Goal: Task Accomplishment & Management: Manage account settings

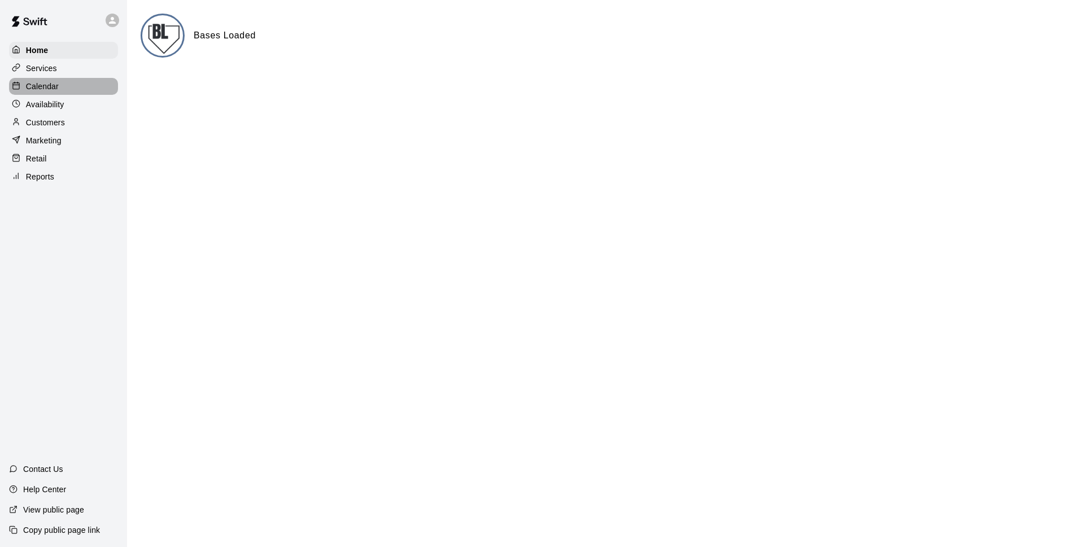
click at [58, 87] on p "Calendar" at bounding box center [42, 86] width 33 height 11
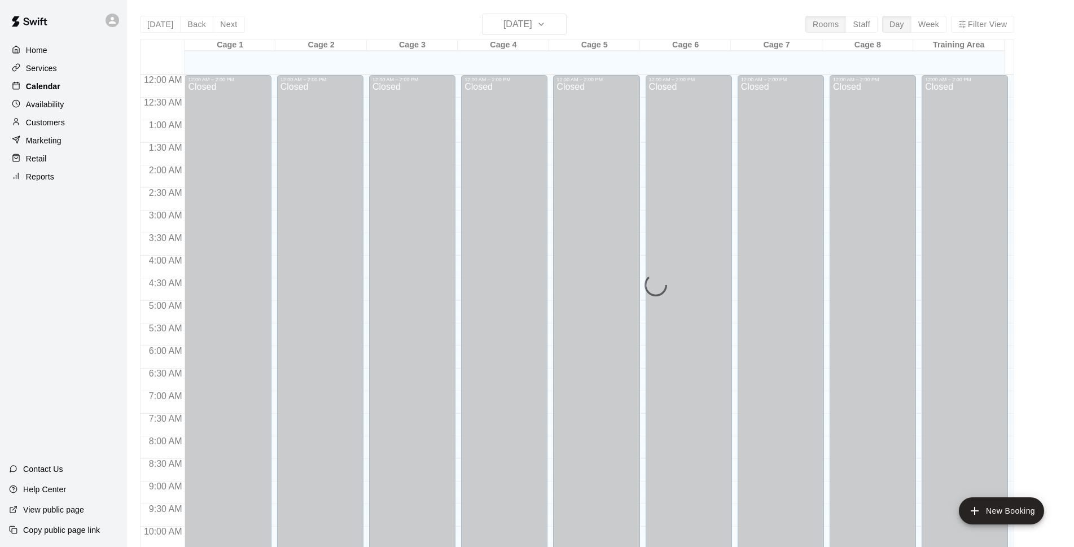
scroll to position [565, 0]
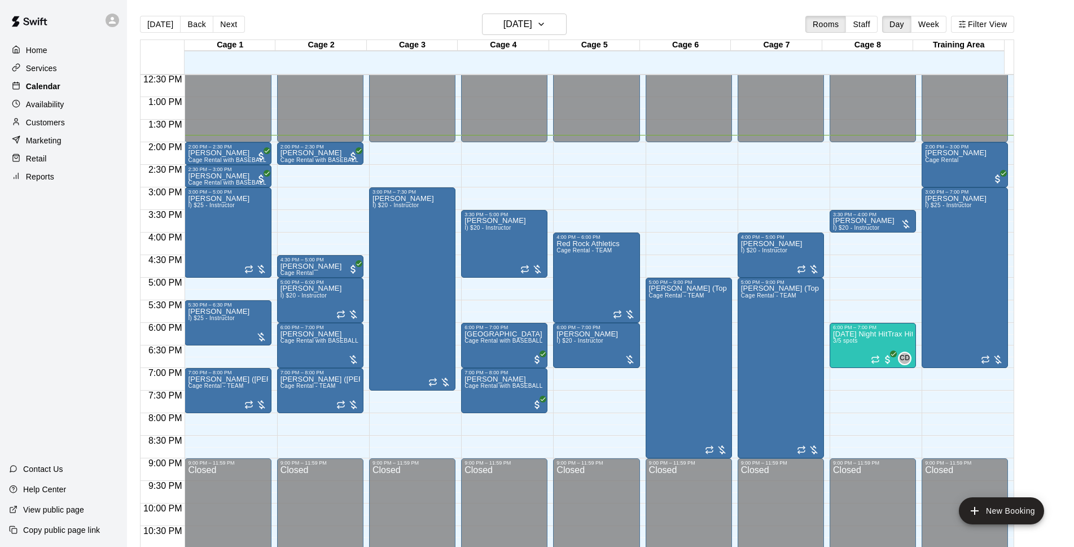
drag, startPoint x: 57, startPoint y: 87, endPoint x: 107, endPoint y: 83, distance: 49.9
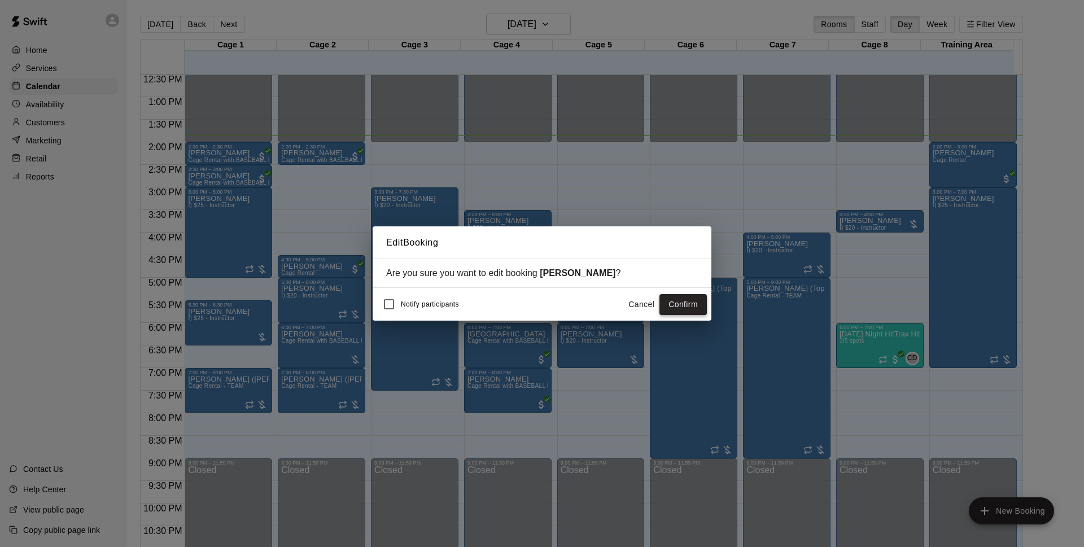
click at [676, 308] on button "Confirm" at bounding box center [682, 304] width 47 height 21
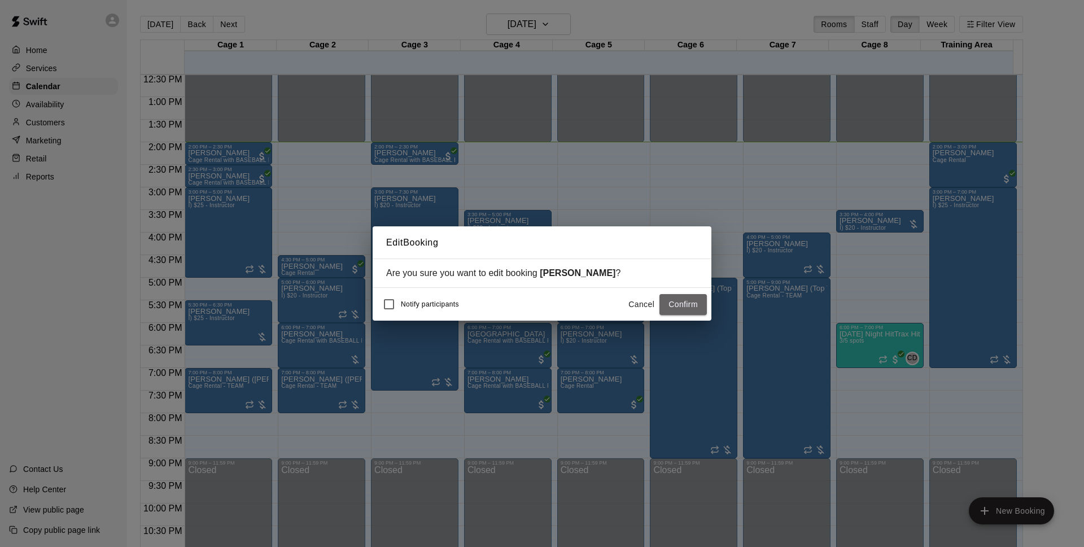
drag, startPoint x: 684, startPoint y: 304, endPoint x: 897, endPoint y: 47, distance: 333.9
click at [684, 304] on button "Confirm" at bounding box center [682, 304] width 47 height 21
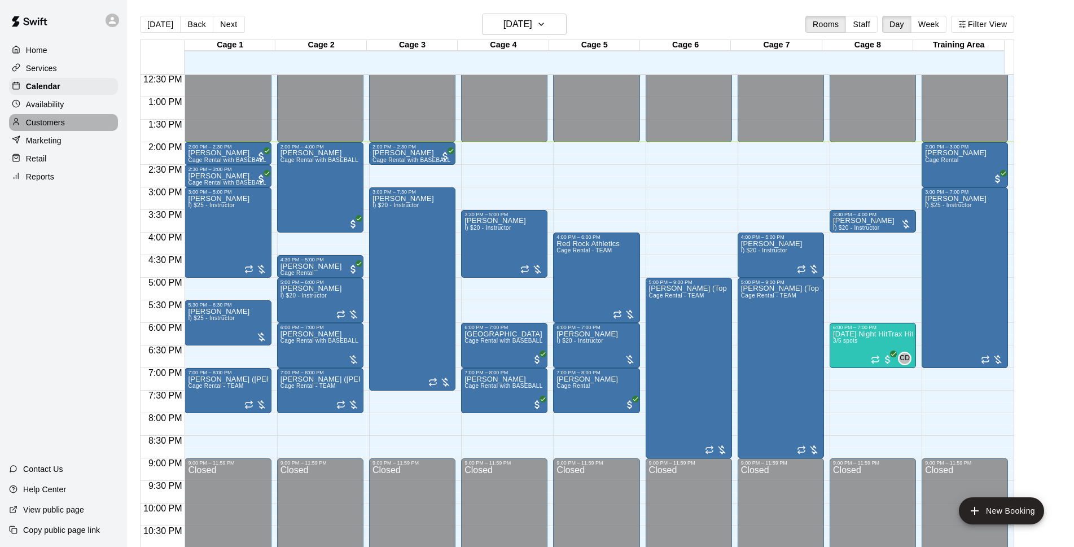
click at [54, 119] on div "Customers" at bounding box center [63, 122] width 109 height 17
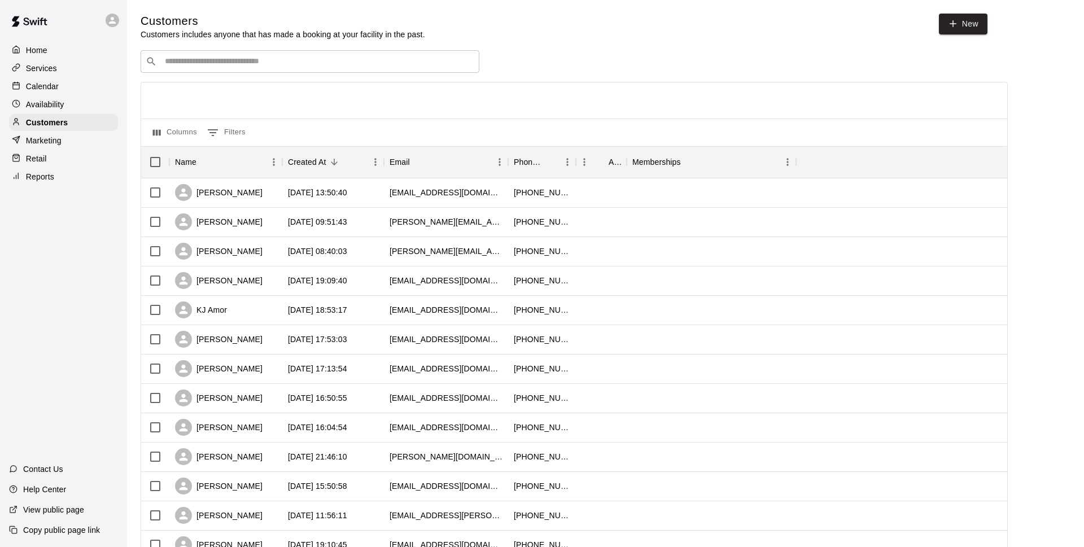
click at [102, 87] on div "Calendar" at bounding box center [63, 86] width 109 height 17
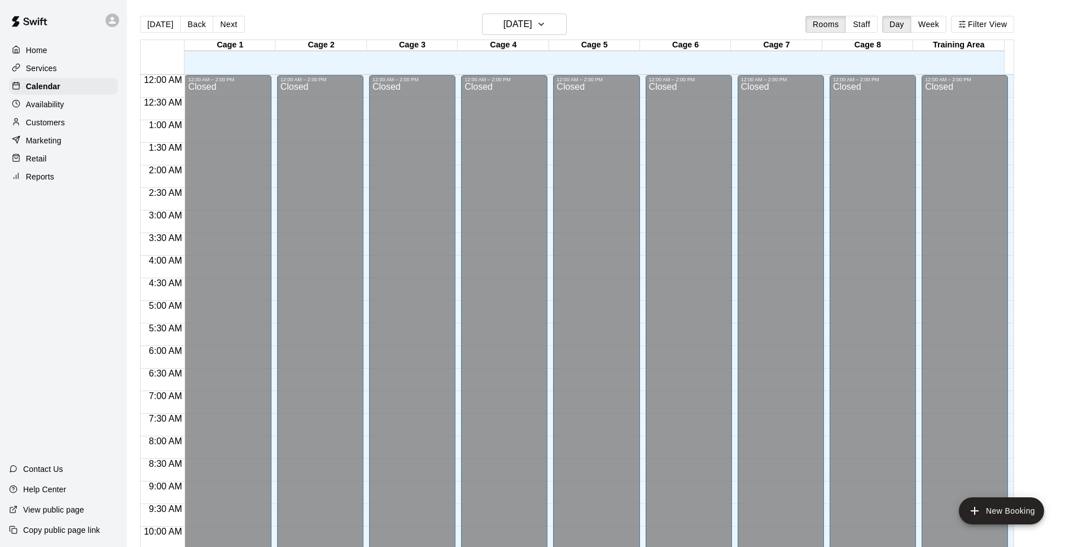
scroll to position [565, 0]
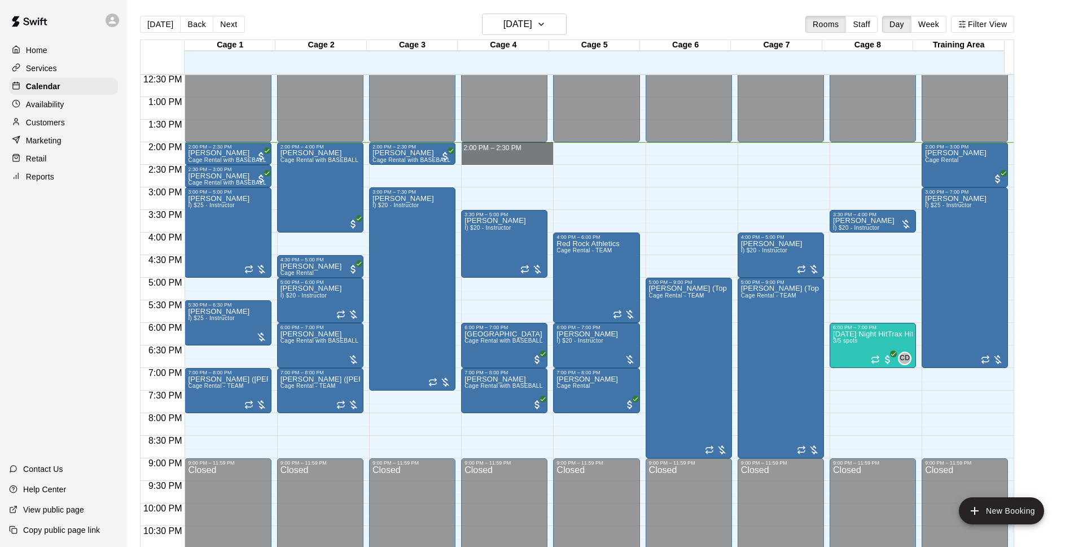
drag, startPoint x: 473, startPoint y: 145, endPoint x: 474, endPoint y: 156, distance: 10.7
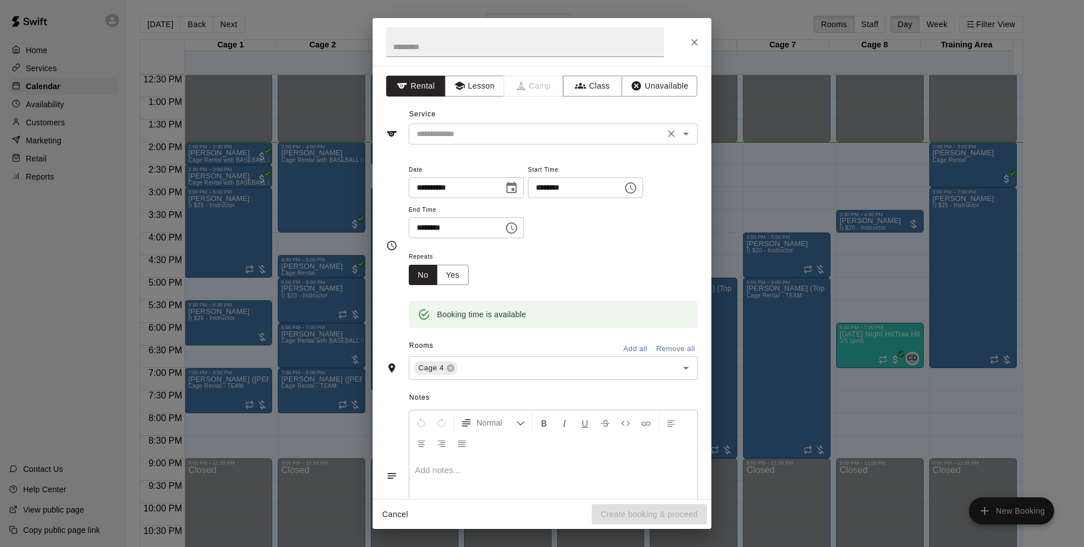
drag, startPoint x: 533, startPoint y: 146, endPoint x: 542, endPoint y: 139, distance: 11.0
click at [535, 144] on div "**********" at bounding box center [542, 282] width 339 height 433
click at [542, 139] on input "text" at bounding box center [536, 134] width 249 height 14
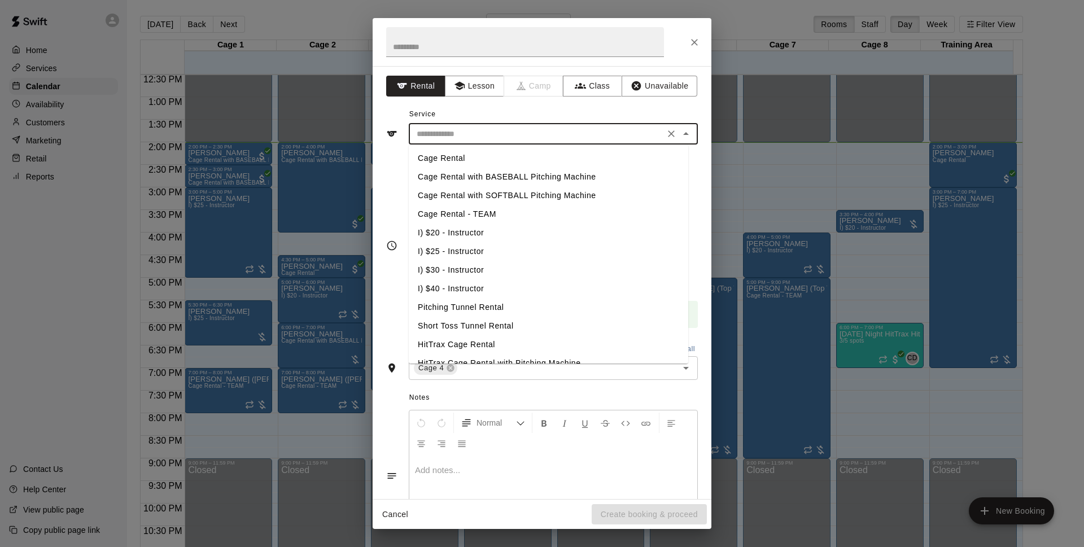
click at [604, 178] on li "Cage Rental with BASEBALL Pitching Machine" at bounding box center [548, 177] width 279 height 19
type input "**********"
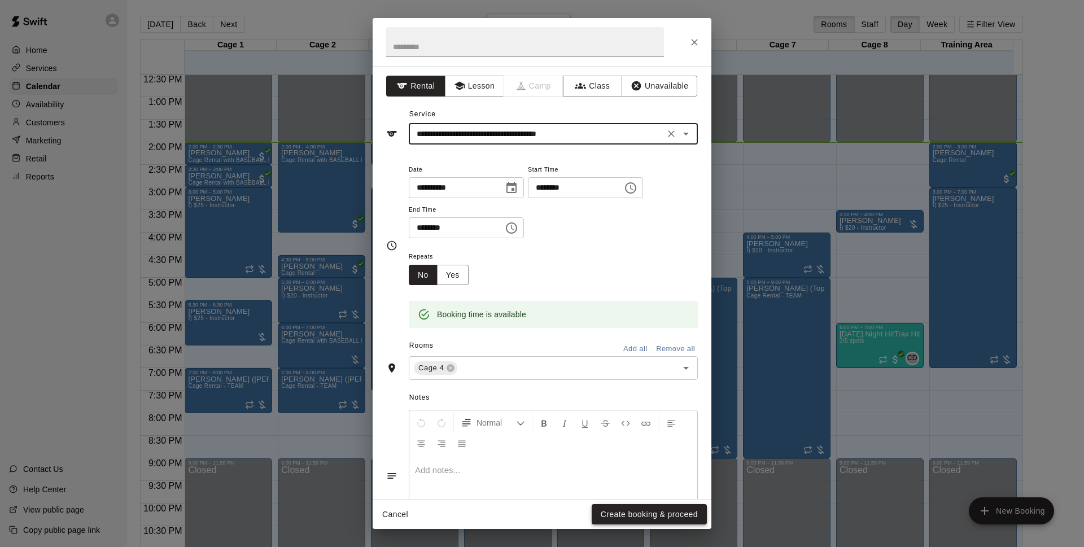
click at [672, 522] on button "Create booking & proceed" at bounding box center [649, 514] width 115 height 21
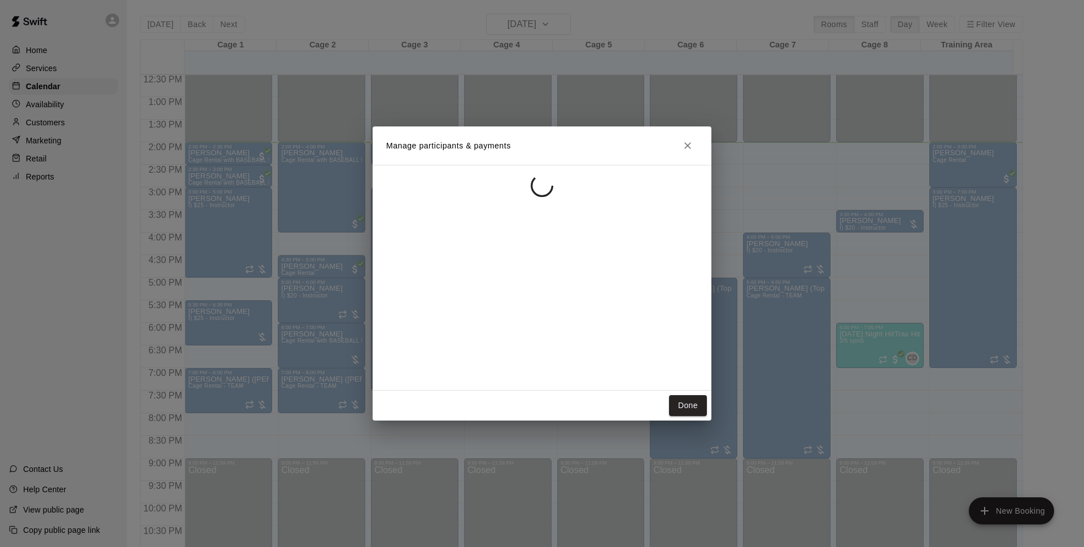
click at [694, 148] on button "Close" at bounding box center [687, 145] width 20 height 20
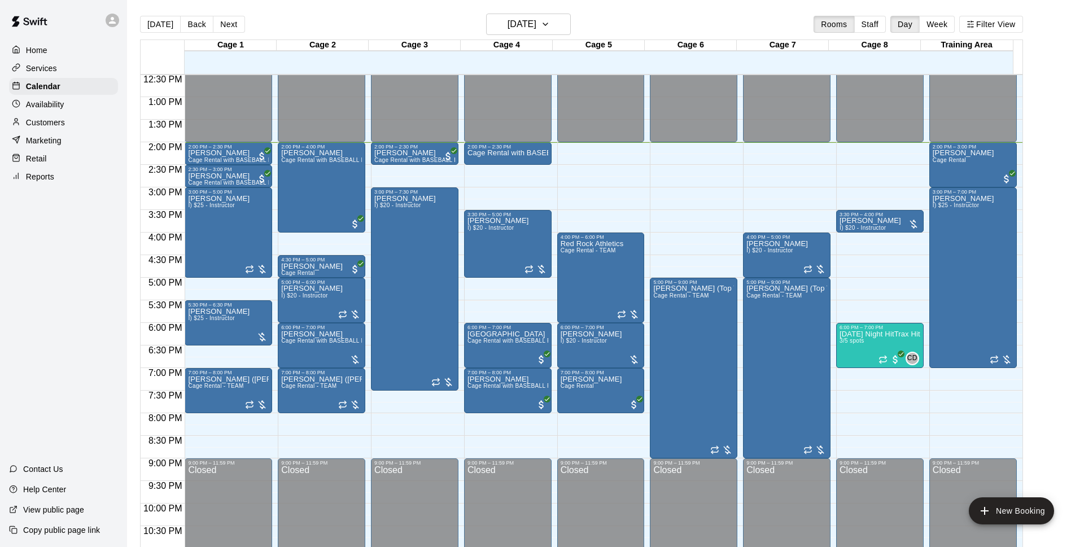
click at [687, 151] on icon "Close" at bounding box center [687, 145] width 11 height 11
click at [523, 153] on p "Cage Rental with BASEBALL Pitching Machine" at bounding box center [507, 153] width 81 height 0
click at [468, 217] on button "delete" at bounding box center [474, 220] width 23 height 23
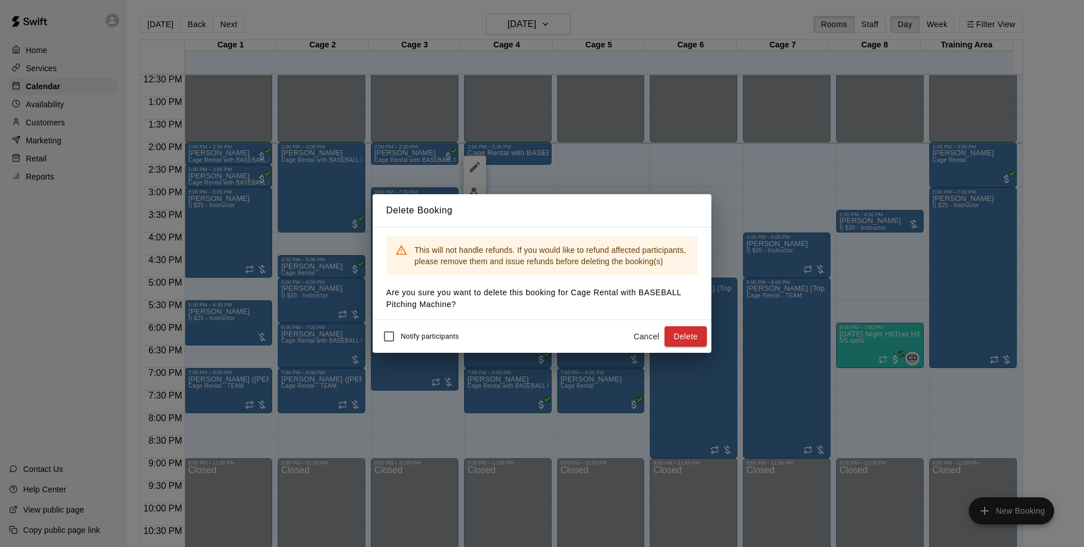
click at [689, 336] on button "Delete" at bounding box center [685, 336] width 42 height 21
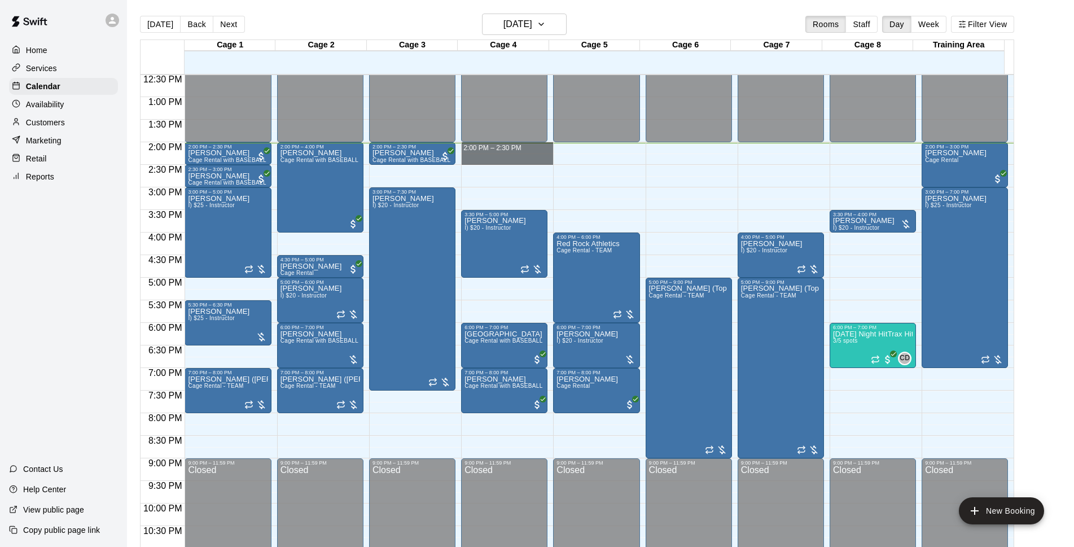
drag, startPoint x: 487, startPoint y: 147, endPoint x: 487, endPoint y: 159, distance: 11.9
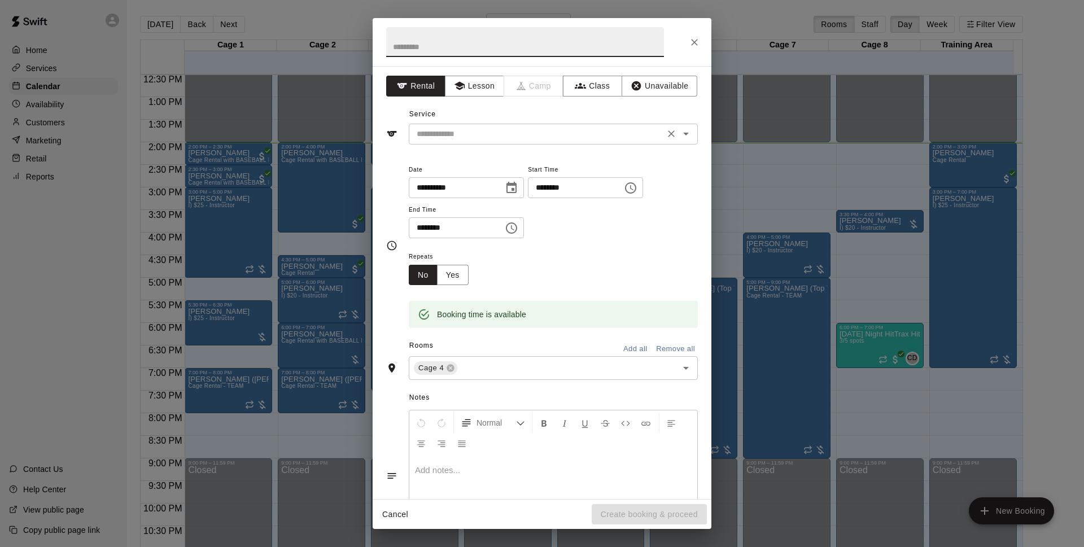
click at [551, 136] on input "text" at bounding box center [536, 134] width 249 height 14
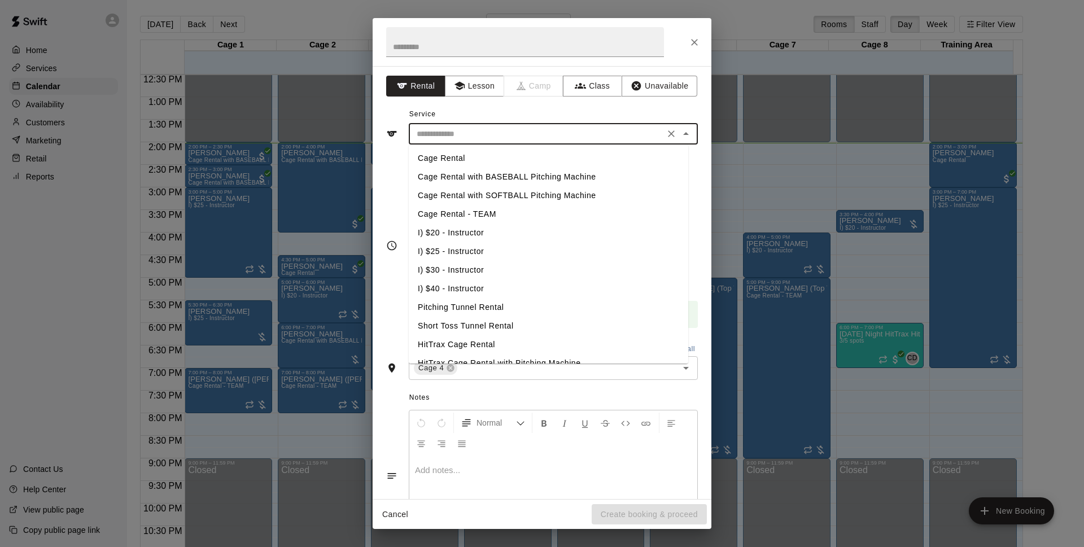
click at [470, 157] on li "Cage Rental" at bounding box center [548, 158] width 279 height 19
type input "**********"
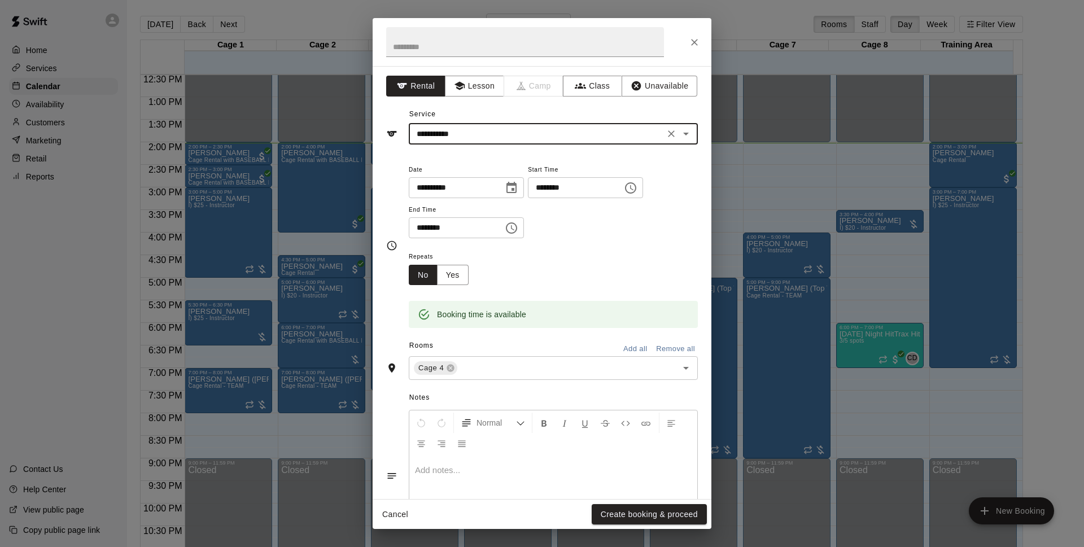
click at [696, 41] on icon "Close" at bounding box center [694, 42] width 11 height 11
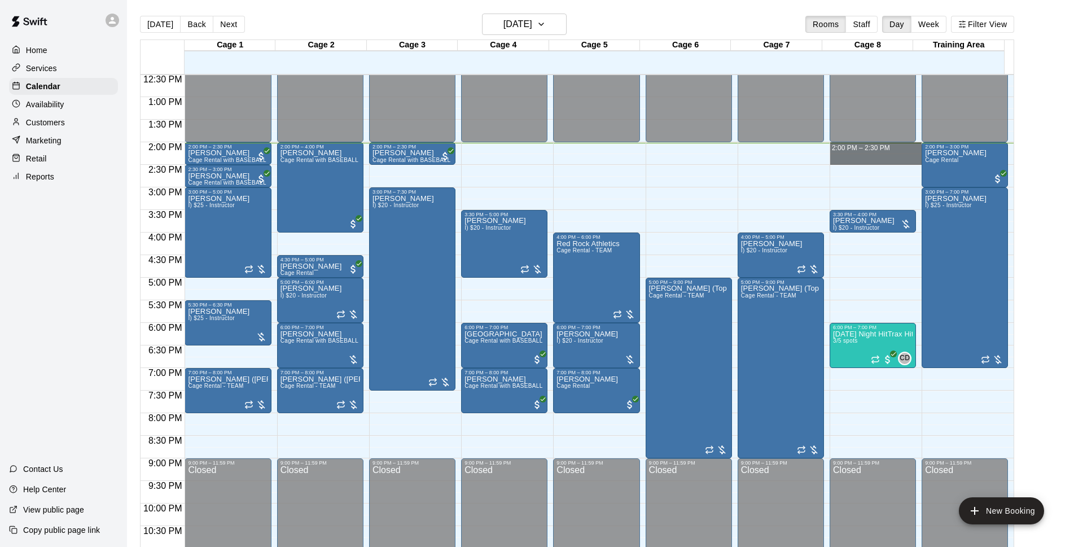
drag, startPoint x: 833, startPoint y: 146, endPoint x: 834, endPoint y: 159, distance: 12.5
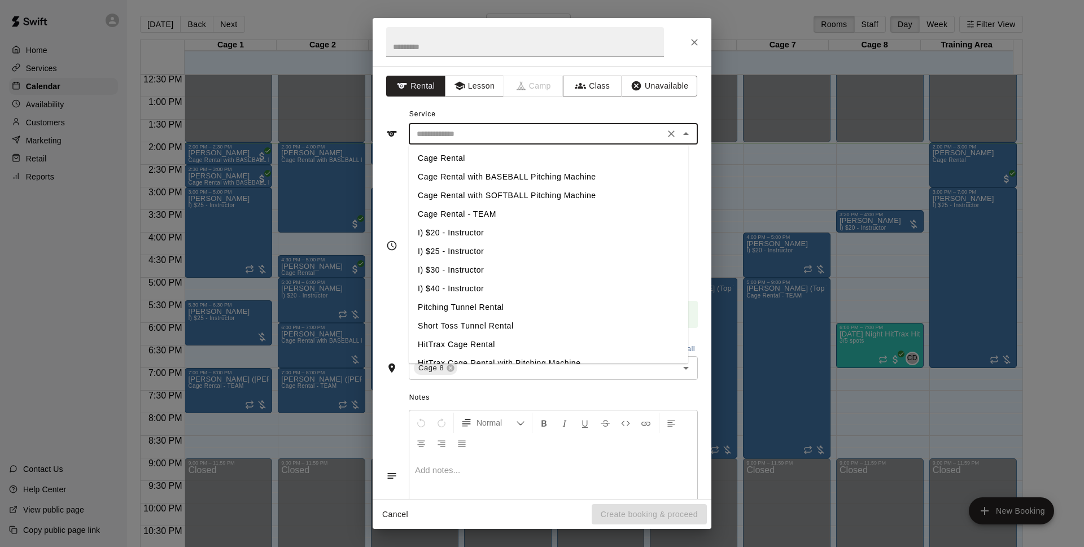
click at [514, 135] on input "text" at bounding box center [536, 134] width 249 height 14
drag, startPoint x: 493, startPoint y: 324, endPoint x: 547, endPoint y: 363, distance: 66.6
click at [494, 324] on li "Short Toss Tunnel Rental" at bounding box center [548, 326] width 279 height 19
type input "**********"
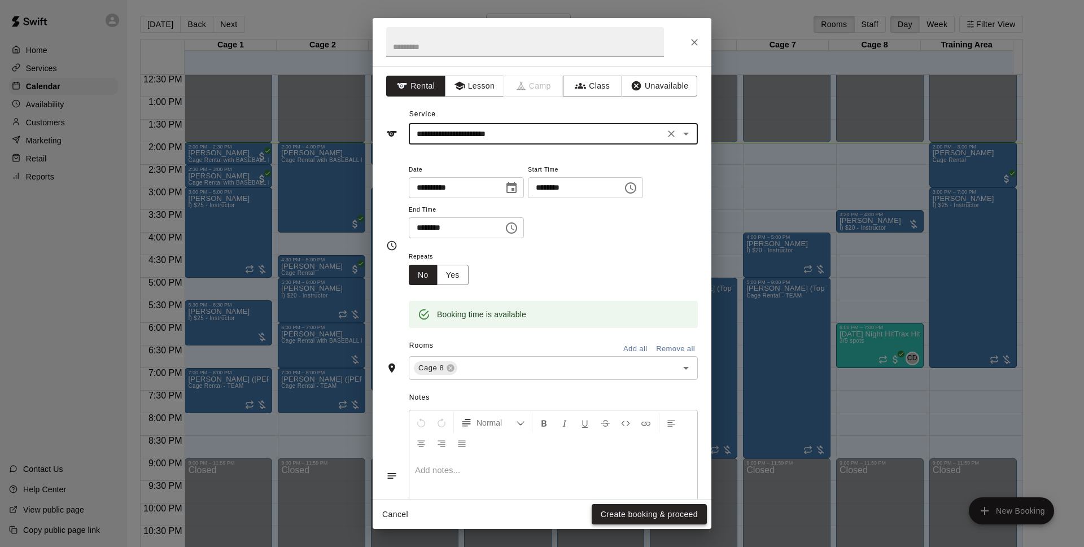
click at [628, 520] on button "Create booking & proceed" at bounding box center [649, 514] width 115 height 21
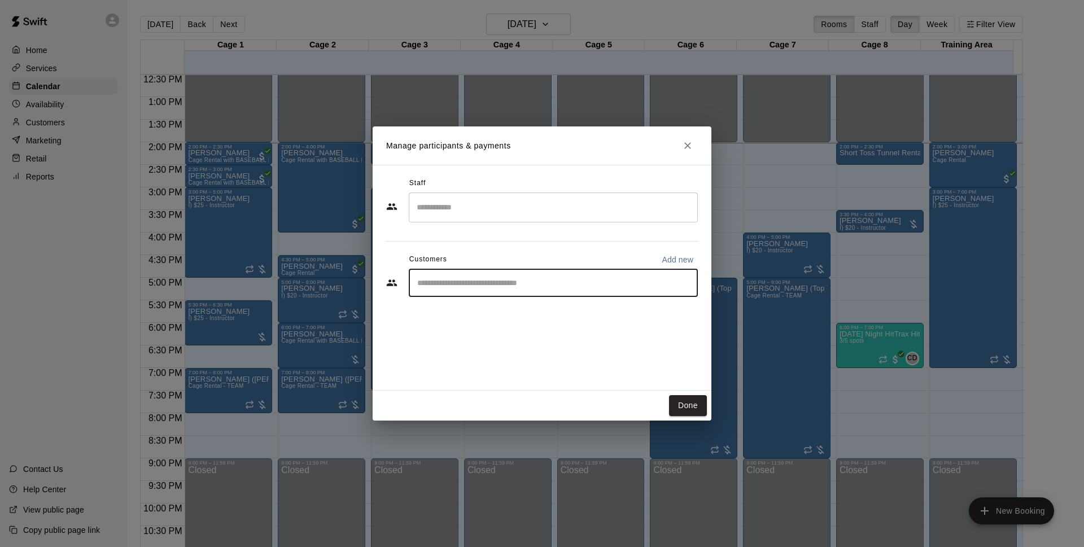
click at [446, 282] on input "Start typing to search customers..." at bounding box center [553, 282] width 279 height 11
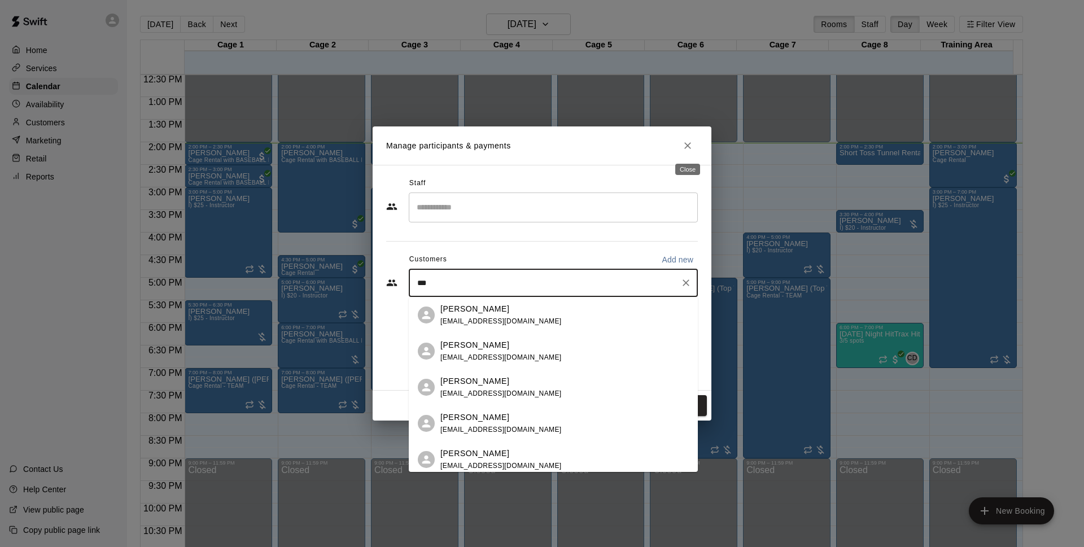
type input "***"
click at [689, 142] on icon "Close" at bounding box center [687, 145] width 11 height 11
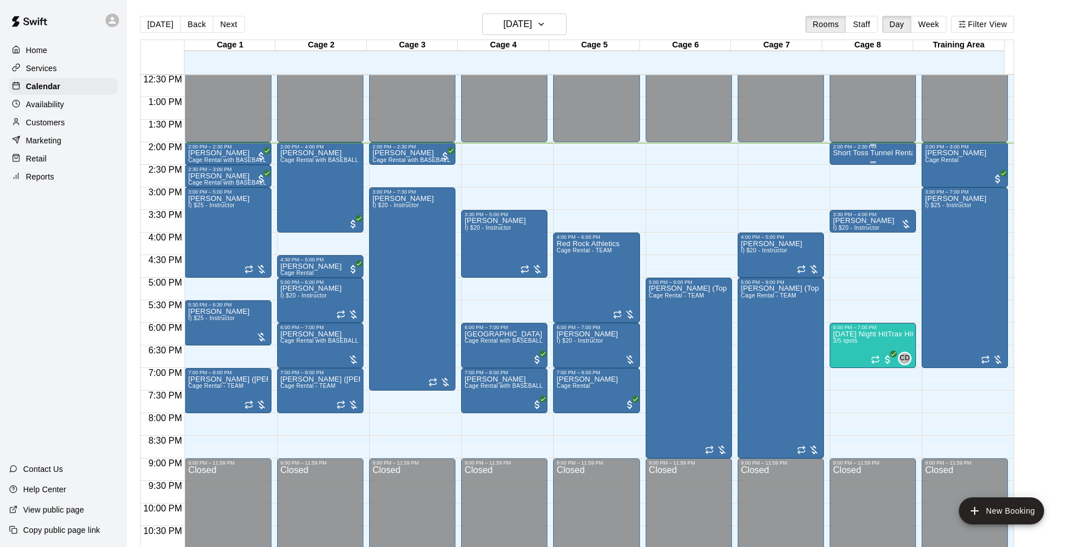
click at [862, 153] on p "Short Toss Tunnel Rental" at bounding box center [873, 153] width 80 height 0
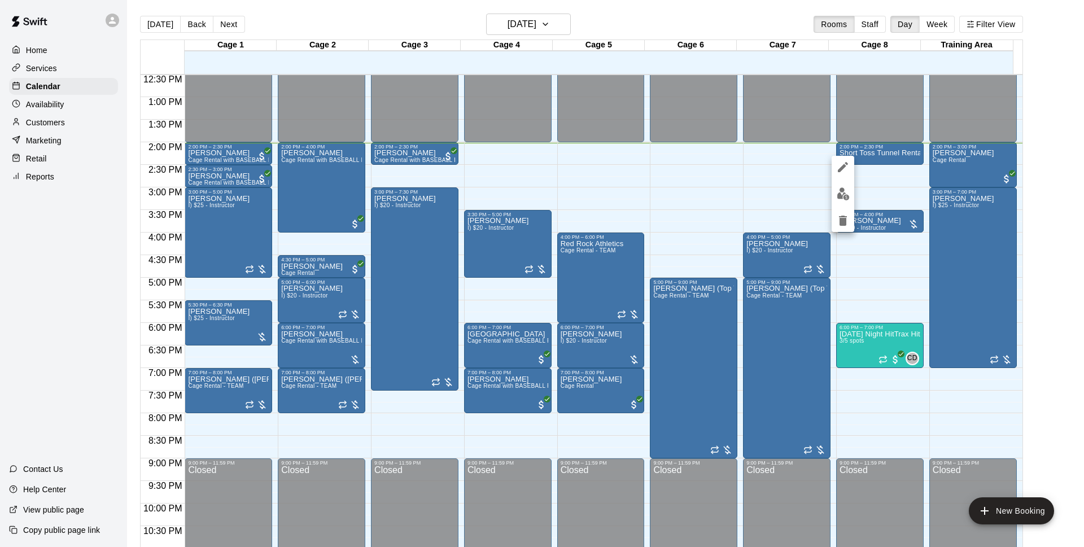
click at [836, 219] on icon "delete" at bounding box center [843, 221] width 14 height 14
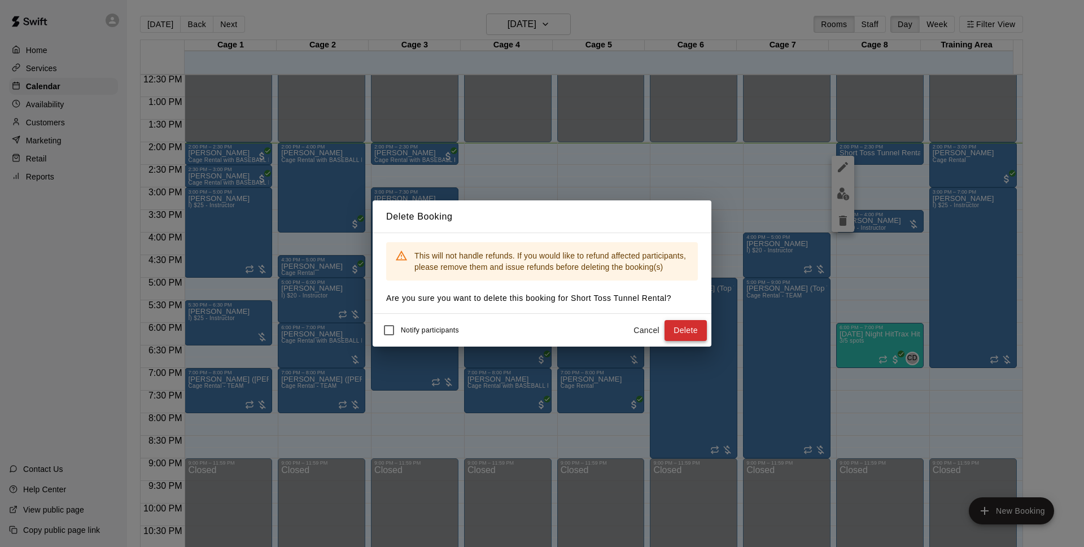
click at [691, 331] on button "Delete" at bounding box center [685, 330] width 42 height 21
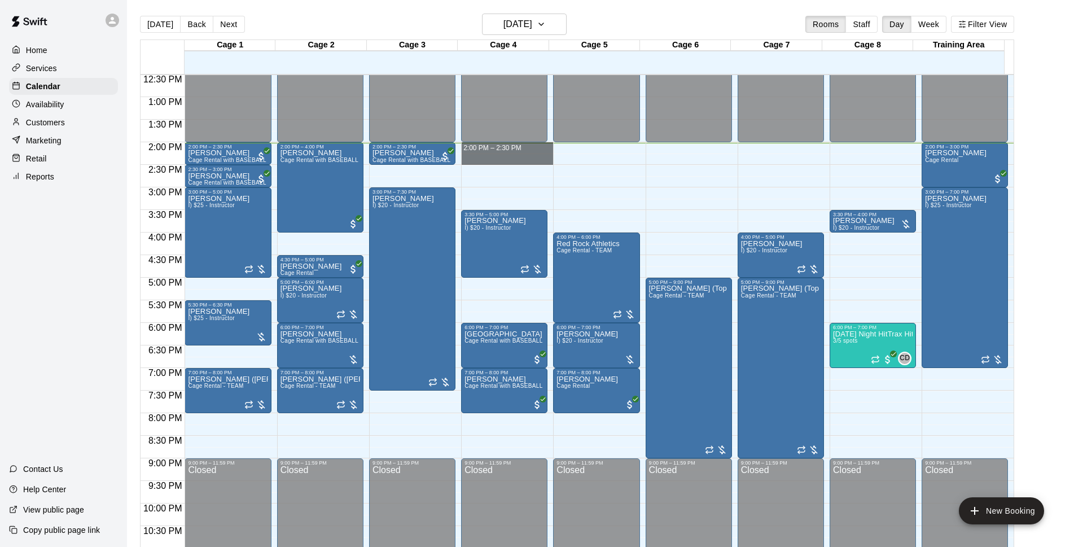
drag, startPoint x: 502, startPoint y: 148, endPoint x: 500, endPoint y: 159, distance: 11.5
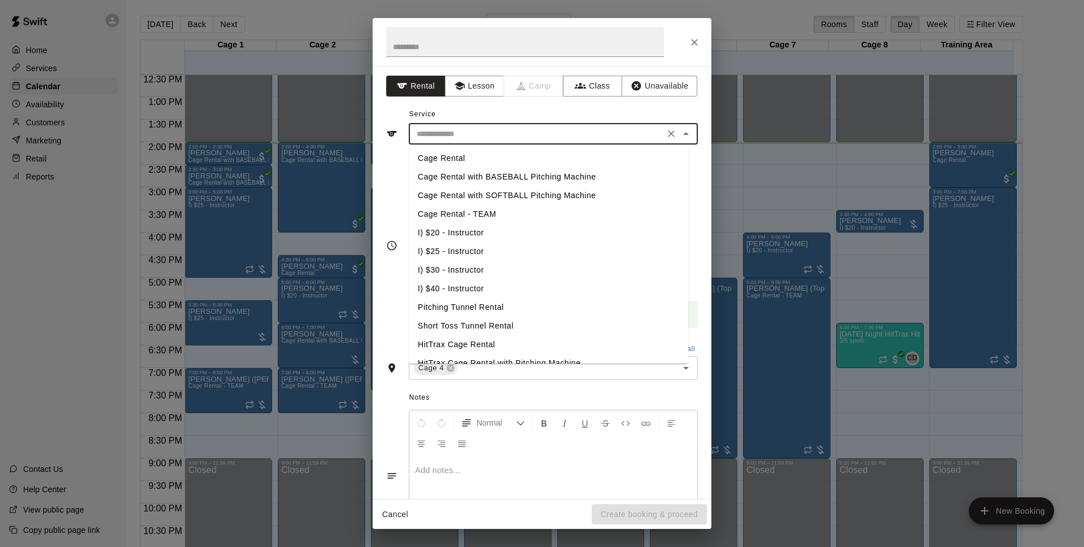
click at [443, 134] on input "text" at bounding box center [536, 134] width 249 height 14
click at [467, 157] on li "Cage Rental" at bounding box center [548, 158] width 279 height 19
type input "**********"
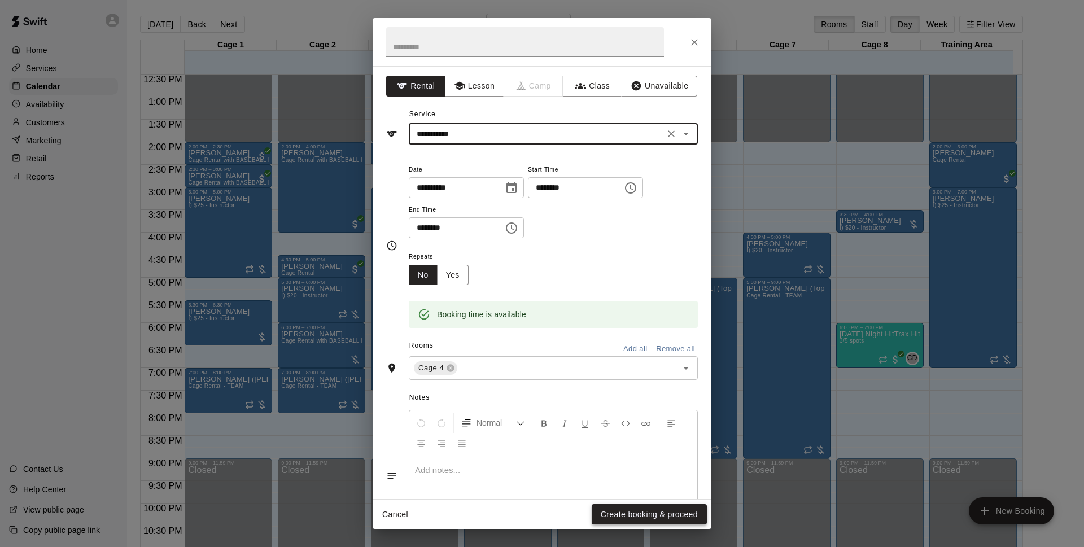
click at [649, 516] on button "Create booking & proceed" at bounding box center [649, 514] width 115 height 21
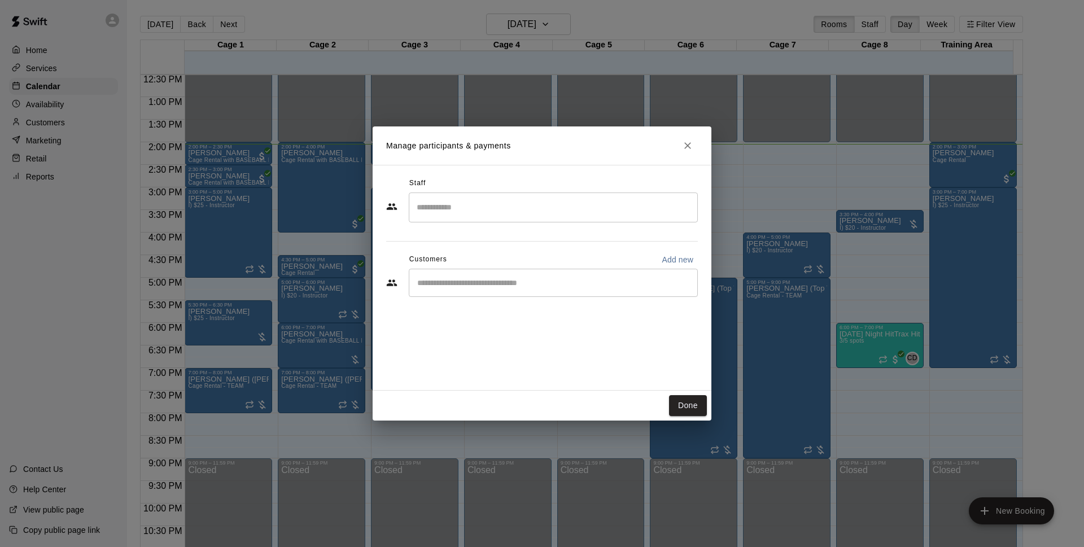
click at [470, 278] on input "Start typing to search customers..." at bounding box center [553, 282] width 279 height 11
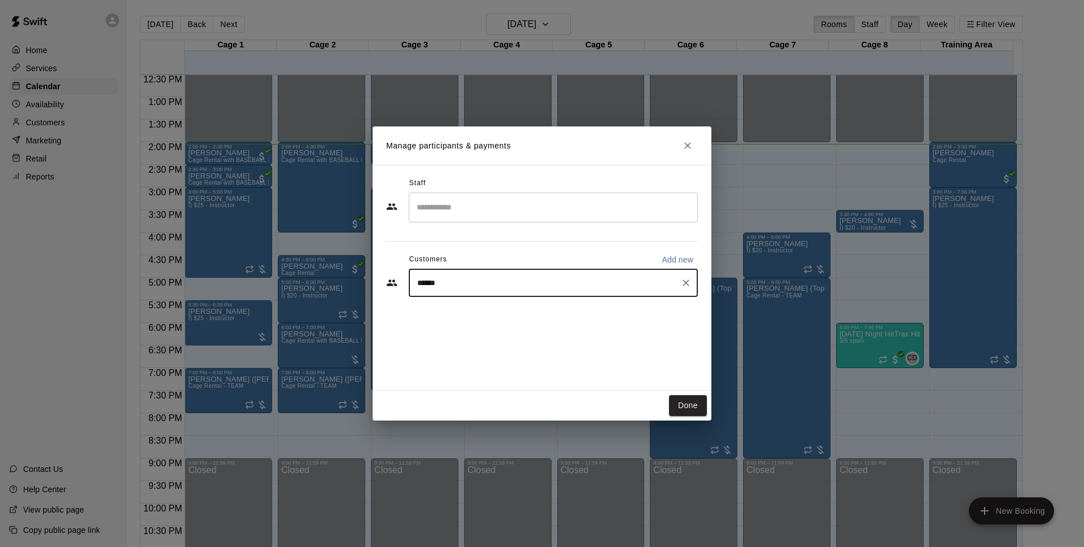
type input "*******"
click at [492, 312] on div "[PERSON_NAME]" at bounding box center [500, 309] width 121 height 12
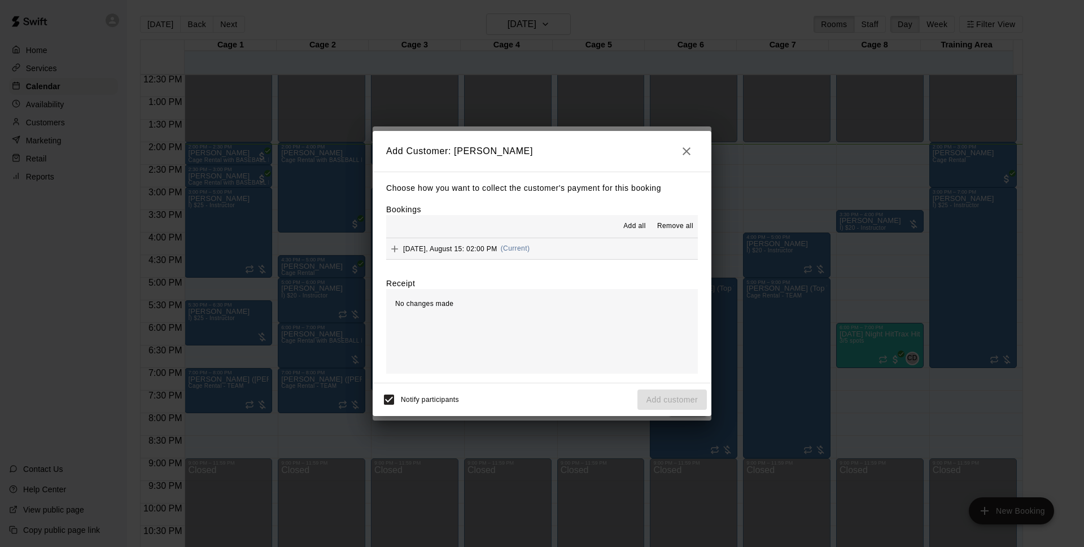
drag, startPoint x: 554, startPoint y: 227, endPoint x: 563, endPoint y: 247, distance: 21.7
click at [557, 230] on div "Add all Remove all" at bounding box center [542, 226] width 312 height 23
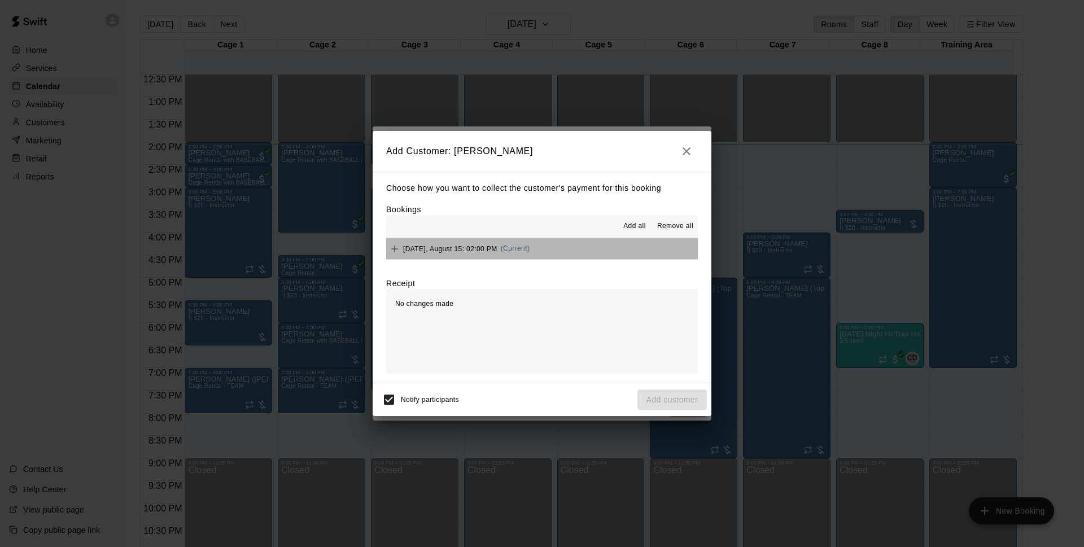
click at [563, 247] on button "[DATE], August 15: 02:00 PM (Current)" at bounding box center [542, 248] width 312 height 21
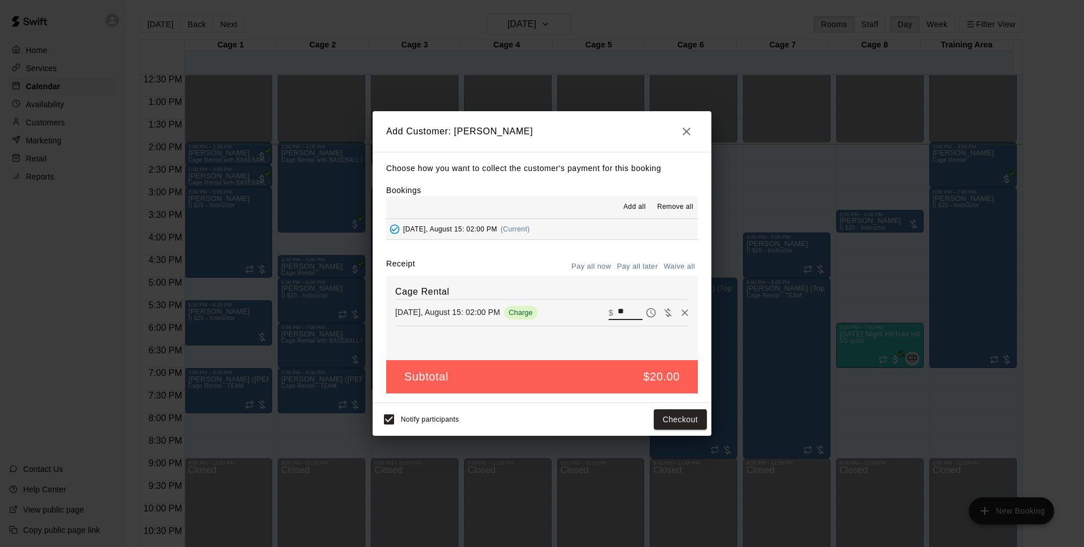
click at [623, 311] on input "**" at bounding box center [629, 312] width 25 height 15
type input "*"
type input "**"
click at [679, 422] on button "Checkout" at bounding box center [680, 419] width 53 height 21
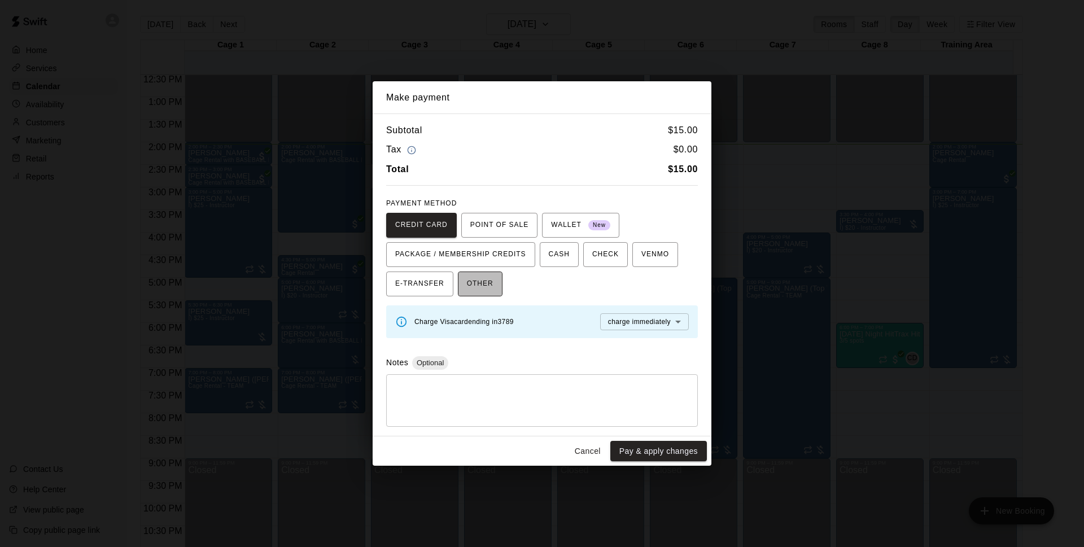
click at [494, 277] on button "OTHER" at bounding box center [480, 283] width 45 height 25
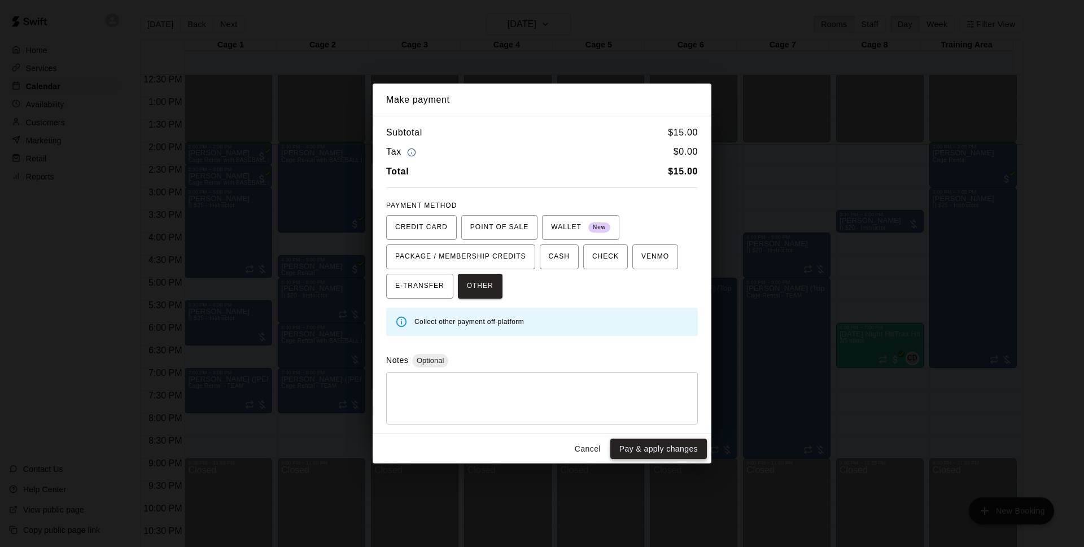
click at [651, 453] on button "Pay & apply changes" at bounding box center [658, 449] width 97 height 21
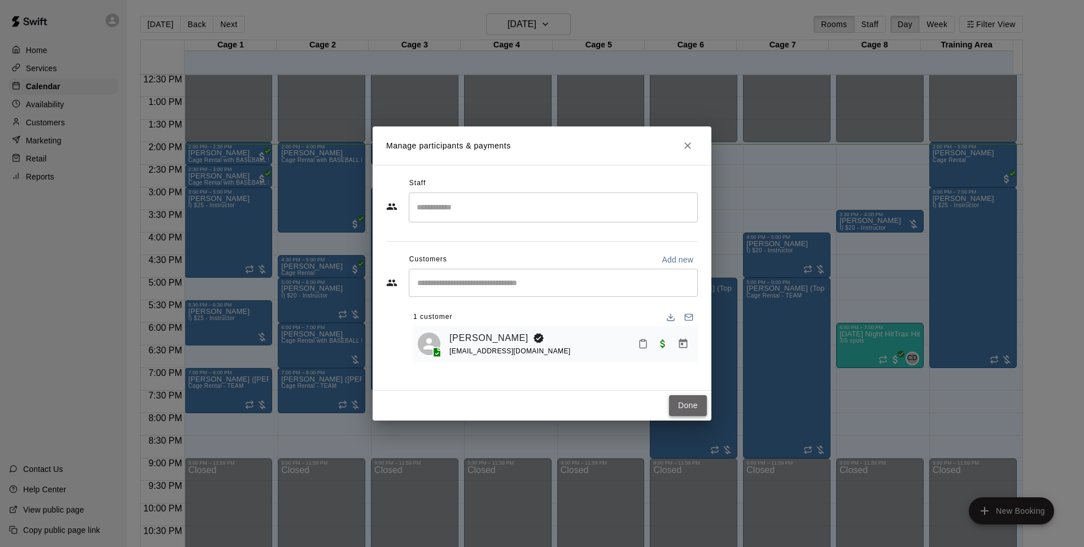
click at [702, 410] on button "Done" at bounding box center [688, 405] width 38 height 21
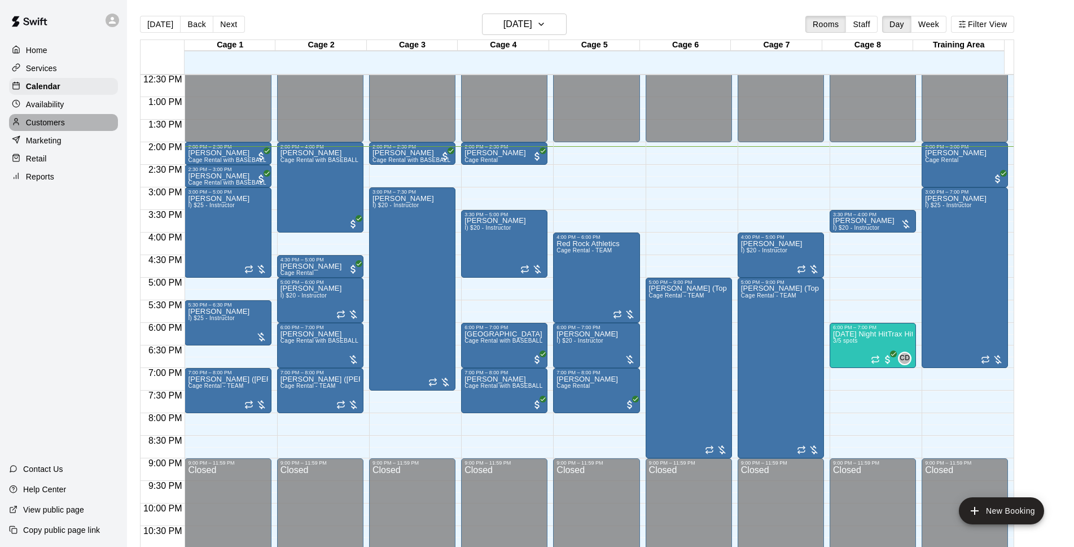
click at [85, 122] on div "Customers" at bounding box center [63, 122] width 109 height 17
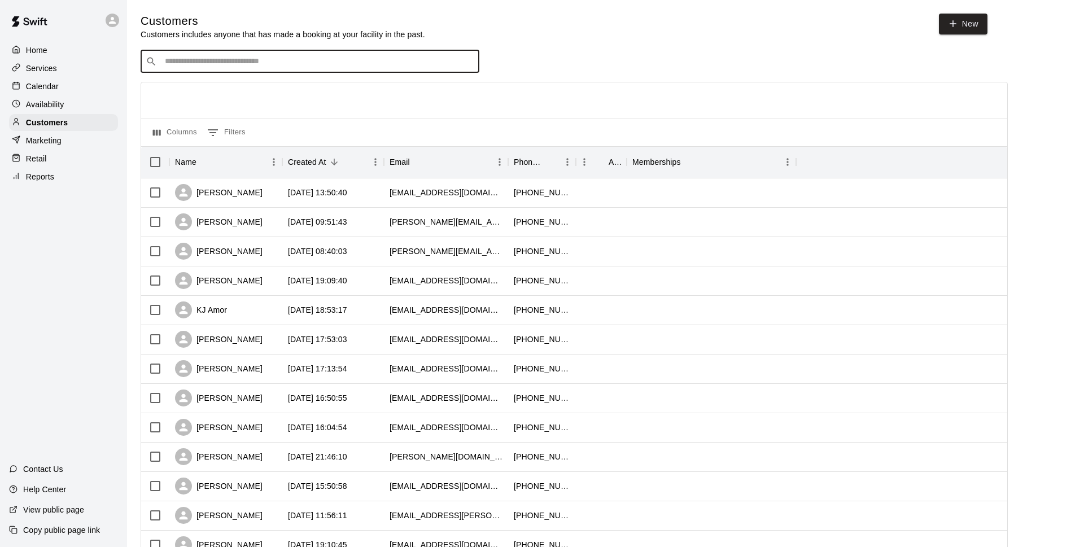
click at [243, 59] on input "Search customers by name or email" at bounding box center [317, 61] width 313 height 11
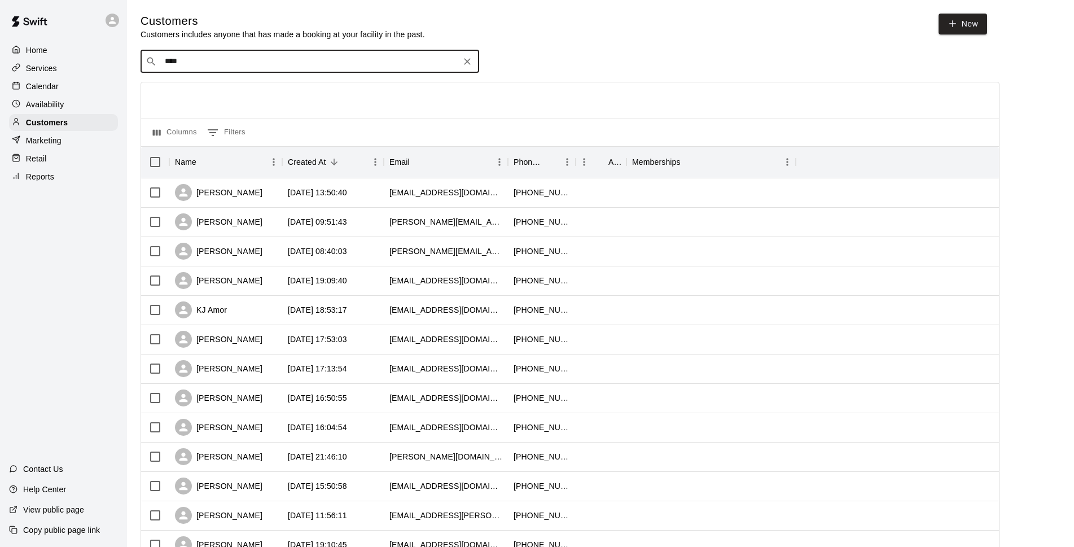
type input "*****"
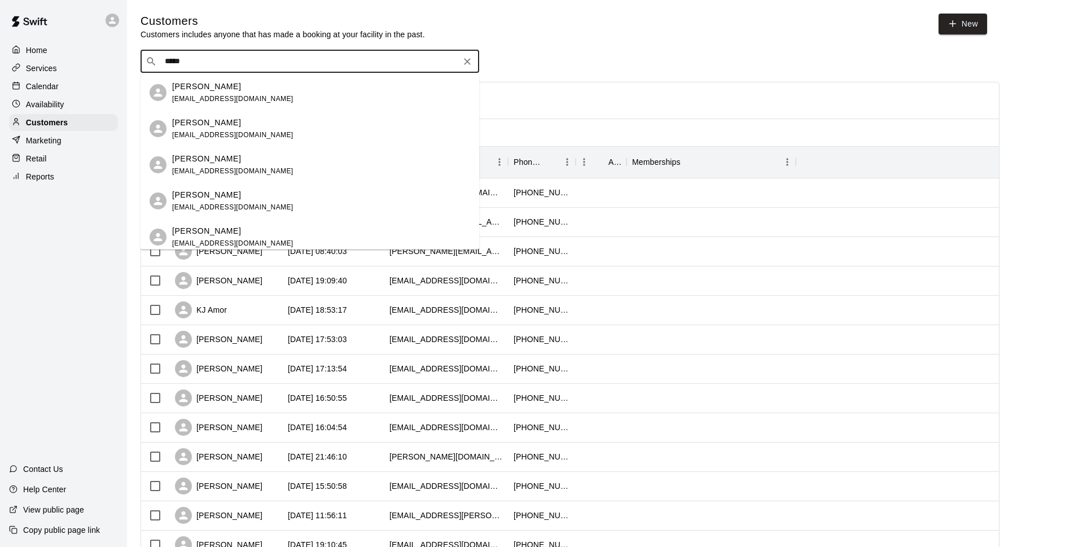
scroll to position [52, 0]
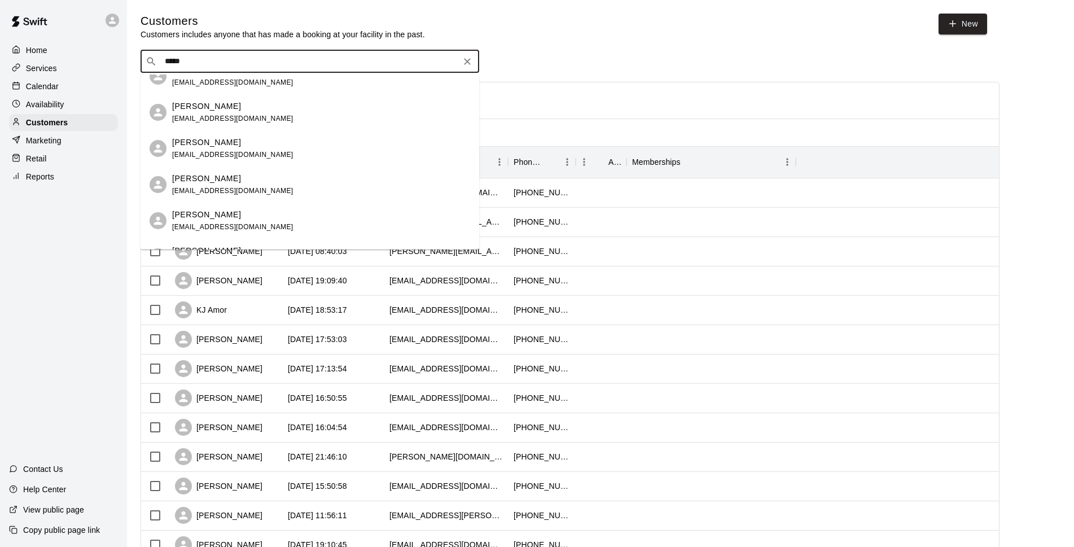
click at [248, 144] on div "[PERSON_NAME] [EMAIL_ADDRESS][DOMAIN_NAME]" at bounding box center [321, 149] width 298 height 24
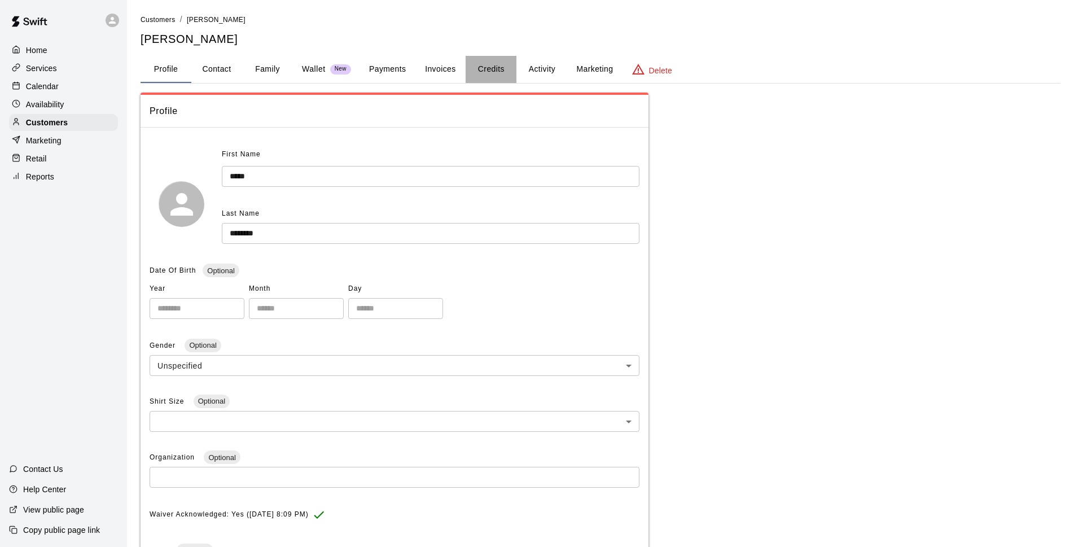
click at [470, 72] on button "Credits" at bounding box center [491, 69] width 51 height 27
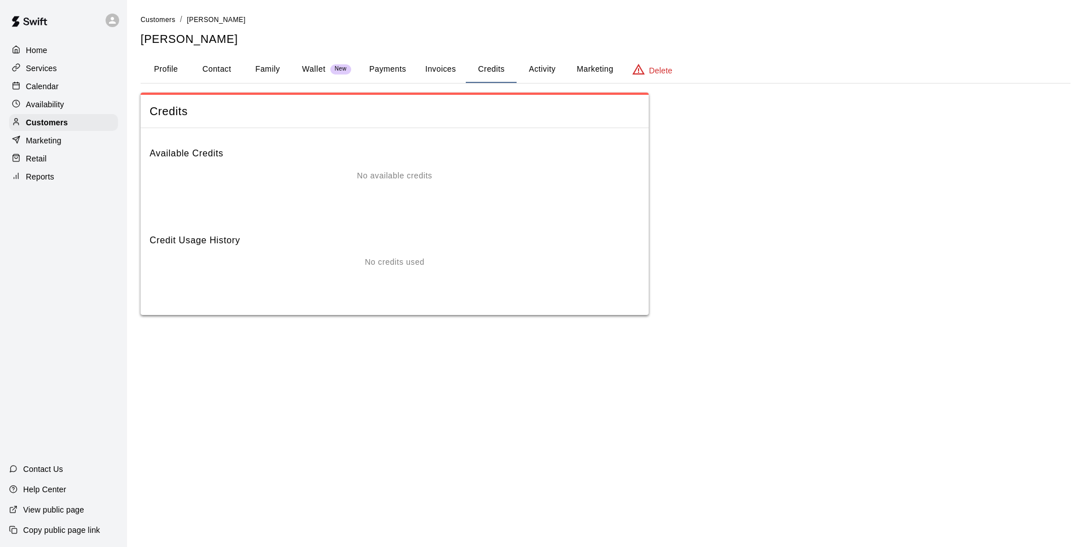
click at [531, 73] on button "Activity" at bounding box center [541, 69] width 51 height 27
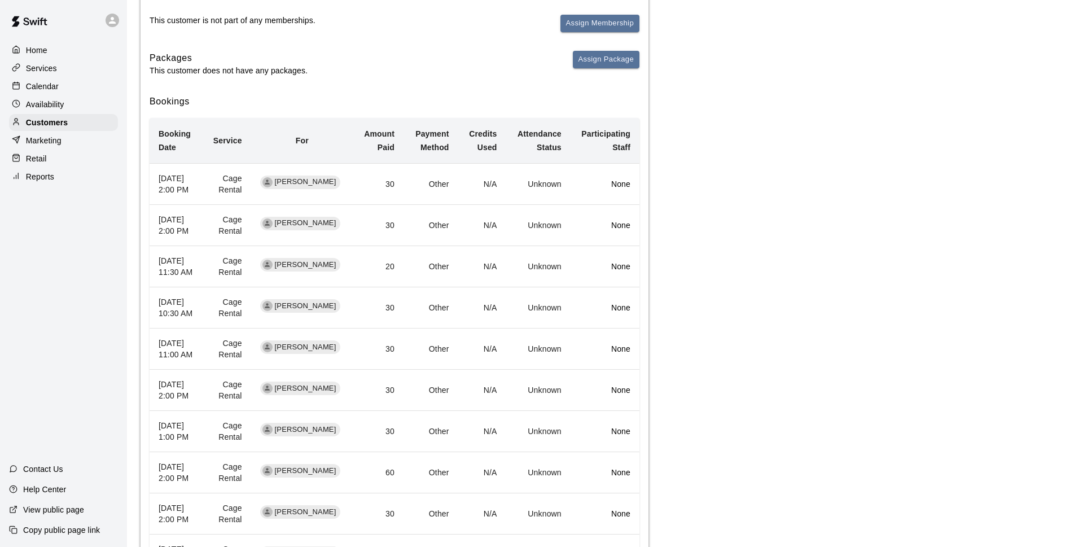
scroll to position [82, 0]
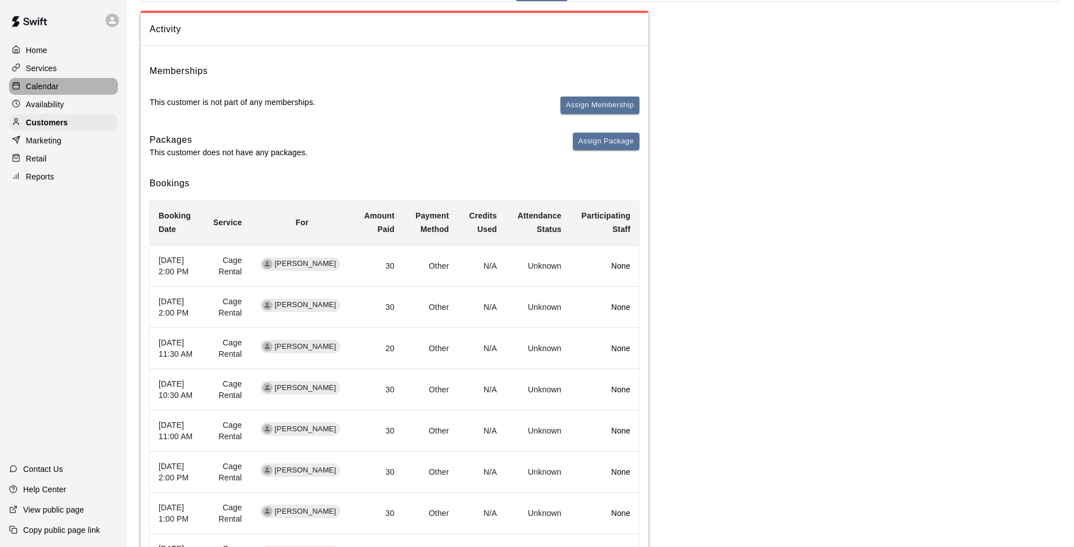
click at [70, 80] on div "Calendar" at bounding box center [63, 86] width 109 height 17
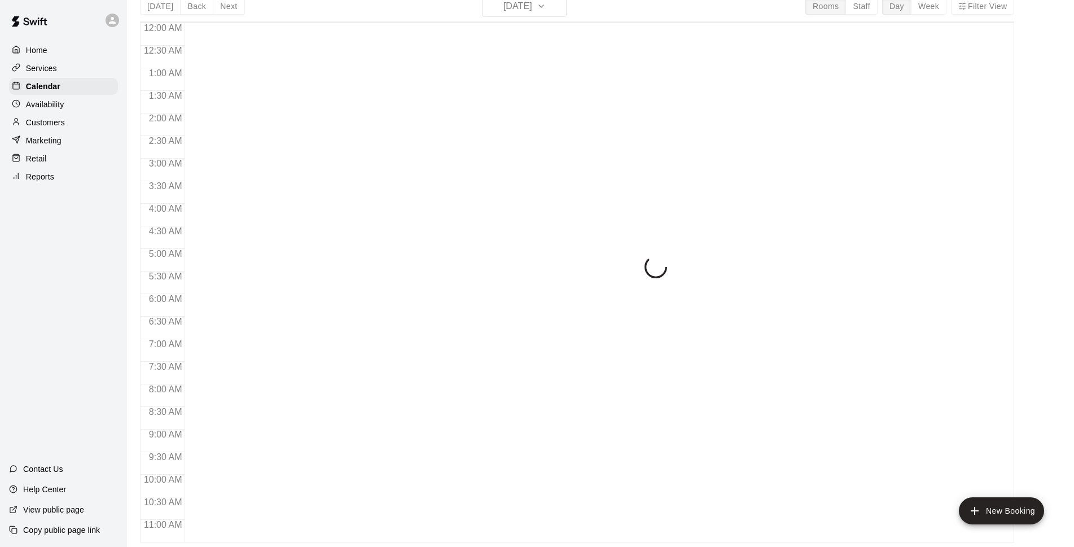
click at [80, 123] on div "Customers" at bounding box center [63, 122] width 109 height 17
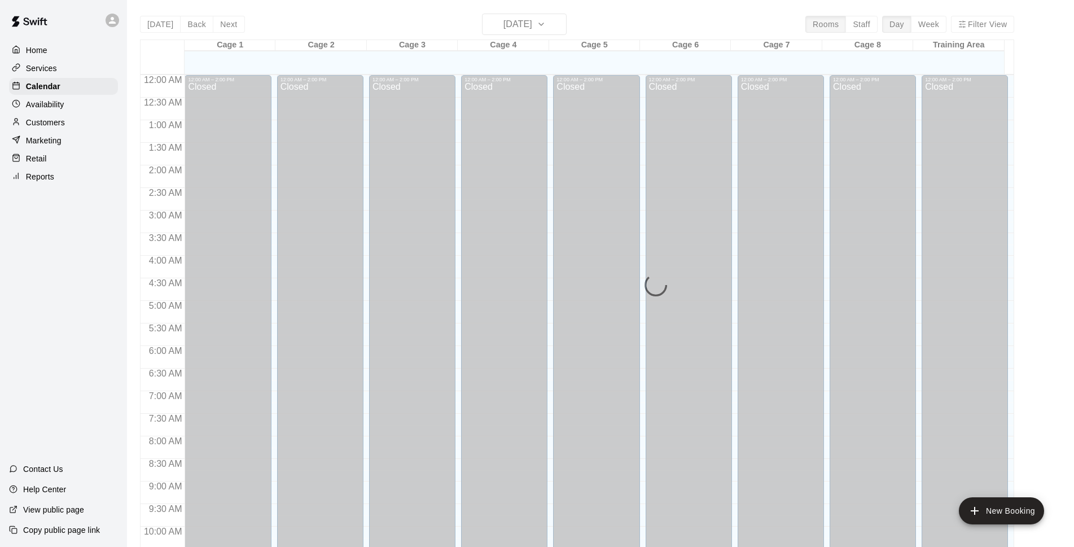
click at [91, 126] on div "Customers" at bounding box center [63, 122] width 109 height 17
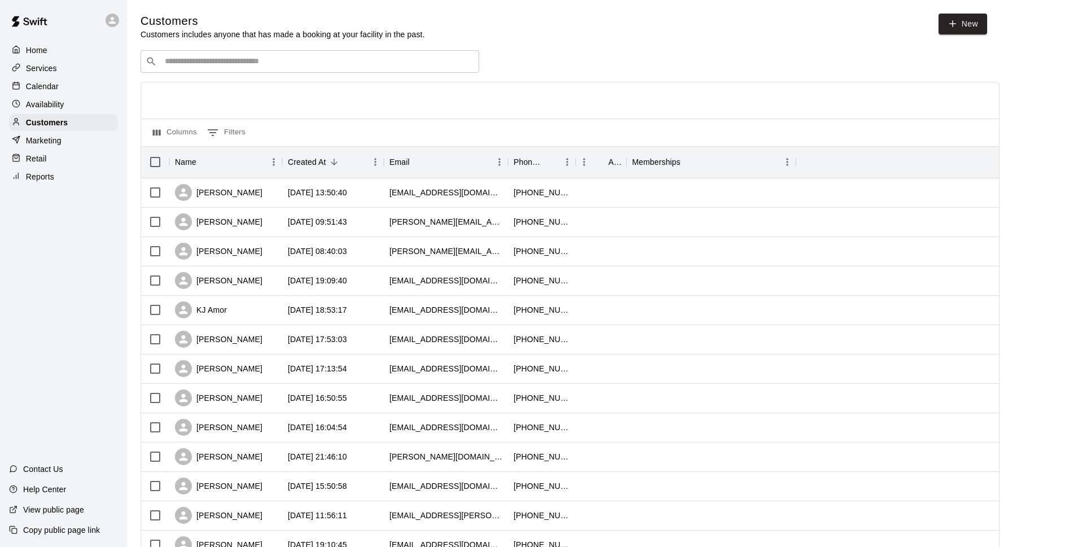
click at [185, 61] on input "Search customers by name or email" at bounding box center [317, 61] width 313 height 11
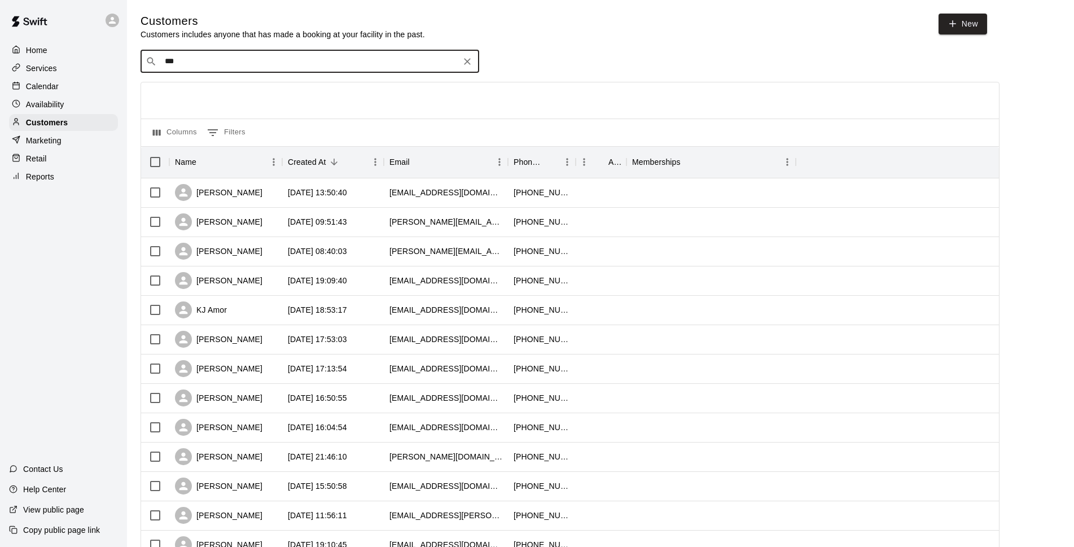
type input "****"
click at [197, 95] on span "[EMAIL_ADDRESS][DOMAIN_NAME]" at bounding box center [232, 99] width 121 height 8
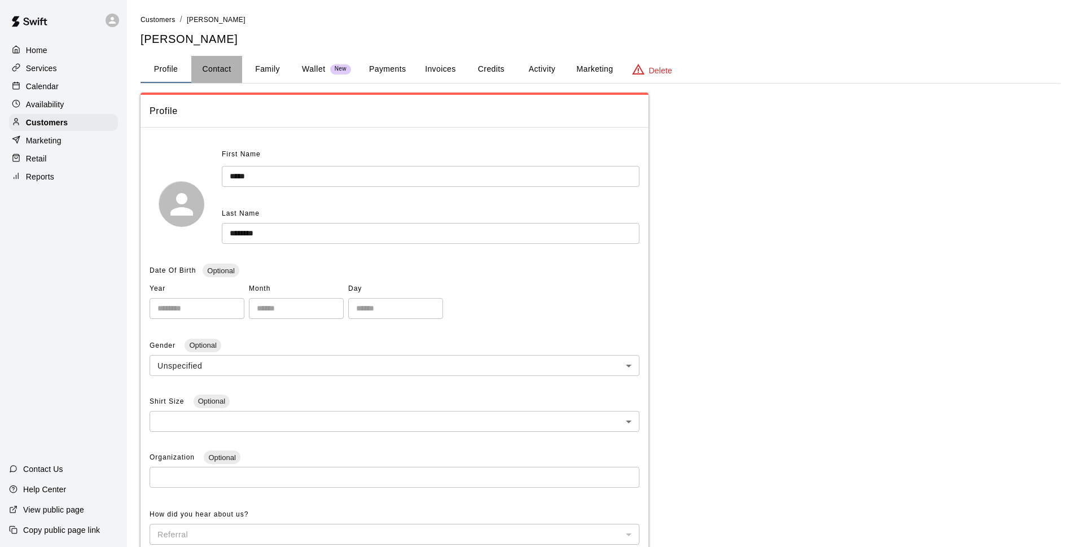
click at [230, 76] on button "Contact" at bounding box center [216, 69] width 51 height 27
select select "**"
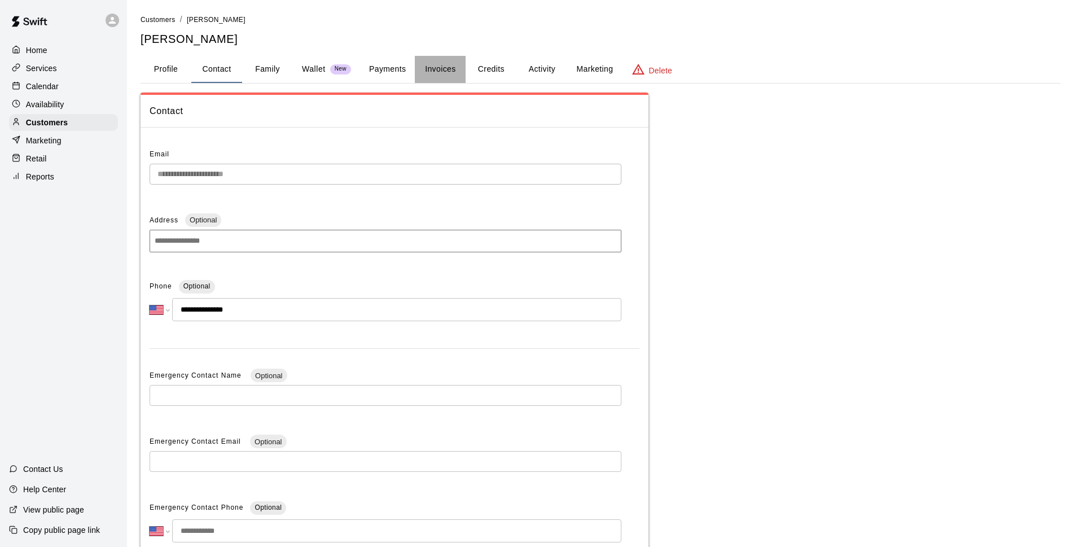
click at [448, 74] on button "Invoices" at bounding box center [440, 69] width 51 height 27
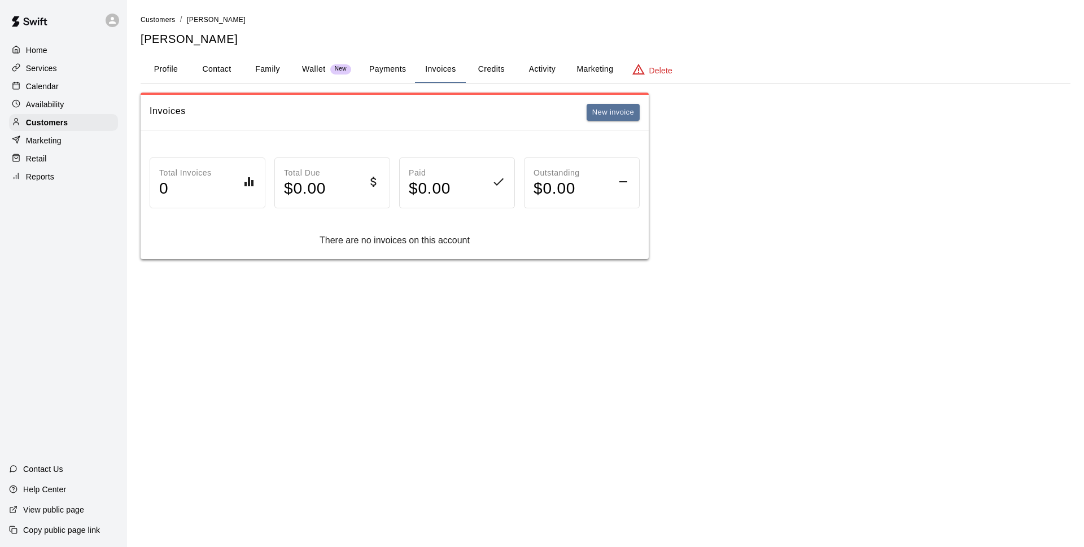
click at [506, 76] on button "Credits" at bounding box center [491, 69] width 51 height 27
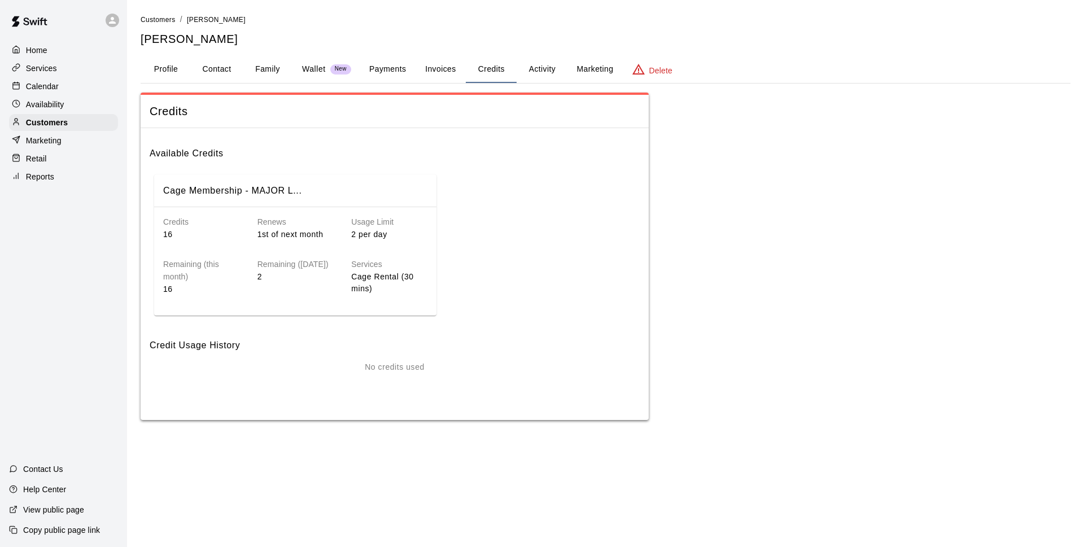
click at [181, 67] on button "Profile" at bounding box center [166, 69] width 51 height 27
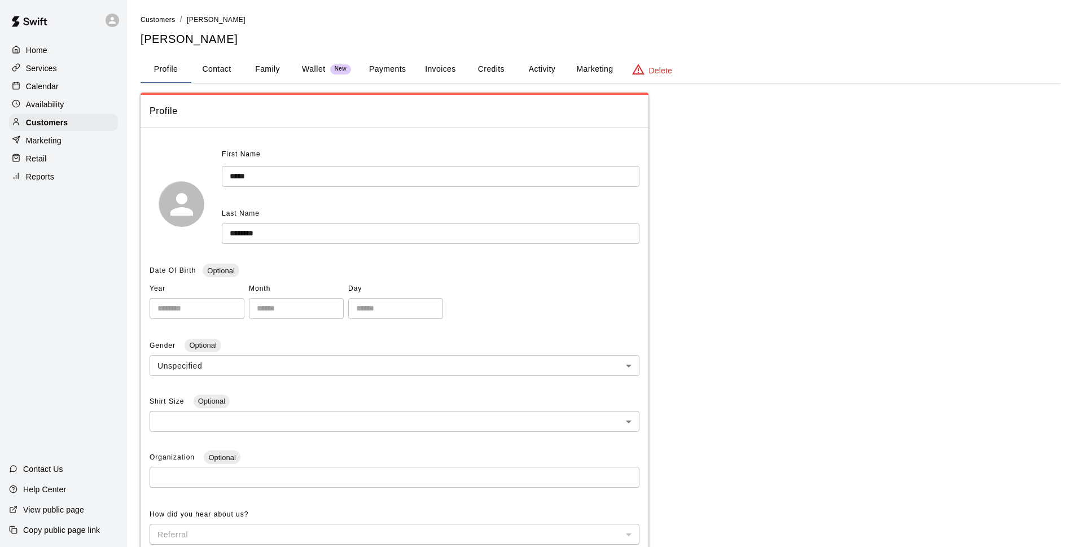
click at [71, 91] on div "Calendar" at bounding box center [63, 86] width 109 height 17
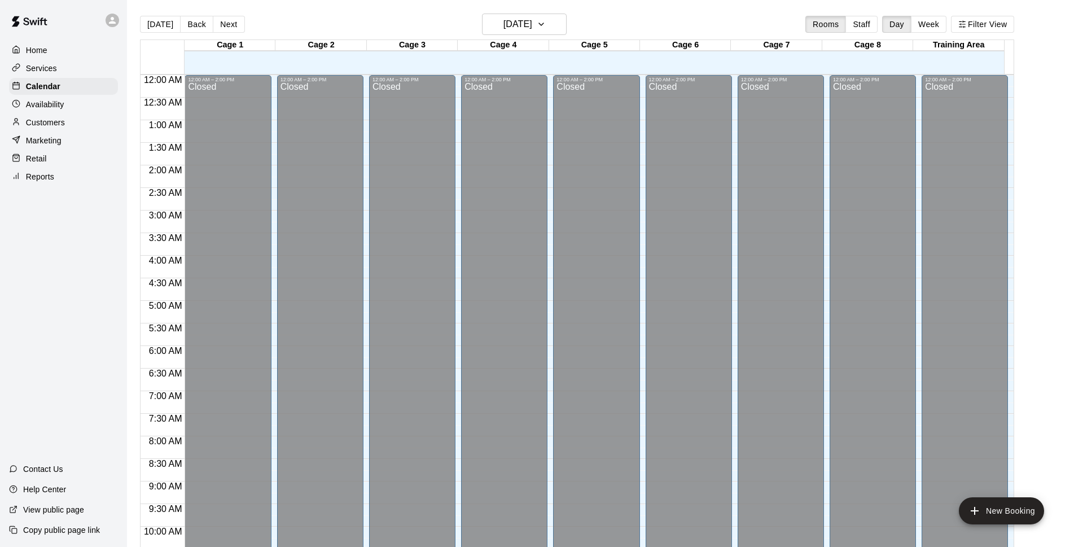
scroll to position [565, 0]
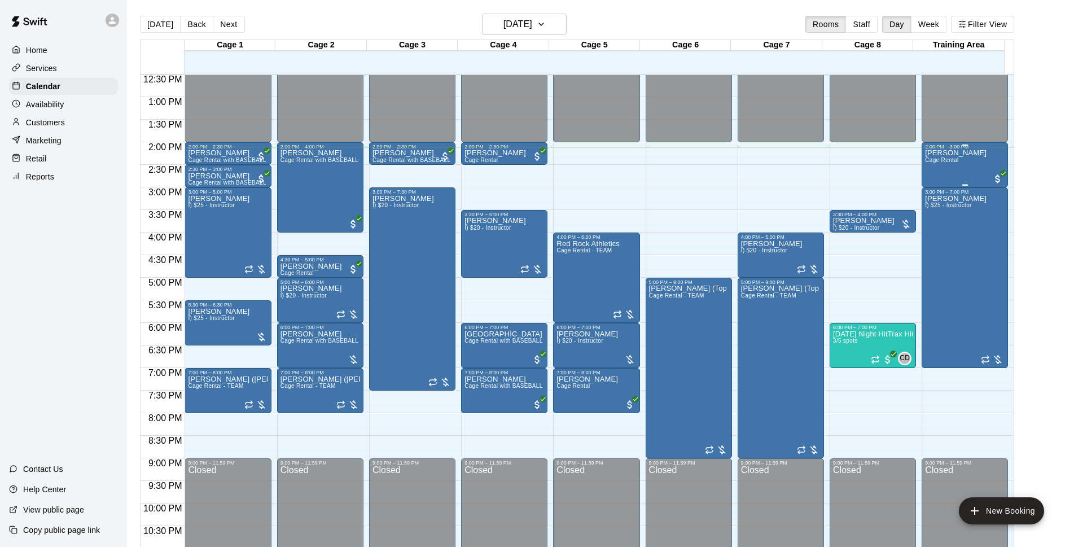
click at [946, 173] on div "[PERSON_NAME] Cage Rental" at bounding box center [956, 423] width 62 height 547
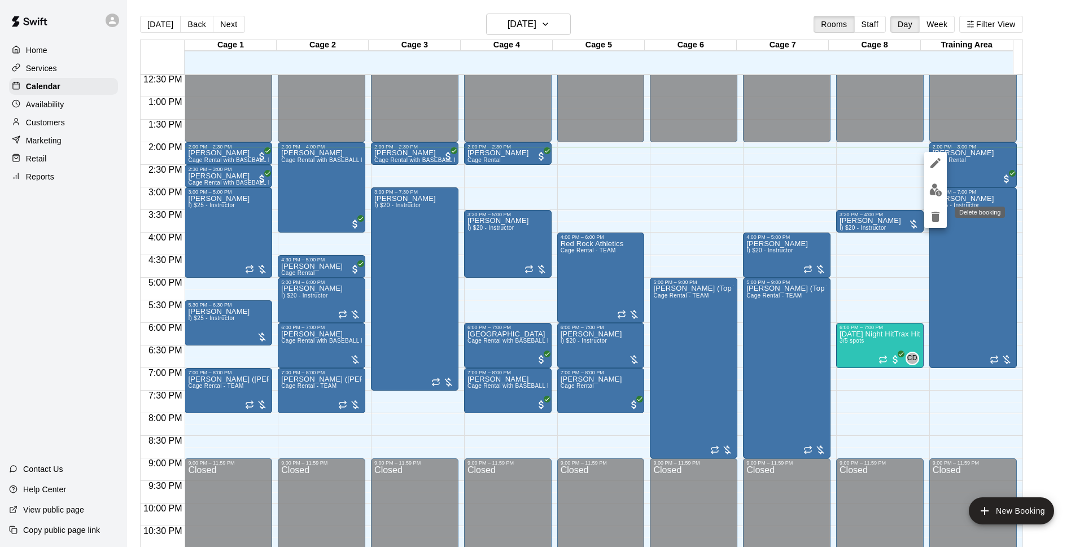
click at [932, 212] on icon "delete" at bounding box center [935, 217] width 8 height 10
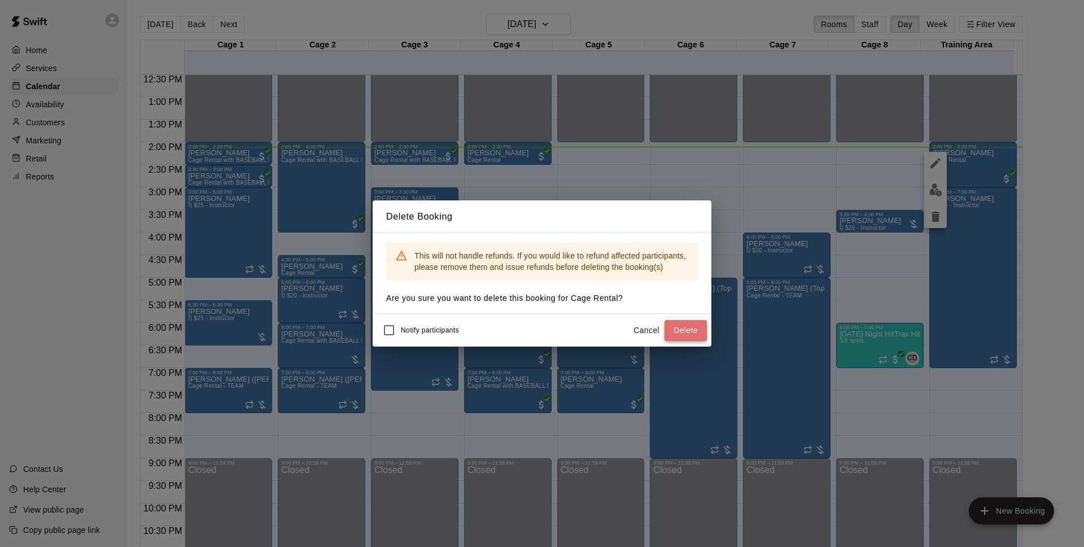
click at [700, 322] on button "Delete" at bounding box center [685, 330] width 42 height 21
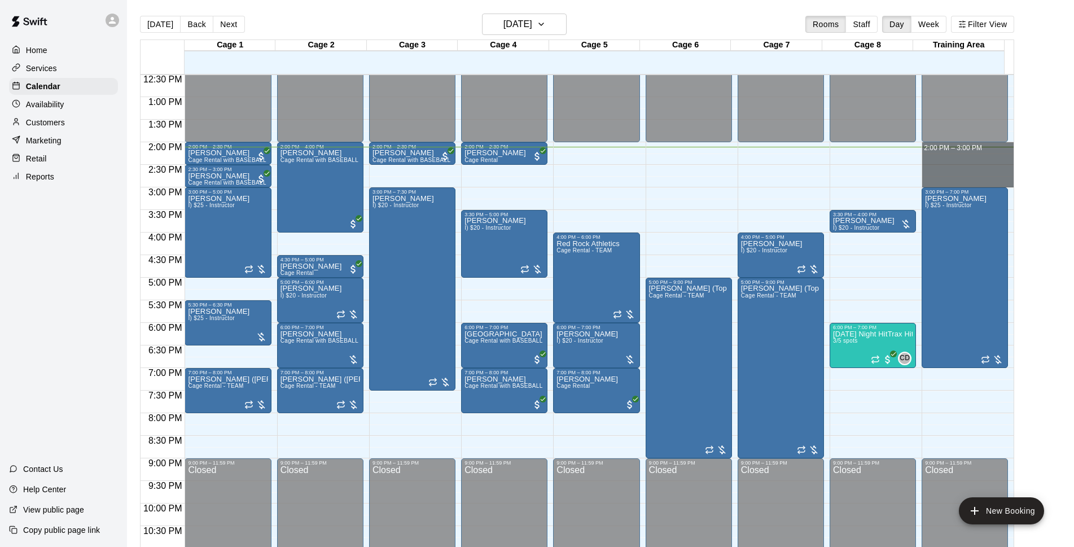
drag, startPoint x: 934, startPoint y: 146, endPoint x: 934, endPoint y: 182, distance: 36.7
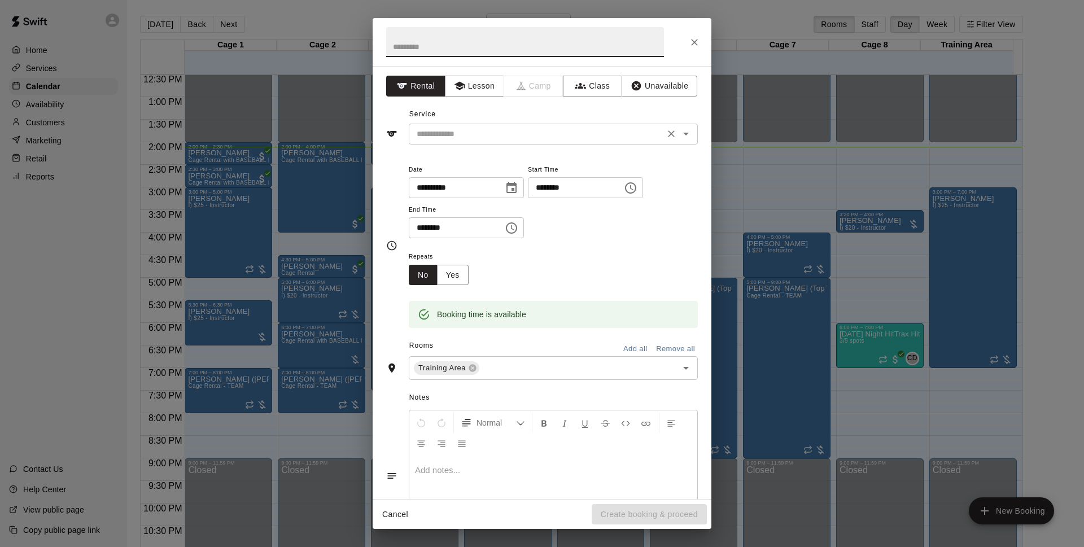
click at [442, 143] on div "​" at bounding box center [553, 134] width 289 height 21
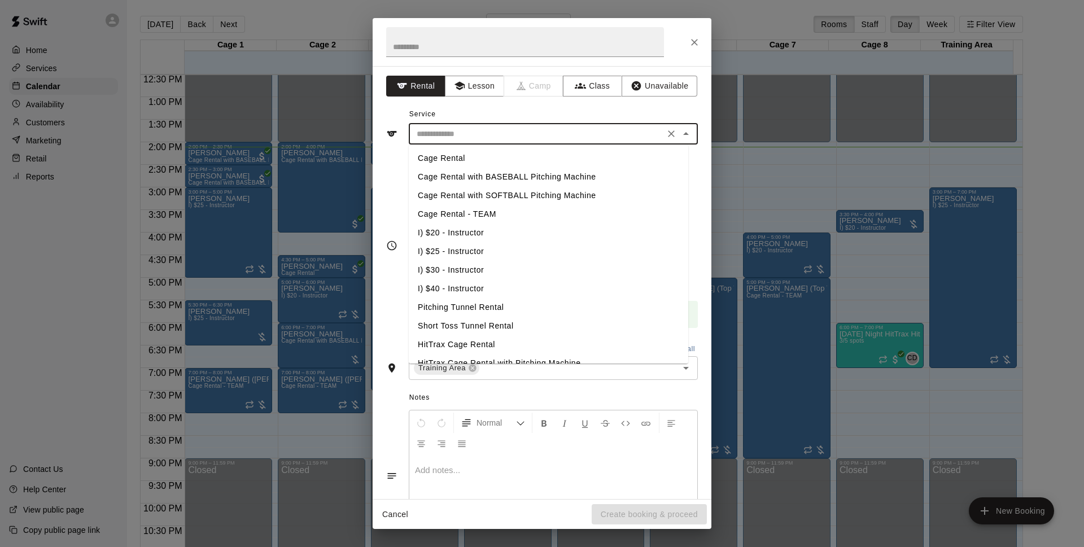
click at [699, 43] on icon "Close" at bounding box center [694, 42] width 11 height 11
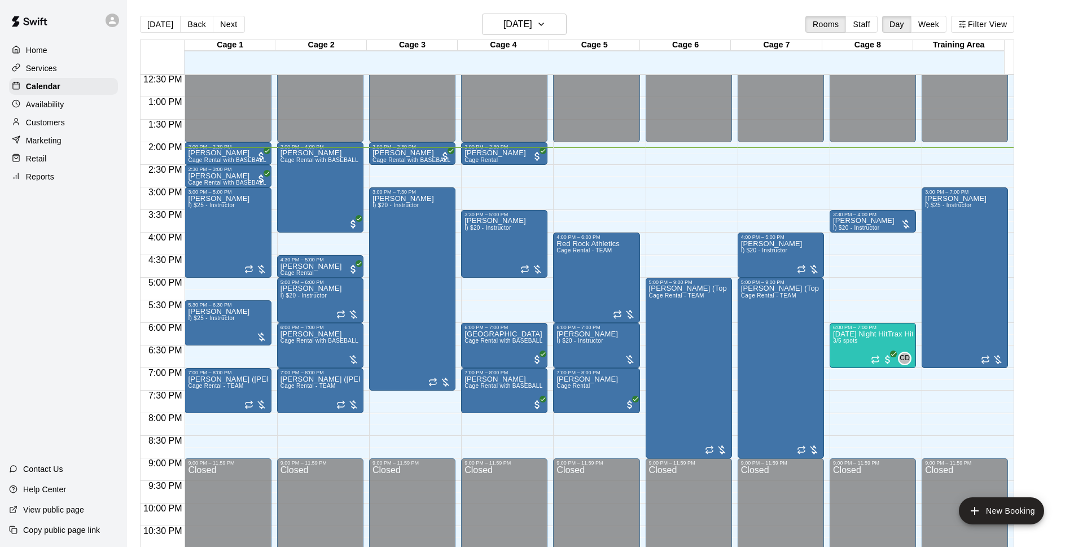
click at [80, 122] on div "Customers" at bounding box center [63, 122] width 109 height 17
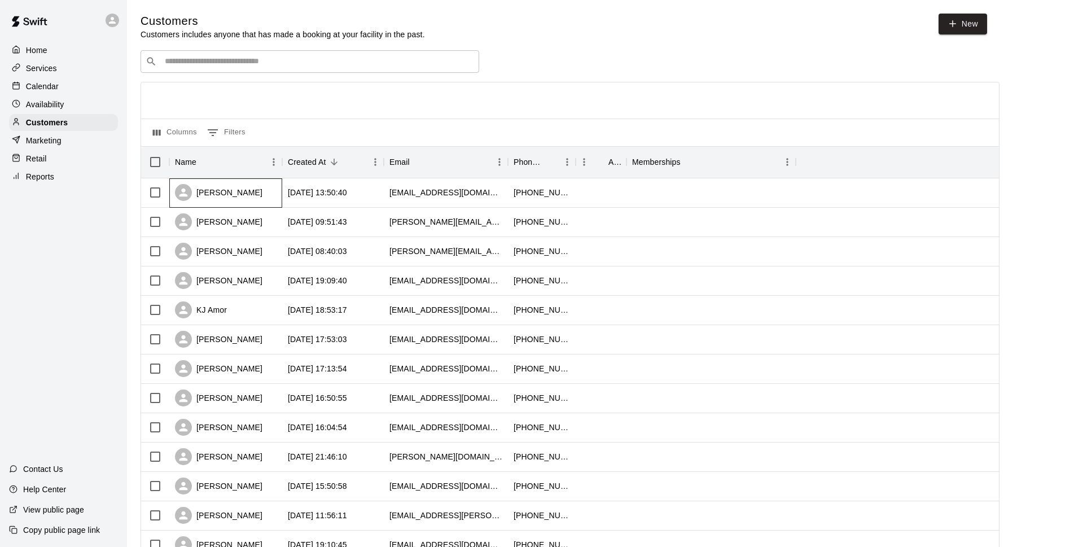
click at [229, 196] on div "[PERSON_NAME]" at bounding box center [218, 192] width 87 height 17
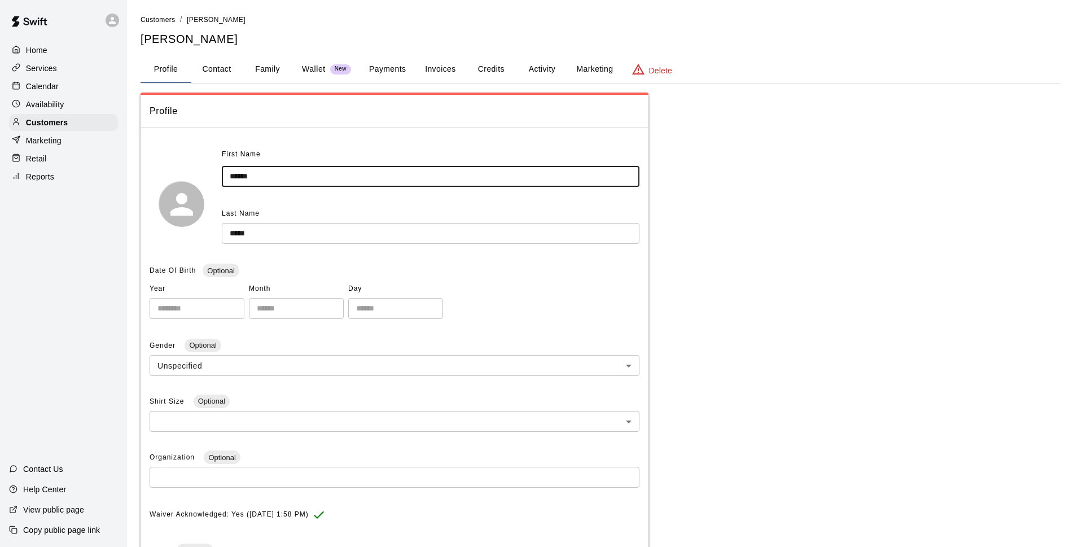
click at [232, 178] on input "******" at bounding box center [431, 176] width 418 height 21
type input "******"
click at [235, 233] on input "*****" at bounding box center [431, 233] width 418 height 21
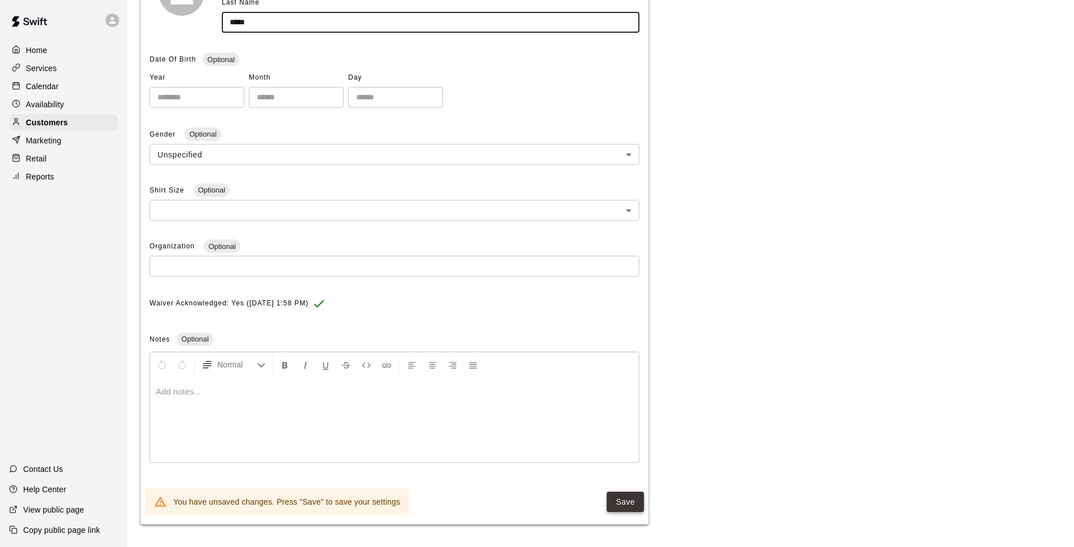
type input "*****"
click at [621, 501] on button "Save" at bounding box center [625, 502] width 37 height 21
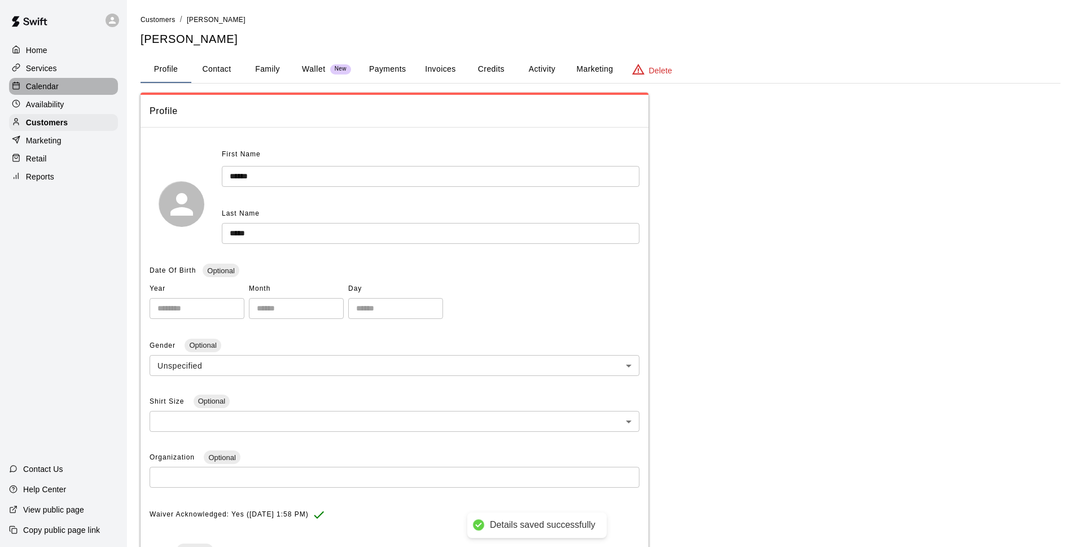
click at [56, 87] on p "Calendar" at bounding box center [42, 86] width 33 height 11
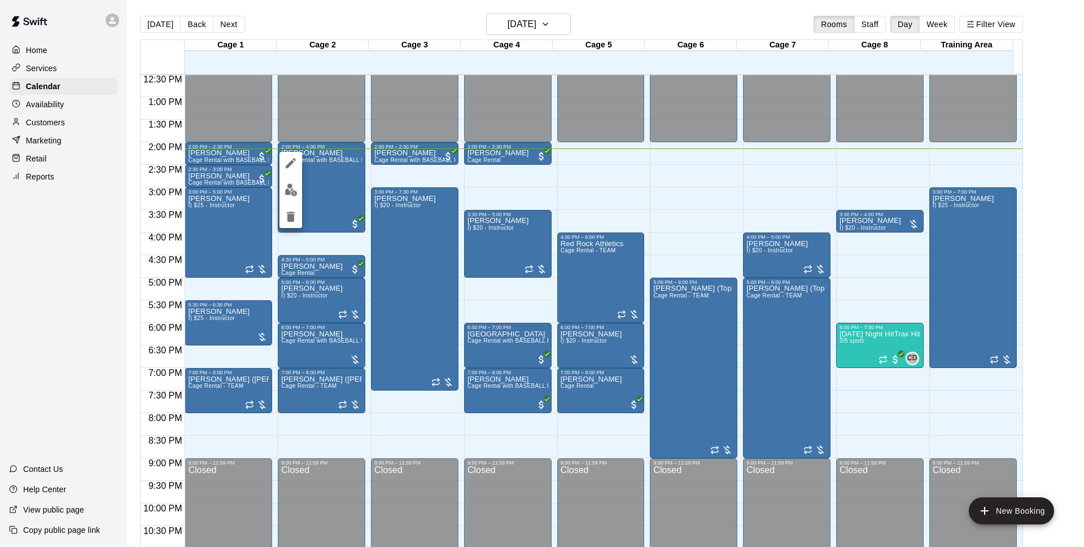
click at [293, 160] on icon "edit" at bounding box center [291, 163] width 14 height 14
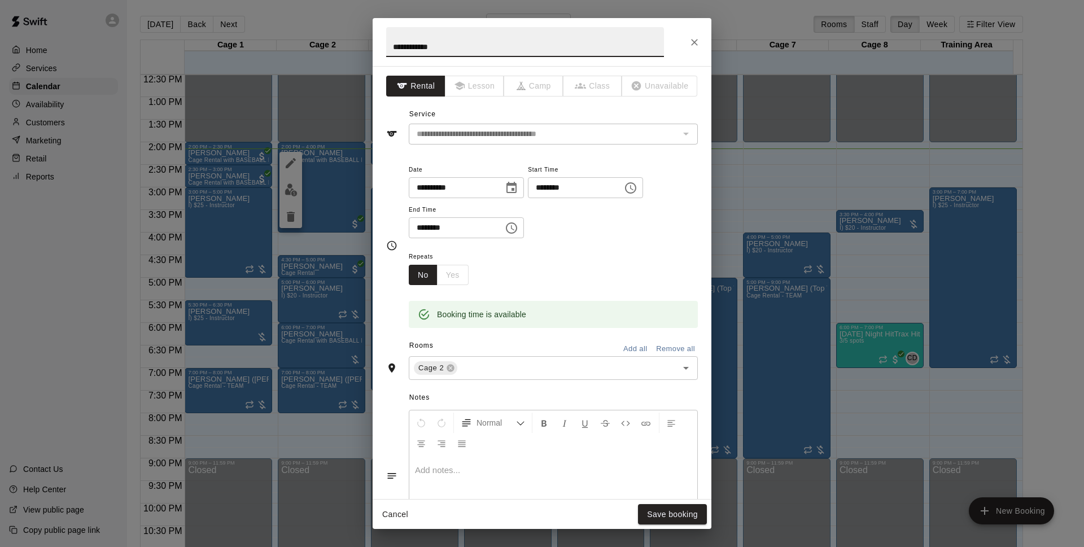
click at [518, 187] on icon "Choose date, selected date is Aug 15, 2025" at bounding box center [512, 188] width 14 height 14
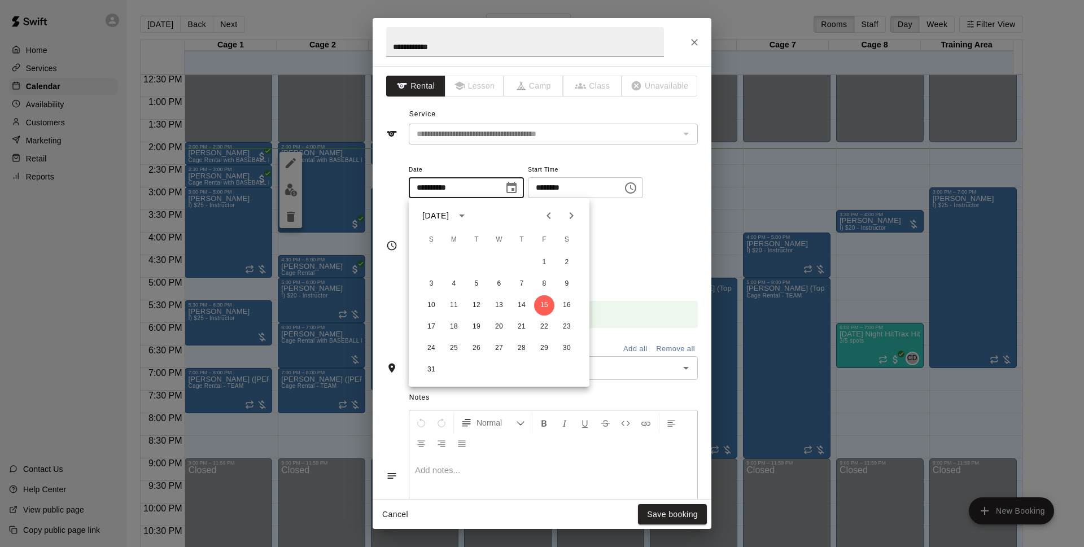
click at [533, 148] on div "**********" at bounding box center [542, 282] width 339 height 433
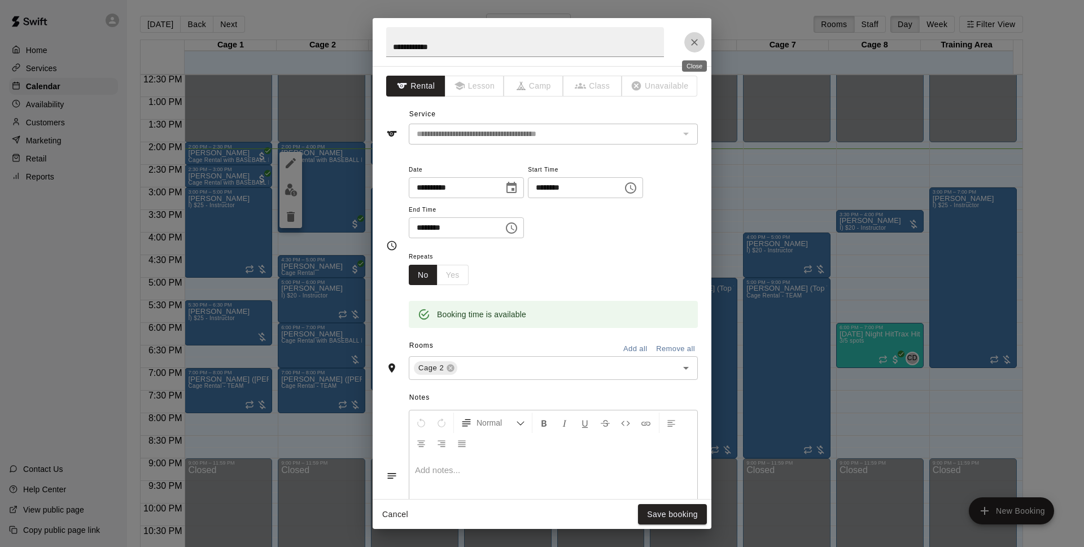
click at [692, 36] on button "Close" at bounding box center [694, 42] width 20 height 20
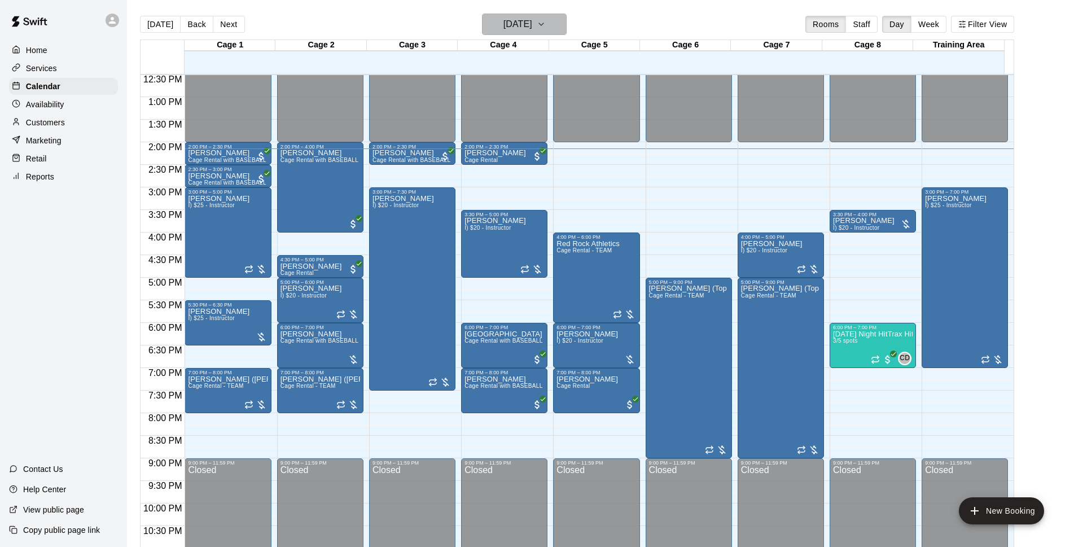
click at [522, 25] on h6 "[DATE]" at bounding box center [517, 24] width 29 height 16
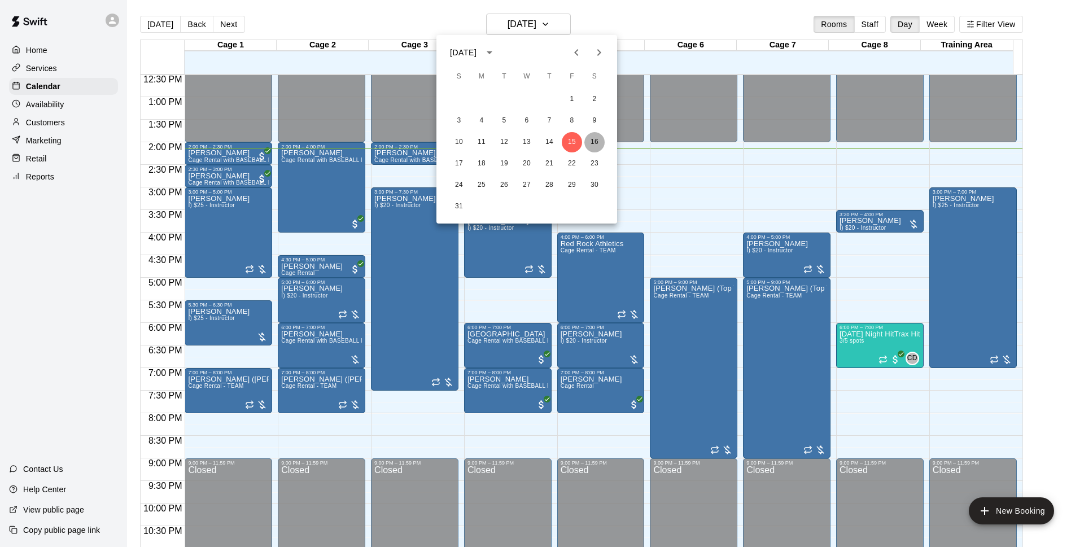
click at [589, 142] on button "16" at bounding box center [594, 142] width 20 height 20
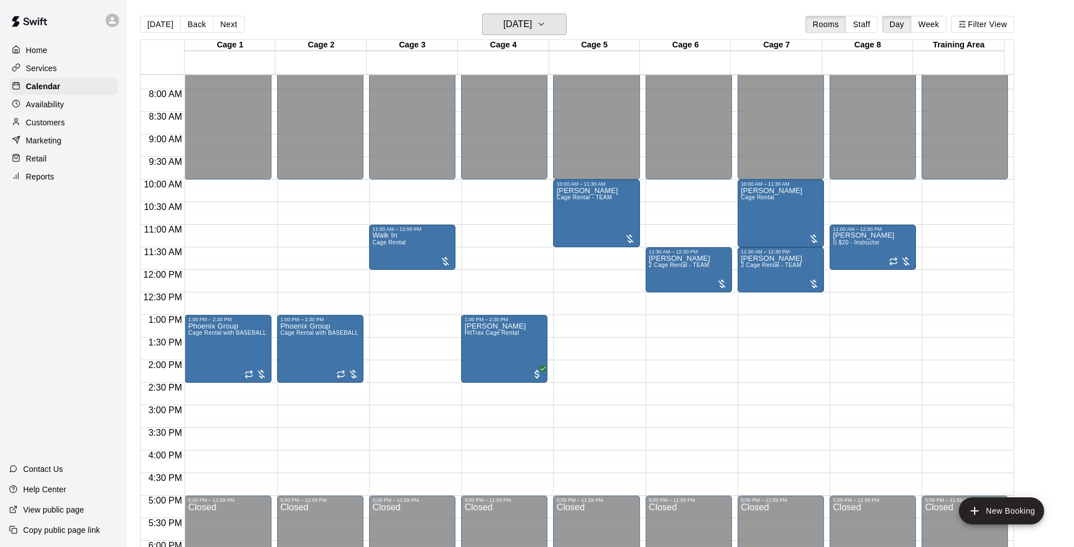
scroll to position [347, 0]
click at [540, 33] on button "[DATE]" at bounding box center [524, 24] width 85 height 21
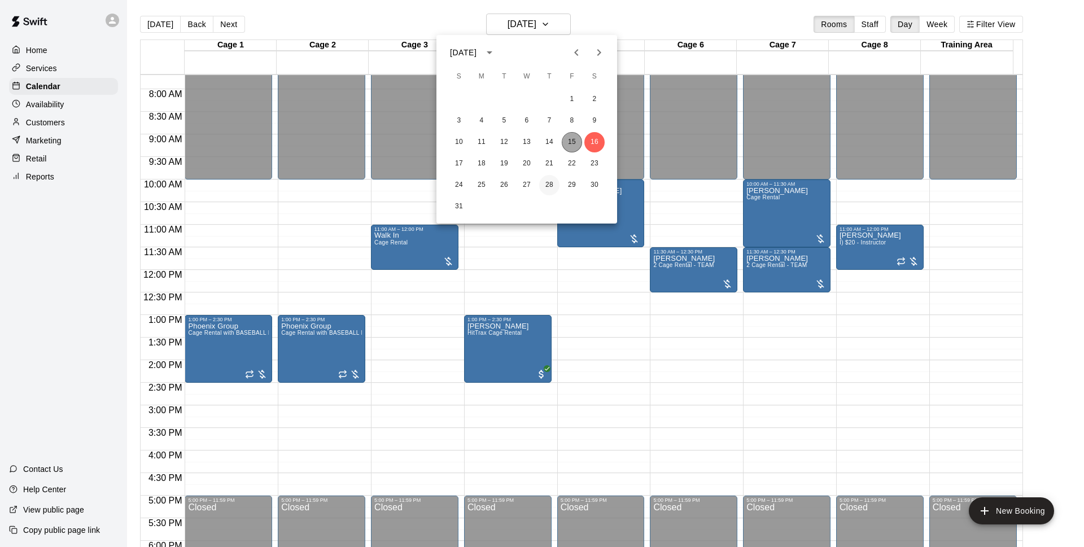
drag, startPoint x: 563, startPoint y: 138, endPoint x: 551, endPoint y: 180, distance: 44.0
click at [564, 138] on button "15" at bounding box center [572, 142] width 20 height 20
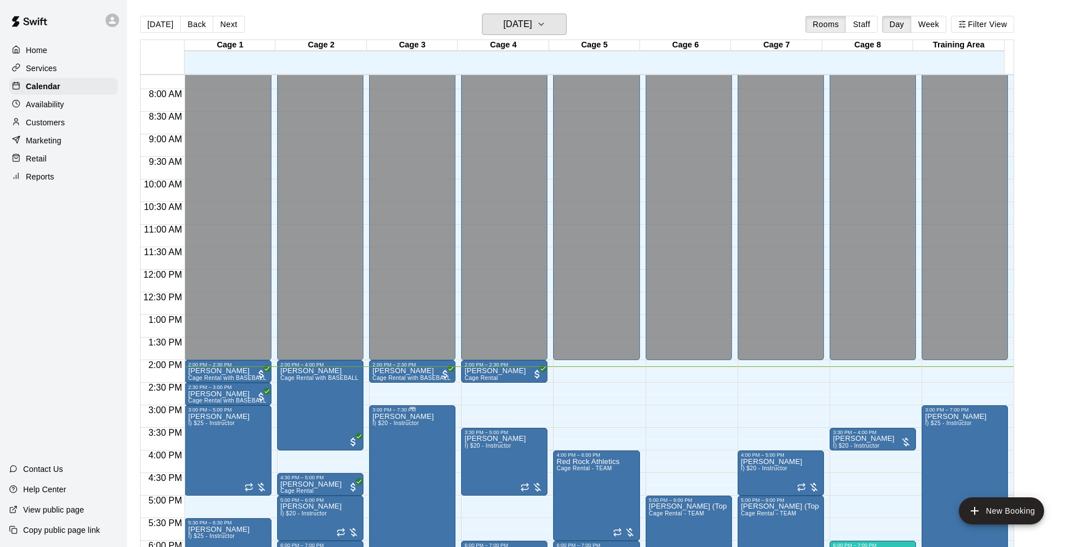
scroll to position [492, 0]
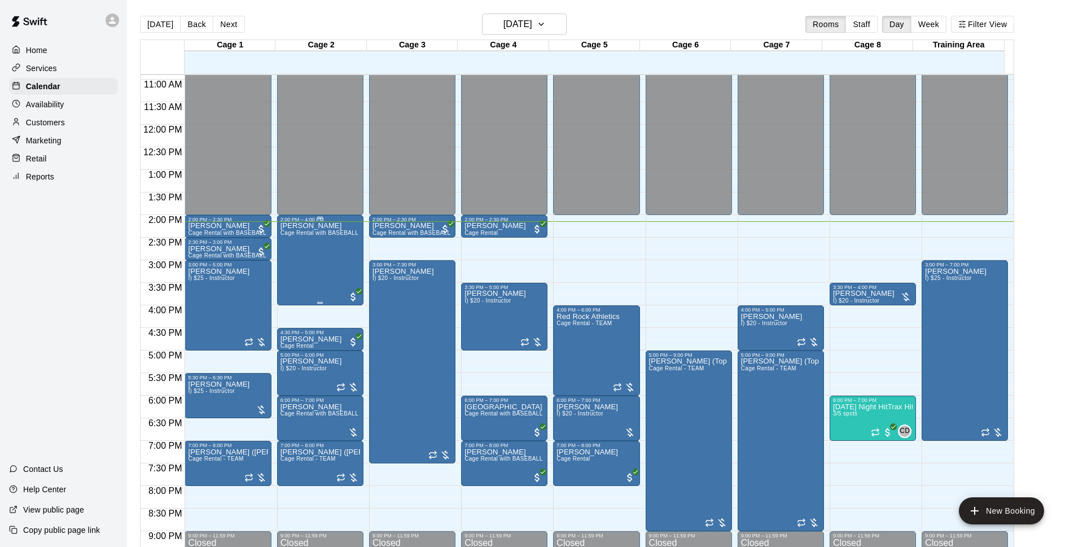
click at [322, 262] on div "[PERSON_NAME] Cage Rental with BASEBALL Pitching Machine" at bounding box center [321, 495] width 80 height 547
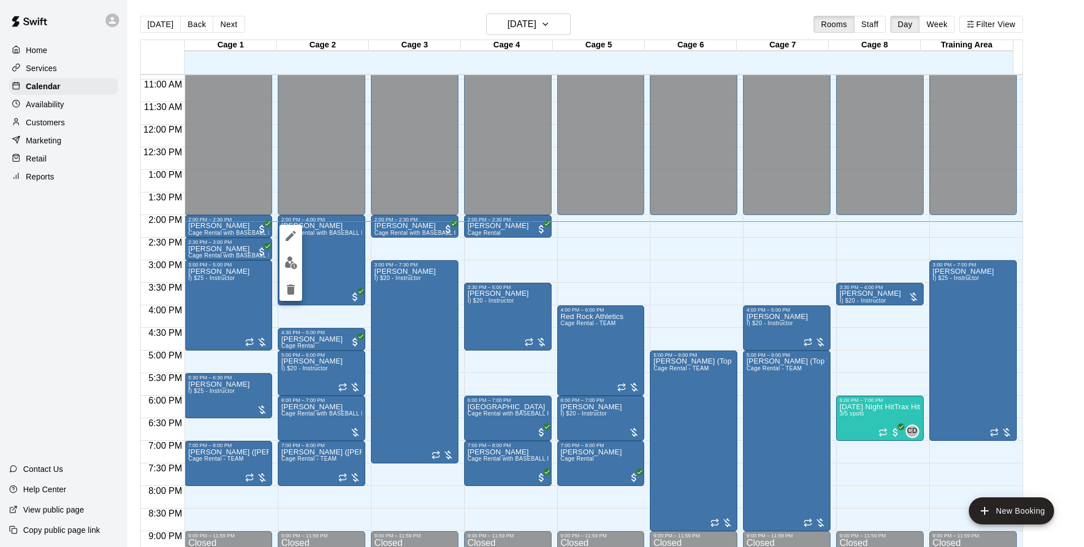
click at [291, 233] on icon "edit" at bounding box center [291, 236] width 14 height 14
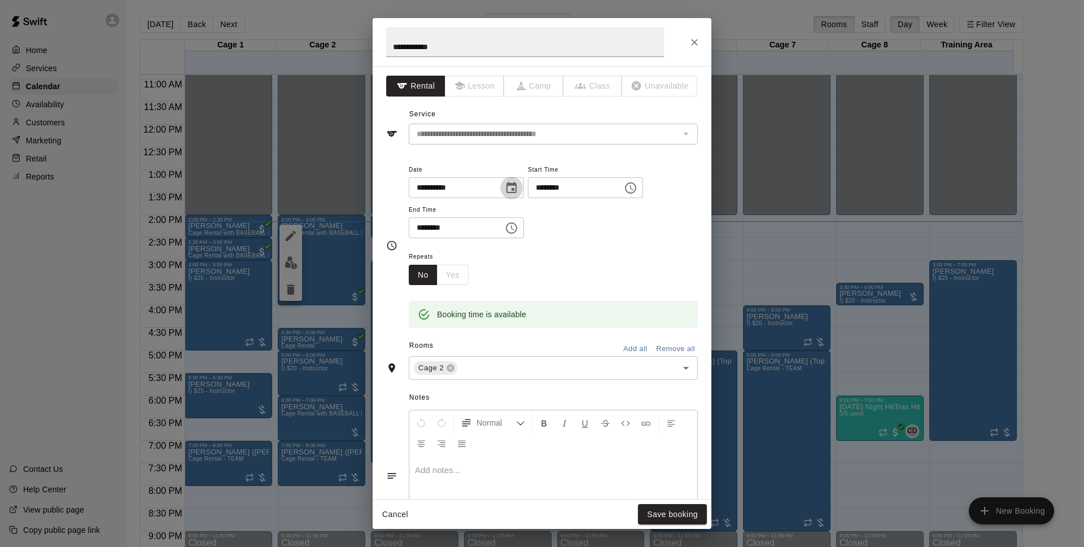
click at [518, 186] on icon "Choose date, selected date is Aug 15, 2025" at bounding box center [512, 188] width 14 height 14
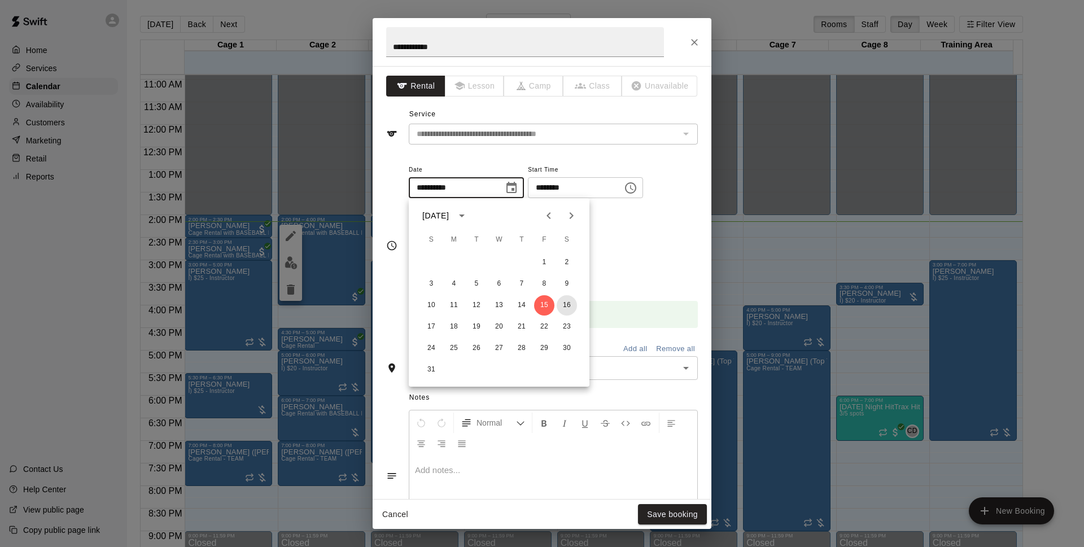
click at [567, 303] on button "16" at bounding box center [567, 305] width 20 height 20
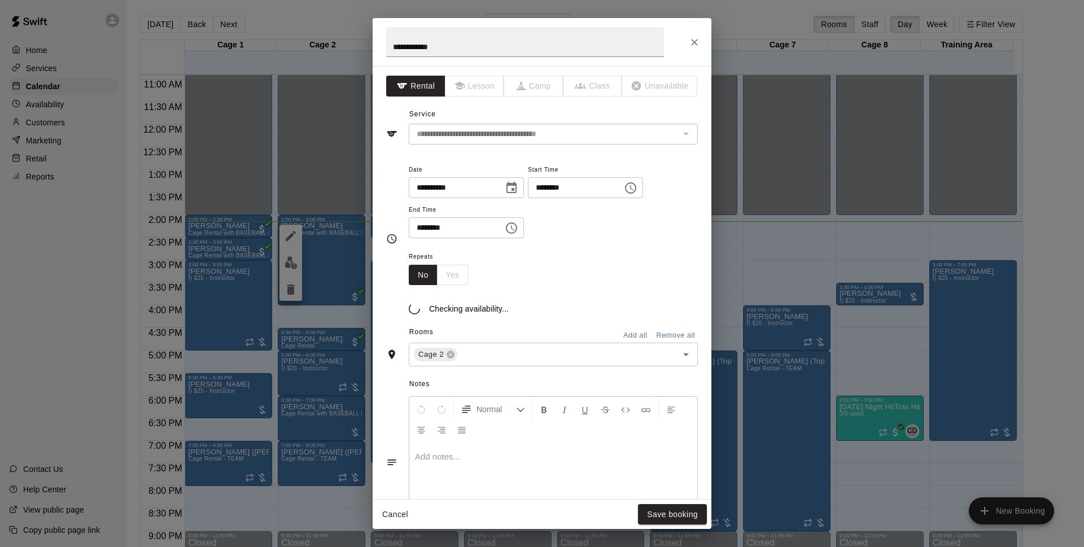
type input "**********"
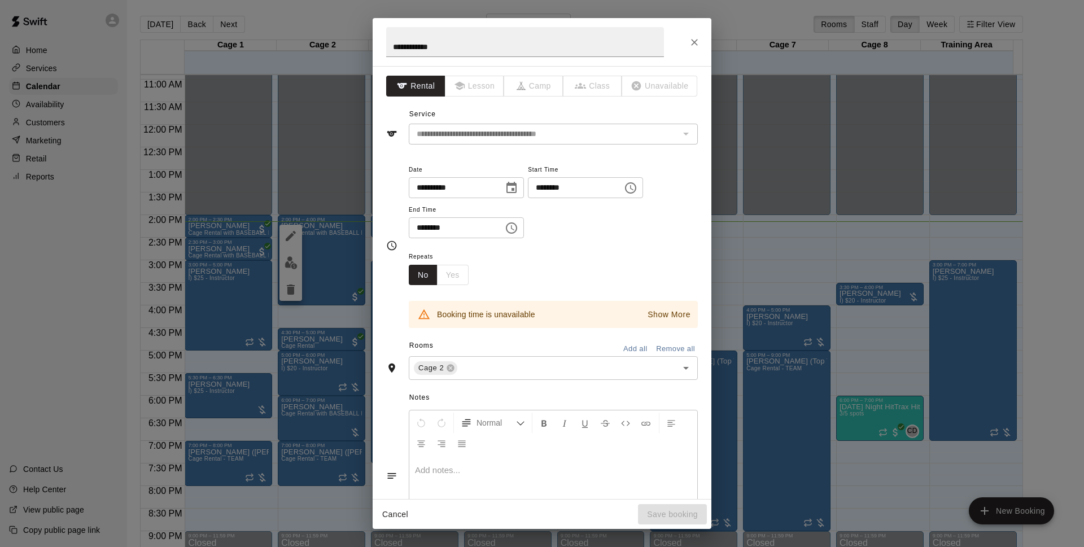
click at [469, 355] on div "Rooms Add all Remove all" at bounding box center [542, 346] width 312 height 19
click at [480, 365] on input "text" at bounding box center [560, 368] width 202 height 14
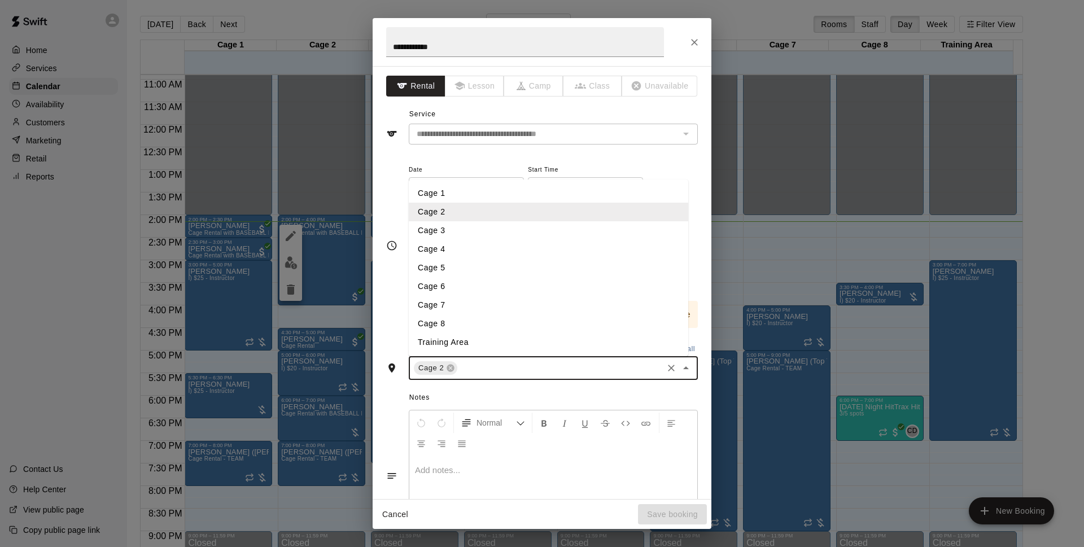
click at [437, 230] on li "Cage 3" at bounding box center [548, 230] width 279 height 19
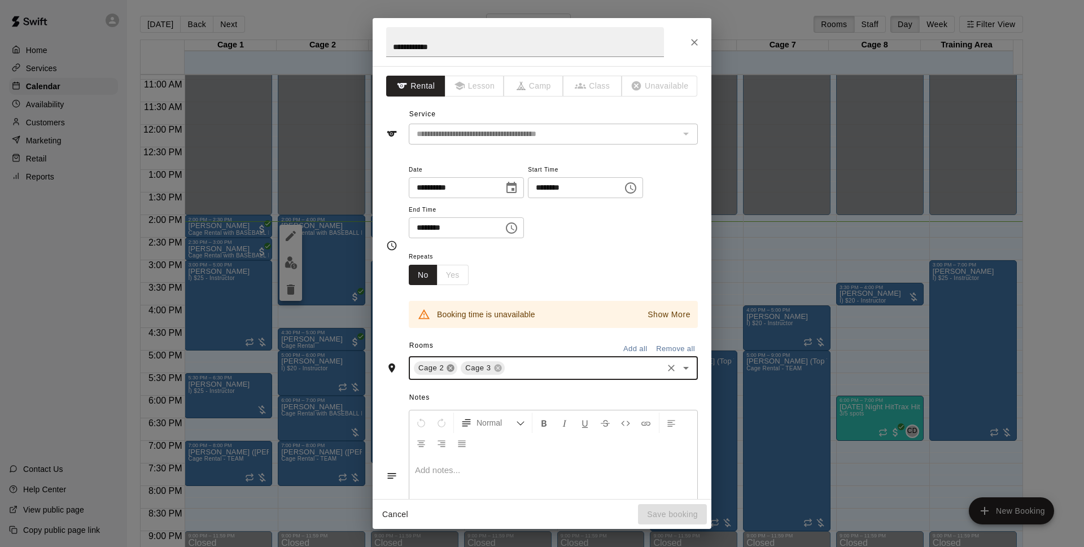
click at [453, 366] on icon at bounding box center [450, 368] width 7 height 7
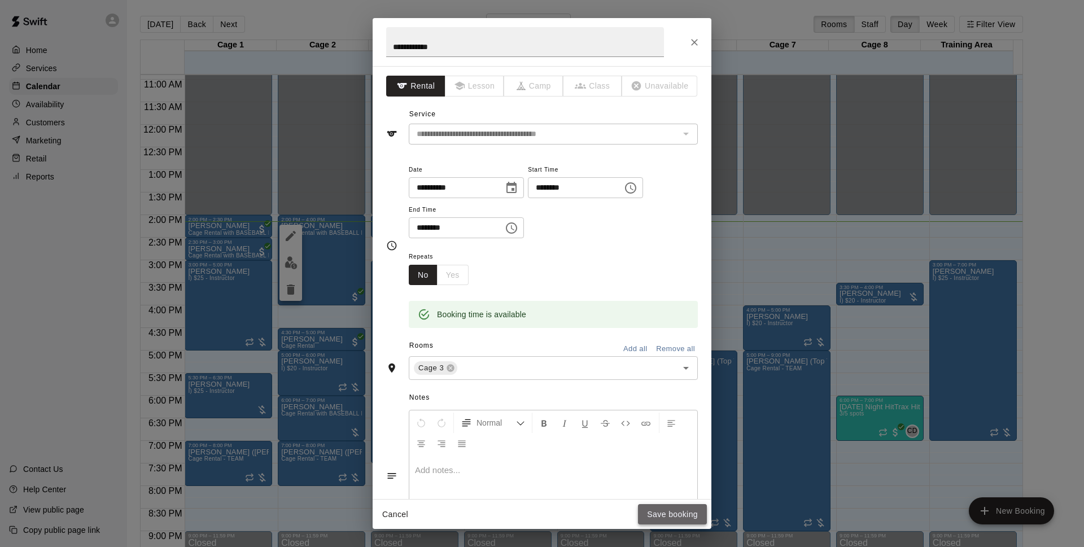
click at [673, 510] on button "Save booking" at bounding box center [672, 514] width 69 height 21
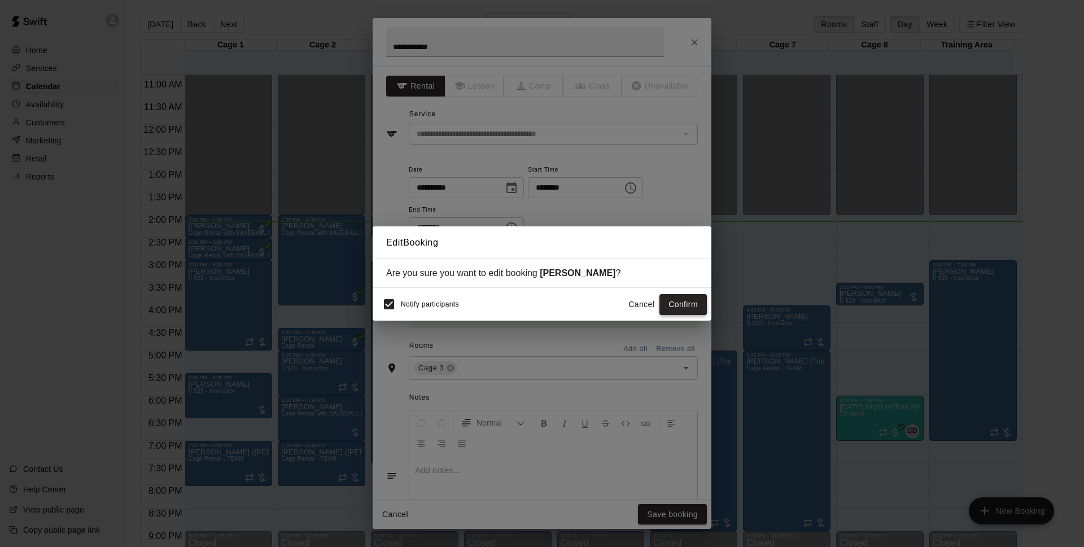
click at [681, 306] on button "Confirm" at bounding box center [682, 304] width 47 height 21
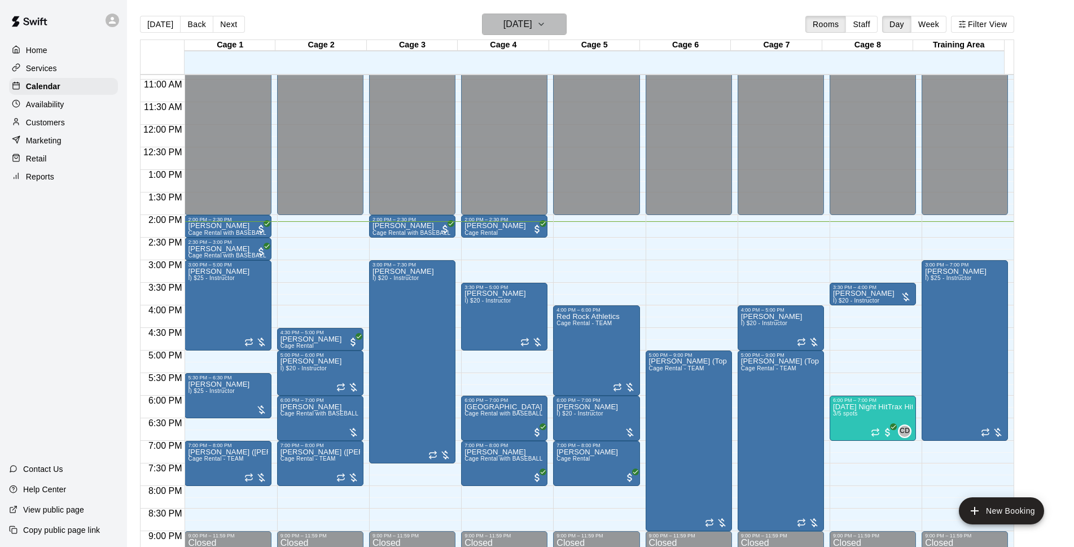
click at [525, 24] on h6 "[DATE]" at bounding box center [517, 24] width 29 height 16
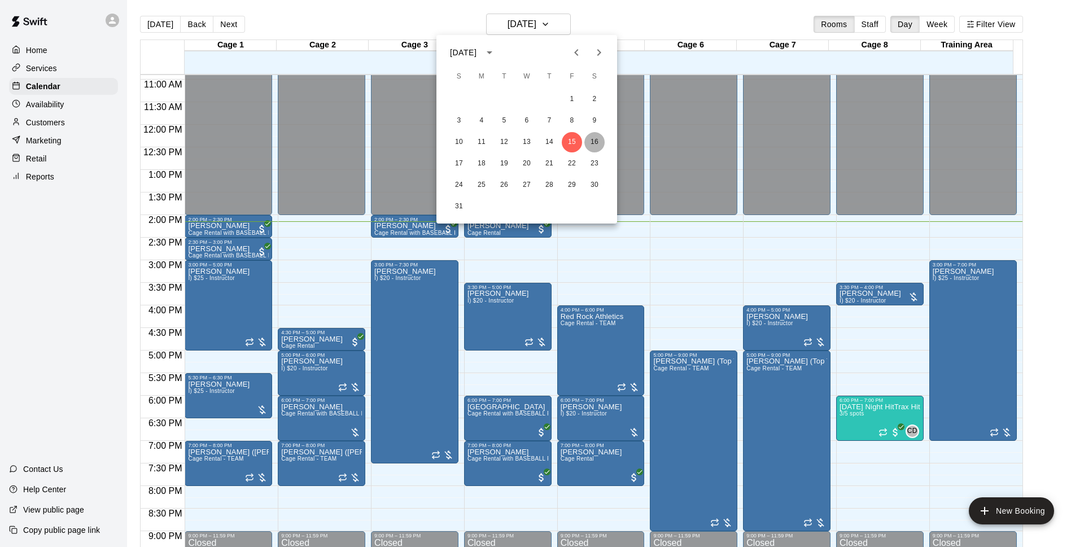
click at [599, 141] on button "16" at bounding box center [594, 142] width 20 height 20
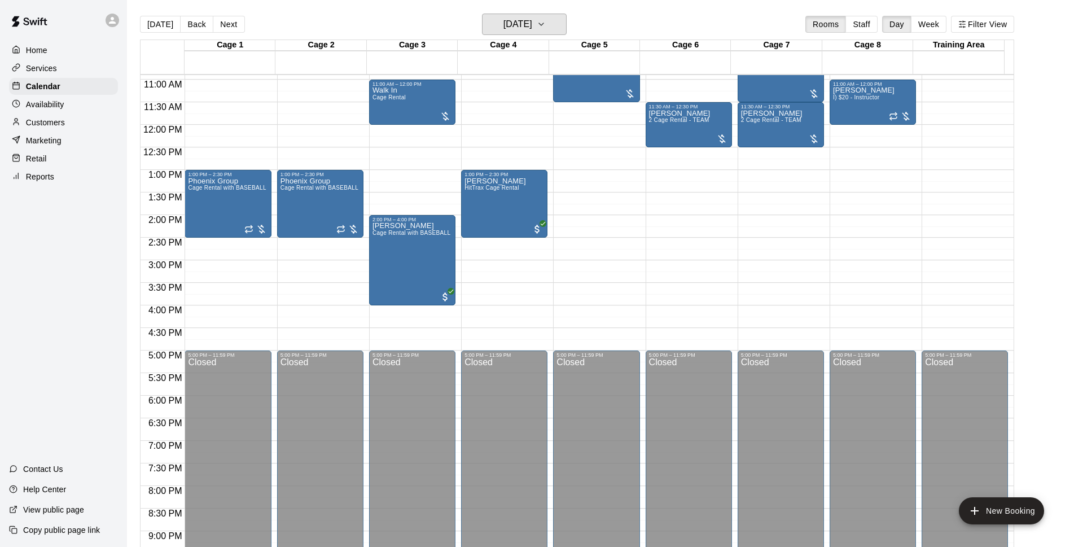
scroll to position [347, 0]
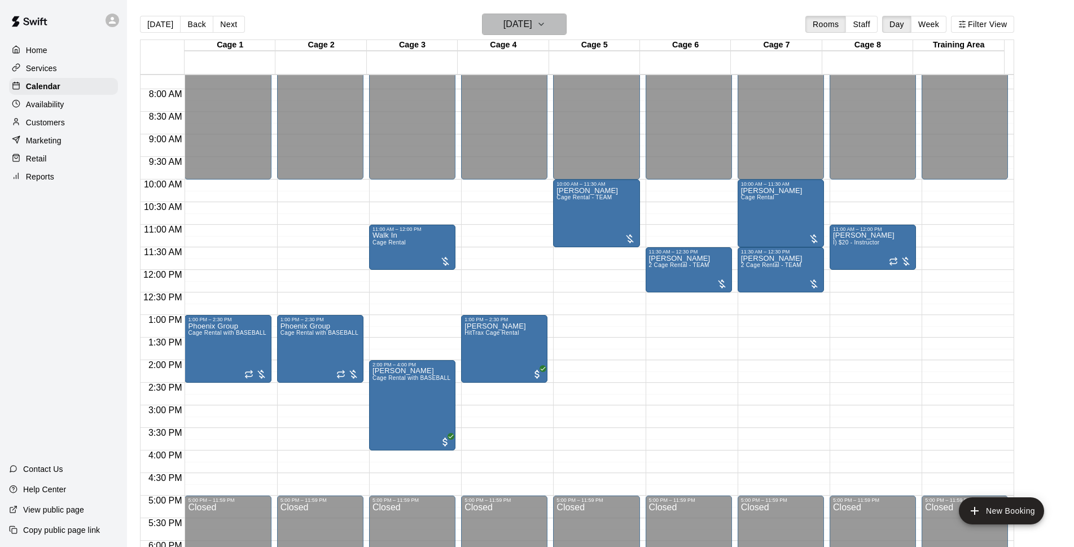
click at [527, 21] on h6 "[DATE]" at bounding box center [517, 24] width 29 height 16
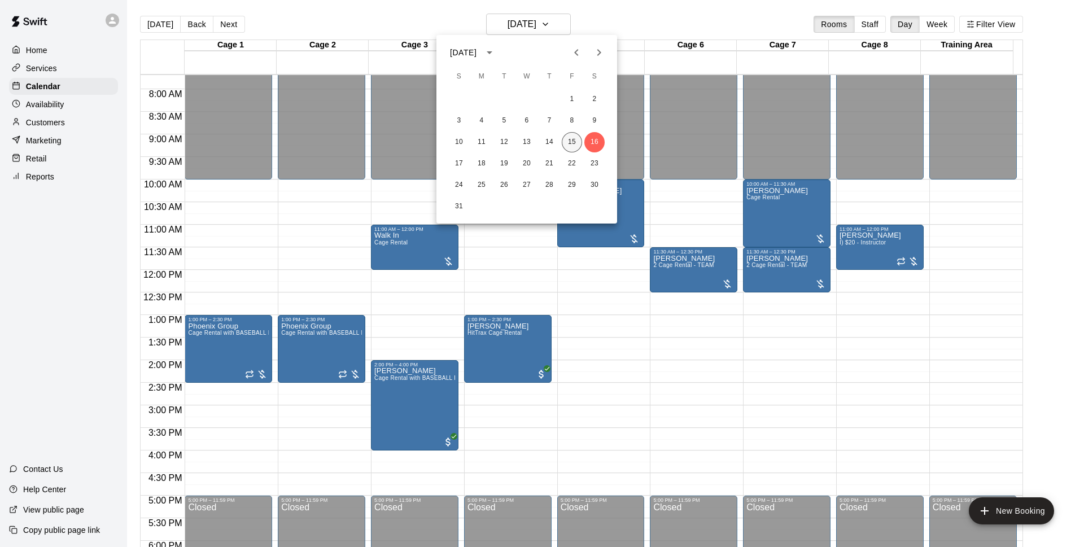
click at [574, 143] on button "15" at bounding box center [572, 142] width 20 height 20
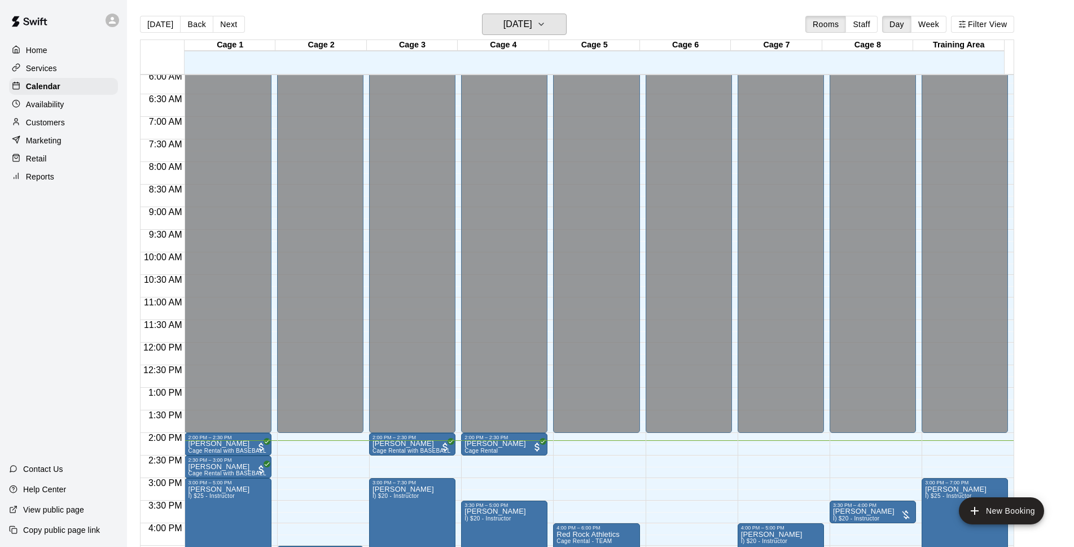
scroll to position [492, 0]
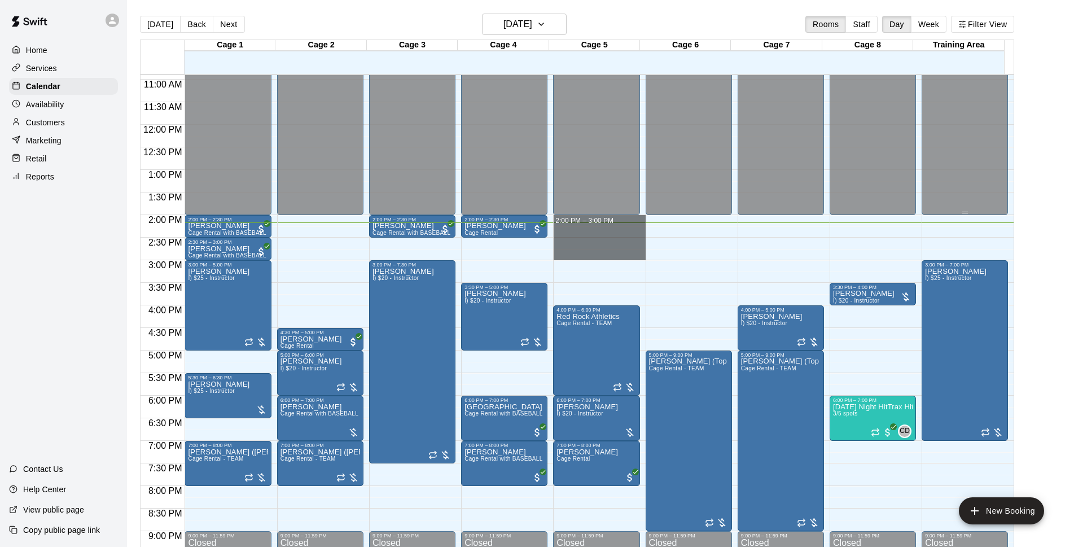
drag, startPoint x: 559, startPoint y: 217, endPoint x: 993, endPoint y: 168, distance: 436.2
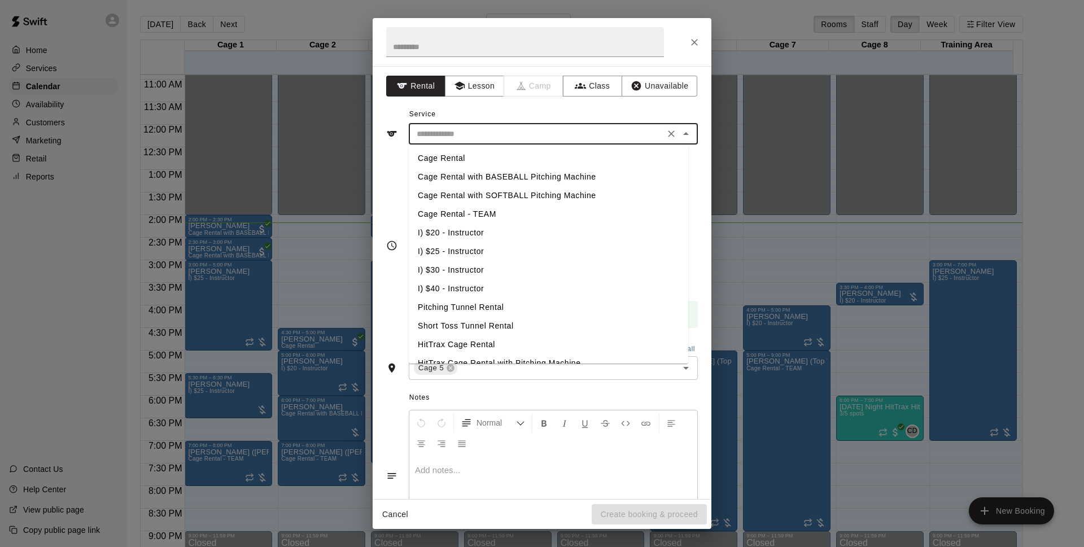
click at [546, 133] on input "text" at bounding box center [536, 134] width 249 height 14
click at [477, 159] on li "Cage Rental" at bounding box center [548, 158] width 279 height 19
type input "**********"
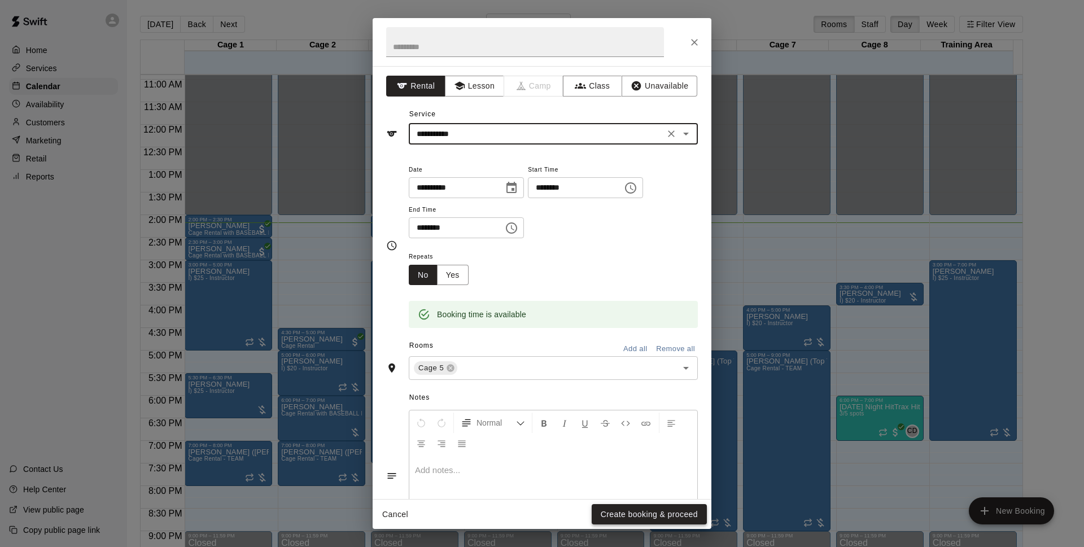
click at [657, 509] on button "Create booking & proceed" at bounding box center [649, 514] width 115 height 21
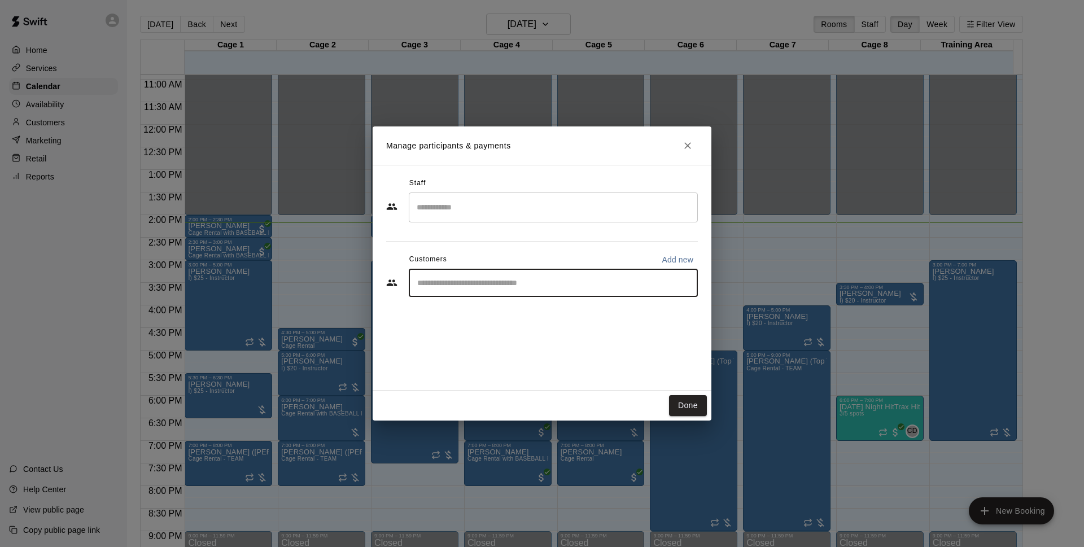
click at [516, 284] on input "Start typing to search customers..." at bounding box center [553, 282] width 279 height 11
type input "**"
click at [693, 144] on button "Close" at bounding box center [687, 145] width 20 height 20
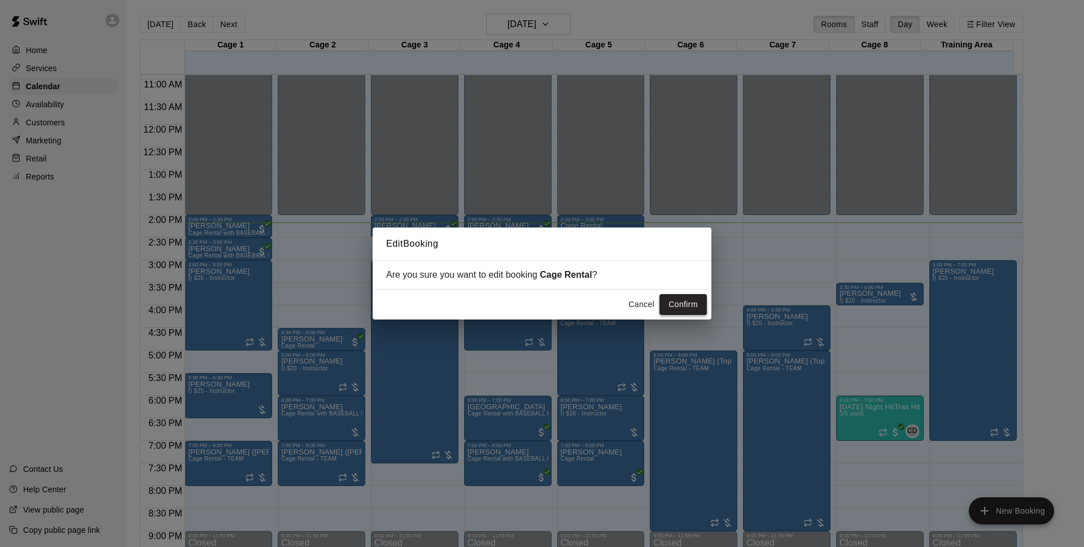
click at [669, 309] on button "Confirm" at bounding box center [682, 304] width 47 height 21
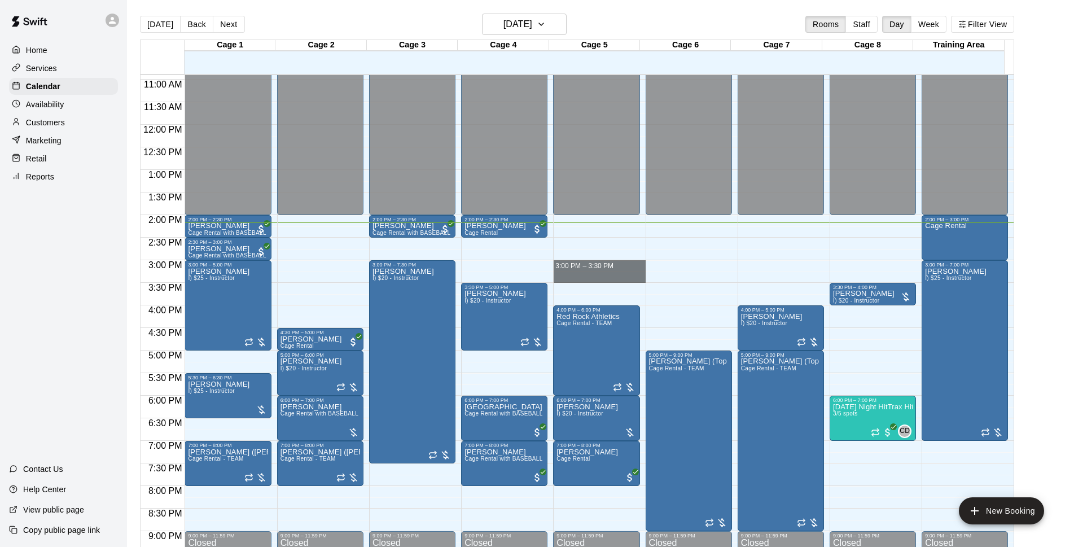
drag, startPoint x: 575, startPoint y: 263, endPoint x: 575, endPoint y: 279, distance: 16.4
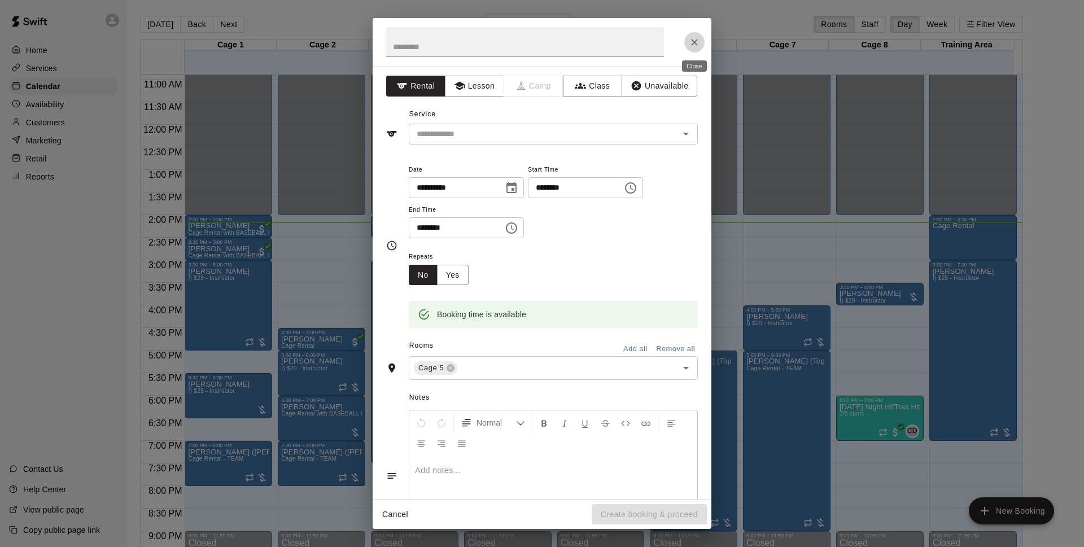
click at [696, 45] on icon "Close" at bounding box center [694, 42] width 11 height 11
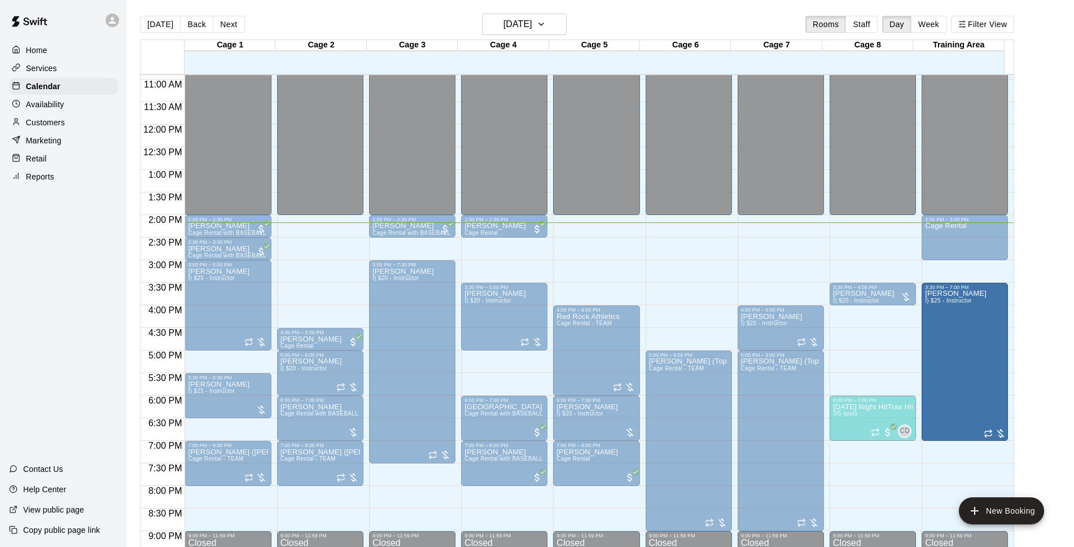
drag, startPoint x: 964, startPoint y: 263, endPoint x: 967, endPoint y: 287, distance: 24.4
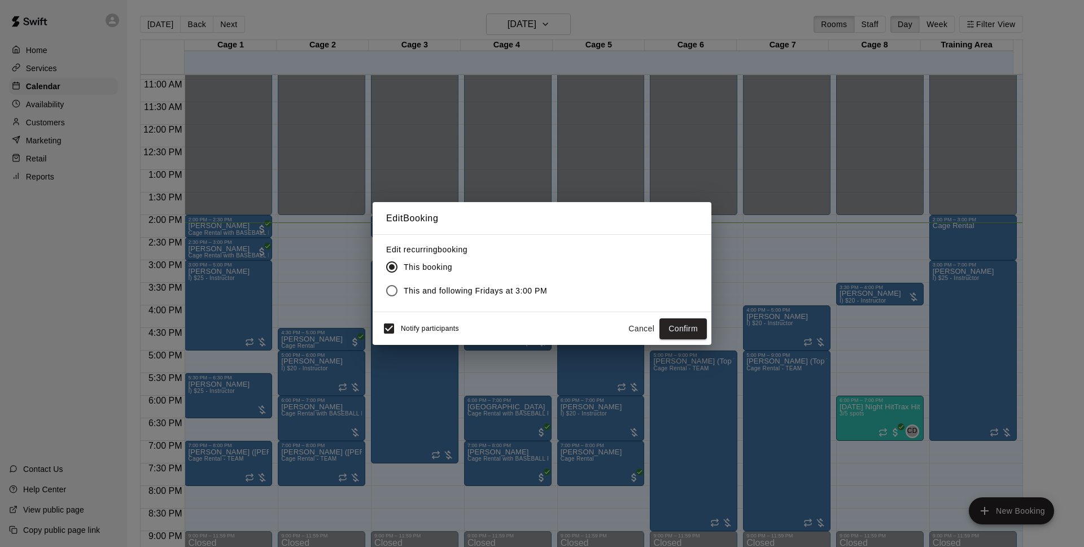
click at [373, 330] on div "Notify participants Cancel Confirm" at bounding box center [542, 328] width 339 height 33
click at [684, 328] on button "Confirm" at bounding box center [682, 328] width 47 height 21
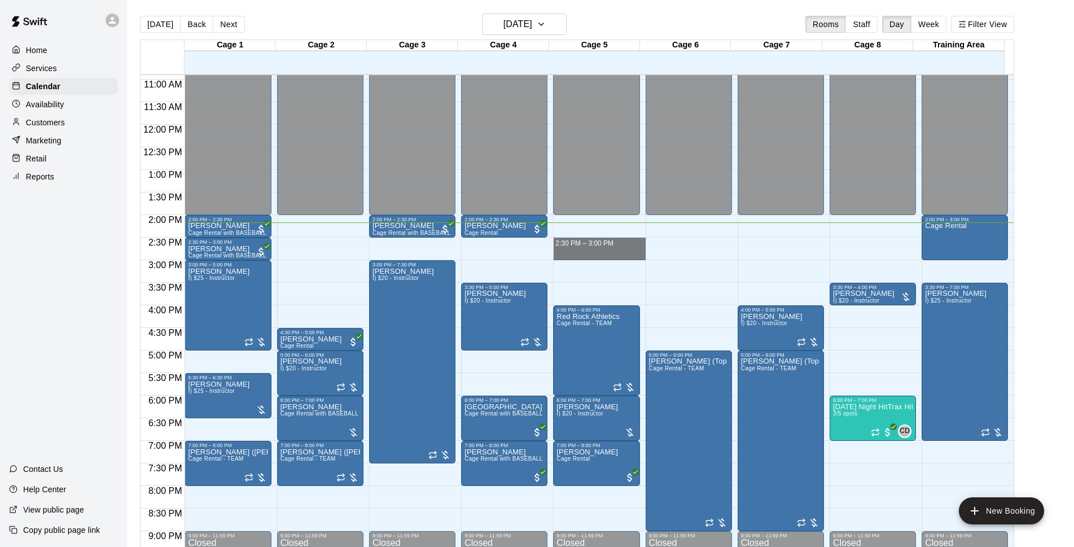
drag, startPoint x: 572, startPoint y: 241, endPoint x: 574, endPoint y: 259, distance: 17.6
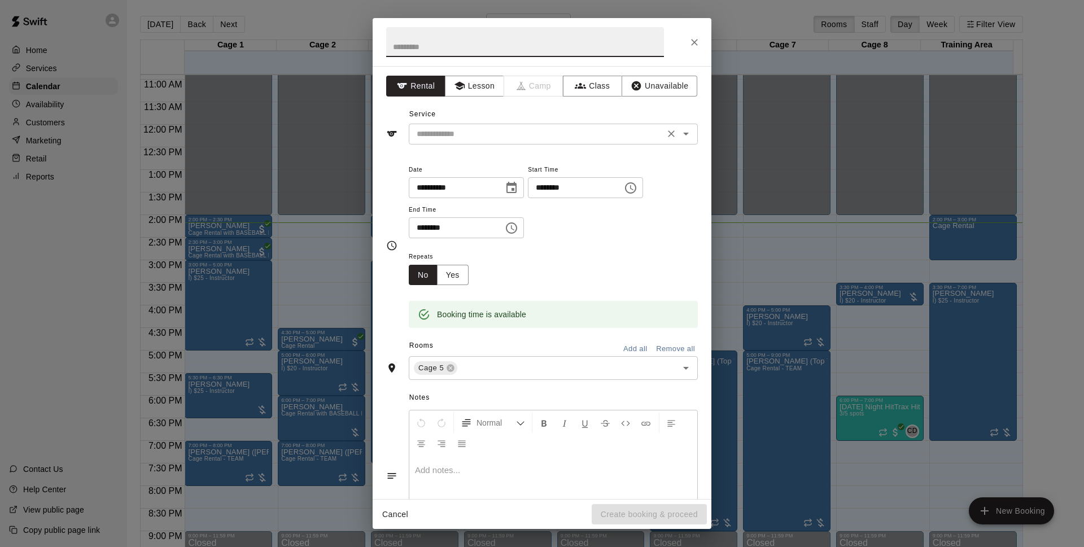
click at [493, 133] on input "text" at bounding box center [536, 134] width 249 height 14
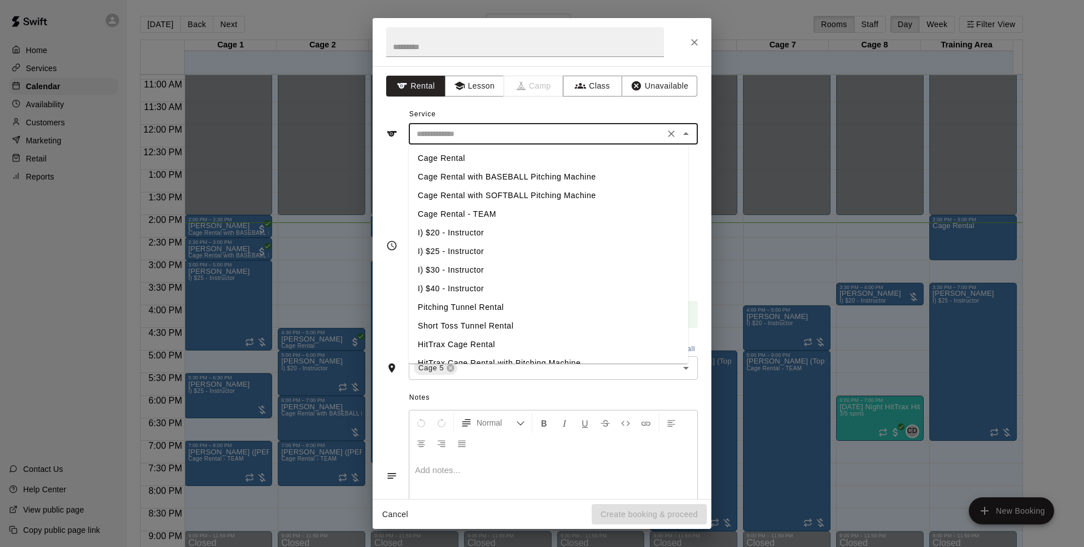
click at [476, 248] on li "I) $25 - Instructor" at bounding box center [548, 251] width 279 height 19
type input "**********"
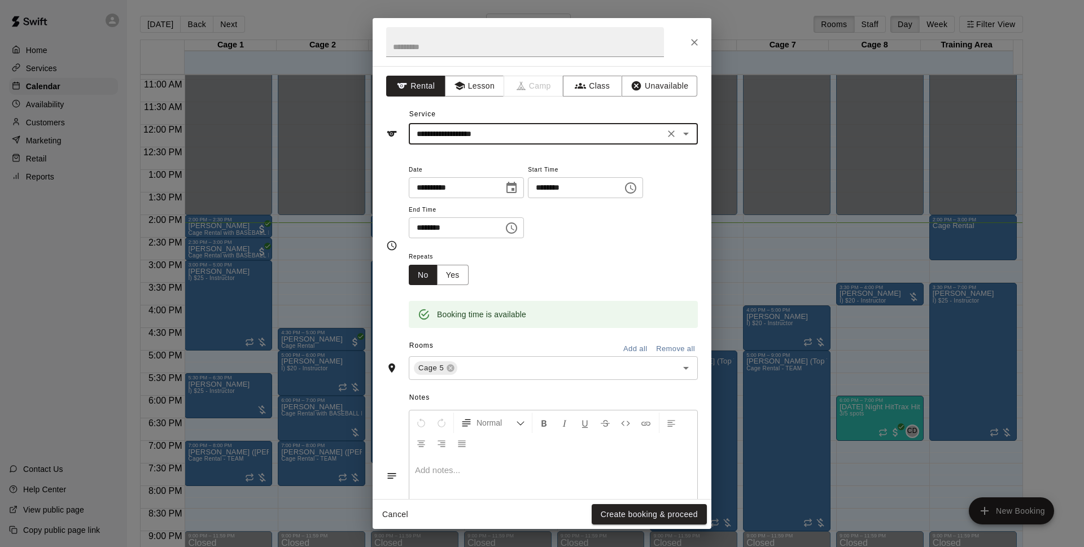
drag, startPoint x: 636, startPoint y: 510, endPoint x: 700, endPoint y: 218, distance: 299.4
click at [636, 509] on button "Create booking & proceed" at bounding box center [649, 514] width 115 height 21
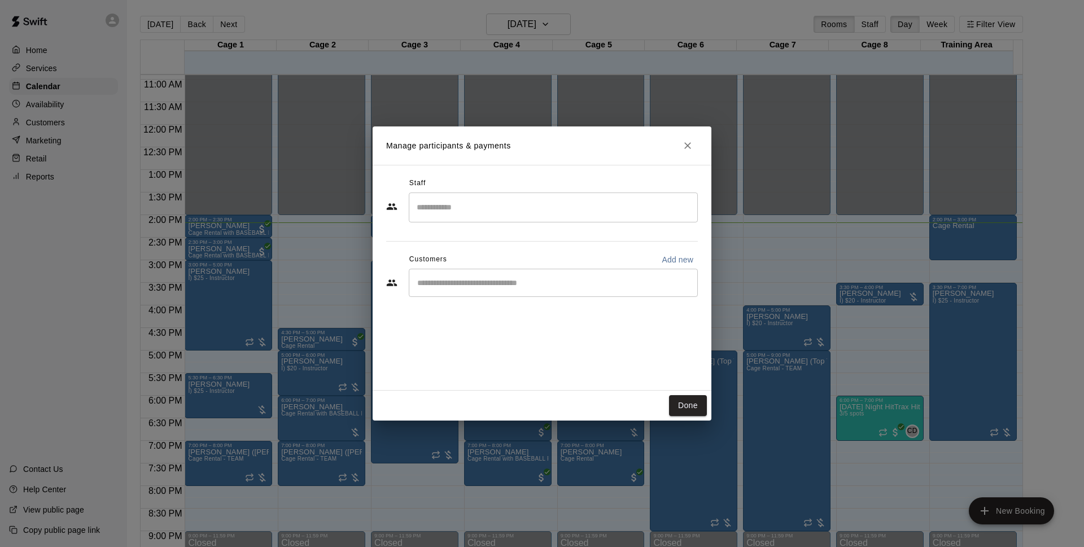
click at [502, 274] on div "​" at bounding box center [553, 283] width 289 height 28
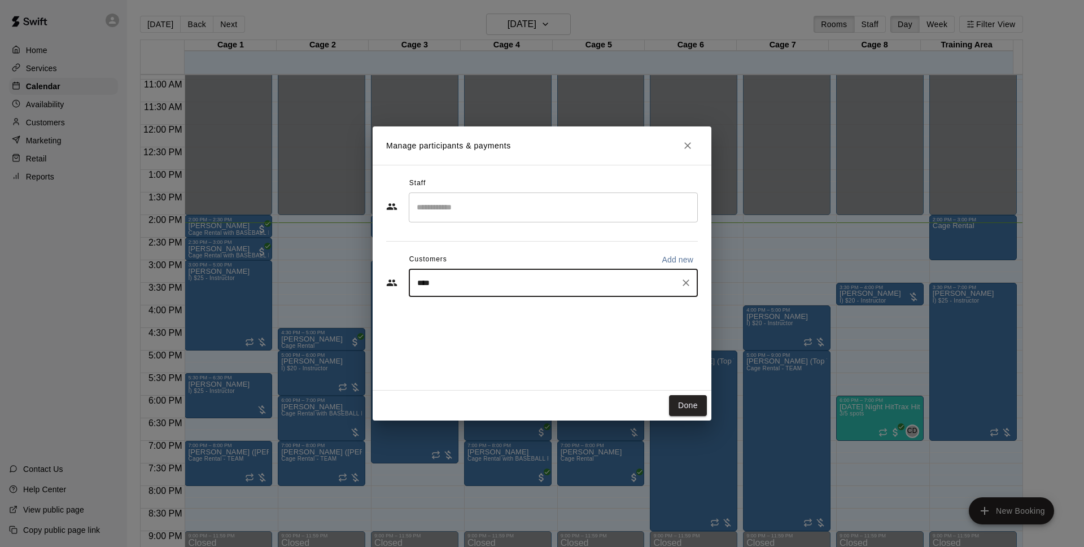
type input "*****"
click at [471, 317] on span "[EMAIL_ADDRESS][DOMAIN_NAME]" at bounding box center [500, 321] width 121 height 8
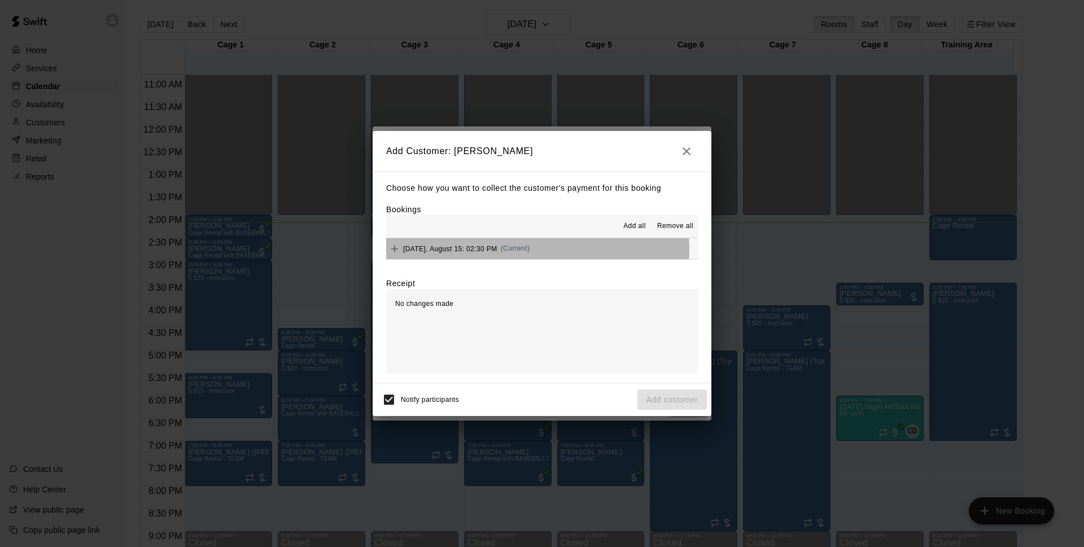
click at [529, 250] on button "[DATE], August 15: 02:30 PM (Current)" at bounding box center [542, 248] width 312 height 21
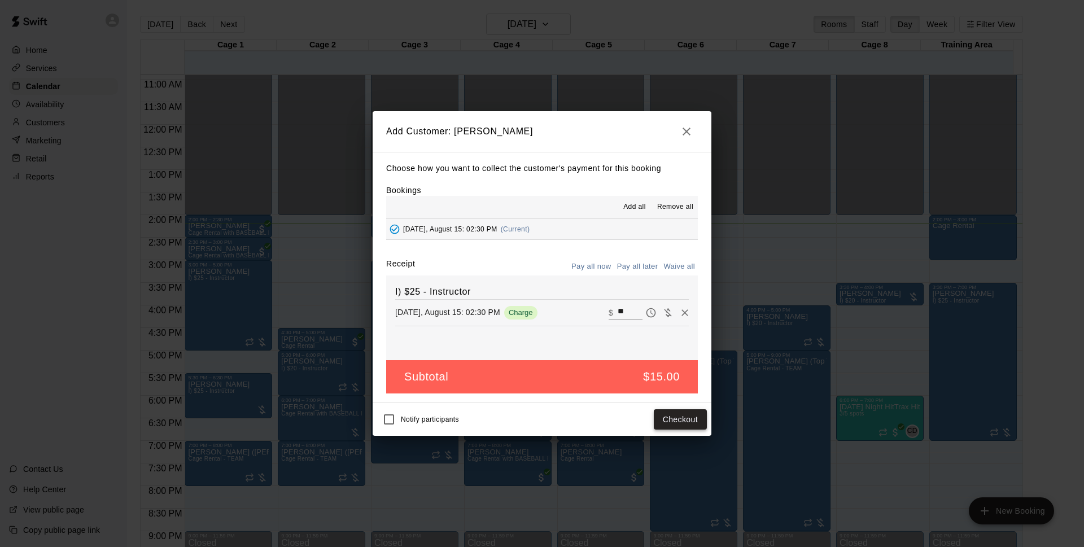
click at [690, 415] on button "Checkout" at bounding box center [680, 419] width 53 height 21
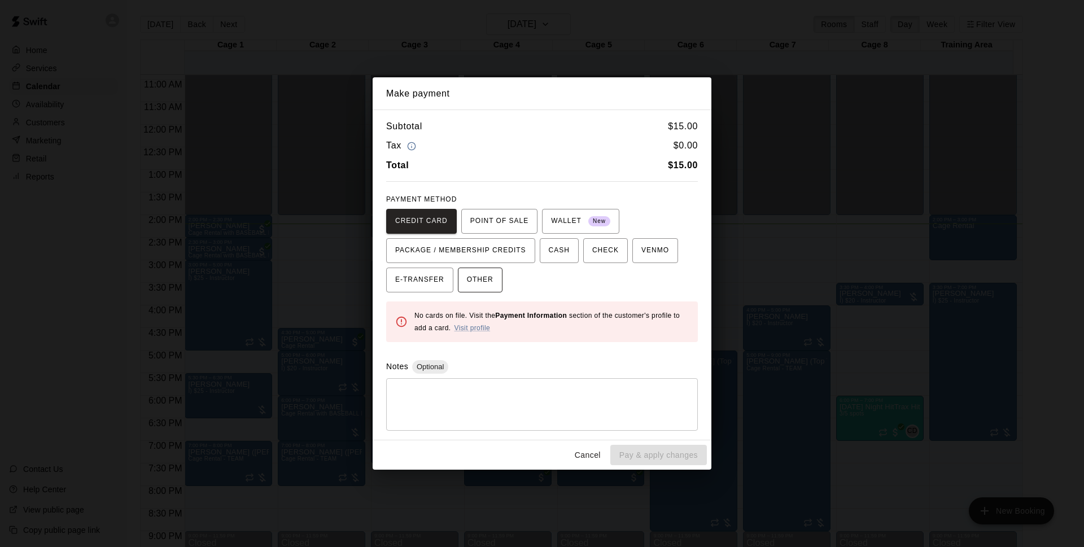
click at [479, 281] on span "OTHER" at bounding box center [480, 280] width 27 height 18
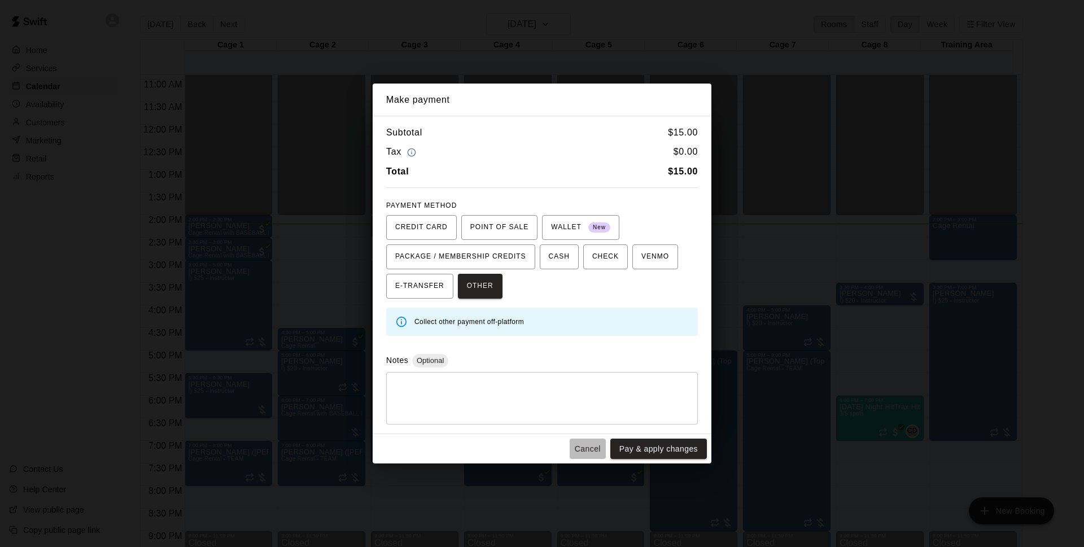
click at [586, 448] on button "Cancel" at bounding box center [587, 449] width 36 height 21
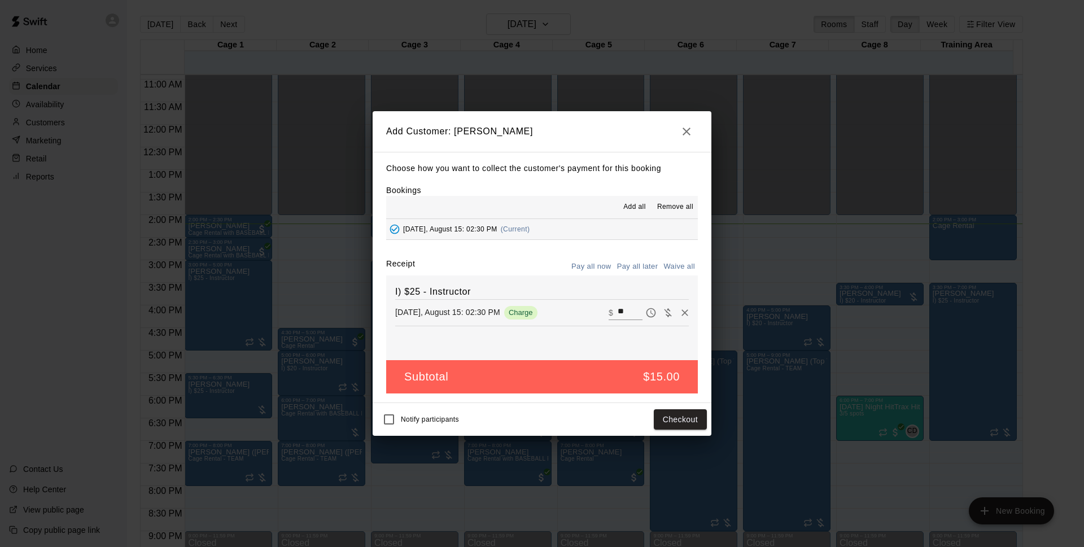
click at [635, 269] on button "Pay all later" at bounding box center [637, 266] width 47 height 17
click at [669, 416] on button "Add customer" at bounding box center [671, 419] width 69 height 21
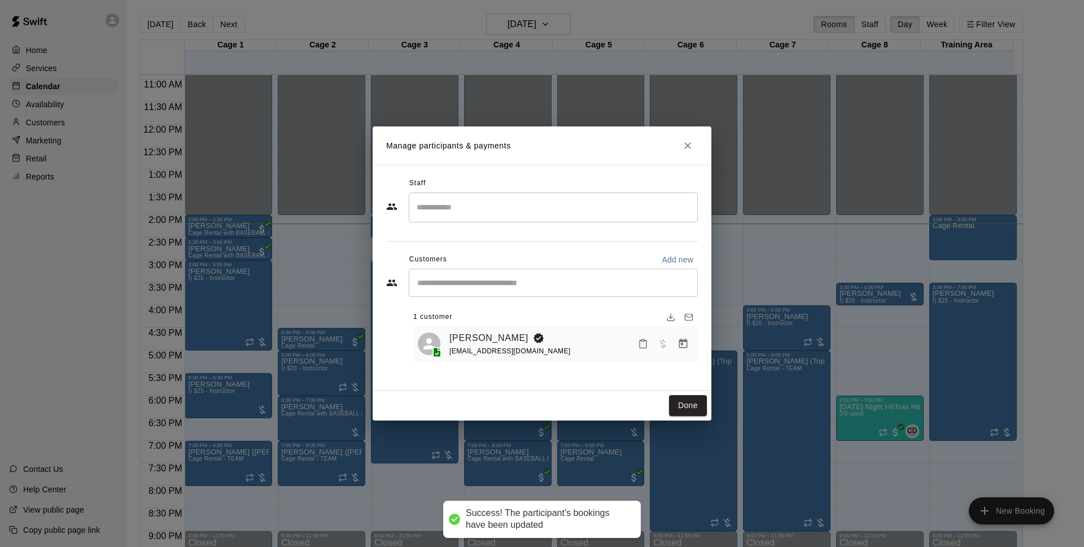
click at [685, 411] on button "Done" at bounding box center [688, 405] width 38 height 21
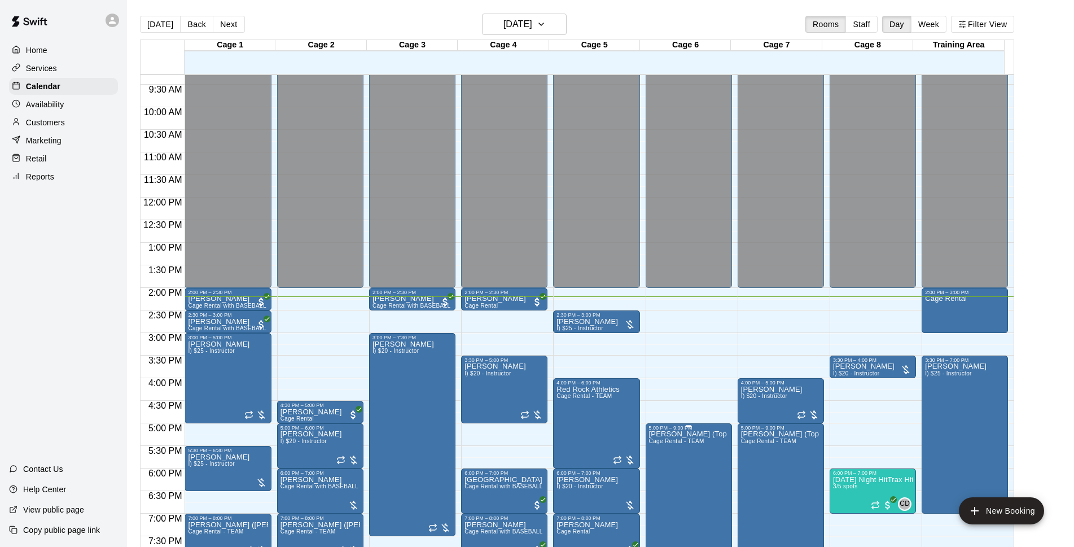
scroll to position [565, 0]
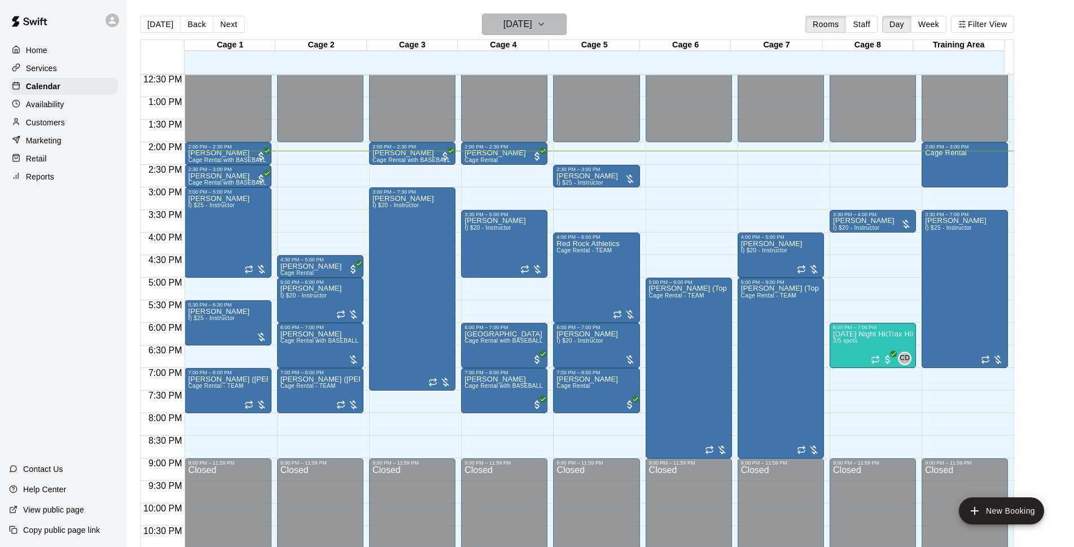
click at [532, 25] on h6 "[DATE]" at bounding box center [517, 24] width 29 height 16
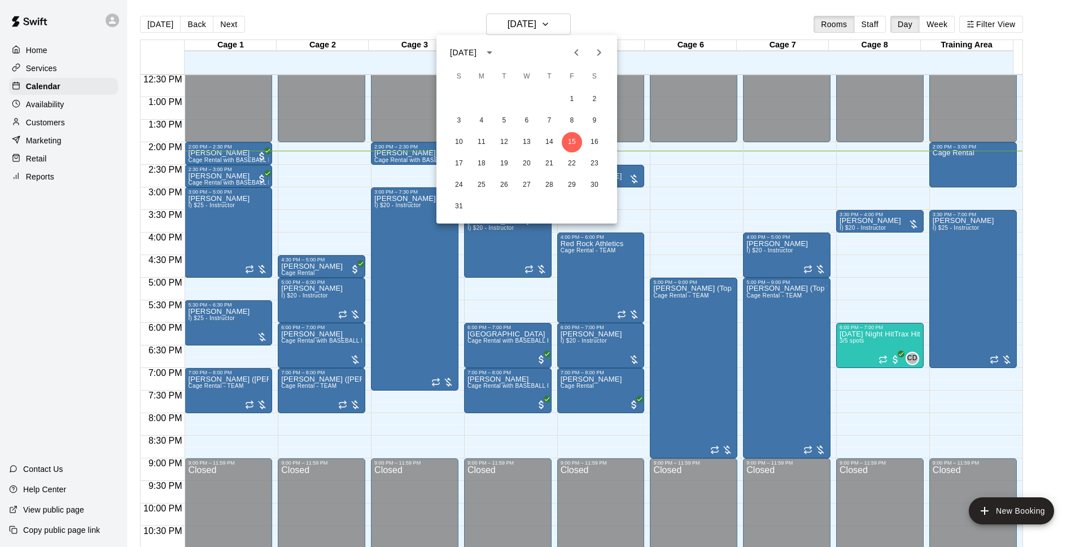
click at [615, 24] on div at bounding box center [542, 273] width 1084 height 547
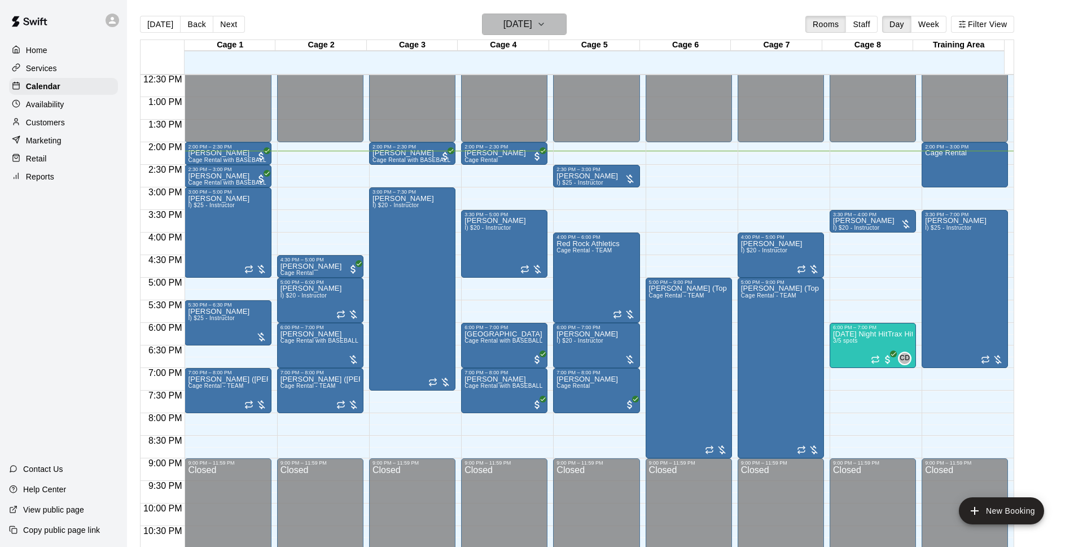
click at [503, 30] on h6 "[DATE]" at bounding box center [517, 24] width 29 height 16
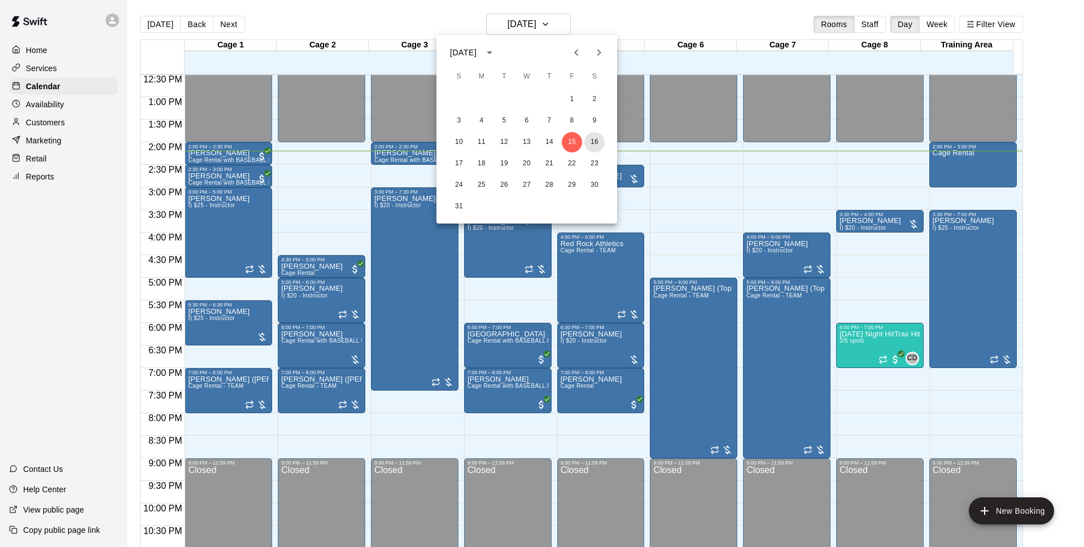
click at [590, 140] on button "16" at bounding box center [594, 142] width 20 height 20
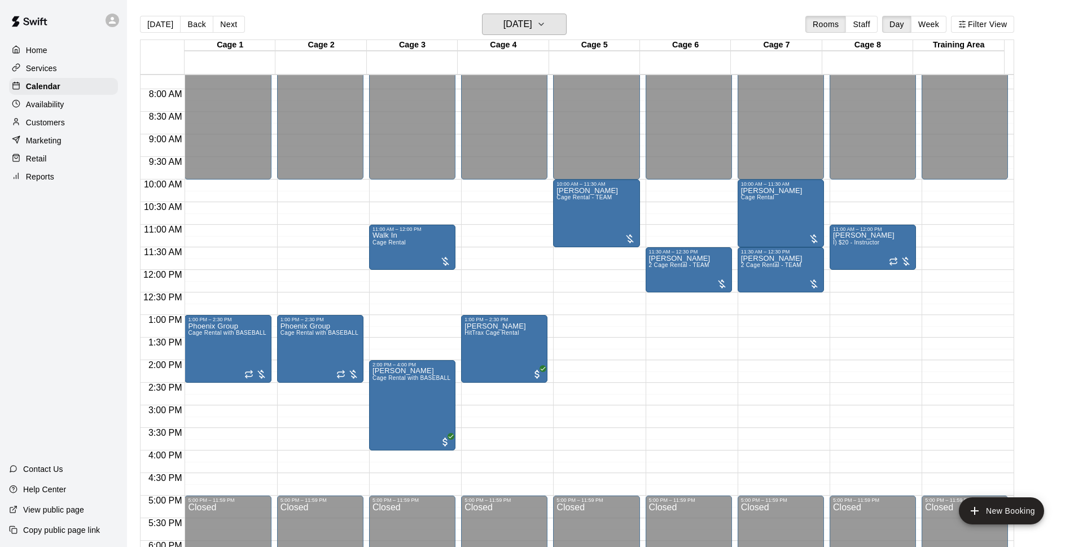
scroll to position [419, 0]
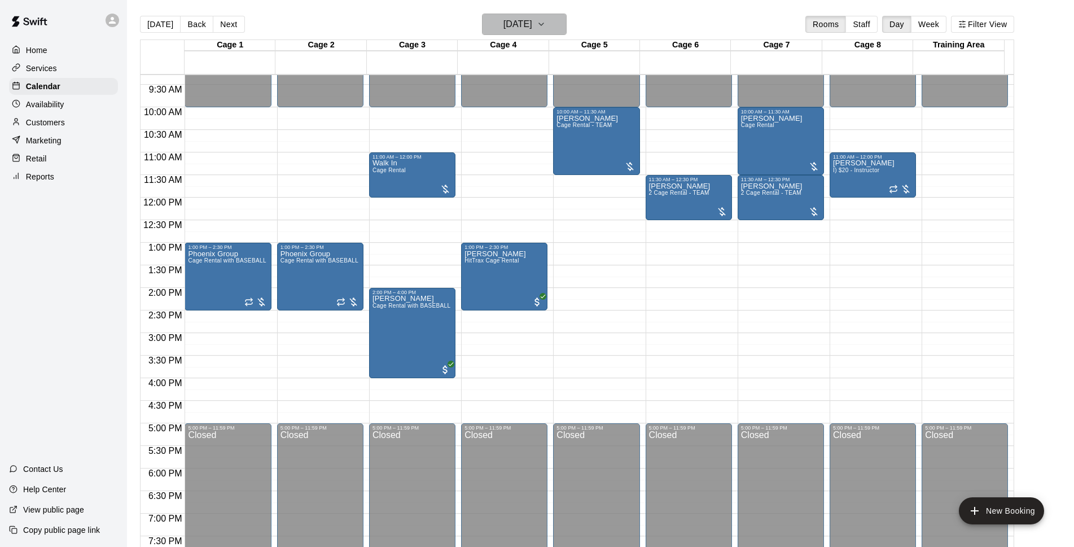
click at [532, 30] on h6 "[DATE]" at bounding box center [517, 24] width 29 height 16
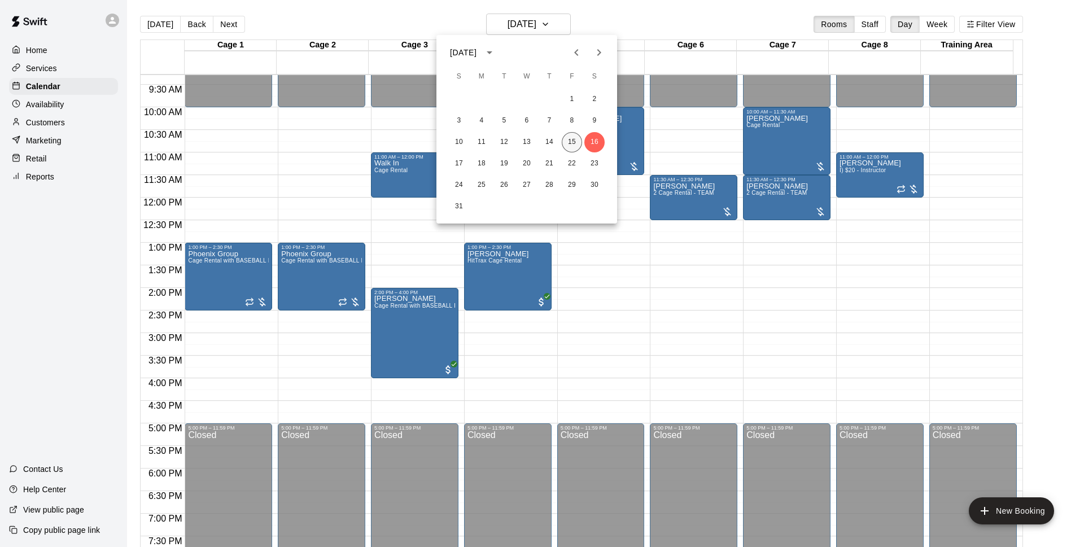
click at [571, 141] on button "15" at bounding box center [572, 142] width 20 height 20
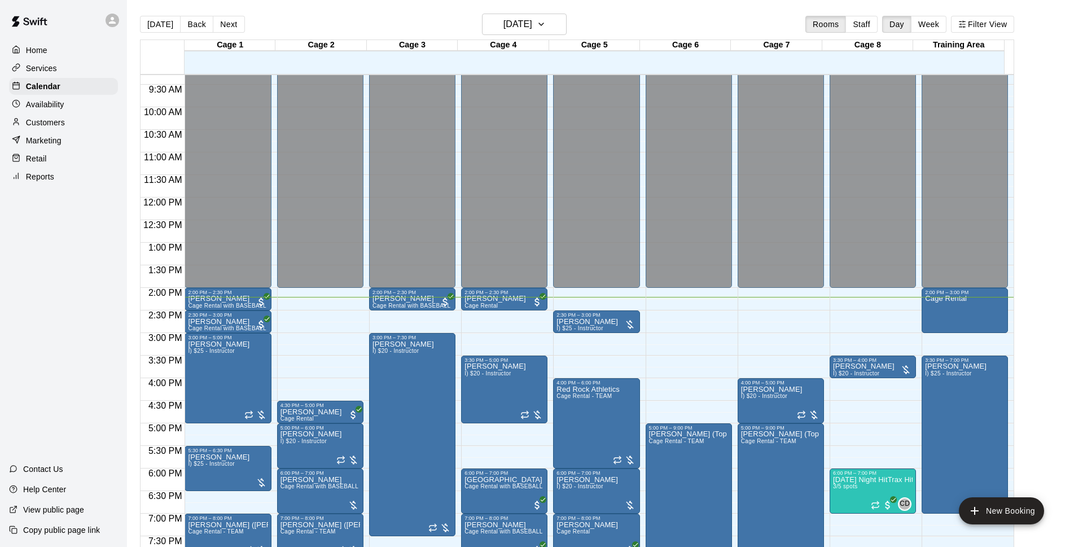
click at [36, 126] on p "Customers" at bounding box center [45, 122] width 39 height 11
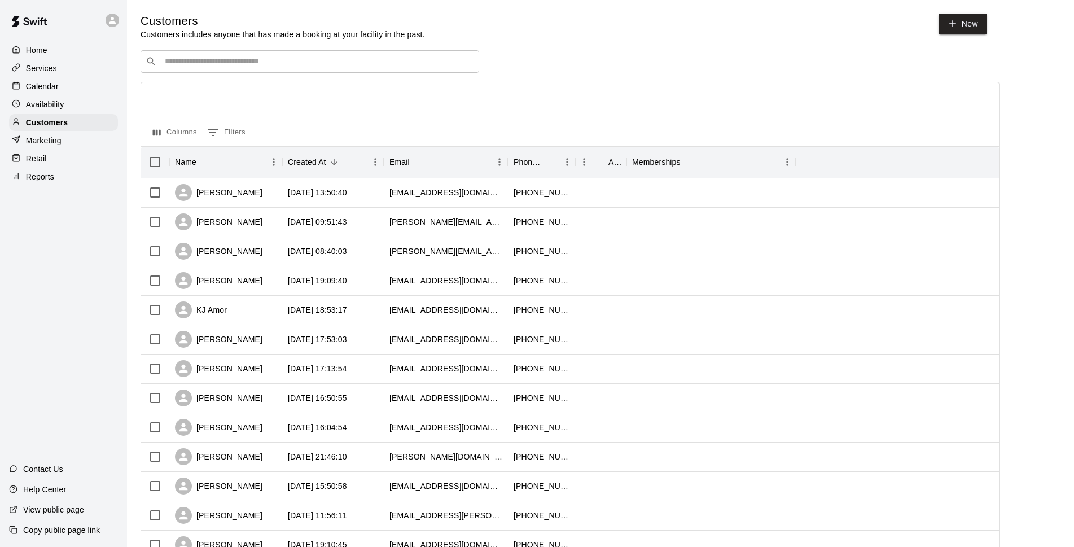
click at [243, 62] on input "Search customers by name or email" at bounding box center [317, 61] width 313 height 11
click at [525, 49] on div "Customers Customers includes anyone that has made a booking at your facility in…" at bounding box center [601, 478] width 920 height 929
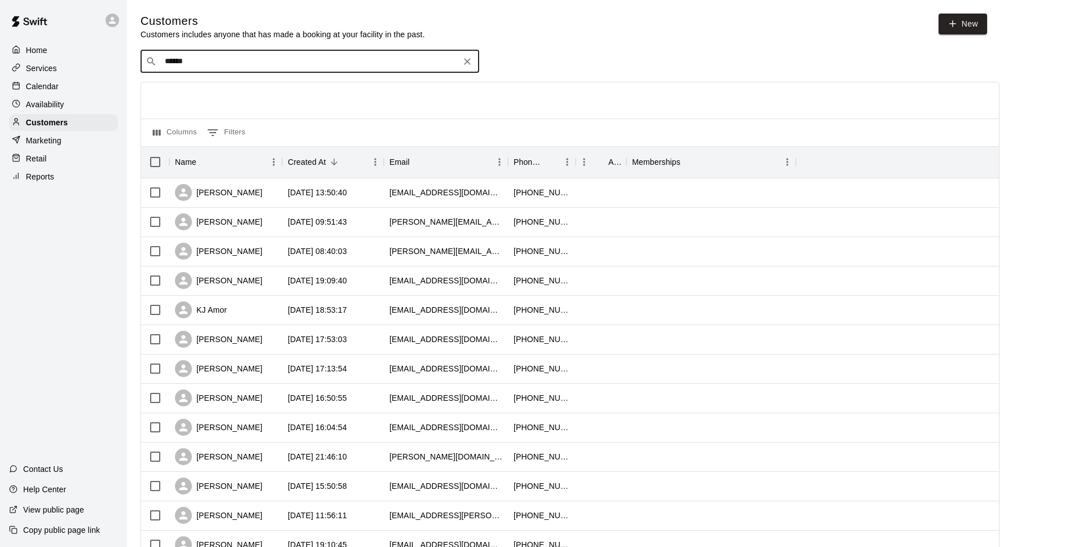
click at [270, 58] on input "******" at bounding box center [309, 61] width 296 height 11
click at [269, 55] on div "​ ****** ​" at bounding box center [310, 61] width 339 height 23
type input "*"
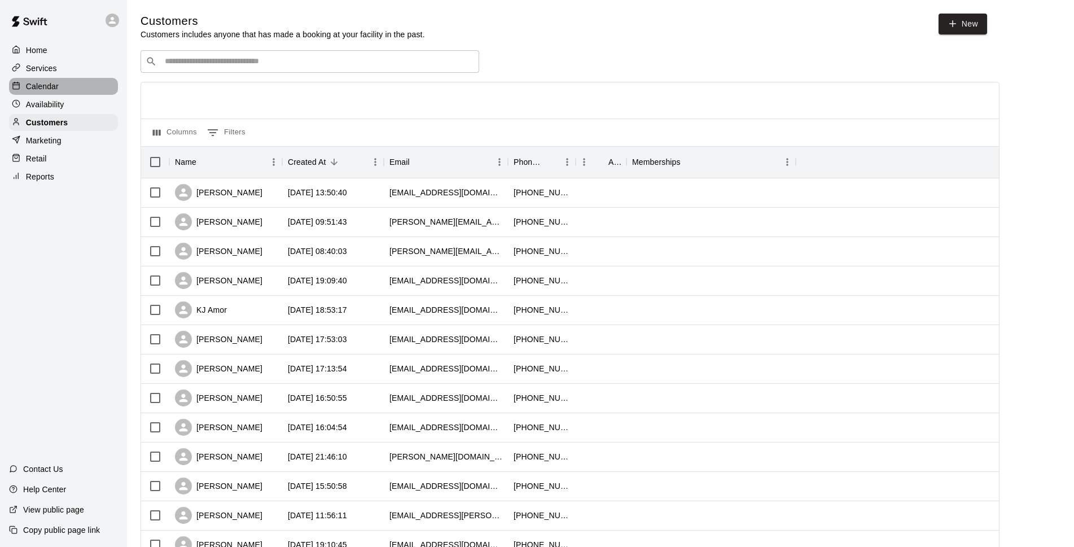
click at [56, 94] on div "Calendar" at bounding box center [63, 86] width 109 height 17
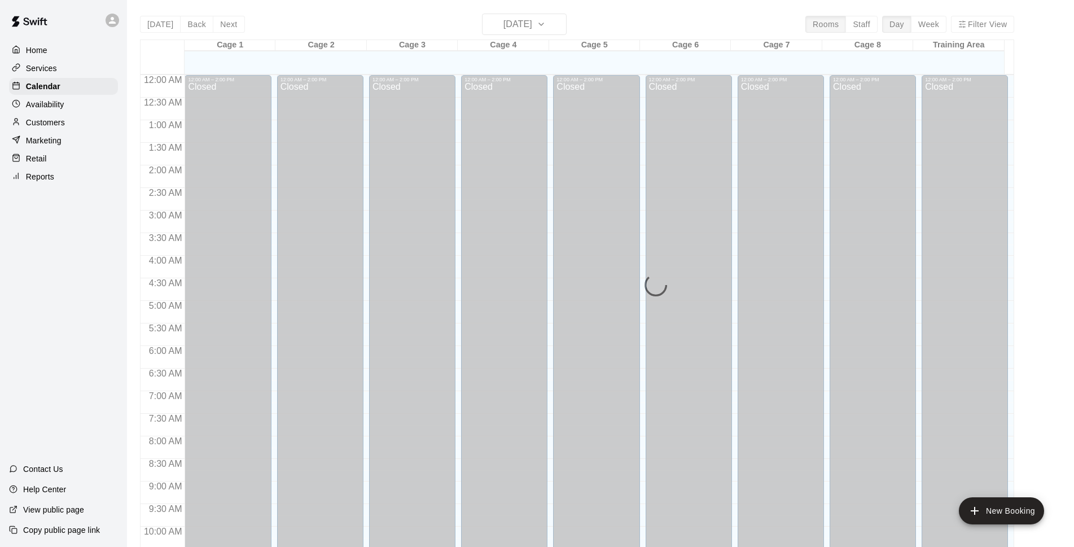
scroll to position [600, 0]
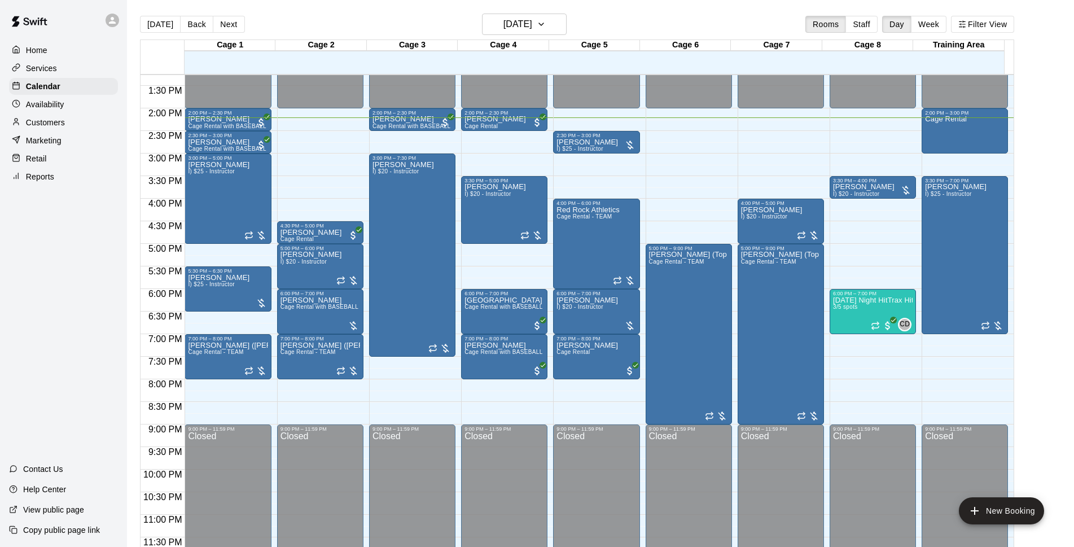
click at [433, 20] on div "[DATE] Back [DATE][DATE] Rooms Staff Day Week Filter View" at bounding box center [577, 27] width 874 height 26
click at [444, 15] on div "[DATE] Back [DATE][DATE] Rooms Staff Day Week Filter View" at bounding box center [577, 27] width 874 height 26
click at [432, 11] on main "[DATE] Back [DATE][DATE] Rooms Staff Day Week Filter View Cage 1 15 Fri Cage 2 …" at bounding box center [600, 282] width 947 height 565
click at [433, 10] on main "[DATE] Back [DATE][DATE] Rooms Staff Day Week Filter View Cage 1 15 Fri Cage 2 …" at bounding box center [600, 282] width 947 height 565
click at [434, 9] on main "[DATE] Back [DATE][DATE] Rooms Staff Day Week Filter View Cage 1 15 Fri Cage 2 …" at bounding box center [600, 282] width 947 height 565
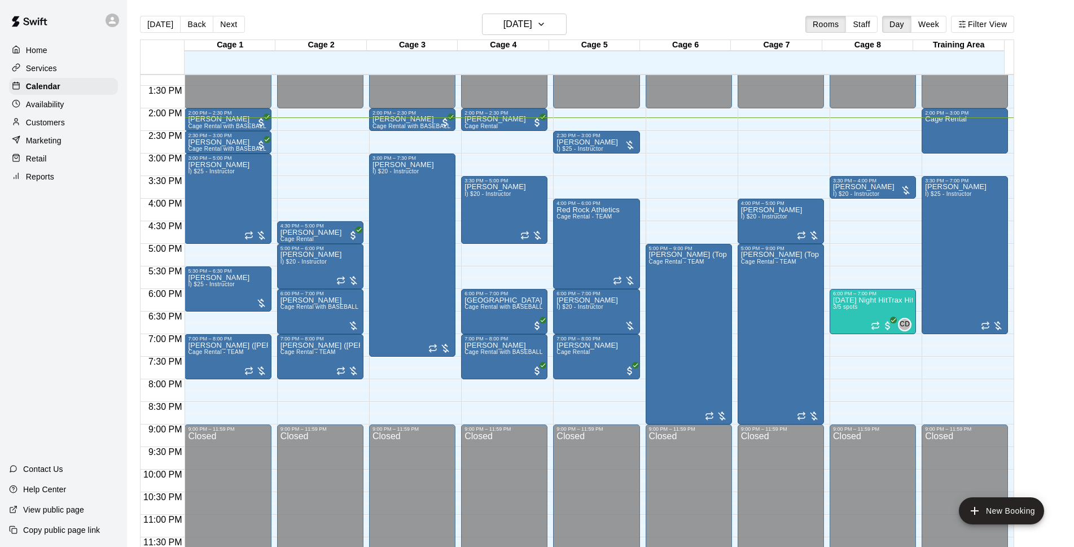
click at [434, 9] on main "[DATE] Back [DATE][DATE] Rooms Staff Day Week Filter View Cage 1 15 Fri Cage 2 …" at bounding box center [600, 282] width 947 height 565
click at [435, 8] on main "[DATE] Back [DATE][DATE] Rooms Staff Day Week Filter View Cage 1 15 Fri Cage 2 …" at bounding box center [600, 282] width 947 height 565
click at [701, 25] on div "[DATE] Back [DATE][DATE] Rooms Staff Day Week Filter View" at bounding box center [577, 27] width 874 height 26
drag, startPoint x: 701, startPoint y: 25, endPoint x: 688, endPoint y: 21, distance: 13.7
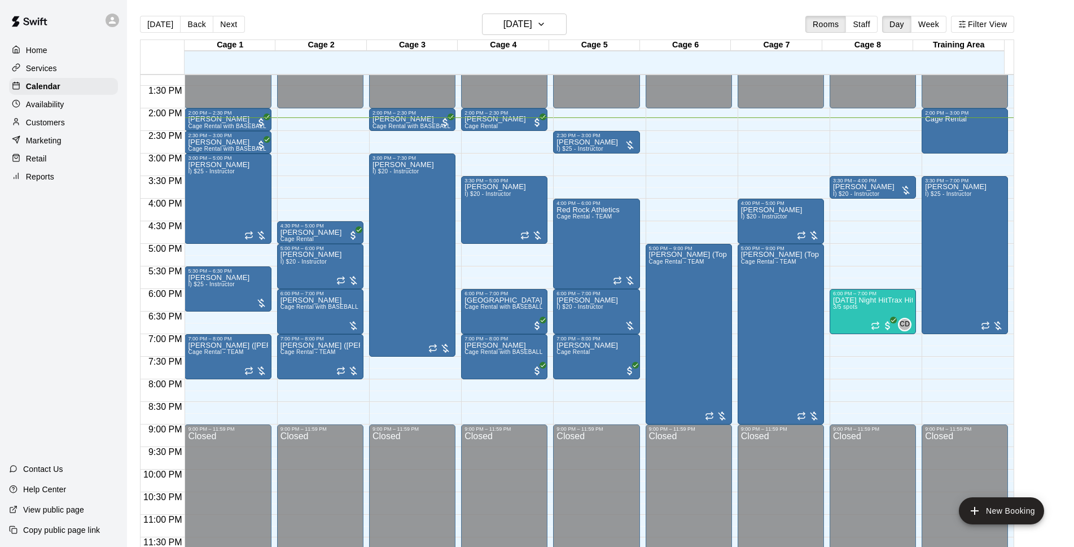
click at [688, 21] on div "[DATE] Back [DATE][DATE] Rooms Staff Day Week Filter View" at bounding box center [577, 27] width 874 height 26
click at [688, 19] on div "[DATE] Back [DATE][DATE] Rooms Staff Day Week Filter View" at bounding box center [577, 27] width 874 height 26
click at [546, 29] on icon "button" at bounding box center [541, 24] width 9 height 14
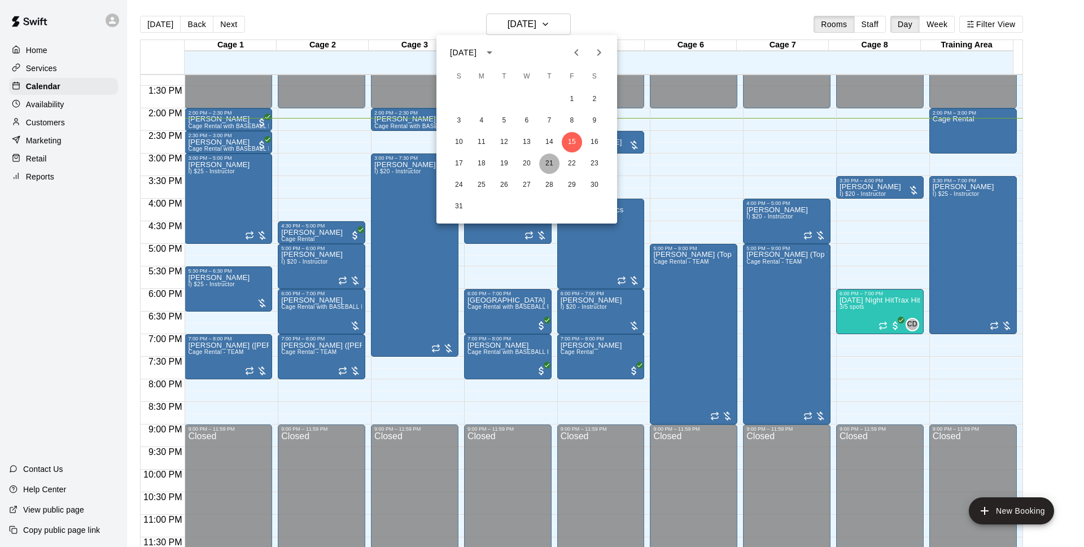
click at [554, 159] on button "21" at bounding box center [549, 164] width 20 height 20
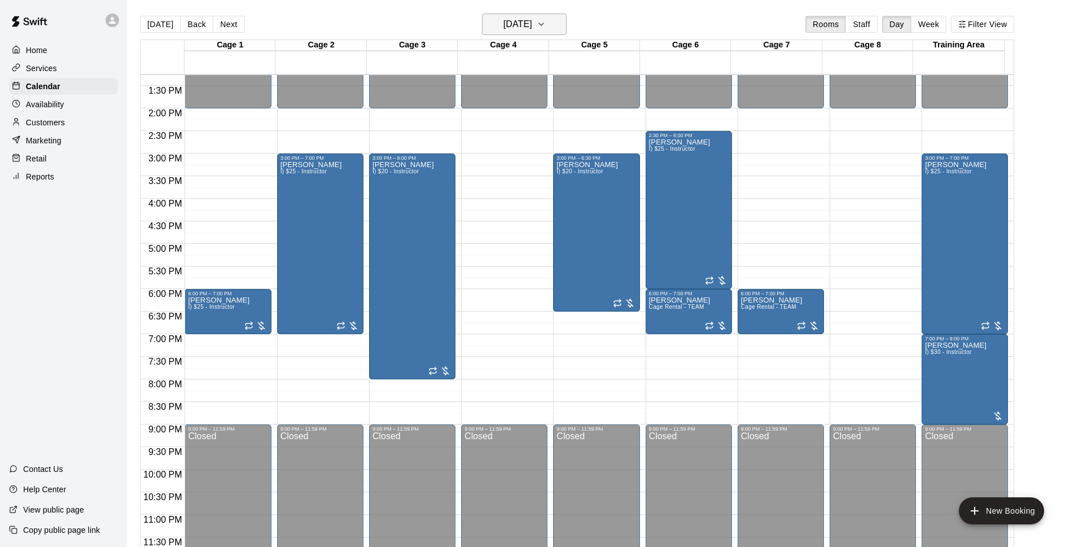
click at [546, 28] on icon "button" at bounding box center [541, 24] width 9 height 14
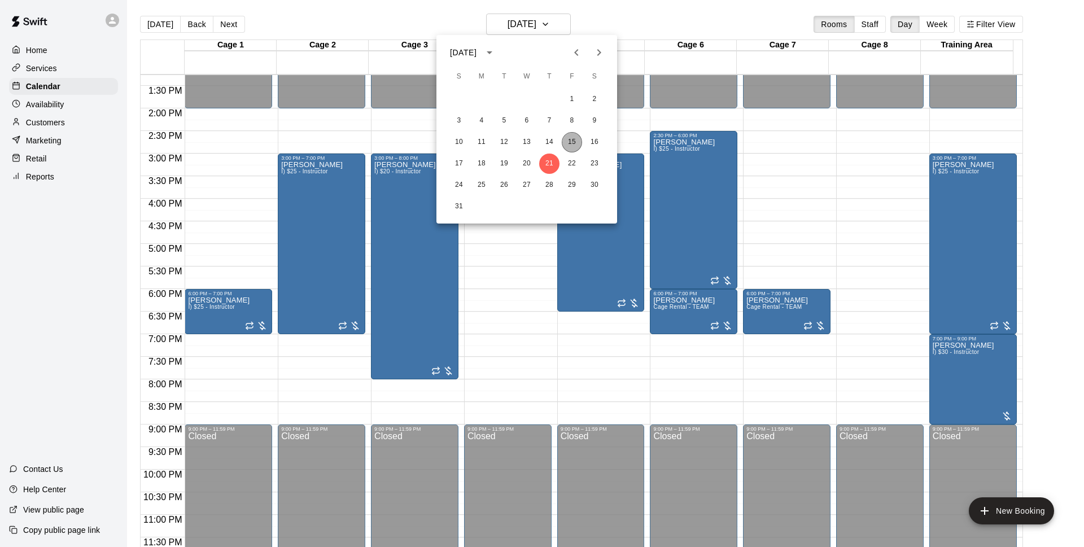
click at [578, 145] on button "15" at bounding box center [572, 142] width 20 height 20
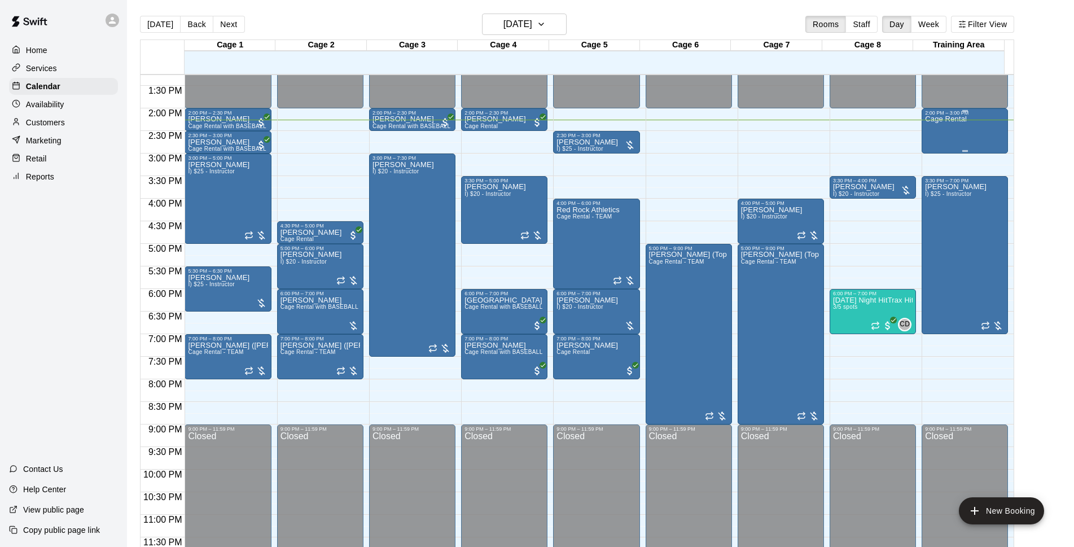
click at [950, 132] on div "Cage Rental" at bounding box center [946, 389] width 42 height 547
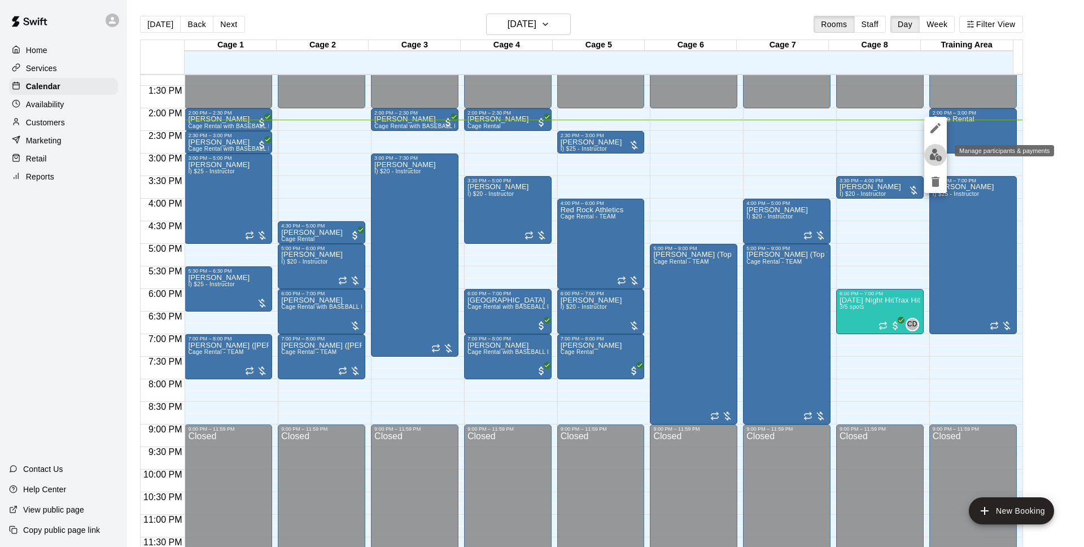
click at [936, 156] on img "edit" at bounding box center [935, 154] width 13 height 13
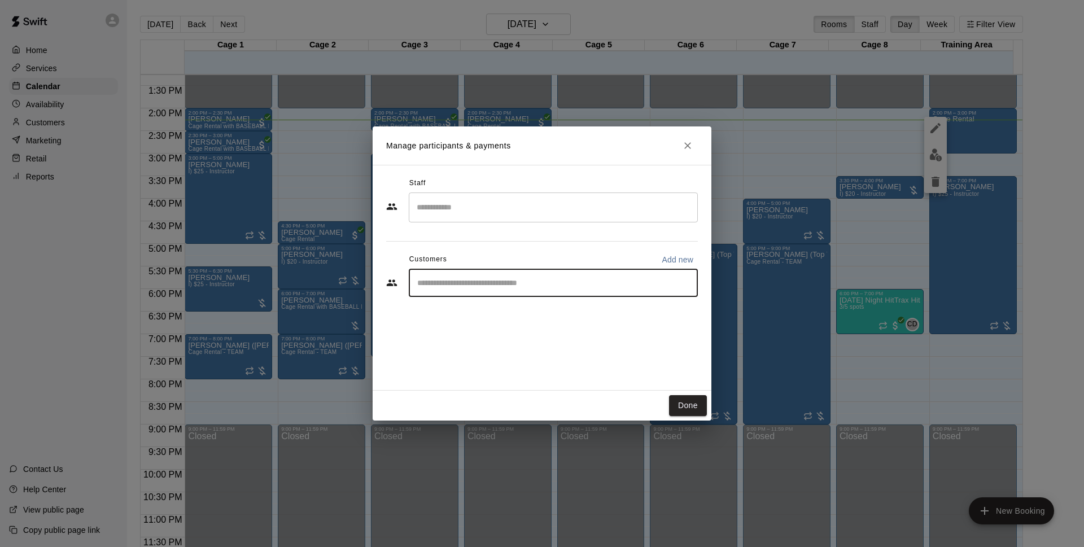
click at [451, 286] on input "Start typing to search customers..." at bounding box center [553, 282] width 279 height 11
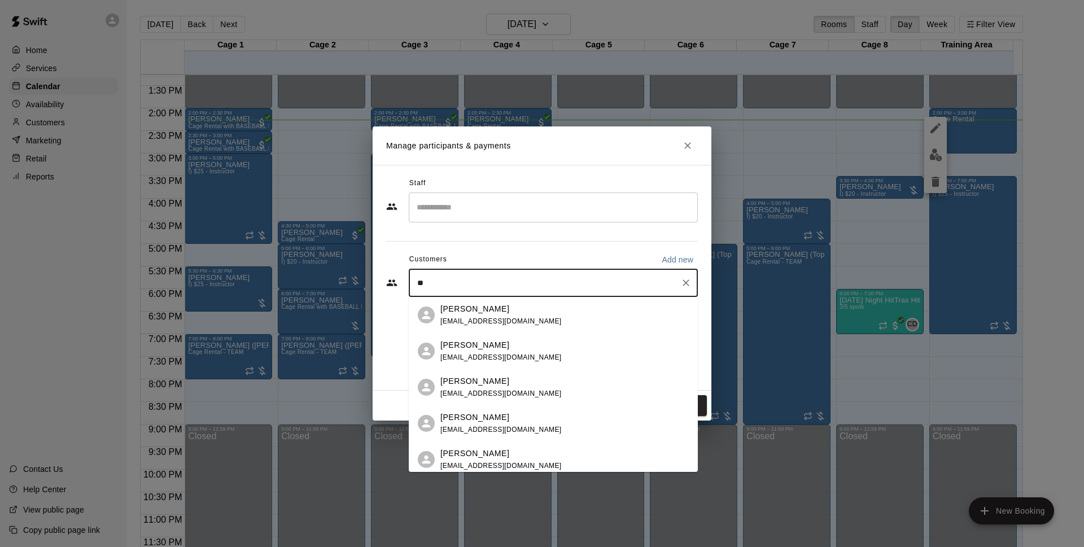
type input "*"
type input "****"
click at [477, 457] on p "[PERSON_NAME]" at bounding box center [474, 454] width 69 height 12
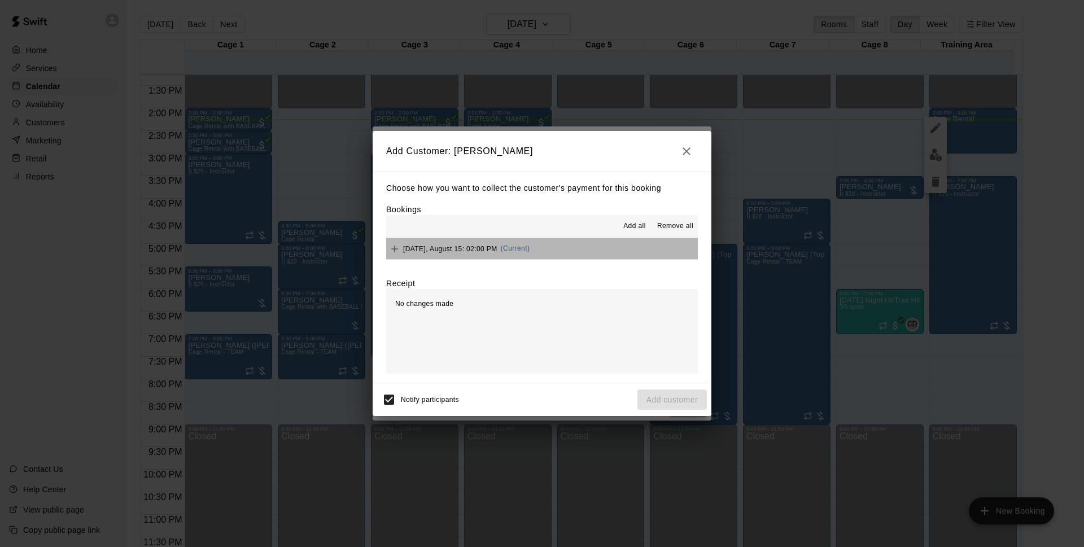
click at [546, 258] on button "[DATE], August 15: 02:00 PM (Current)" at bounding box center [542, 248] width 312 height 21
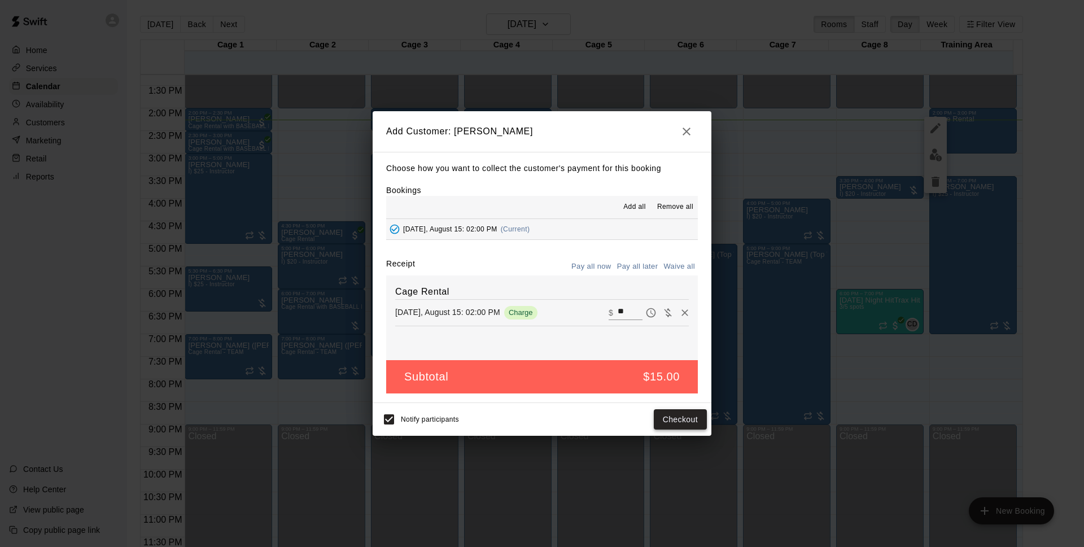
click at [674, 420] on button "Checkout" at bounding box center [680, 419] width 53 height 21
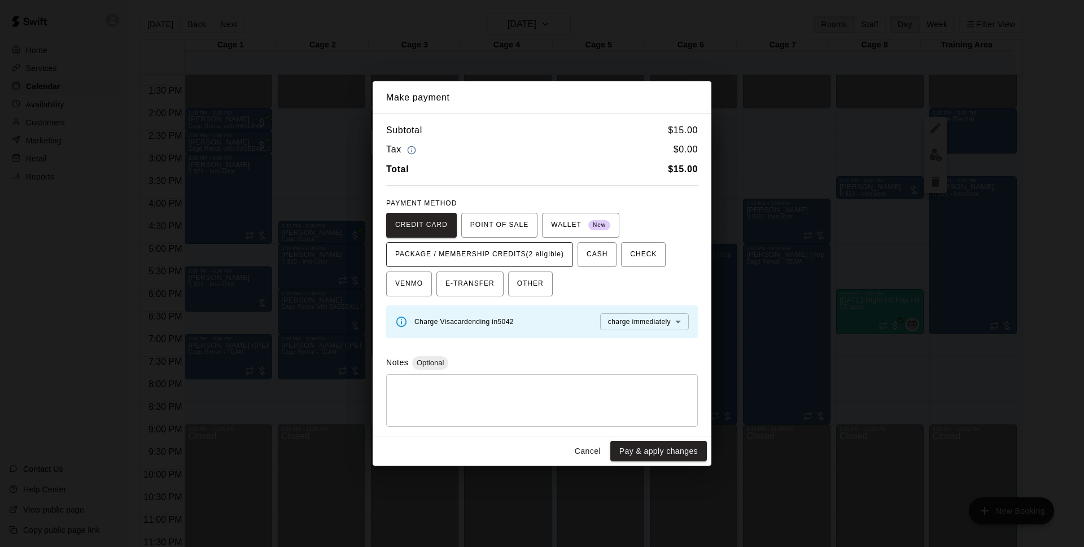
click at [480, 249] on span "PACKAGE / MEMBERSHIP CREDITS (2 eligible)" at bounding box center [479, 255] width 169 height 18
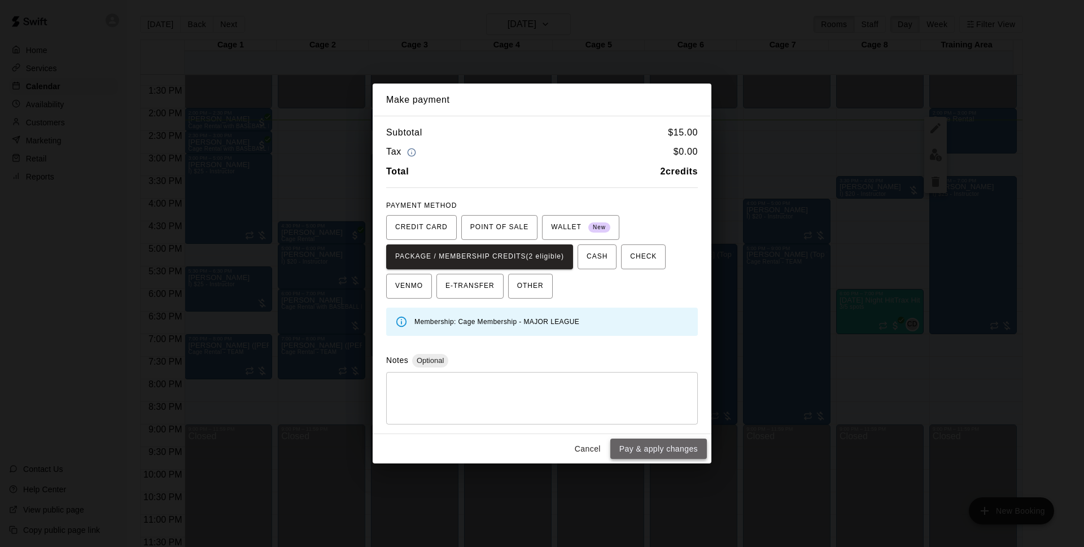
click at [663, 450] on button "Pay & apply changes" at bounding box center [658, 449] width 97 height 21
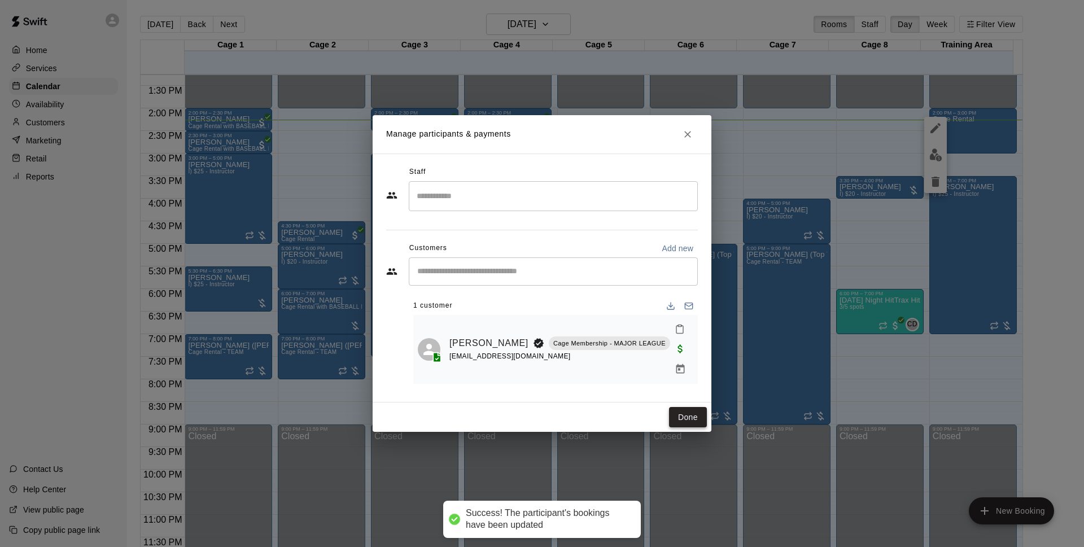
click at [696, 407] on button "Done" at bounding box center [688, 417] width 38 height 21
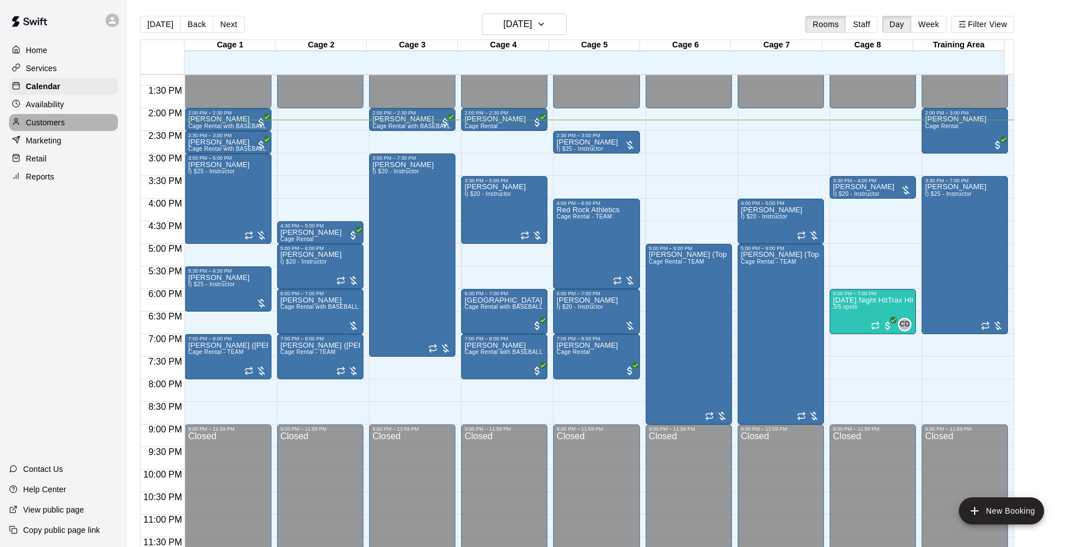
click at [32, 125] on p "Customers" at bounding box center [45, 122] width 39 height 11
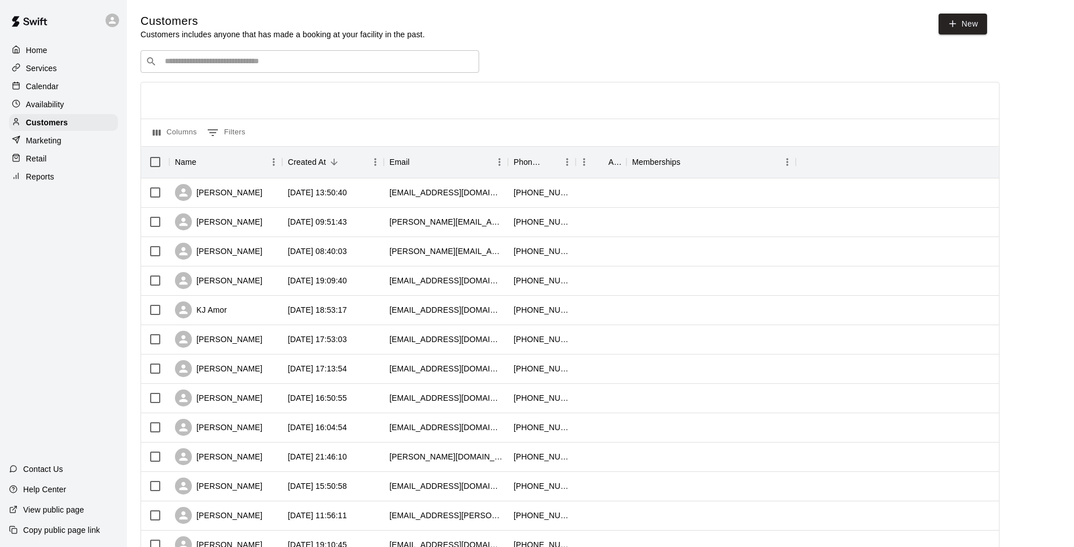
click at [252, 49] on div "Customers Customers includes anyone that has made a booking at your facility in…" at bounding box center [601, 478] width 920 height 929
click at [259, 54] on div "​ ​" at bounding box center [310, 61] width 339 height 23
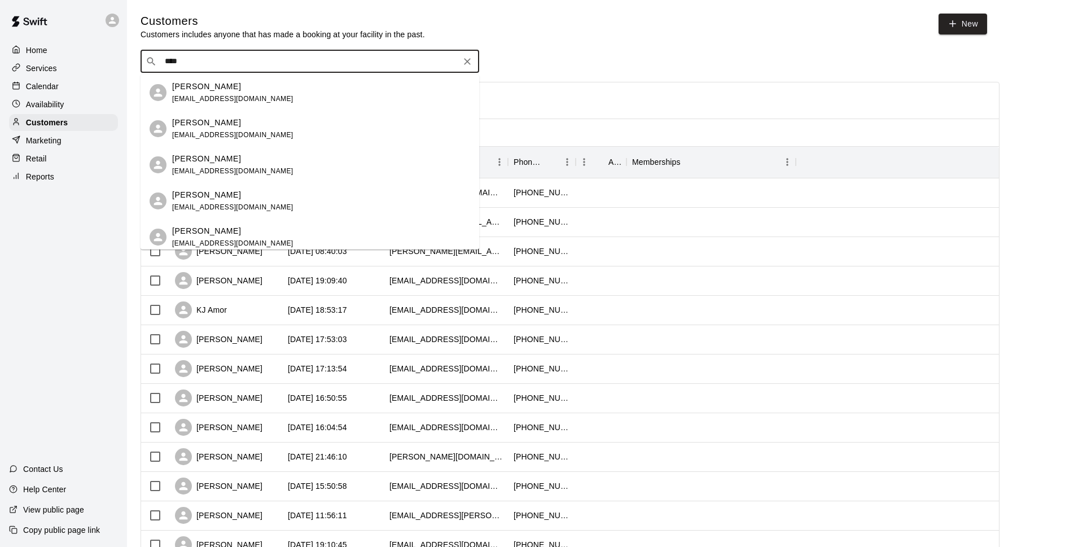
type input "*****"
click at [277, 196] on div "[PERSON_NAME] [EMAIL_ADDRESS][DOMAIN_NAME]" at bounding box center [321, 201] width 298 height 24
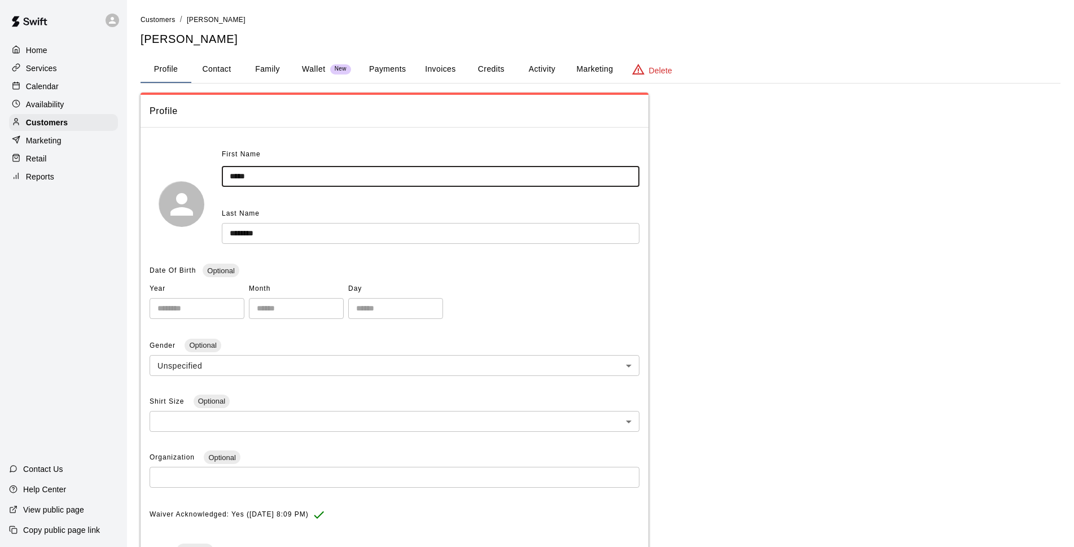
click at [292, 181] on input "*****" at bounding box center [431, 176] width 418 height 21
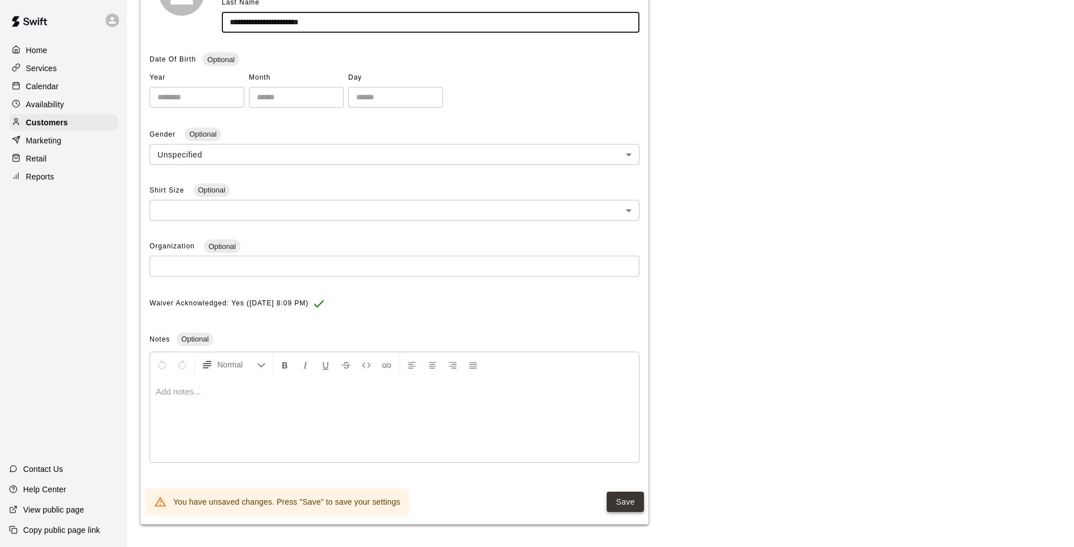
type input "**********"
click at [637, 495] on button "Save" at bounding box center [625, 502] width 37 height 21
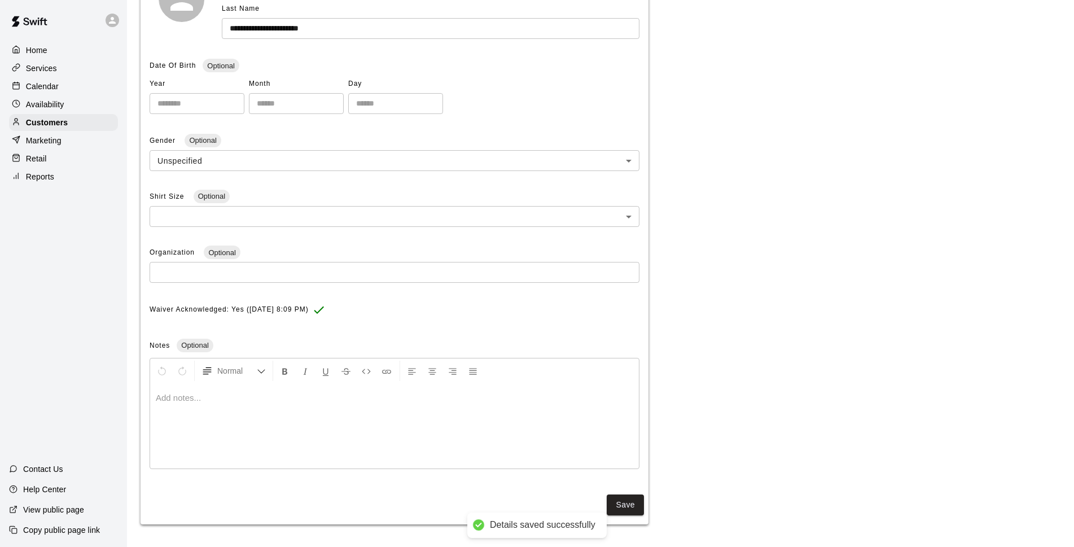
click at [39, 86] on p "Calendar" at bounding box center [42, 86] width 33 height 11
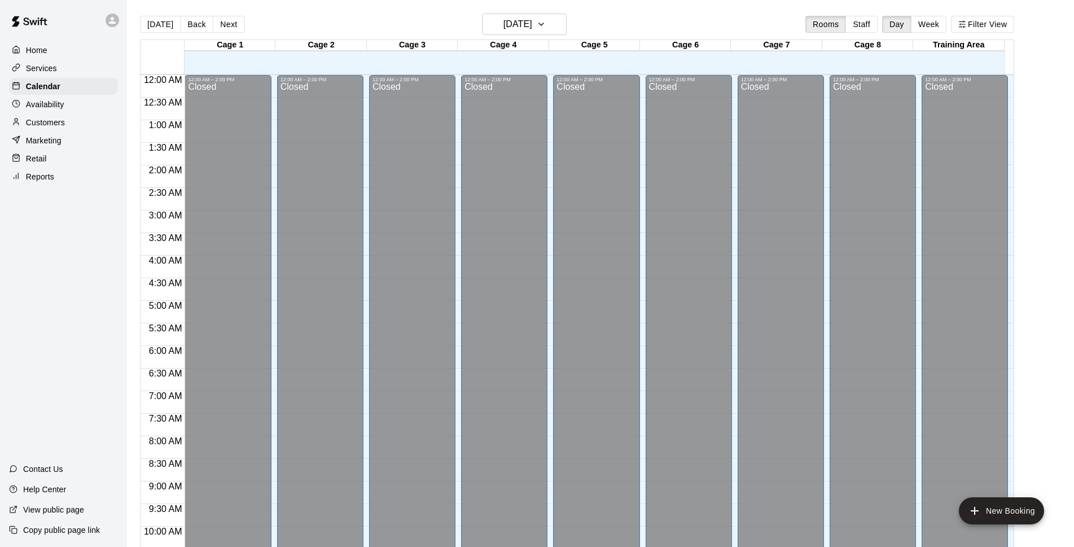
scroll to position [565, 0]
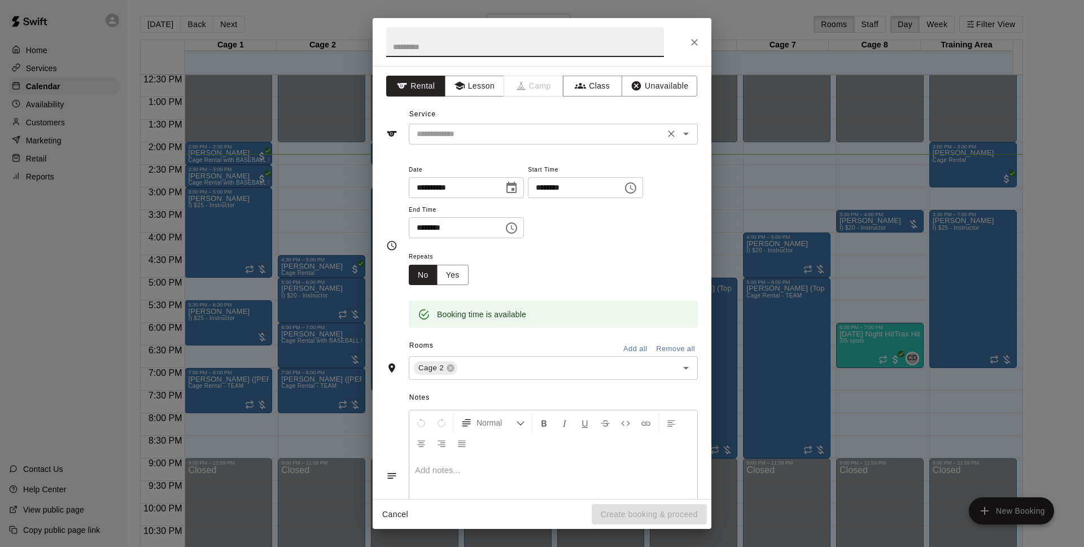
click at [494, 140] on input "text" at bounding box center [536, 134] width 249 height 14
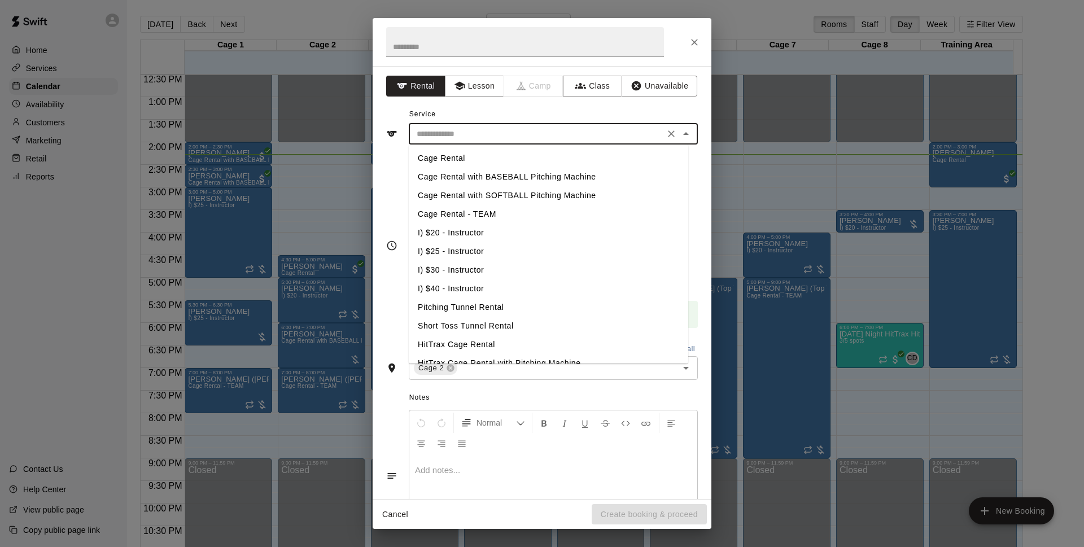
click at [494, 171] on li "Cage Rental with BASEBALL Pitching Machine" at bounding box center [548, 177] width 279 height 19
type input "**********"
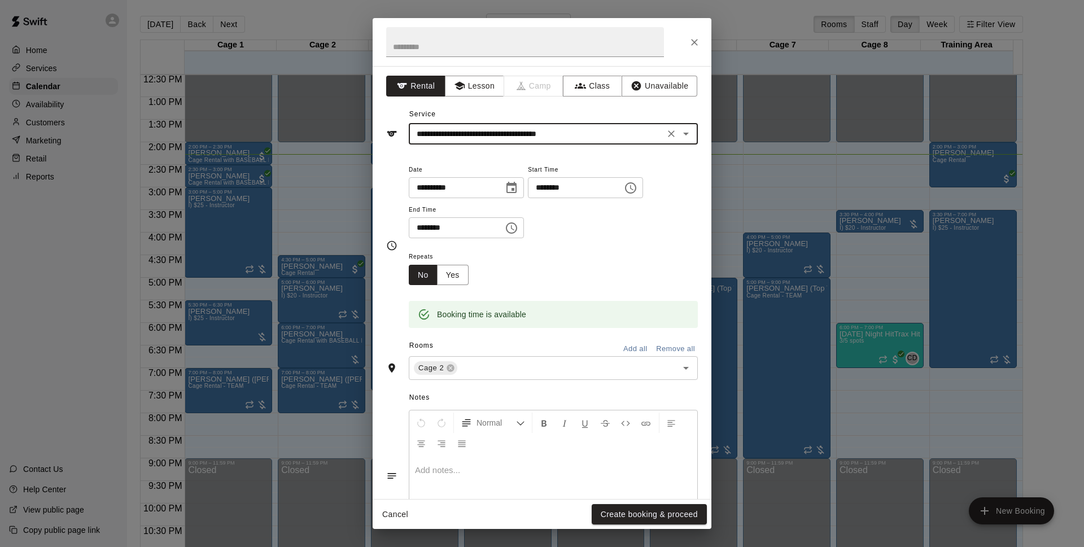
click at [678, 506] on button "Create booking & proceed" at bounding box center [649, 514] width 115 height 21
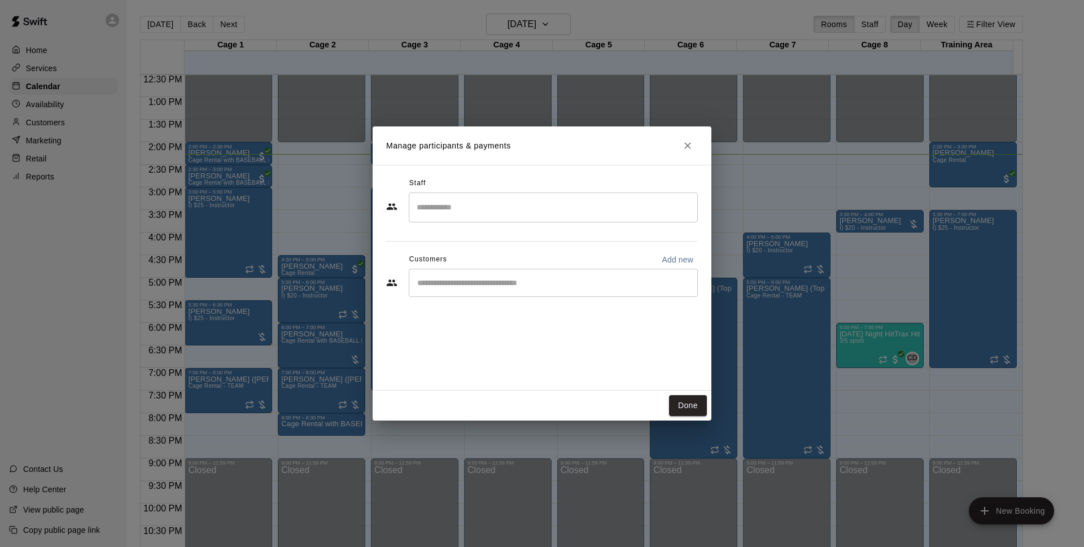
click at [481, 289] on div "​" at bounding box center [553, 283] width 289 height 28
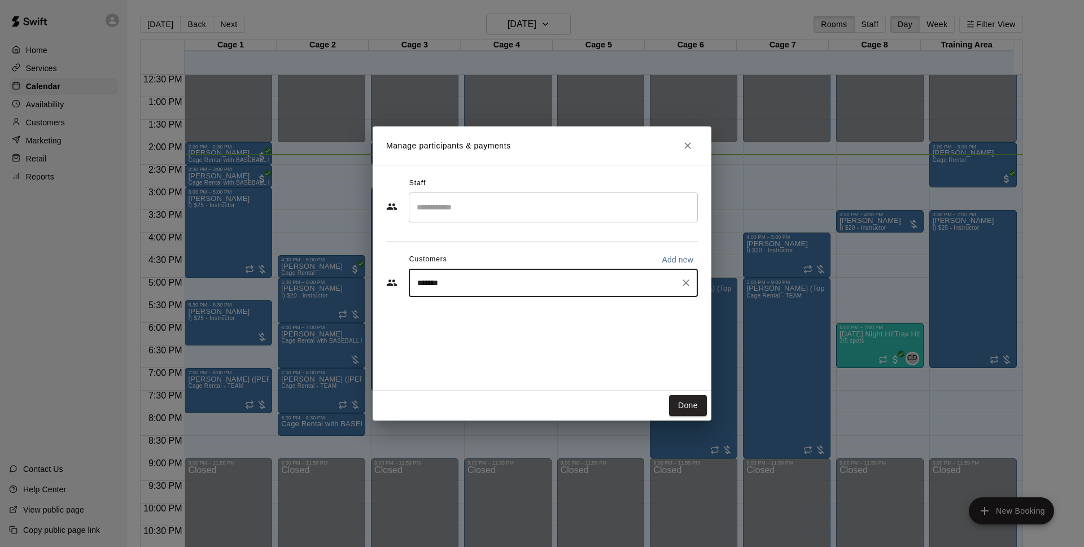
type input "********"
click at [684, 141] on icon "Close" at bounding box center [687, 145] width 11 height 11
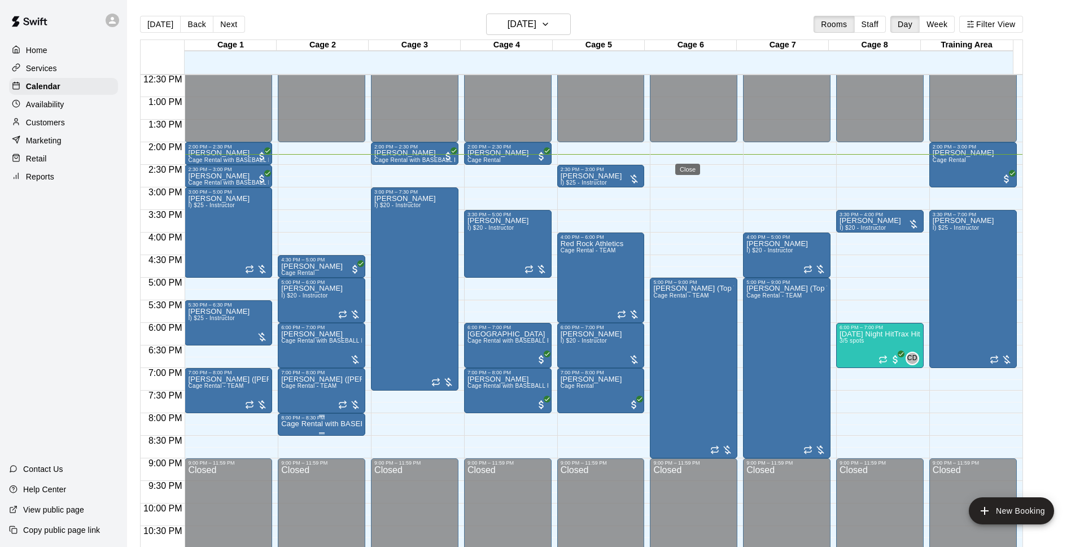
click at [310, 424] on p "Cage Rental with BASEBALL Pitching Machine" at bounding box center [321, 424] width 81 height 0
click at [313, 426] on div at bounding box center [542, 273] width 1084 height 547
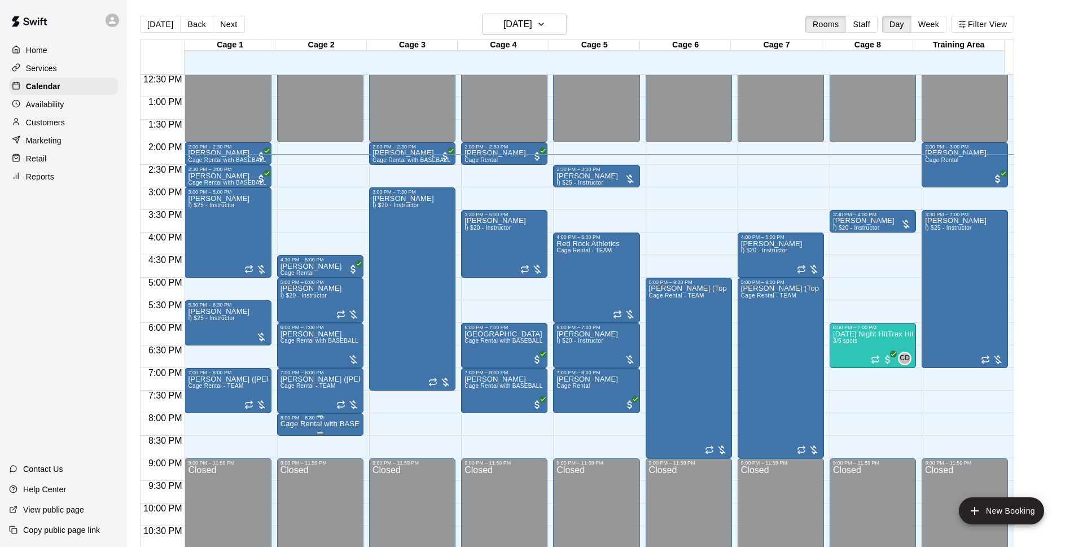
click at [288, 491] on div "Closed" at bounding box center [321, 532] width 80 height 132
click at [318, 420] on div "8:00 PM – 8:30 PM" at bounding box center [321, 418] width 80 height 6
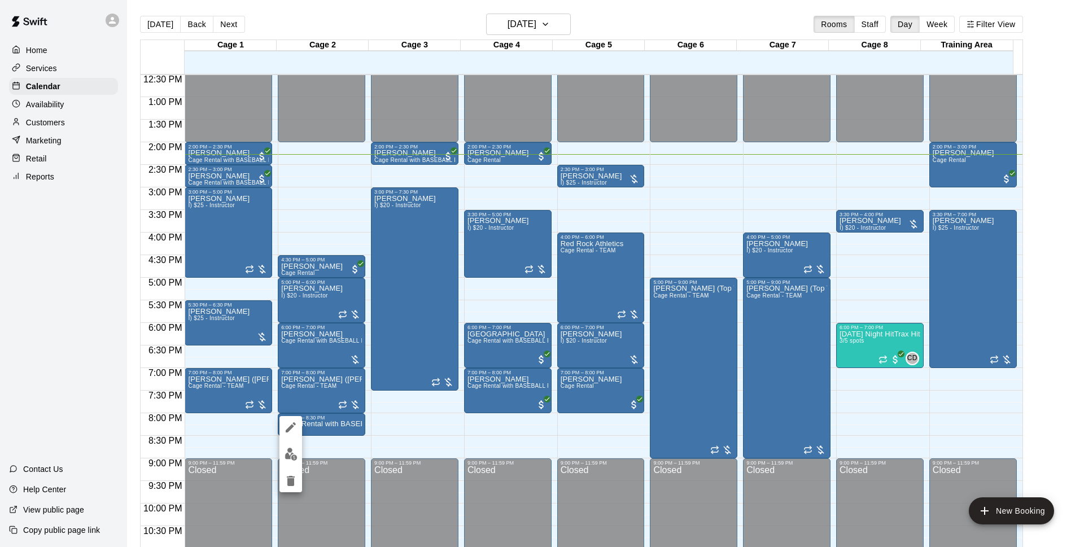
click at [292, 483] on icon "delete" at bounding box center [291, 481] width 8 height 10
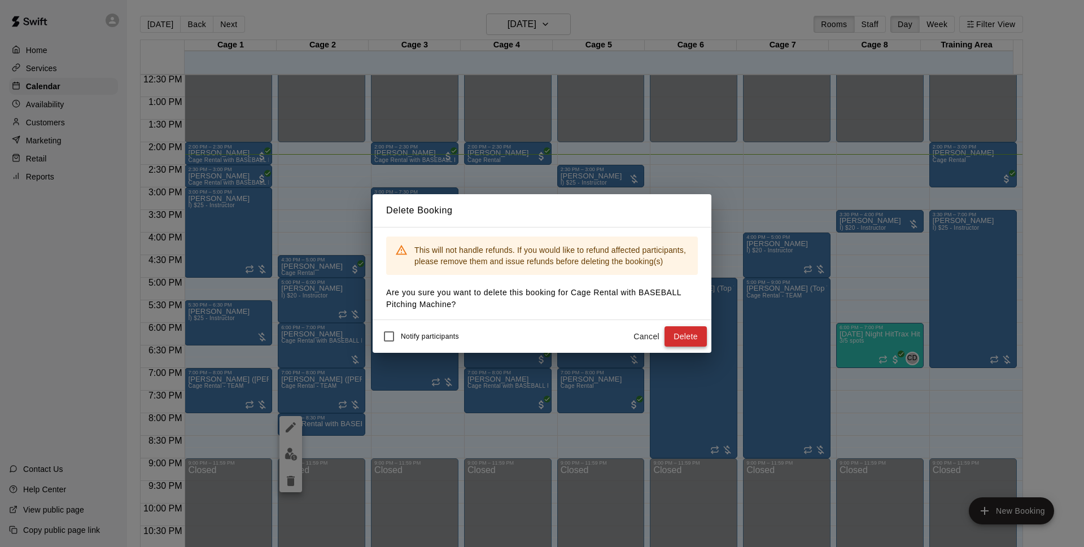
click at [681, 334] on button "Delete" at bounding box center [685, 336] width 42 height 21
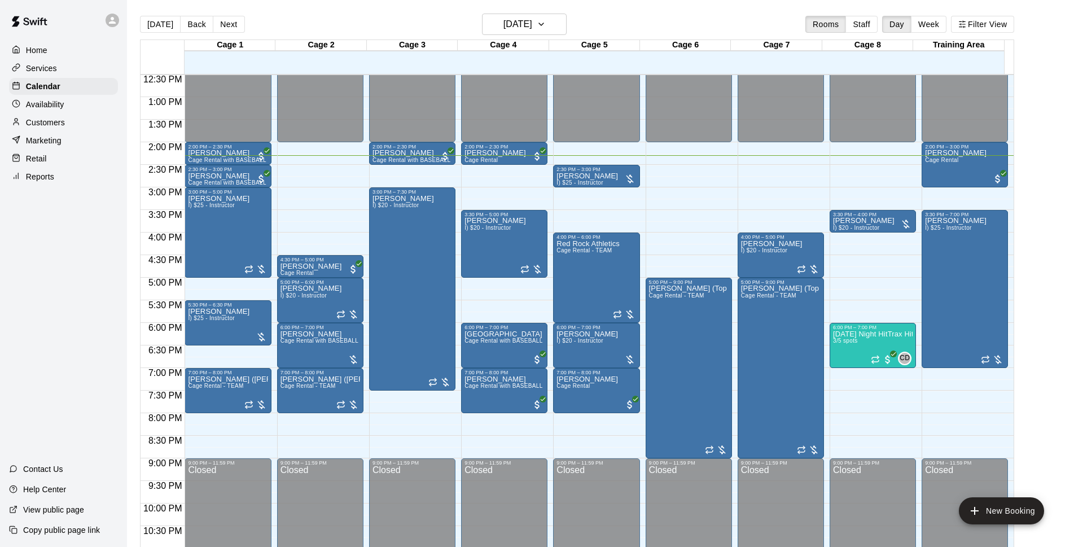
click at [627, 20] on div "[DATE] Back [DATE][DATE] Rooms Staff Day Week Filter View" at bounding box center [577, 27] width 874 height 26
click at [515, 21] on h6 "[DATE]" at bounding box center [517, 24] width 29 height 16
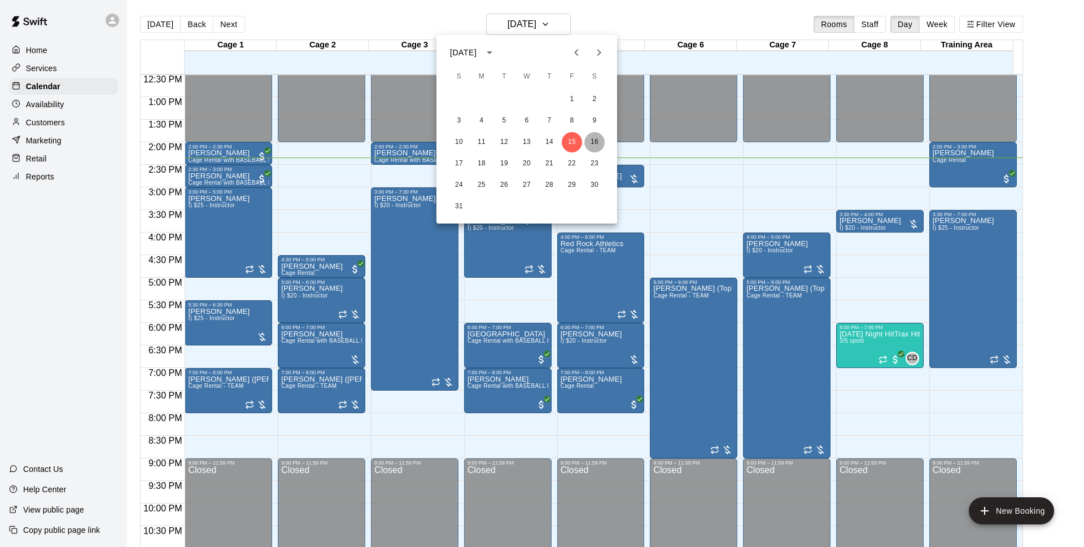
click at [599, 137] on button "16" at bounding box center [594, 142] width 20 height 20
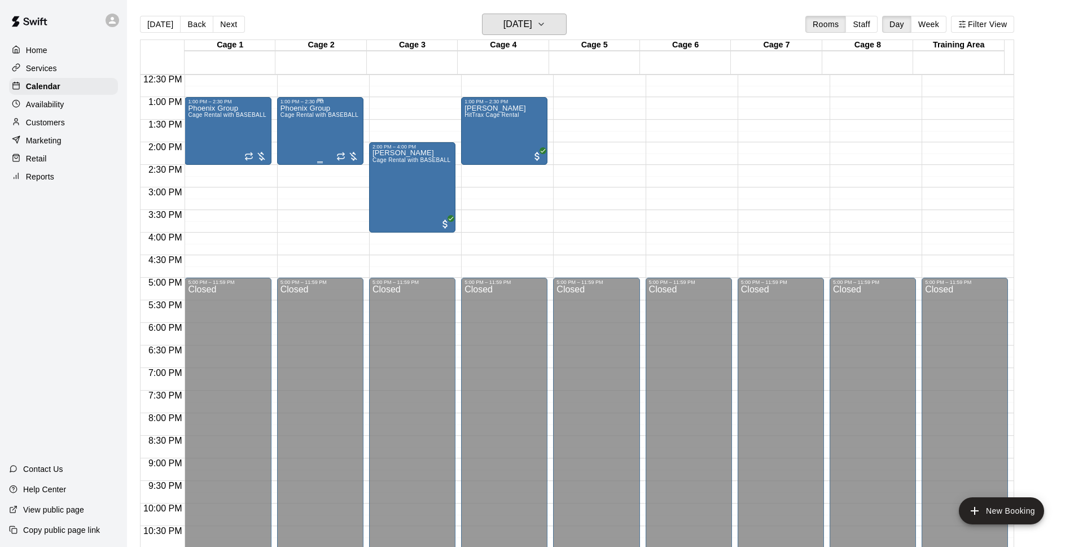
scroll to position [347, 0]
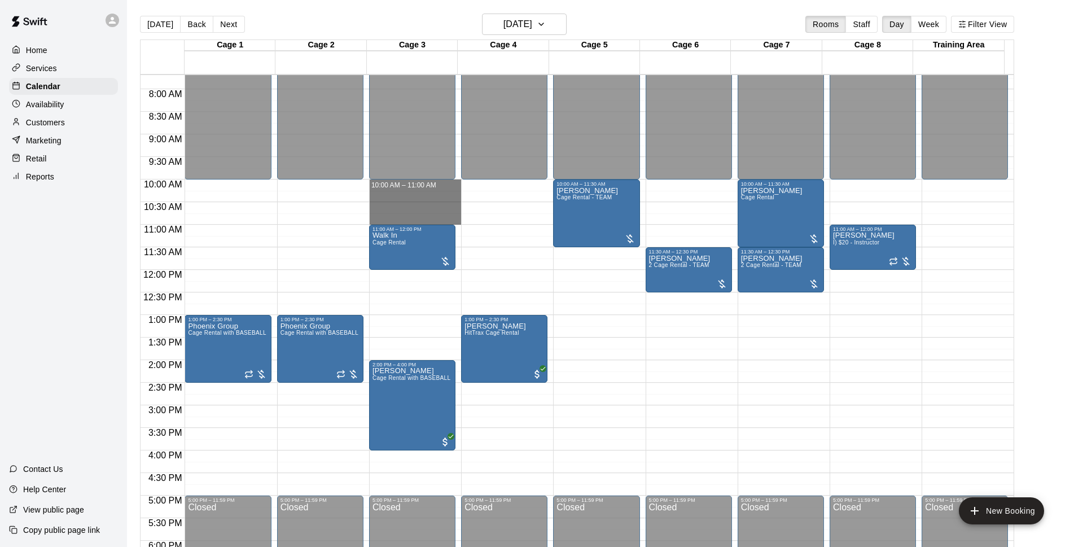
drag, startPoint x: 410, startPoint y: 182, endPoint x: 417, endPoint y: 218, distance: 36.8
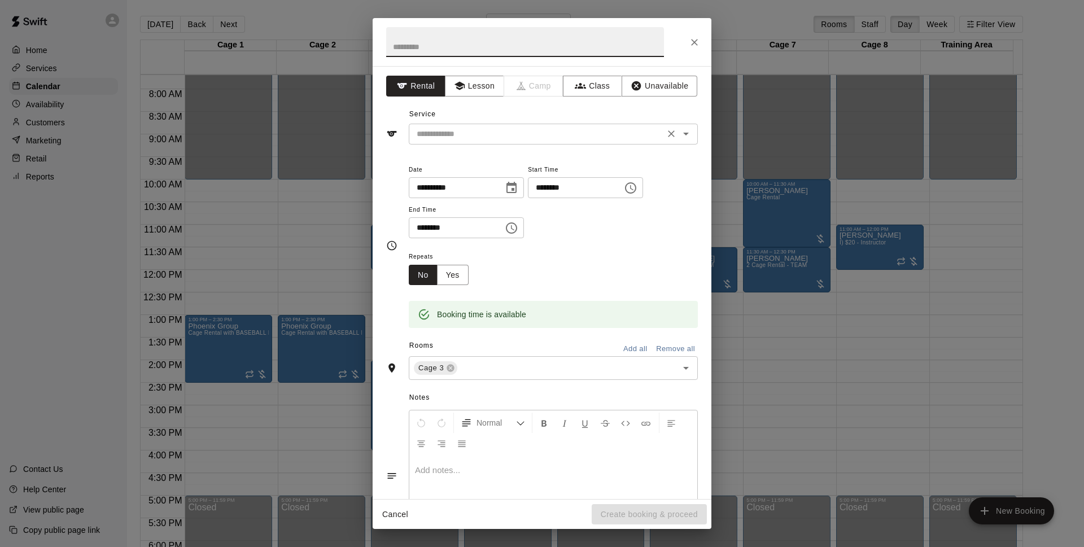
click at [452, 132] on input "text" at bounding box center [536, 134] width 249 height 14
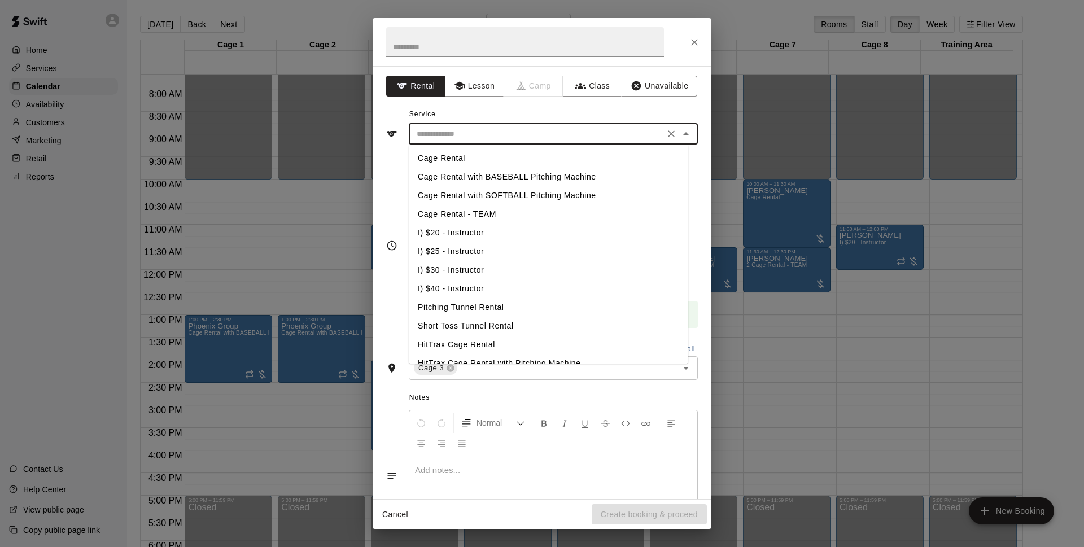
click at [477, 179] on li "Cage Rental with BASEBALL Pitching Machine" at bounding box center [548, 177] width 279 height 19
type input "**********"
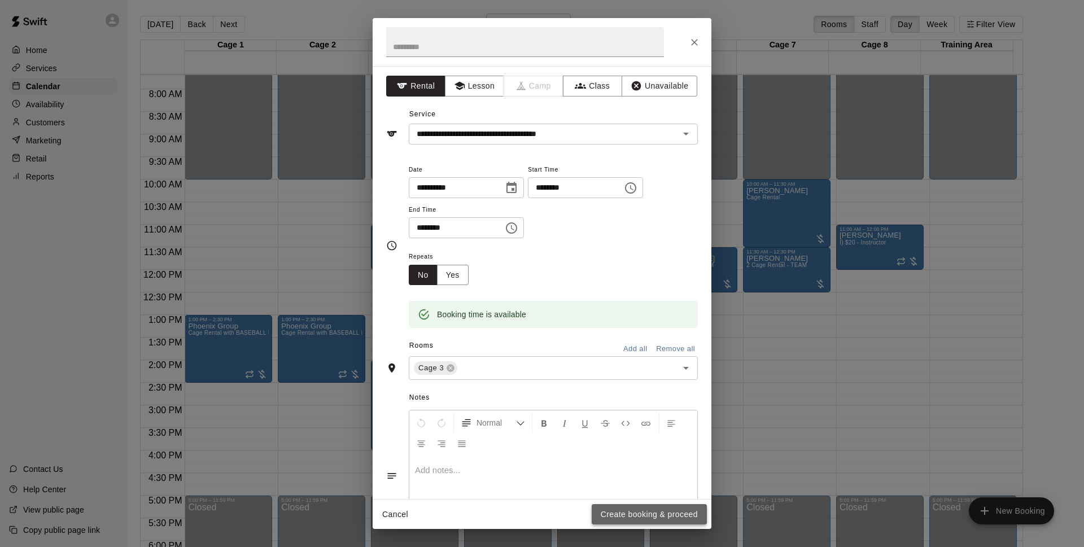
click at [672, 518] on button "Create booking & proceed" at bounding box center [649, 514] width 115 height 21
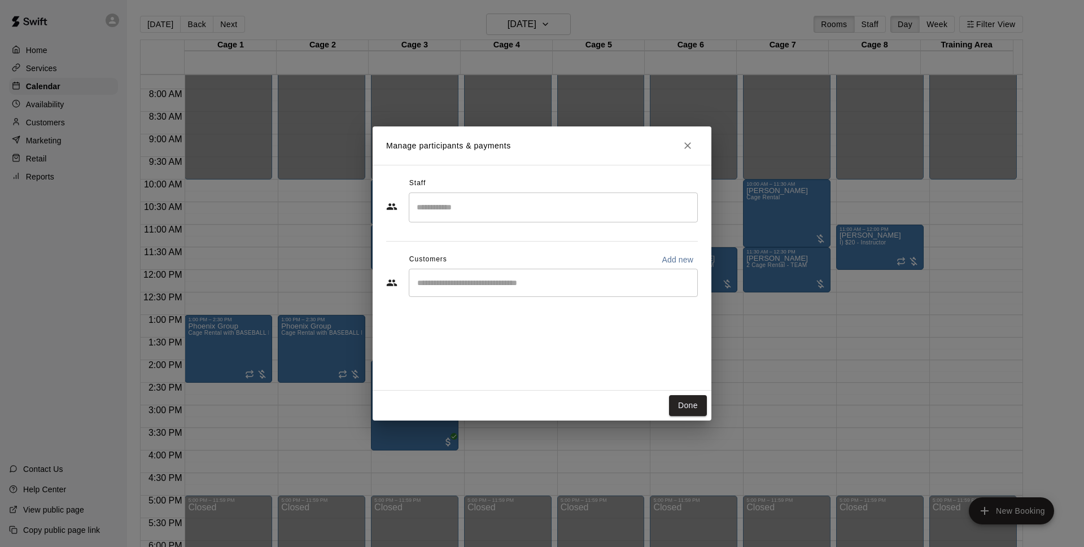
click at [685, 146] on icon "Close" at bounding box center [687, 145] width 11 height 11
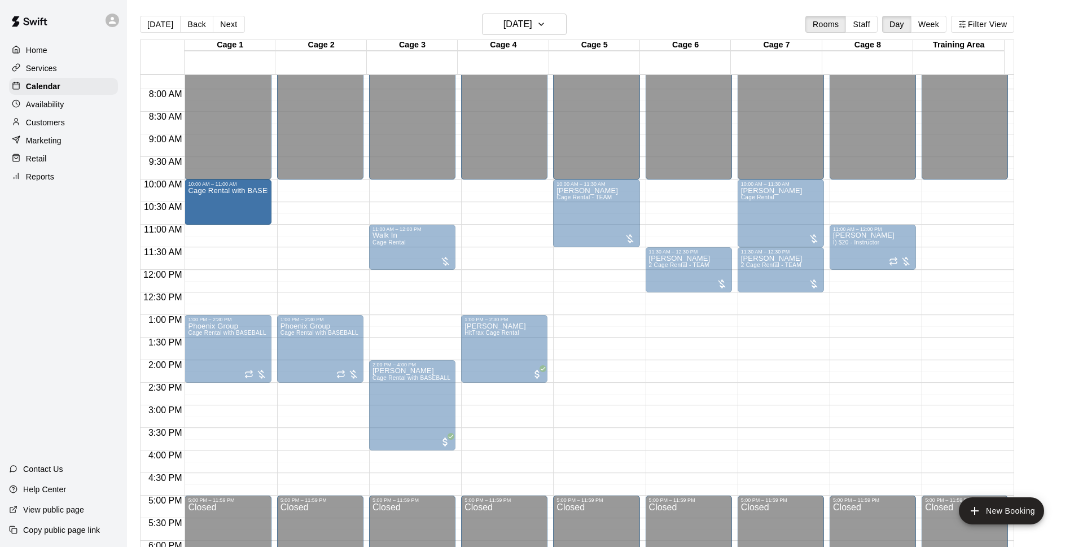
drag, startPoint x: 393, startPoint y: 209, endPoint x: 224, endPoint y: 212, distance: 169.3
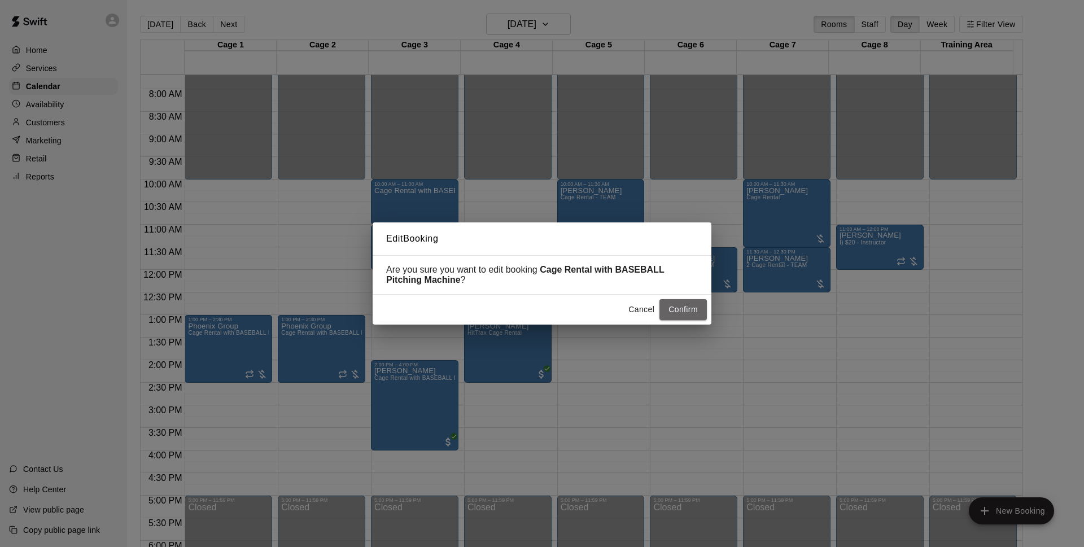
drag, startPoint x: 663, startPoint y: 309, endPoint x: 676, endPoint y: 312, distance: 13.7
click at [663, 309] on button "Confirm" at bounding box center [682, 309] width 47 height 21
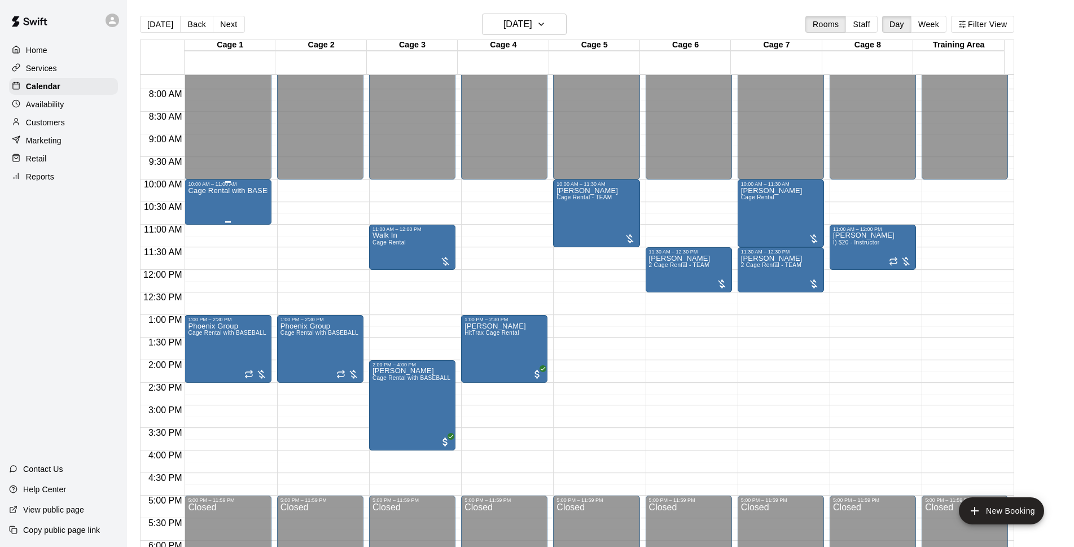
click at [239, 191] on p "Cage Rental with BASEBALL Pitching Machine" at bounding box center [228, 191] width 80 height 0
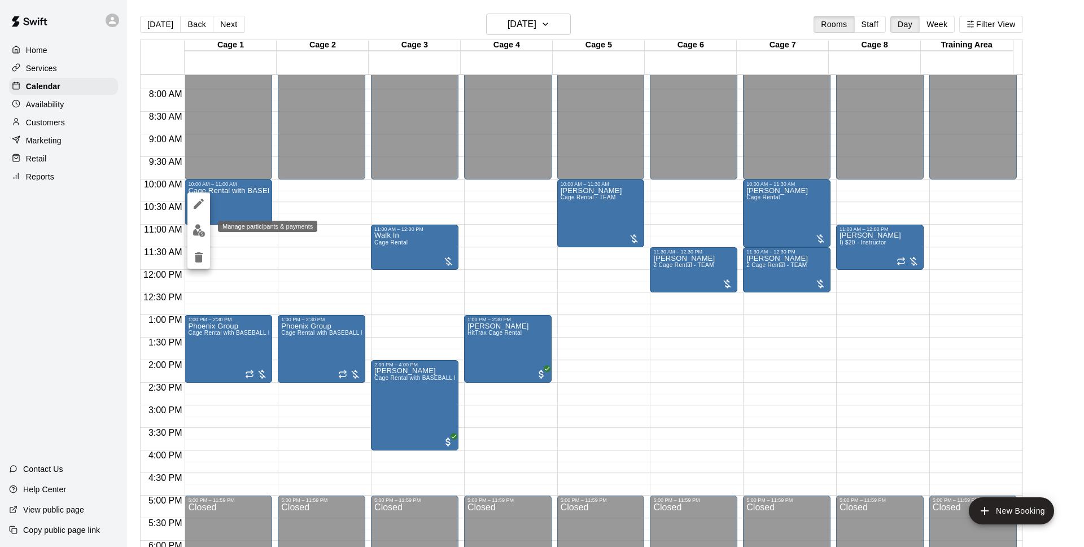
click at [206, 230] on button "edit" at bounding box center [198, 231] width 23 height 22
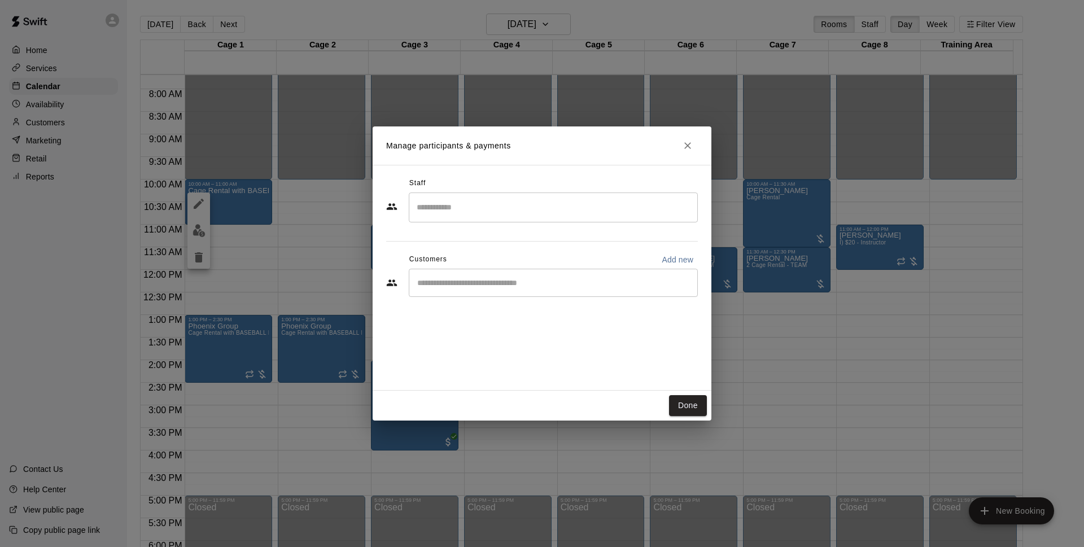
click at [604, 289] on div "​" at bounding box center [553, 283] width 289 height 28
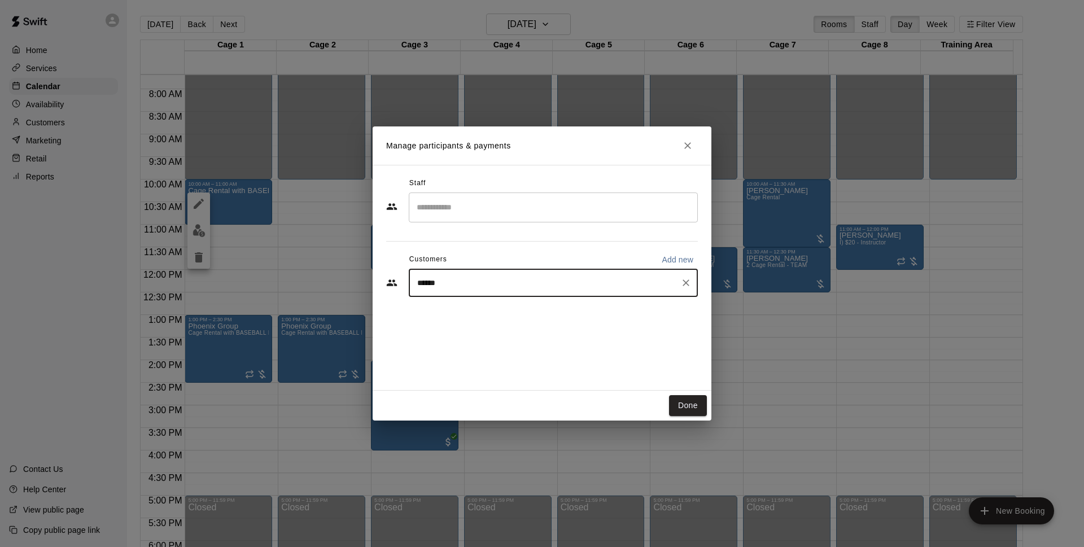
type input "*******"
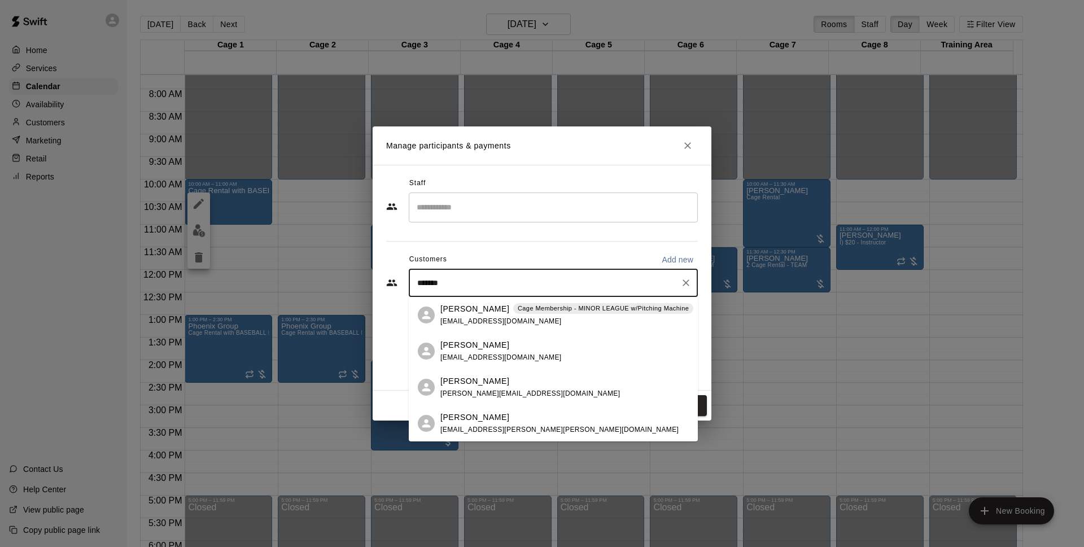
click at [524, 319] on span "[EMAIL_ADDRESS][DOMAIN_NAME]" at bounding box center [500, 321] width 121 height 8
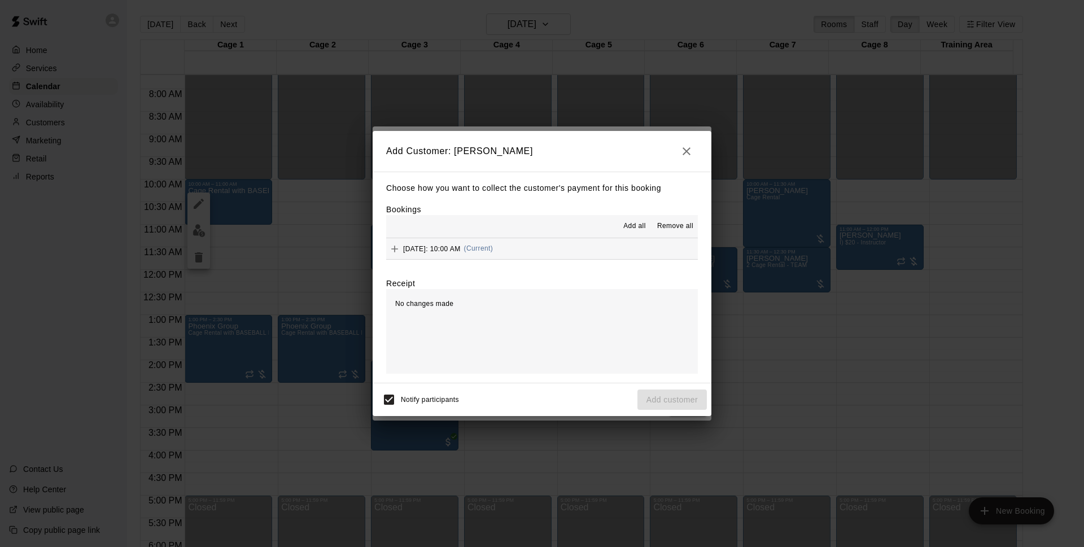
click at [602, 248] on button "[DATE]: 10:00 AM (Current)" at bounding box center [542, 248] width 312 height 21
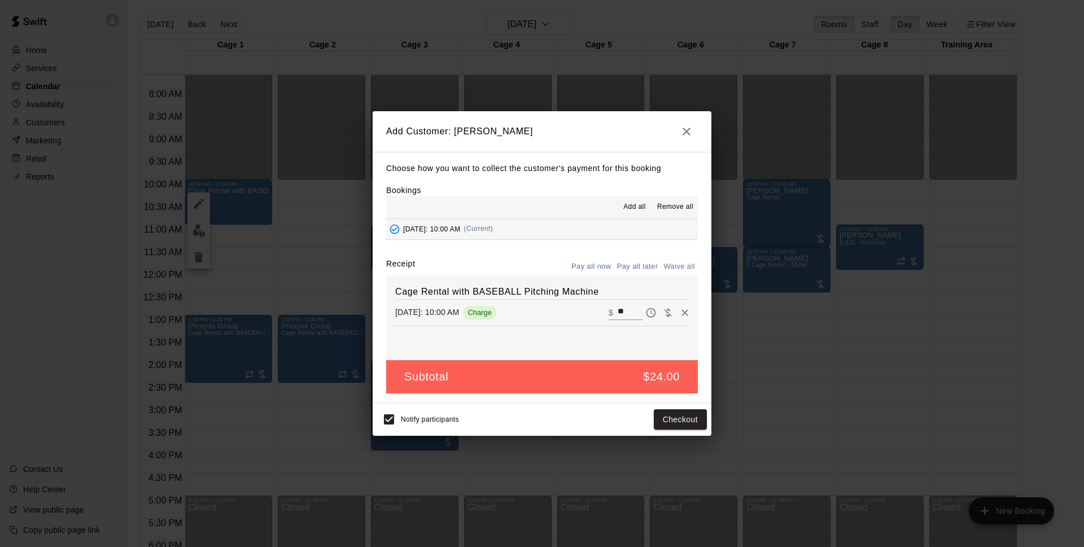
click at [638, 265] on button "Pay all later" at bounding box center [637, 266] width 47 height 17
click at [662, 420] on button "Add customer" at bounding box center [671, 419] width 69 height 21
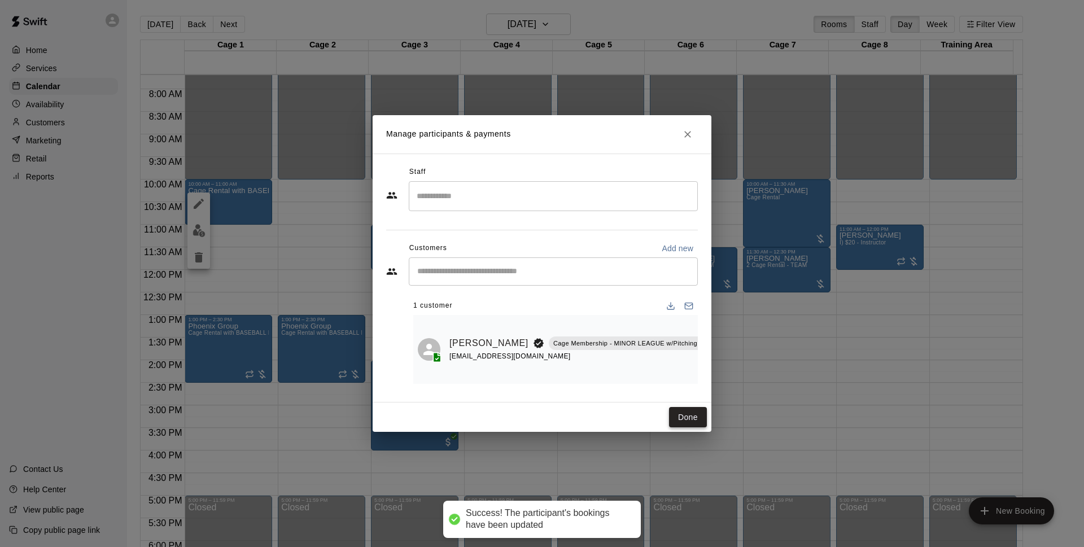
click at [695, 419] on button "Done" at bounding box center [688, 417] width 38 height 21
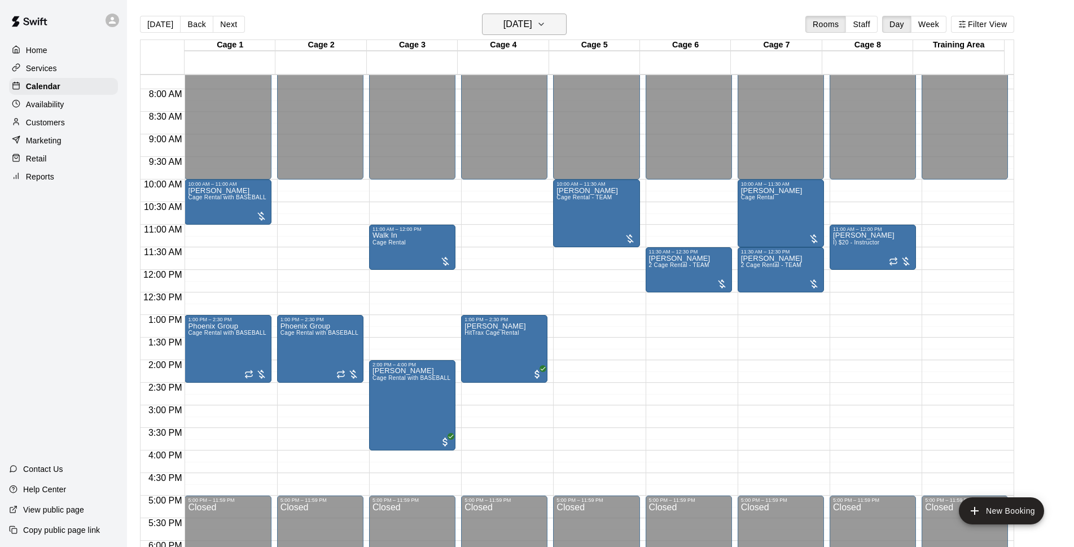
click at [532, 29] on h6 "[DATE]" at bounding box center [517, 24] width 29 height 16
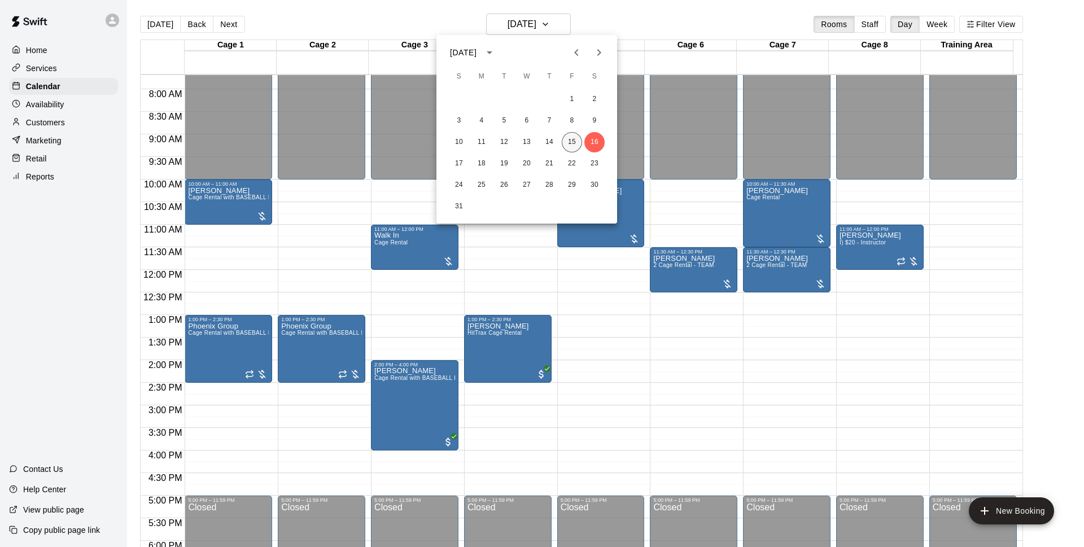
click at [573, 140] on button "15" at bounding box center [572, 142] width 20 height 20
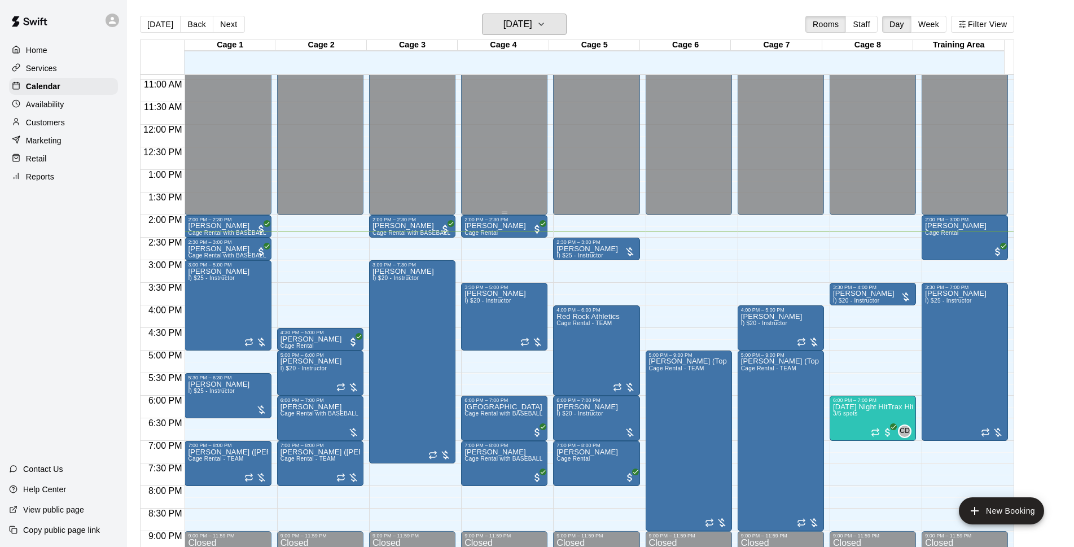
scroll to position [492, 0]
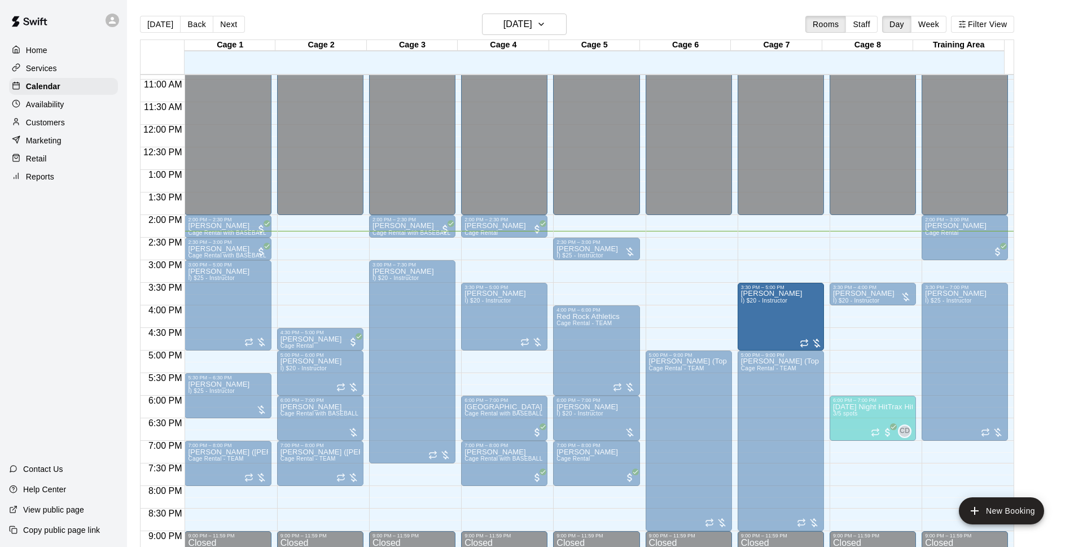
drag, startPoint x: 780, startPoint y: 308, endPoint x: 777, endPoint y: 288, distance: 19.4
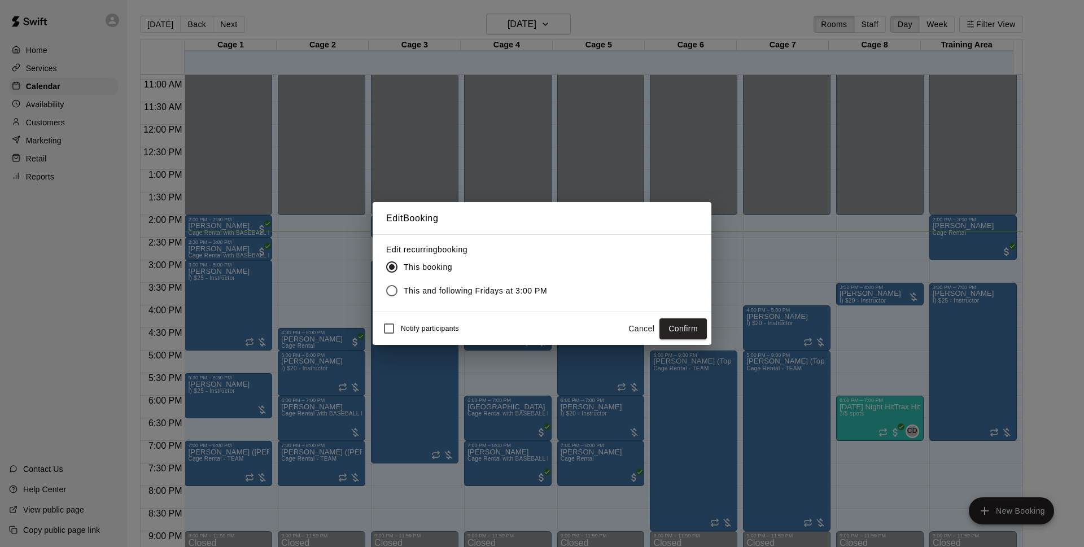
click at [693, 323] on button "Confirm" at bounding box center [682, 328] width 47 height 21
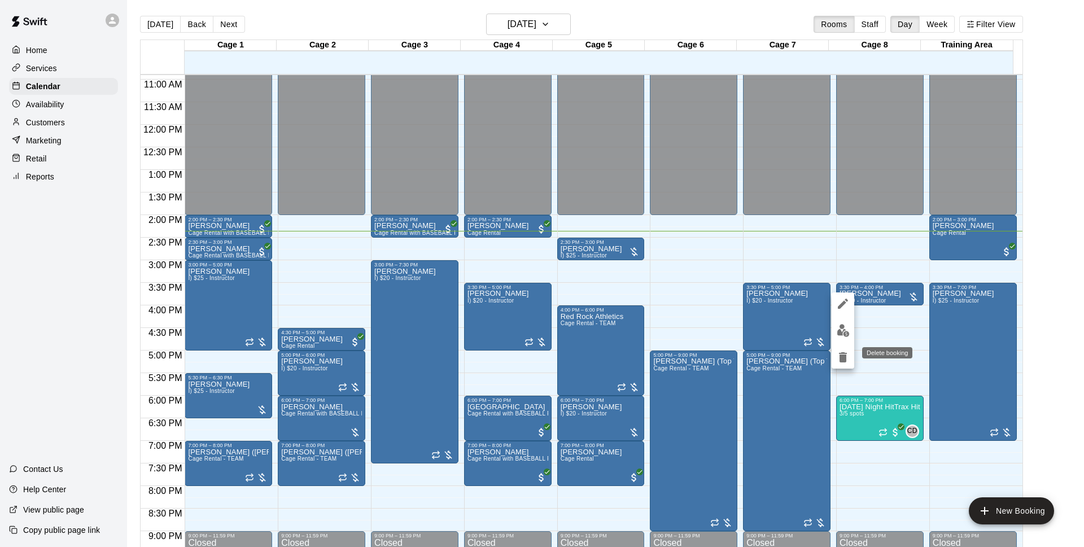
click at [847, 360] on icon "delete" at bounding box center [843, 358] width 14 height 14
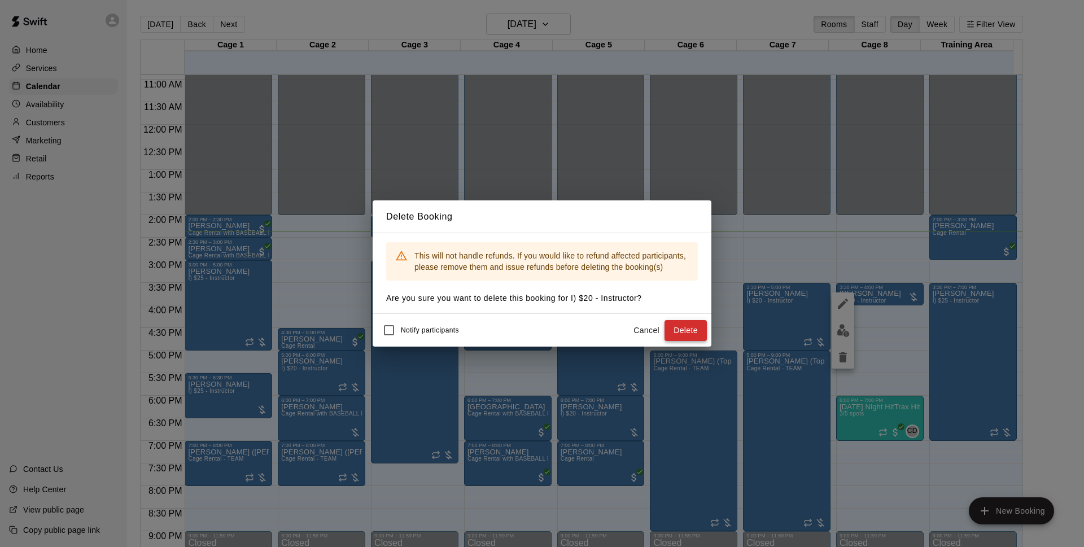
click at [676, 334] on button "Delete" at bounding box center [685, 330] width 42 height 21
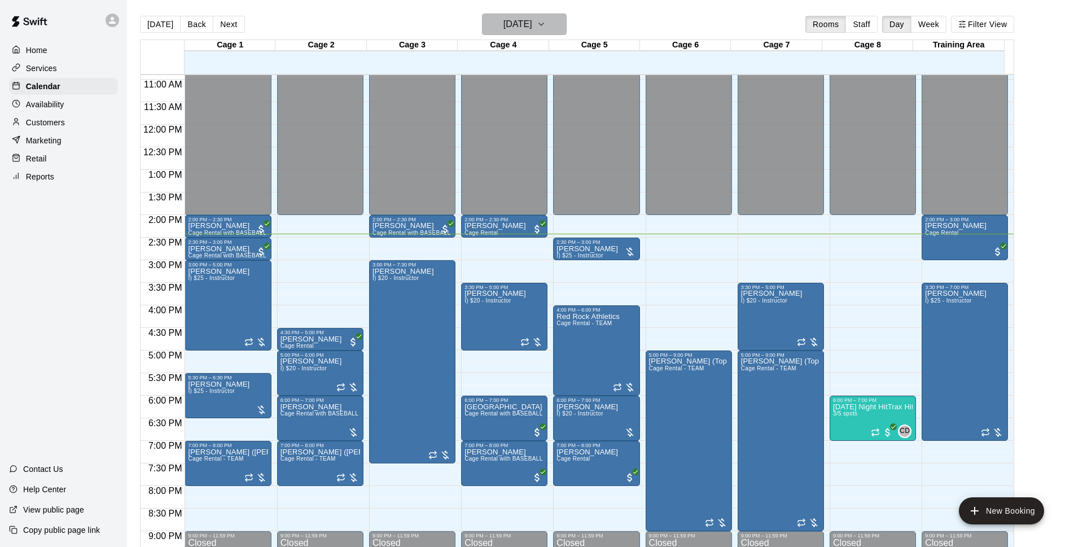
click at [519, 15] on button "[DATE]" at bounding box center [524, 24] width 85 height 21
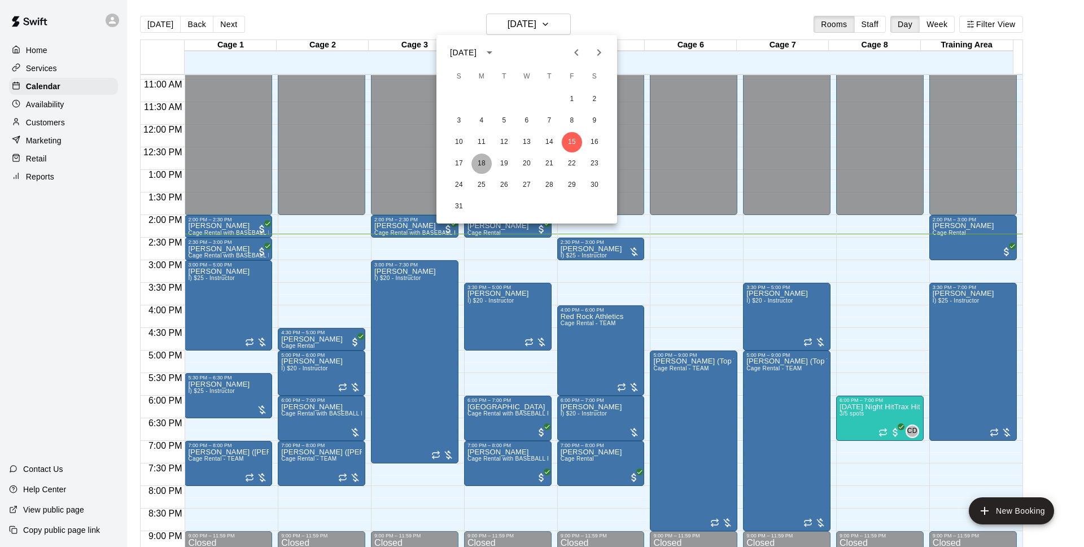
click at [485, 160] on button "18" at bounding box center [481, 164] width 20 height 20
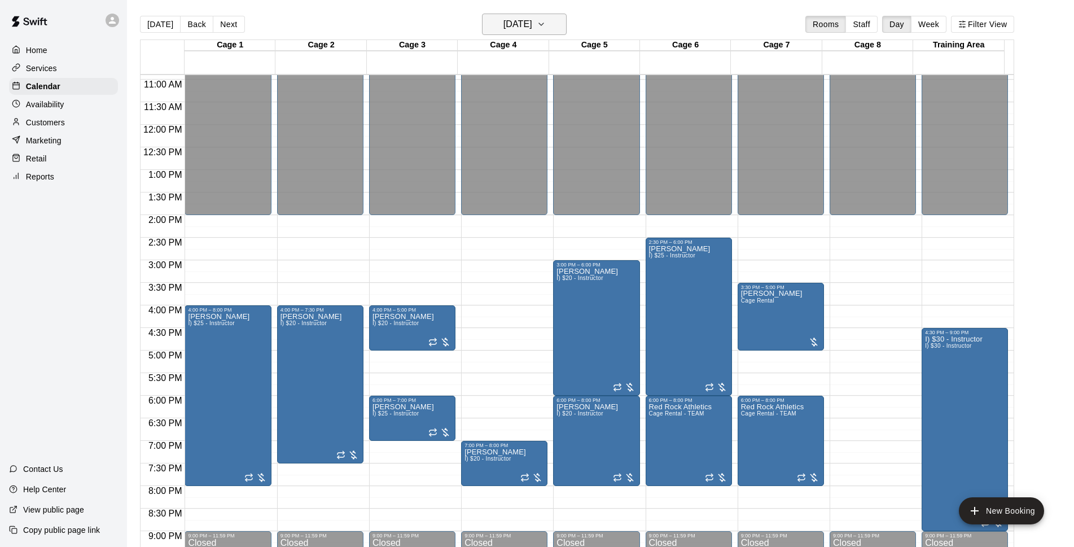
click at [512, 22] on h6 "[DATE]" at bounding box center [517, 24] width 29 height 16
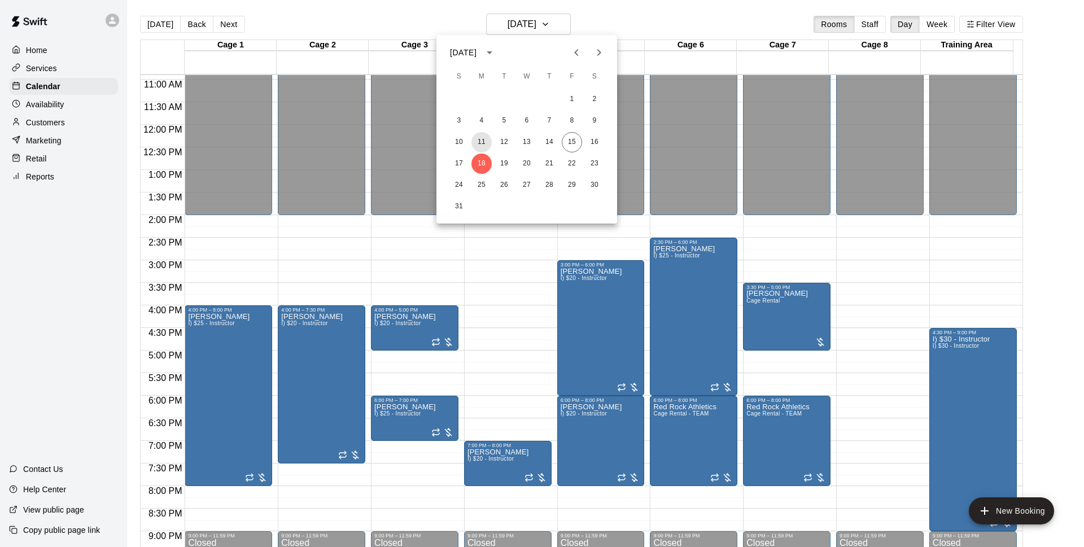
drag, startPoint x: 484, startPoint y: 146, endPoint x: 625, endPoint y: 56, distance: 166.9
click at [484, 145] on button "11" at bounding box center [481, 142] width 20 height 20
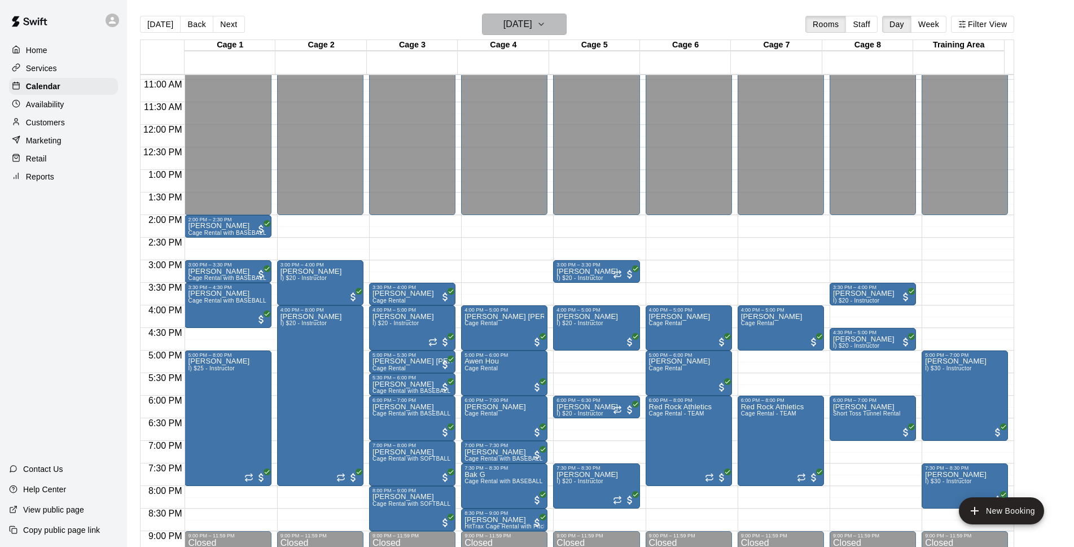
click at [532, 24] on h6 "[DATE]" at bounding box center [517, 24] width 29 height 16
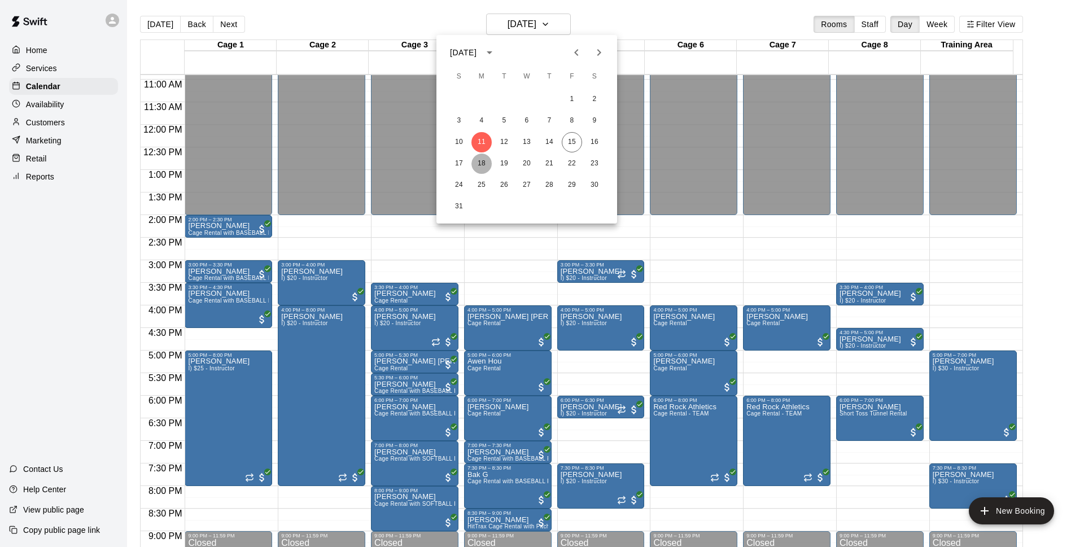
click at [487, 161] on button "18" at bounding box center [481, 164] width 20 height 20
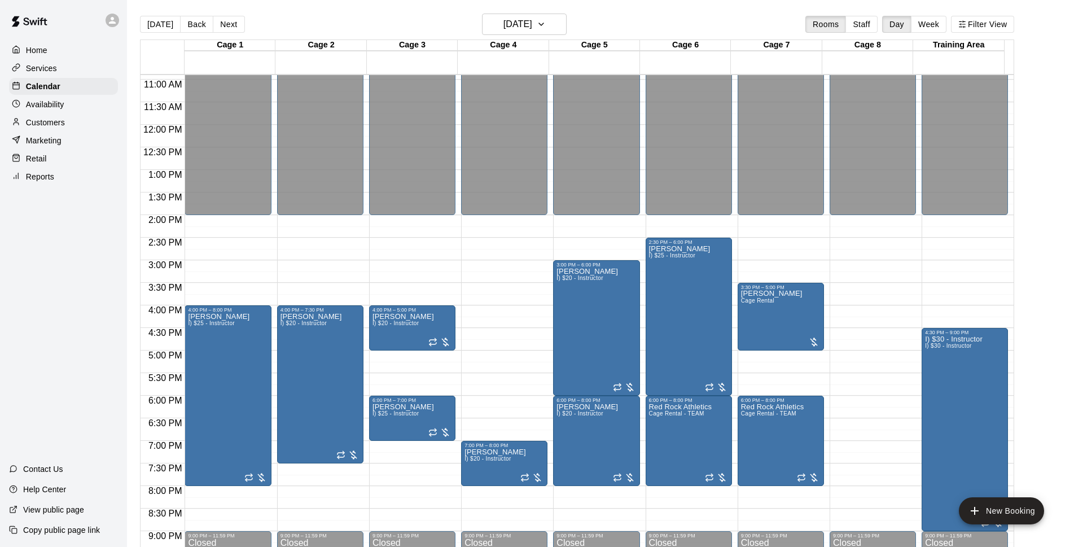
click at [472, 28] on div "[DATE] Back [DATE][DATE] Rooms Staff Day Week Filter View" at bounding box center [577, 27] width 874 height 26
click at [509, 18] on h6 "[DATE]" at bounding box center [517, 24] width 29 height 16
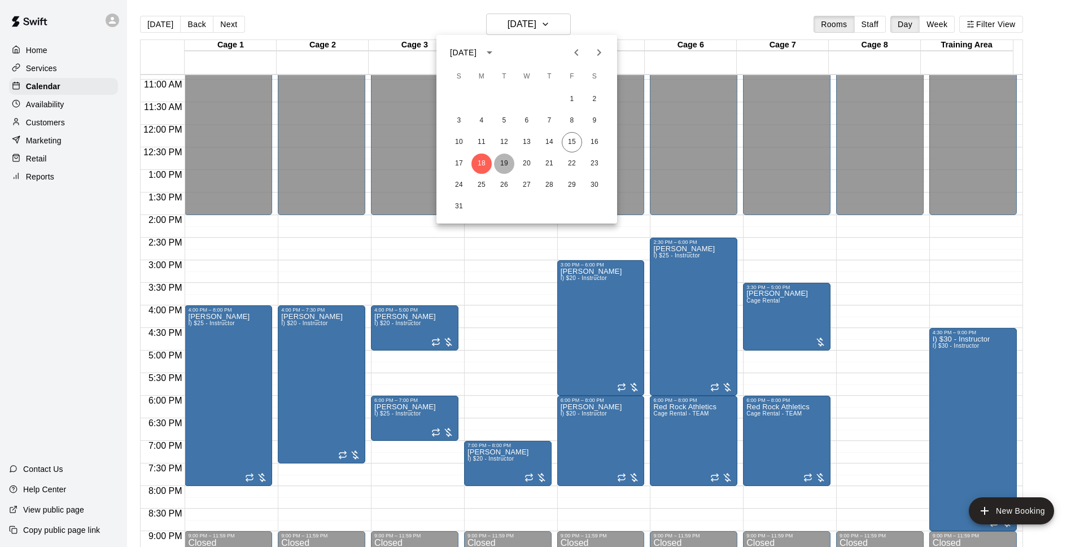
click at [499, 163] on button "19" at bounding box center [504, 164] width 20 height 20
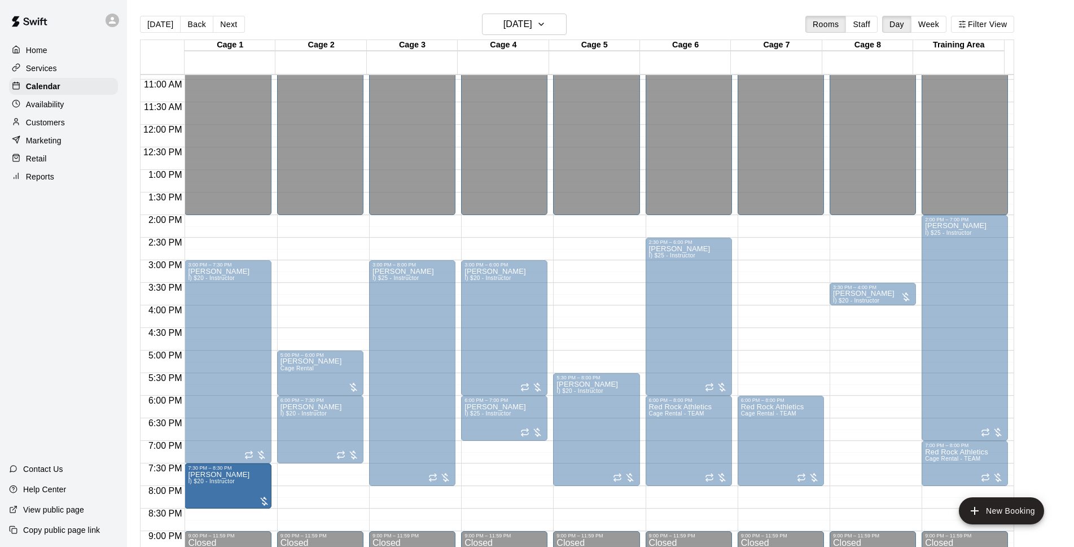
drag, startPoint x: 519, startPoint y: 489, endPoint x: 211, endPoint y: 496, distance: 307.7
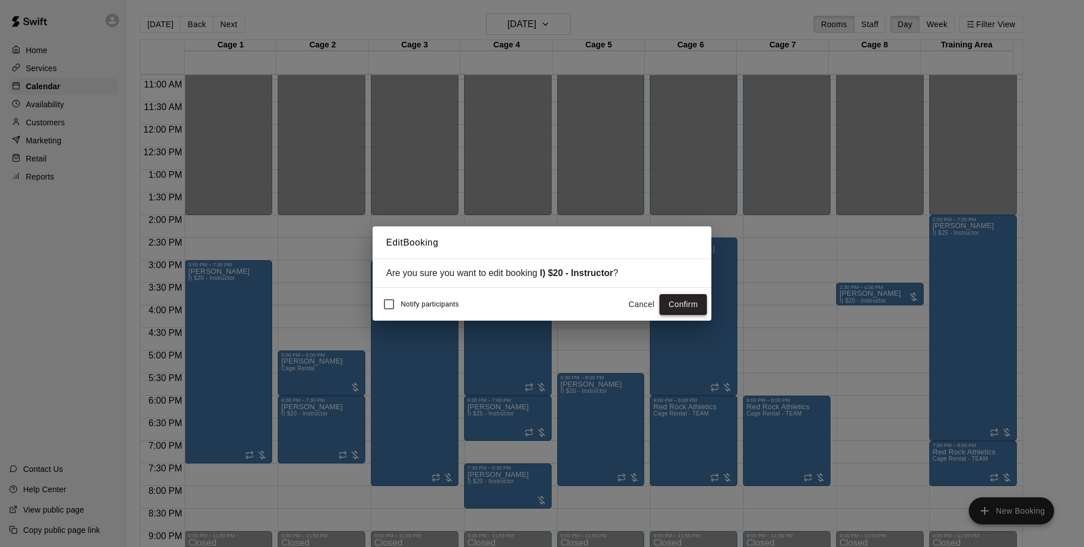
click at [705, 303] on button "Confirm" at bounding box center [682, 304] width 47 height 21
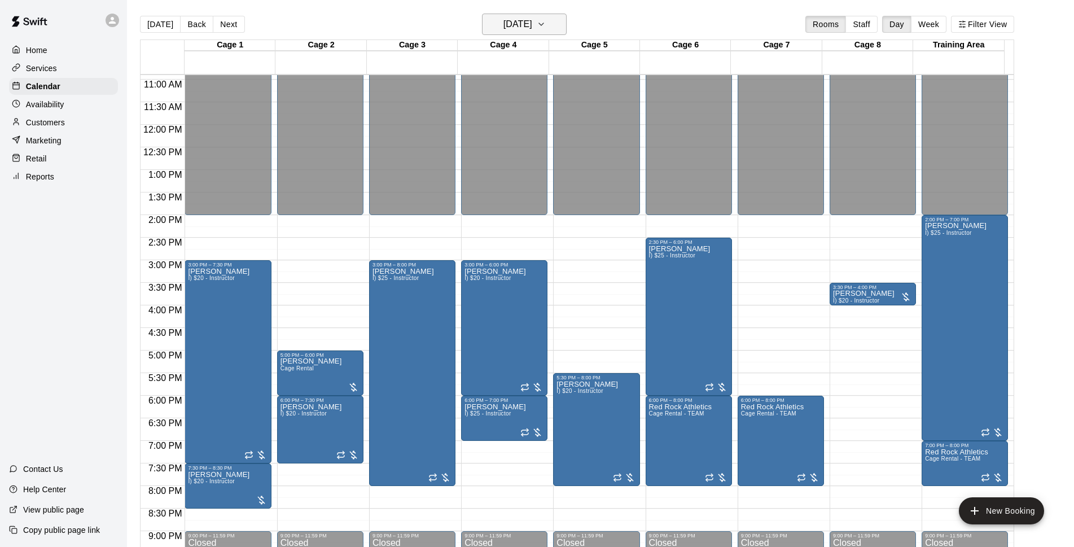
click at [532, 32] on h6 "[DATE]" at bounding box center [517, 24] width 29 height 16
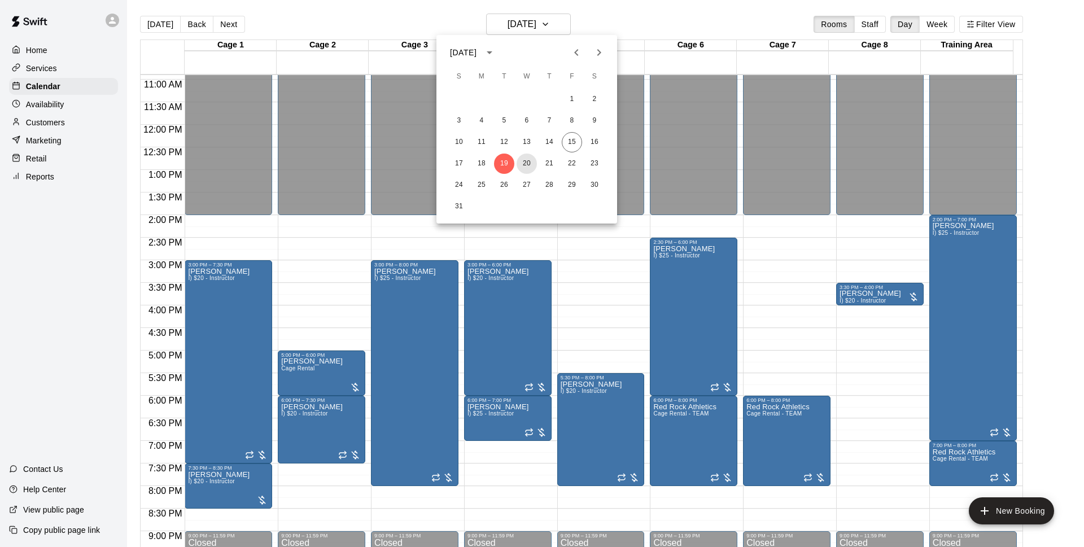
click at [531, 161] on button "20" at bounding box center [526, 164] width 20 height 20
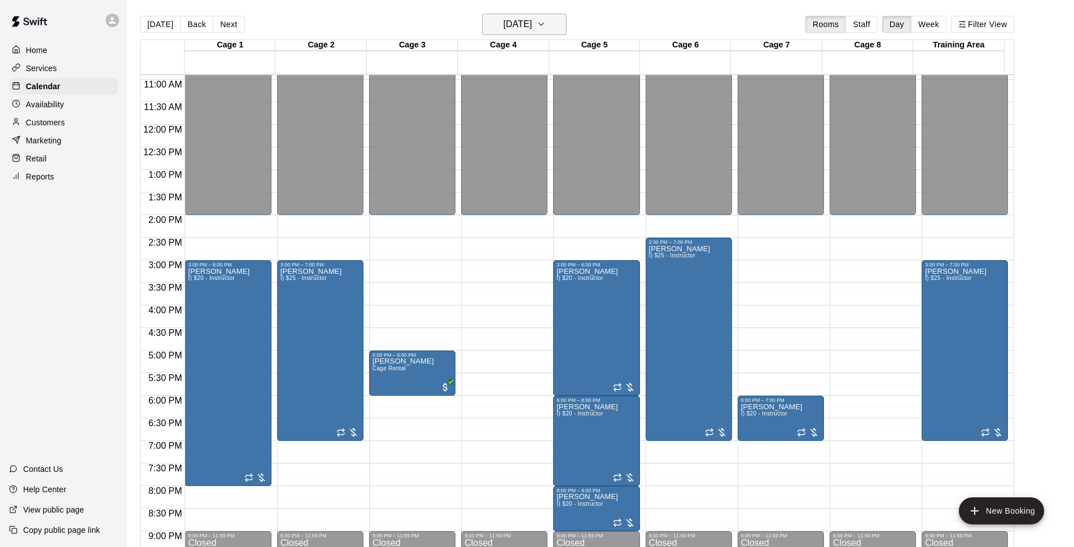
click at [546, 29] on icon "button" at bounding box center [541, 24] width 9 height 14
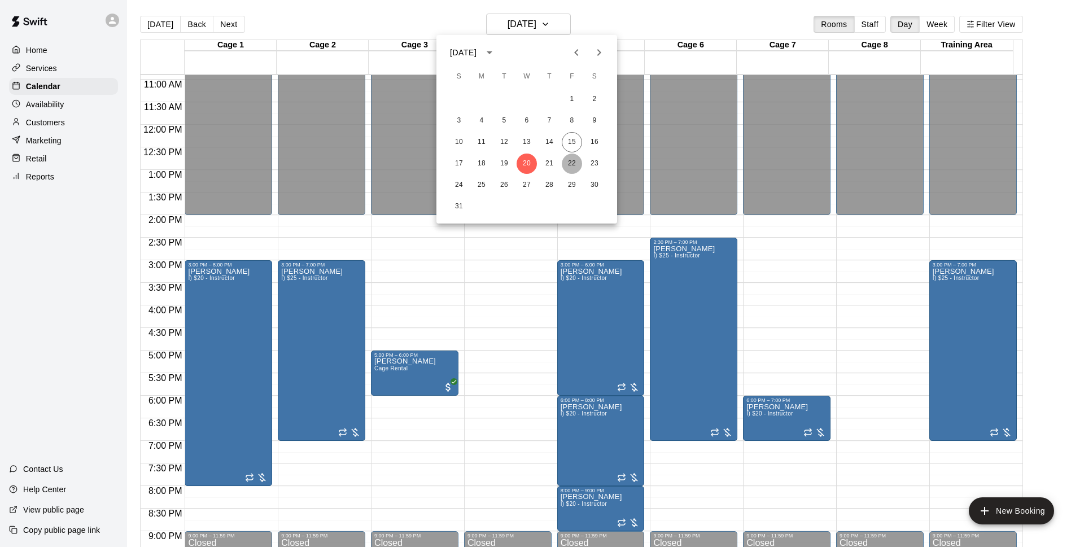
click at [576, 162] on button "22" at bounding box center [572, 164] width 20 height 20
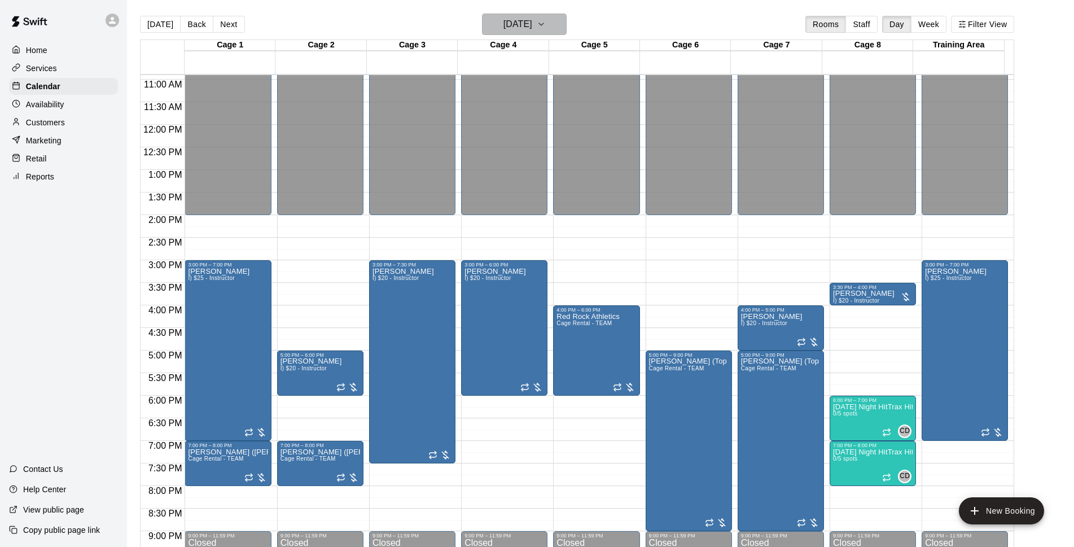
click at [546, 24] on icon "button" at bounding box center [541, 24] width 9 height 14
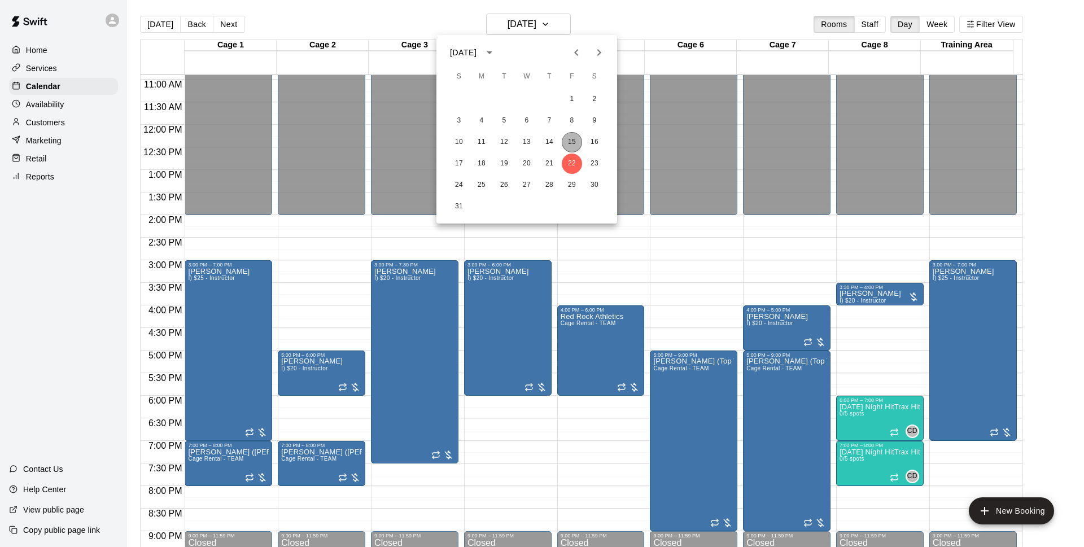
click at [571, 141] on button "15" at bounding box center [572, 142] width 20 height 20
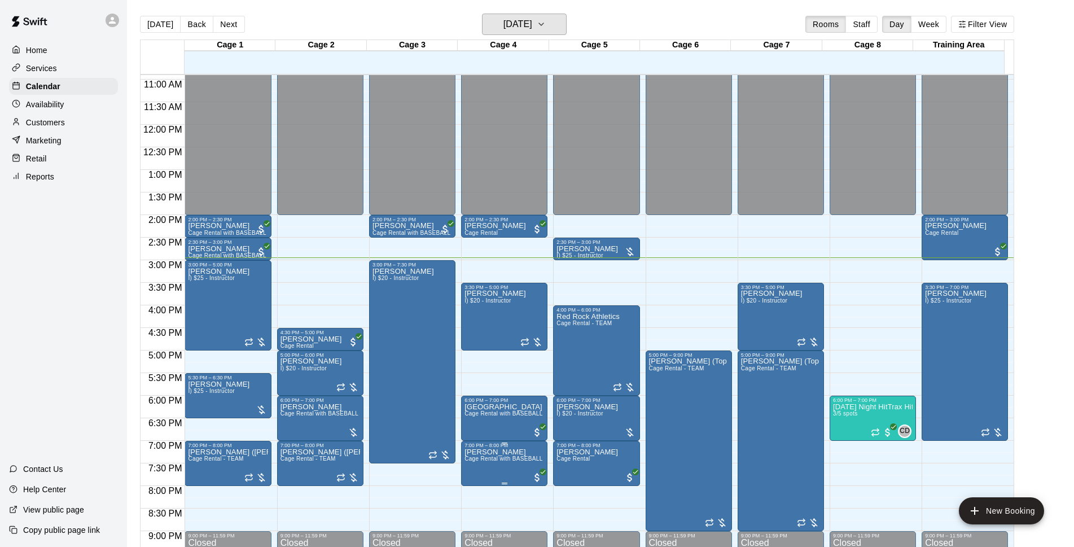
scroll to position [600, 0]
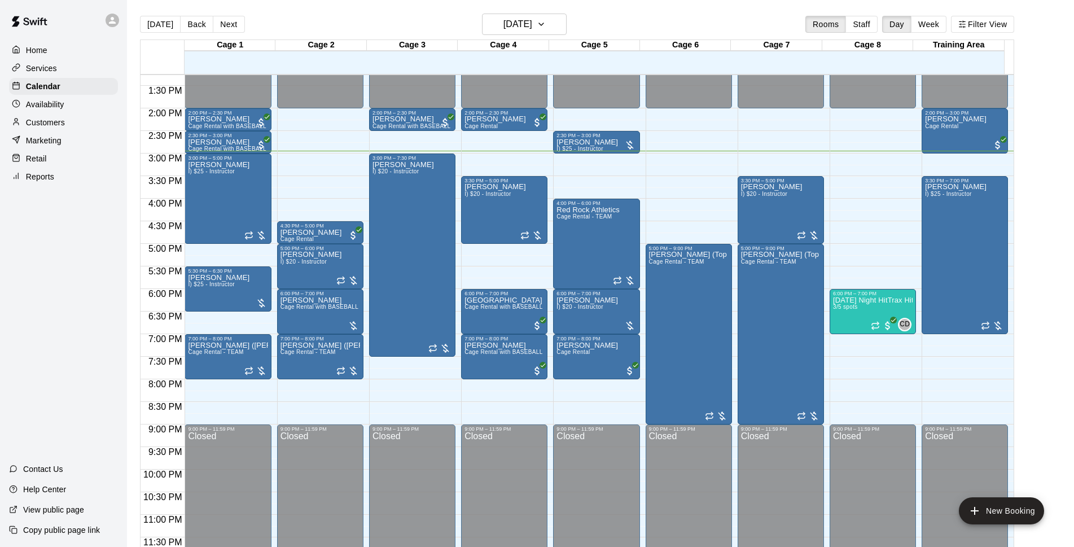
click at [1049, 373] on main "[DATE] Back [DATE][DATE] Rooms Staff Day Week Filter View Cage 1 15 Fri Cage 2 …" at bounding box center [601, 287] width 938 height 547
click at [1061, 272] on main "[DATE] Back [DATE][DATE] Rooms Staff Day Week Filter View Cage 1 15 Fri Cage 2 …" at bounding box center [601, 287] width 938 height 547
click at [515, 25] on h6 "[DATE]" at bounding box center [517, 24] width 29 height 16
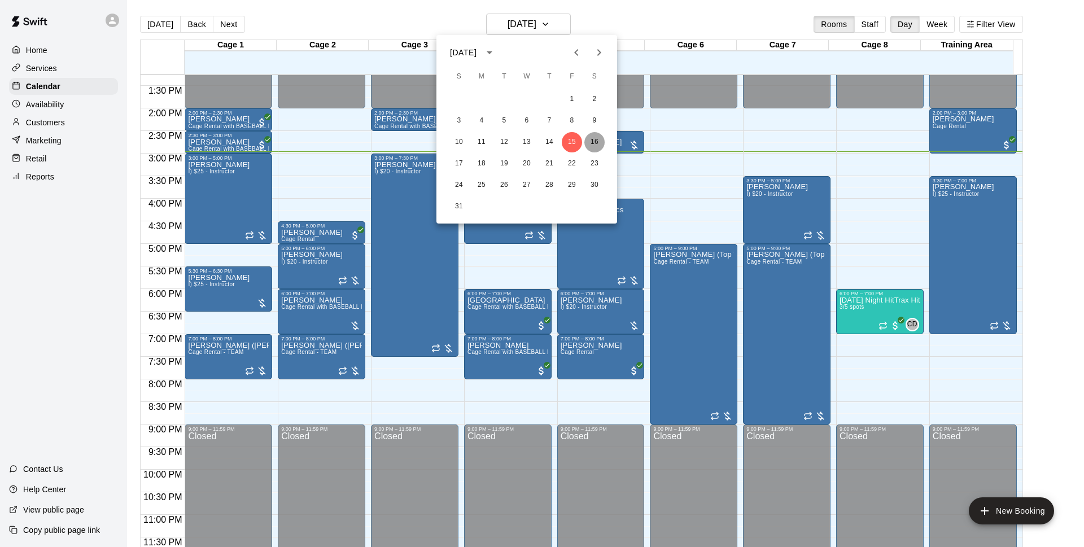
drag, startPoint x: 597, startPoint y: 141, endPoint x: 820, endPoint y: 24, distance: 251.7
click at [597, 141] on button "16" at bounding box center [594, 142] width 20 height 20
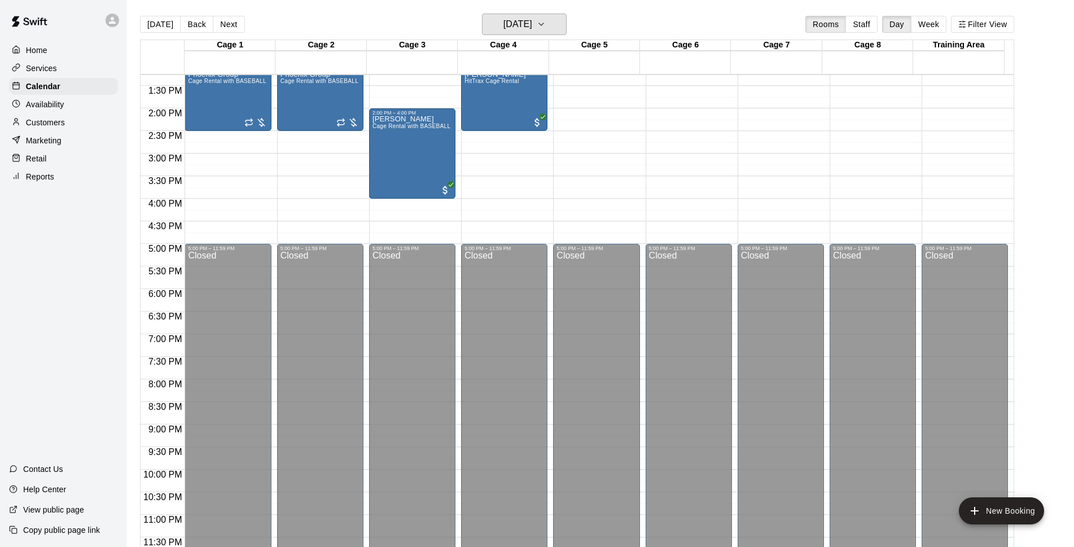
scroll to position [382, 0]
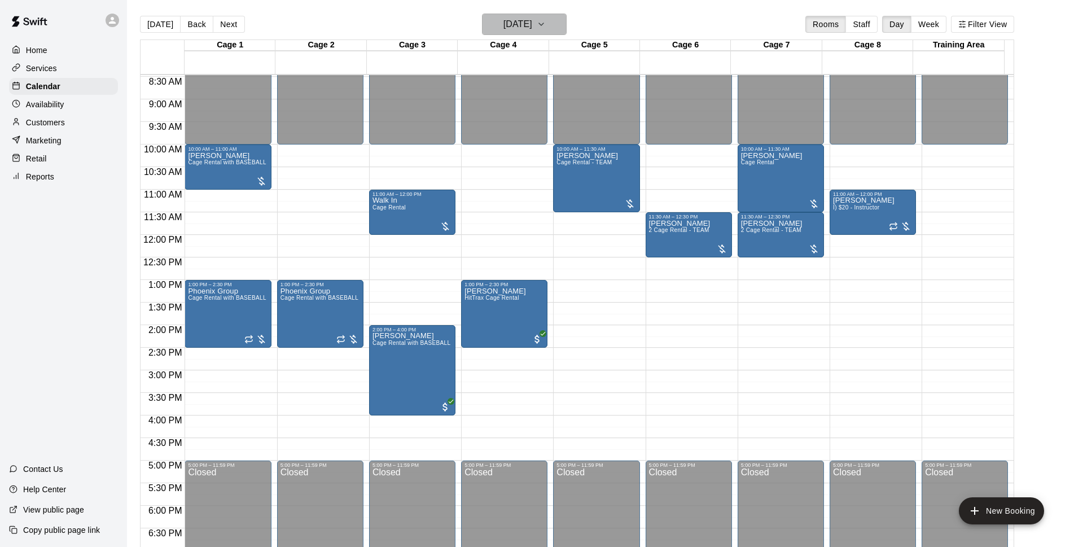
click at [532, 19] on h6 "[DATE]" at bounding box center [517, 24] width 29 height 16
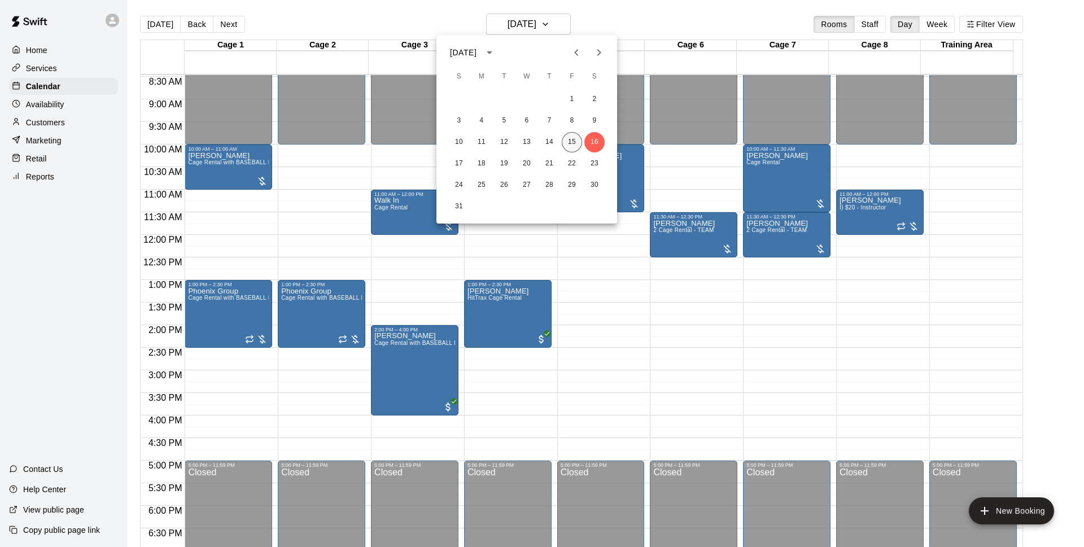
click at [571, 141] on button "15" at bounding box center [572, 142] width 20 height 20
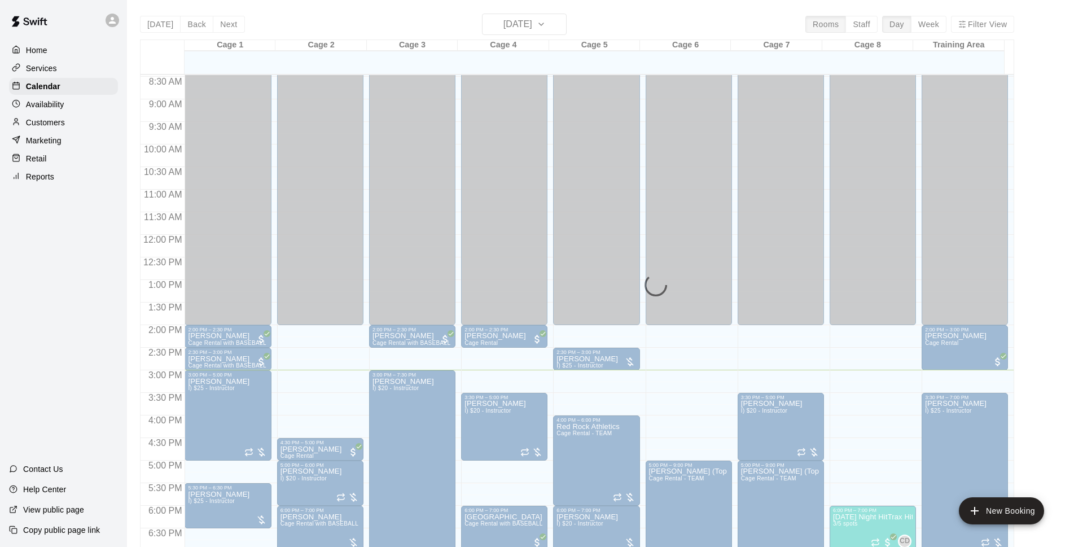
click at [657, 27] on div "[DATE] Back [DATE][DATE] Rooms Staff Day Week Filter View" at bounding box center [577, 27] width 874 height 26
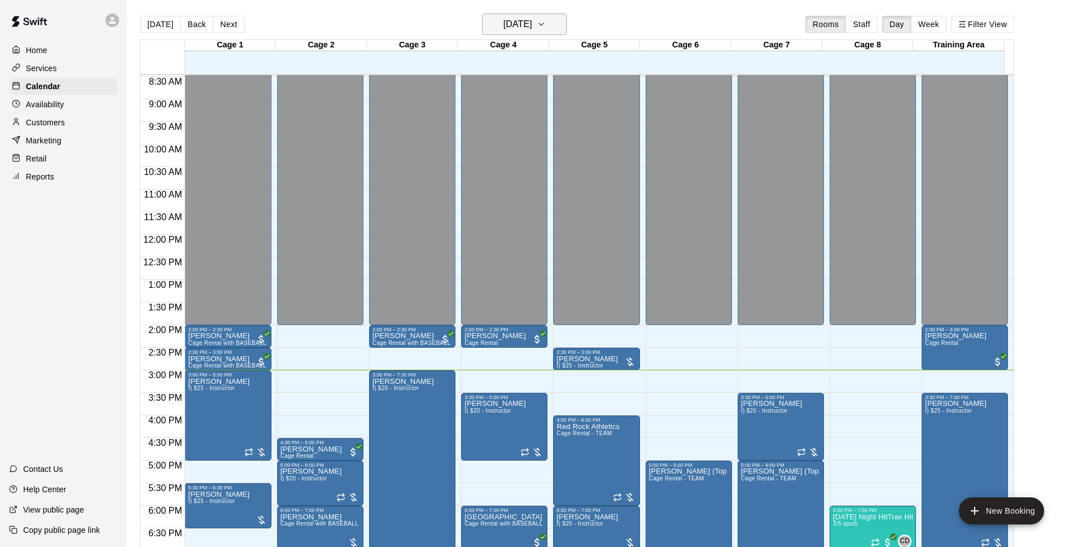
click at [523, 28] on h6 "[DATE]" at bounding box center [517, 24] width 29 height 16
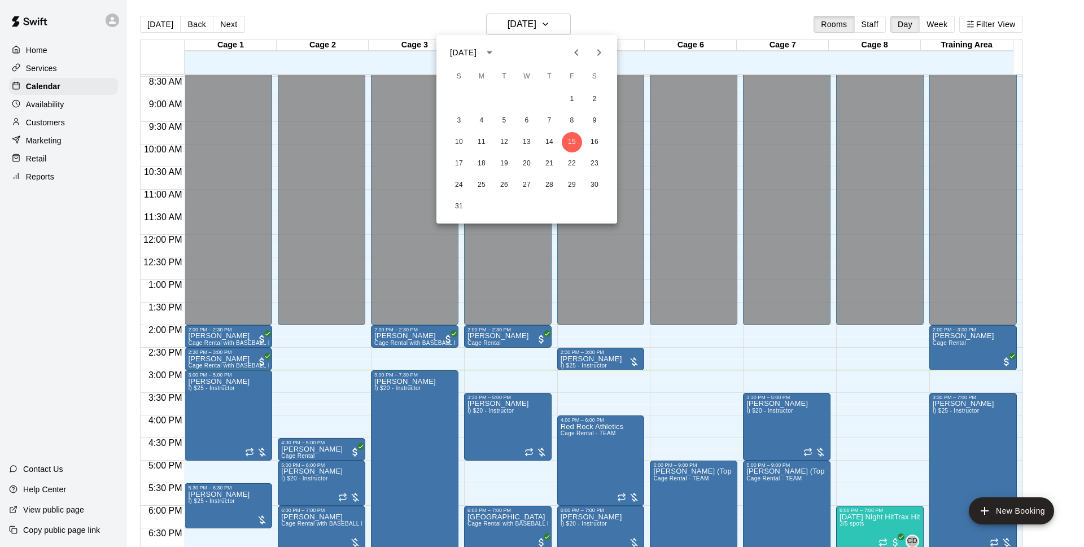
click at [637, 14] on div at bounding box center [542, 273] width 1084 height 547
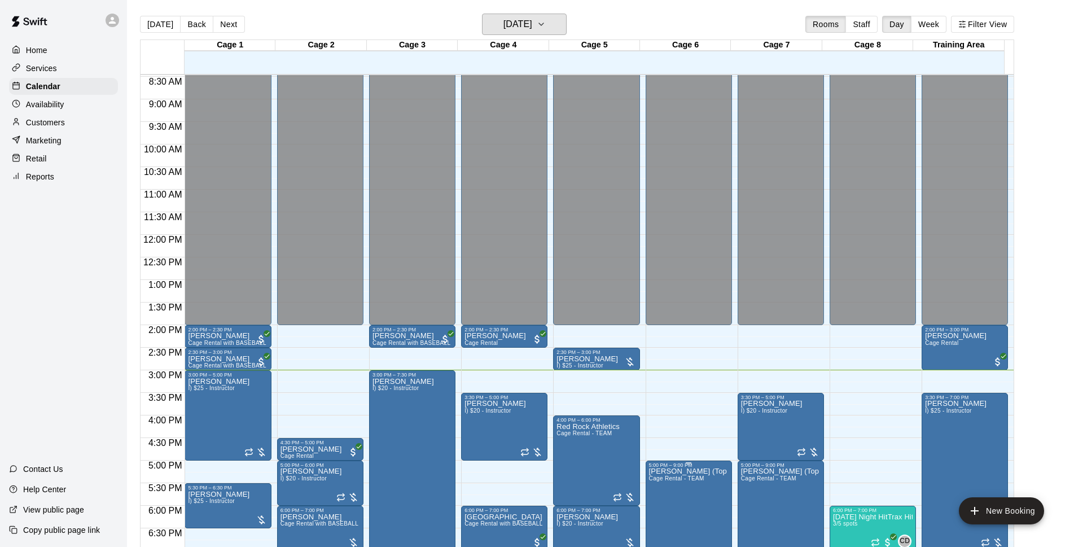
scroll to position [454, 0]
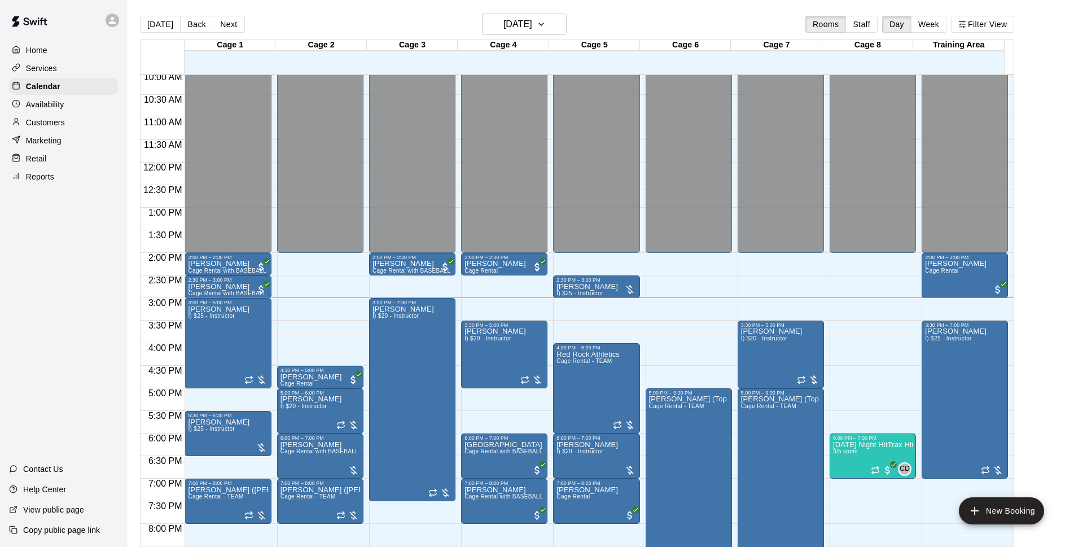
click at [1062, 143] on main "[DATE] Back [DATE][DATE] Rooms Staff Day Week Filter View Cage 1 15 Fri Cage 2 …" at bounding box center [601, 287] width 938 height 547
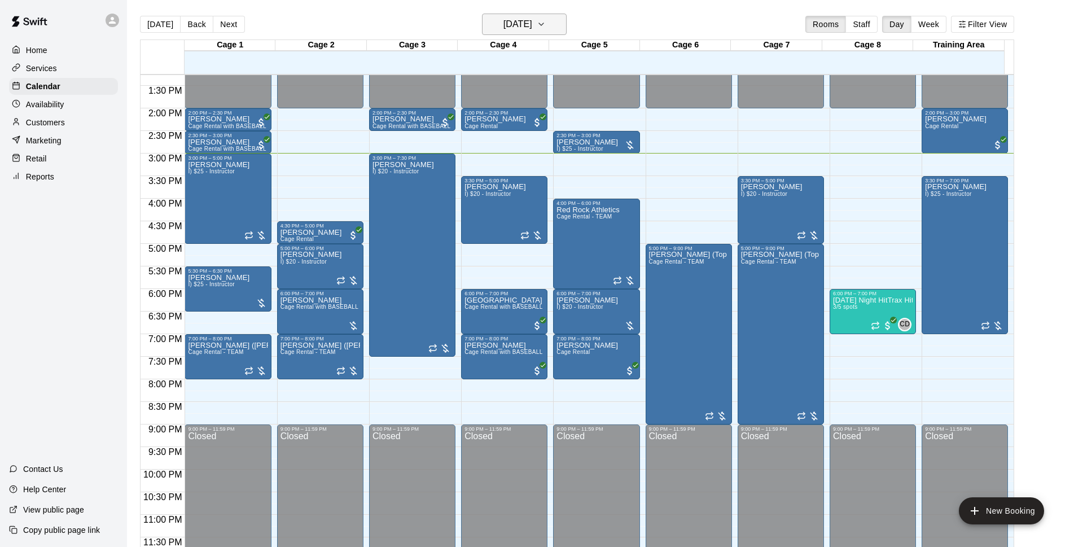
scroll to position [527, 0]
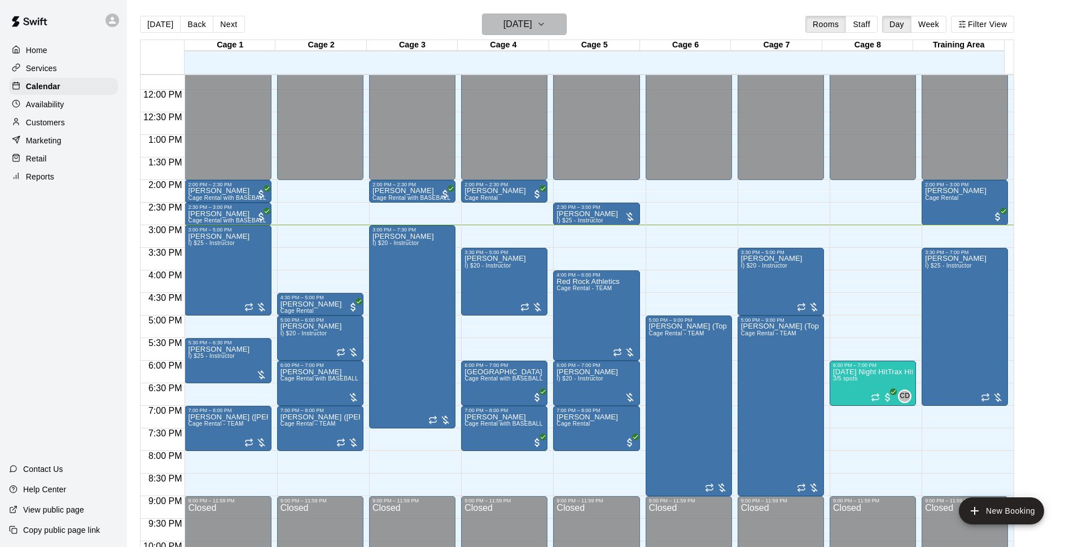
click at [516, 29] on h6 "[DATE]" at bounding box center [517, 24] width 29 height 16
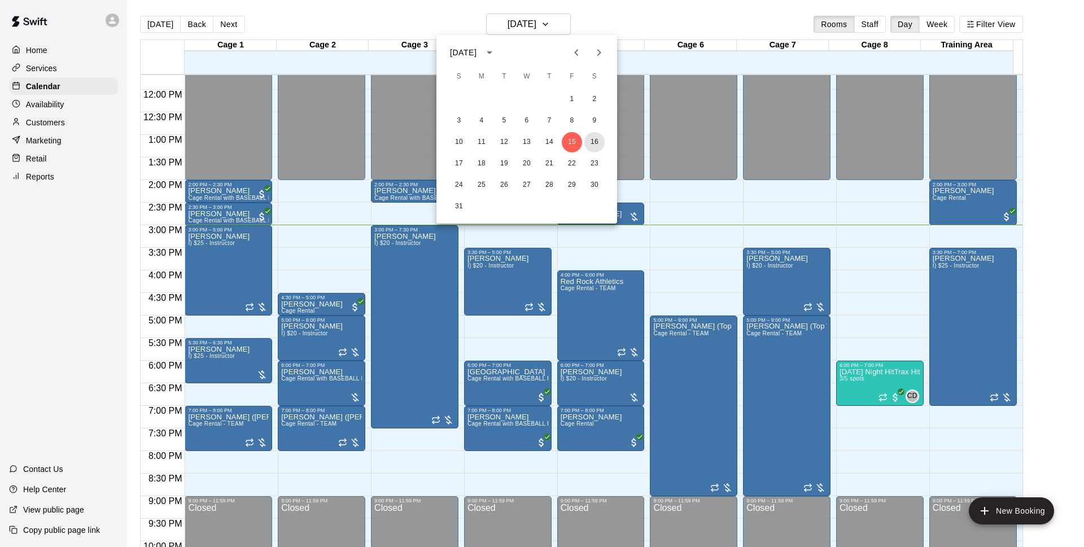
click at [586, 138] on button "16" at bounding box center [594, 142] width 20 height 20
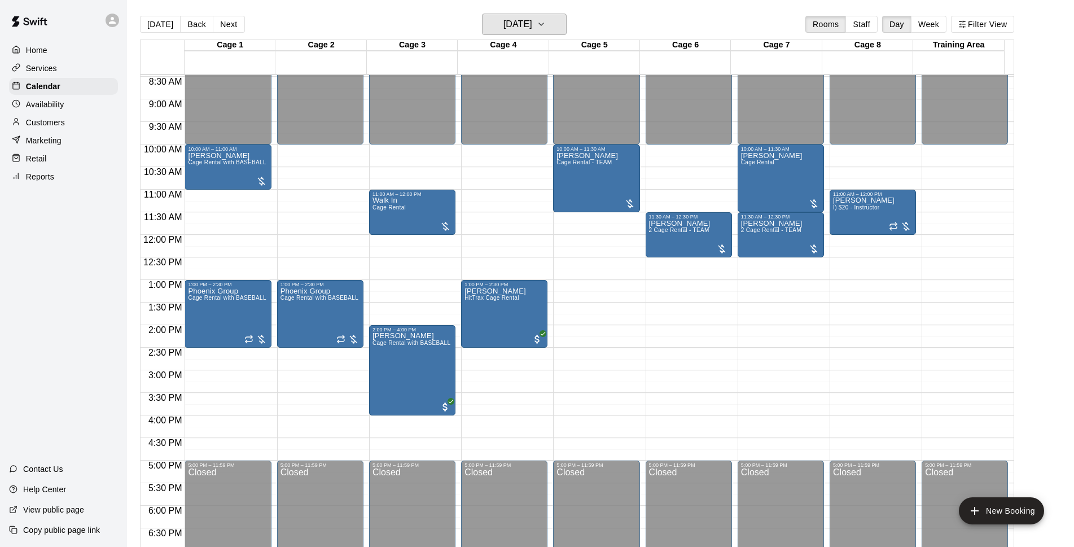
scroll to position [454, 0]
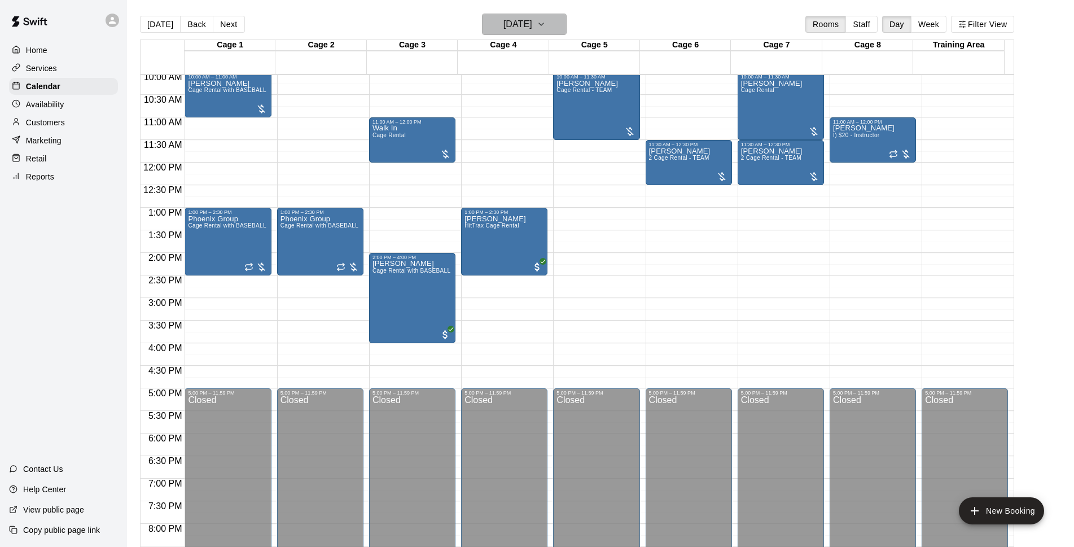
click at [532, 23] on h6 "[DATE]" at bounding box center [517, 24] width 29 height 16
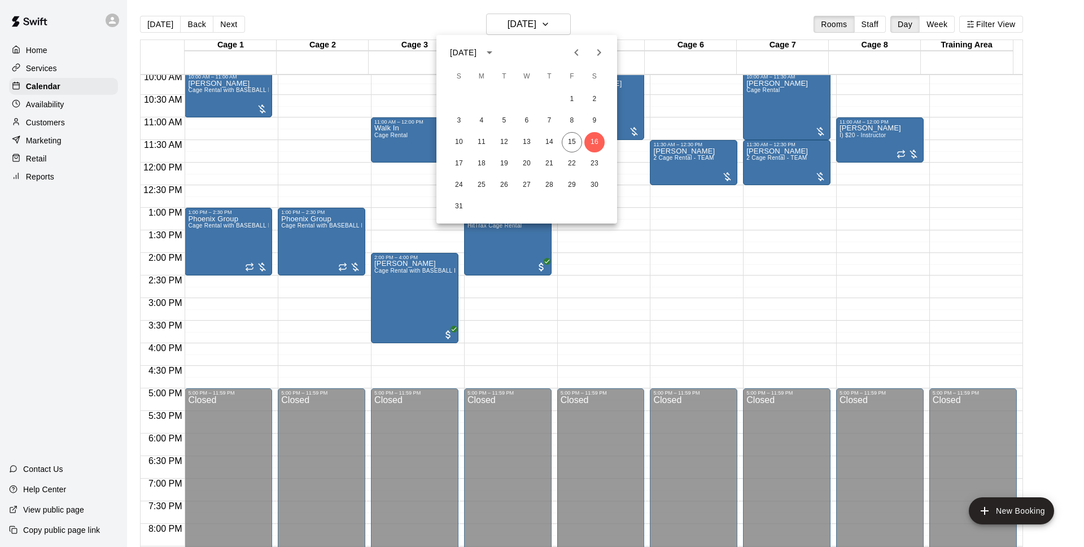
click at [662, 22] on div at bounding box center [542, 273] width 1084 height 547
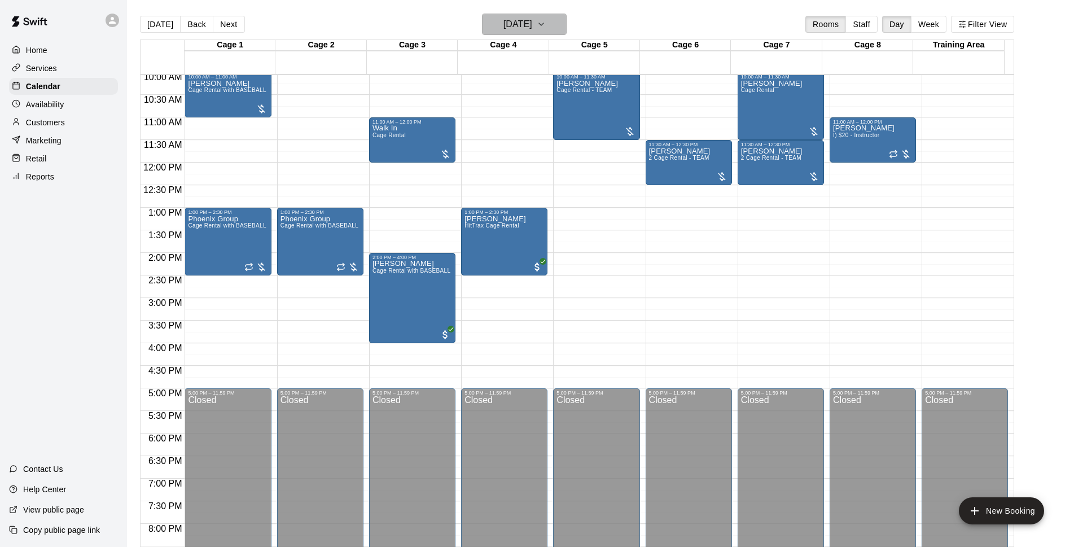
click at [546, 23] on icon "button" at bounding box center [541, 24] width 9 height 14
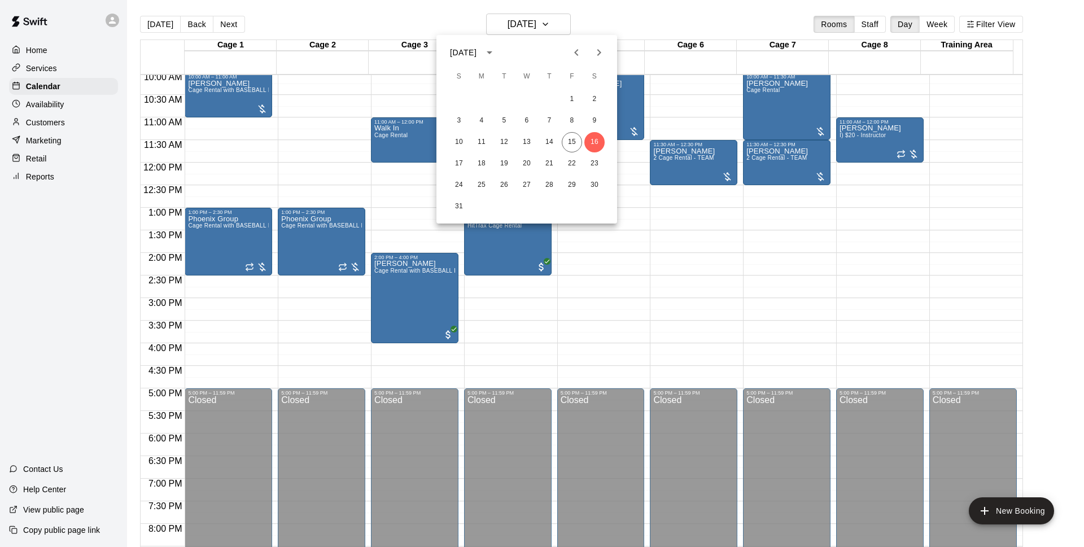
click at [625, 23] on div at bounding box center [542, 273] width 1084 height 547
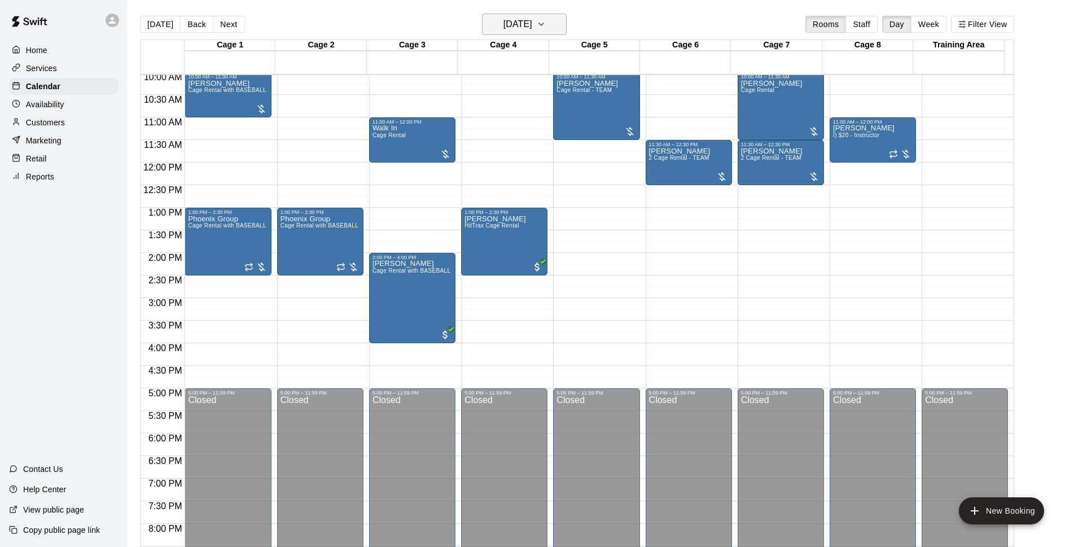
click at [532, 24] on h6 "[DATE]" at bounding box center [517, 24] width 29 height 16
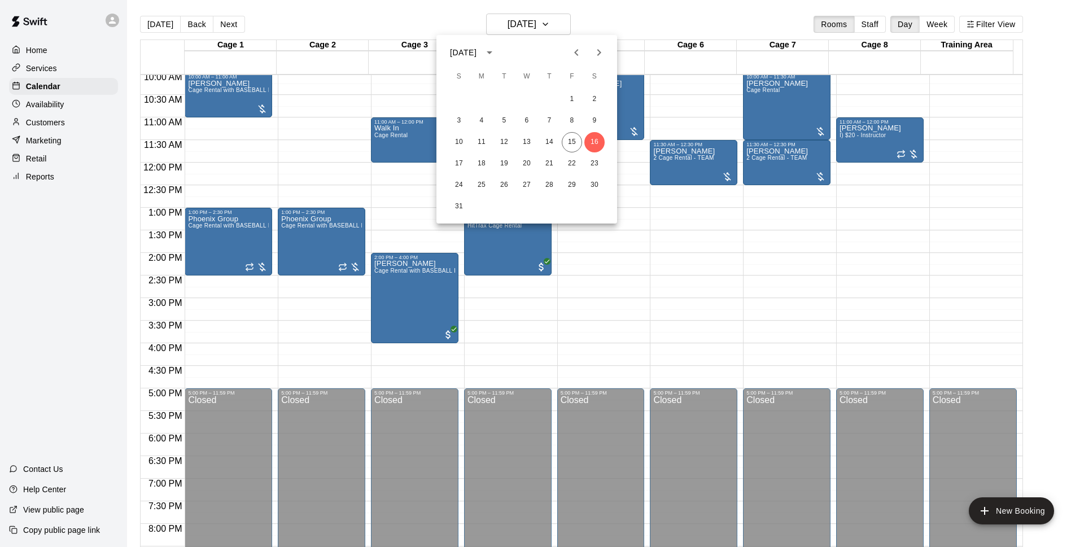
click at [621, 25] on div at bounding box center [542, 273] width 1084 height 547
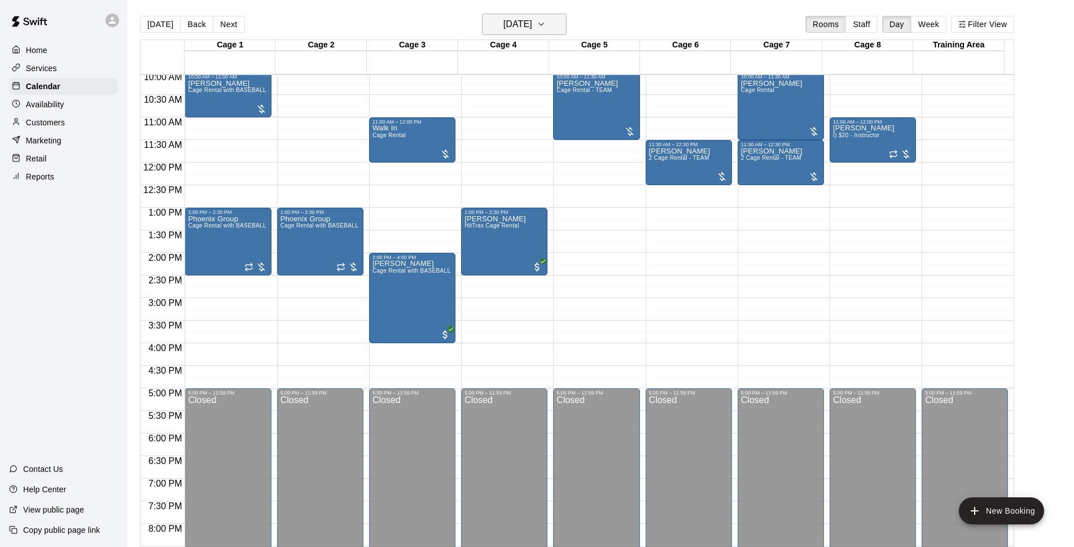
click at [546, 28] on icon "button" at bounding box center [541, 24] width 9 height 14
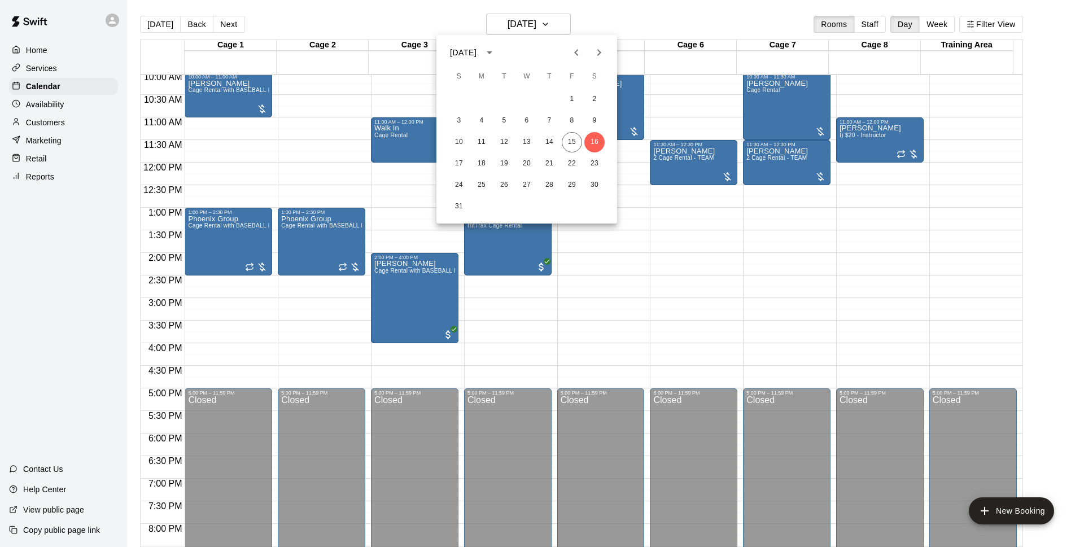
click at [627, 27] on div at bounding box center [542, 273] width 1084 height 547
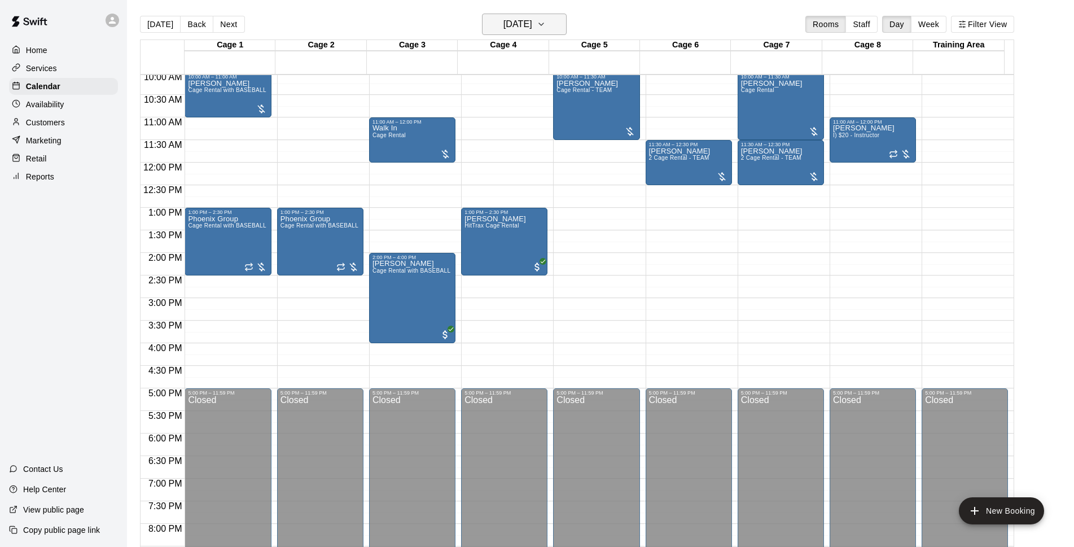
click at [532, 27] on h6 "[DATE]" at bounding box center [517, 24] width 29 height 16
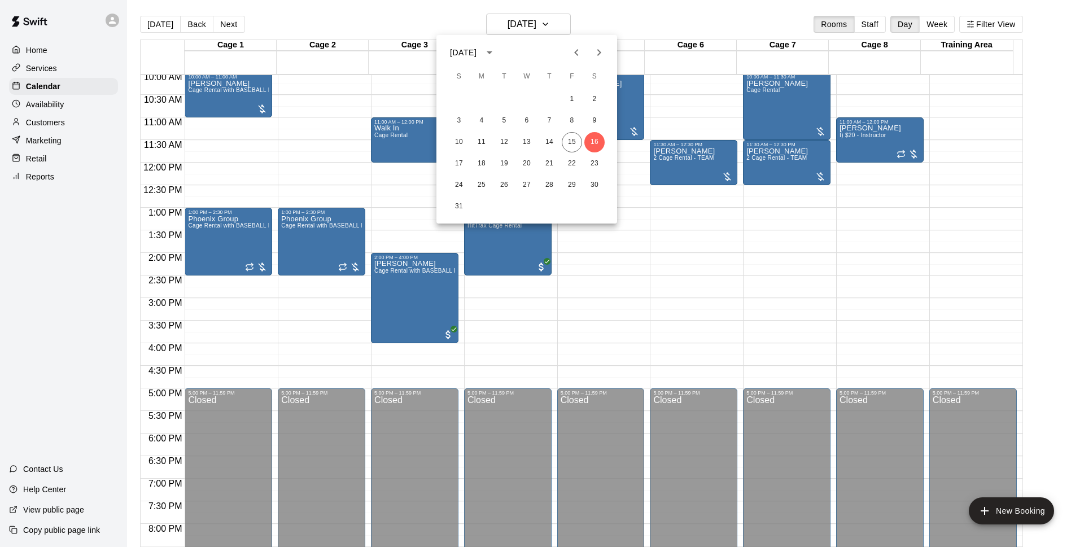
click at [612, 24] on div at bounding box center [542, 273] width 1084 height 547
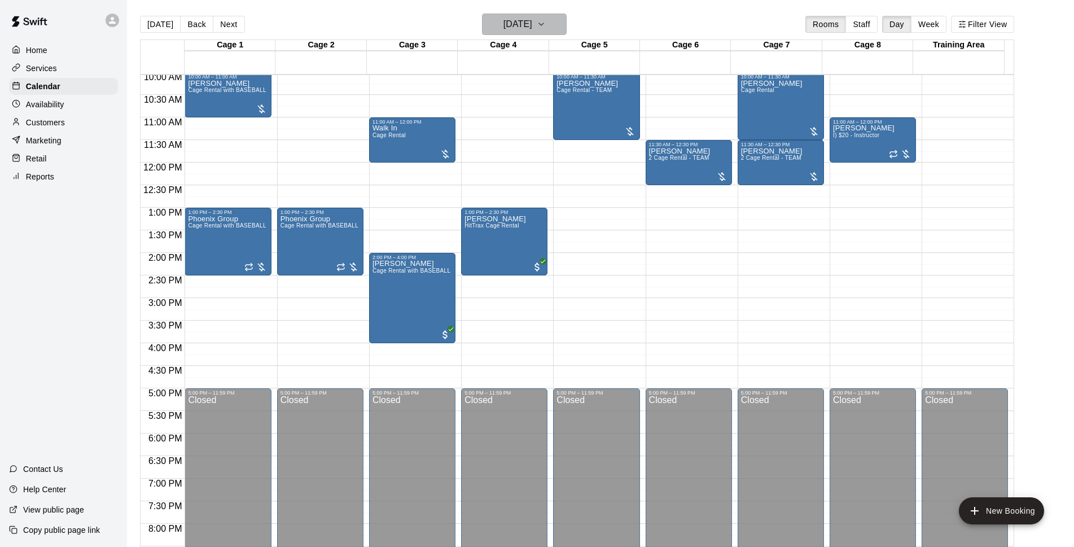
click at [532, 25] on h6 "[DATE]" at bounding box center [517, 24] width 29 height 16
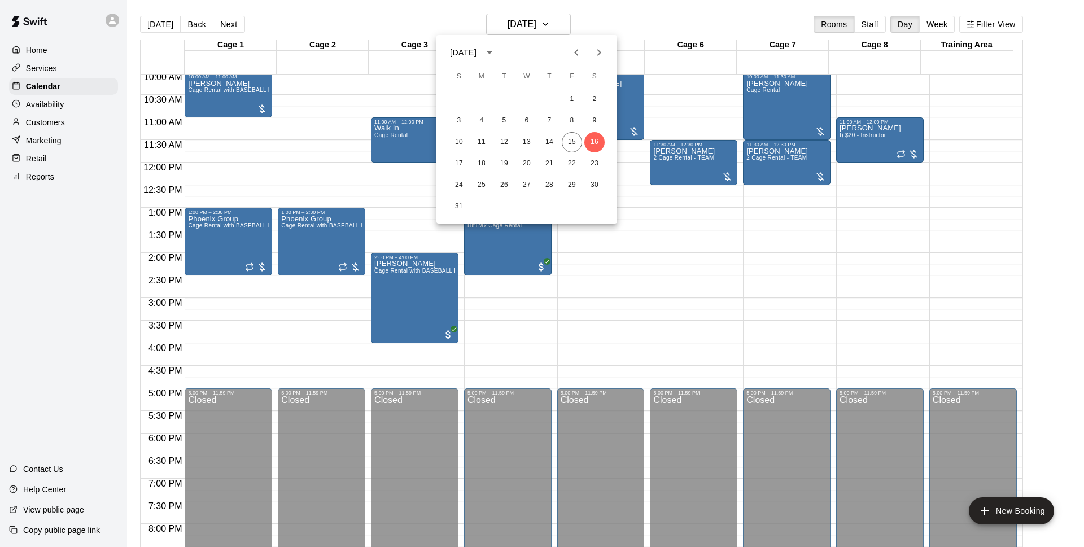
click at [637, 24] on div at bounding box center [542, 273] width 1084 height 547
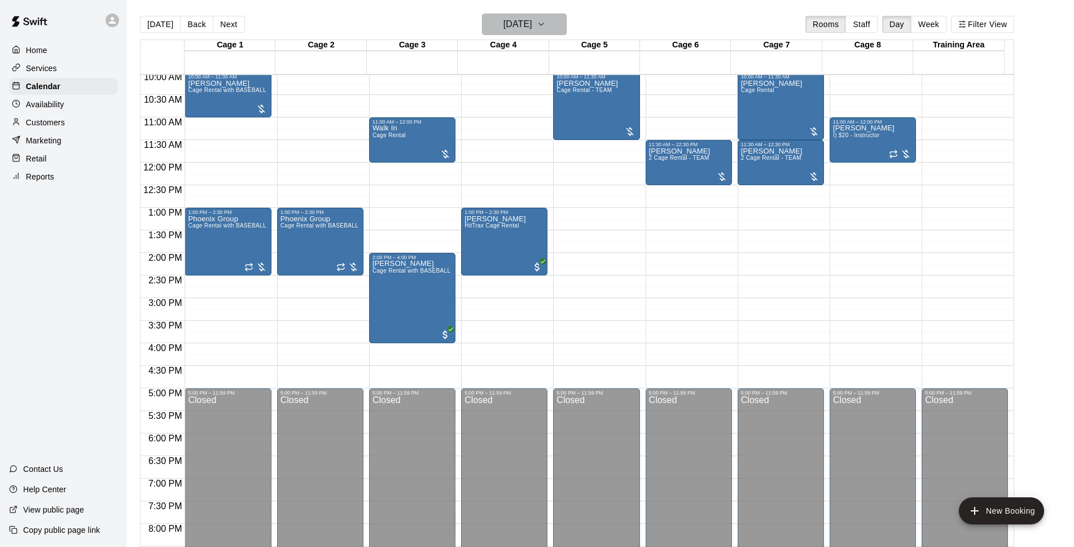
click at [532, 17] on h6 "[DATE]" at bounding box center [517, 24] width 29 height 16
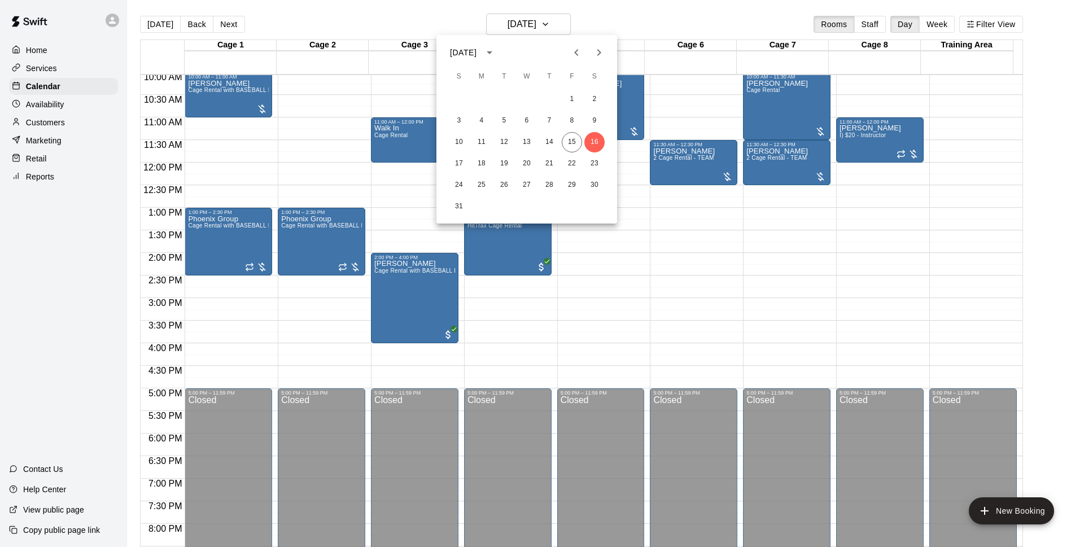
click at [685, 28] on div at bounding box center [542, 273] width 1084 height 547
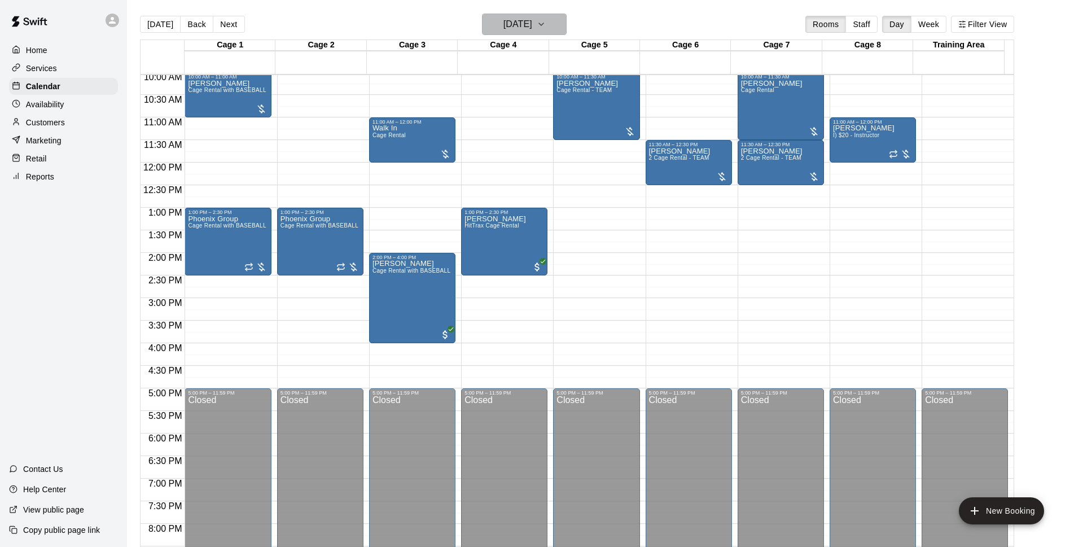
click at [525, 28] on h6 "[DATE]" at bounding box center [517, 24] width 29 height 16
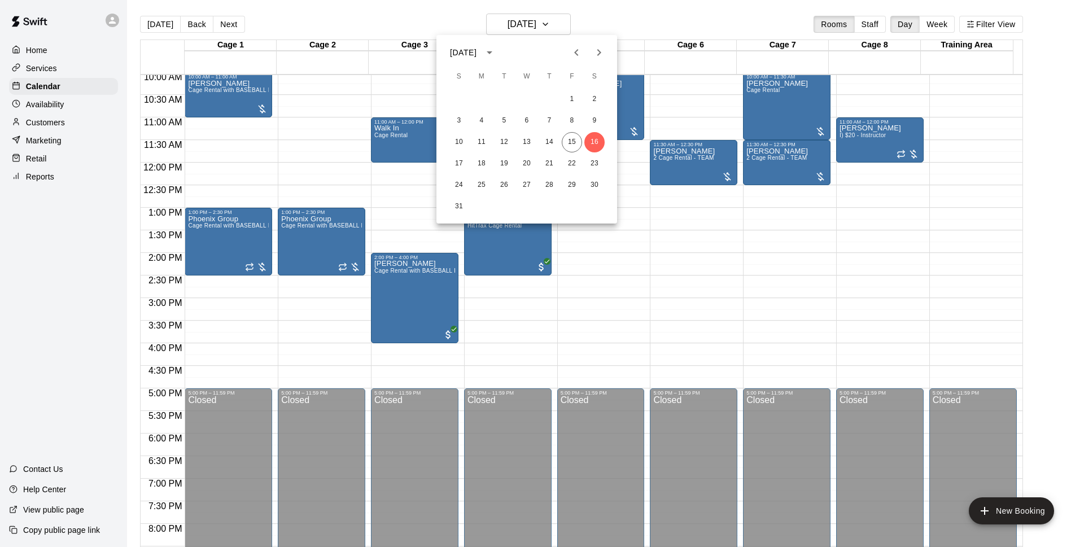
click at [608, 17] on div at bounding box center [542, 273] width 1084 height 547
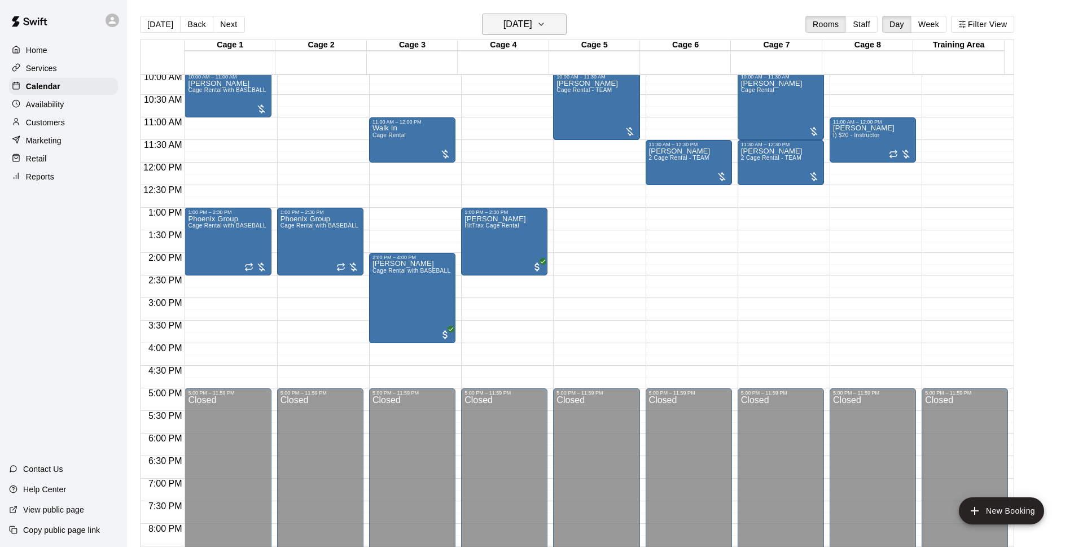
click at [532, 26] on h6 "[DATE]" at bounding box center [517, 24] width 29 height 16
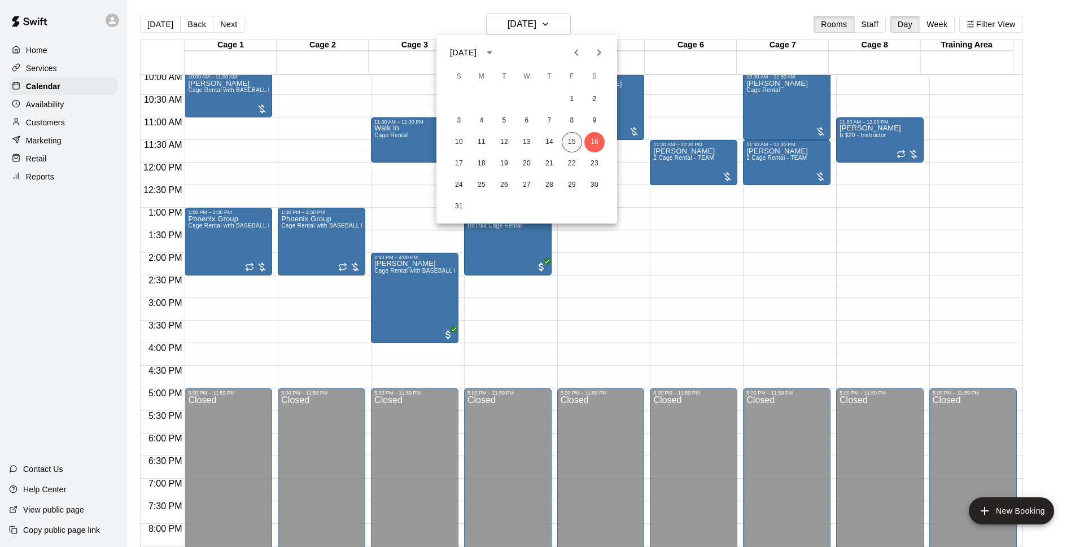
drag, startPoint x: 569, startPoint y: 143, endPoint x: 663, endPoint y: 17, distance: 157.2
click at [570, 144] on button "15" at bounding box center [572, 142] width 20 height 20
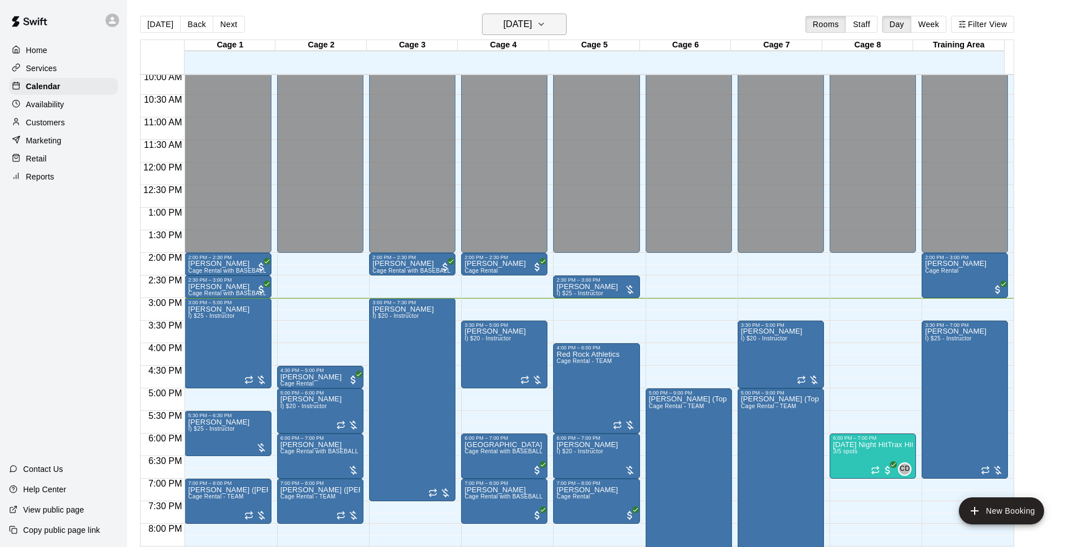
click at [532, 24] on h6 "[DATE]" at bounding box center [517, 24] width 29 height 16
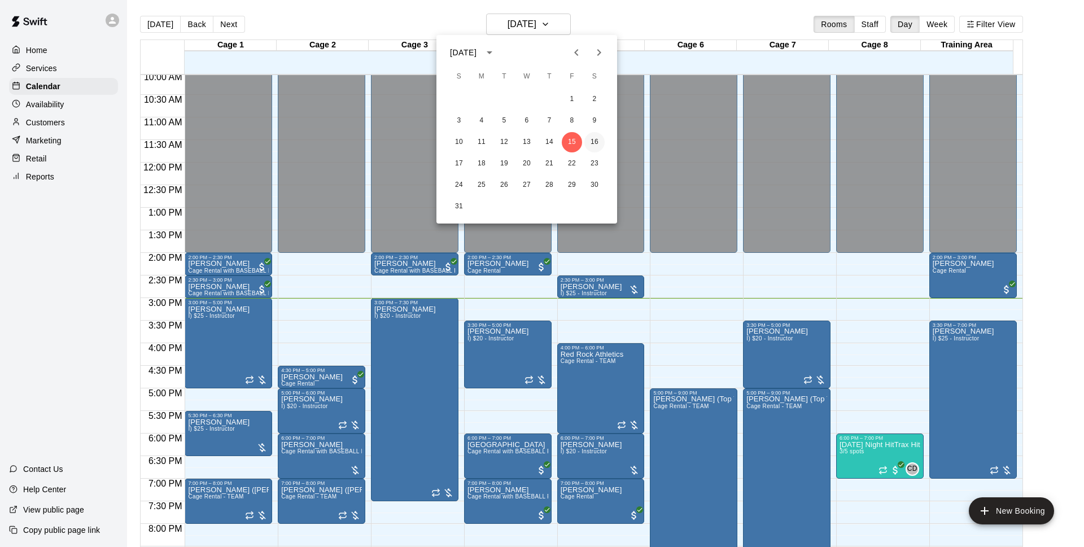
click at [596, 141] on button "16" at bounding box center [594, 142] width 20 height 20
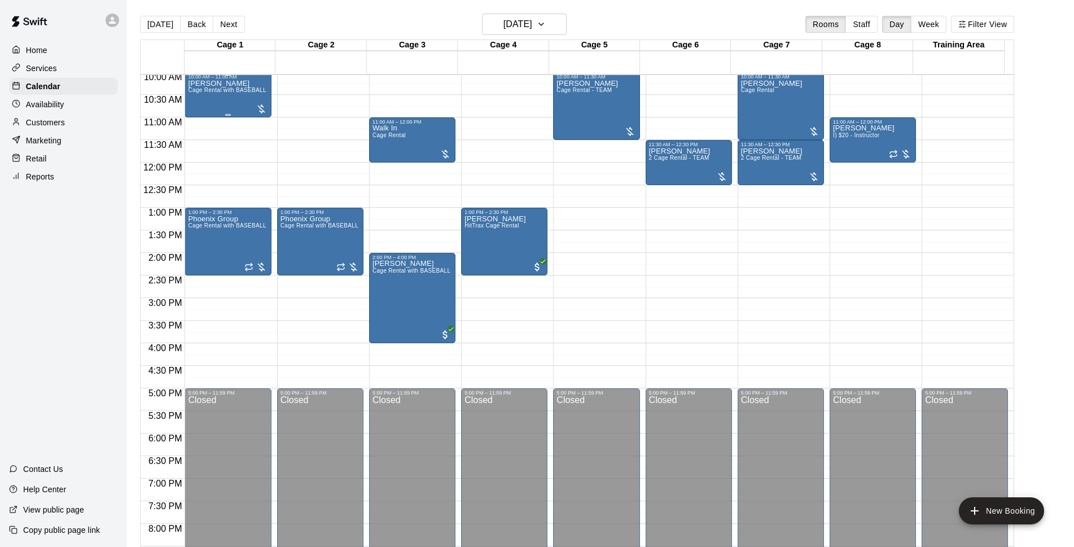
click at [222, 84] on p "[PERSON_NAME]" at bounding box center [228, 84] width 80 height 0
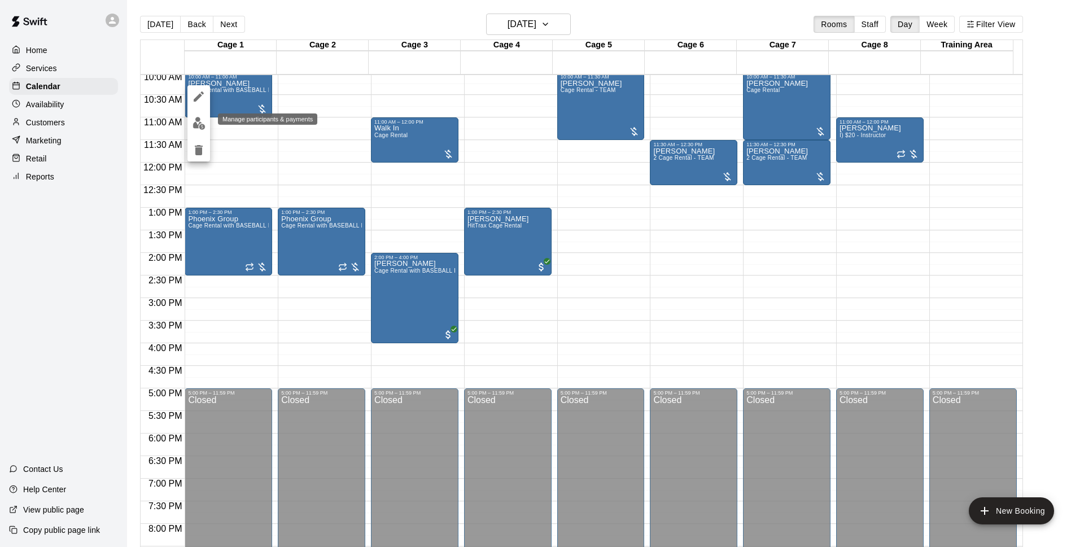
click at [201, 119] on img "edit" at bounding box center [198, 123] width 13 height 13
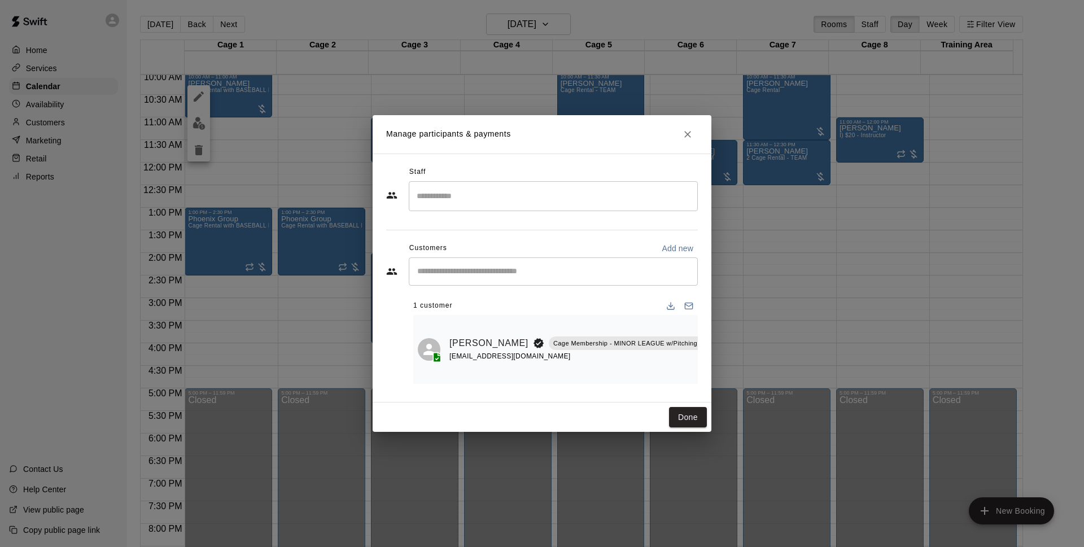
click at [733, 363] on icon "Manage bookings & payment" at bounding box center [738, 368] width 11 height 11
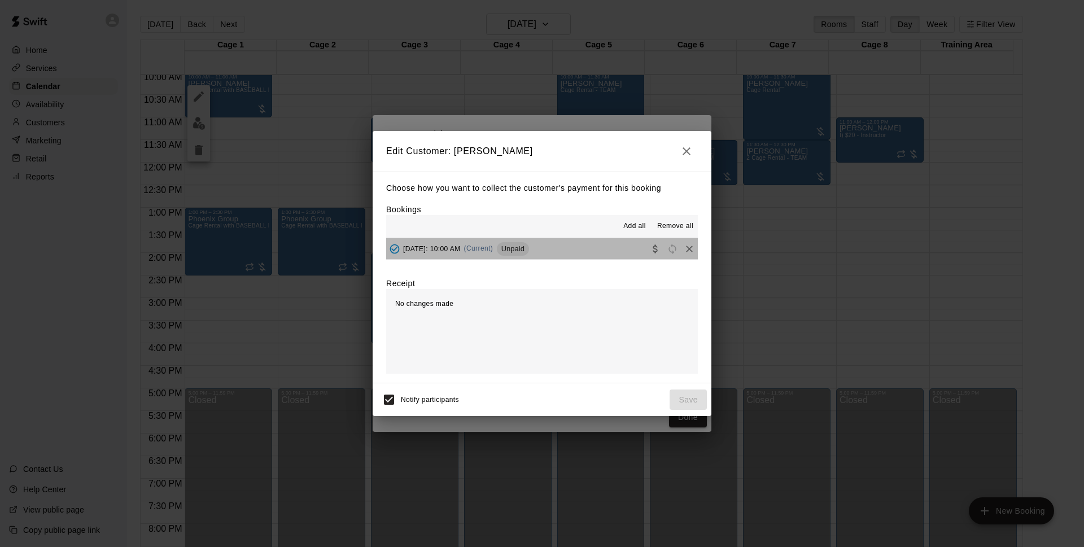
click at [529, 249] on span "Unpaid" at bounding box center [513, 248] width 32 height 8
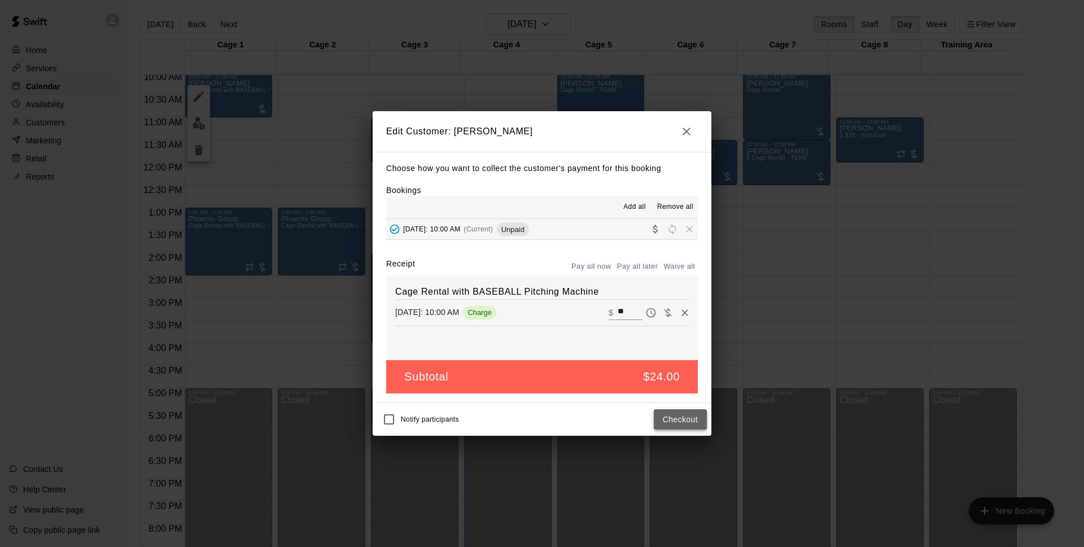
click at [673, 416] on button "Checkout" at bounding box center [680, 419] width 53 height 21
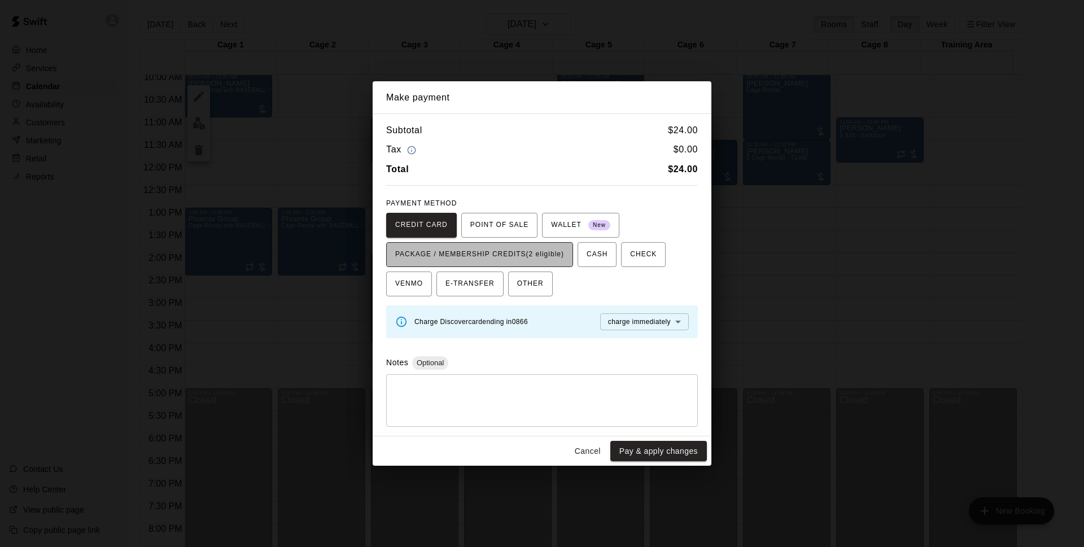
click at [463, 253] on span "PACKAGE / MEMBERSHIP CREDITS (2 eligible)" at bounding box center [479, 255] width 169 height 18
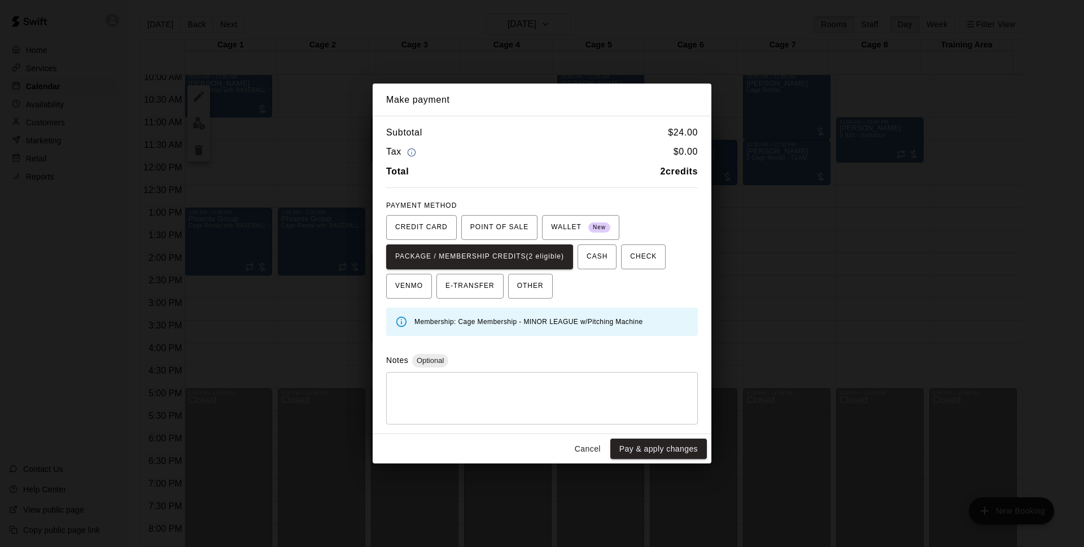
drag, startPoint x: 624, startPoint y: 449, endPoint x: 691, endPoint y: 447, distance: 66.6
click at [625, 449] on button "Pay & apply changes" at bounding box center [658, 449] width 97 height 21
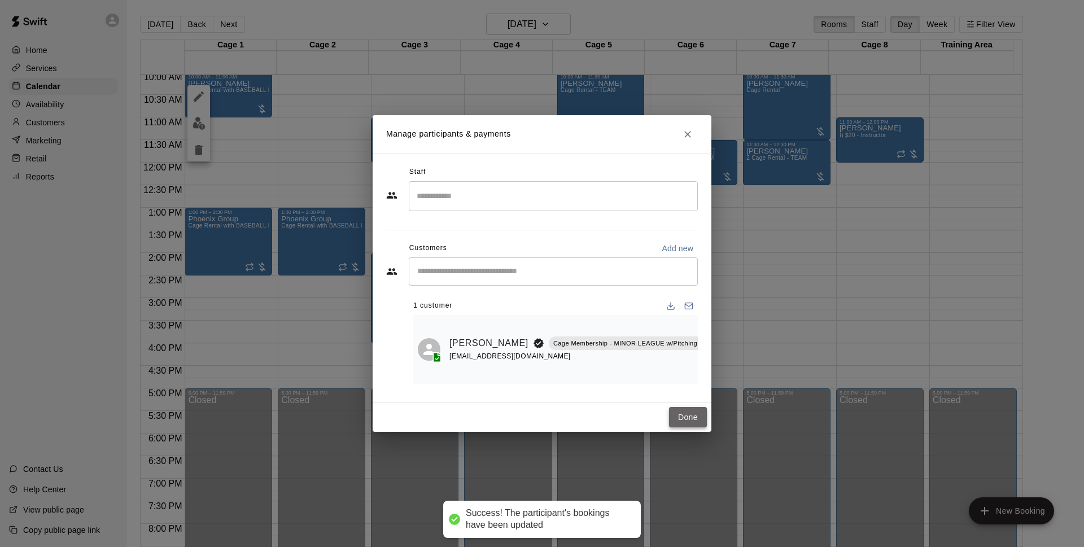
click at [700, 421] on button "Done" at bounding box center [688, 417] width 38 height 21
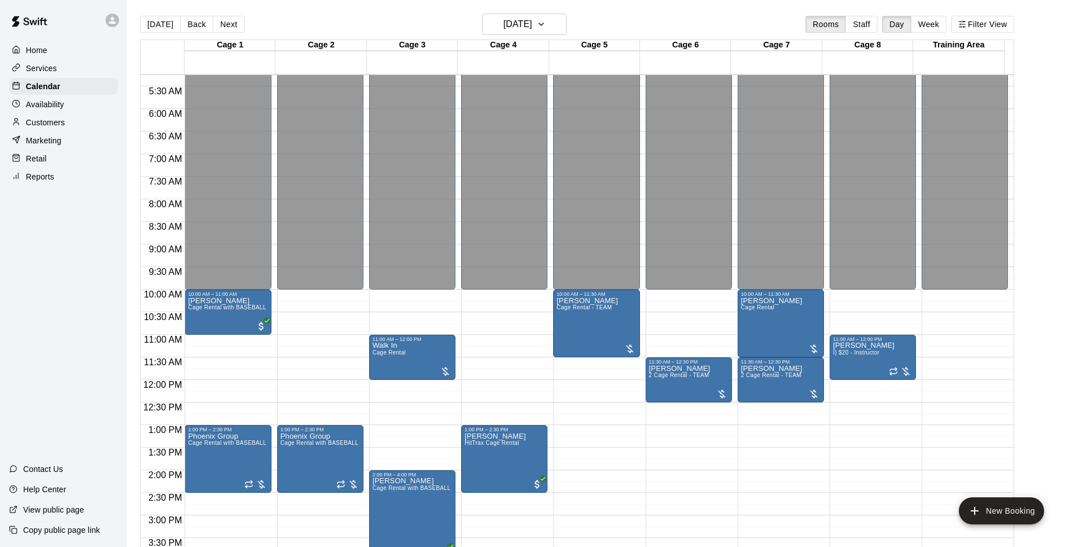
scroll to position [382, 0]
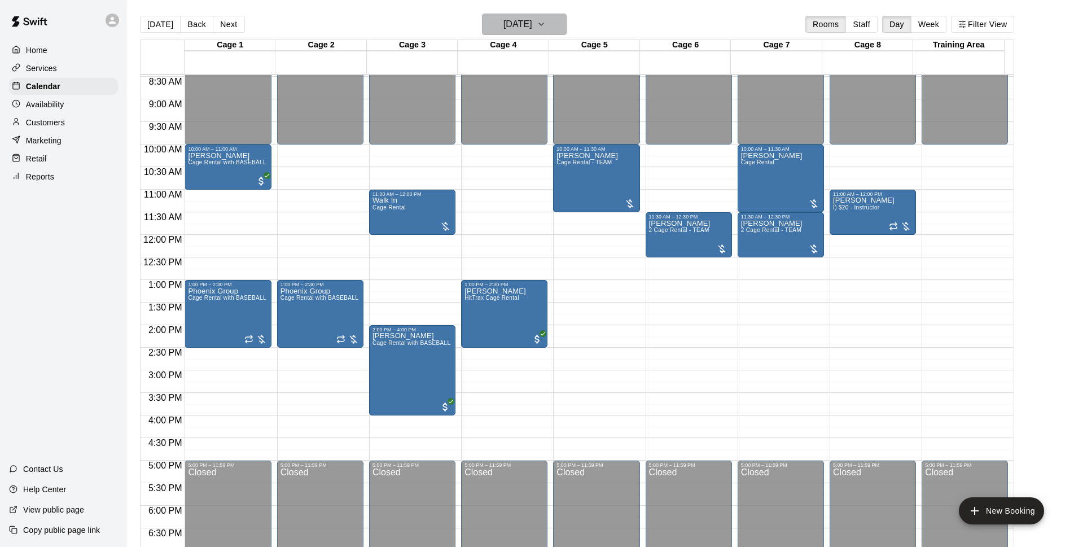
click at [514, 21] on h6 "[DATE]" at bounding box center [517, 24] width 29 height 16
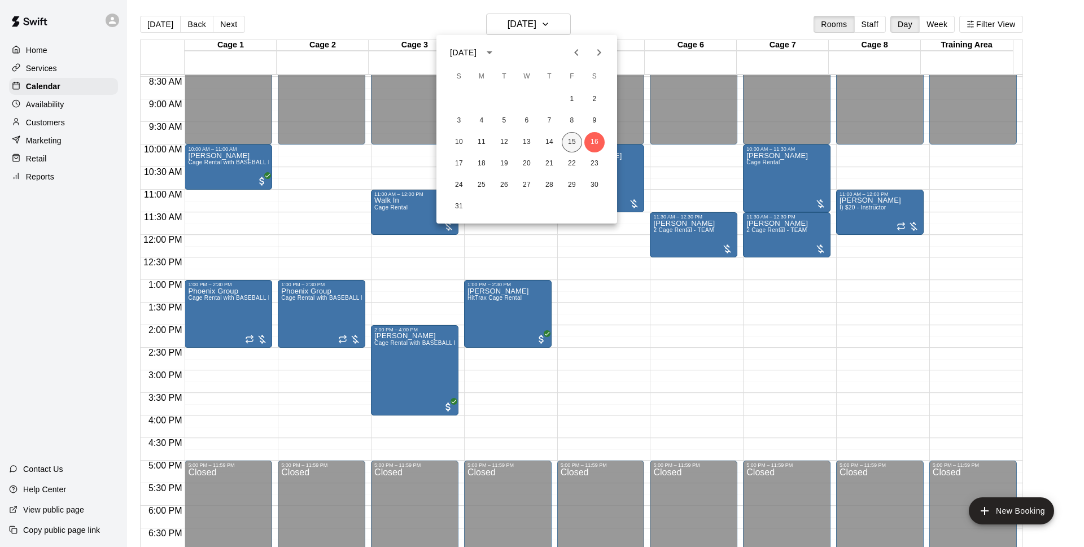
click at [565, 143] on button "15" at bounding box center [572, 142] width 20 height 20
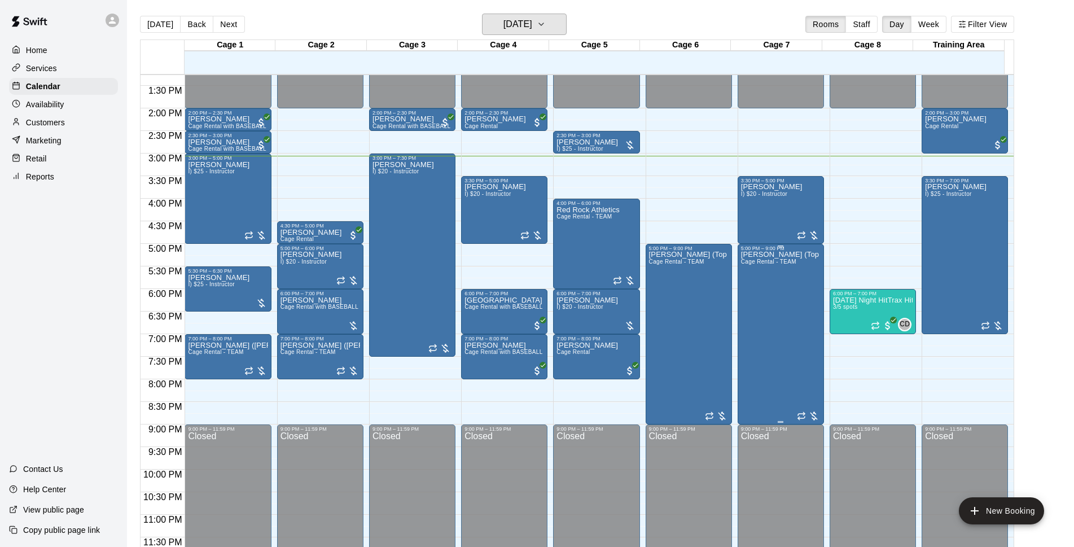
scroll to position [527, 0]
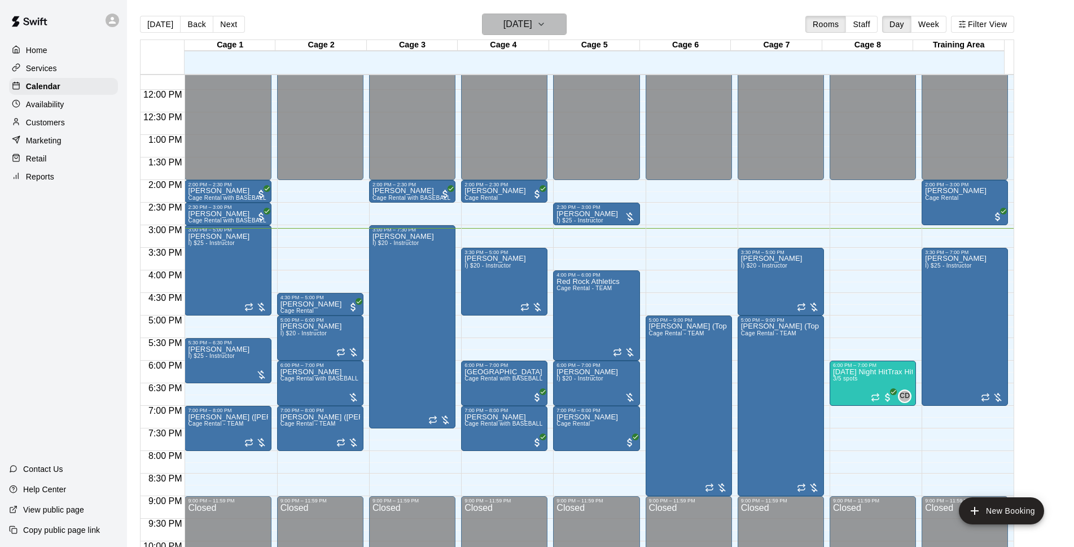
click at [532, 32] on h6 "[DATE]" at bounding box center [517, 24] width 29 height 16
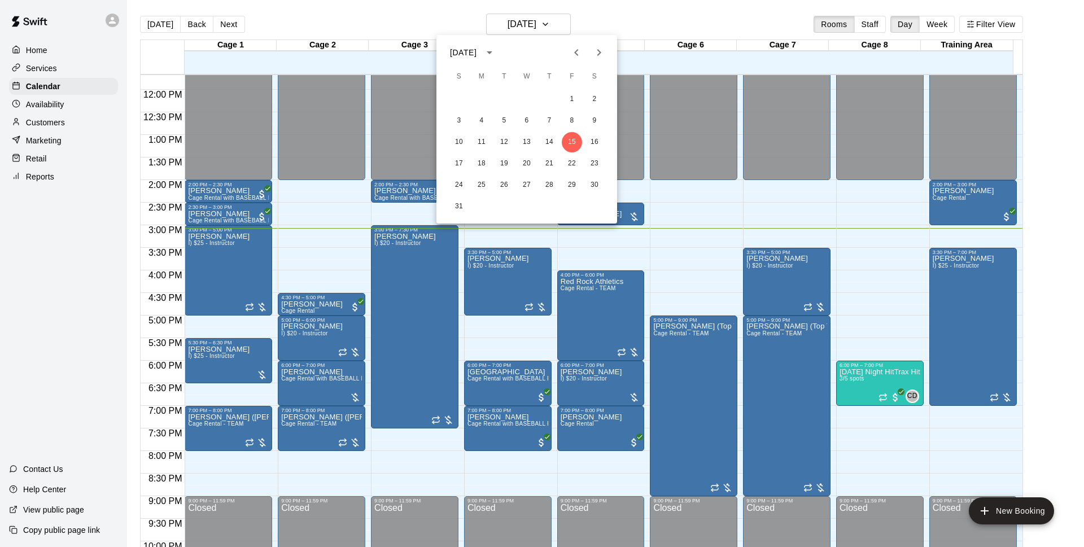
click at [644, 17] on div at bounding box center [542, 273] width 1084 height 547
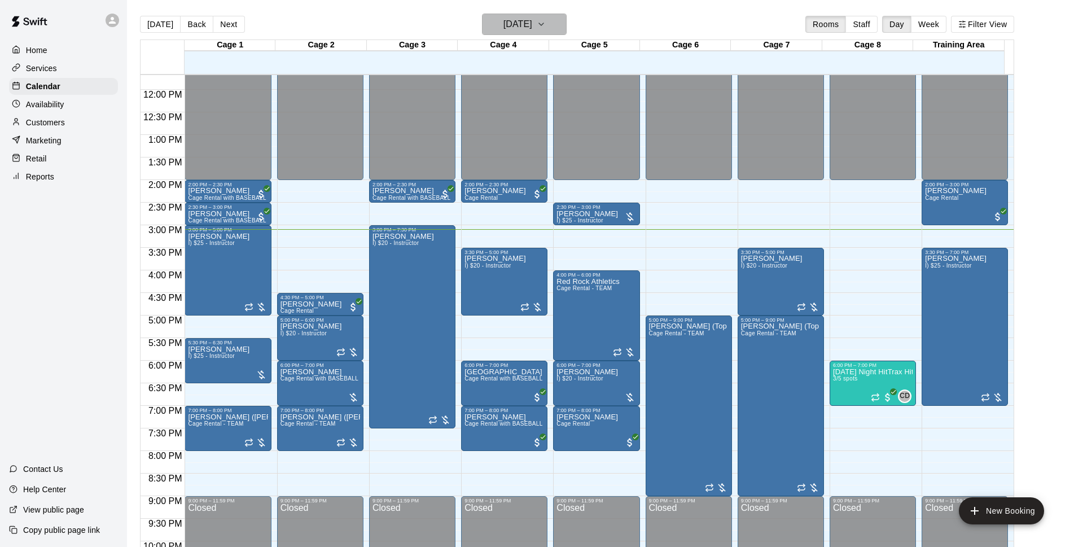
click at [532, 28] on h6 "[DATE]" at bounding box center [517, 24] width 29 height 16
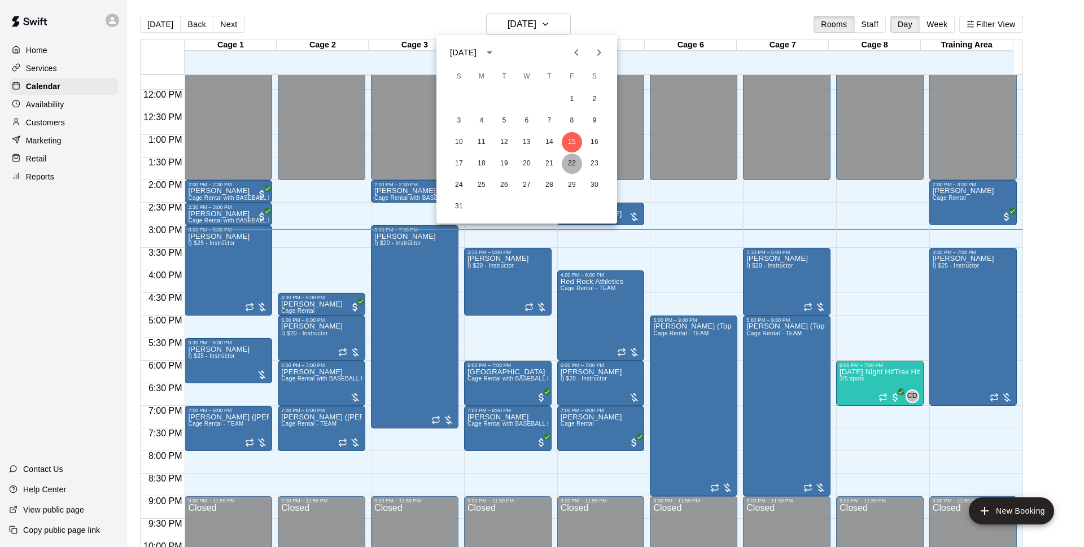
click at [566, 163] on button "22" at bounding box center [572, 164] width 20 height 20
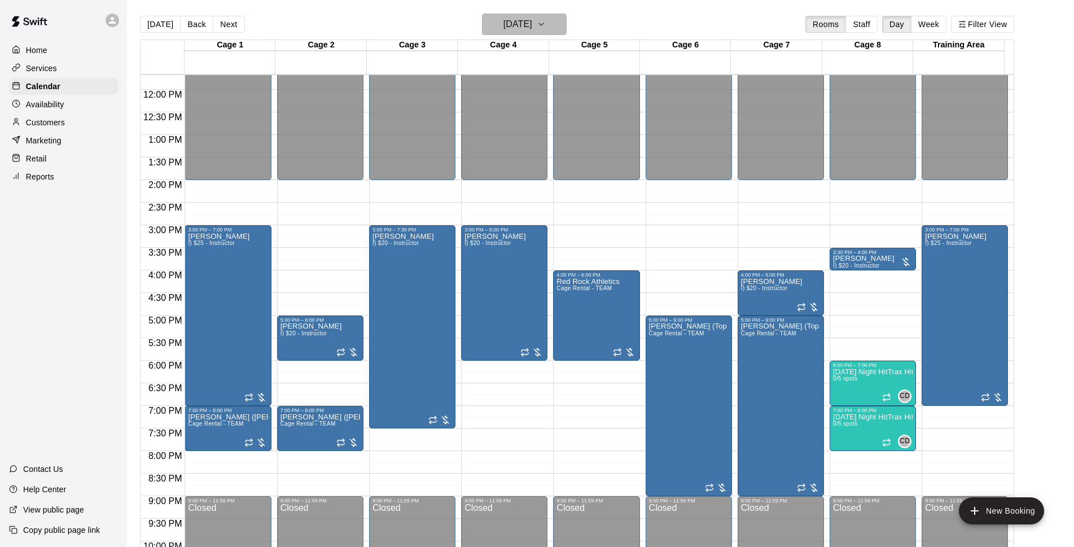
click at [522, 20] on h6 "[DATE]" at bounding box center [517, 24] width 29 height 16
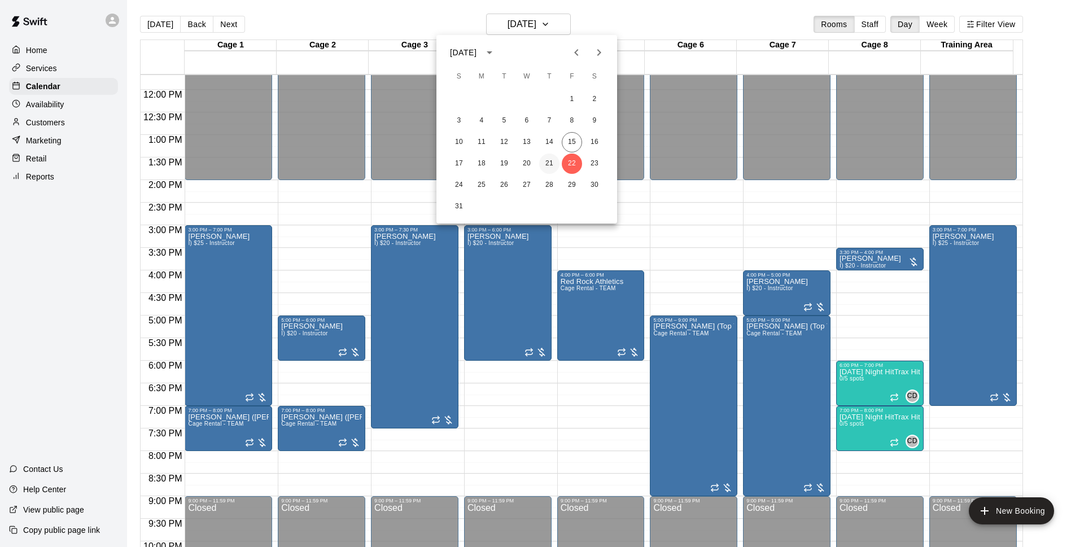
click at [558, 165] on button "21" at bounding box center [549, 164] width 20 height 20
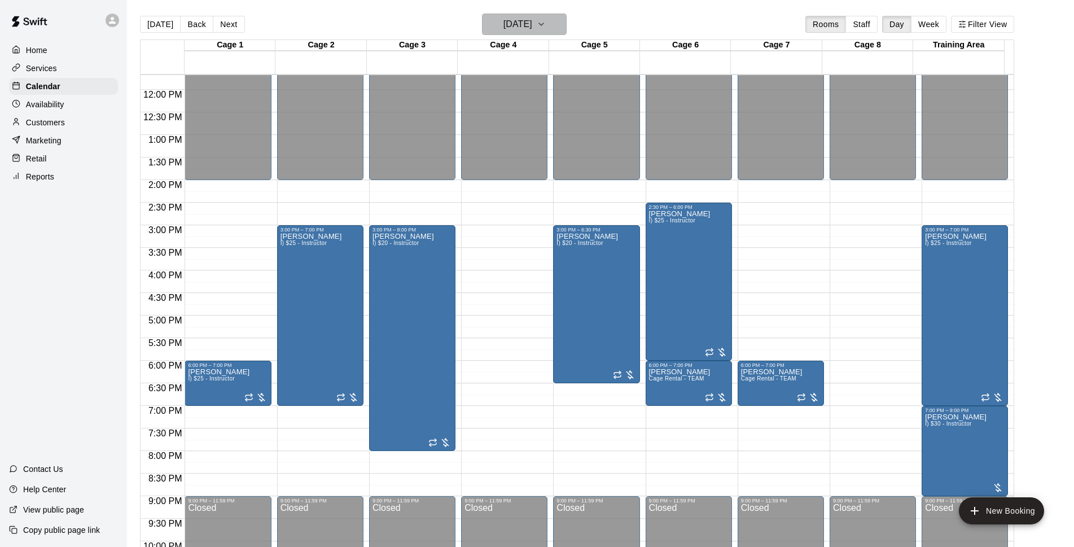
click at [509, 20] on h6 "[DATE]" at bounding box center [517, 24] width 29 height 16
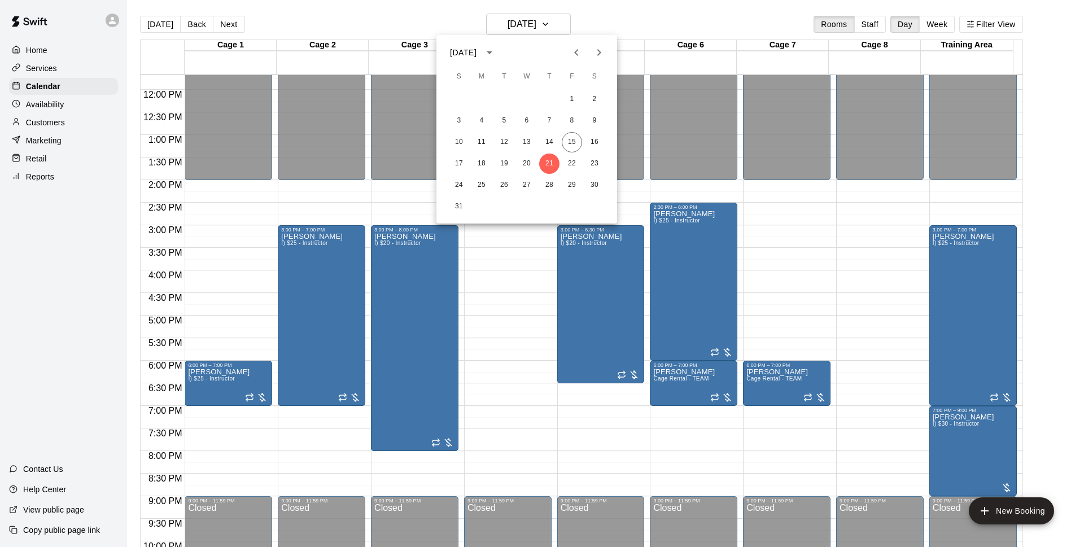
click at [625, 24] on div at bounding box center [542, 273] width 1084 height 547
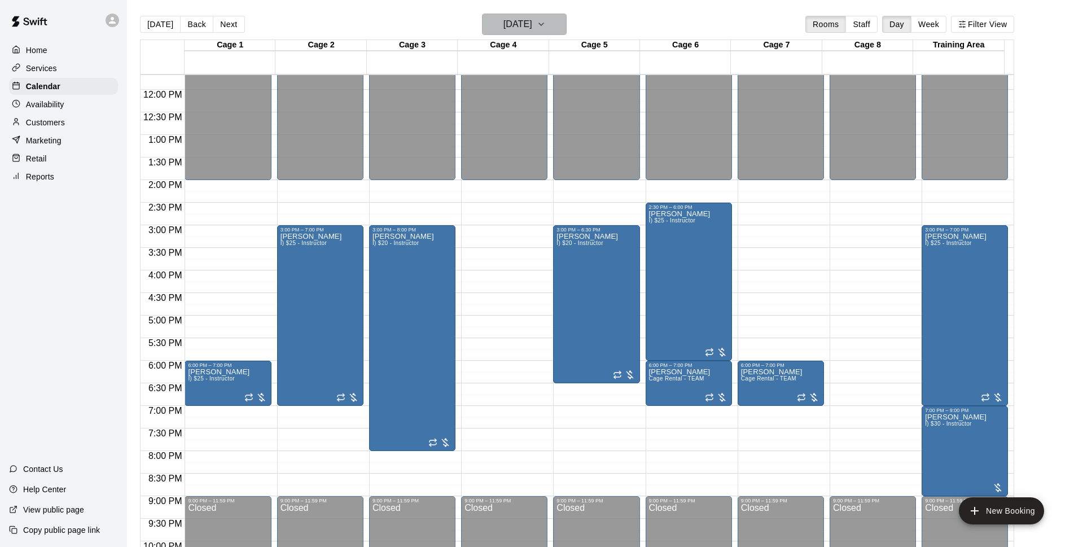
click at [532, 25] on h6 "[DATE]" at bounding box center [517, 24] width 29 height 16
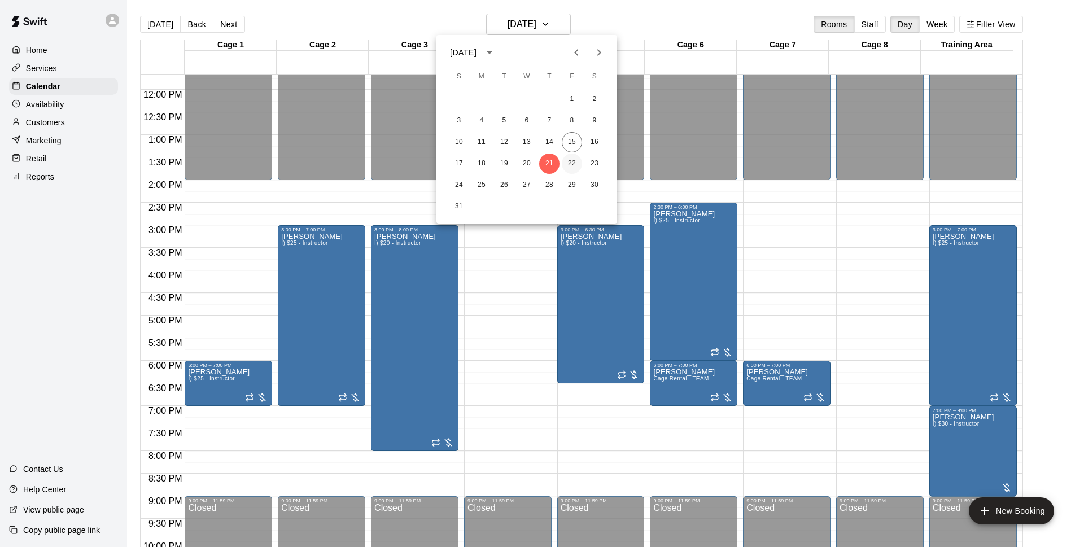
click at [579, 163] on button "22" at bounding box center [572, 164] width 20 height 20
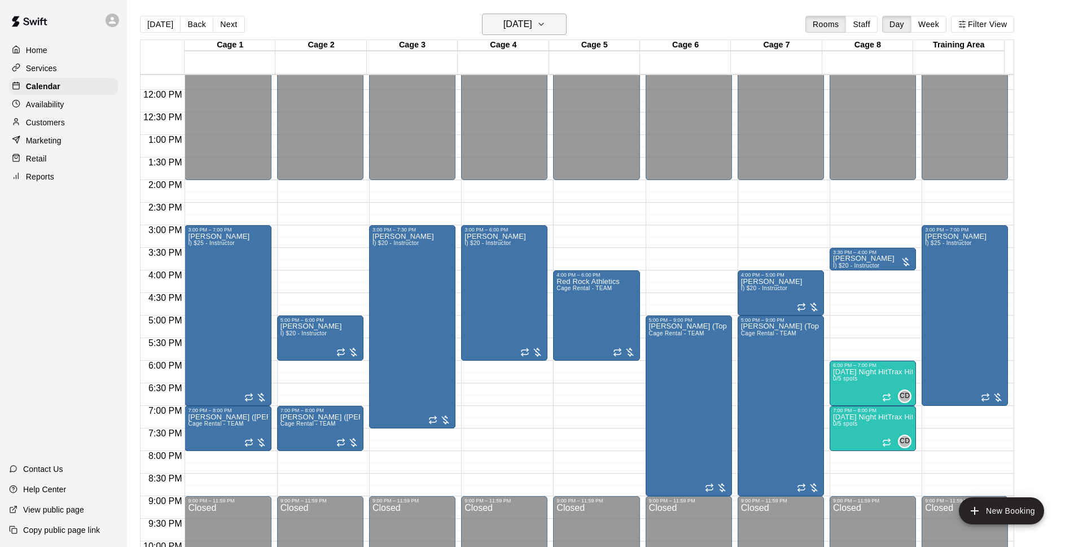
click at [552, 30] on button "[DATE]" at bounding box center [524, 24] width 85 height 21
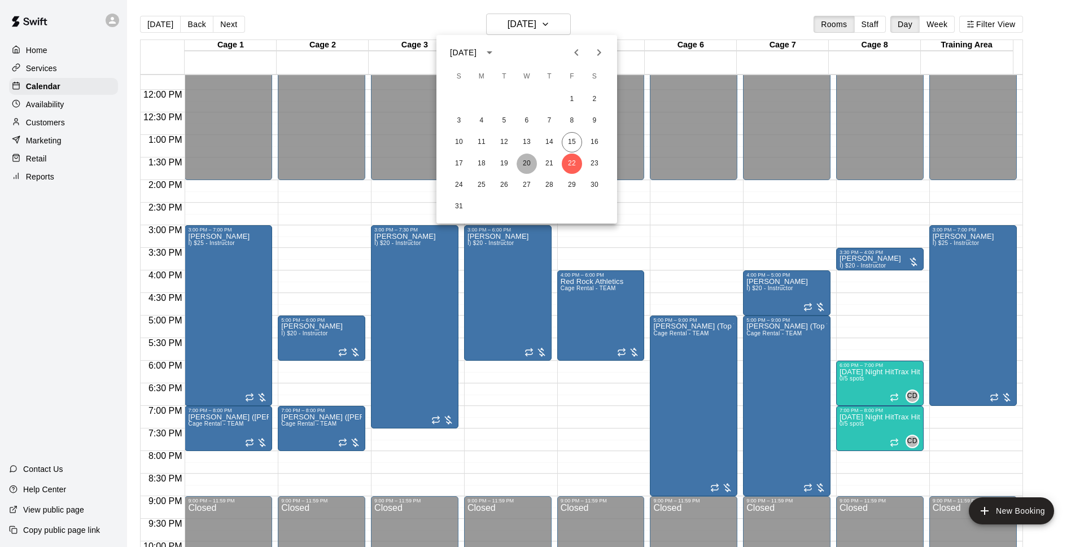
click at [523, 165] on button "20" at bounding box center [526, 164] width 20 height 20
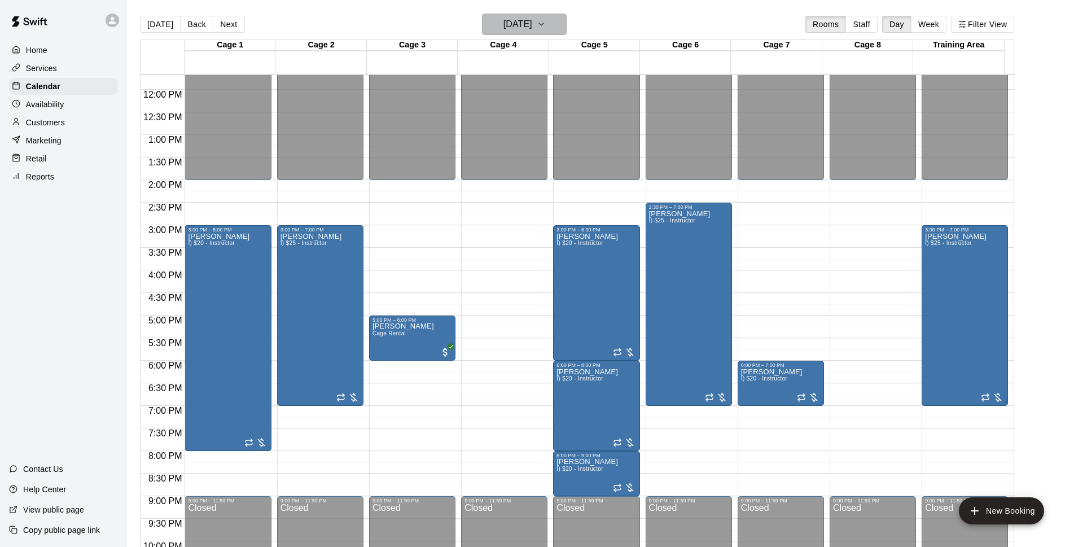
click at [560, 24] on button "[DATE]" at bounding box center [524, 24] width 85 height 21
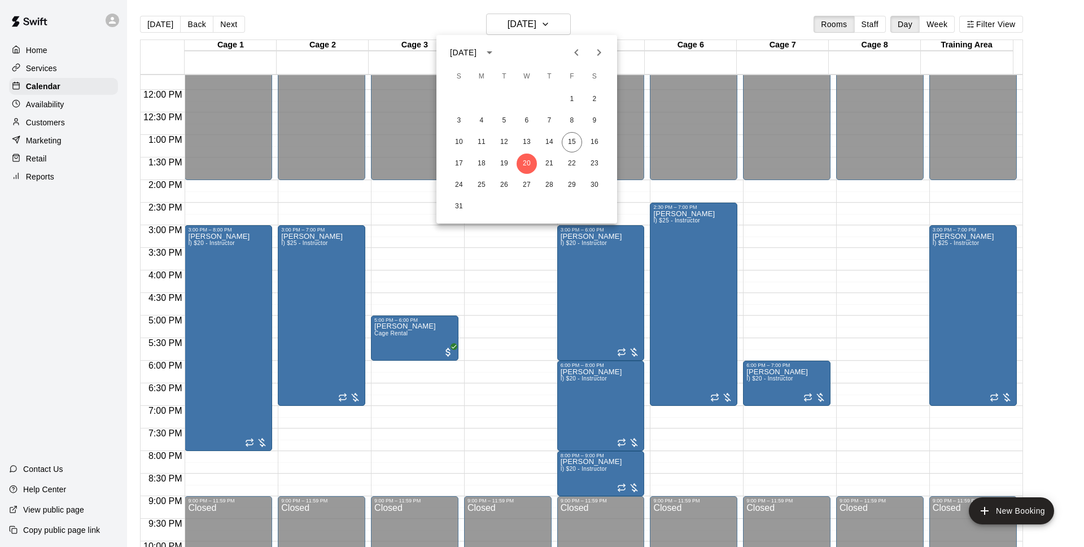
click at [632, 14] on div at bounding box center [542, 273] width 1084 height 547
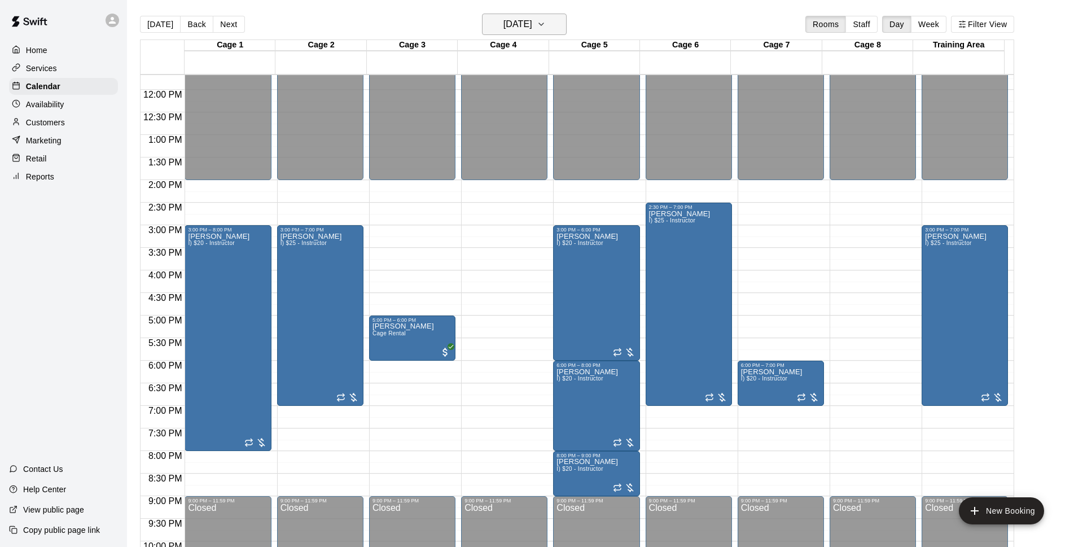
click at [519, 19] on h6 "[DATE]" at bounding box center [517, 24] width 29 height 16
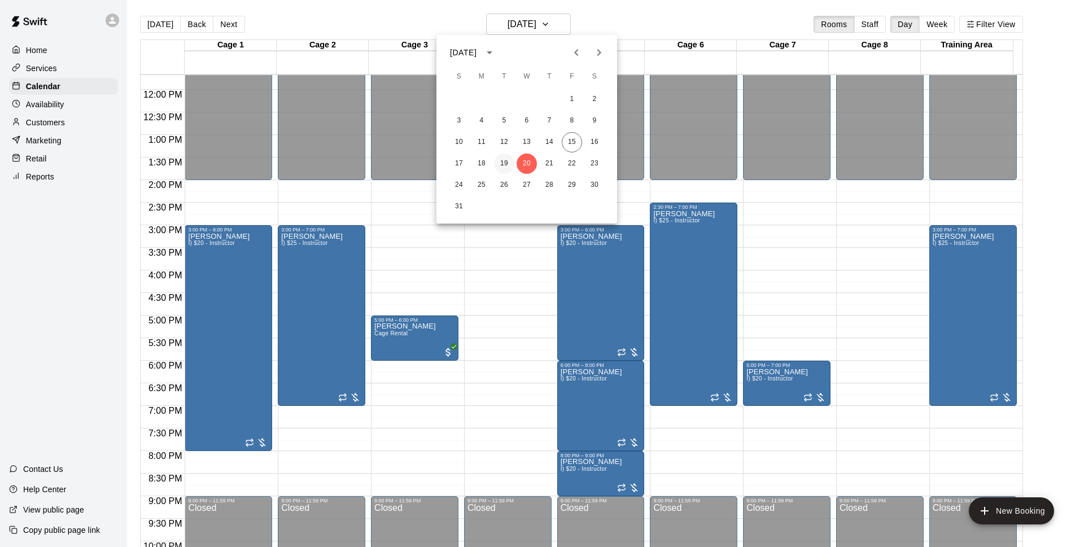
click at [508, 165] on button "19" at bounding box center [504, 164] width 20 height 20
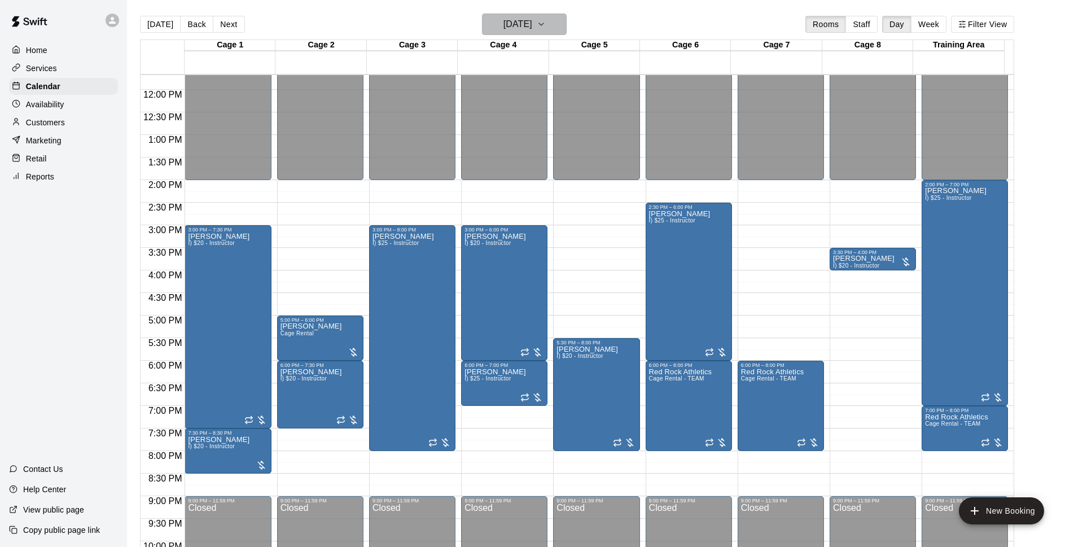
click at [532, 30] on h6 "[DATE]" at bounding box center [517, 24] width 29 height 16
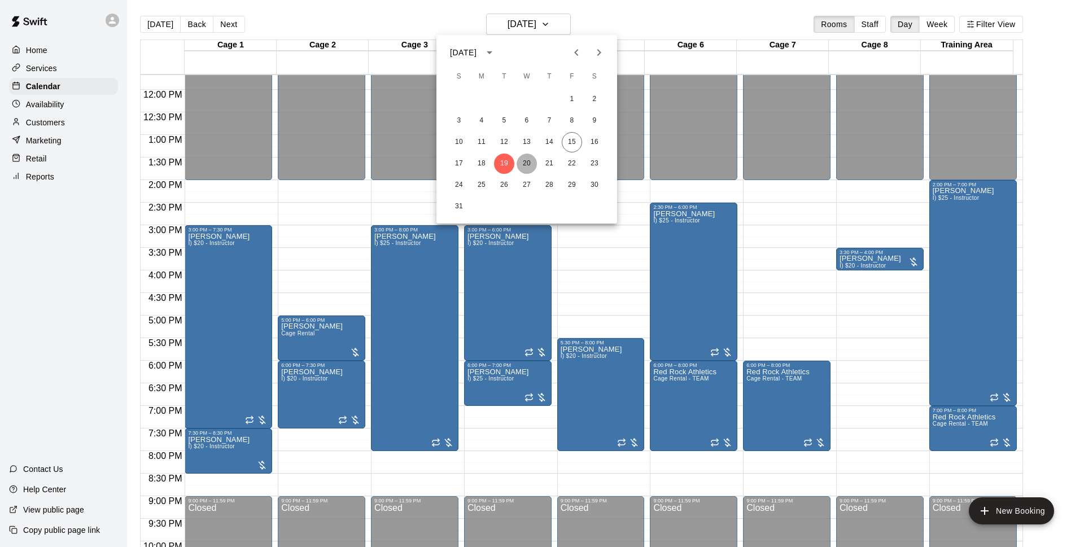
click at [529, 166] on button "20" at bounding box center [526, 164] width 20 height 20
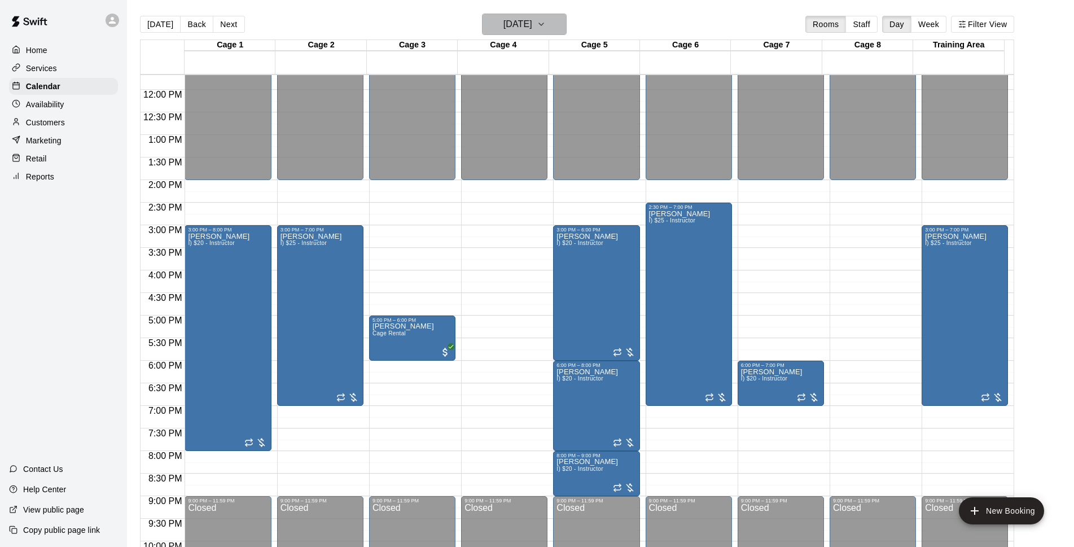
click at [532, 26] on h6 "[DATE]" at bounding box center [517, 24] width 29 height 16
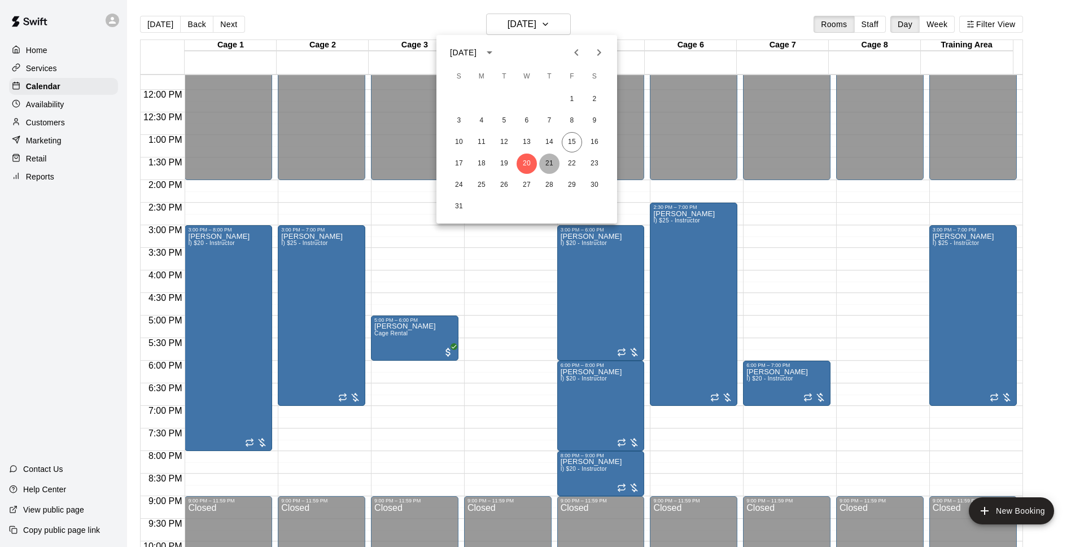
click at [546, 169] on button "21" at bounding box center [549, 164] width 20 height 20
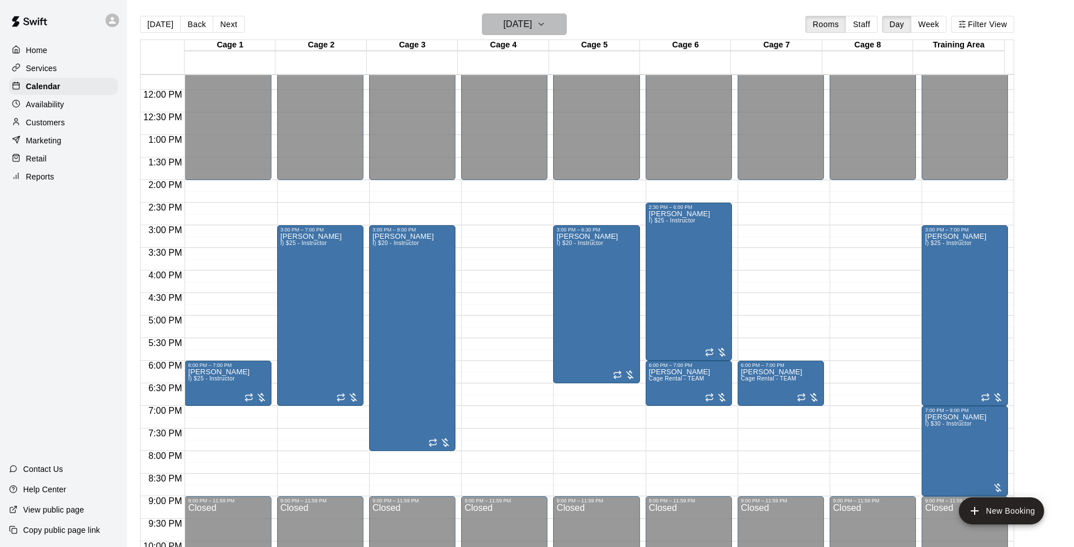
click at [523, 15] on button "[DATE]" at bounding box center [524, 24] width 85 height 21
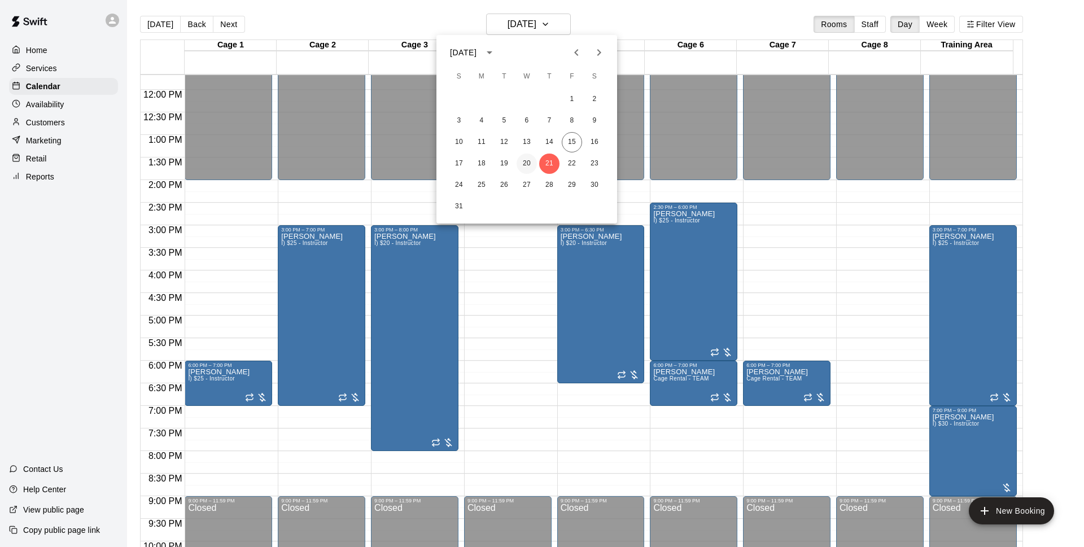
click at [531, 163] on button "20" at bounding box center [526, 164] width 20 height 20
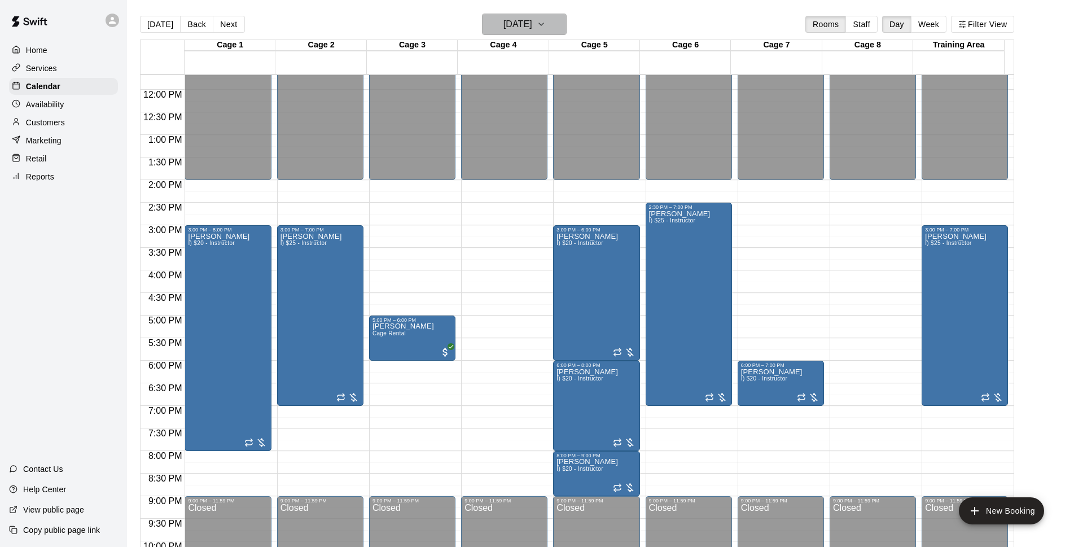
click at [532, 22] on h6 "[DATE]" at bounding box center [517, 24] width 29 height 16
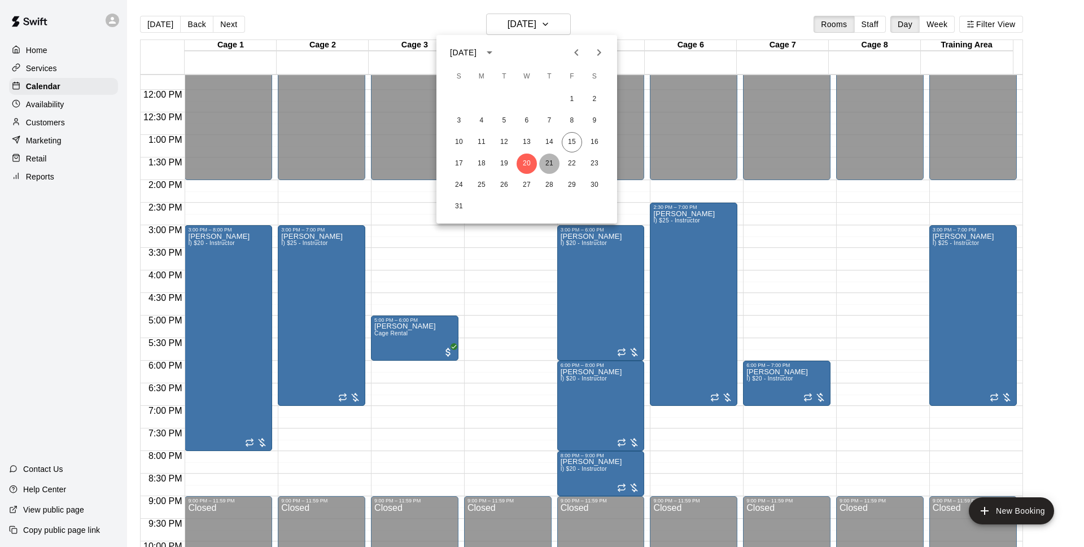
click at [556, 161] on button "21" at bounding box center [549, 164] width 20 height 20
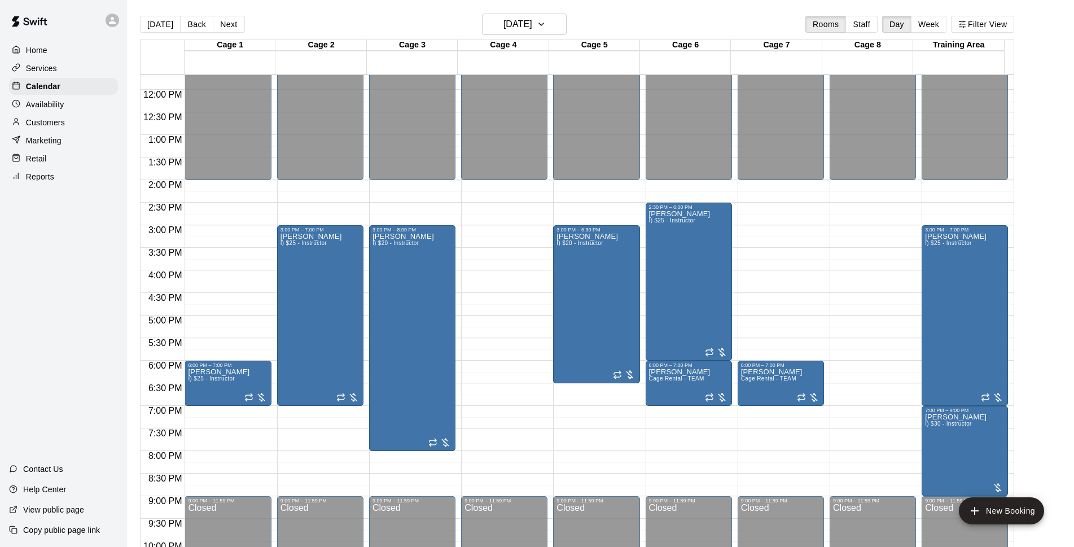
drag, startPoint x: 761, startPoint y: 21, endPoint x: 768, endPoint y: 21, distance: 6.2
click at [768, 21] on div "[DATE] Back [DATE][DATE] Rooms Staff Day Week Filter View" at bounding box center [577, 27] width 874 height 26
click at [482, 34] on button "[DATE]" at bounding box center [524, 24] width 85 height 21
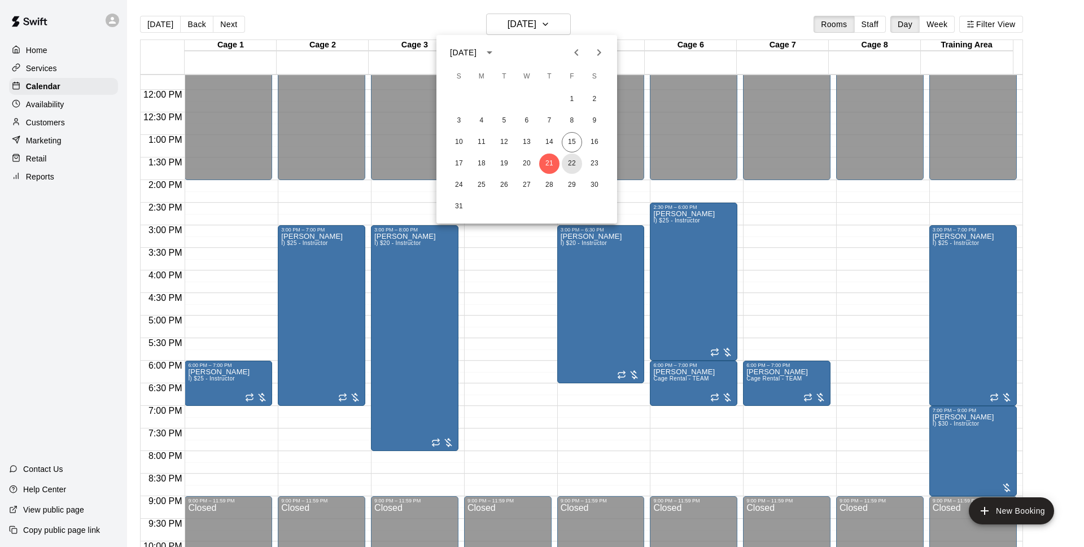
click at [574, 159] on button "22" at bounding box center [572, 164] width 20 height 20
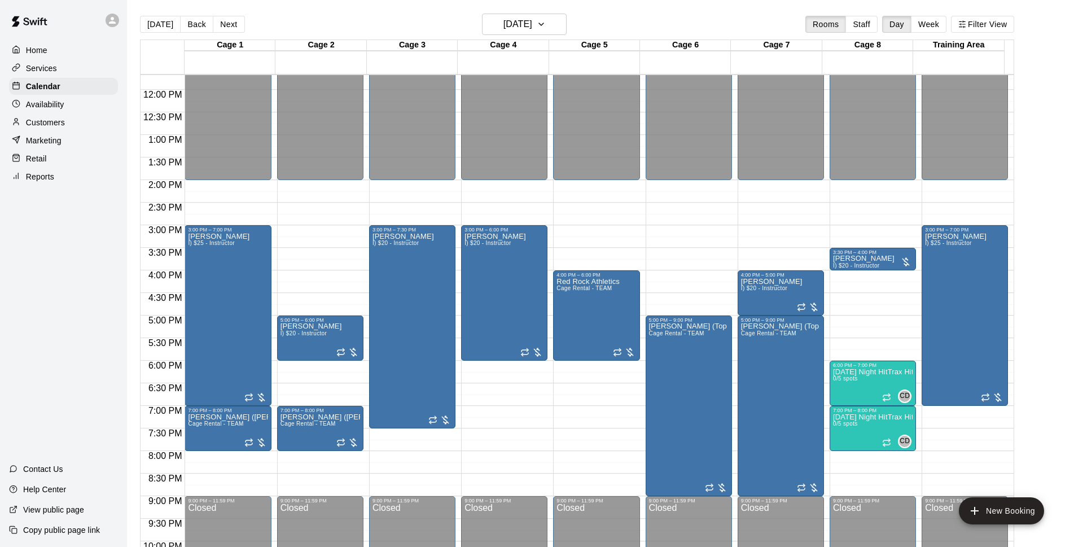
drag, startPoint x: 747, startPoint y: 25, endPoint x: 754, endPoint y: 32, distance: 9.6
click at [748, 25] on div "[DATE] Back [DATE][DATE] Rooms Staff Day Week Filter View" at bounding box center [577, 27] width 874 height 26
click at [546, 23] on icon "button" at bounding box center [541, 24] width 9 height 14
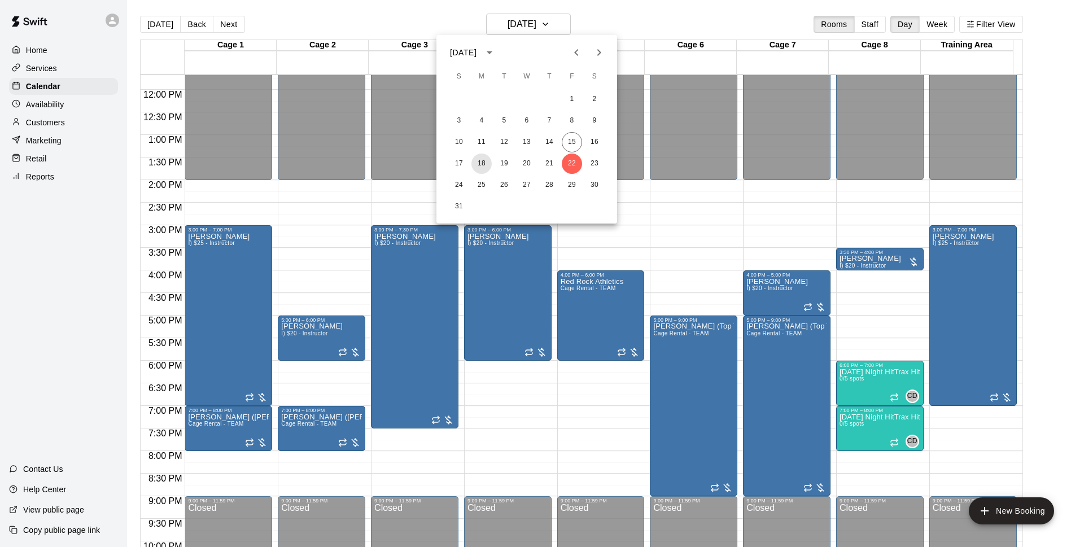
drag, startPoint x: 488, startPoint y: 166, endPoint x: 665, endPoint y: 38, distance: 219.1
click at [487, 166] on button "18" at bounding box center [481, 164] width 20 height 20
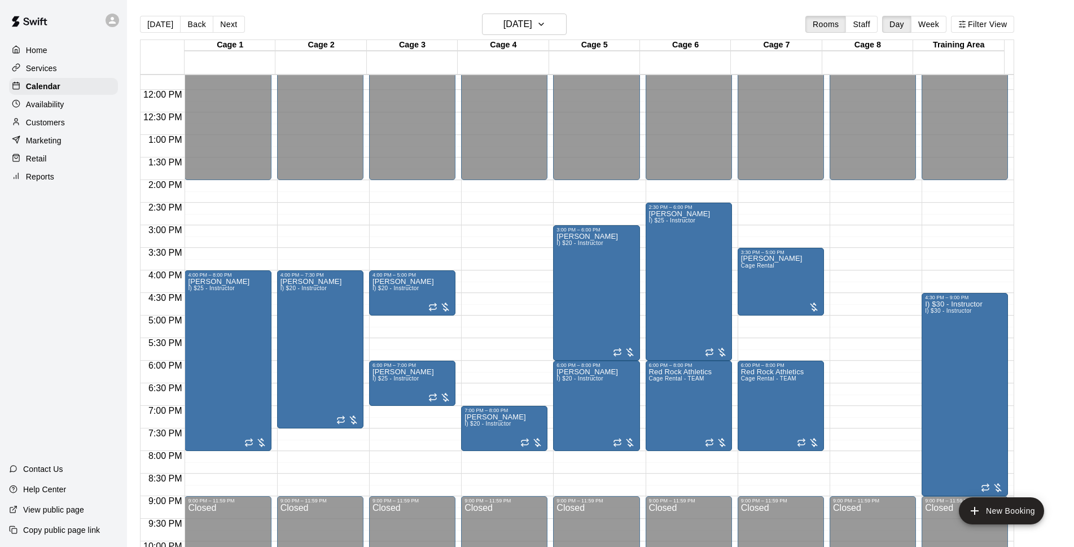
click at [548, 35] on div "[DATE] Back [DATE][DATE] Rooms Staff Day Week Filter View" at bounding box center [577, 27] width 874 height 26
click at [532, 30] on h6 "[DATE]" at bounding box center [517, 24] width 29 height 16
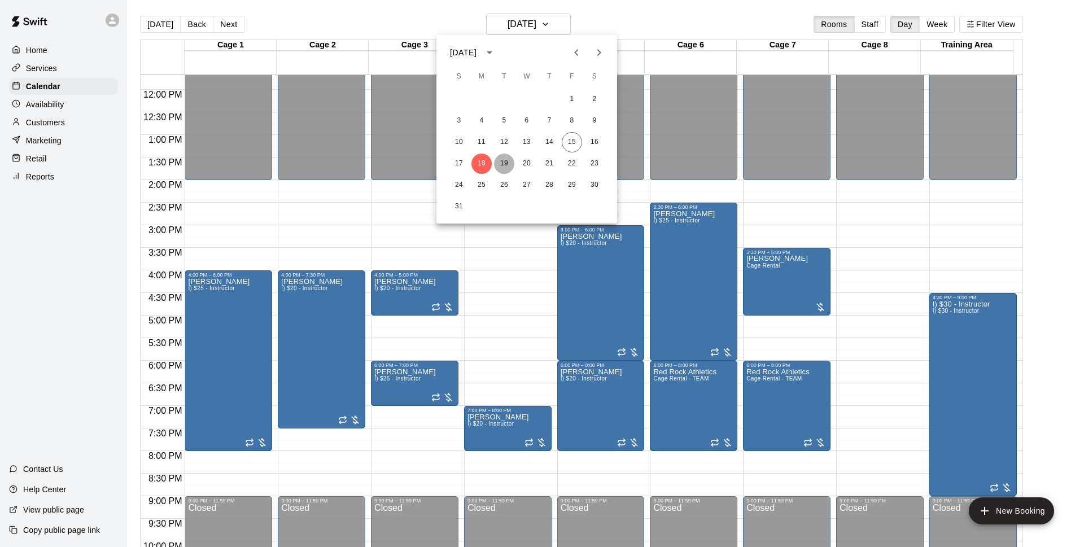
click at [503, 165] on button "19" at bounding box center [504, 164] width 20 height 20
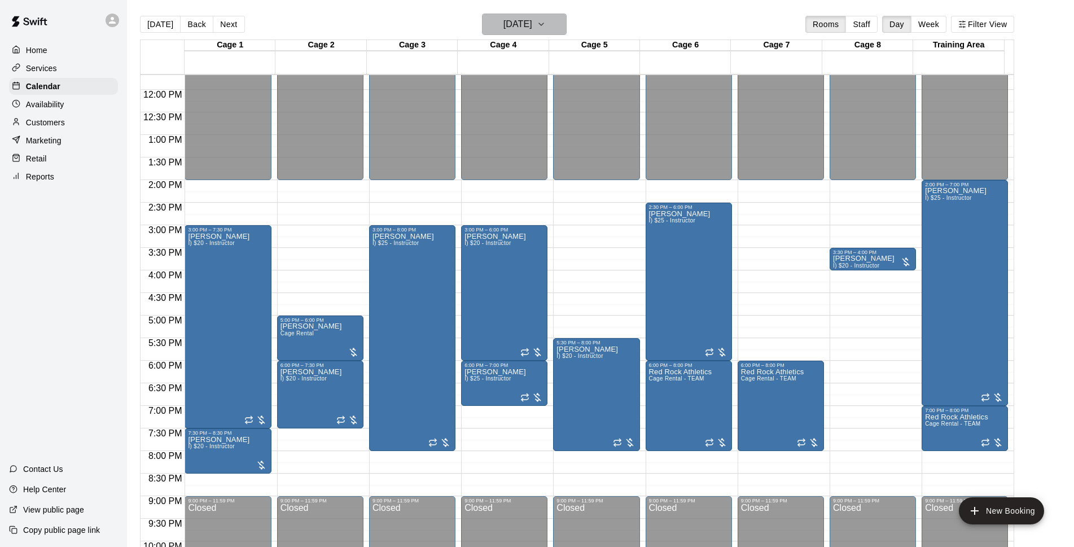
click at [503, 18] on h6 "[DATE]" at bounding box center [517, 24] width 29 height 16
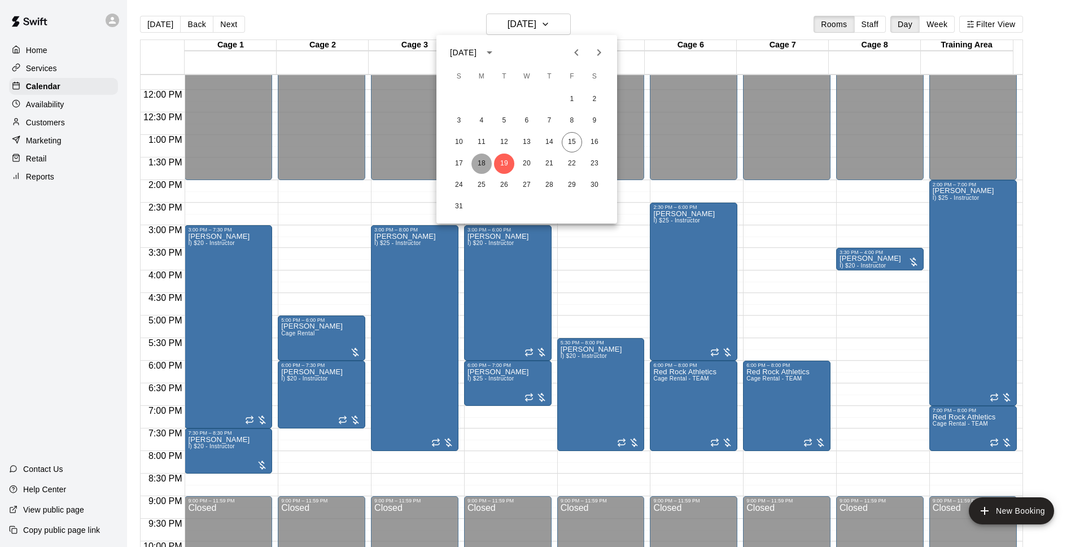
drag, startPoint x: 485, startPoint y: 166, endPoint x: 436, endPoint y: 113, distance: 71.9
click at [483, 165] on button "18" at bounding box center [481, 164] width 20 height 20
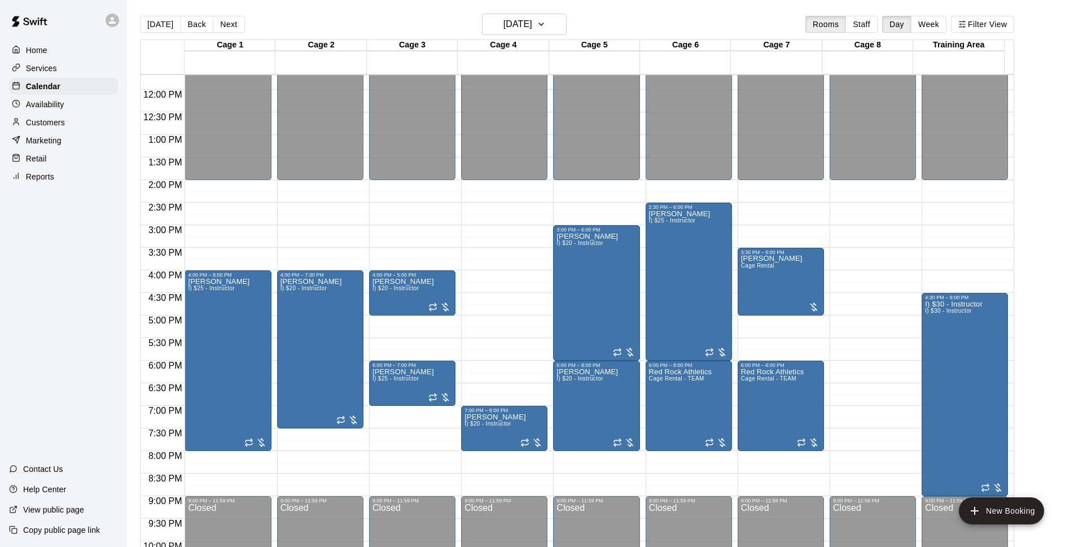
click at [645, 26] on div "[DATE] Back [DATE][DATE] Rooms Staff Day Week Filter View" at bounding box center [577, 27] width 874 height 26
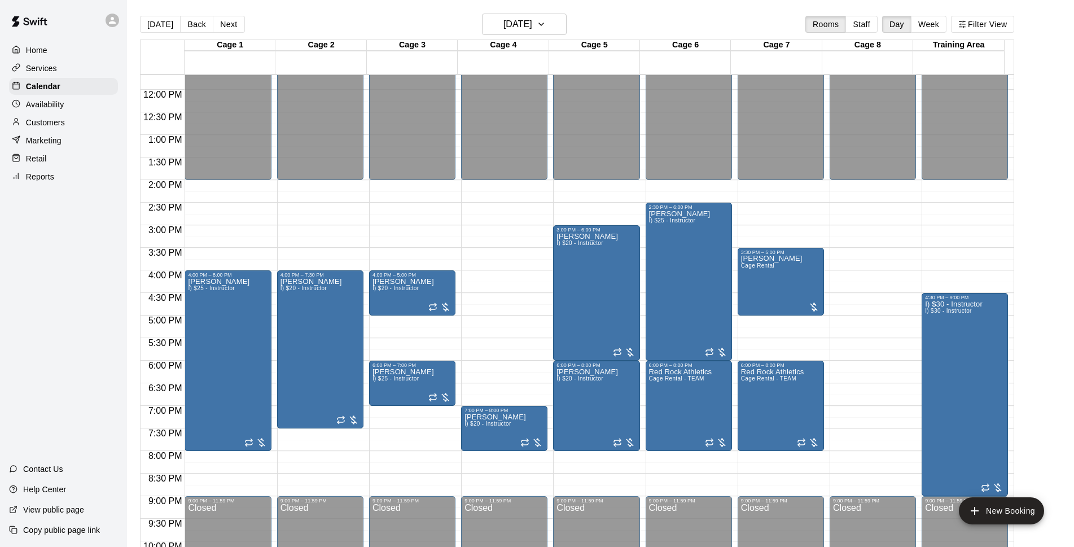
click at [645, 26] on div "[DATE] Back [DATE][DATE] Rooms Staff Day Week Filter View" at bounding box center [577, 27] width 874 height 26
click at [660, 22] on div "[DATE] Back [DATE][DATE] Rooms Staff Day Week Filter View" at bounding box center [577, 27] width 874 height 26
click at [537, 37] on div "[DATE] Back [DATE][DATE] Rooms Staff Day Week Filter View" at bounding box center [577, 27] width 874 height 26
click at [532, 24] on h6 "[DATE]" at bounding box center [517, 24] width 29 height 16
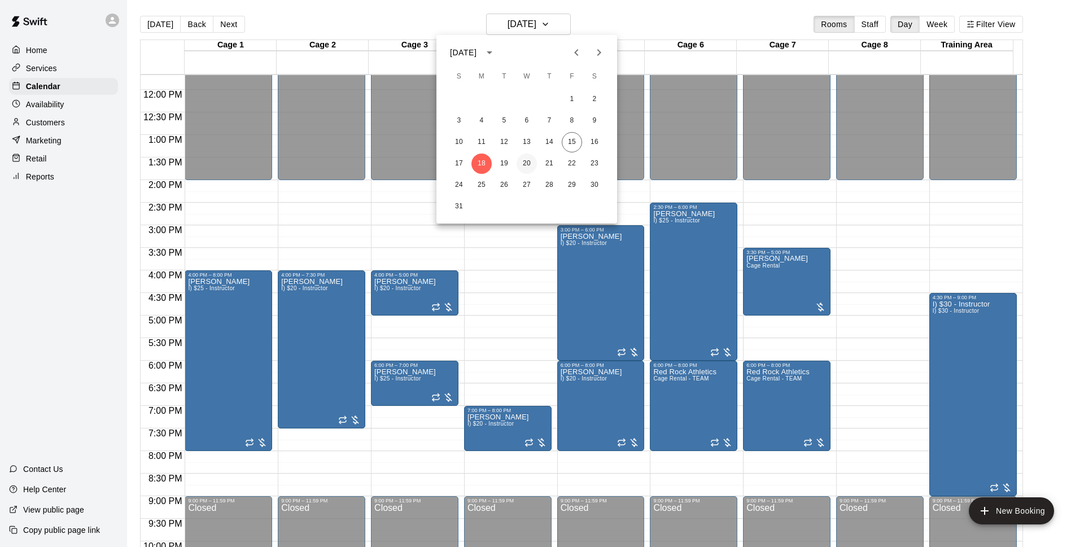
click at [530, 160] on button "20" at bounding box center [526, 164] width 20 height 20
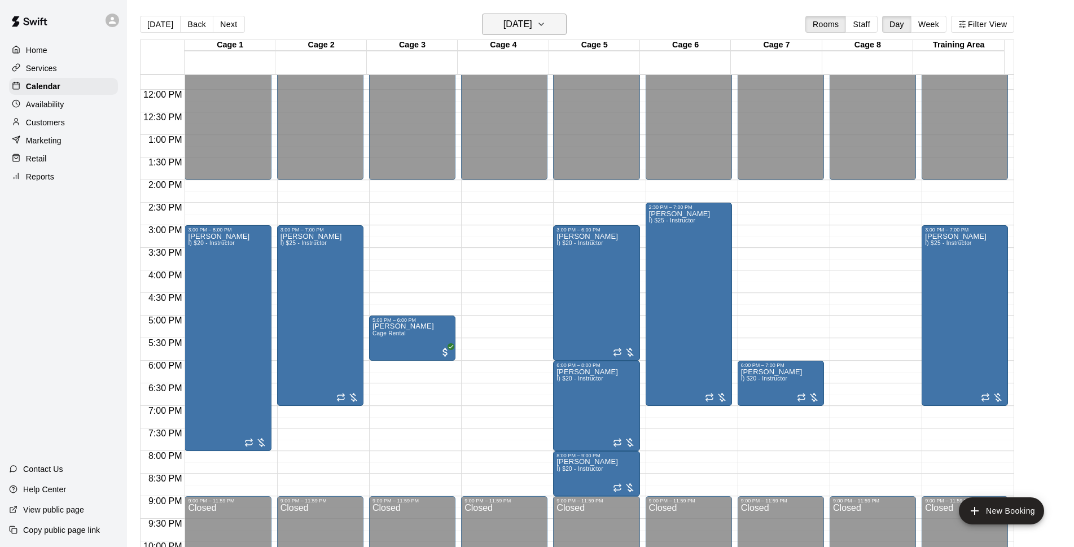
click at [528, 31] on h6 "[DATE]" at bounding box center [517, 24] width 29 height 16
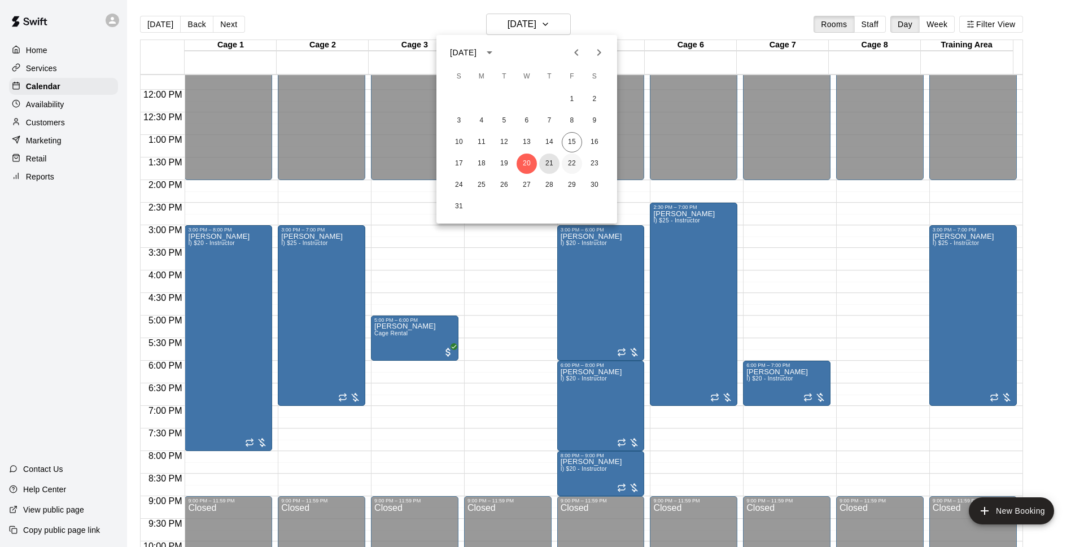
click at [549, 161] on button "21" at bounding box center [549, 164] width 20 height 20
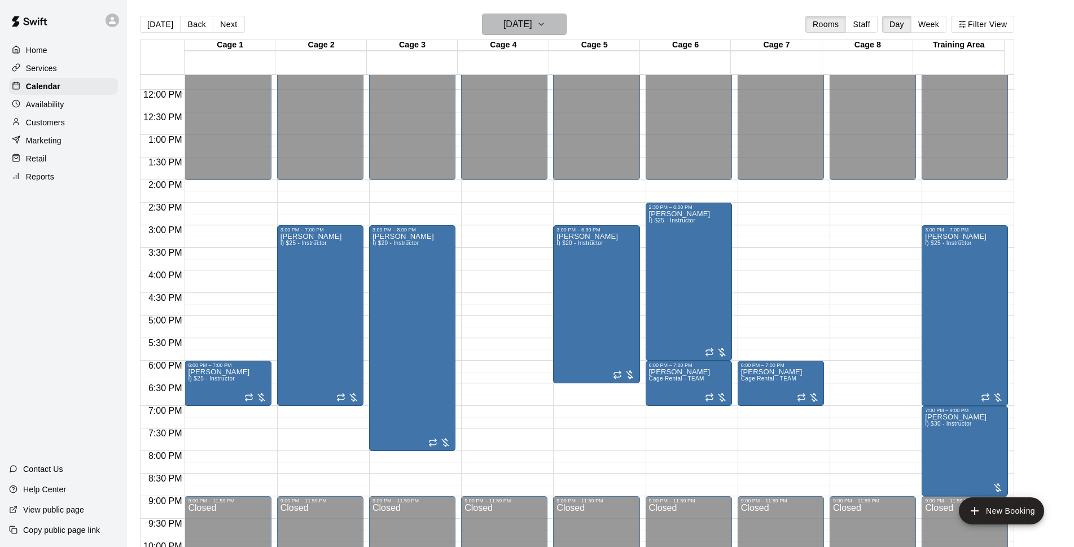
click at [532, 27] on h6 "[DATE]" at bounding box center [517, 24] width 29 height 16
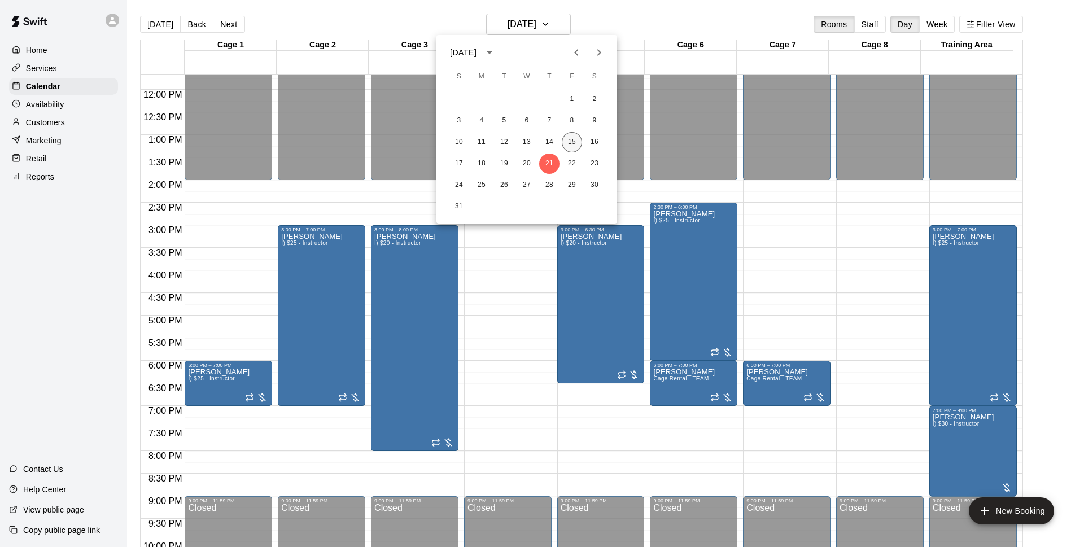
click at [573, 144] on button "15" at bounding box center [572, 142] width 20 height 20
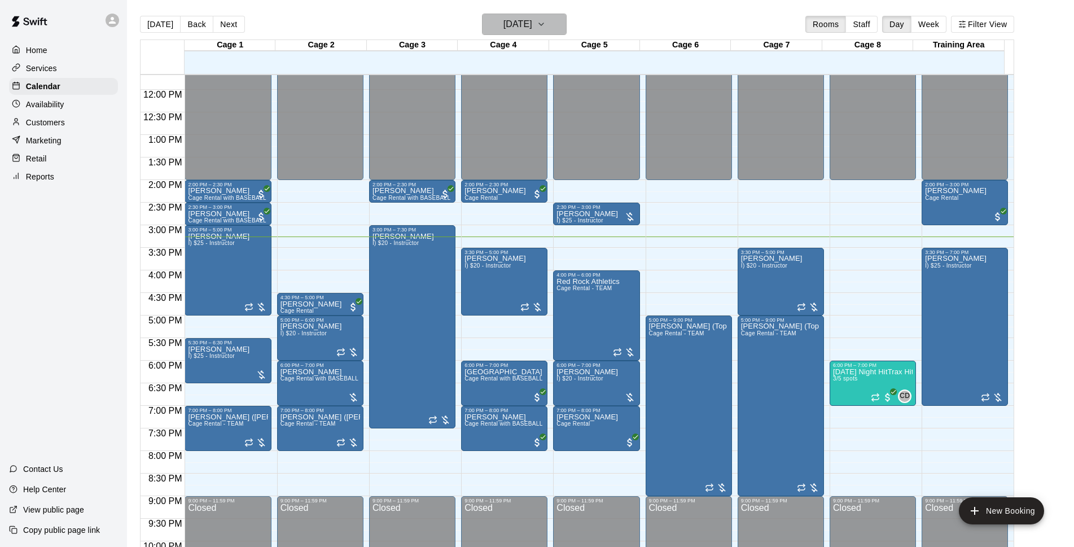
click at [534, 33] on button "[DATE]" at bounding box center [524, 24] width 85 height 21
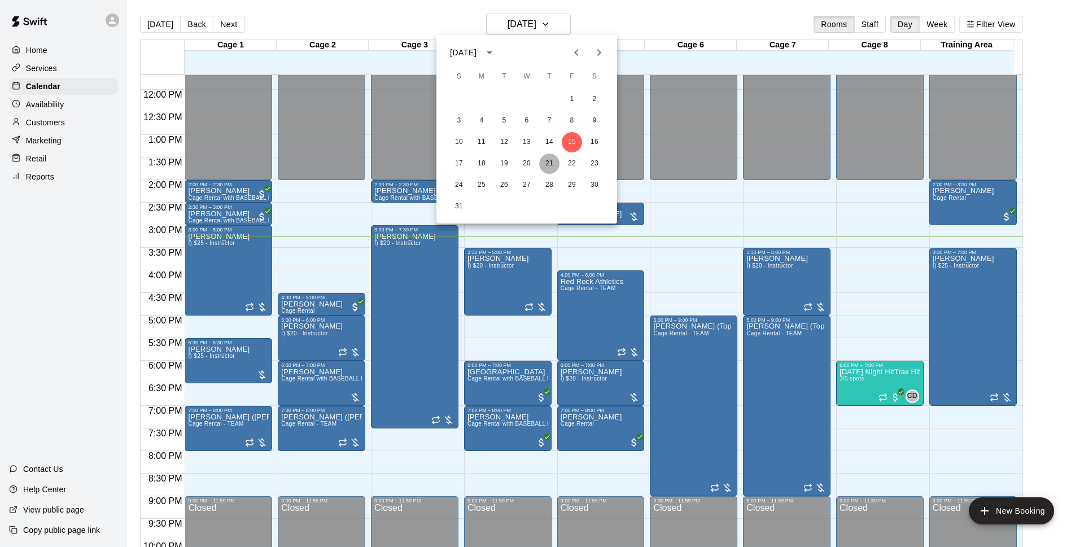
click at [554, 164] on button "21" at bounding box center [549, 164] width 20 height 20
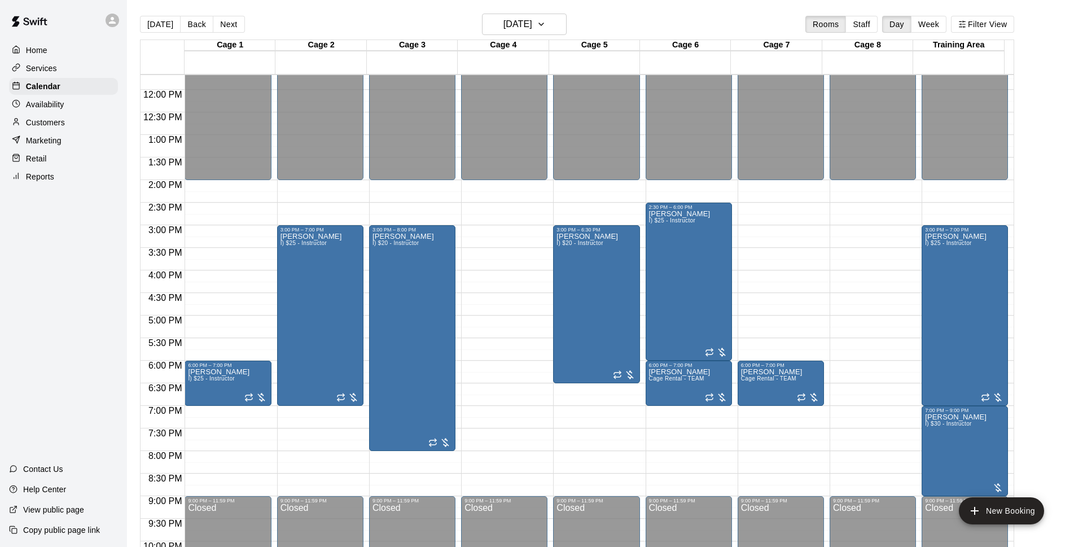
click at [637, 22] on div "[DATE] Back [DATE][DATE] Rooms Staff Day Week Filter View" at bounding box center [577, 27] width 874 height 26
click at [513, 22] on h6 "[DATE]" at bounding box center [517, 24] width 29 height 16
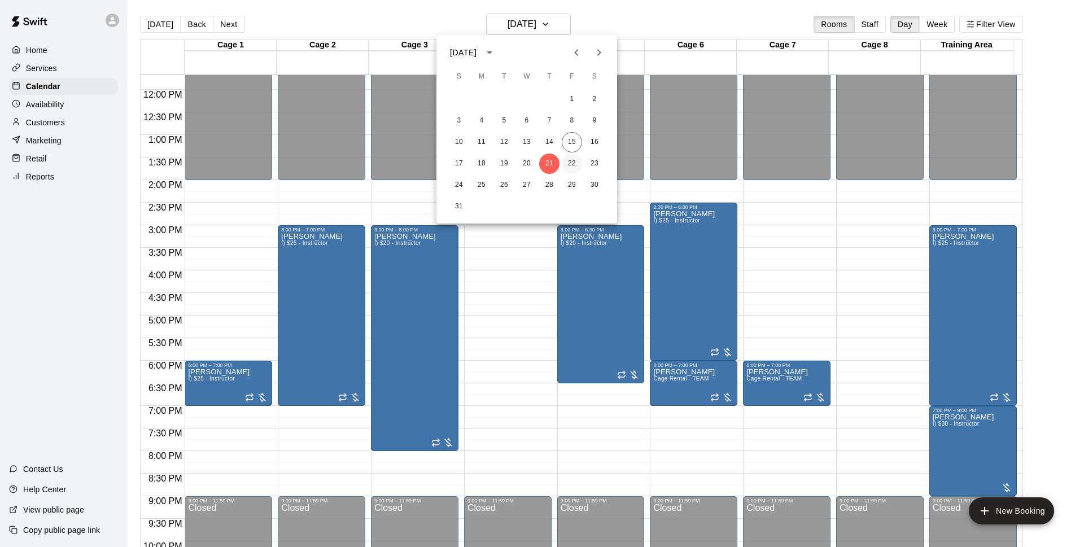
click at [575, 160] on button "22" at bounding box center [572, 164] width 20 height 20
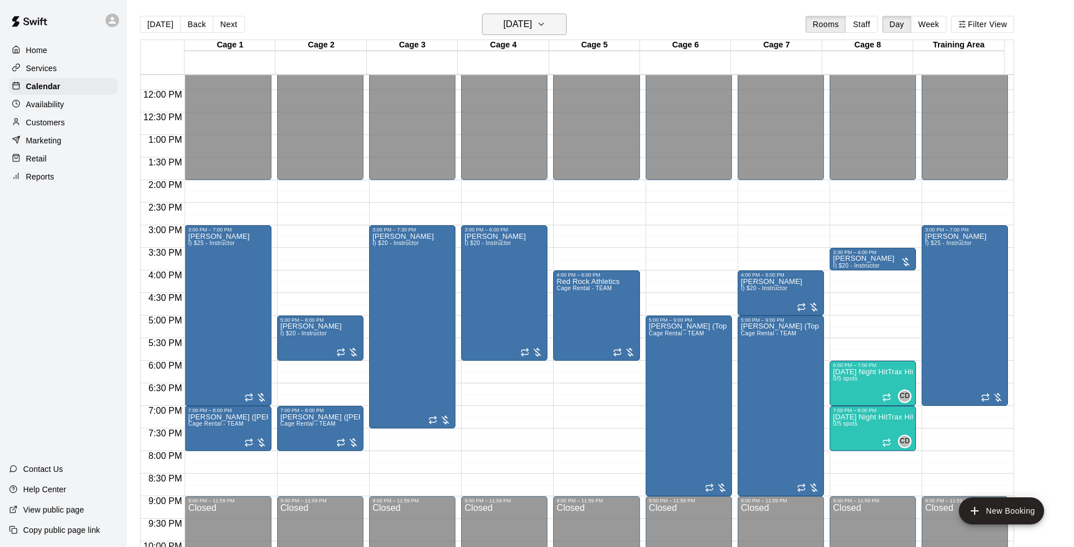
click at [519, 21] on h6 "[DATE]" at bounding box center [517, 24] width 29 height 16
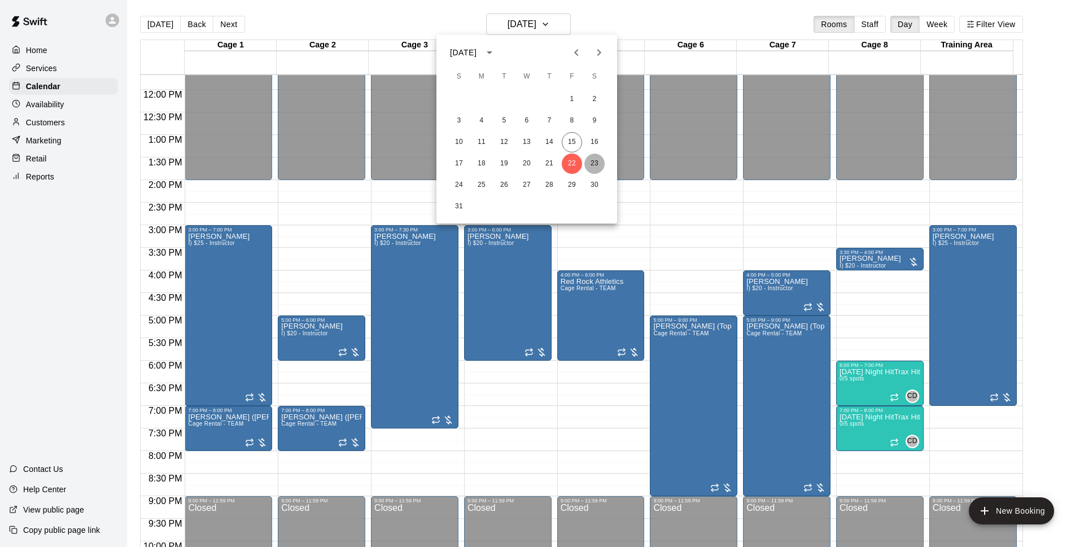
click at [598, 160] on button "23" at bounding box center [594, 164] width 20 height 20
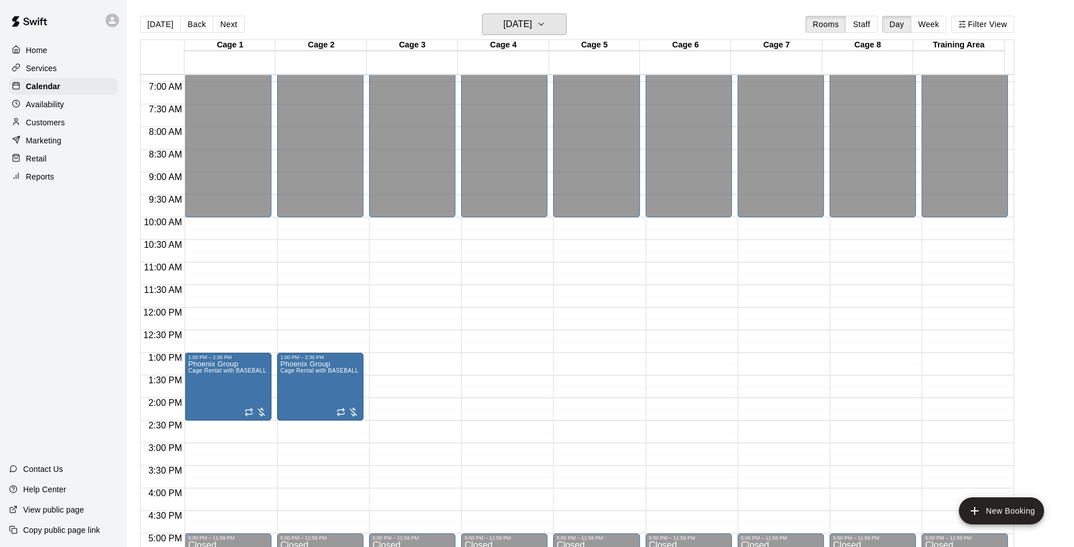
scroll to position [382, 0]
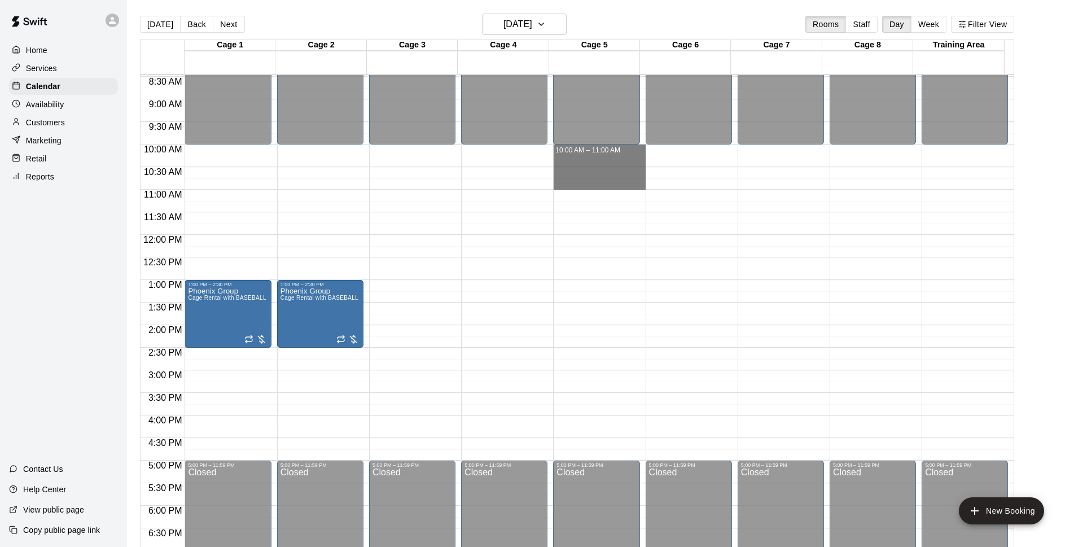
drag, startPoint x: 592, startPoint y: 146, endPoint x: 585, endPoint y: 186, distance: 40.1
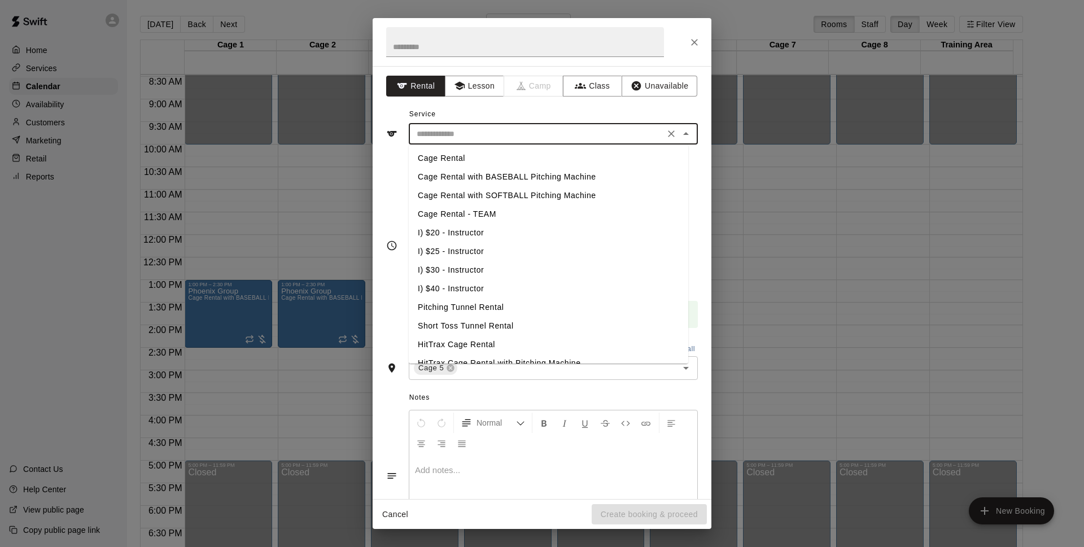
click at [488, 128] on input "text" at bounding box center [536, 134] width 249 height 14
click at [490, 157] on li "Cage Rental" at bounding box center [548, 158] width 279 height 19
type input "**********"
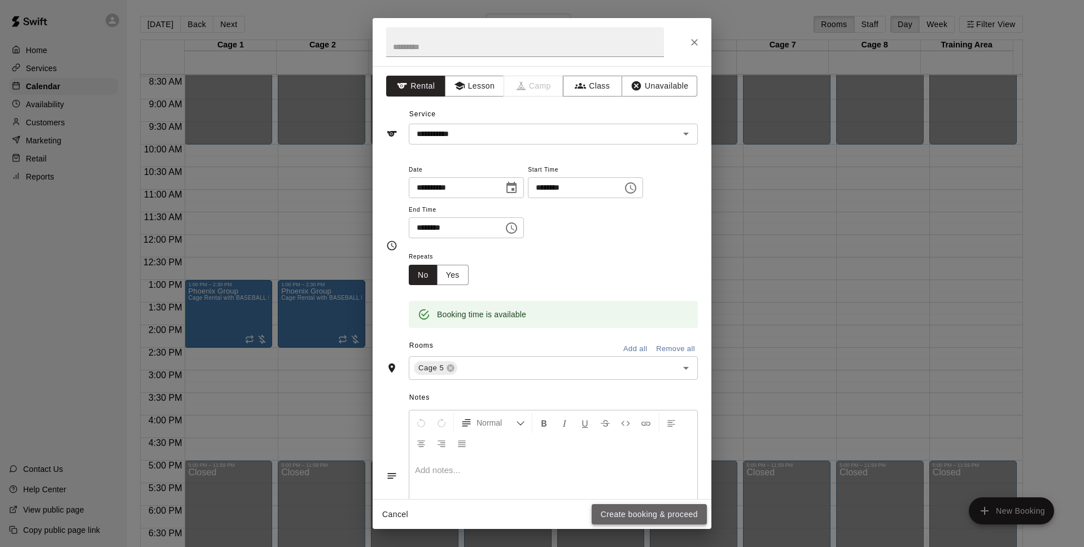
click at [686, 520] on button "Create booking & proceed" at bounding box center [649, 514] width 115 height 21
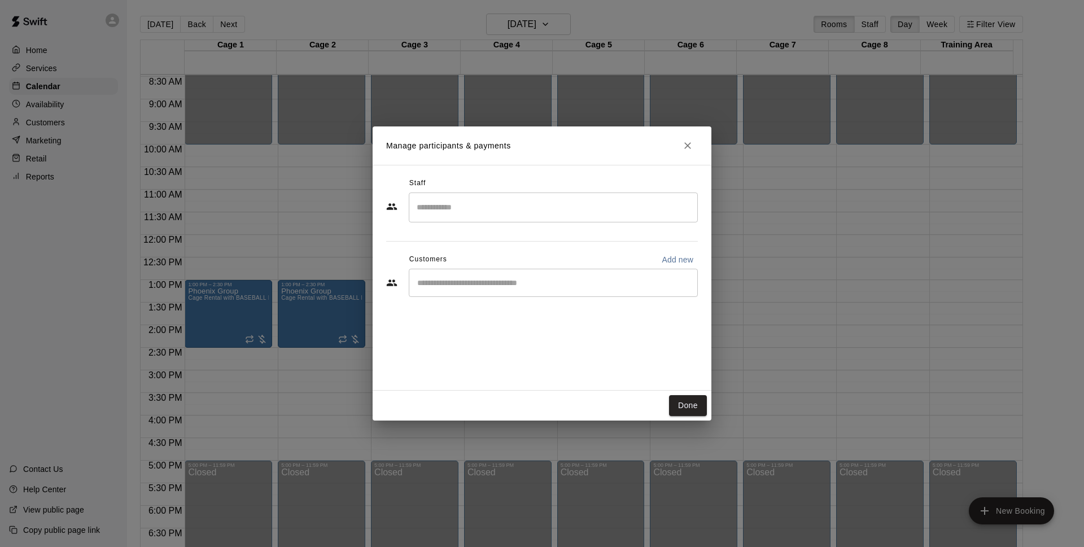
click at [506, 270] on div "​" at bounding box center [553, 283] width 289 height 28
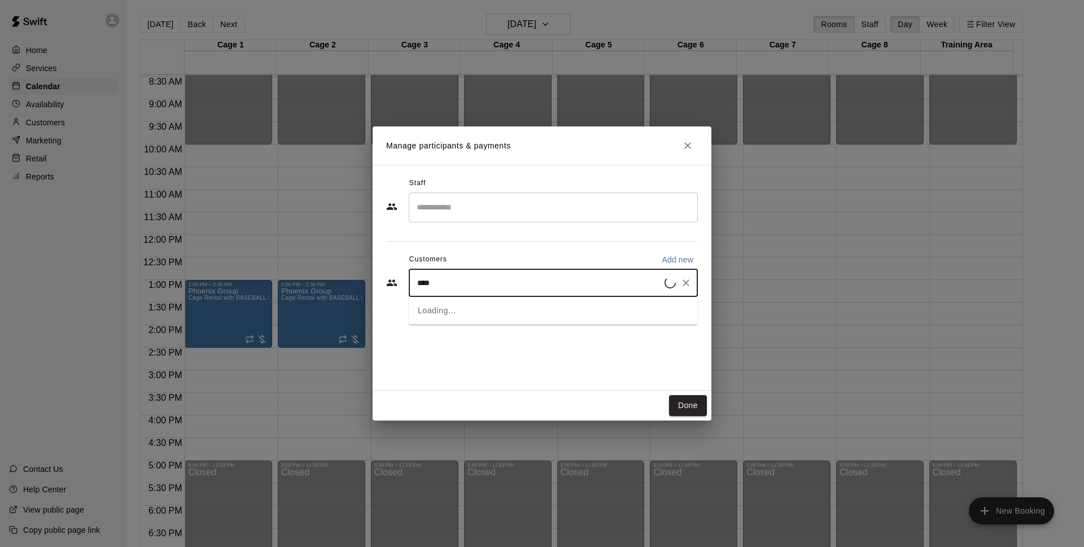
type input "*****"
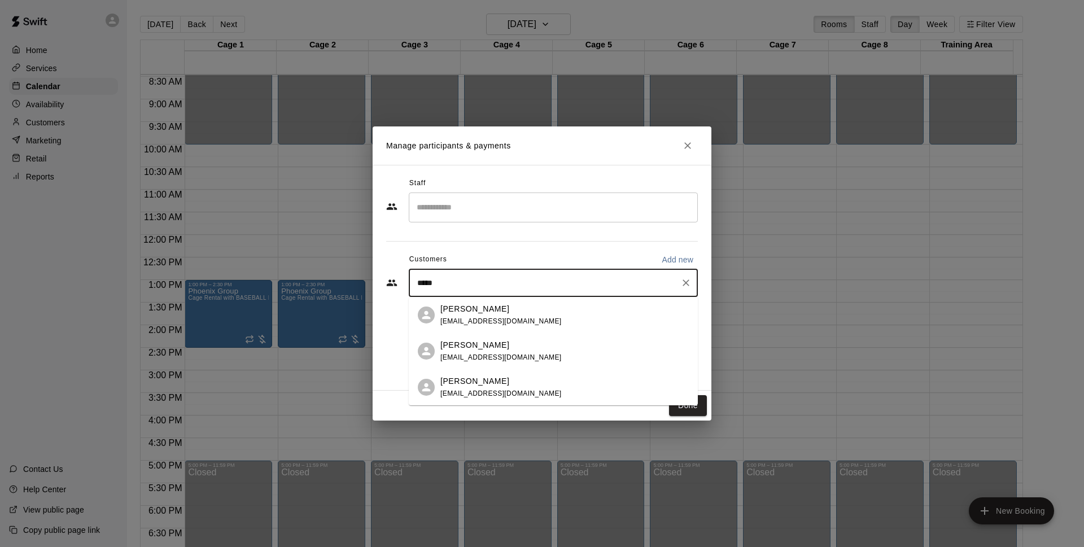
click at [487, 318] on span "[EMAIL_ADDRESS][DOMAIN_NAME]" at bounding box center [500, 321] width 121 height 8
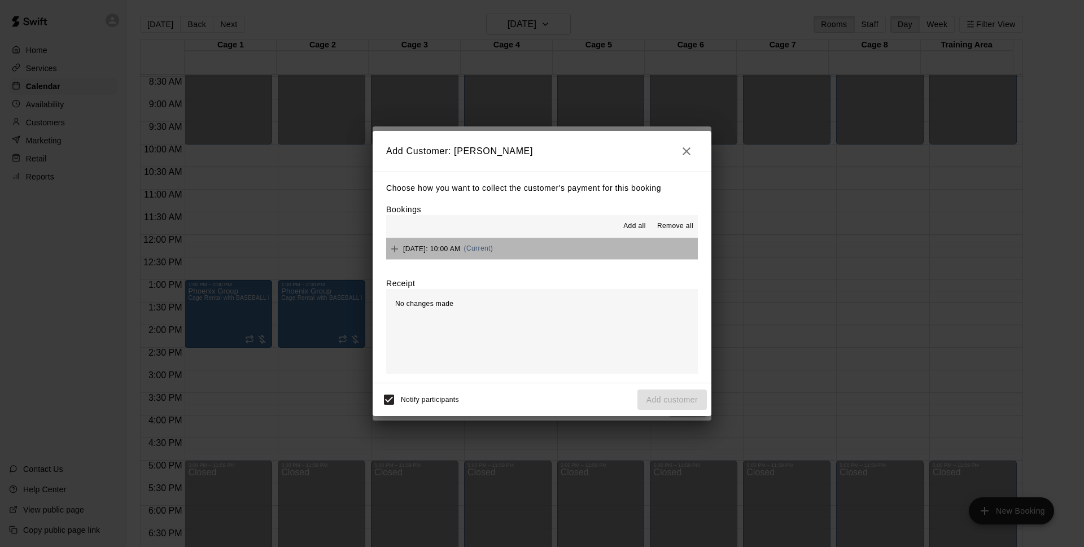
click at [553, 246] on button "[DATE]: 10:00 AM (Current)" at bounding box center [542, 248] width 312 height 21
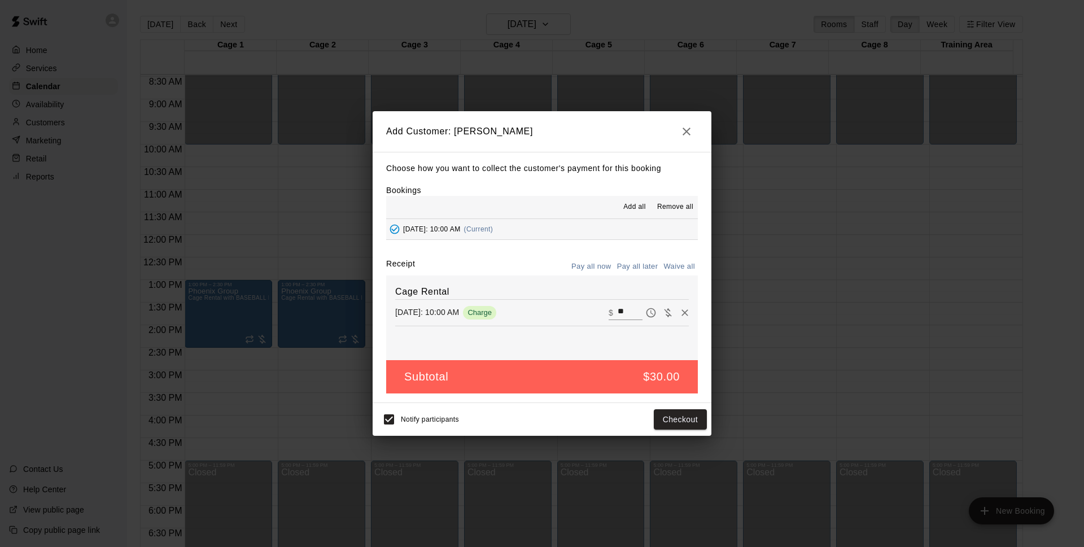
click at [632, 267] on button "Pay all later" at bounding box center [637, 266] width 47 height 17
click at [684, 418] on button "Add customer" at bounding box center [671, 419] width 69 height 21
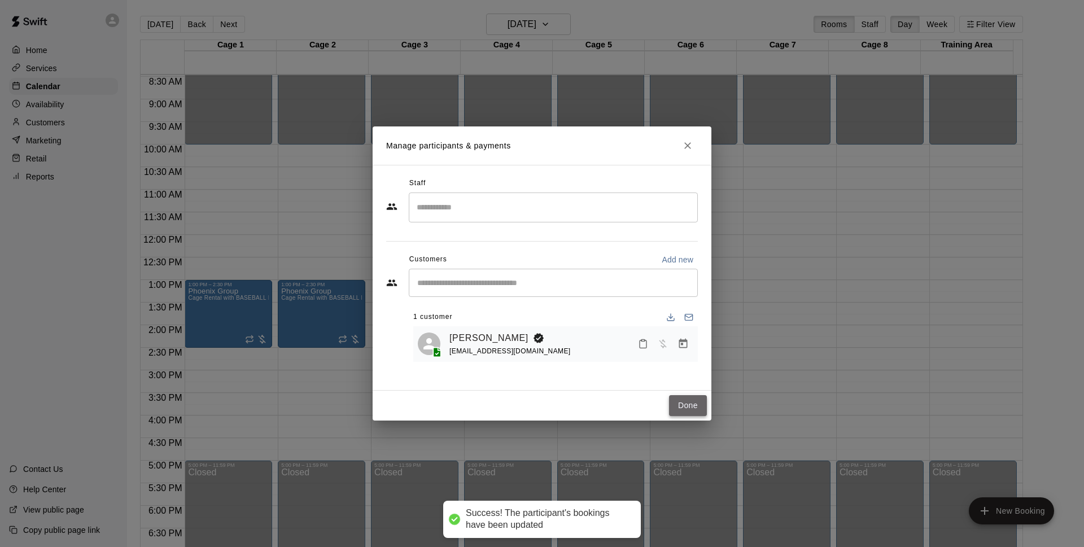
click at [691, 406] on button "Done" at bounding box center [688, 405] width 38 height 21
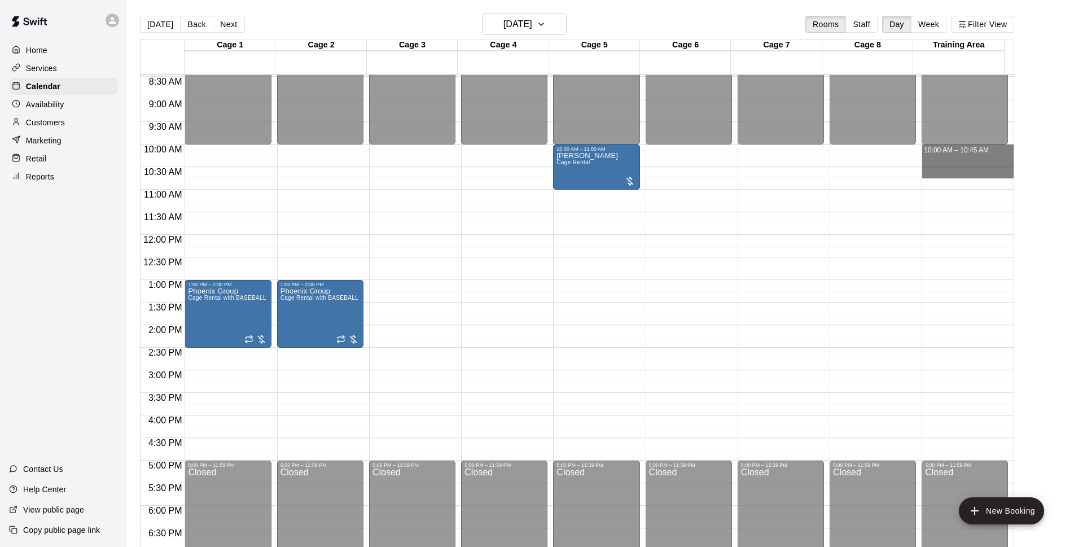
drag, startPoint x: 953, startPoint y: 148, endPoint x: 951, endPoint y: 192, distance: 44.1
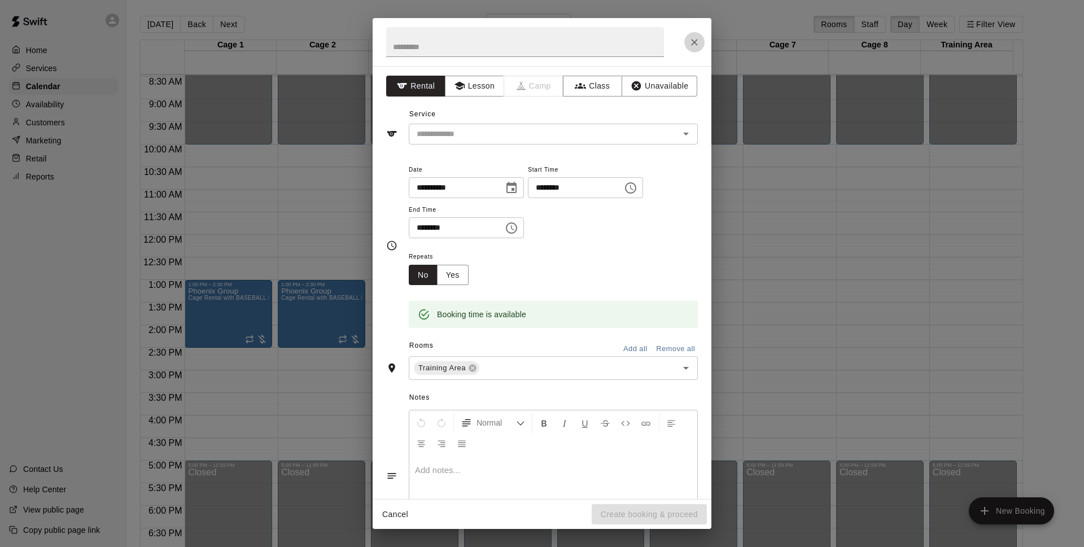
drag, startPoint x: 951, startPoint y: 192, endPoint x: 695, endPoint y: 43, distance: 296.2
click at [695, 43] on icon "Close" at bounding box center [694, 42] width 7 height 7
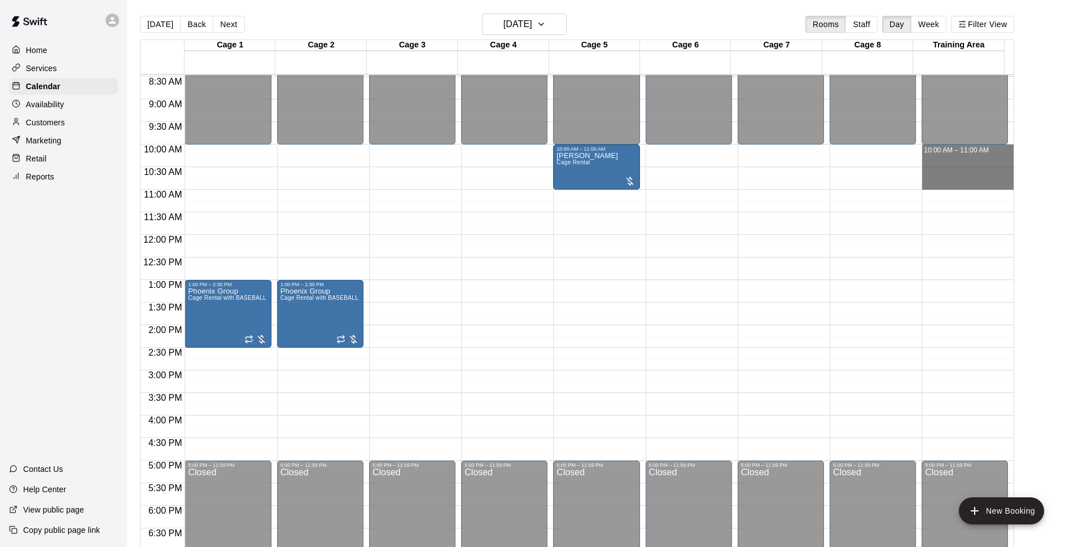
drag, startPoint x: 937, startPoint y: 150, endPoint x: 938, endPoint y: 186, distance: 36.7
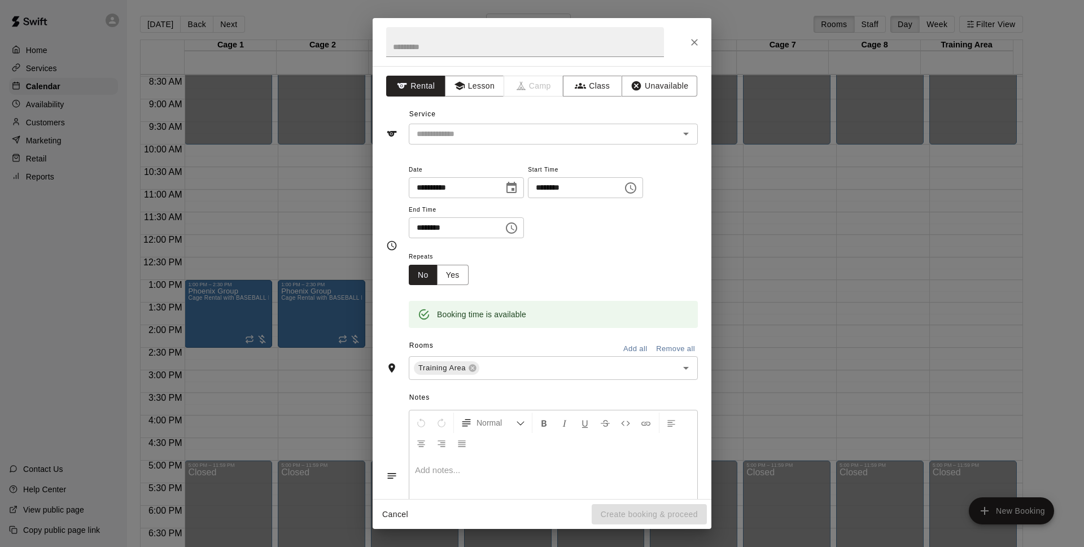
click at [643, 122] on div "Service ​" at bounding box center [542, 125] width 312 height 39
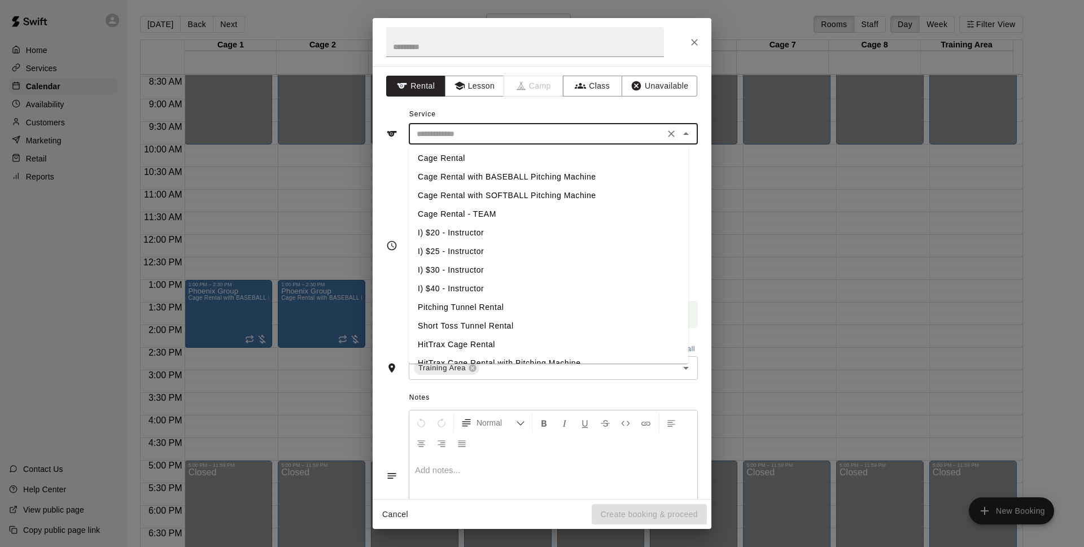
click at [635, 134] on input "text" at bounding box center [536, 134] width 249 height 14
click at [489, 209] on li "Cage Rental - TEAM" at bounding box center [548, 214] width 279 height 19
type input "**********"
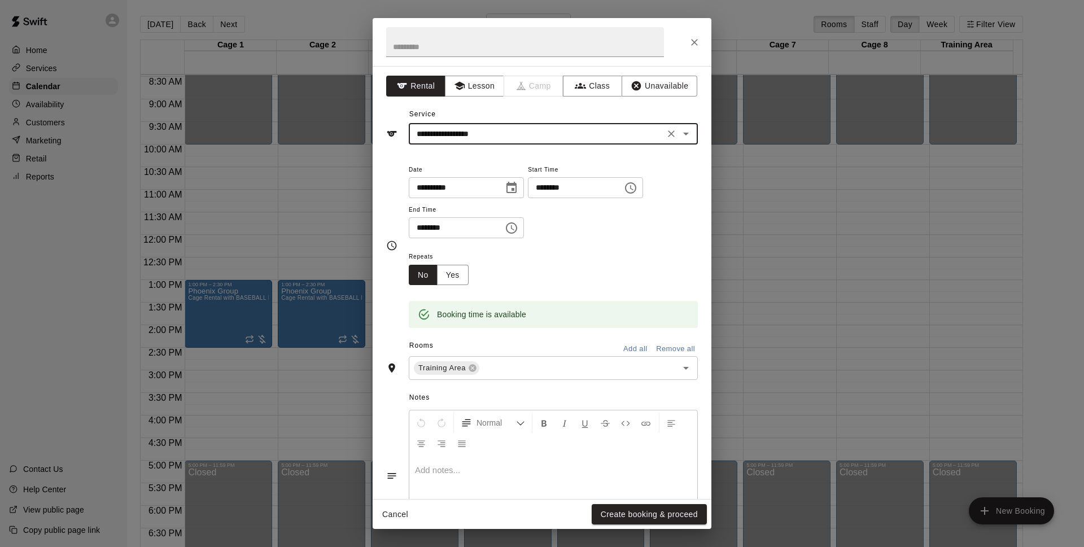
drag, startPoint x: 603, startPoint y: 514, endPoint x: 696, endPoint y: 408, distance: 140.8
click at [606, 514] on button "Create booking & proceed" at bounding box center [649, 514] width 115 height 21
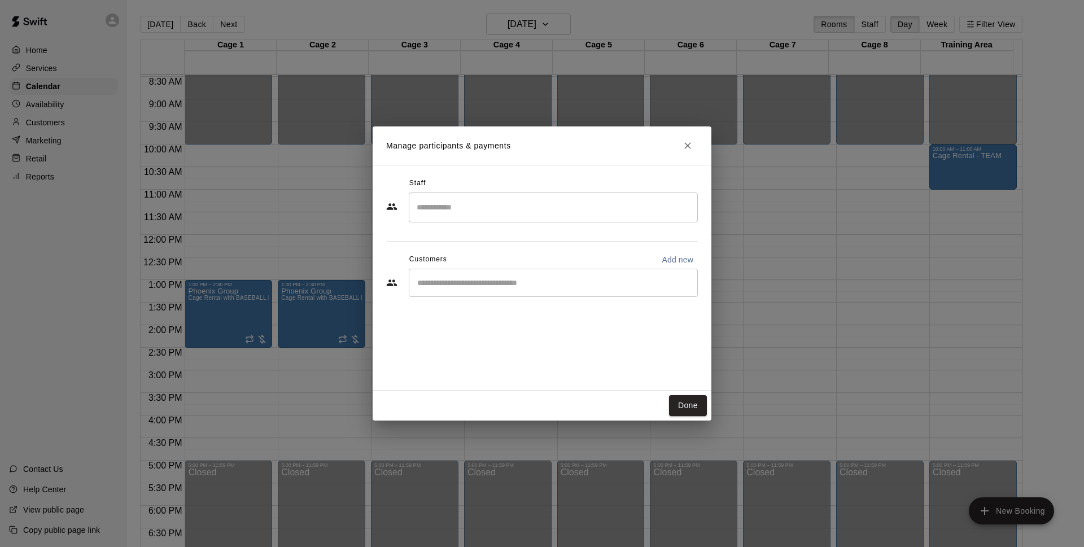
click at [513, 290] on div "​" at bounding box center [553, 283] width 289 height 28
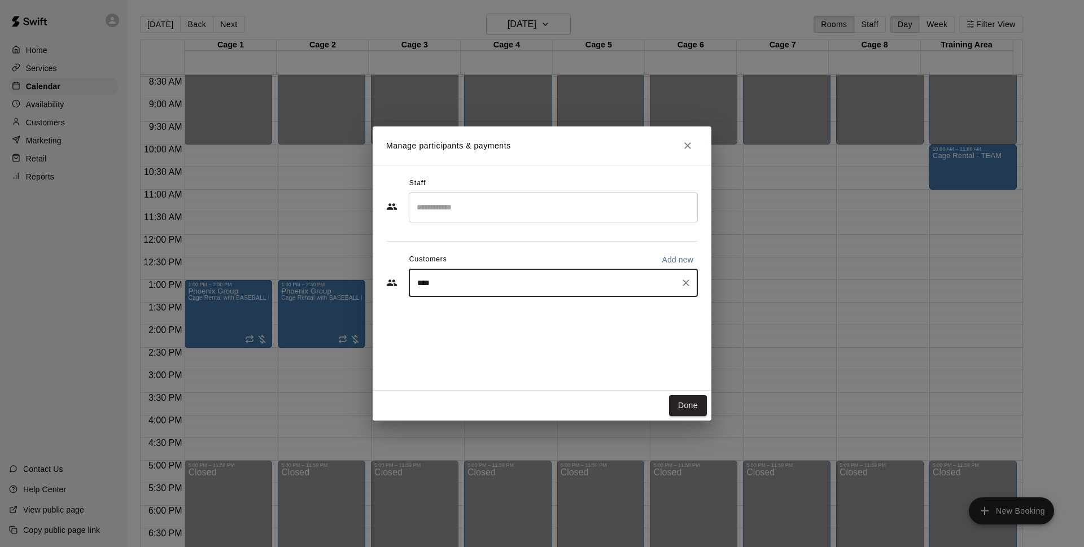
type input "*****"
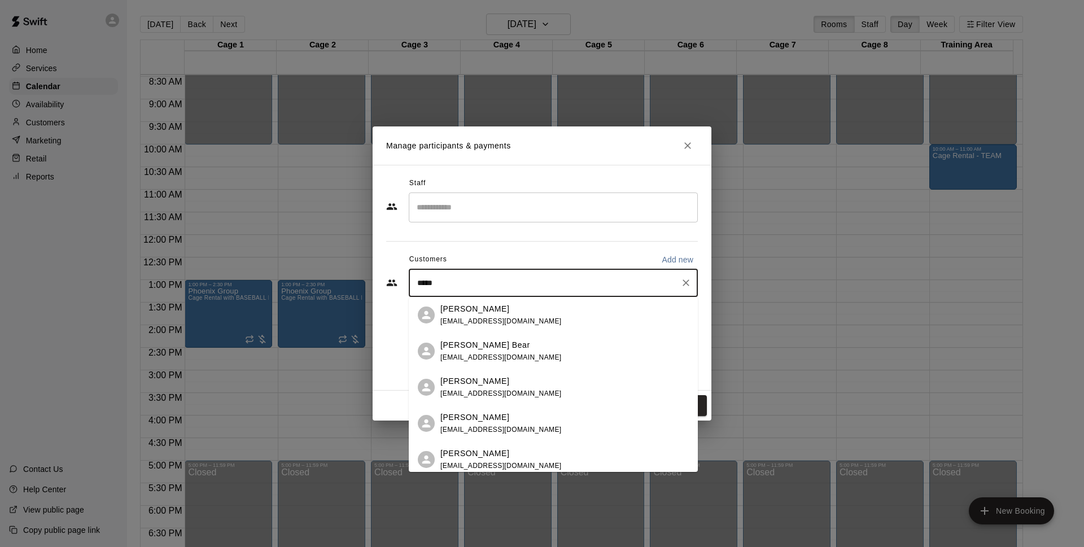
click at [535, 310] on div "[PERSON_NAME] [EMAIL_ADDRESS][DOMAIN_NAME]" at bounding box center [564, 315] width 248 height 24
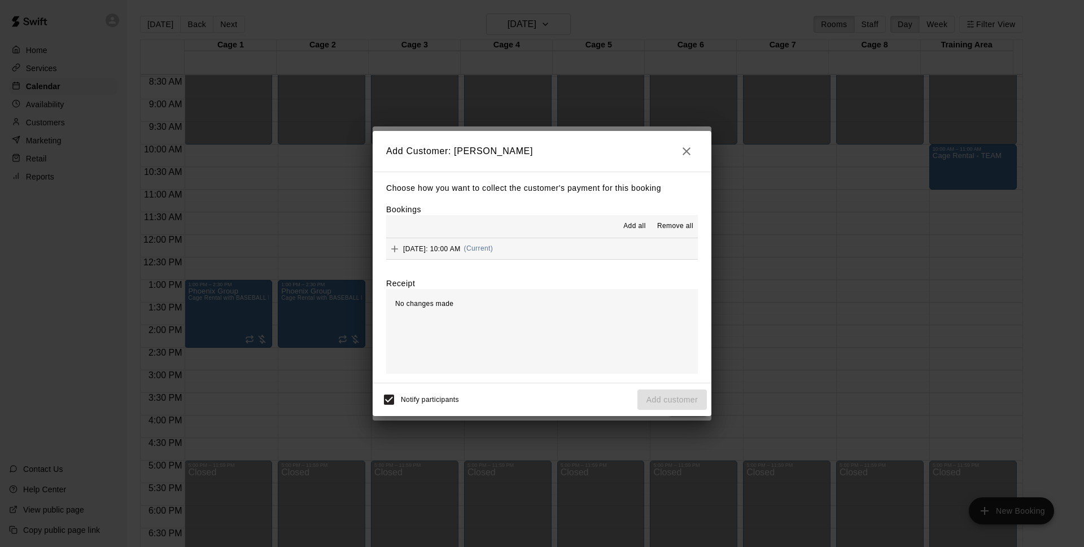
drag, startPoint x: 553, startPoint y: 250, endPoint x: 564, endPoint y: 257, distance: 12.7
click at [553, 251] on button "[DATE]: 10:00 AM (Current)" at bounding box center [542, 248] width 312 height 21
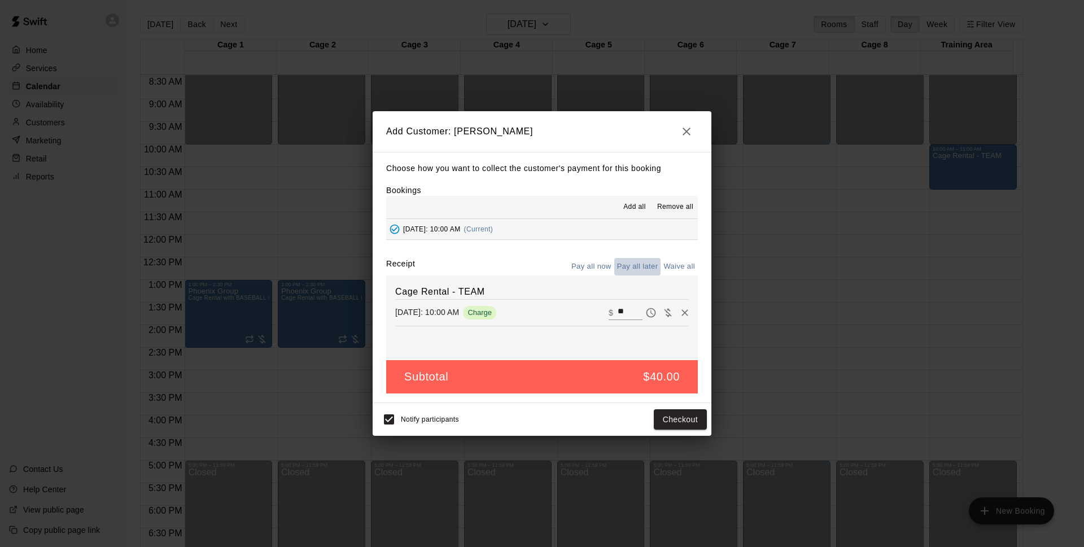
click at [627, 264] on button "Pay all later" at bounding box center [637, 266] width 47 height 17
click at [652, 415] on button "Add customer" at bounding box center [671, 419] width 69 height 21
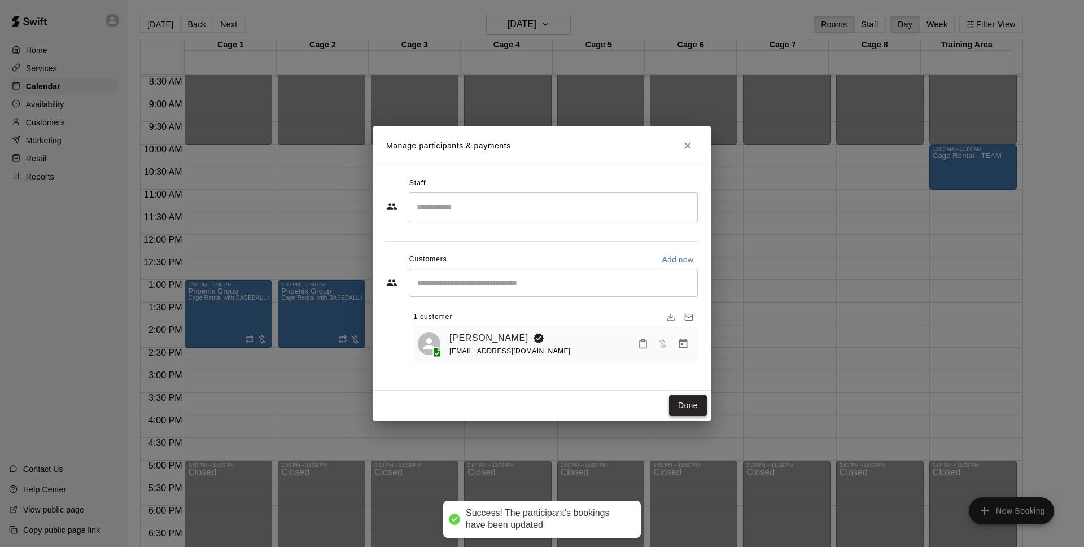
click at [694, 402] on button "Done" at bounding box center [688, 405] width 38 height 21
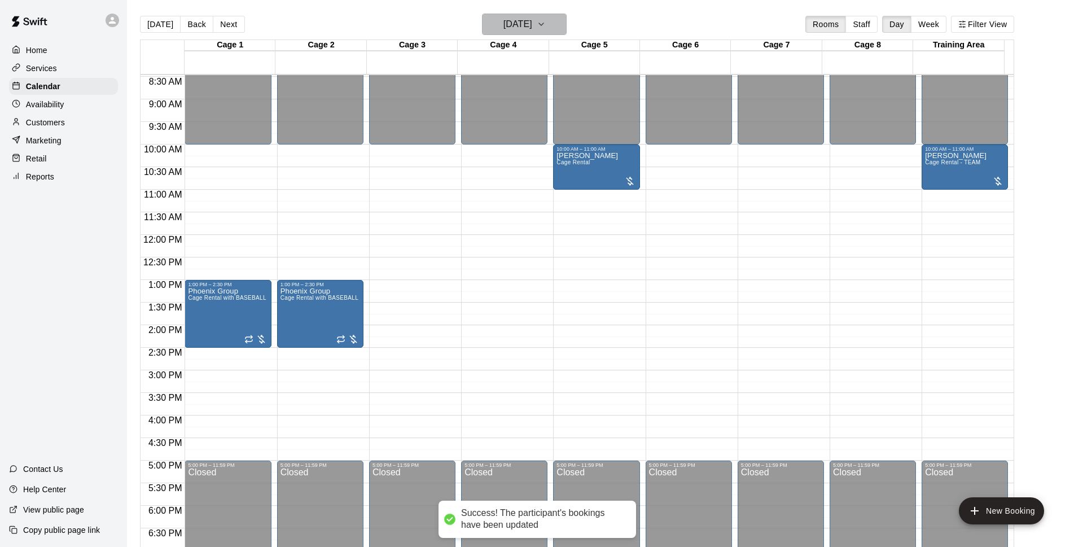
click at [532, 27] on h6 "[DATE]" at bounding box center [517, 24] width 29 height 16
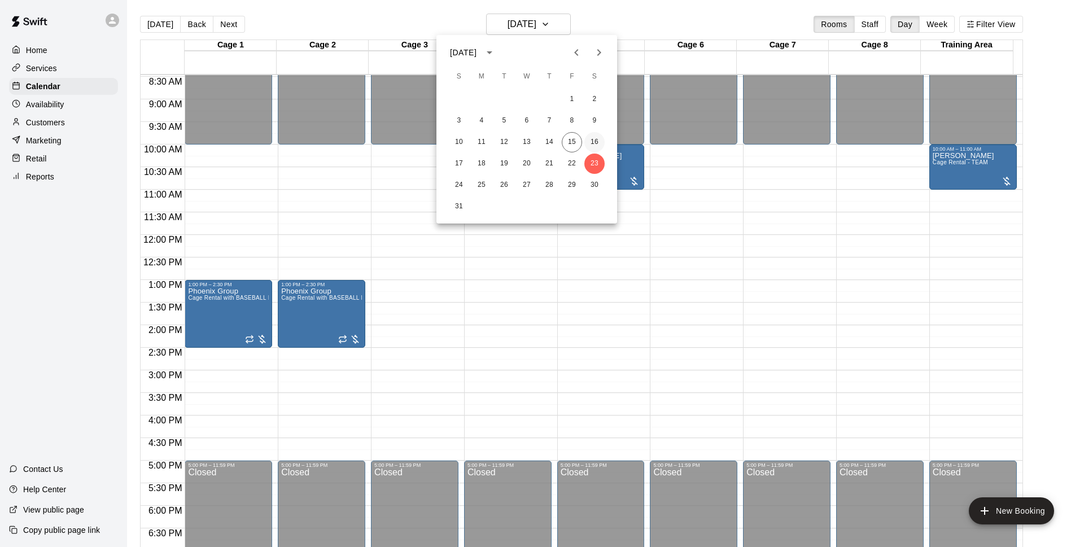
click at [593, 137] on button "16" at bounding box center [594, 142] width 20 height 20
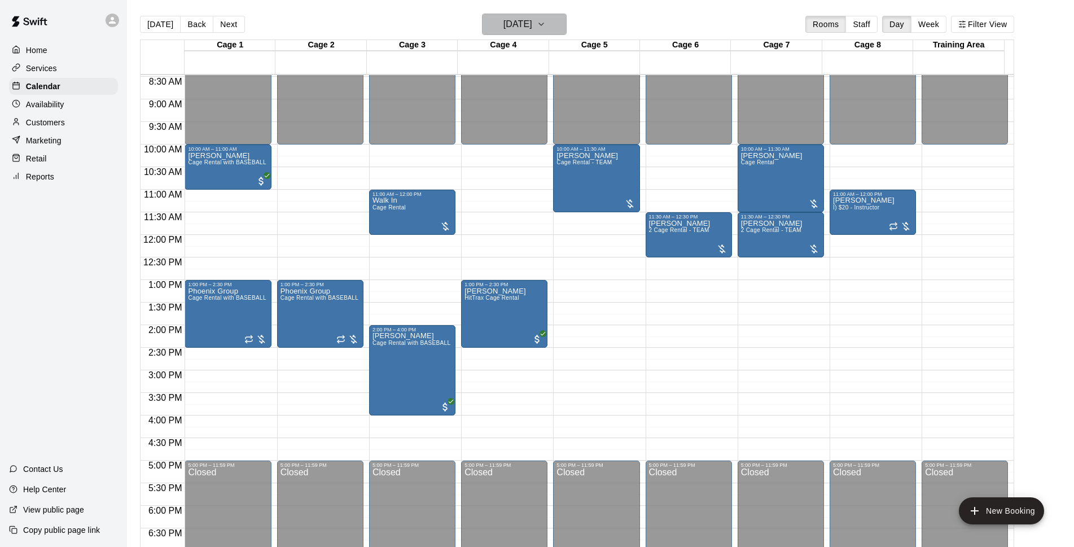
click at [532, 29] on h6 "[DATE]" at bounding box center [517, 24] width 29 height 16
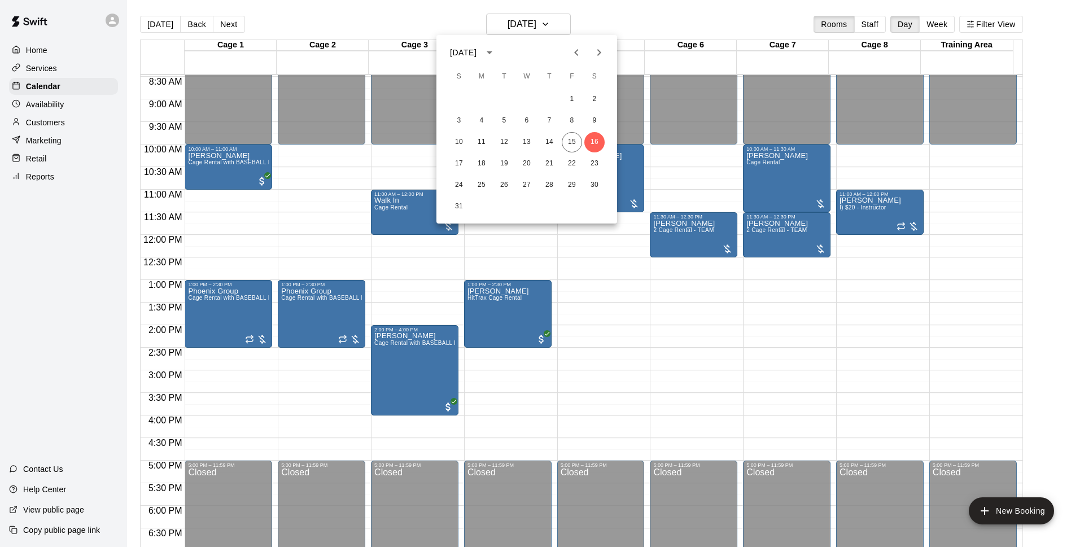
click at [642, 24] on div at bounding box center [542, 273] width 1084 height 547
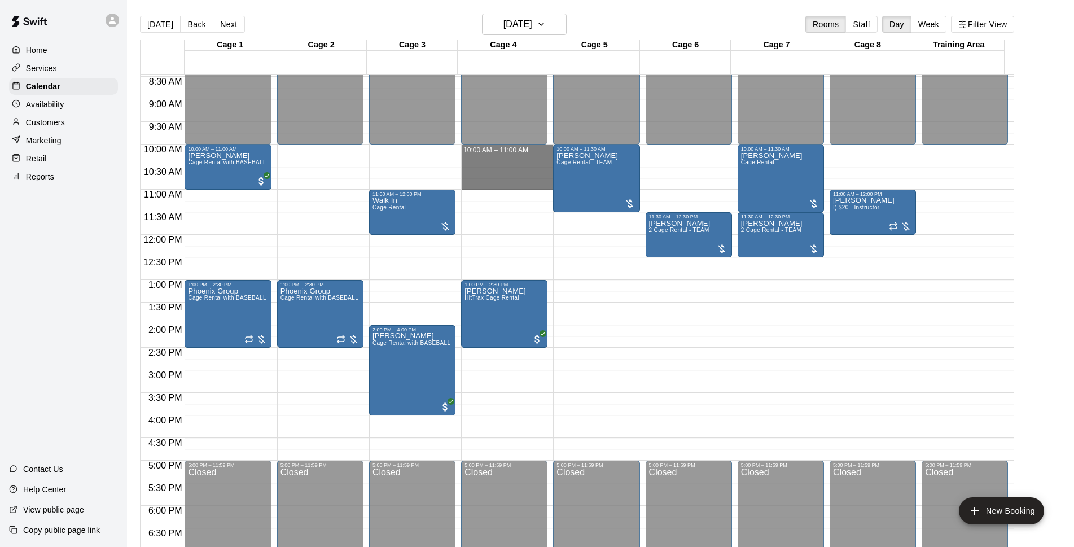
drag, startPoint x: 490, startPoint y: 148, endPoint x: 489, endPoint y: 183, distance: 35.6
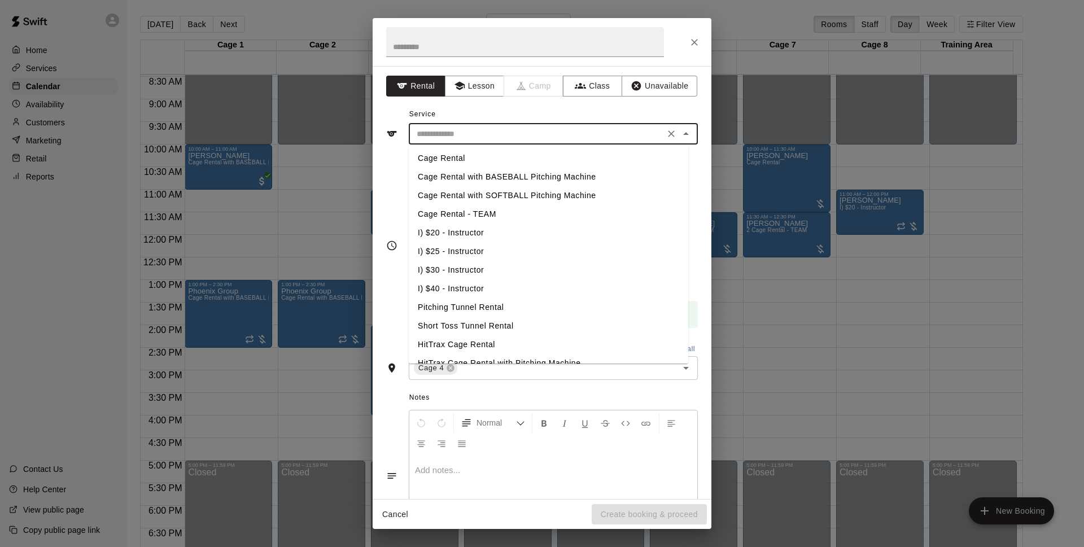
click at [599, 132] on input "text" at bounding box center [536, 134] width 249 height 14
click at [498, 213] on li "Cage Rental - TEAM" at bounding box center [548, 214] width 279 height 19
type input "**********"
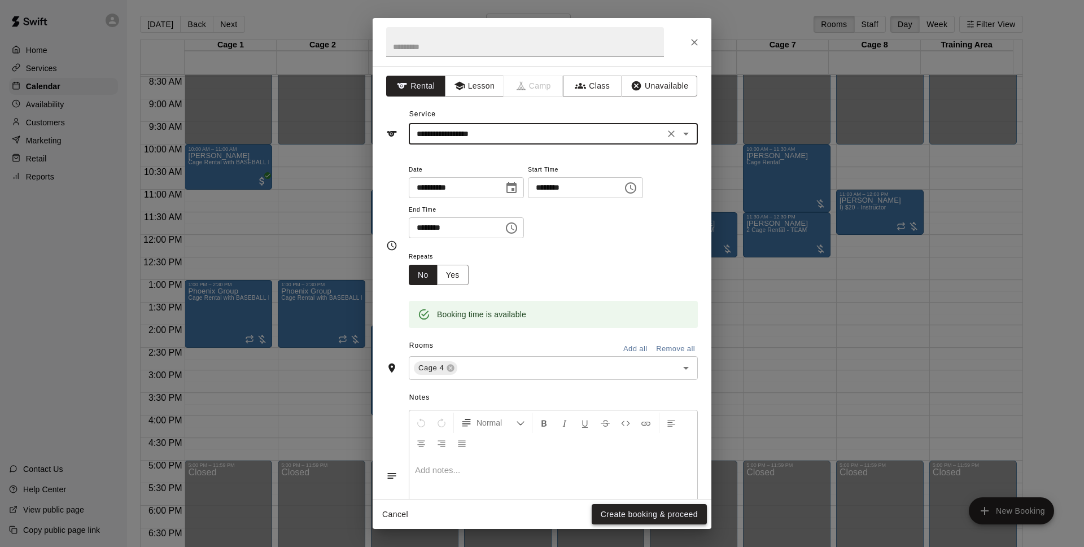
click at [674, 517] on button "Create booking & proceed" at bounding box center [649, 514] width 115 height 21
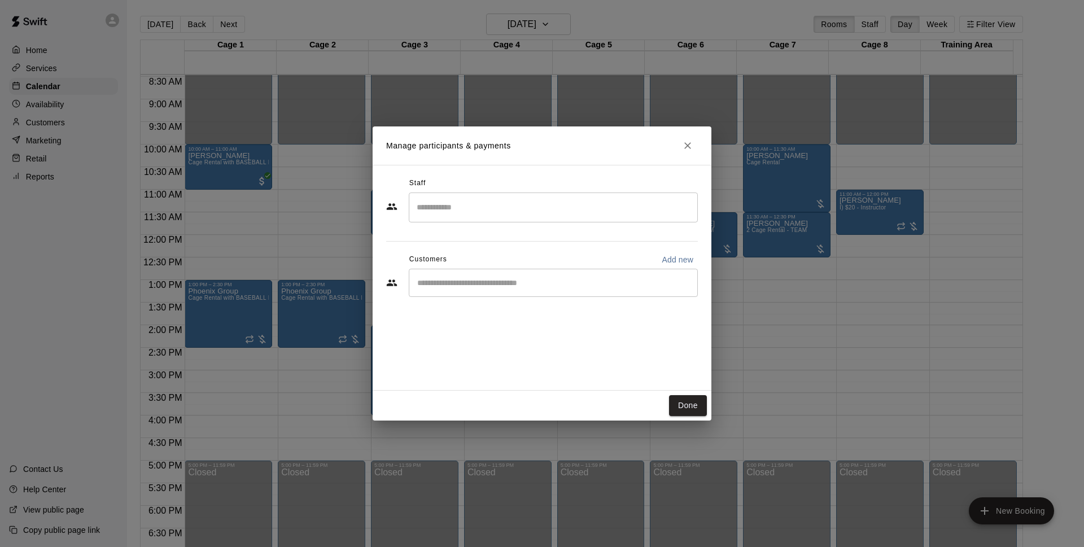
click at [531, 290] on div "​" at bounding box center [553, 283] width 289 height 28
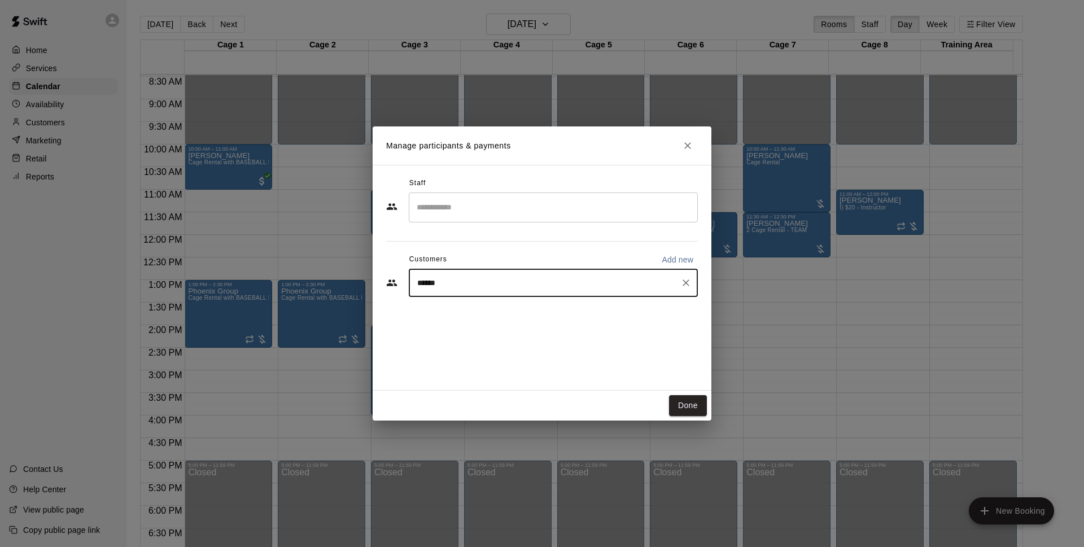
type input "*******"
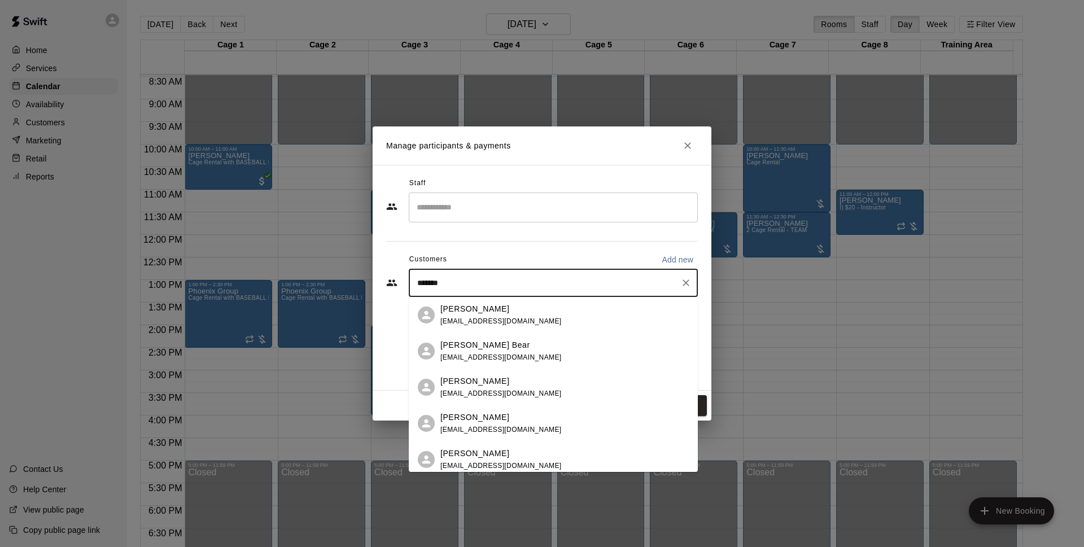
click at [479, 314] on p "[PERSON_NAME]" at bounding box center [474, 309] width 69 height 12
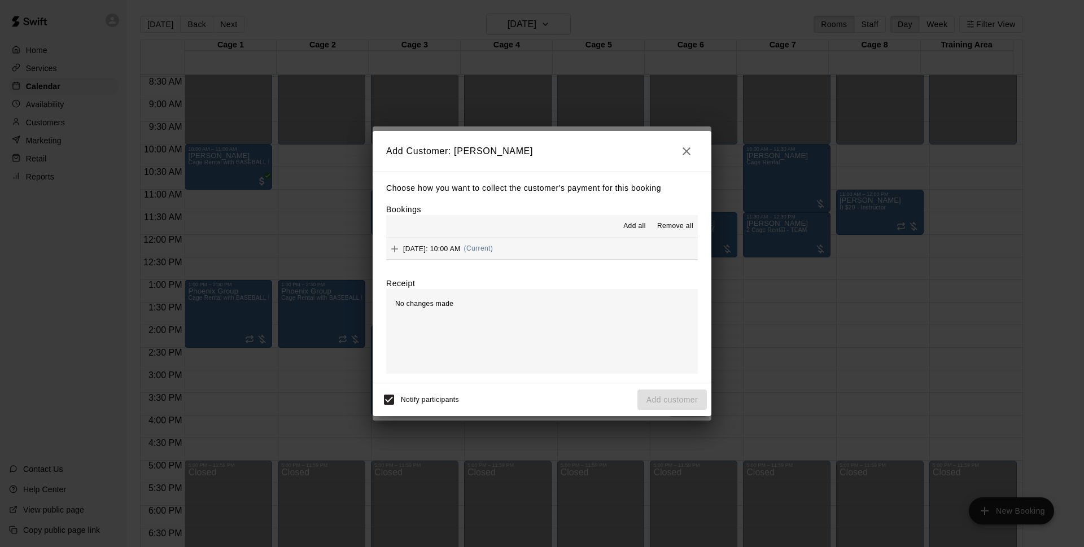
click at [571, 247] on button "[DATE]: 10:00 AM (Current)" at bounding box center [542, 248] width 312 height 21
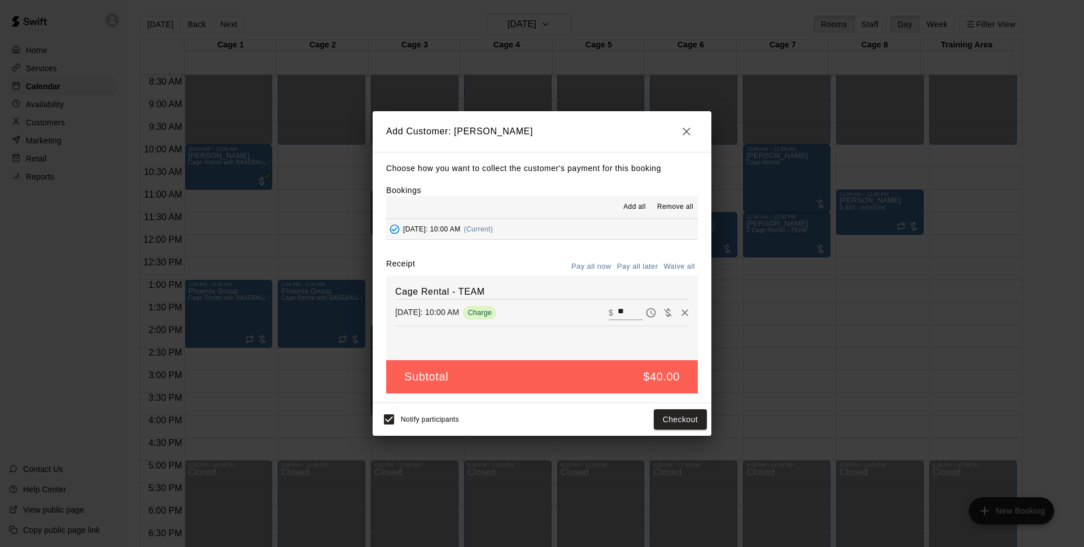
click at [637, 266] on button "Pay all later" at bounding box center [637, 266] width 47 height 17
click at [656, 417] on button "Add customer" at bounding box center [671, 419] width 69 height 21
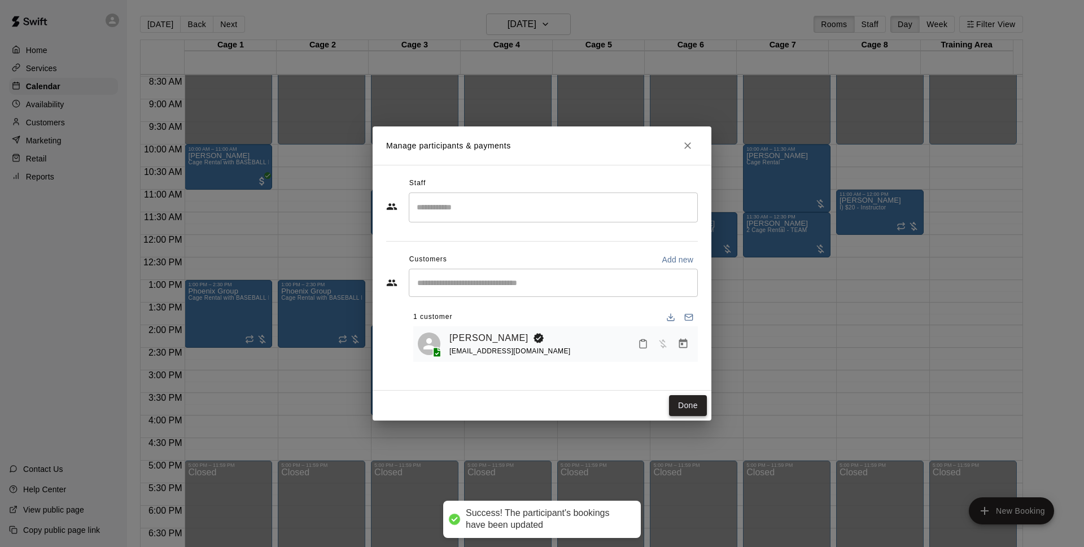
click at [680, 401] on button "Done" at bounding box center [688, 405] width 38 height 21
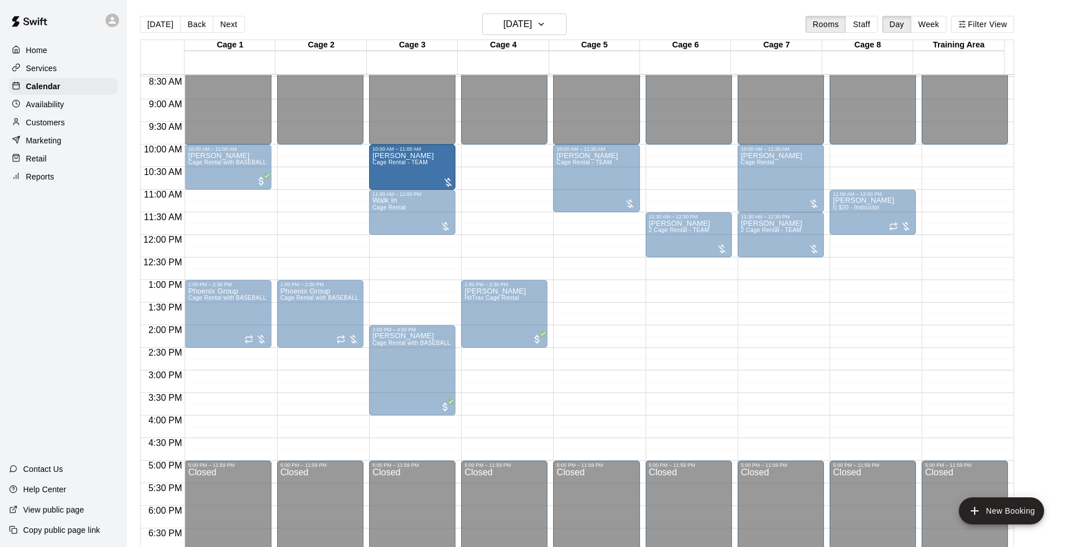
drag, startPoint x: 518, startPoint y: 174, endPoint x: 437, endPoint y: 174, distance: 80.7
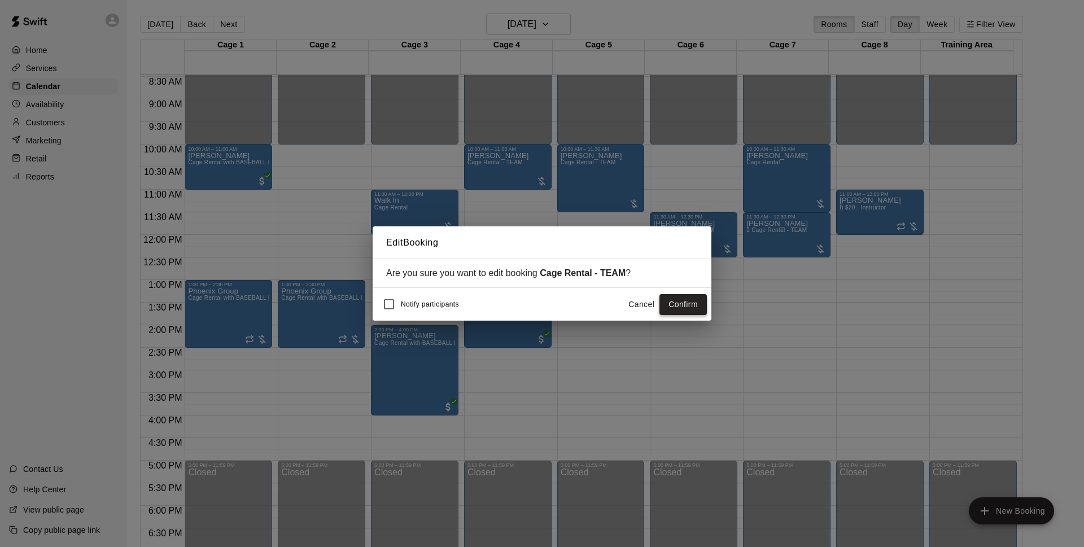
click at [685, 300] on button "Confirm" at bounding box center [682, 304] width 47 height 21
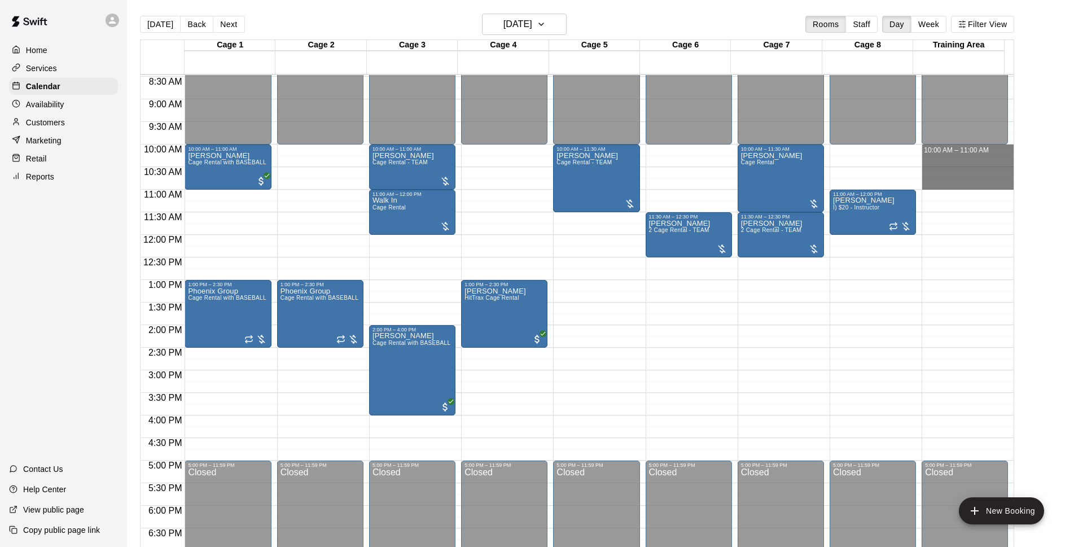
drag, startPoint x: 967, startPoint y: 148, endPoint x: 967, endPoint y: 186, distance: 37.8
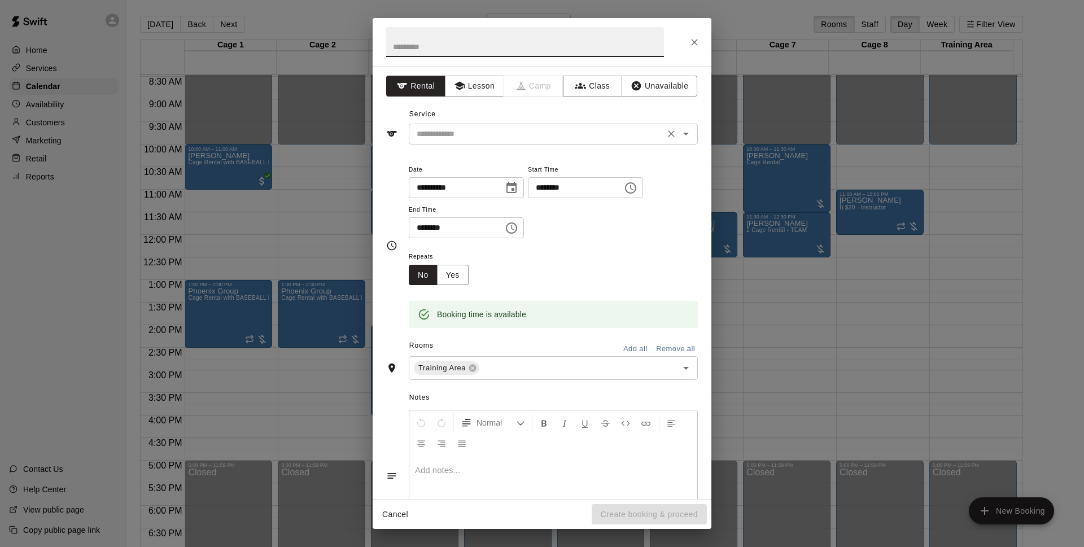
click at [555, 141] on div "​" at bounding box center [553, 134] width 289 height 21
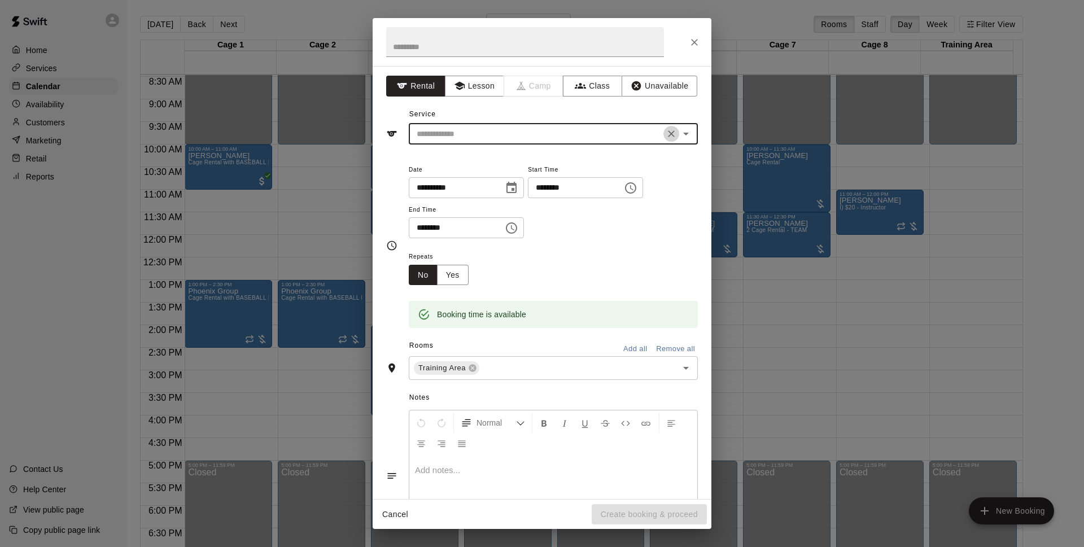
click at [668, 133] on icon "Clear" at bounding box center [671, 133] width 7 height 7
drag, startPoint x: 682, startPoint y: 136, endPoint x: 674, endPoint y: 131, distance: 9.4
click at [683, 135] on button "Open" at bounding box center [686, 134] width 16 height 16
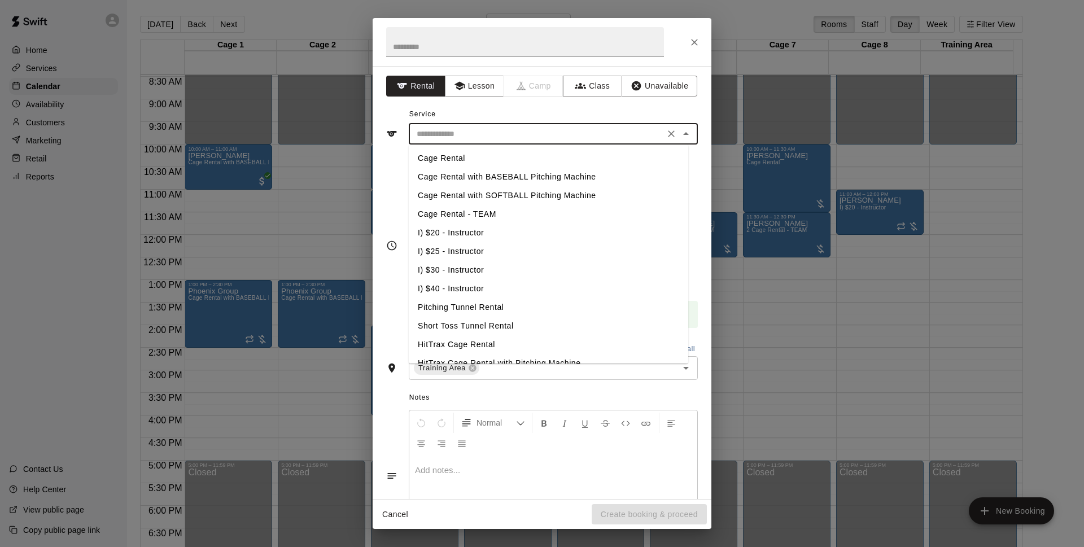
click at [496, 210] on li "Cage Rental - TEAM" at bounding box center [548, 214] width 279 height 19
type input "**********"
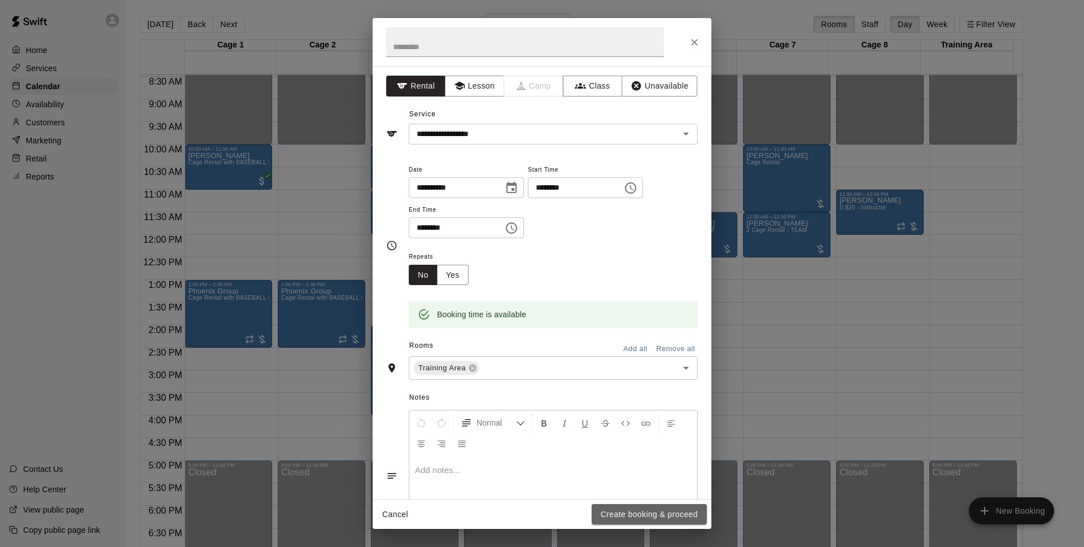
click at [649, 512] on button "Create booking & proceed" at bounding box center [649, 514] width 115 height 21
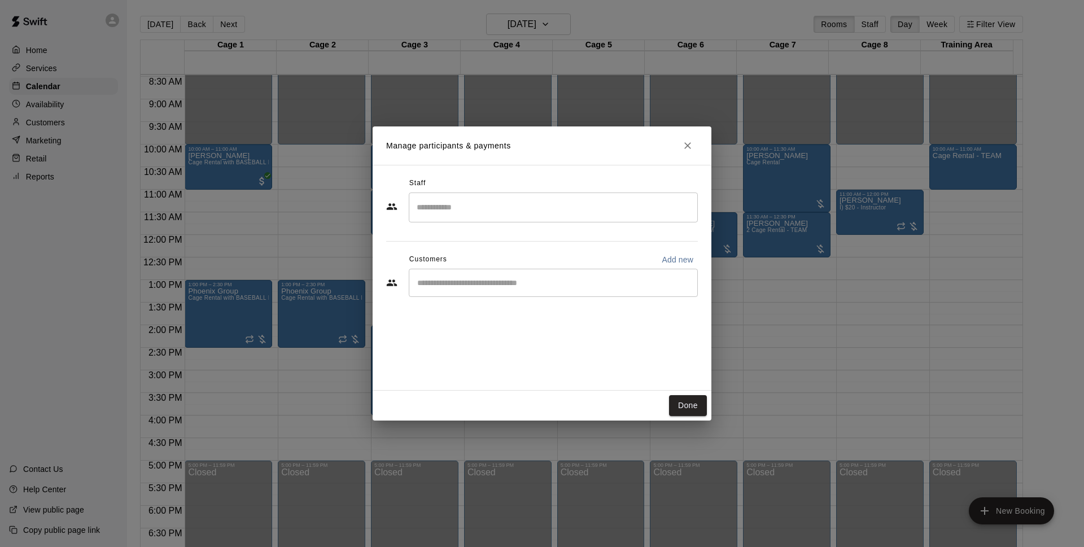
click at [557, 292] on div "​" at bounding box center [553, 283] width 289 height 28
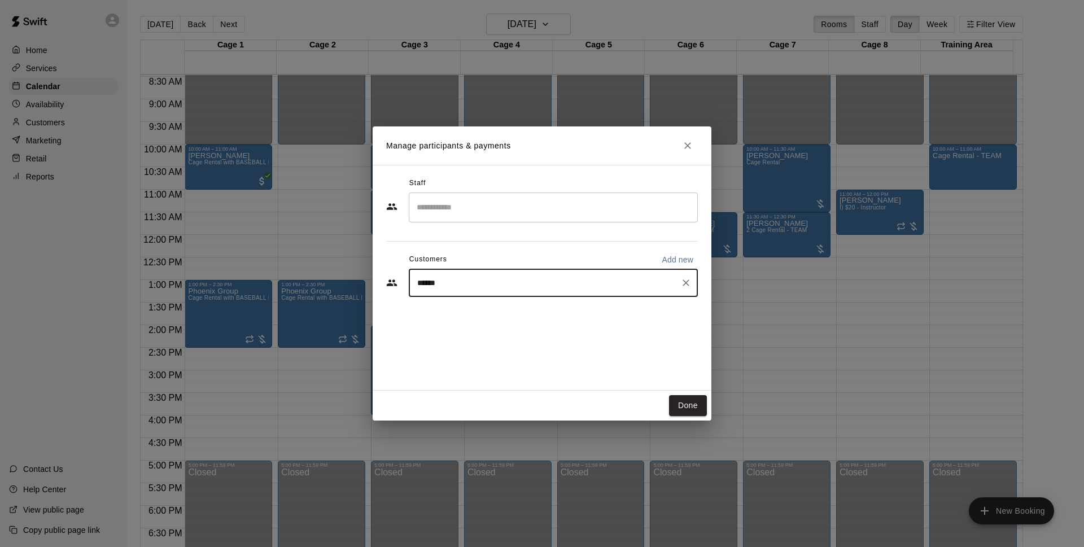
type input "*******"
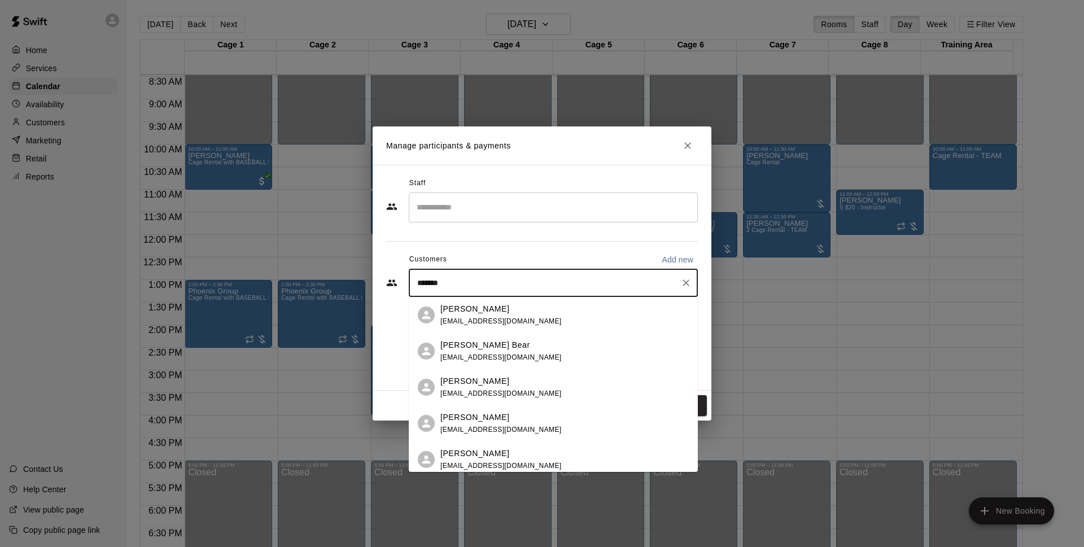
click at [525, 314] on div "[PERSON_NAME] [EMAIL_ADDRESS][DOMAIN_NAME]" at bounding box center [564, 315] width 248 height 24
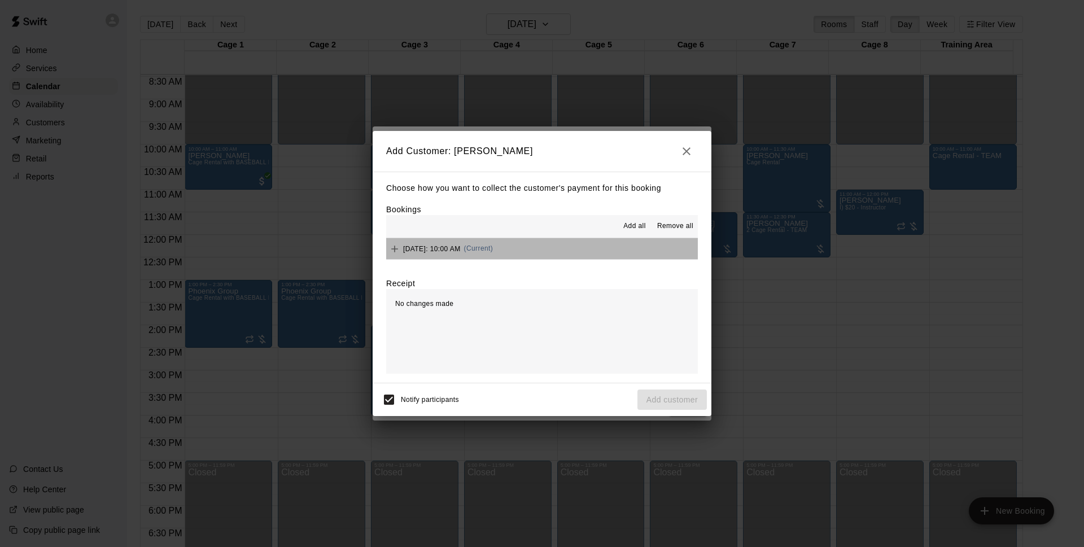
click at [569, 248] on button "[DATE]: 10:00 AM (Current)" at bounding box center [542, 248] width 312 height 21
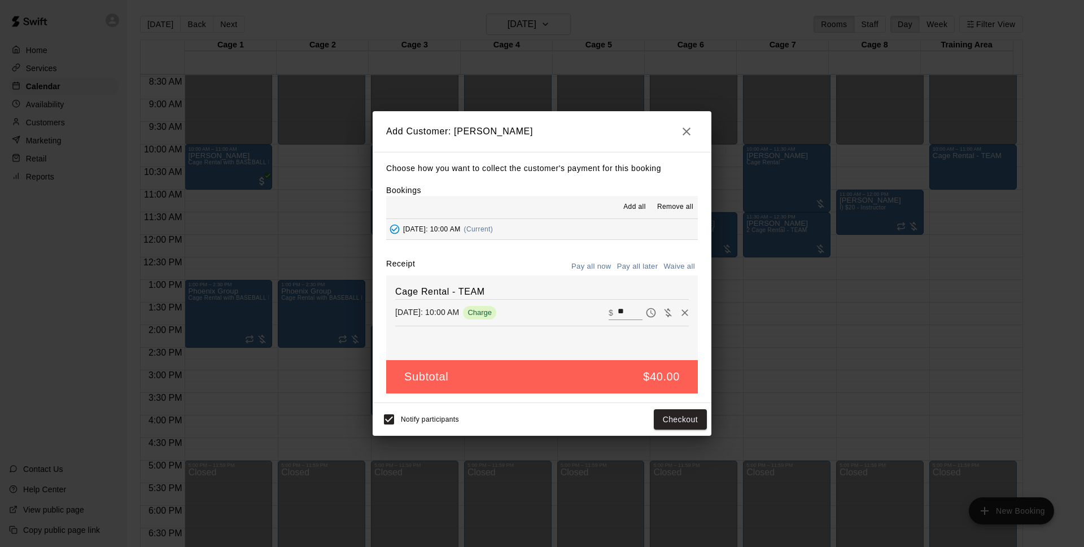
click at [636, 266] on button "Pay all later" at bounding box center [637, 266] width 47 height 17
click at [678, 420] on button "Add customer" at bounding box center [671, 419] width 69 height 21
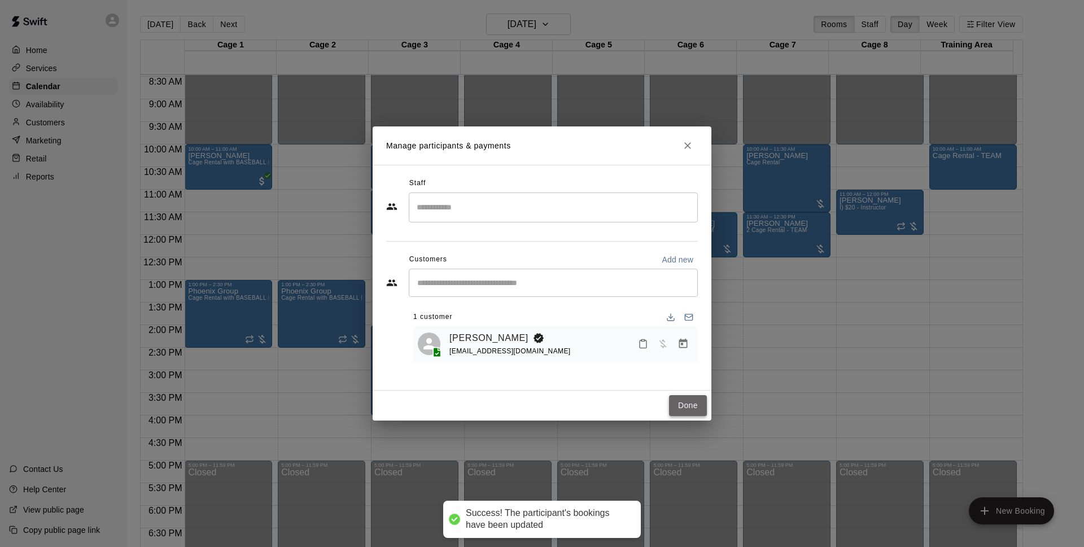
click at [685, 402] on button "Done" at bounding box center [688, 405] width 38 height 21
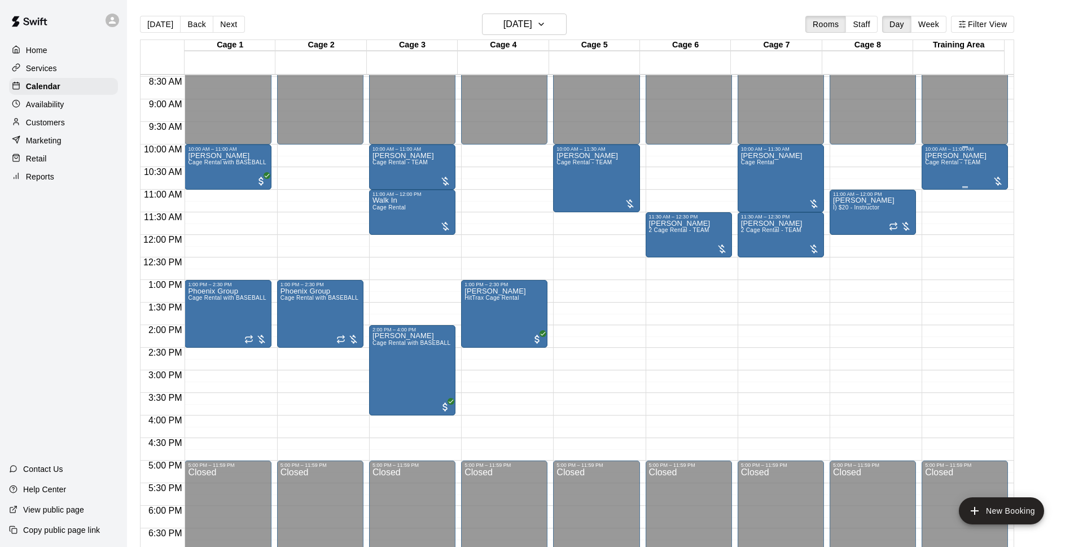
click at [956, 156] on p "[PERSON_NAME]" at bounding box center [956, 156] width 62 height 0
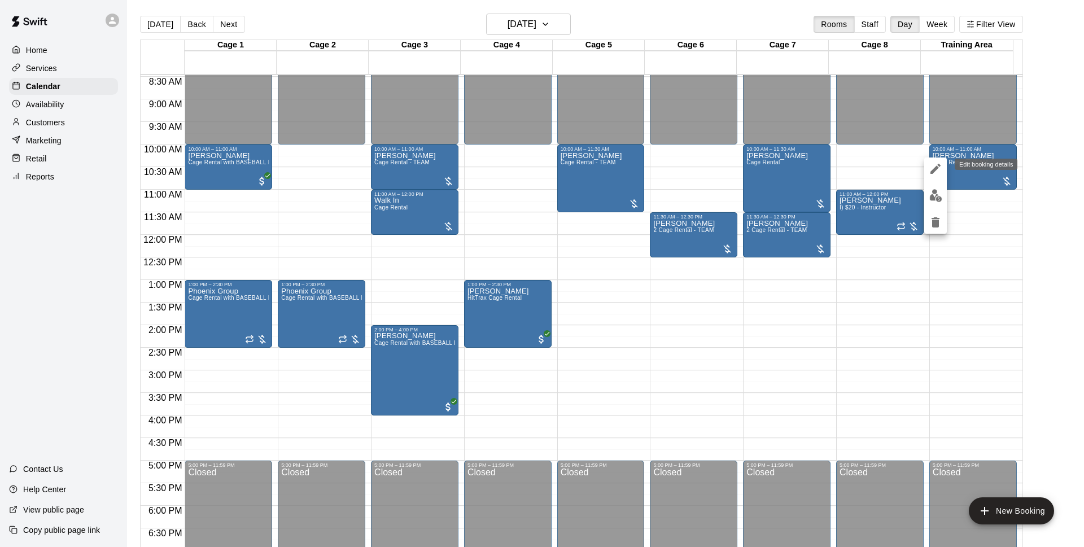
click at [932, 170] on icon "edit" at bounding box center [935, 169] width 10 height 10
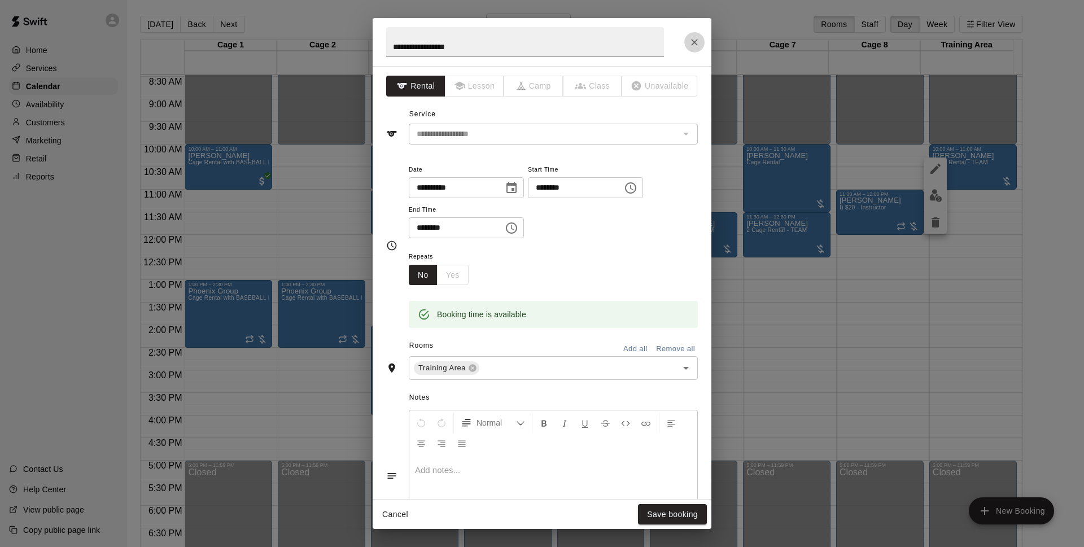
click at [694, 43] on icon "Close" at bounding box center [694, 42] width 11 height 11
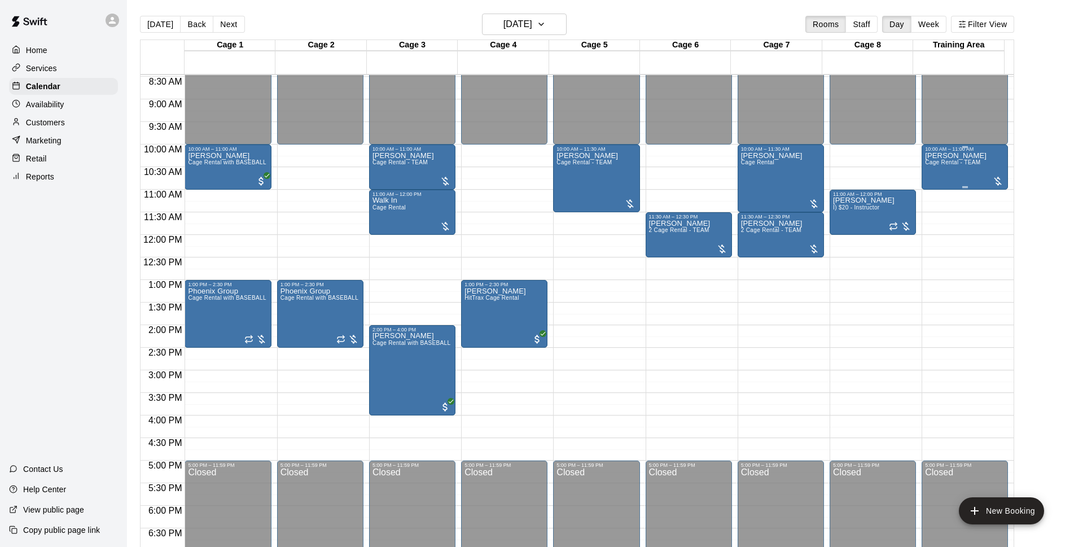
click at [942, 156] on p "[PERSON_NAME]" at bounding box center [956, 156] width 62 height 0
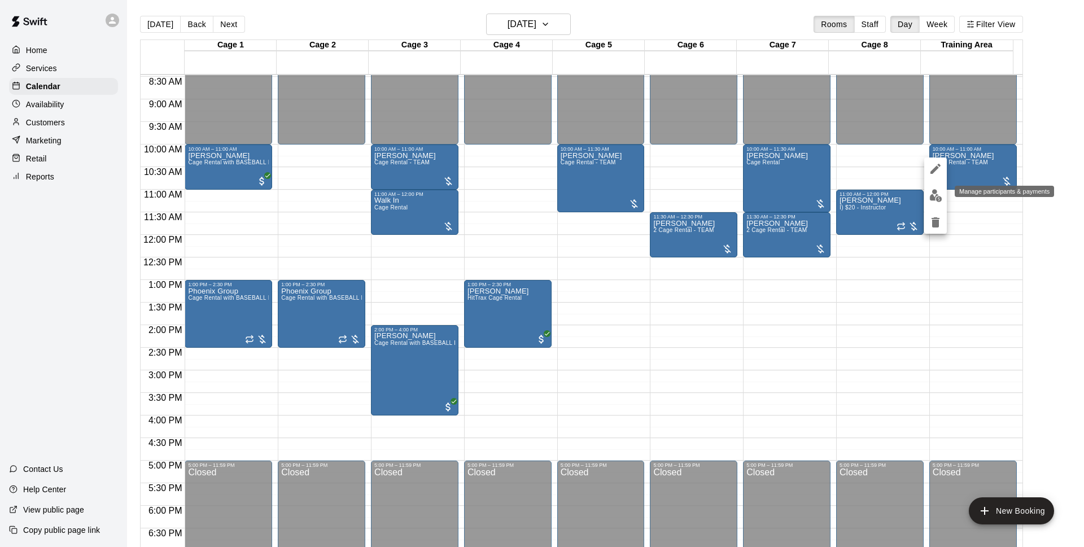
click at [931, 191] on img "edit" at bounding box center [935, 195] width 13 height 13
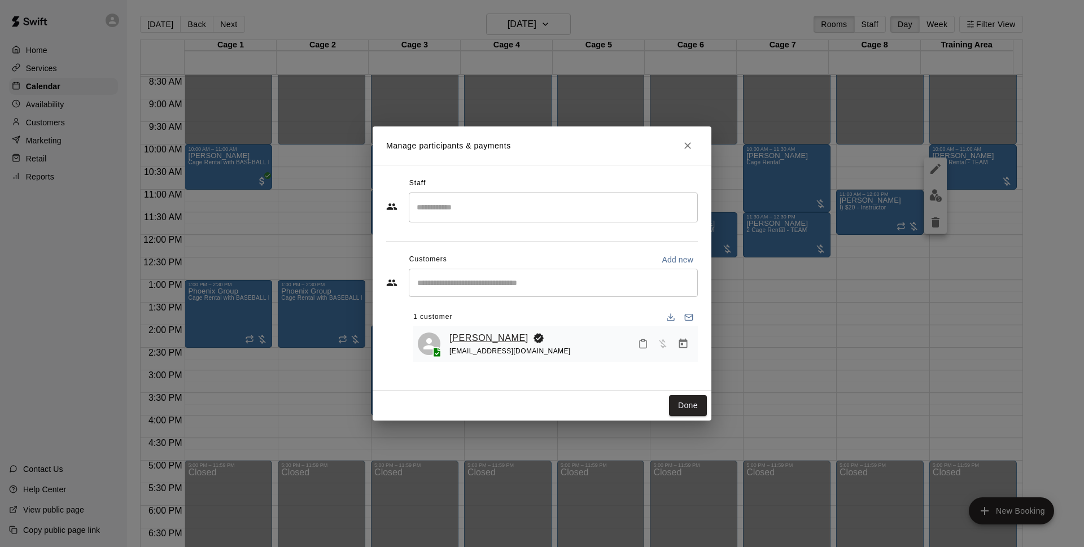
click at [477, 339] on link "[PERSON_NAME]" at bounding box center [488, 338] width 79 height 15
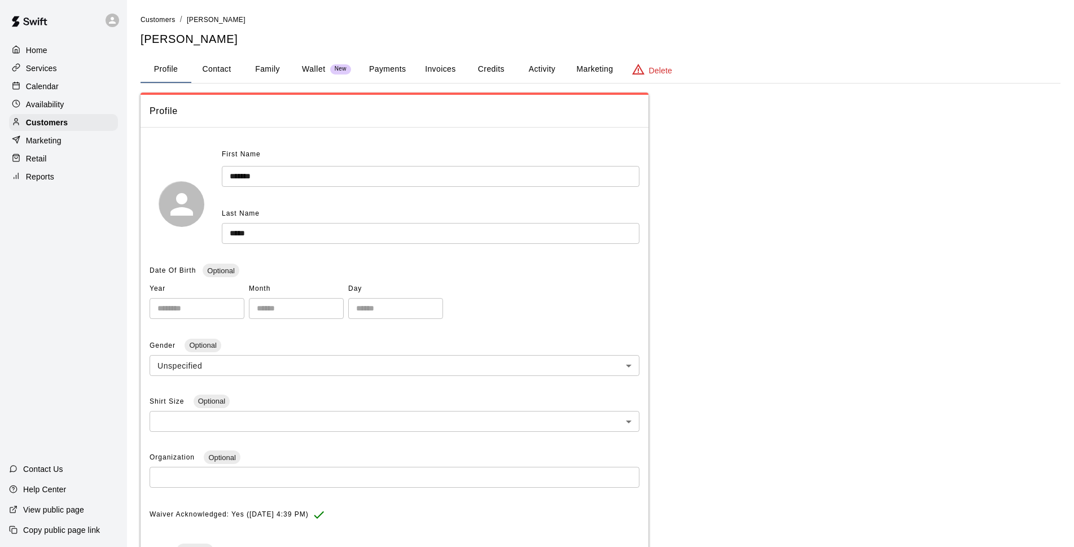
click at [226, 70] on button "Contact" at bounding box center [216, 69] width 51 height 27
select select "**"
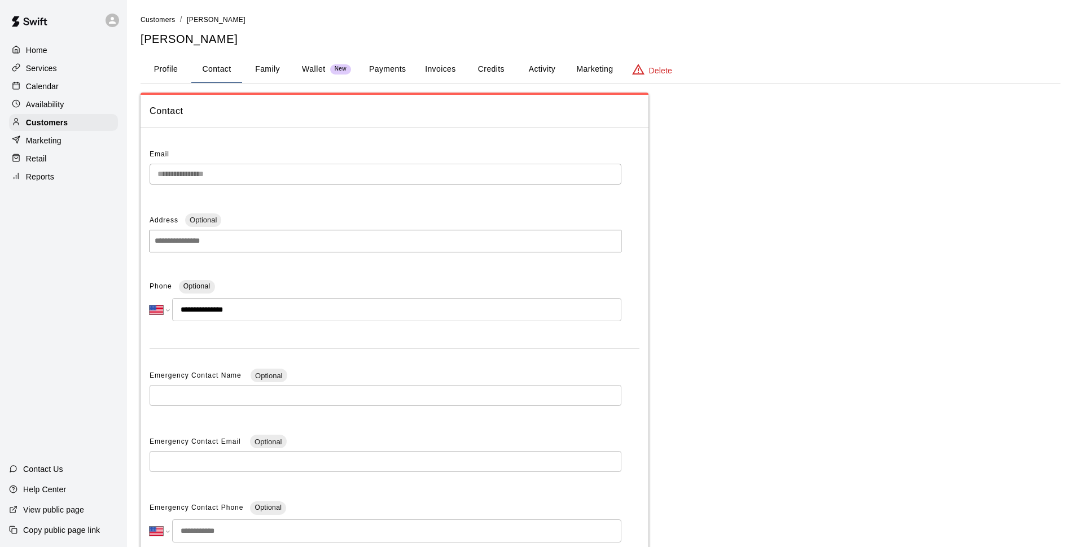
scroll to position [82, 0]
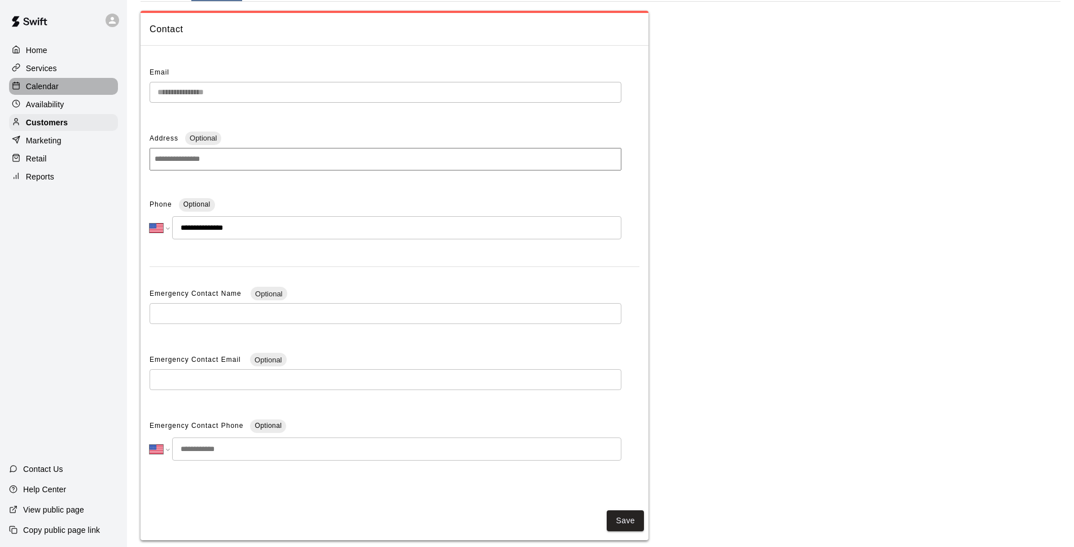
click at [42, 90] on p "Calendar" at bounding box center [42, 86] width 33 height 11
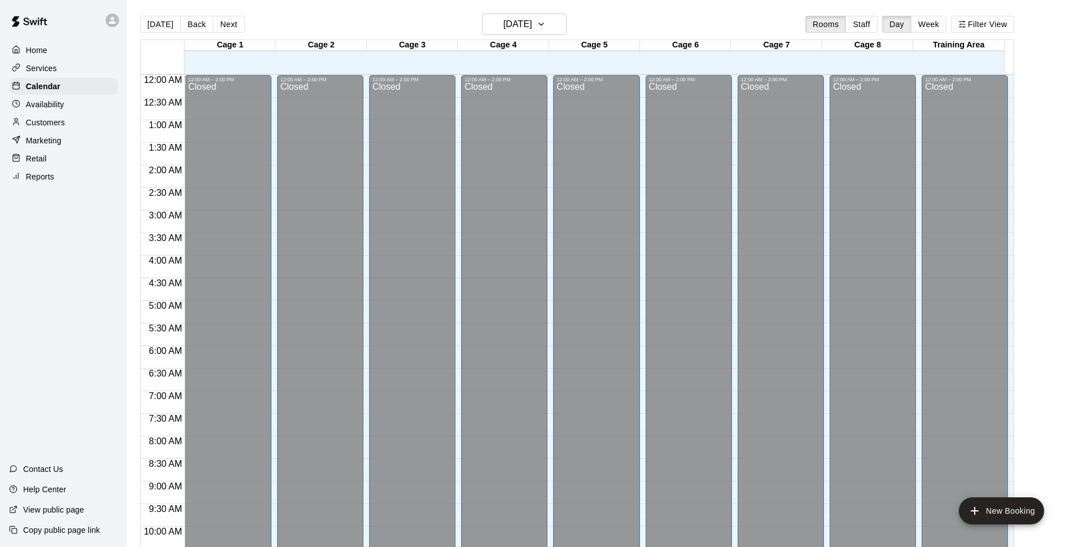
scroll to position [565, 0]
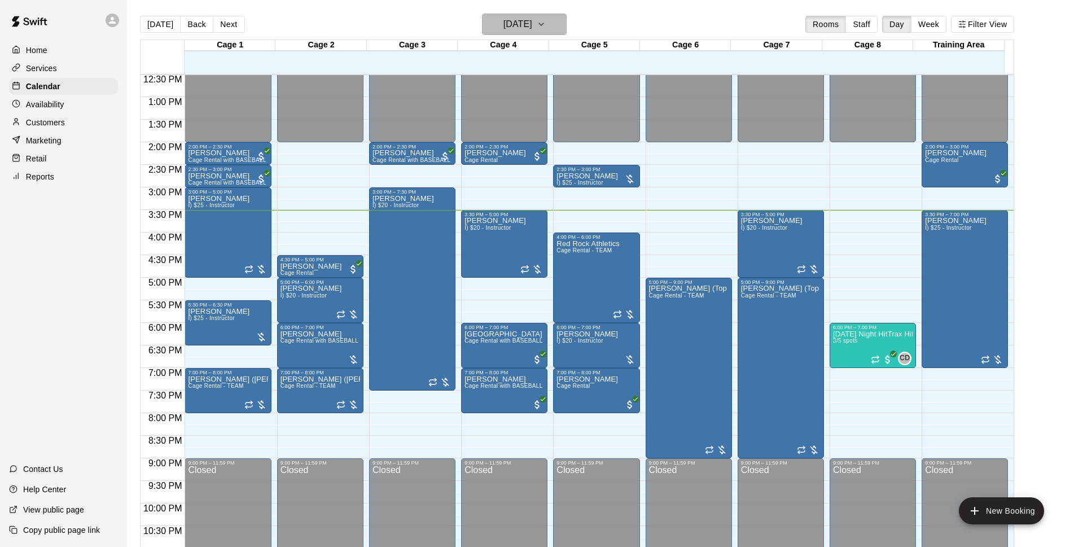
click at [557, 16] on button "[DATE]" at bounding box center [524, 24] width 85 height 21
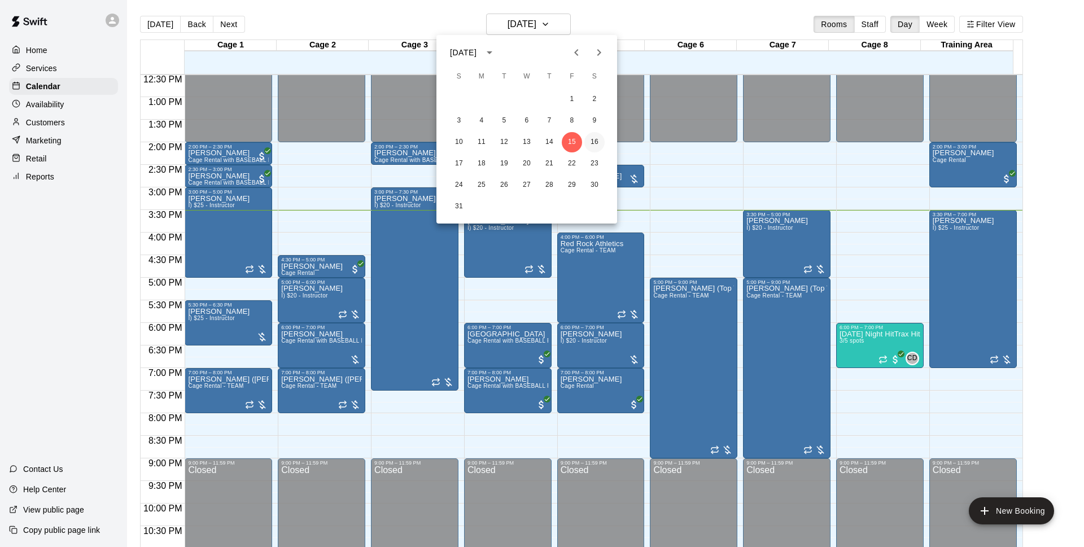
click at [601, 140] on button "16" at bounding box center [594, 142] width 20 height 20
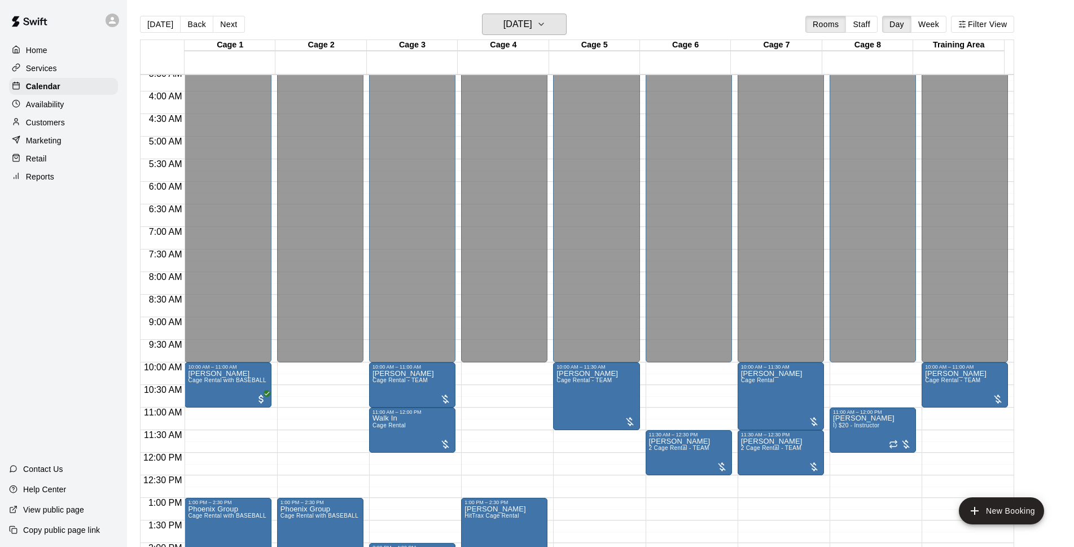
scroll to position [382, 0]
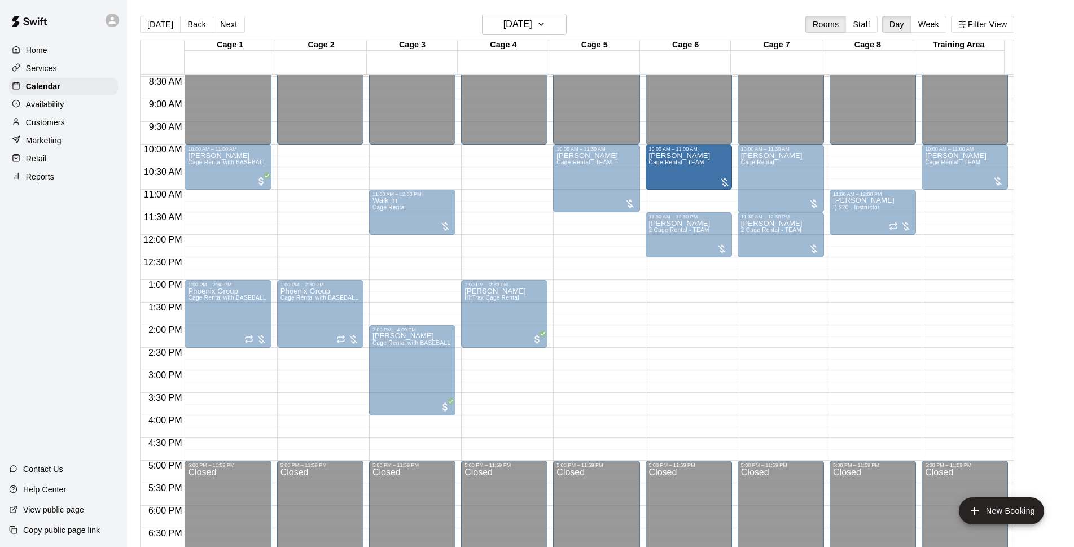
drag, startPoint x: 572, startPoint y: 155, endPoint x: 675, endPoint y: 173, distance: 104.4
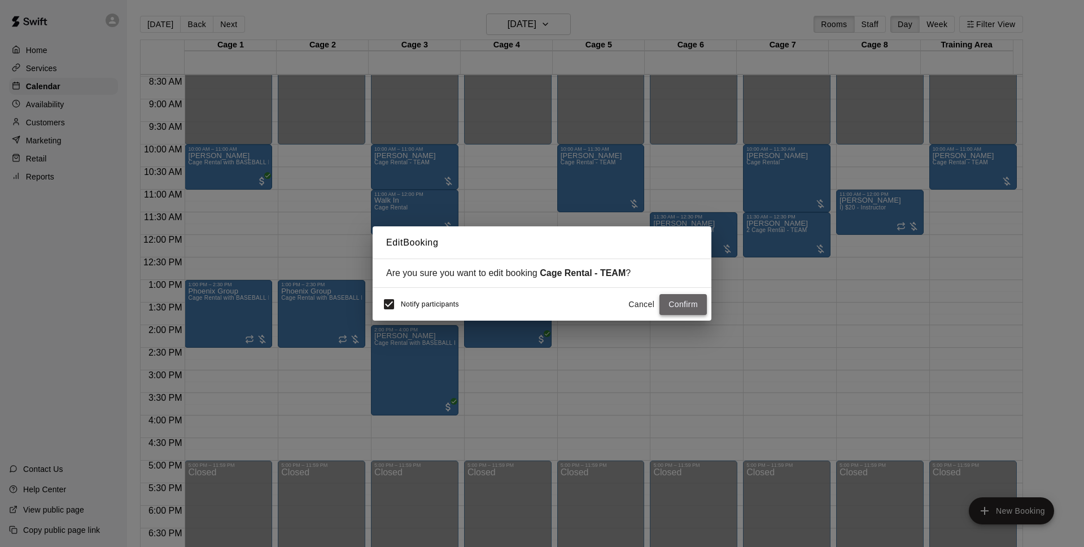
click at [672, 300] on button "Confirm" at bounding box center [682, 304] width 47 height 21
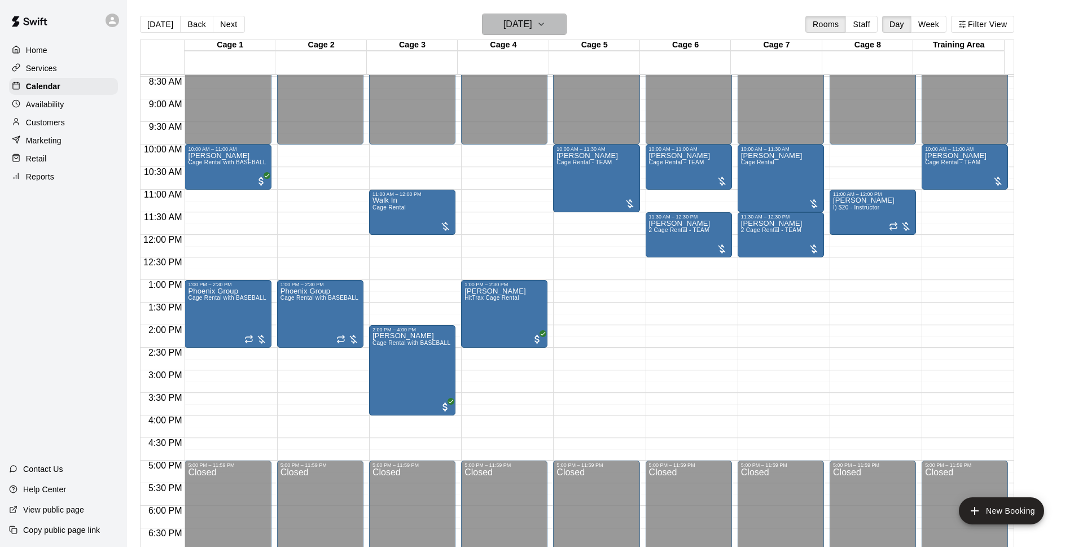
click at [523, 27] on h6 "[DATE]" at bounding box center [517, 24] width 29 height 16
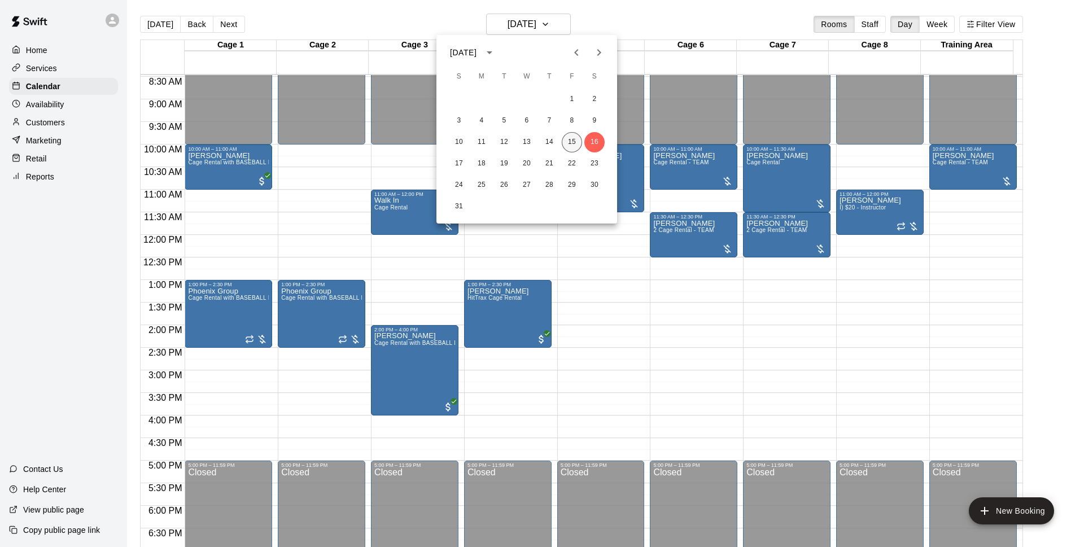
click at [572, 139] on button "15" at bounding box center [572, 142] width 20 height 20
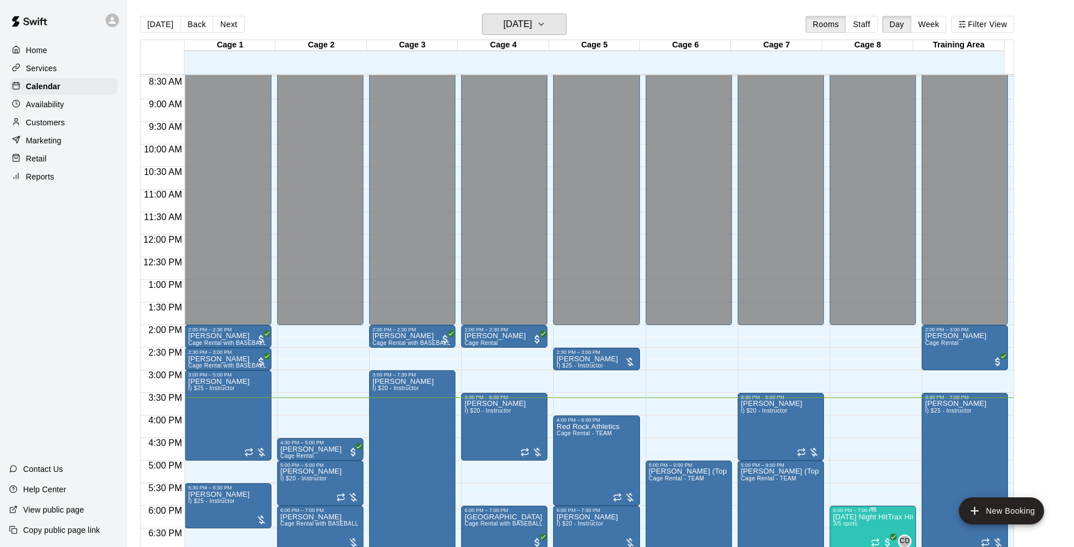
scroll to position [600, 0]
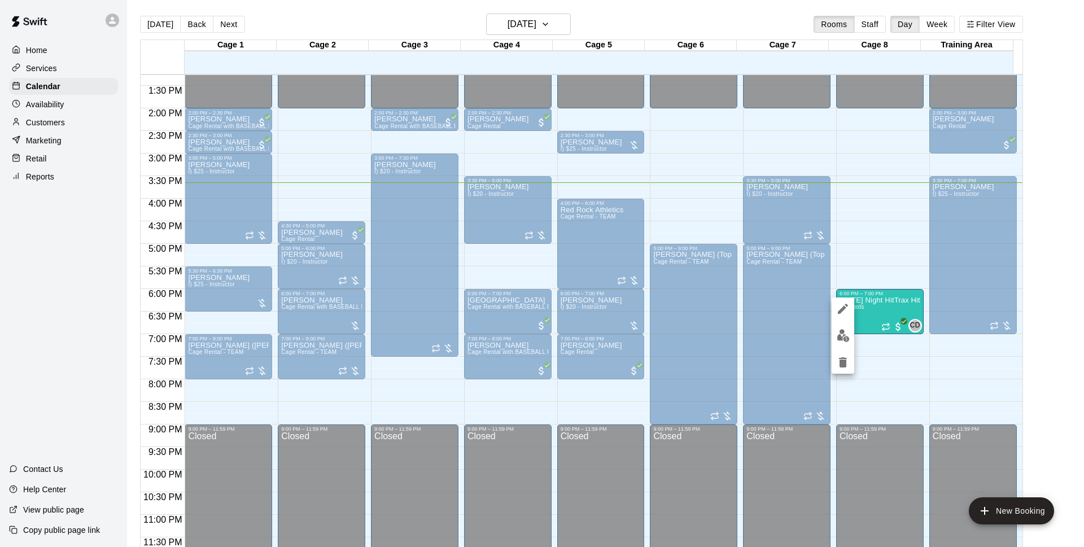
click at [879, 354] on div at bounding box center [542, 273] width 1084 height 547
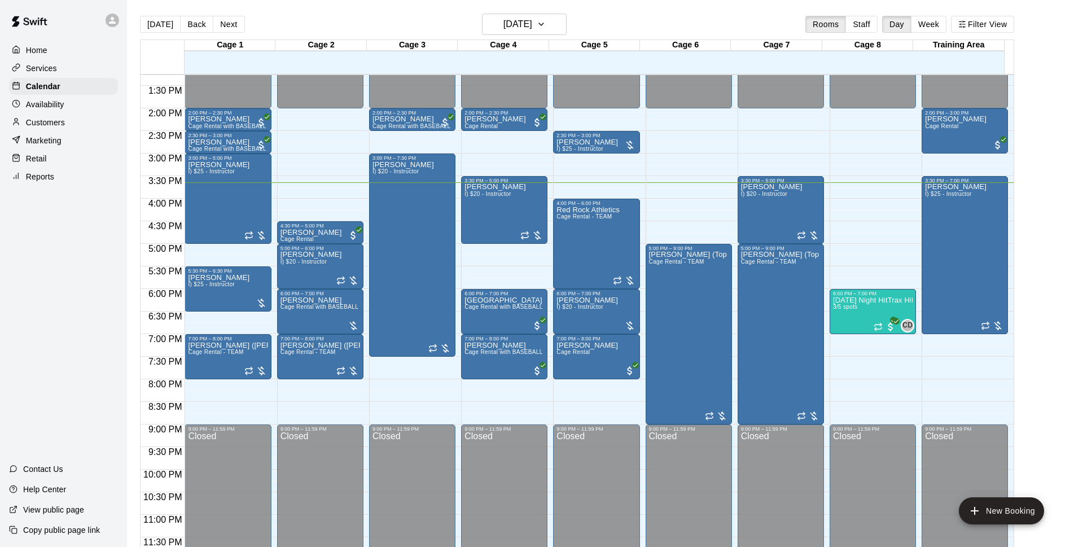
click at [857, 300] on p "[DATE] Night HitTrax Hitting REPS Class (6-12 year olds)" at bounding box center [873, 300] width 80 height 0
click at [866, 300] on p "[DATE] Night HitTrax Hitting REPS Class (6-12 year olds)" at bounding box center [873, 300] width 80 height 0
click at [907, 325] on span "CD" at bounding box center [907, 325] width 10 height 11
click at [844, 300] on p "[DATE] Night HitTrax Hitting REPS Class (6-12 year olds)" at bounding box center [873, 300] width 80 height 0
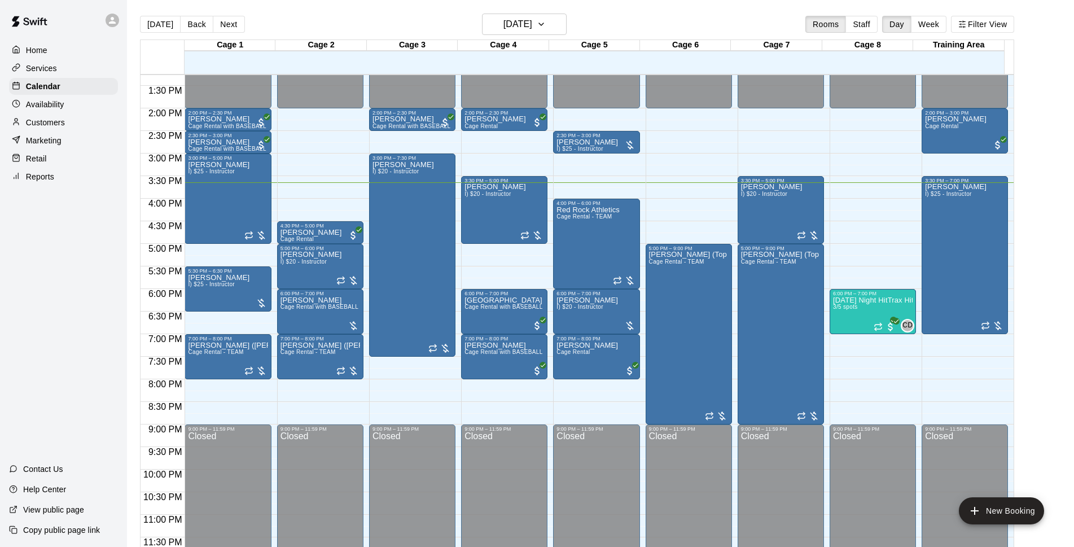
click at [844, 300] on p "[DATE] Night HitTrax Hitting REPS Class (6-12 year olds)" at bounding box center [873, 300] width 80 height 0
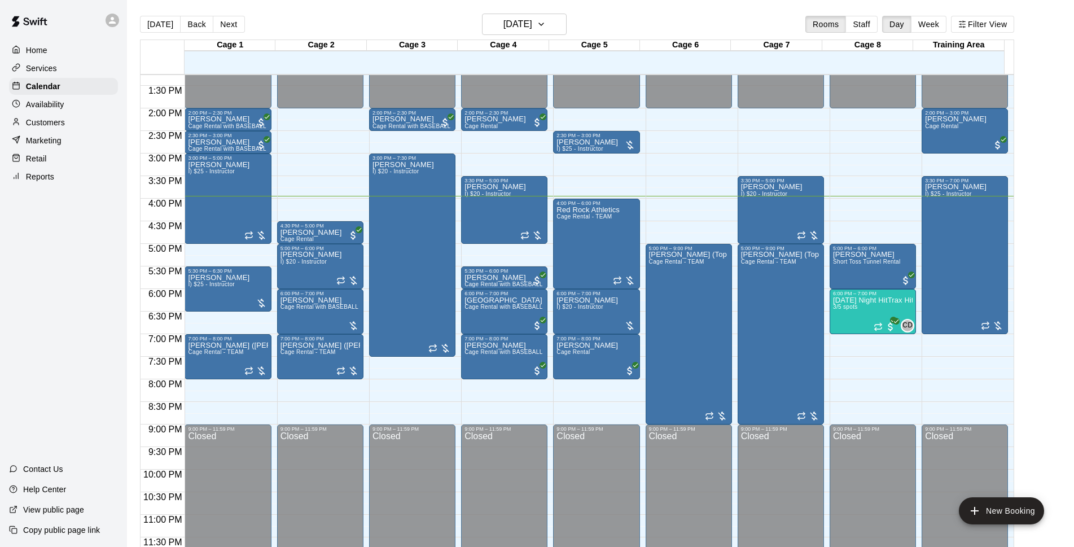
click at [904, 361] on div "12:00 AM – 2:00 PM Closed 5:00 PM – 6:00 PM [PERSON_NAME] Short Toss Tunnel Ren…" at bounding box center [873, 18] width 86 height 1084
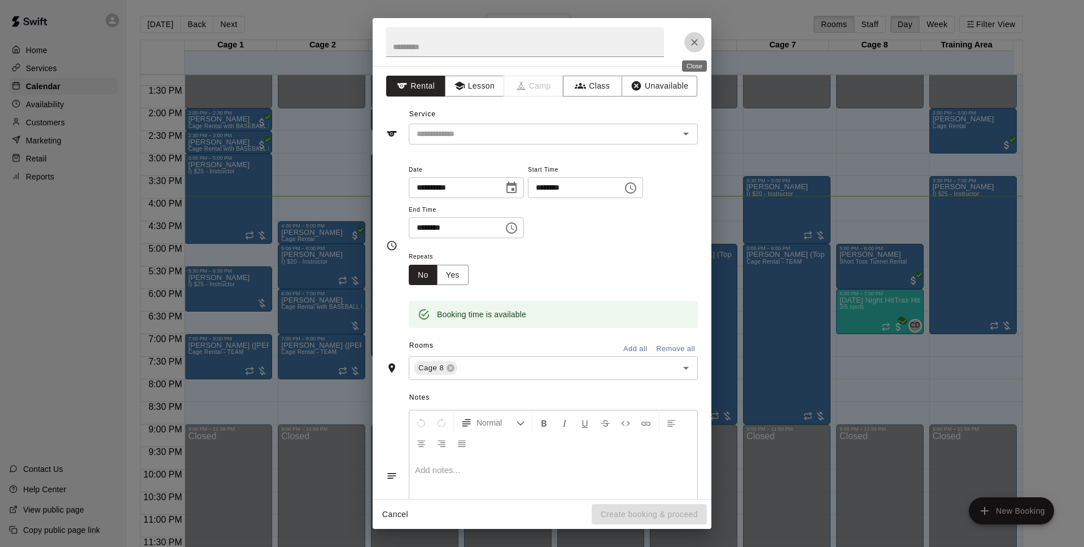
click at [695, 43] on icon "Close" at bounding box center [694, 42] width 7 height 7
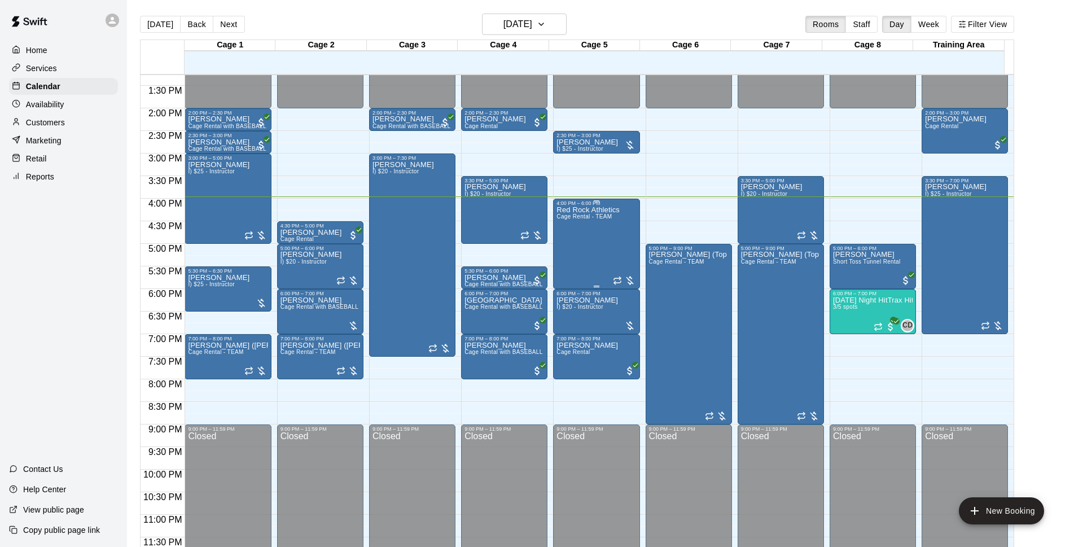
click at [611, 204] on div "4:00 PM – 6:00 PM" at bounding box center [597, 203] width 80 height 6
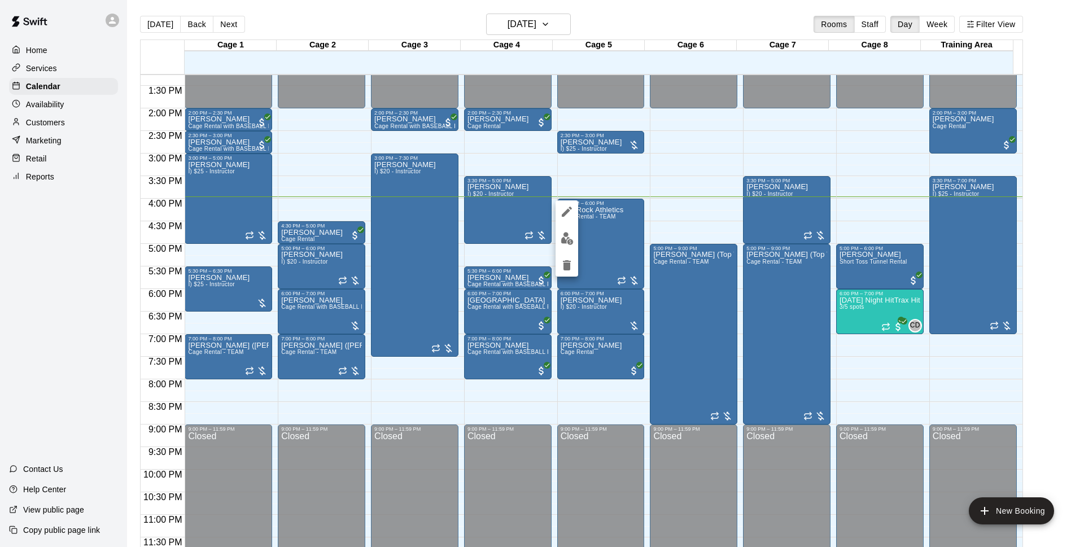
click at [566, 236] on img "edit" at bounding box center [566, 238] width 13 height 13
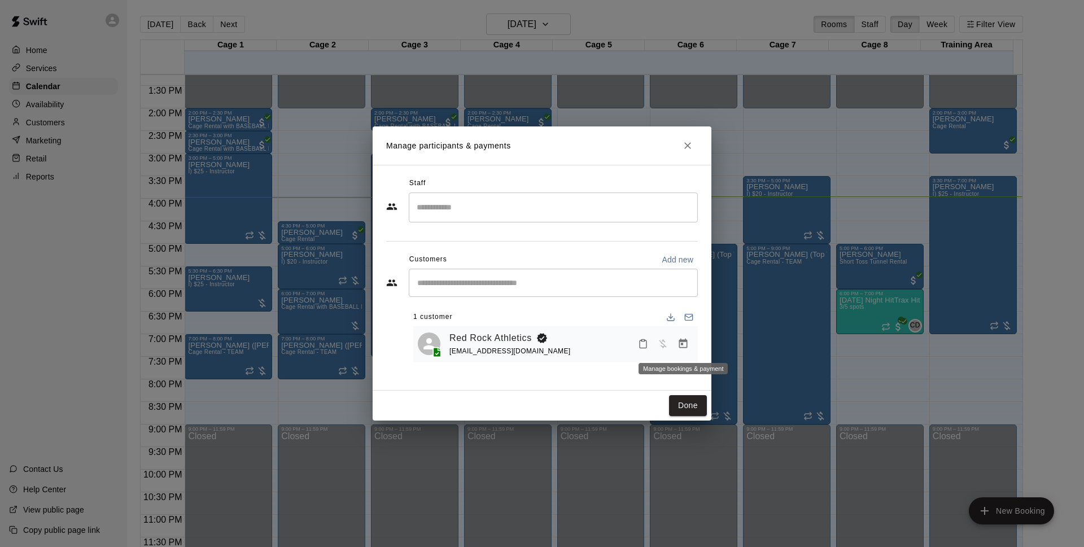
click at [681, 343] on icon "Manage bookings & payment" at bounding box center [683, 344] width 8 height 10
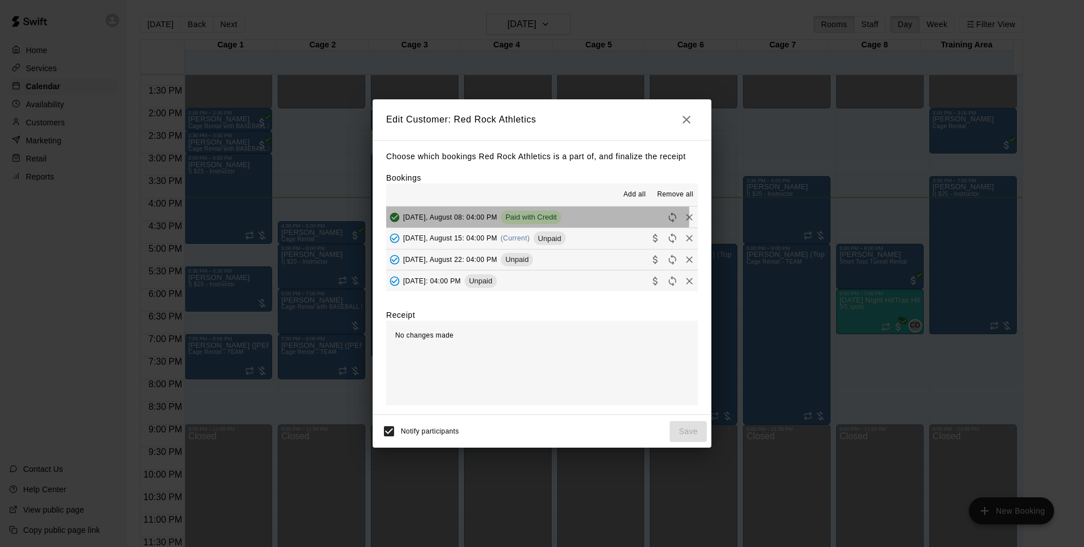
click at [479, 216] on span "[DATE], August 08: 04:00 PM" at bounding box center [450, 217] width 94 height 8
click at [689, 121] on icon "button" at bounding box center [686, 120] width 8 height 8
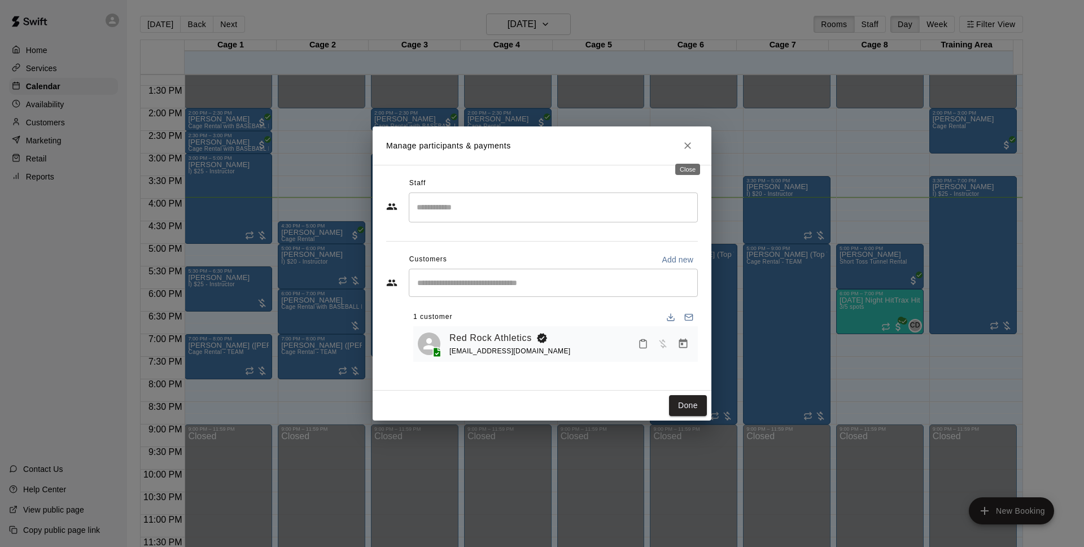
click at [683, 147] on icon "Close" at bounding box center [687, 145] width 11 height 11
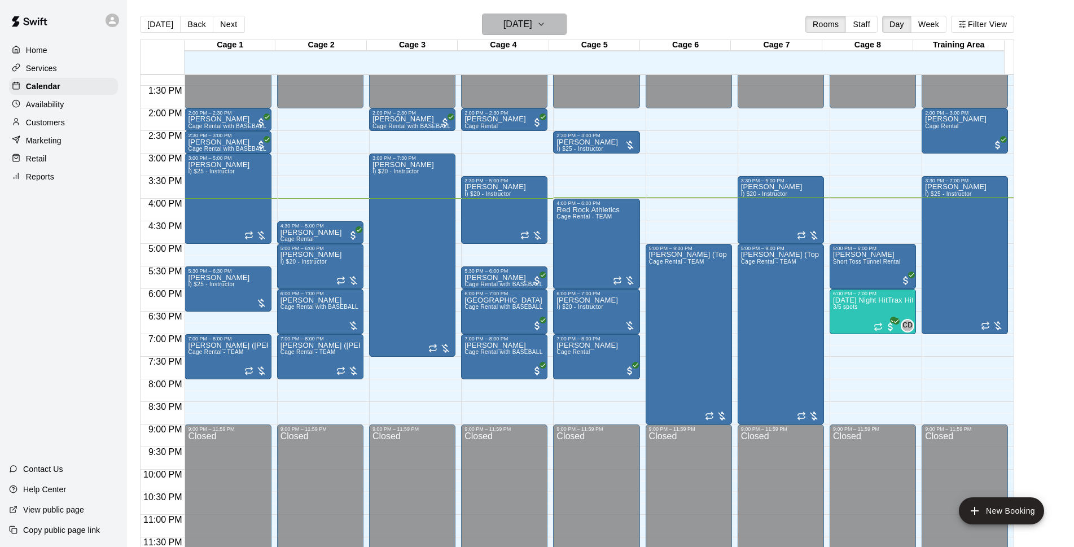
click at [553, 23] on button "[DATE]" at bounding box center [524, 24] width 85 height 21
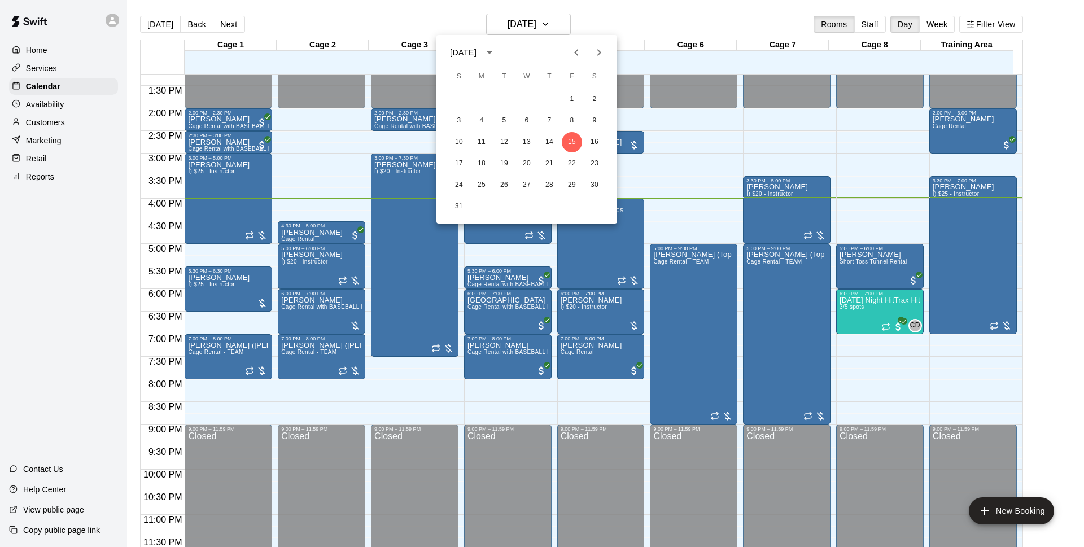
click at [694, 111] on div at bounding box center [542, 273] width 1084 height 547
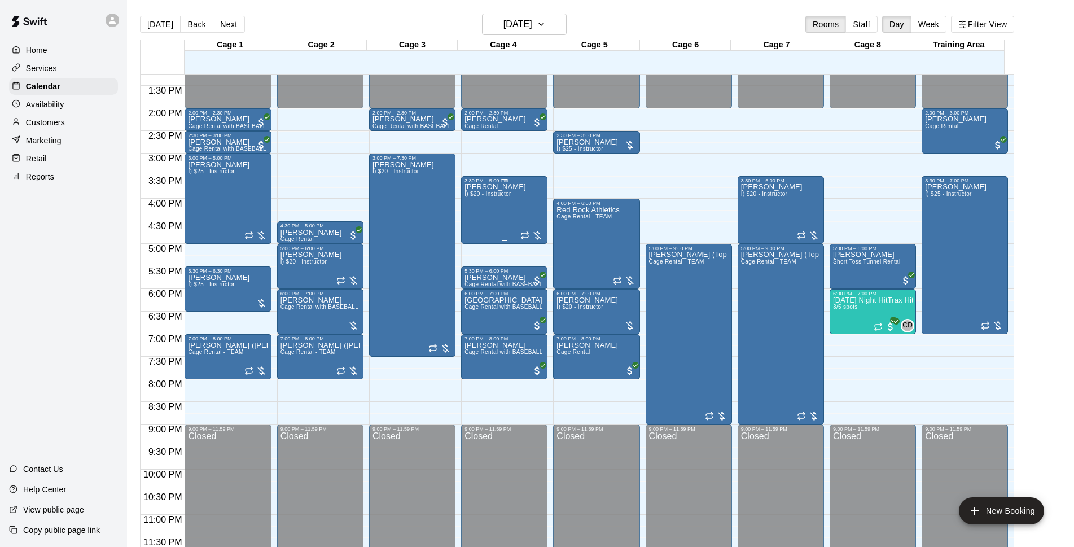
click at [507, 192] on span "I) $20 - Instructor" at bounding box center [488, 194] width 46 height 6
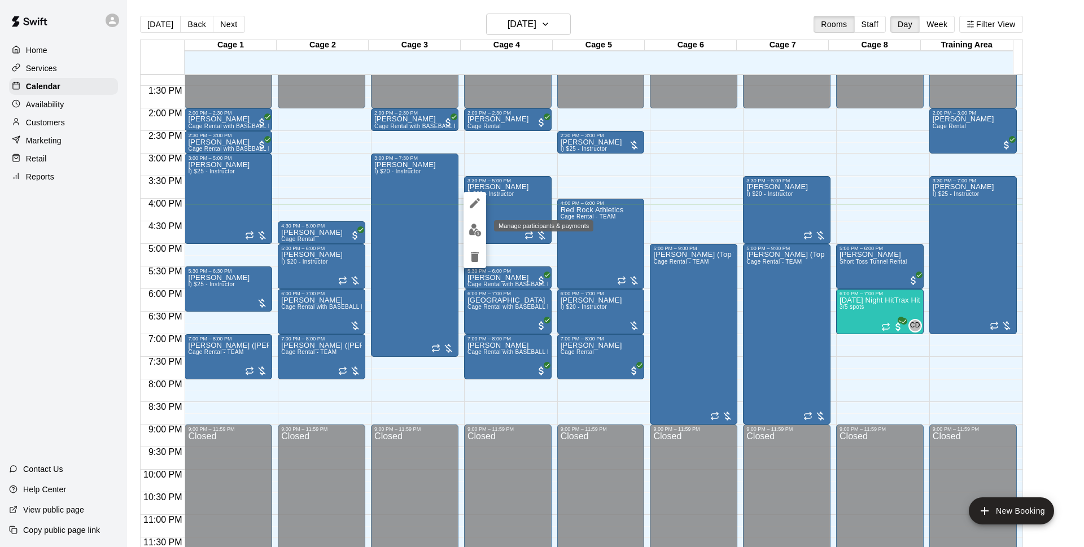
click at [473, 226] on img "edit" at bounding box center [474, 230] width 13 height 13
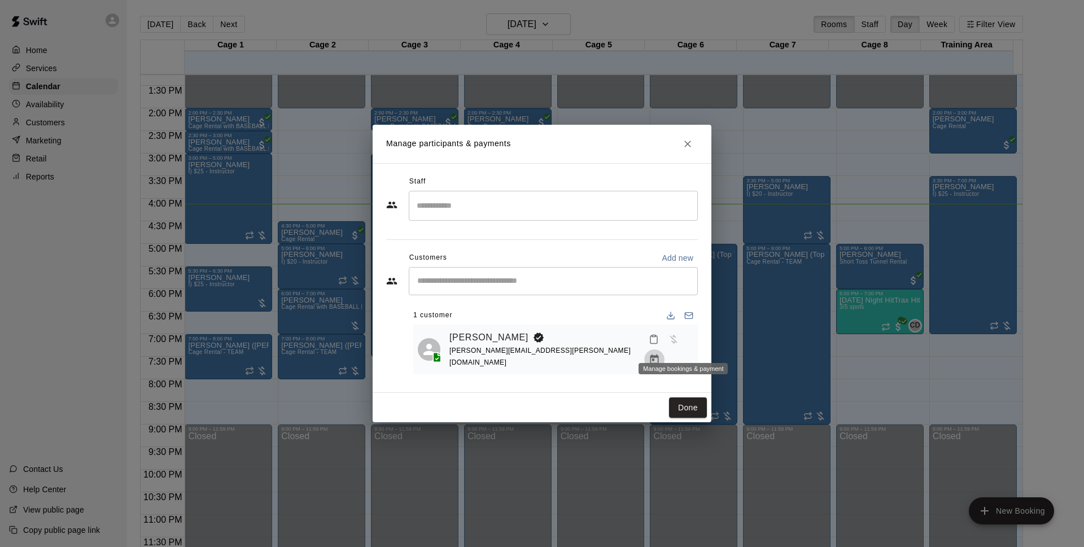
click at [659, 354] on icon "Manage bookings & payment" at bounding box center [654, 359] width 8 height 10
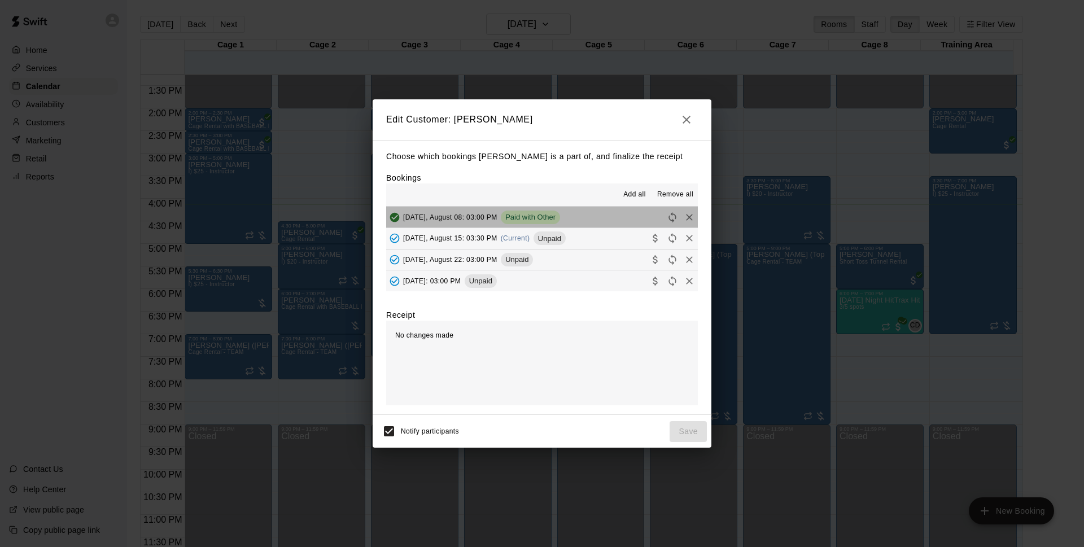
click at [580, 218] on button "[DATE], August 08: 03:00 PM Paid with Other" at bounding box center [542, 217] width 312 height 21
click at [684, 120] on icon "button" at bounding box center [687, 120] width 14 height 14
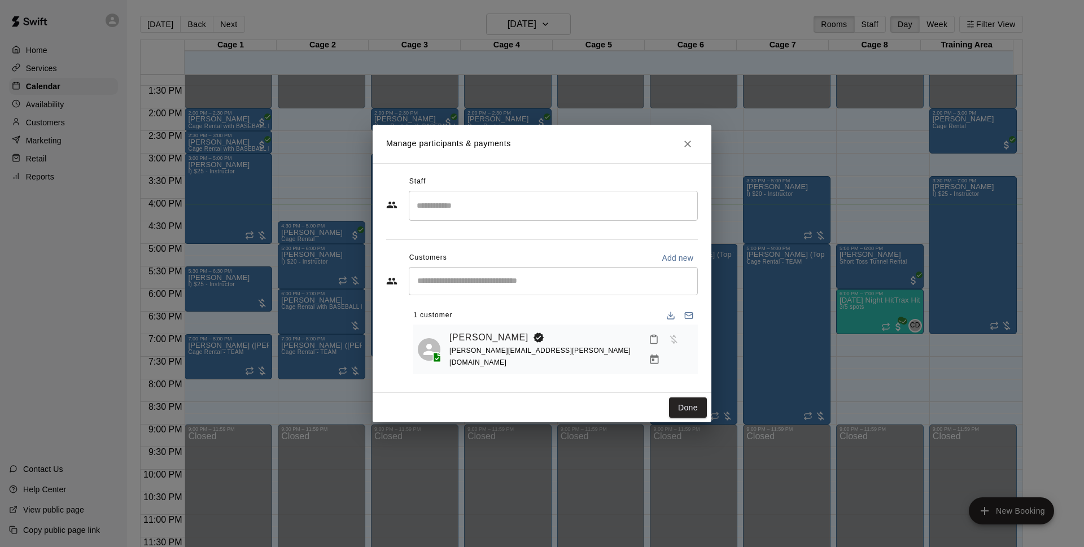
drag, startPoint x: 685, startPoint y: 402, endPoint x: 253, endPoint y: 256, distance: 456.4
click at [687, 405] on button "Done" at bounding box center [688, 407] width 38 height 21
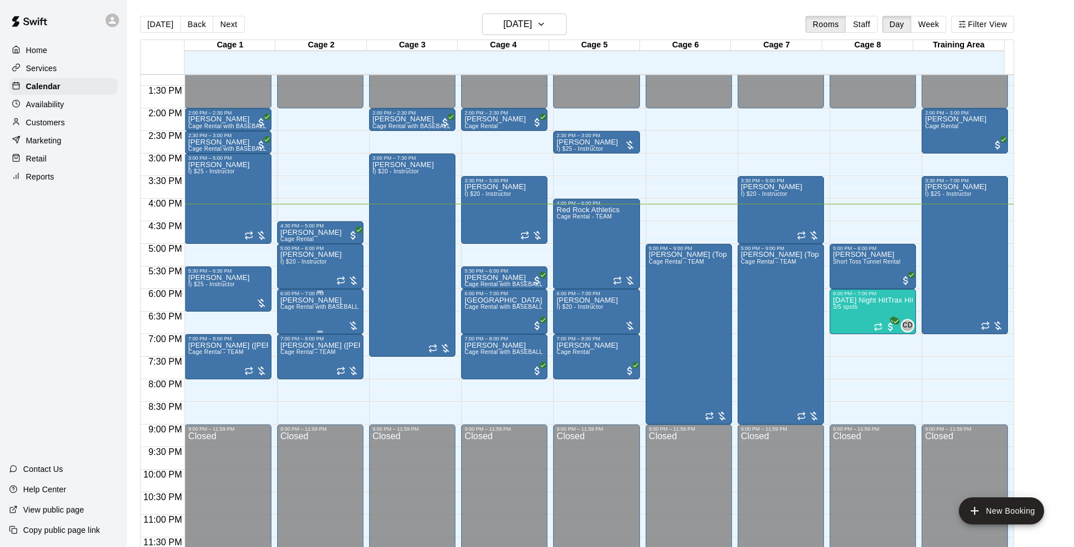
click at [317, 300] on p "[PERSON_NAME]" at bounding box center [321, 300] width 80 height 0
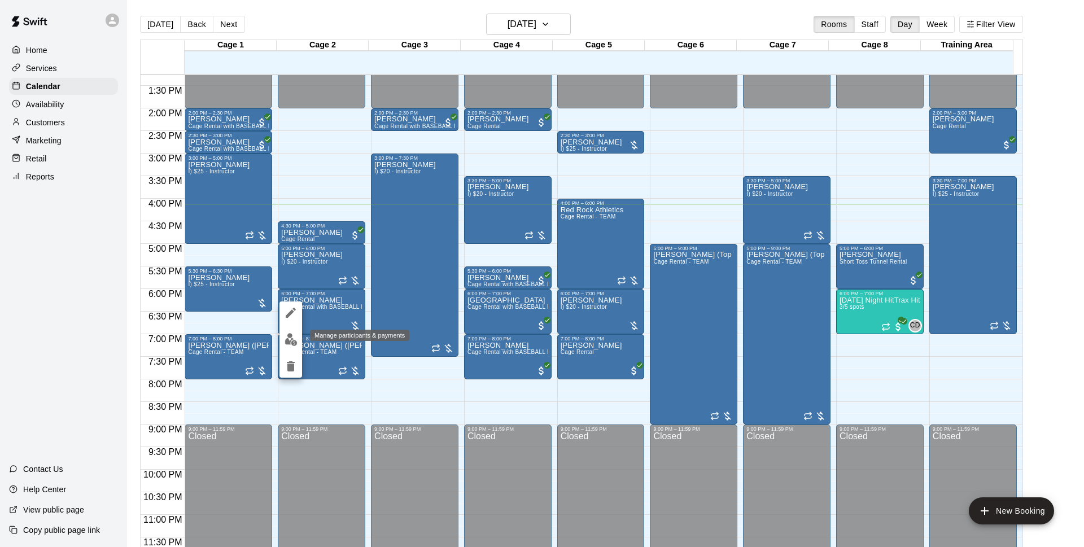
click at [284, 331] on button "edit" at bounding box center [290, 339] width 23 height 22
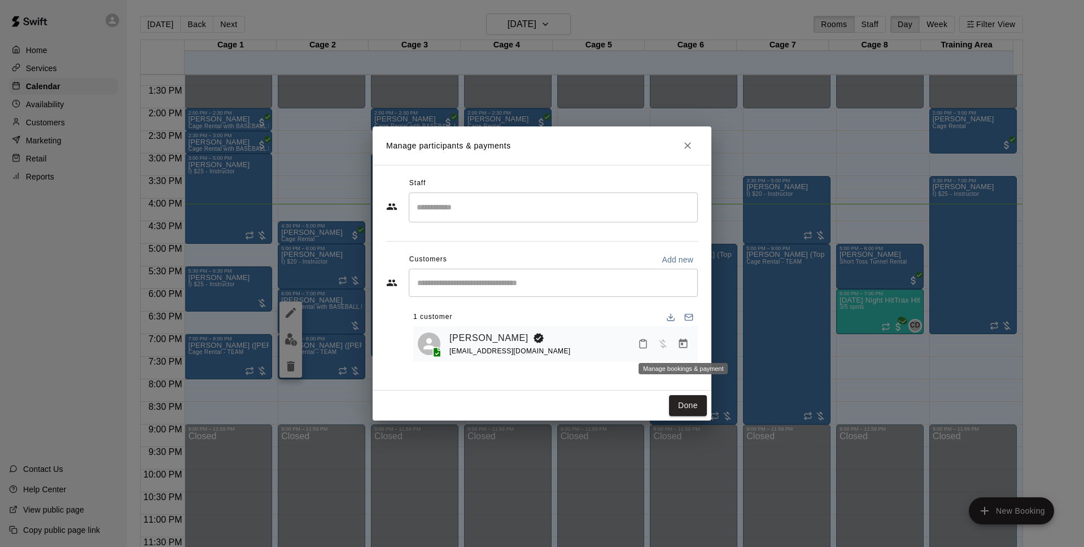
click at [691, 342] on button "Manage bookings & payment" at bounding box center [683, 344] width 20 height 20
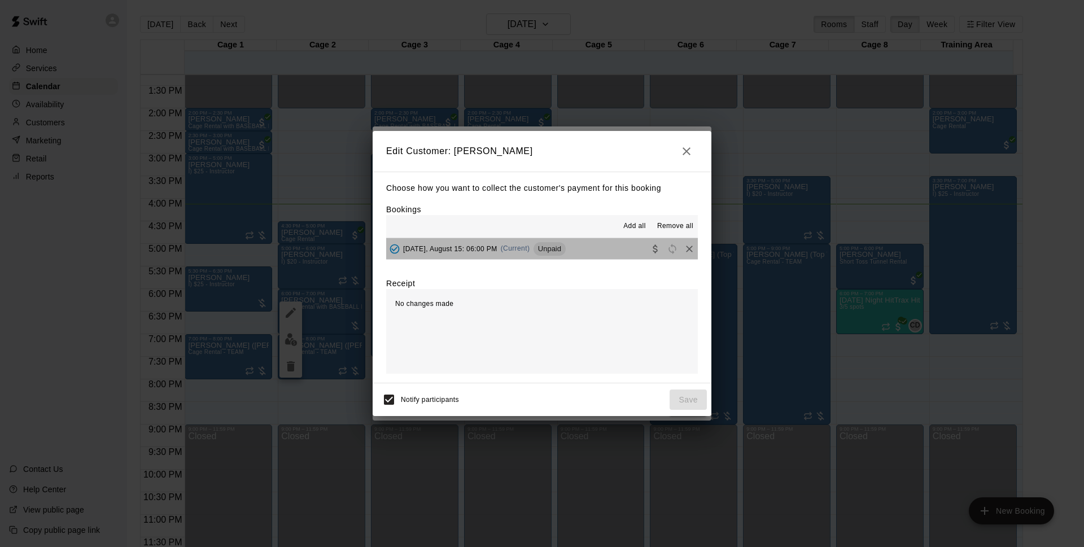
click at [586, 246] on button "[DATE], August 15: 06:00 PM (Current) Unpaid" at bounding box center [542, 248] width 312 height 21
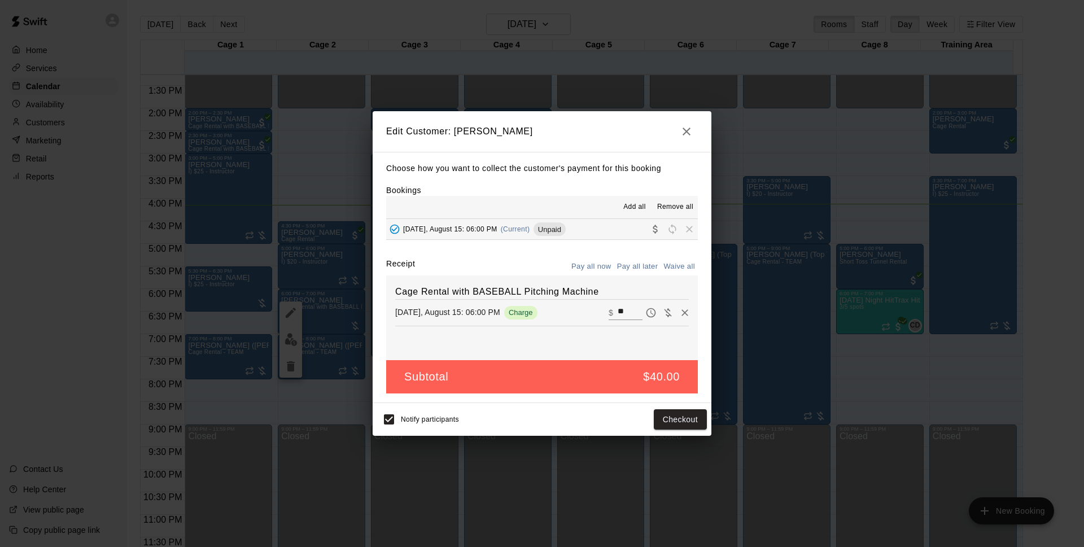
click at [684, 130] on icon "button" at bounding box center [687, 132] width 14 height 14
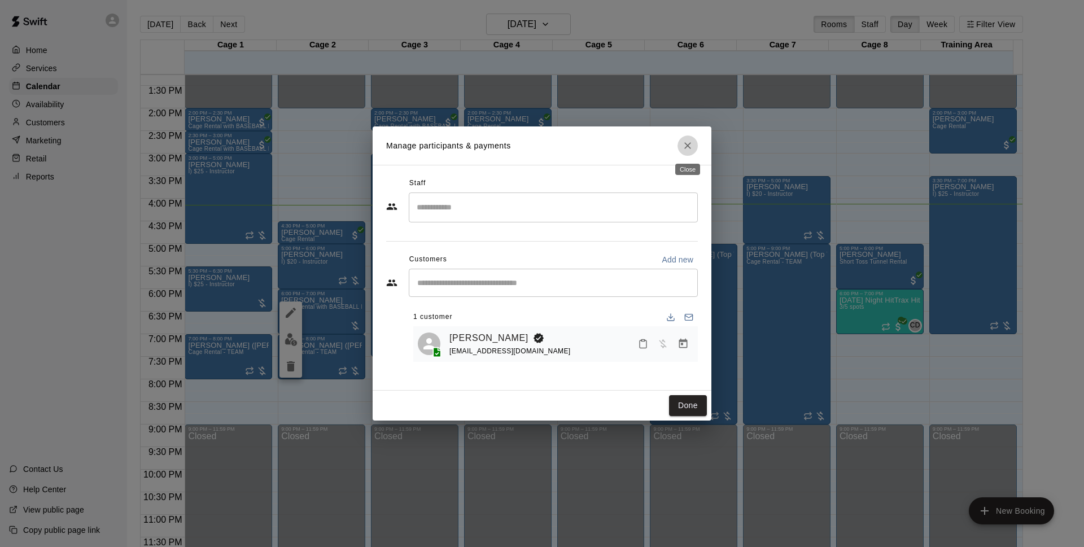
click at [683, 148] on icon "Close" at bounding box center [687, 145] width 11 height 11
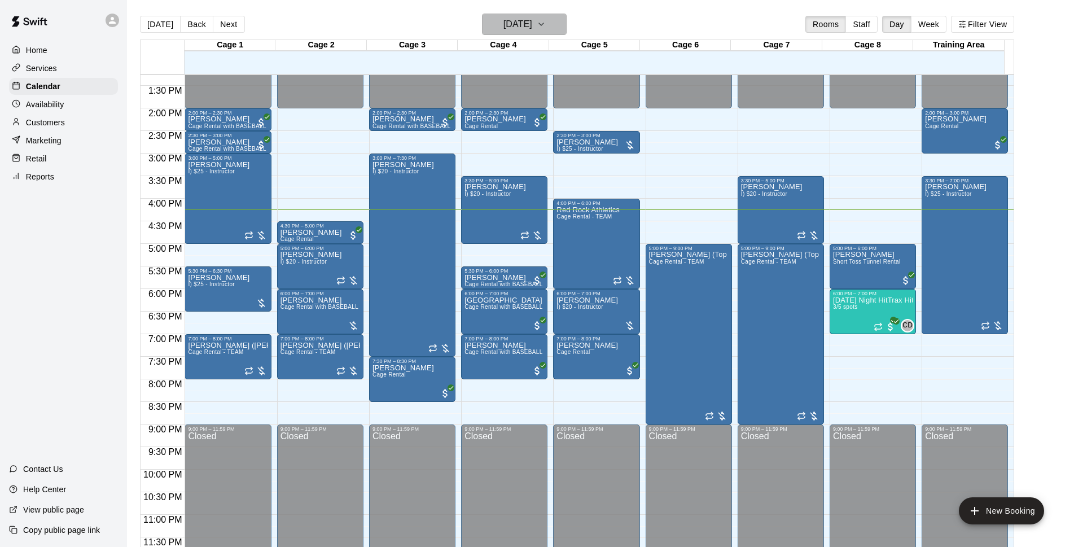
click at [550, 20] on button "[DATE]" at bounding box center [524, 24] width 85 height 21
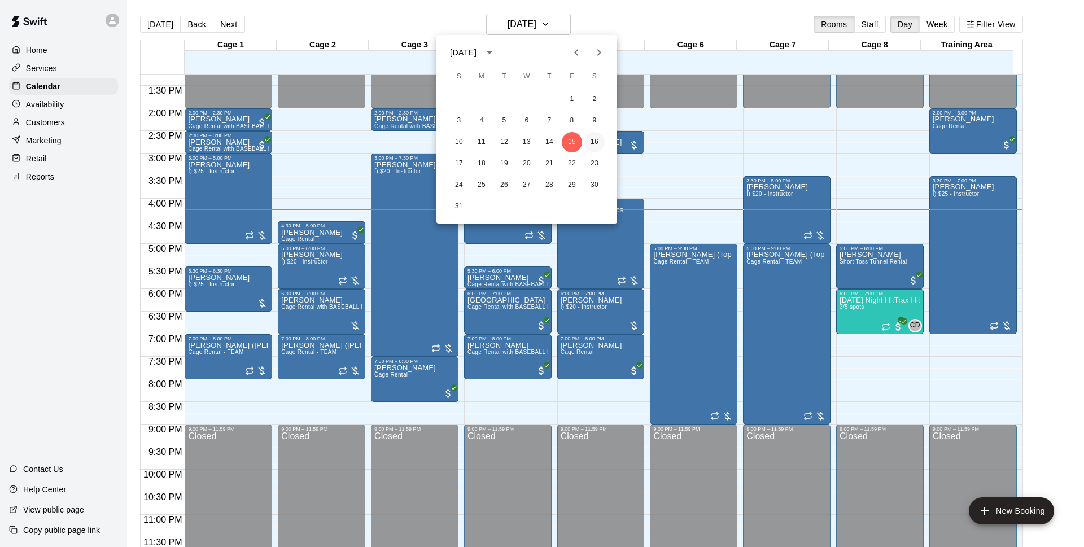
click at [595, 144] on button "16" at bounding box center [594, 142] width 20 height 20
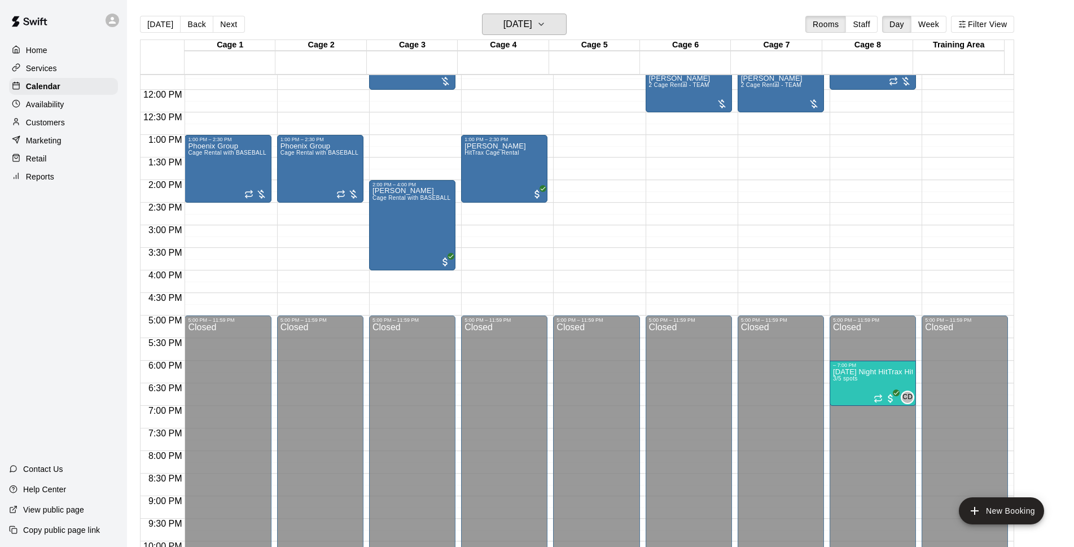
scroll to position [382, 0]
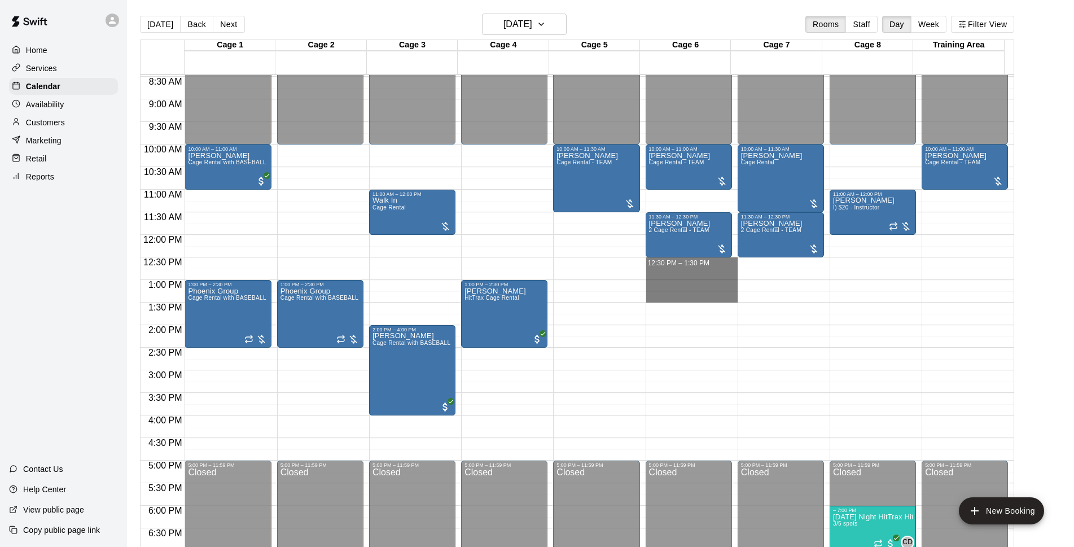
drag, startPoint x: 673, startPoint y: 263, endPoint x: 673, endPoint y: 299, distance: 35.6
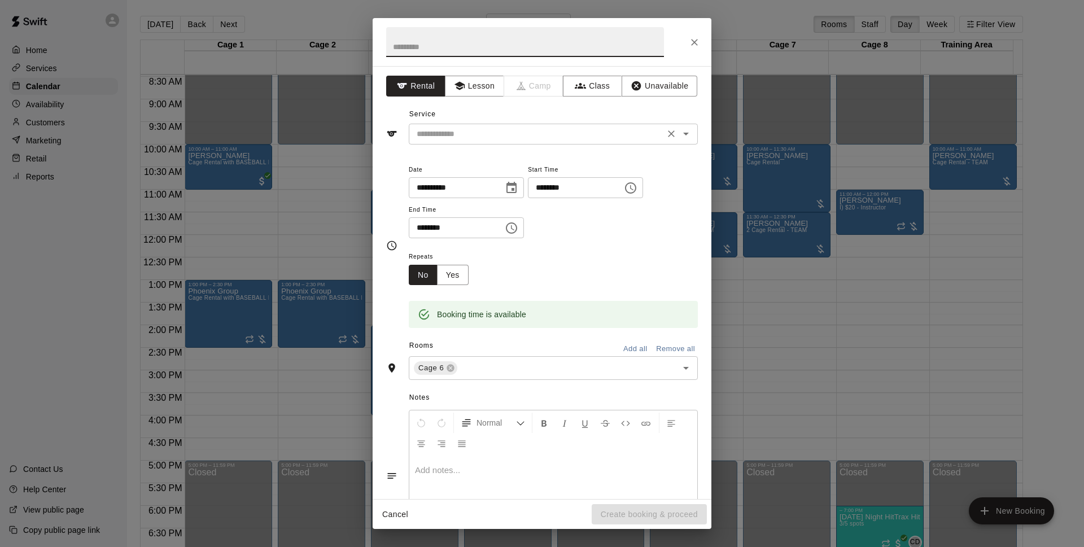
click at [518, 135] on input "text" at bounding box center [536, 134] width 249 height 14
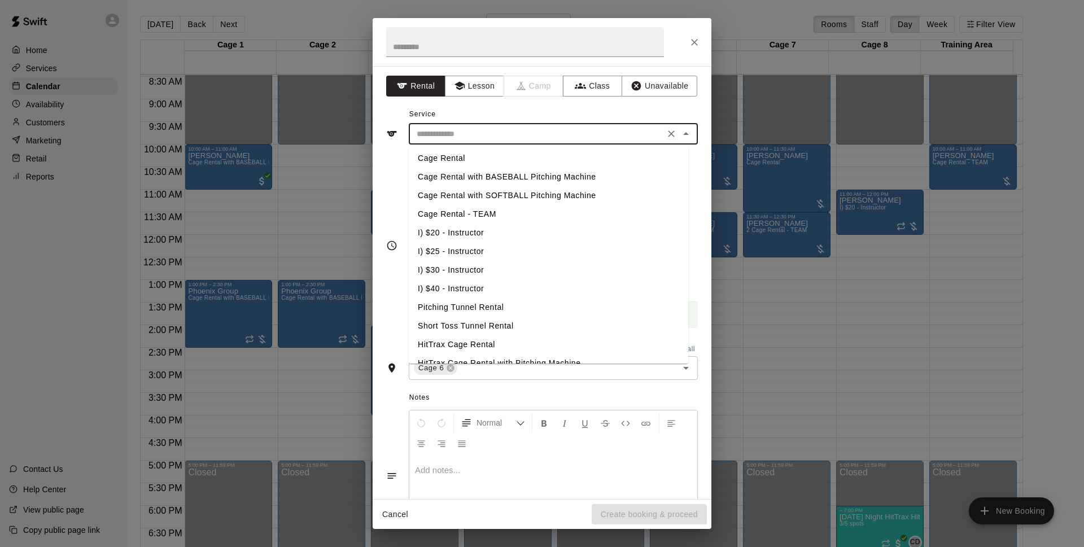
click at [519, 163] on li "Cage Rental" at bounding box center [548, 158] width 279 height 19
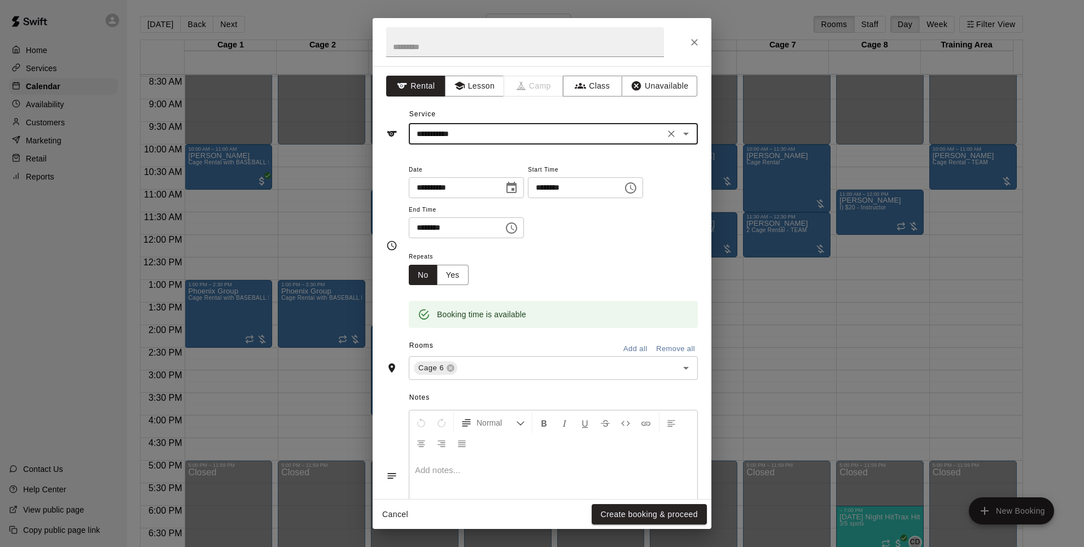
type input "**********"
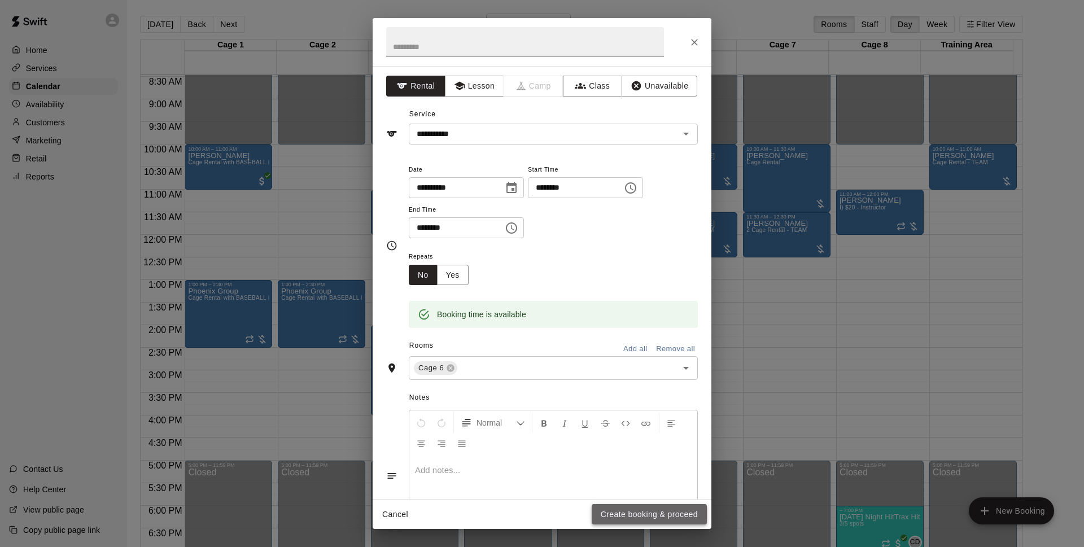
click at [658, 516] on button "Create booking & proceed" at bounding box center [649, 514] width 115 height 21
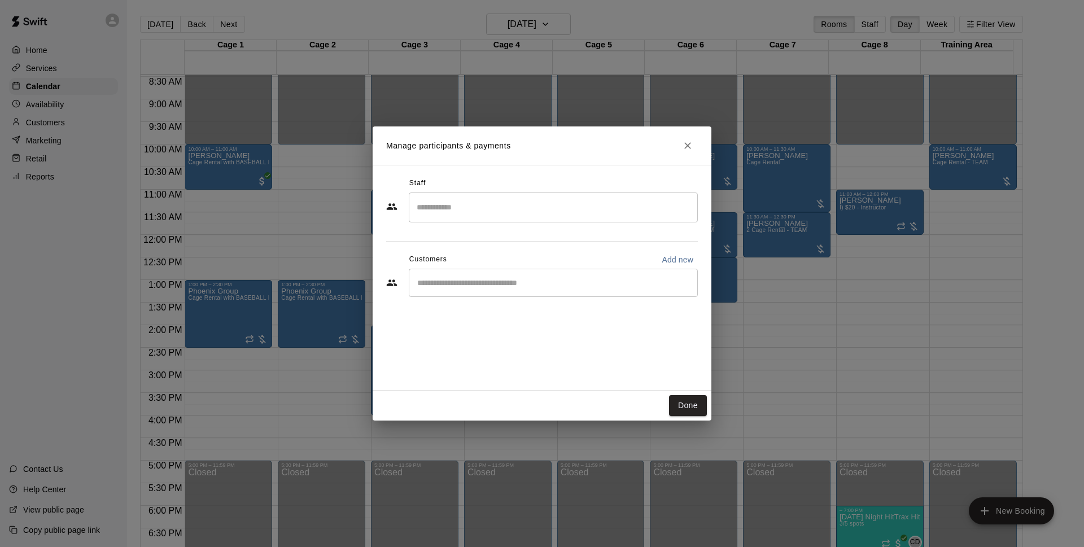
click at [540, 288] on input "Start typing to search customers..." at bounding box center [553, 282] width 279 height 11
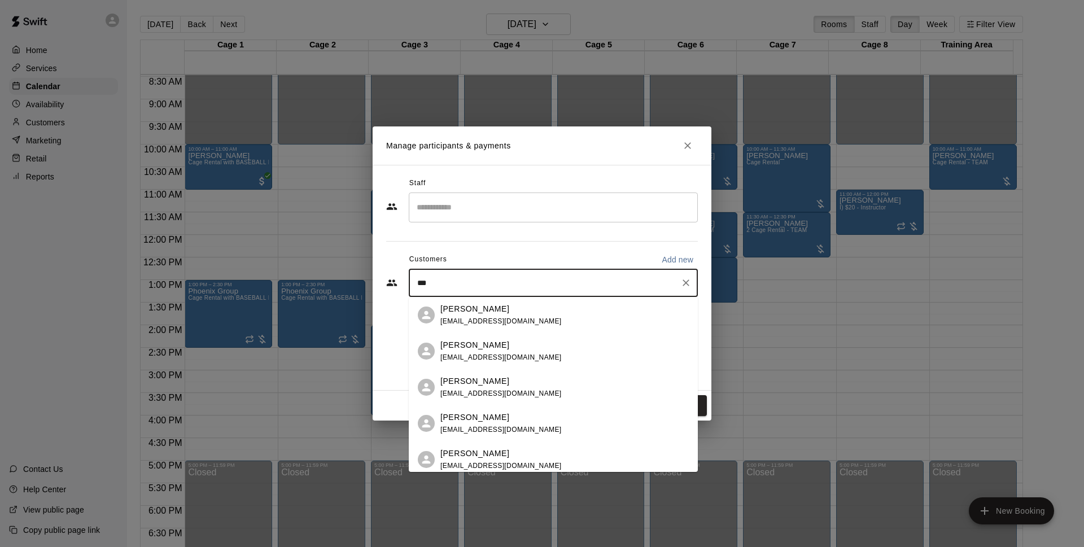
type input "**"
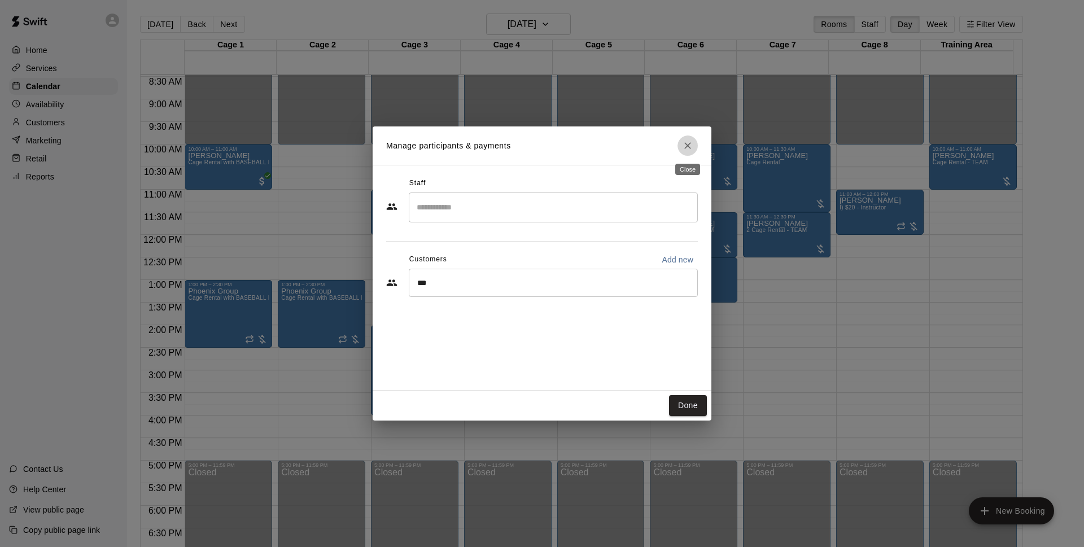
click at [688, 142] on icon "Close" at bounding box center [687, 145] width 11 height 11
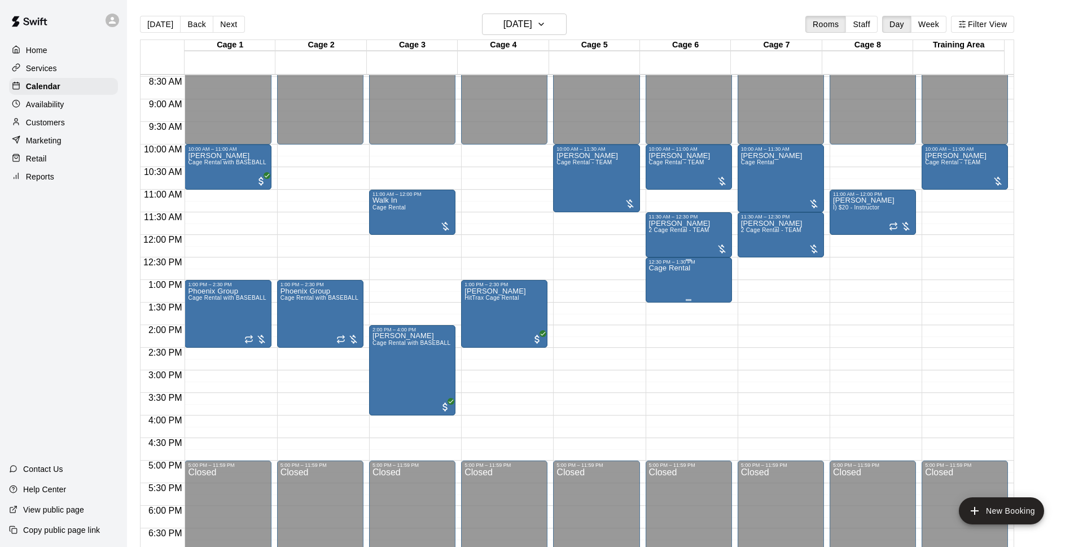
click at [671, 268] on p "Cage Rental" at bounding box center [670, 268] width 42 height 0
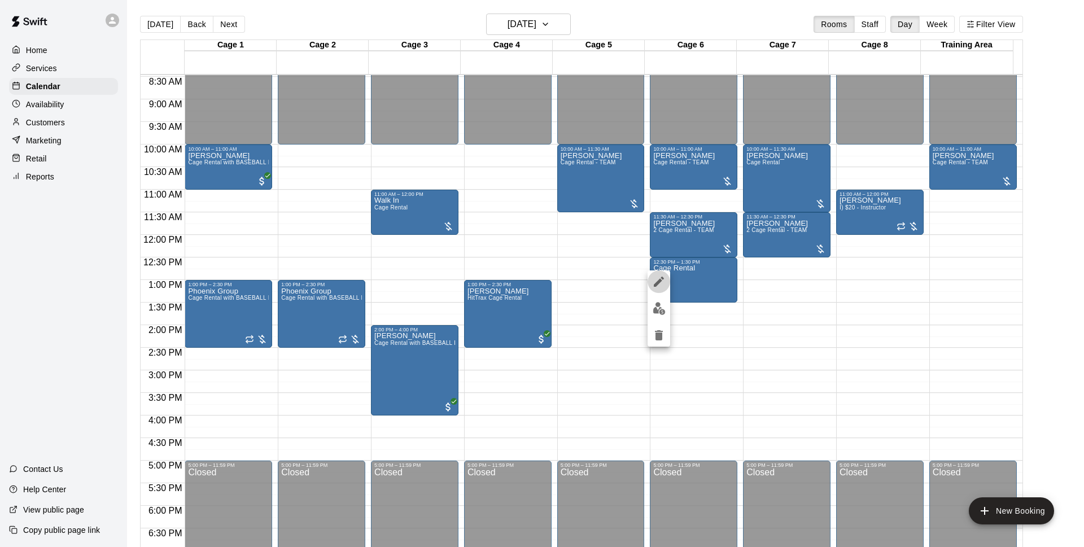
click at [660, 282] on icon "edit" at bounding box center [659, 282] width 10 height 10
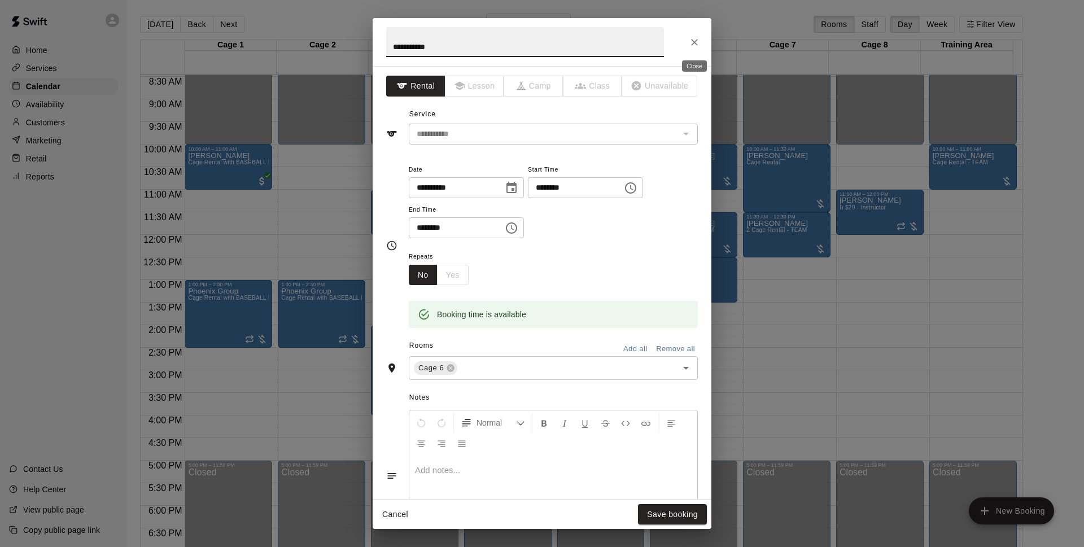
click at [700, 37] on button "Close" at bounding box center [694, 42] width 20 height 20
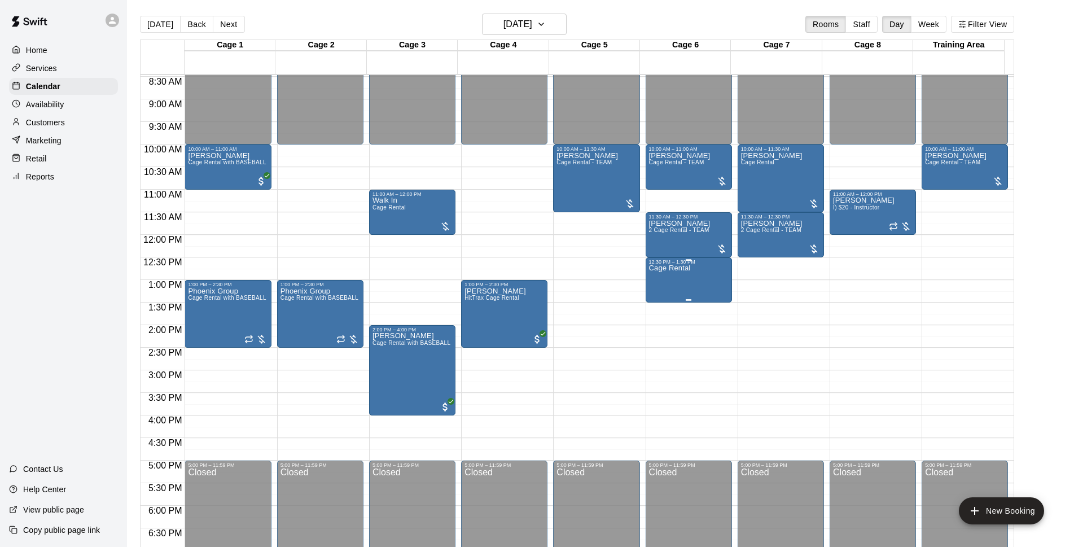
click at [671, 268] on p "Cage Rental" at bounding box center [670, 268] width 42 height 0
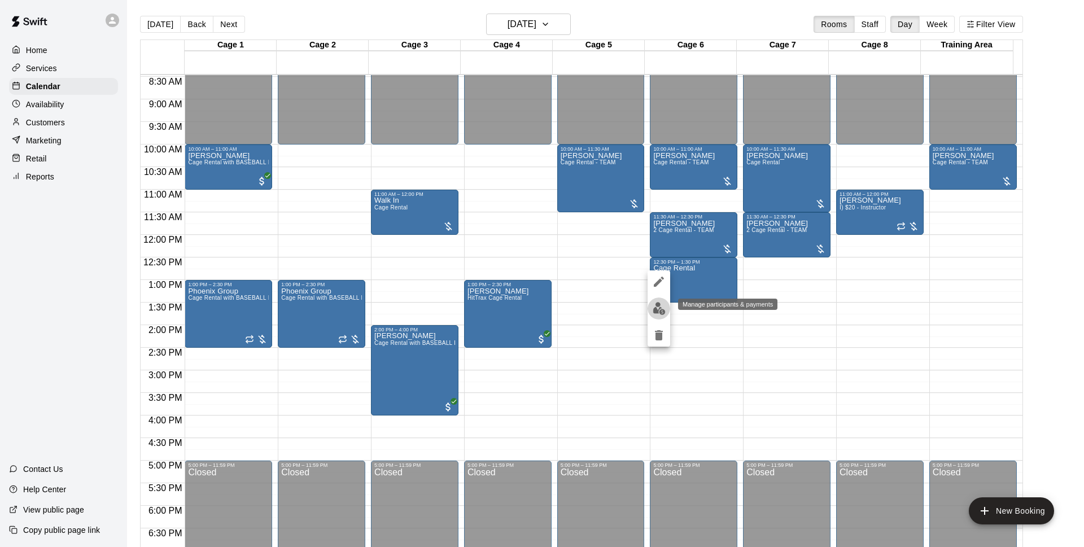
click at [661, 302] on img "edit" at bounding box center [658, 308] width 13 height 13
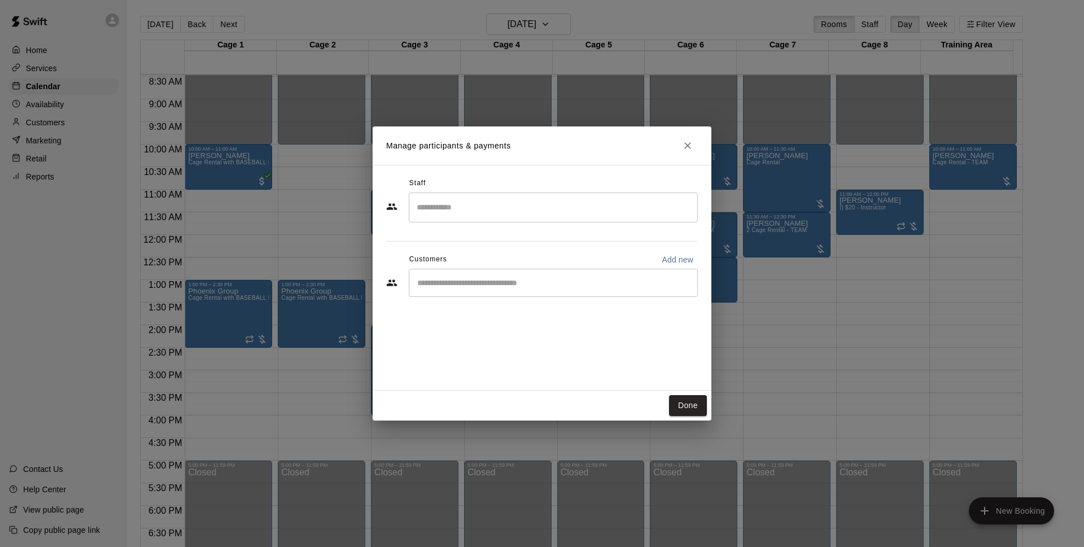
click at [567, 279] on input "Start typing to search customers..." at bounding box center [553, 282] width 279 height 11
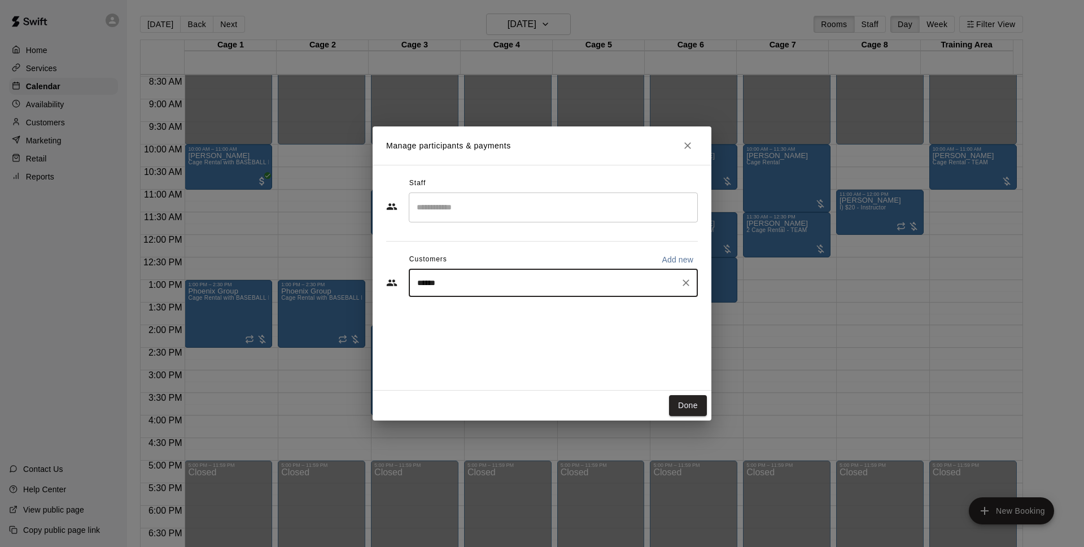
type input "*******"
click at [488, 308] on div "Walk In" at bounding box center [500, 309] width 121 height 12
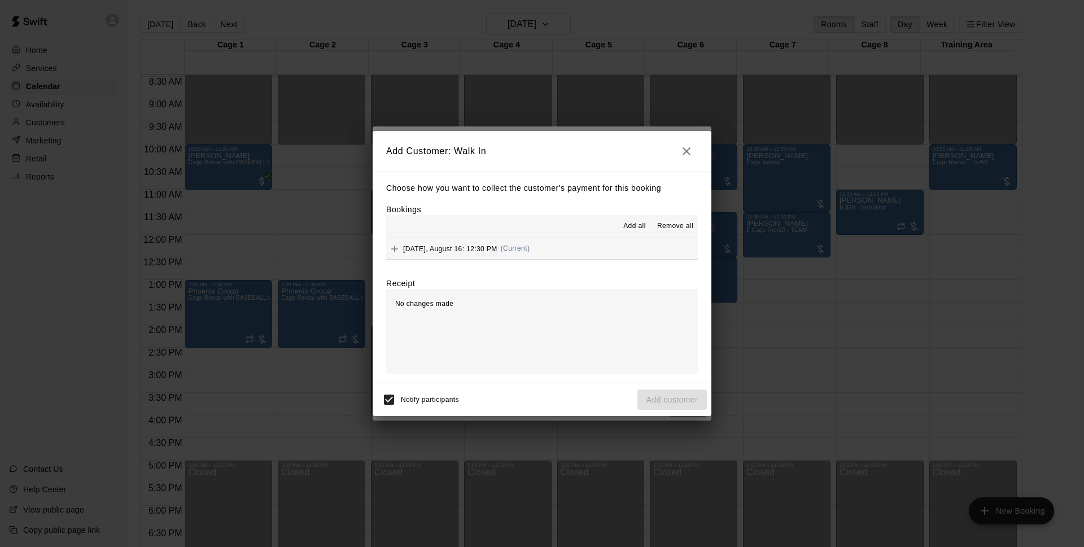
click at [588, 252] on button "[DATE], August 16: 12:30 PM (Current)" at bounding box center [542, 248] width 312 height 21
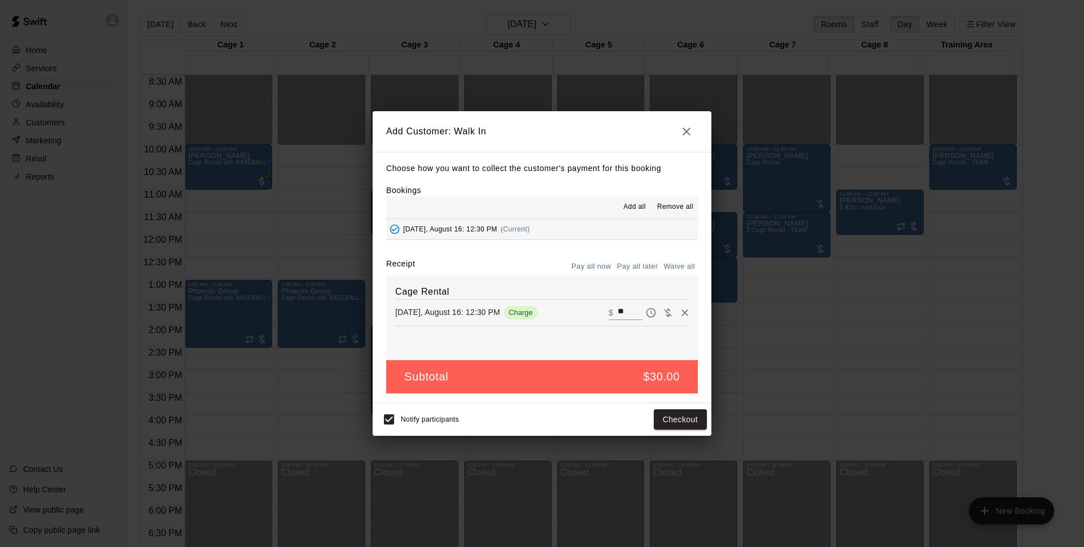
click at [628, 265] on button "Pay all later" at bounding box center [637, 266] width 47 height 17
click at [685, 424] on button "Add customer" at bounding box center [671, 419] width 69 height 21
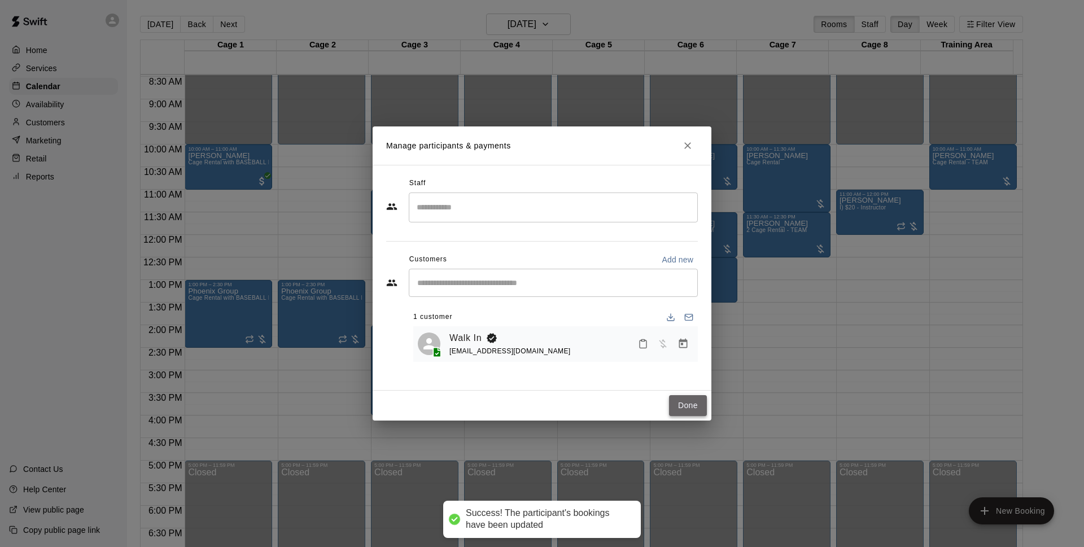
click at [694, 400] on button "Done" at bounding box center [688, 405] width 38 height 21
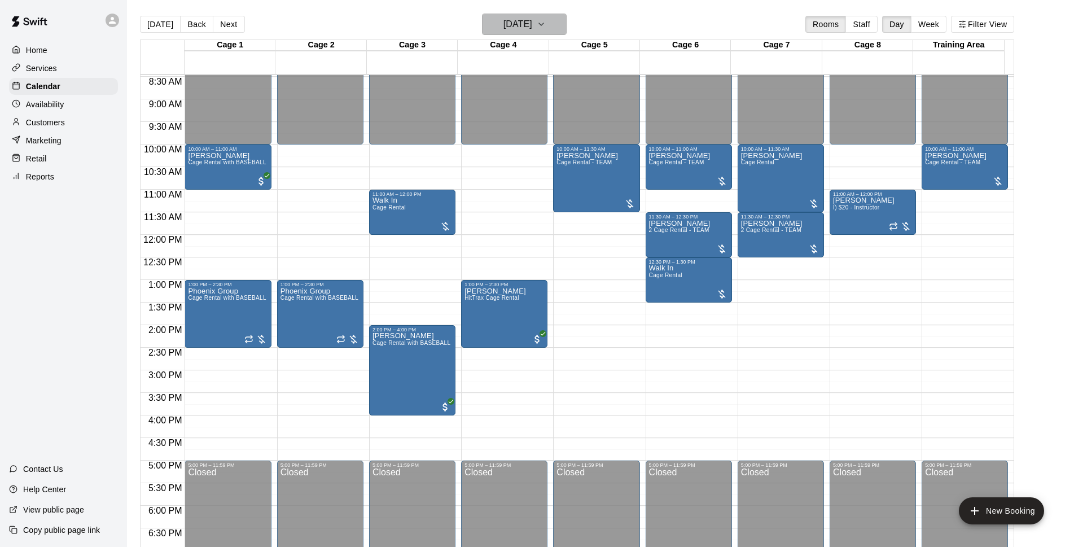
click at [527, 20] on h6 "[DATE]" at bounding box center [517, 24] width 29 height 16
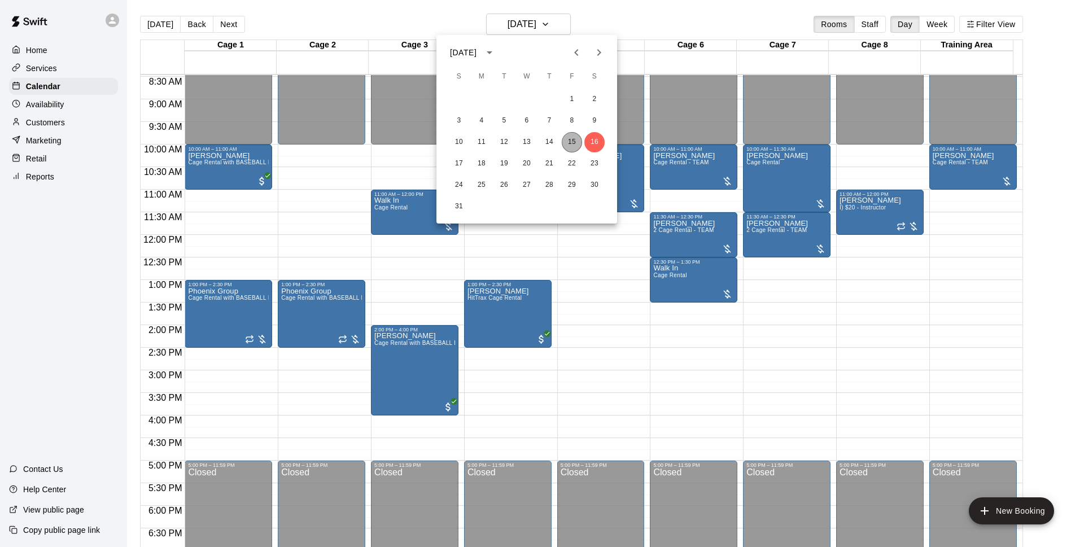
click at [573, 139] on button "15" at bounding box center [572, 142] width 20 height 20
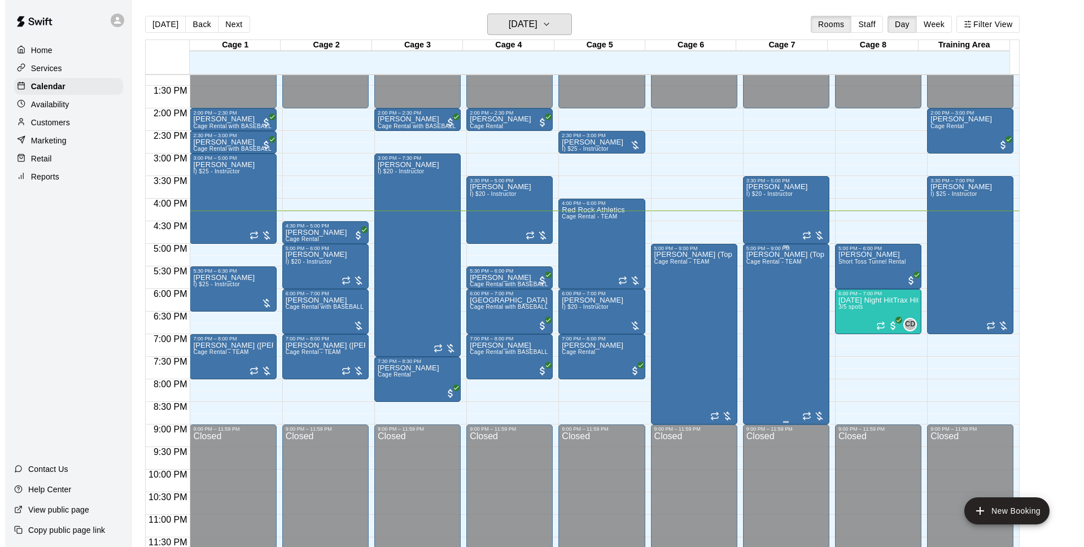
scroll to position [527, 0]
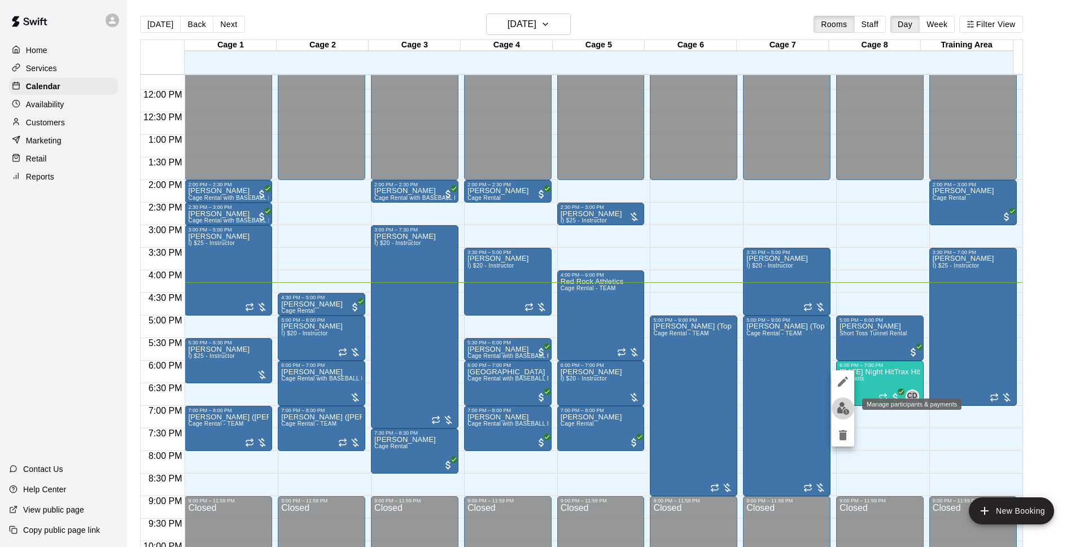
click at [847, 406] on img "edit" at bounding box center [842, 408] width 13 height 13
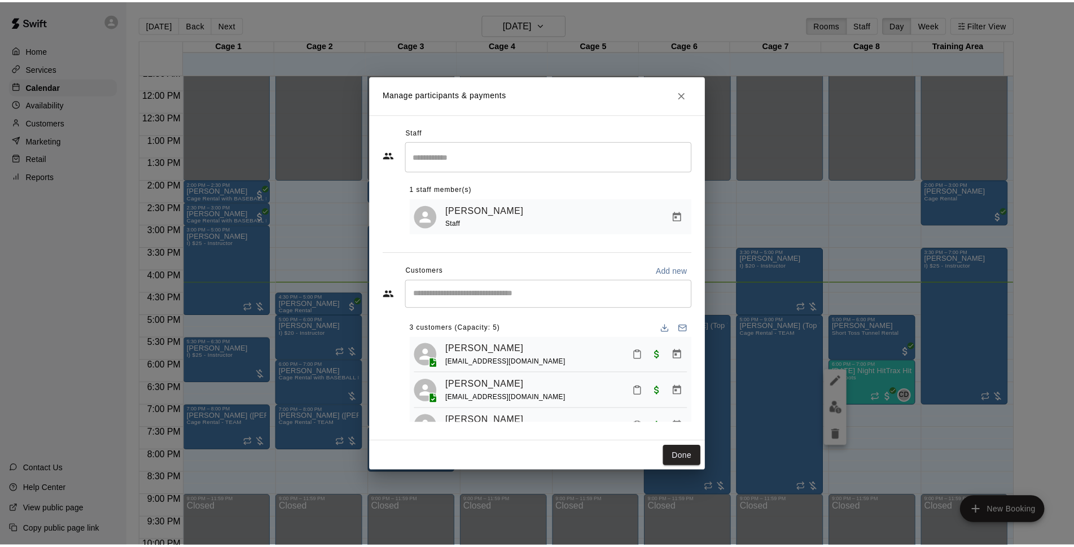
scroll to position [32, 0]
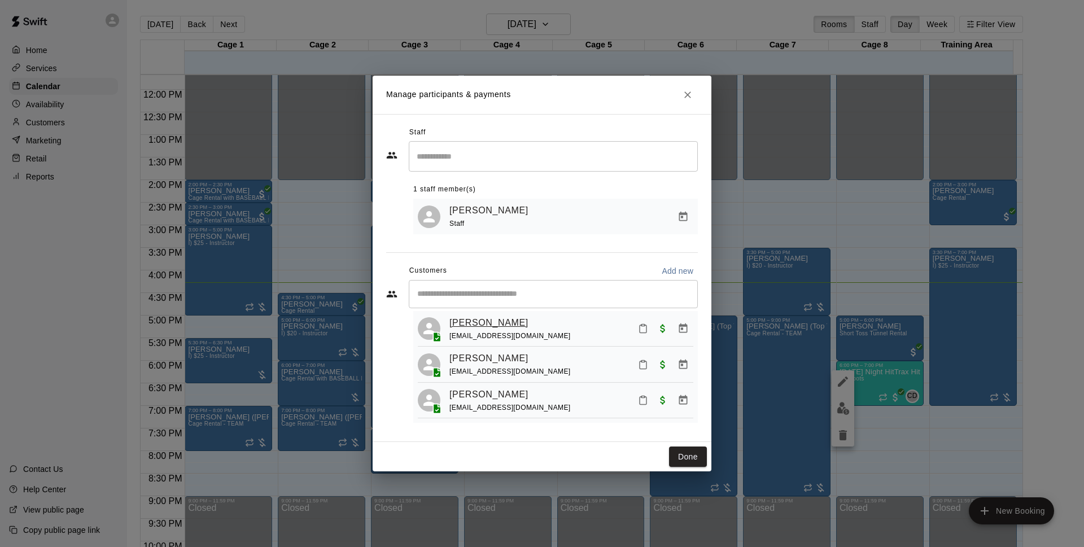
click at [495, 319] on link "[PERSON_NAME]" at bounding box center [488, 323] width 79 height 15
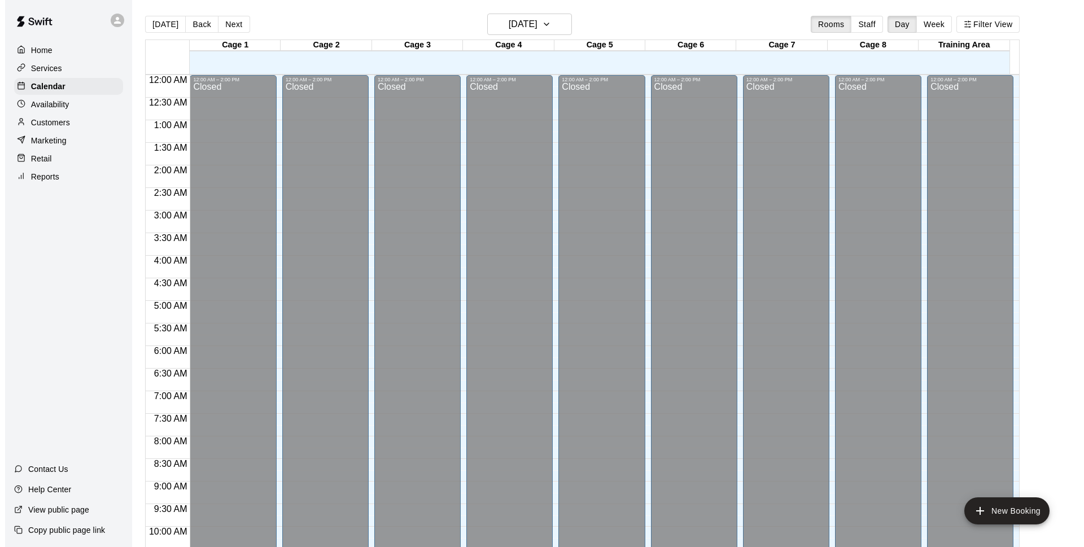
scroll to position [565, 0]
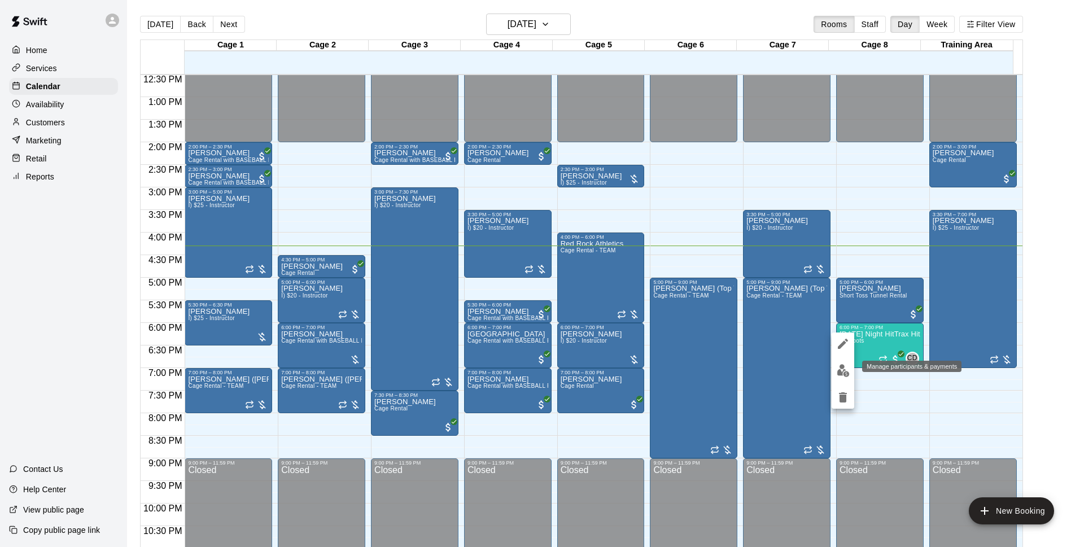
click at [834, 367] on button "edit" at bounding box center [842, 371] width 23 height 22
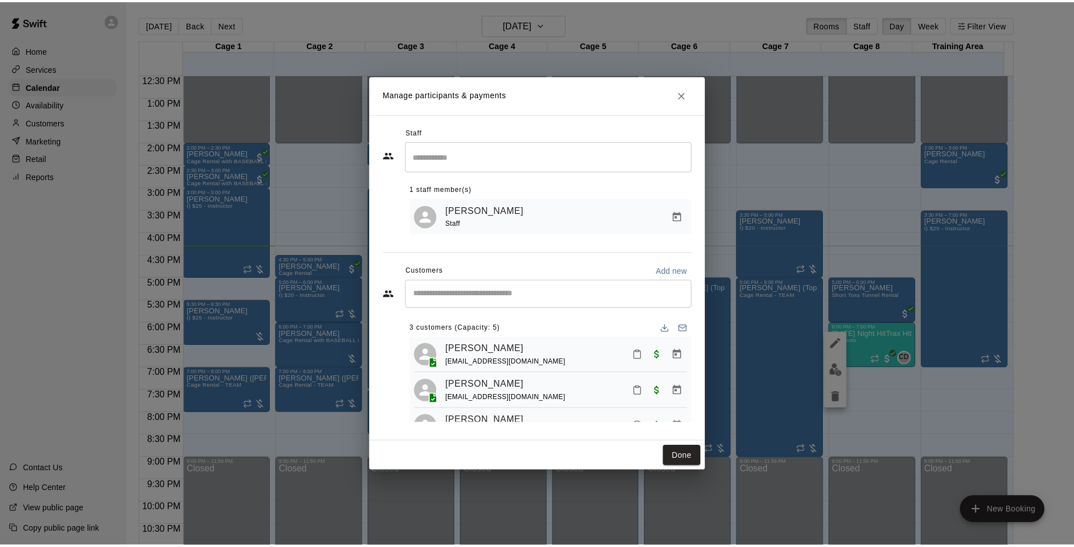
scroll to position [32, 0]
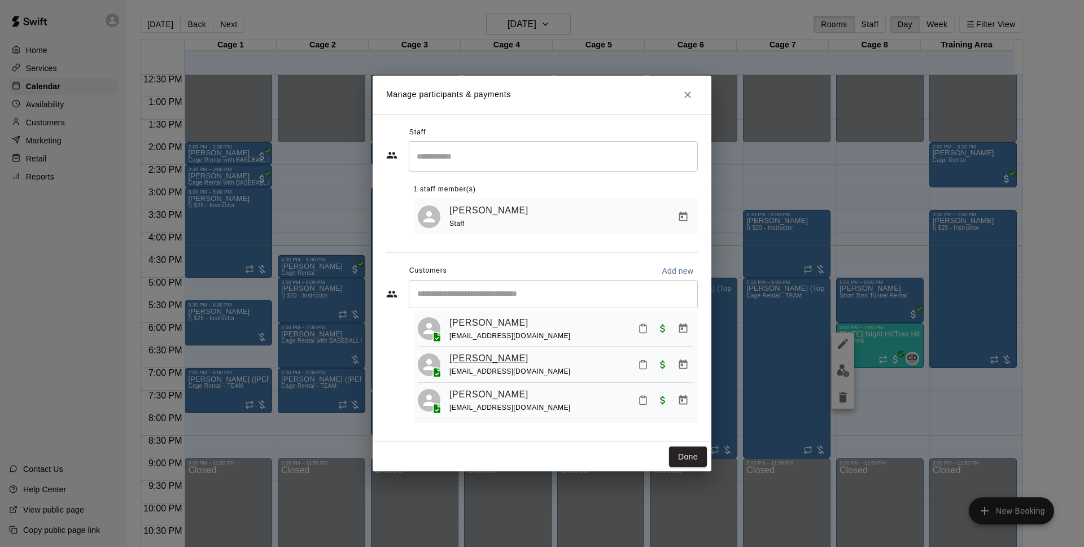
click at [496, 360] on link "[PERSON_NAME]" at bounding box center [488, 358] width 79 height 15
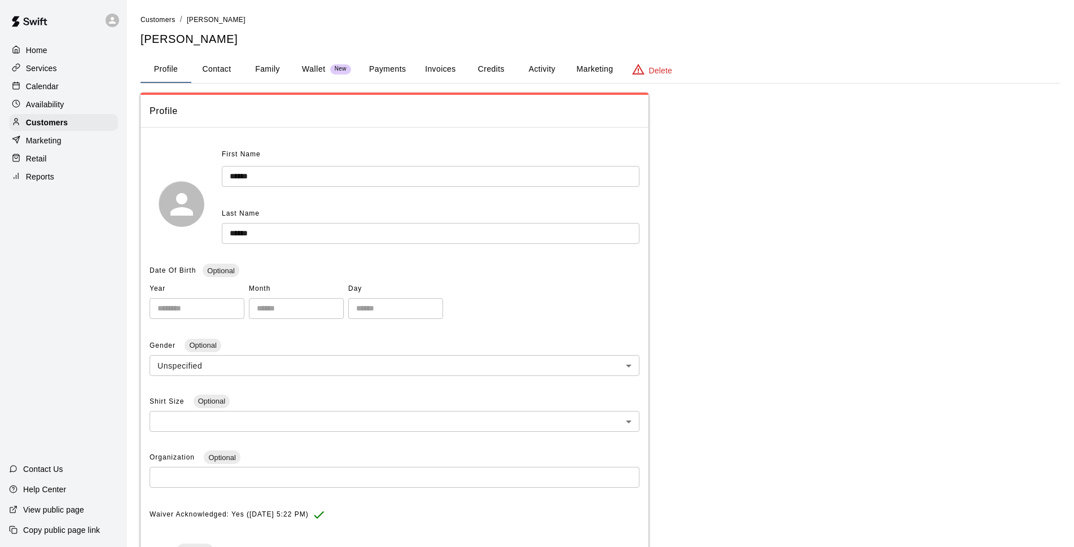
drag, startPoint x: 21, startPoint y: 3, endPoint x: 836, endPoint y: 136, distance: 825.3
click at [841, 136] on div "**********" at bounding box center [601, 411] width 920 height 637
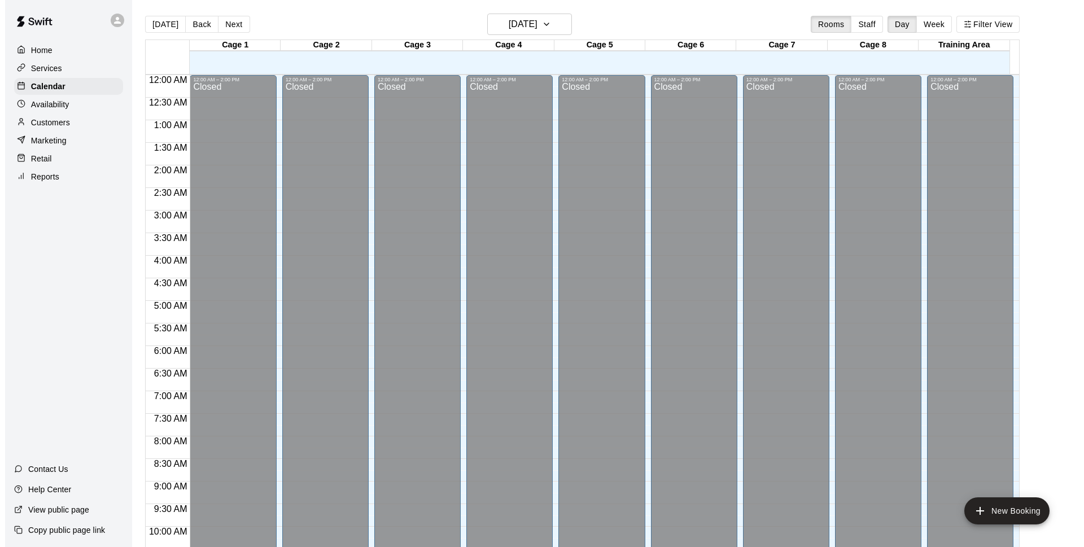
scroll to position [565, 0]
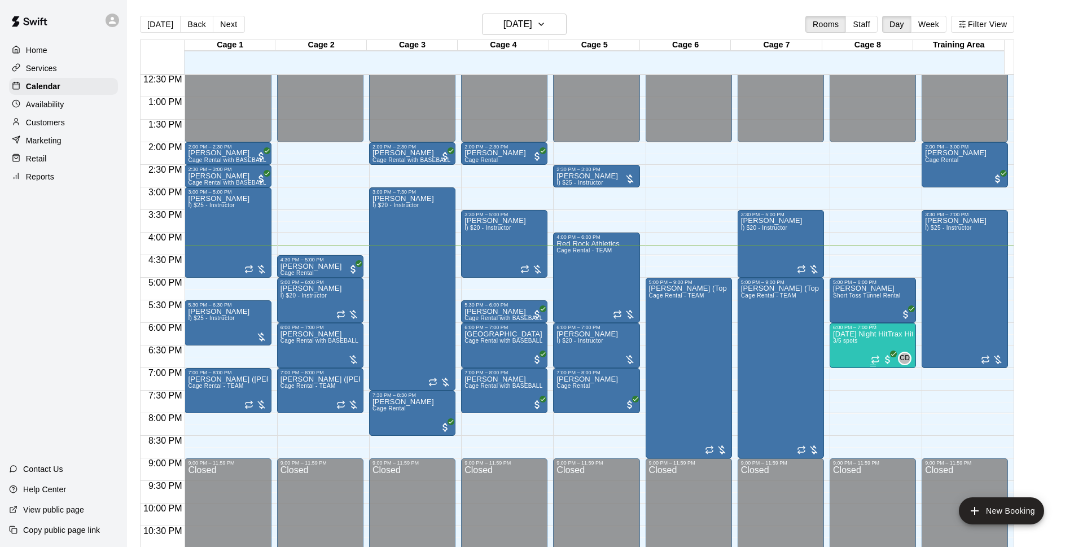
click at [878, 334] on p "[DATE] Night HitTrax Hitting REPS Class (6-12 year olds)" at bounding box center [873, 334] width 80 height 0
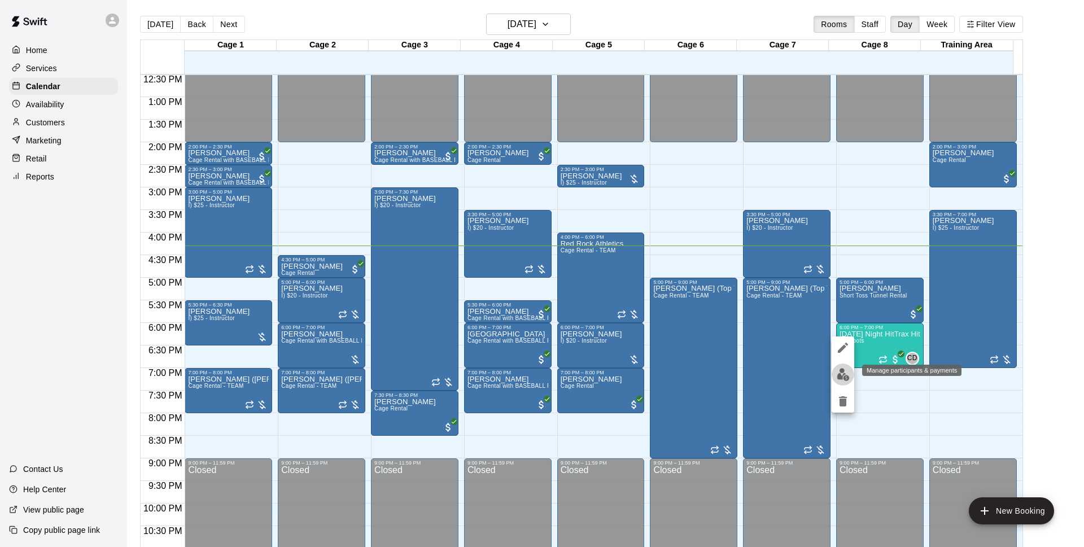
click at [844, 377] on img "edit" at bounding box center [842, 374] width 13 height 13
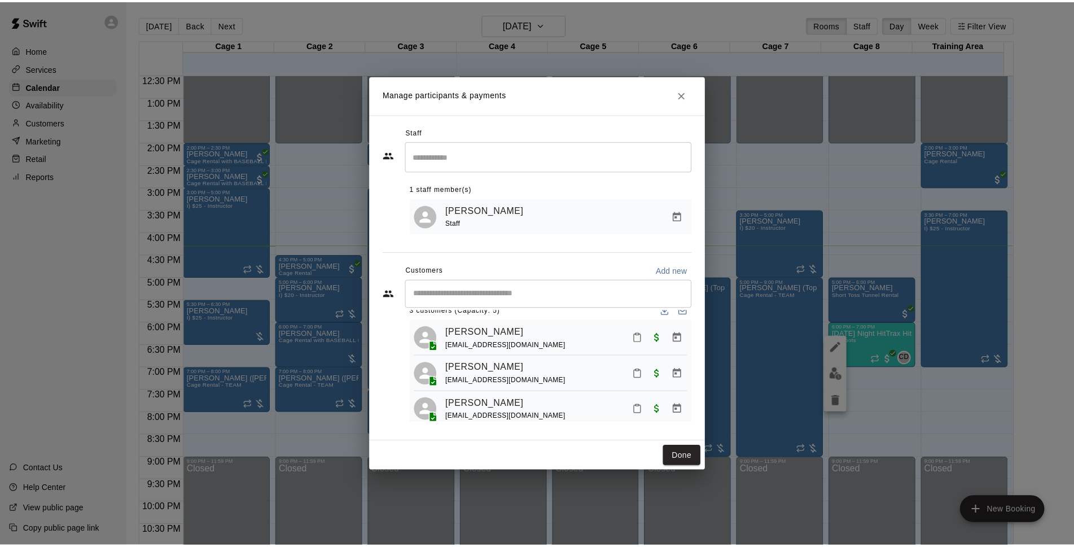
scroll to position [32, 0]
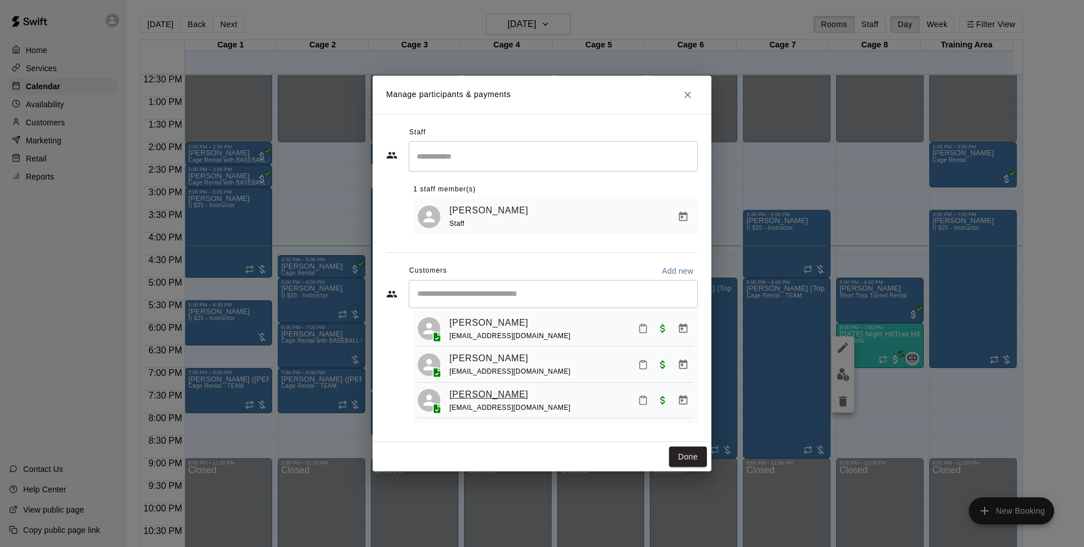
click at [487, 389] on link "[PERSON_NAME]" at bounding box center [488, 394] width 79 height 15
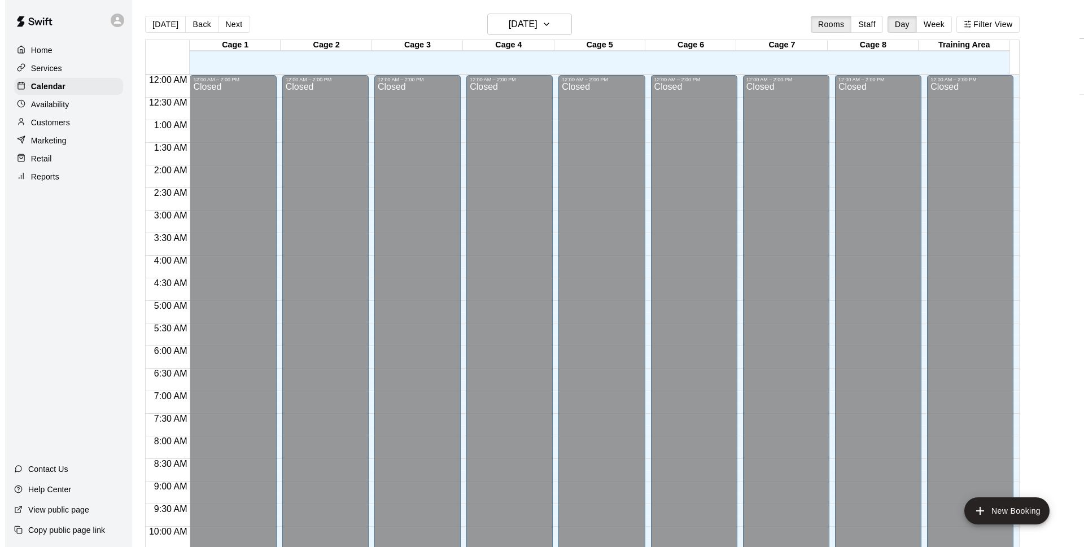
scroll to position [565, 0]
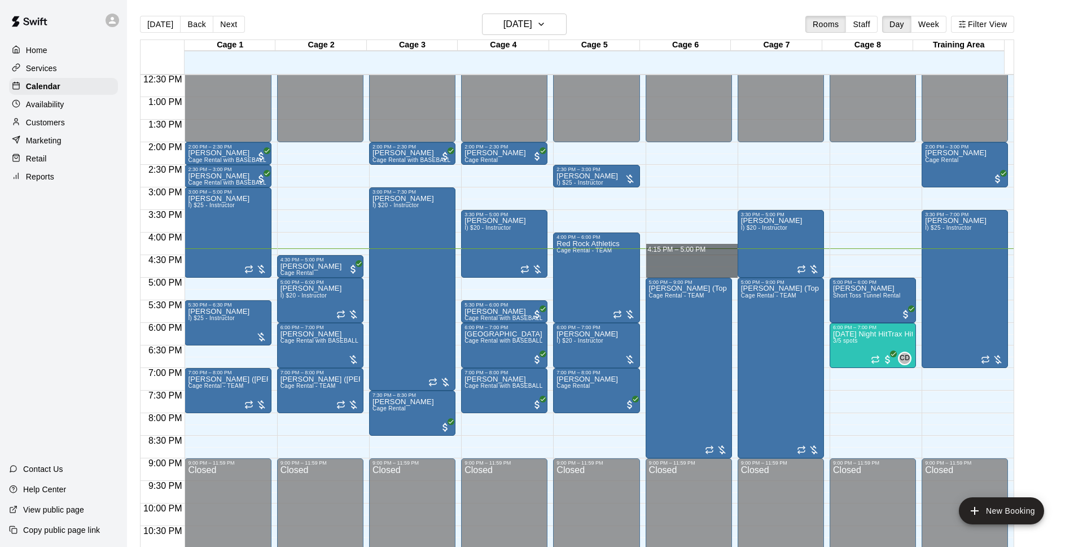
drag, startPoint x: 665, startPoint y: 254, endPoint x: 666, endPoint y: 268, distance: 13.6
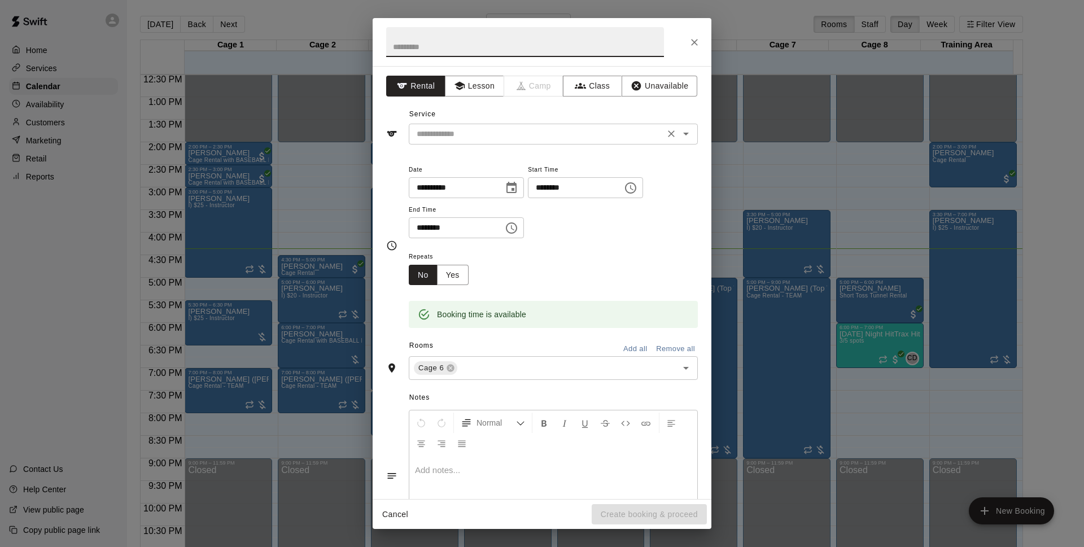
click at [571, 137] on div "​" at bounding box center [553, 134] width 289 height 21
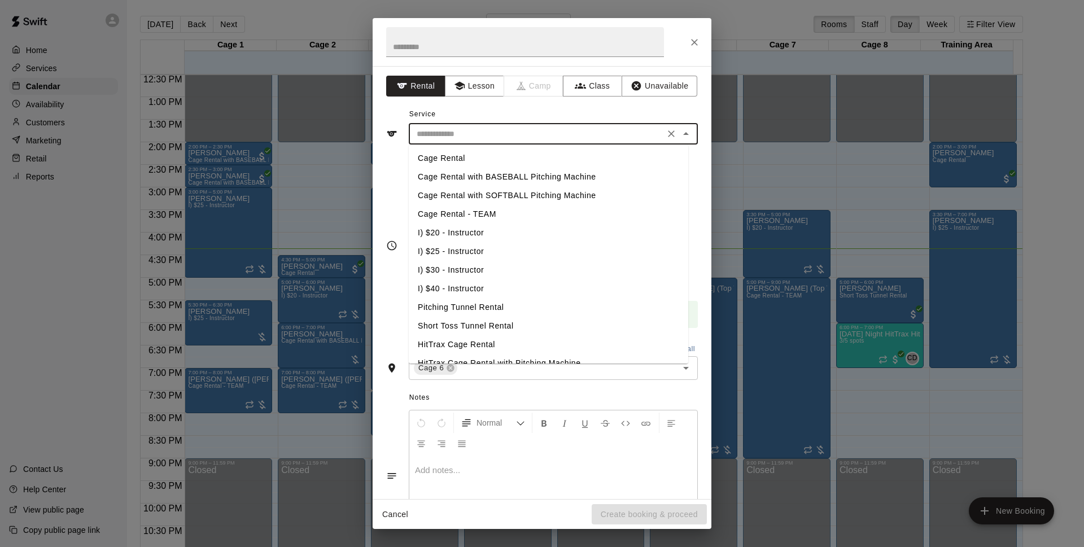
click at [572, 127] on input "text" at bounding box center [536, 134] width 249 height 14
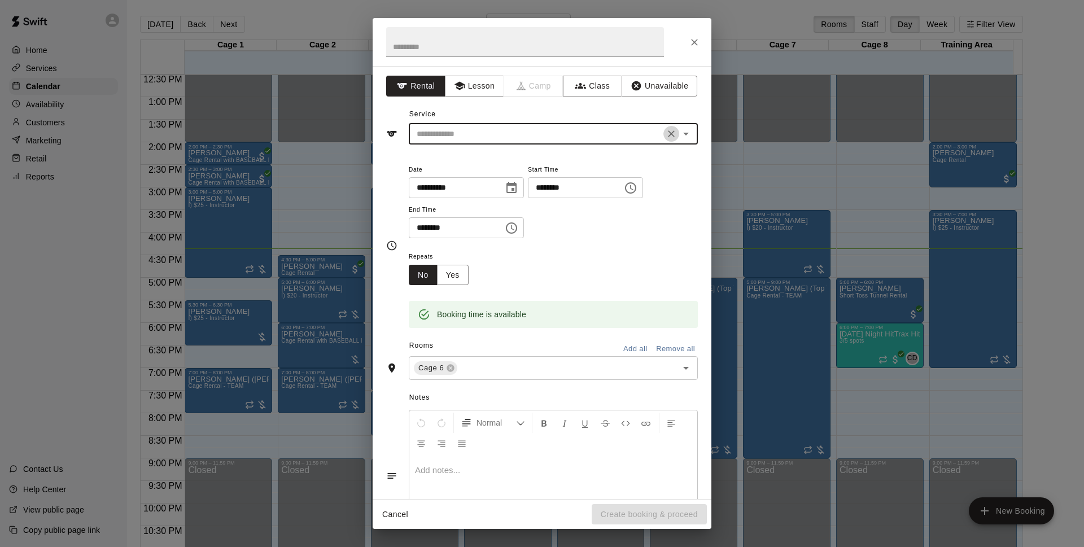
click at [665, 133] on icon "Clear" at bounding box center [670, 133] width 11 height 11
click at [701, 42] on button "Close" at bounding box center [694, 42] width 20 height 20
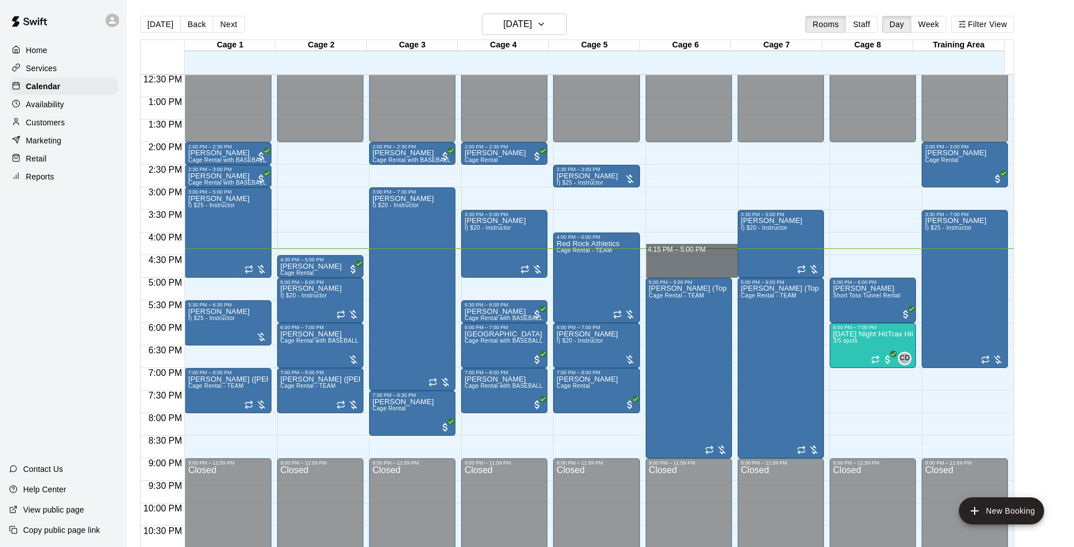
drag, startPoint x: 687, startPoint y: 253, endPoint x: 680, endPoint y: 252, distance: 6.8
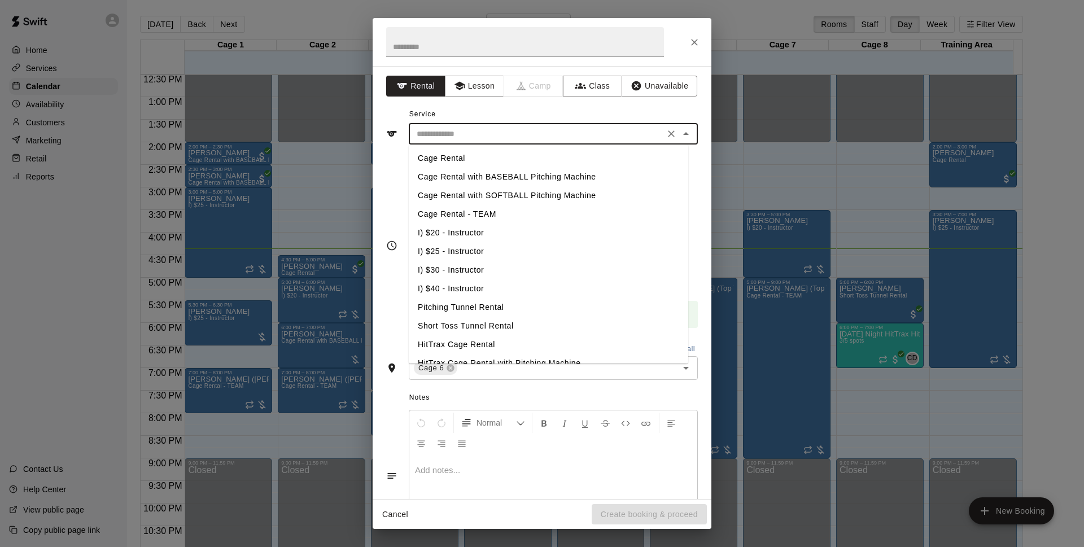
click at [524, 128] on input "text" at bounding box center [536, 134] width 249 height 14
click at [511, 162] on li "Cage Rental" at bounding box center [548, 158] width 279 height 19
type input "**********"
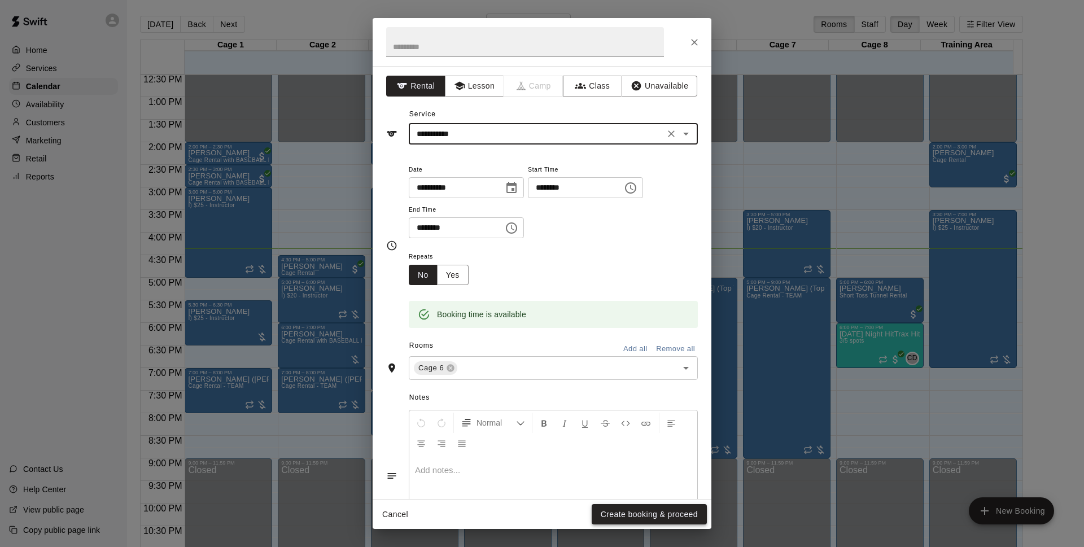
click at [653, 511] on button "Create booking & proceed" at bounding box center [649, 514] width 115 height 21
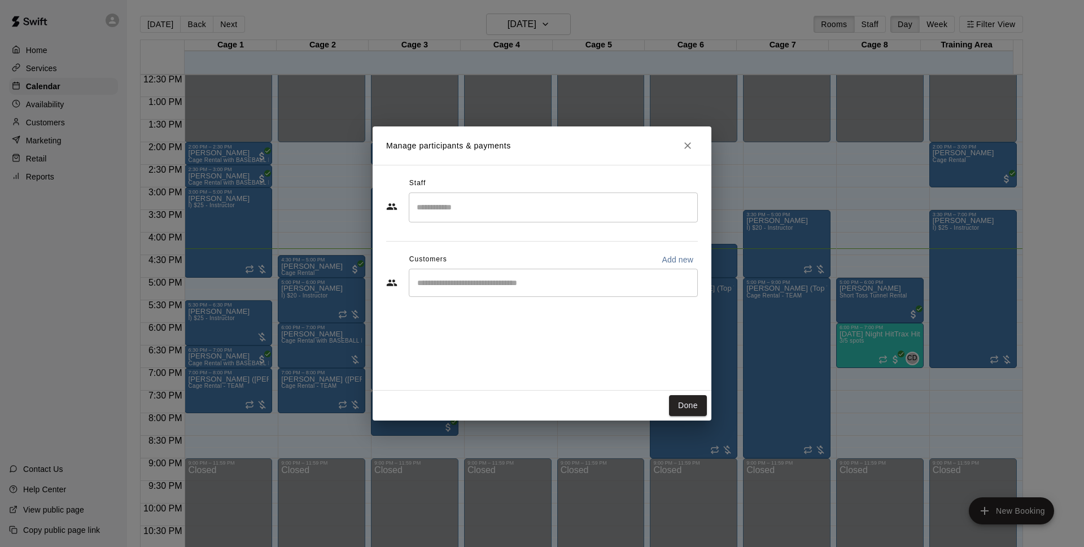
click at [488, 292] on div "​" at bounding box center [553, 283] width 289 height 28
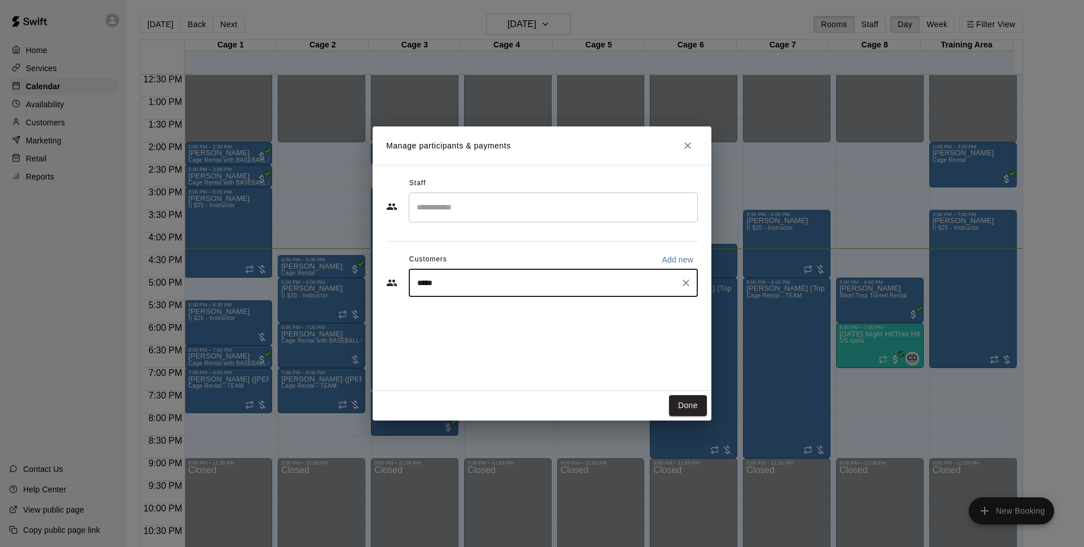
type input "*****"
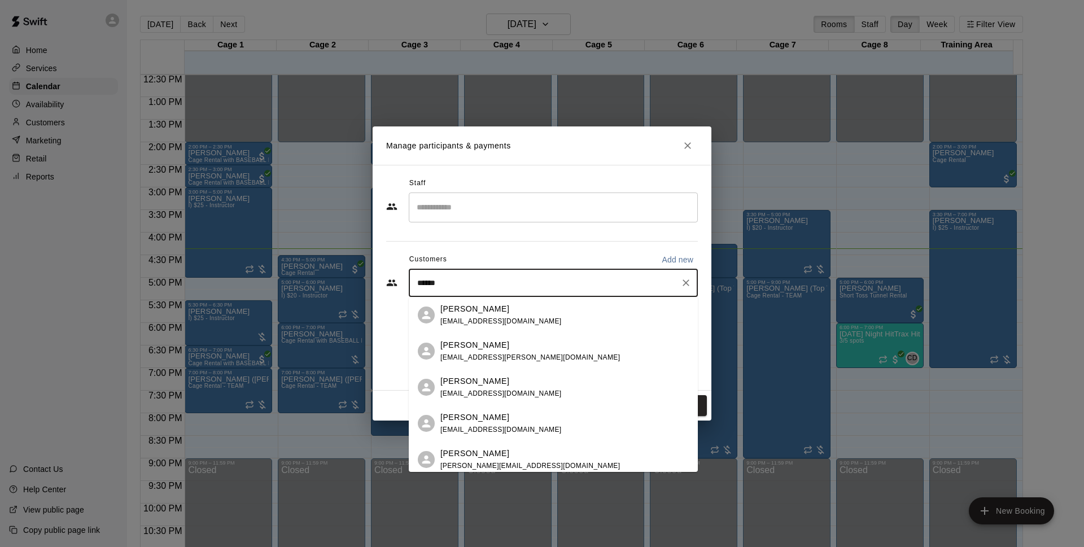
click at [536, 317] on div "[PERSON_NAME] [EMAIL_ADDRESS][DOMAIN_NAME]" at bounding box center [564, 315] width 248 height 24
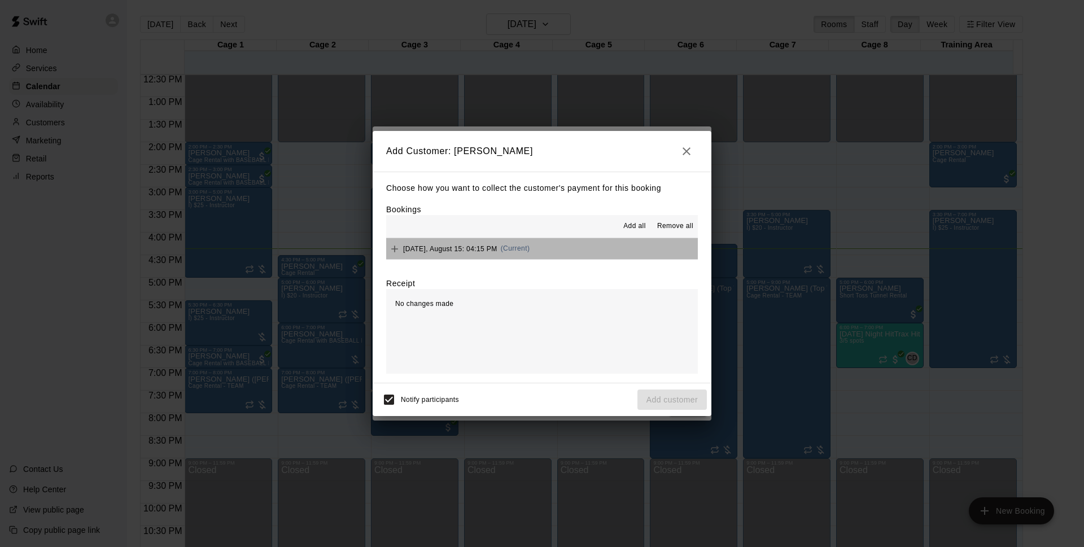
click at [592, 250] on button "[DATE], August 15: 04:15 PM (Current)" at bounding box center [542, 248] width 312 height 21
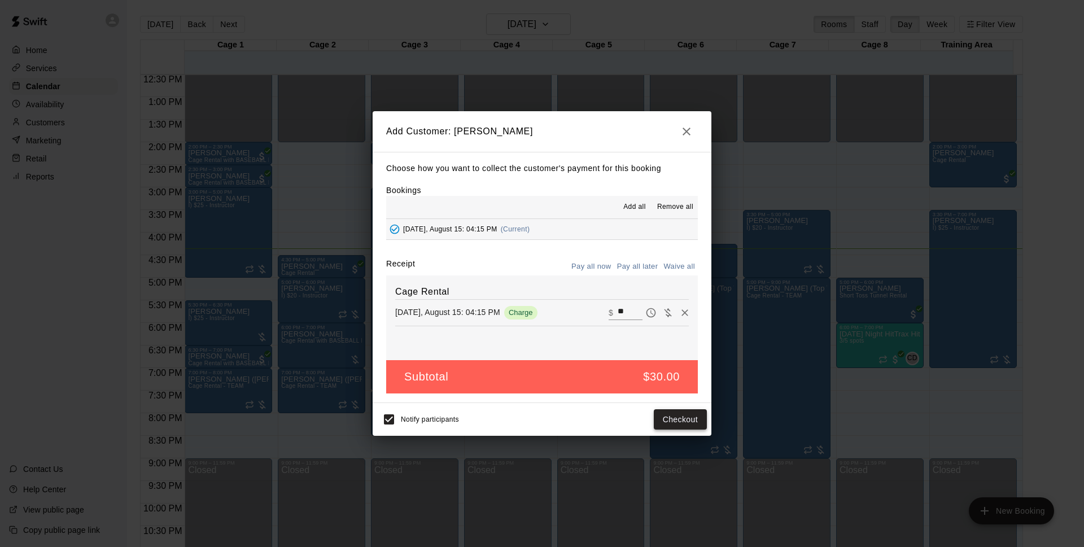
click at [670, 417] on button "Checkout" at bounding box center [680, 419] width 53 height 21
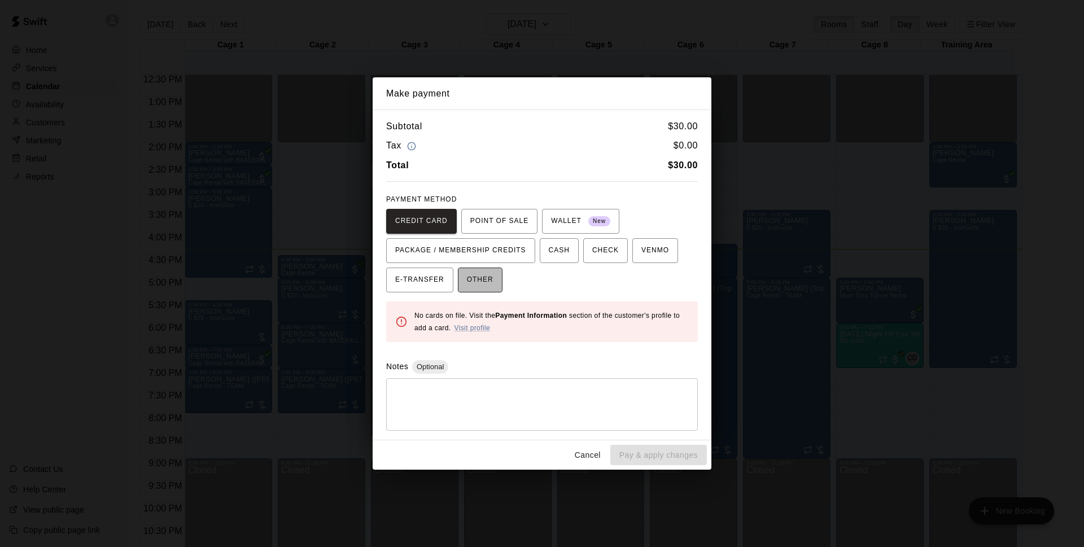
click at [493, 275] on button "OTHER" at bounding box center [480, 280] width 45 height 25
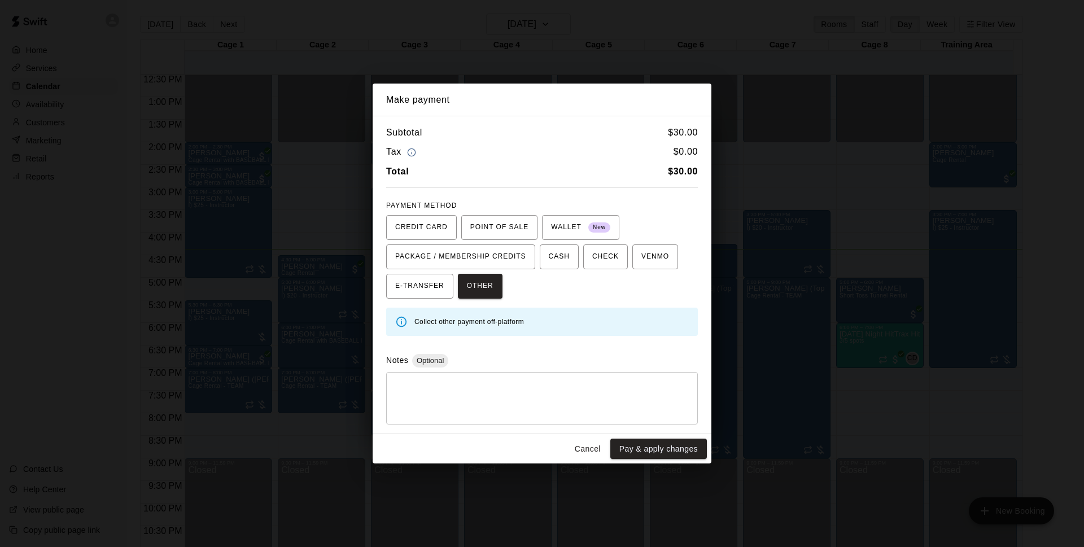
click at [663, 453] on button "Pay & apply changes" at bounding box center [658, 449] width 97 height 21
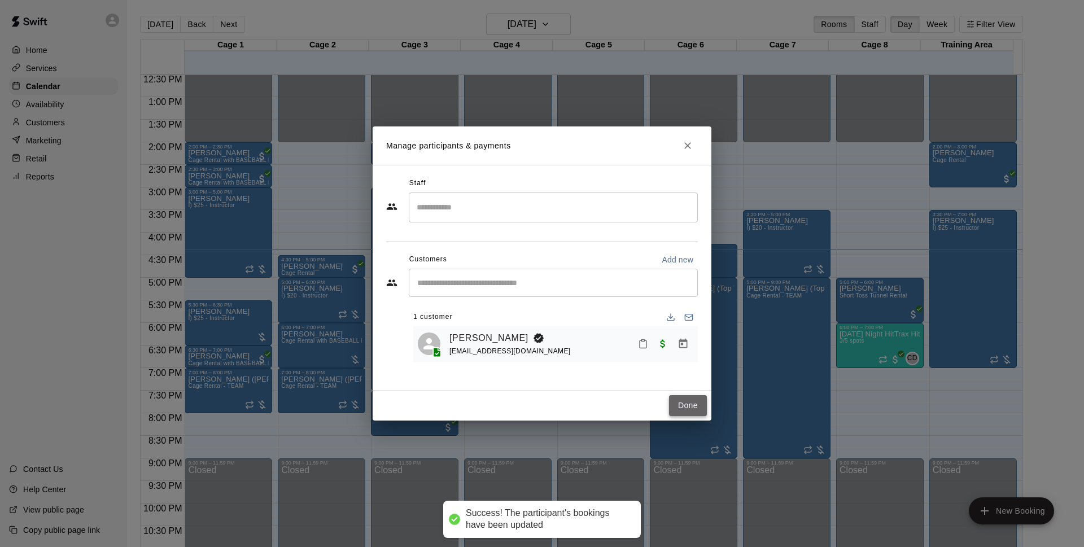
click at [684, 398] on button "Done" at bounding box center [688, 405] width 38 height 21
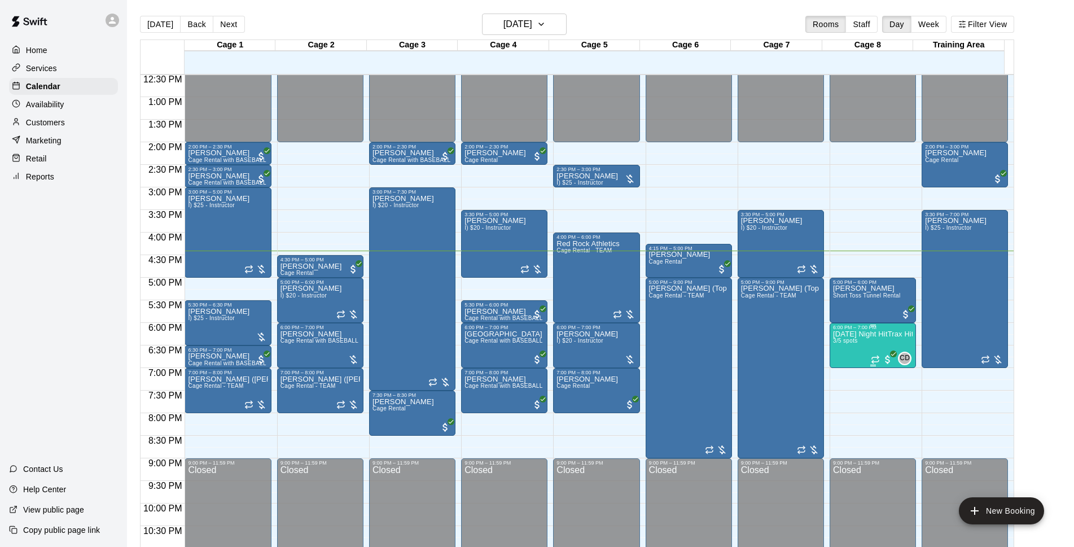
click at [867, 330] on div "6:00 PM – 7:00 PM" at bounding box center [873, 328] width 80 height 6
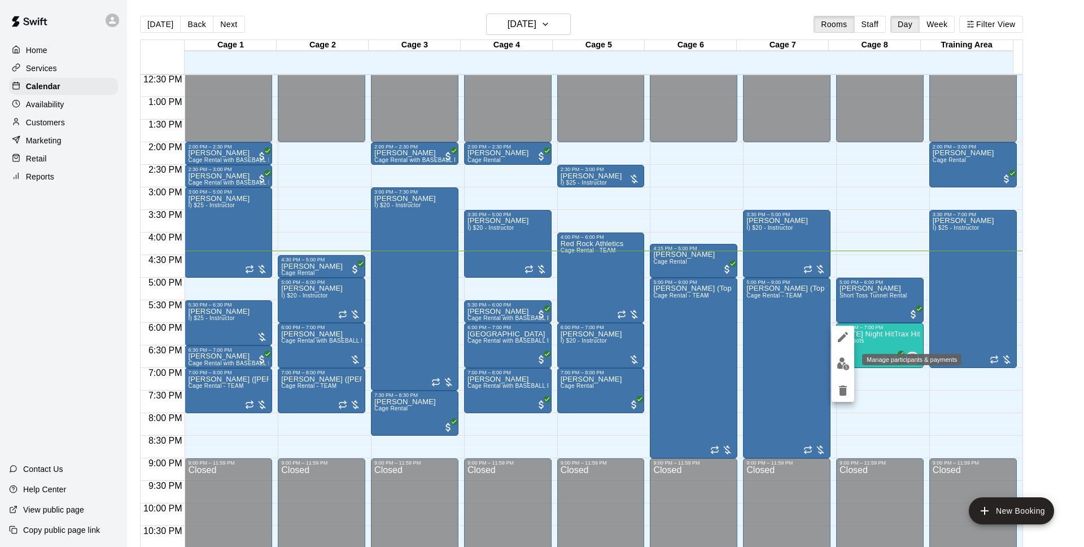
click at [841, 367] on img "edit" at bounding box center [842, 363] width 13 height 13
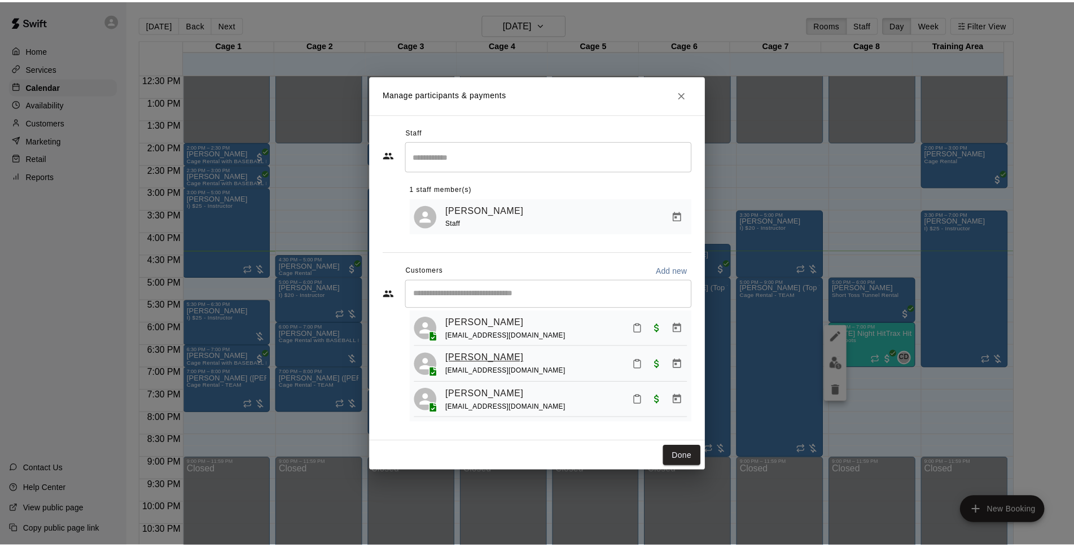
scroll to position [14, 0]
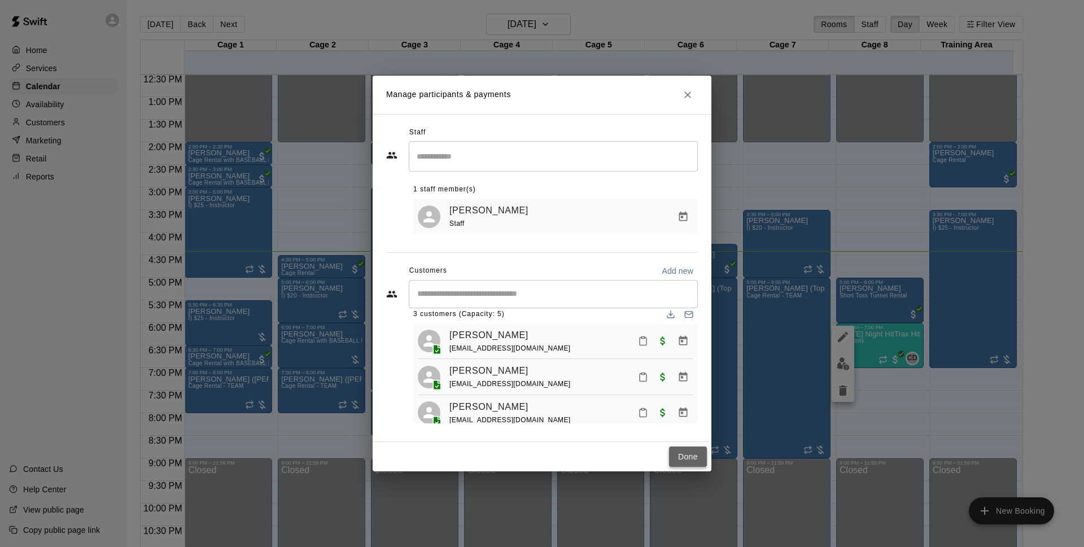
click at [681, 454] on button "Done" at bounding box center [688, 456] width 38 height 21
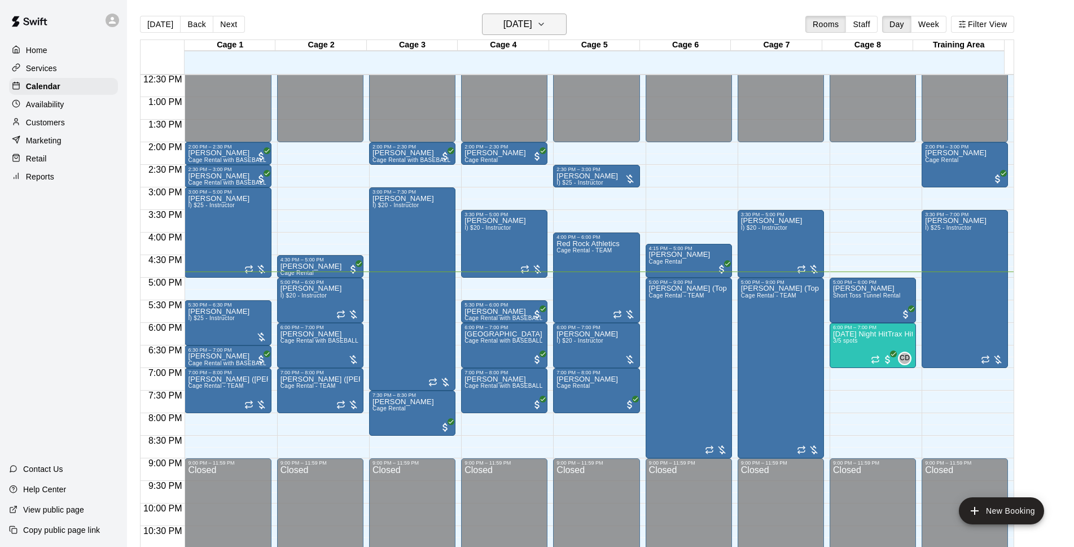
click at [531, 15] on button "[DATE]" at bounding box center [524, 24] width 85 height 21
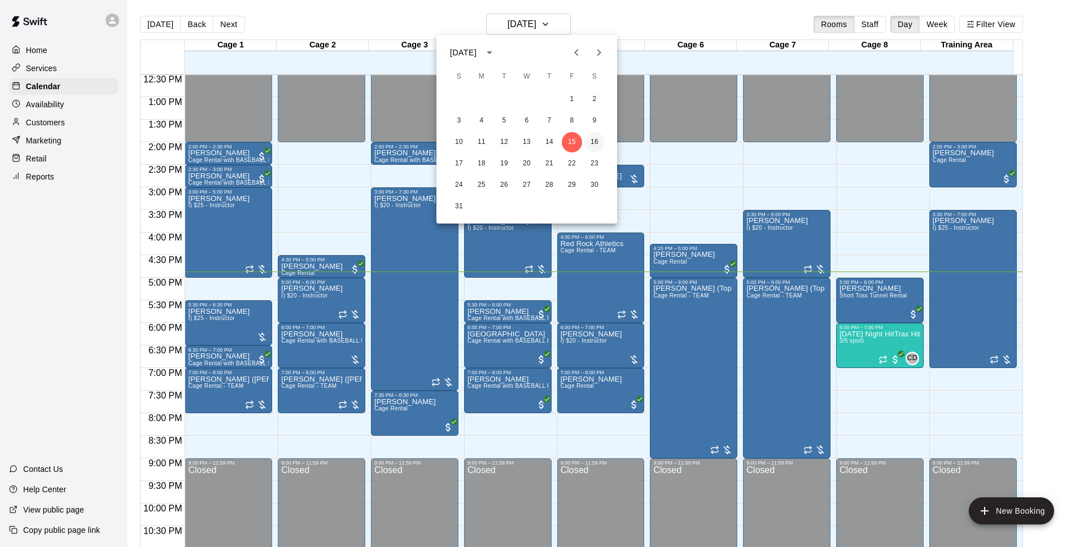
click at [597, 141] on button "16" at bounding box center [594, 142] width 20 height 20
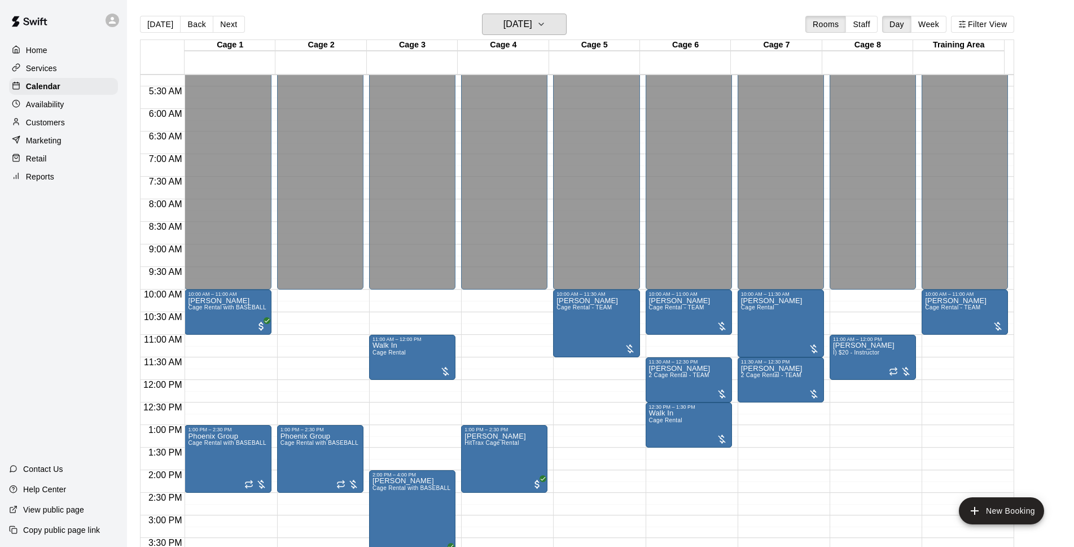
scroll to position [382, 0]
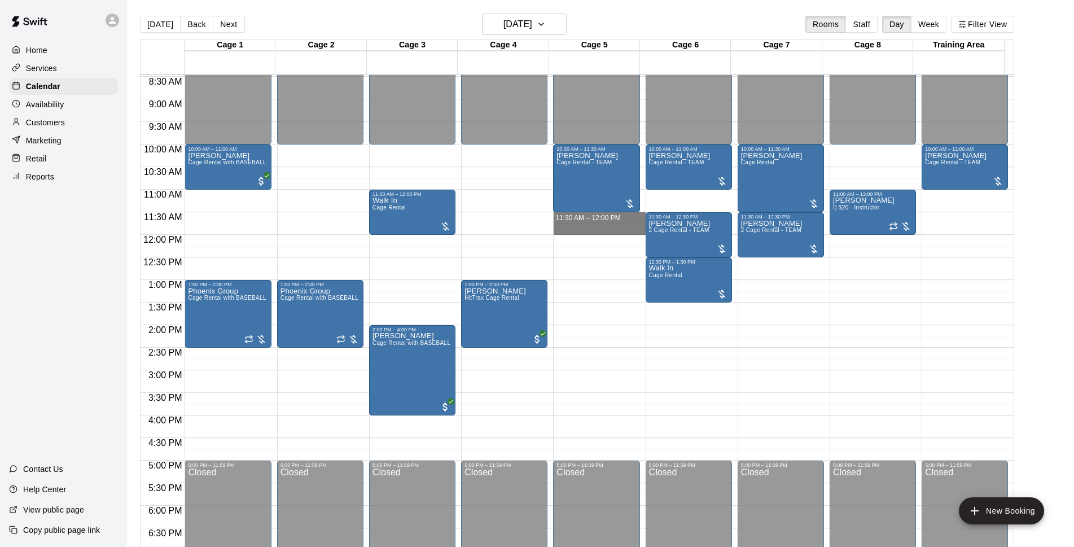
drag, startPoint x: 562, startPoint y: 217, endPoint x: 562, endPoint y: 228, distance: 10.7
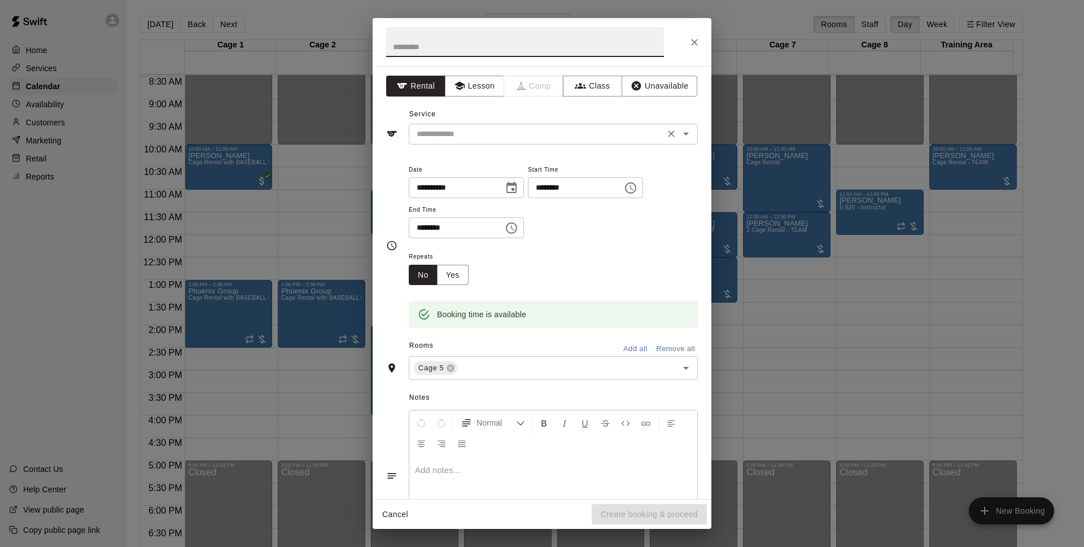
click at [522, 141] on input "text" at bounding box center [536, 134] width 249 height 14
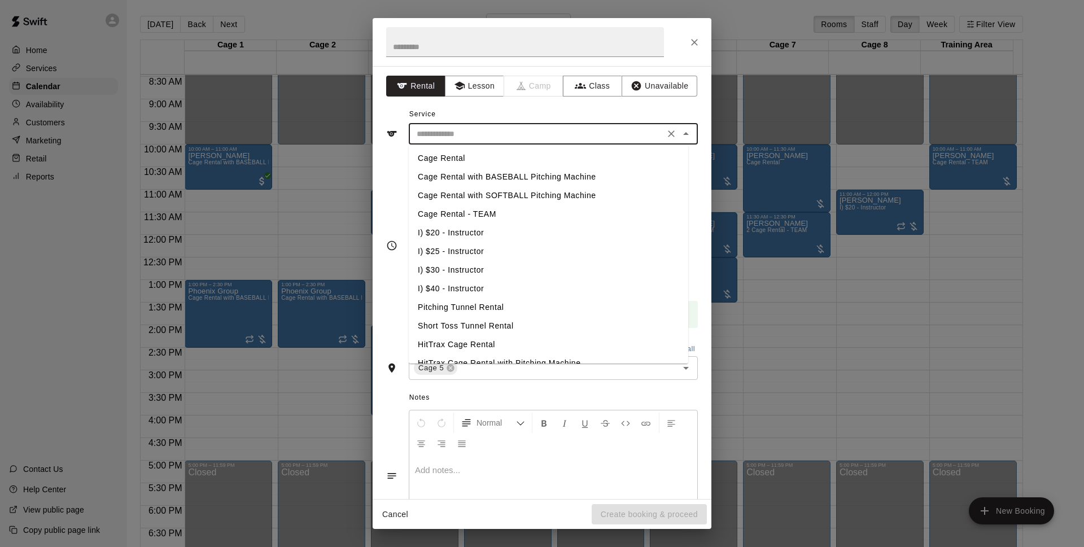
click at [523, 161] on li "Cage Rental" at bounding box center [548, 158] width 279 height 19
type input "**********"
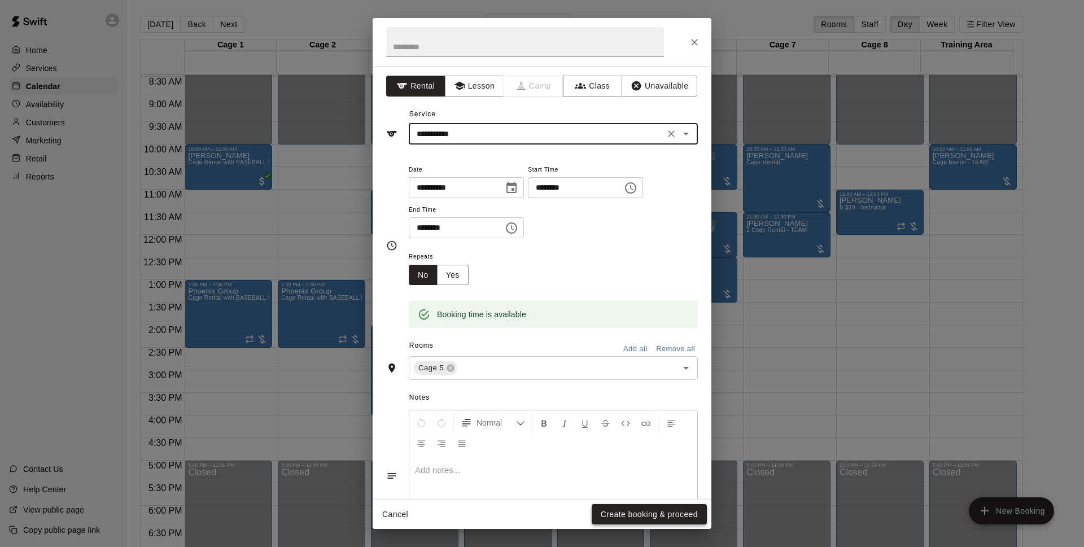
click at [689, 515] on button "Create booking & proceed" at bounding box center [649, 514] width 115 height 21
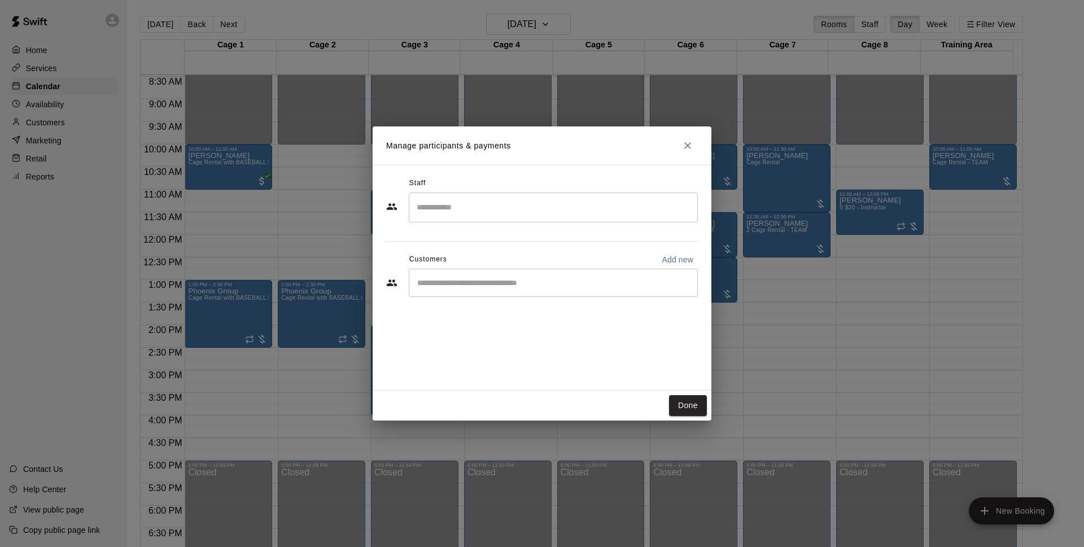
click at [492, 291] on div "​" at bounding box center [553, 283] width 289 height 28
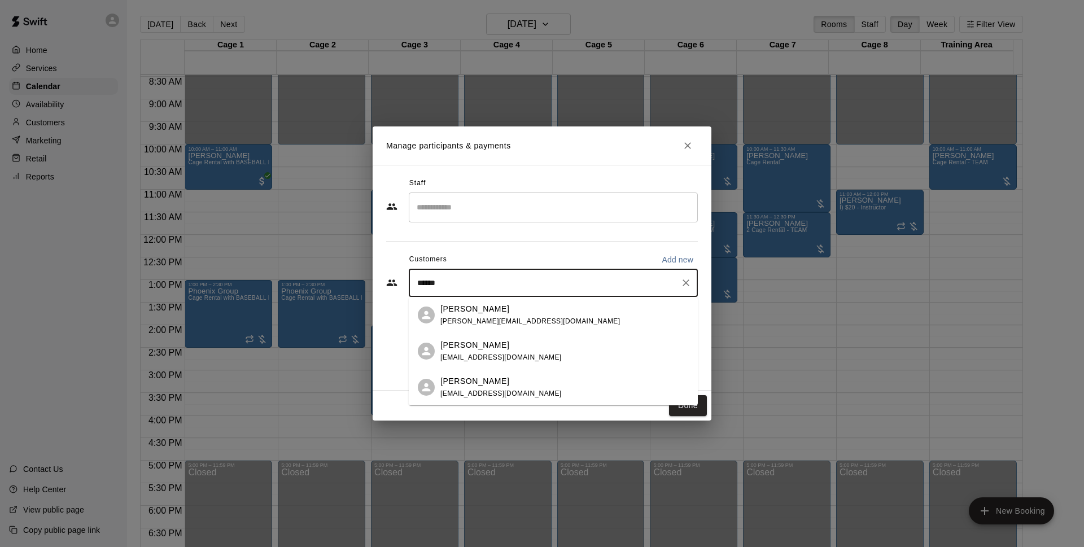
type input "*****"
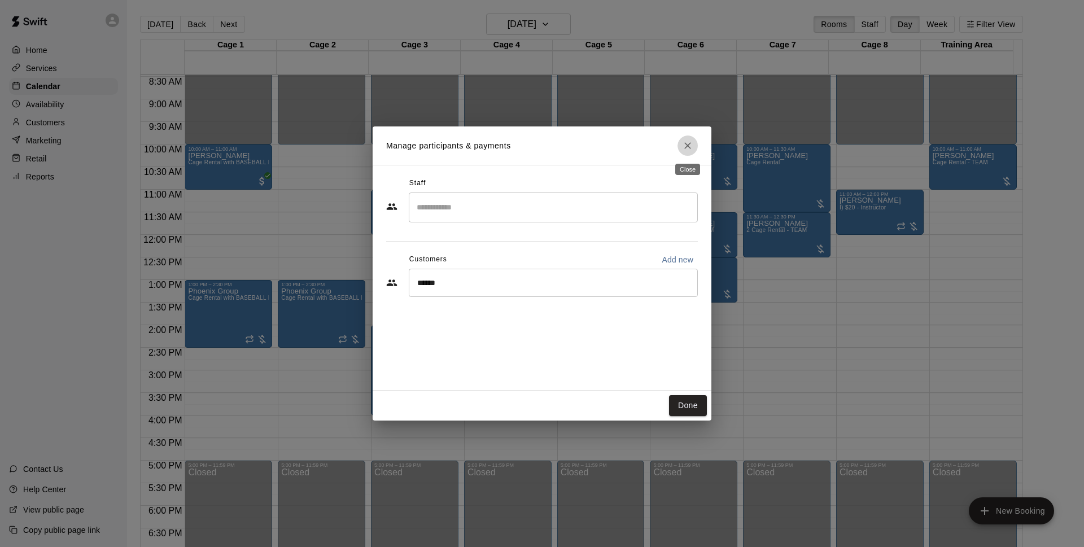
click at [686, 144] on icon "Close" at bounding box center [687, 145] width 7 height 7
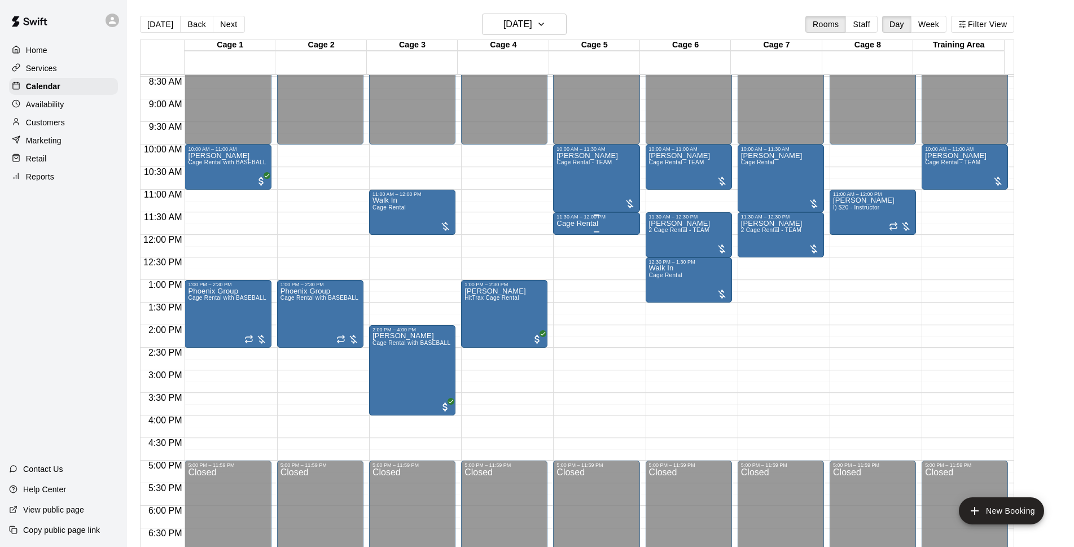
click at [621, 220] on div "11:30 AM – 12:00 PM" at bounding box center [597, 217] width 80 height 6
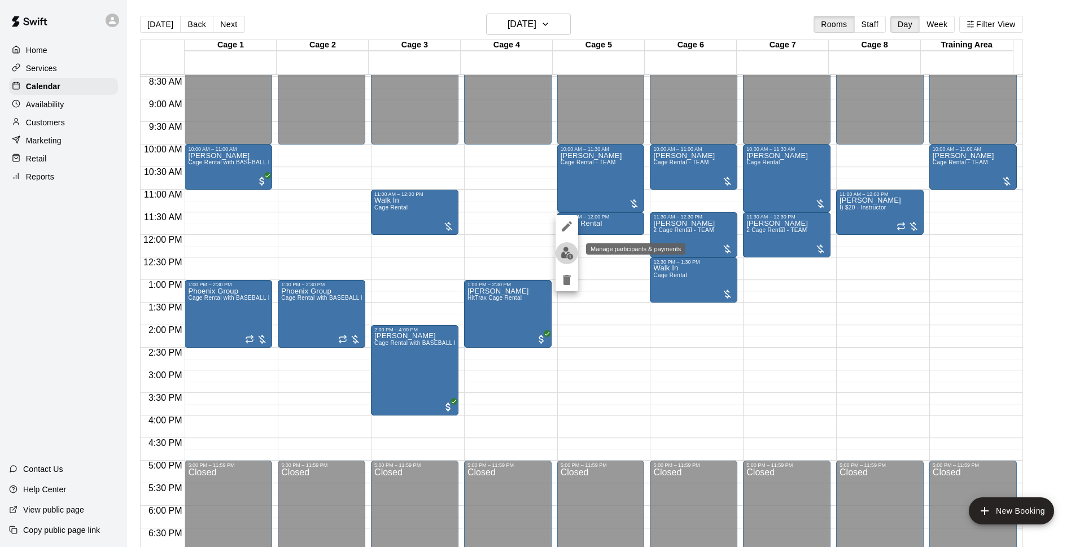
click at [569, 252] on img "edit" at bounding box center [566, 253] width 13 height 13
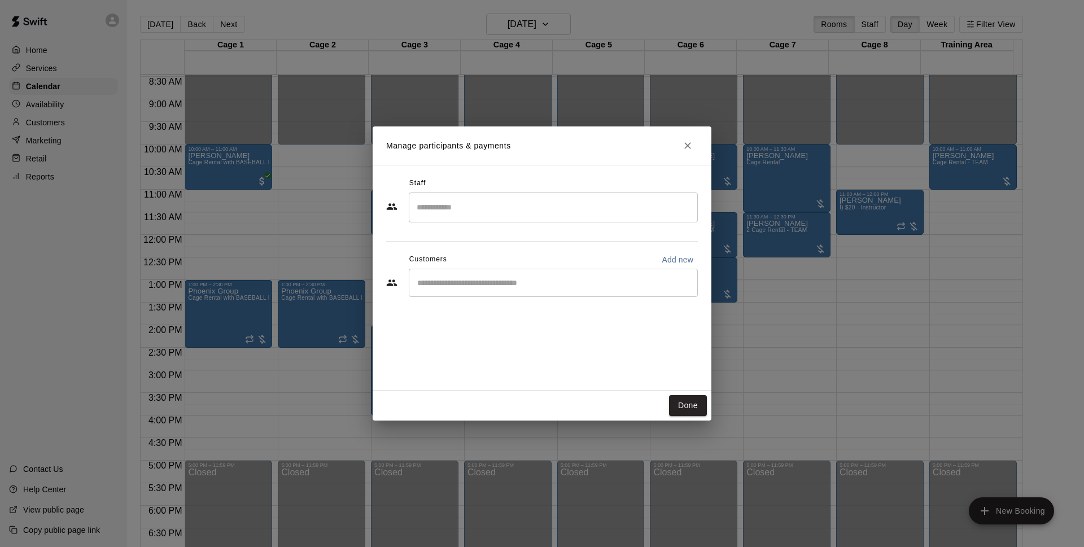
click at [545, 278] on input "Start typing to search customers..." at bounding box center [553, 282] width 279 height 11
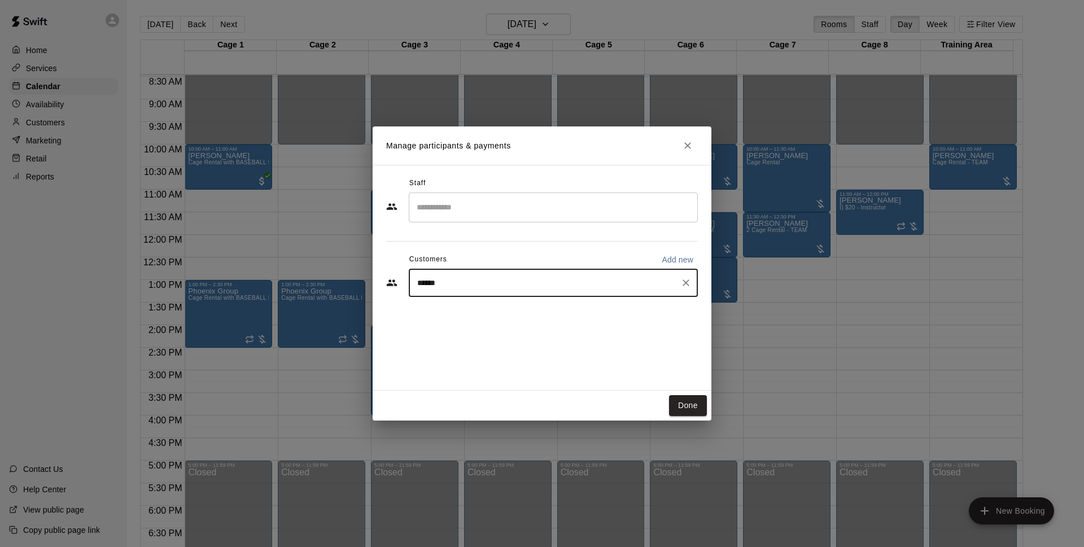
type input "*******"
click at [574, 305] on div "Walk In [EMAIL_ADDRESS][DOMAIN_NAME]" at bounding box center [564, 315] width 248 height 24
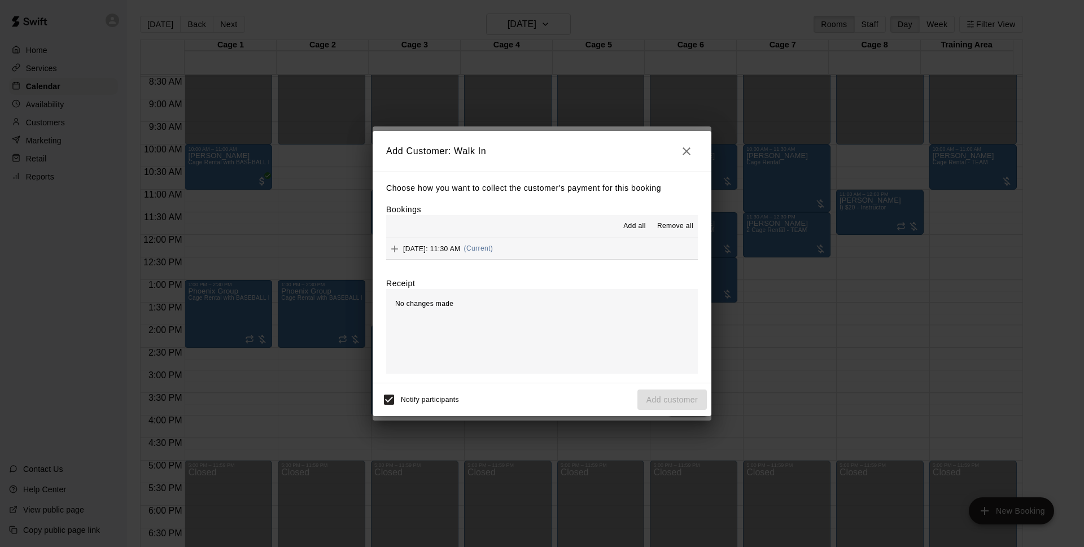
click at [594, 244] on button "[DATE]: 11:30 AM (Current)" at bounding box center [542, 248] width 312 height 21
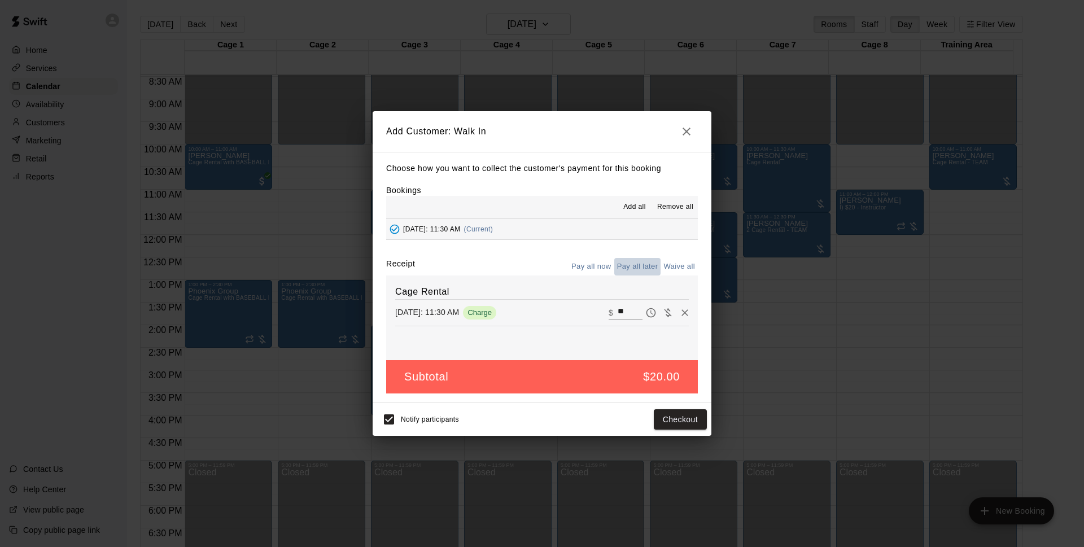
click at [645, 262] on button "Pay all later" at bounding box center [637, 266] width 47 height 17
click at [691, 424] on button "Add customer" at bounding box center [671, 419] width 69 height 21
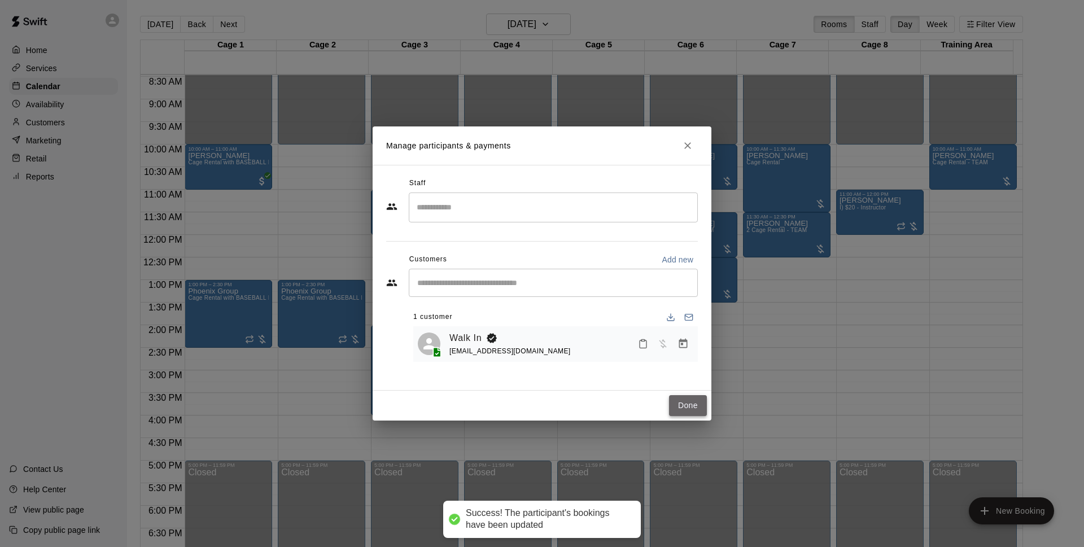
click at [687, 408] on button "Done" at bounding box center [688, 405] width 38 height 21
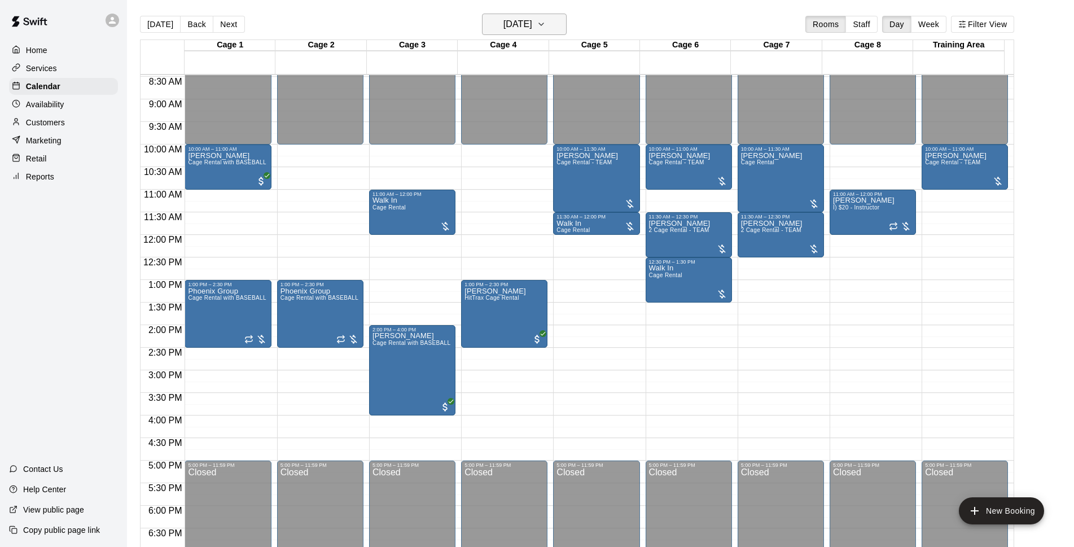
click at [546, 20] on icon "button" at bounding box center [541, 24] width 9 height 14
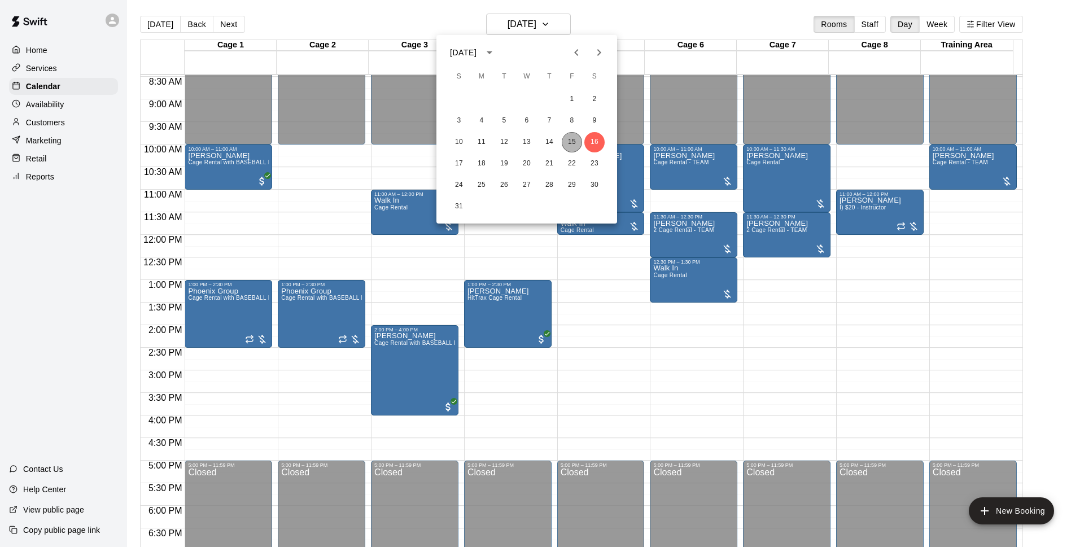
click at [566, 136] on button "15" at bounding box center [572, 142] width 20 height 20
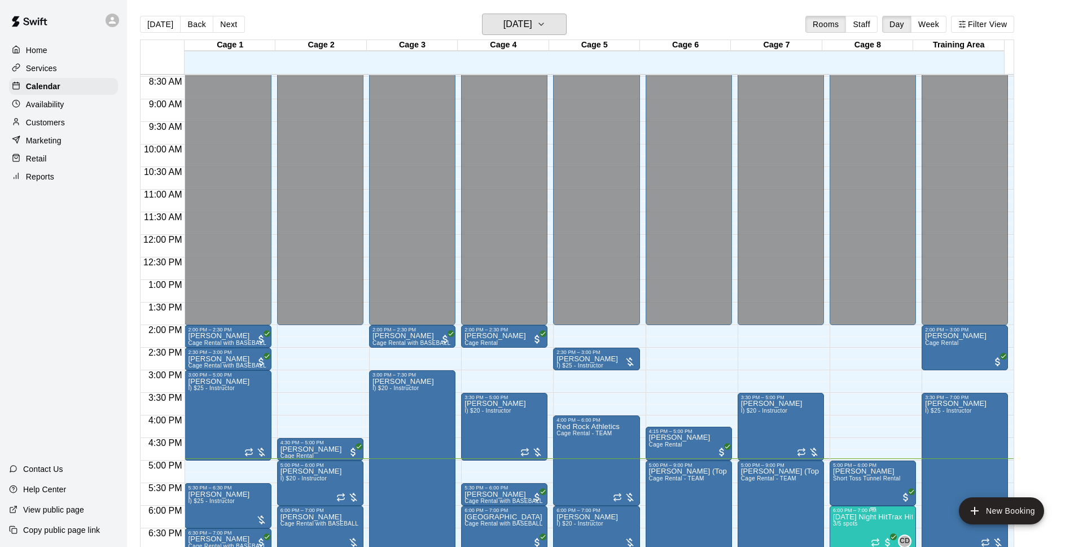
scroll to position [454, 0]
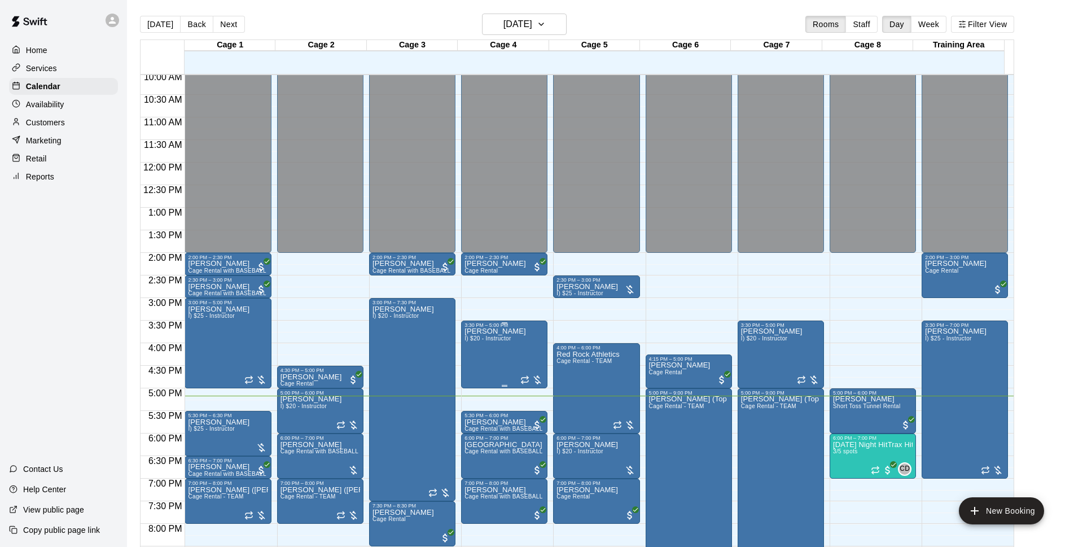
click at [474, 331] on p "[PERSON_NAME]" at bounding box center [496, 331] width 62 height 0
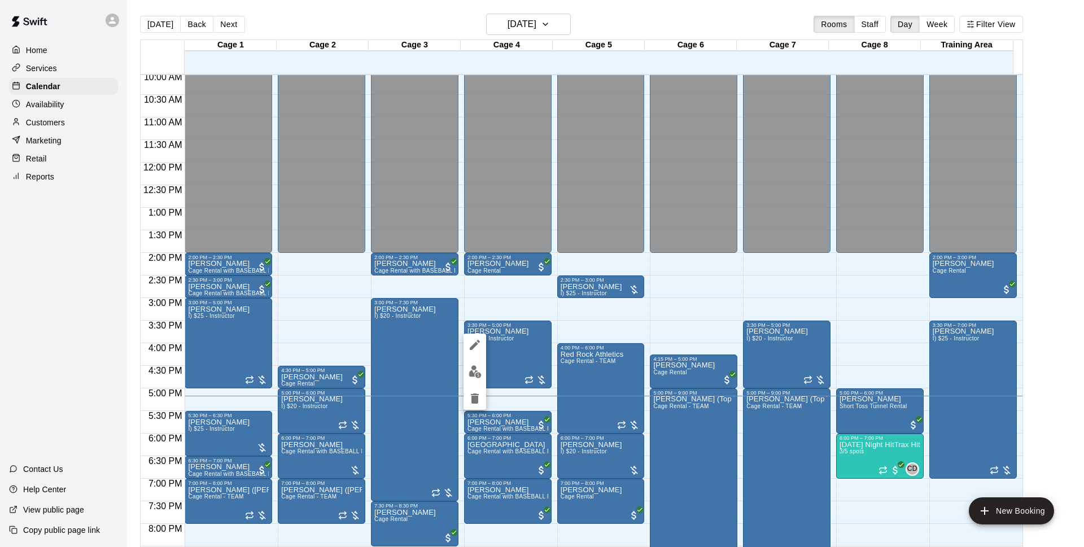
click at [470, 368] on img "edit" at bounding box center [474, 371] width 13 height 13
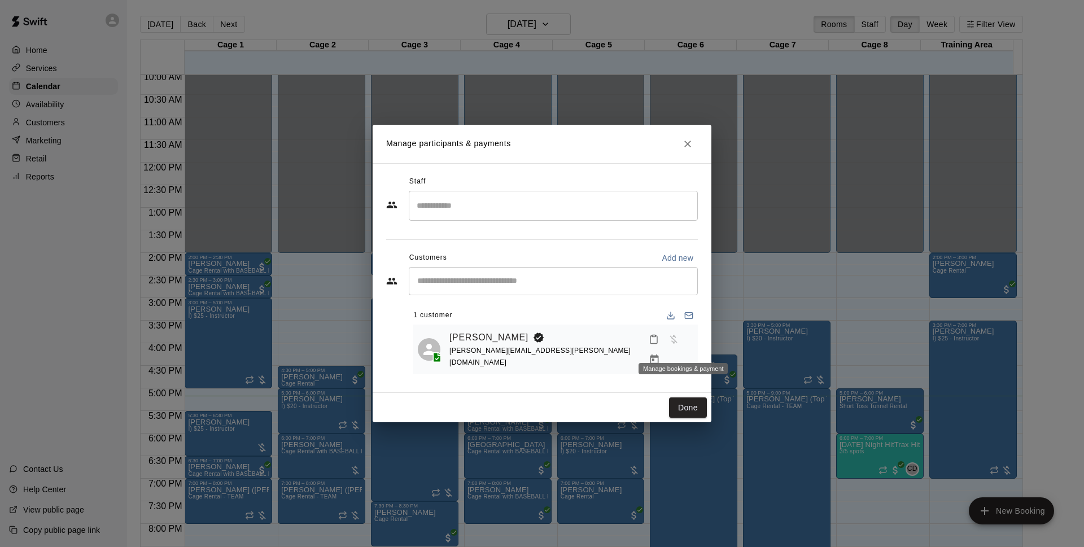
click at [660, 354] on icon "Manage bookings & payment" at bounding box center [654, 359] width 11 height 11
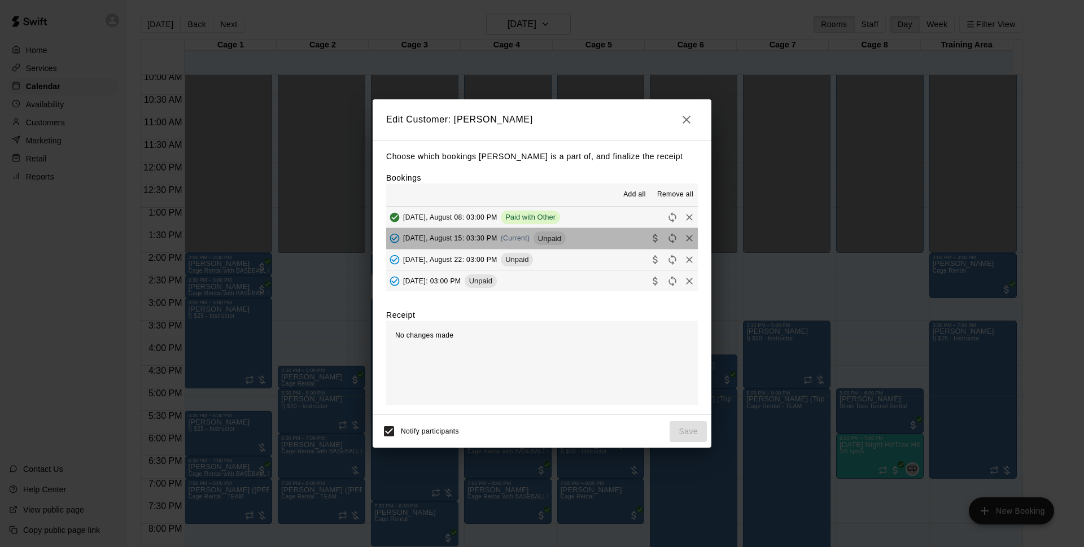
click at [566, 237] on button "[DATE], August 15: 03:30 PM (Current) Unpaid" at bounding box center [542, 238] width 312 height 21
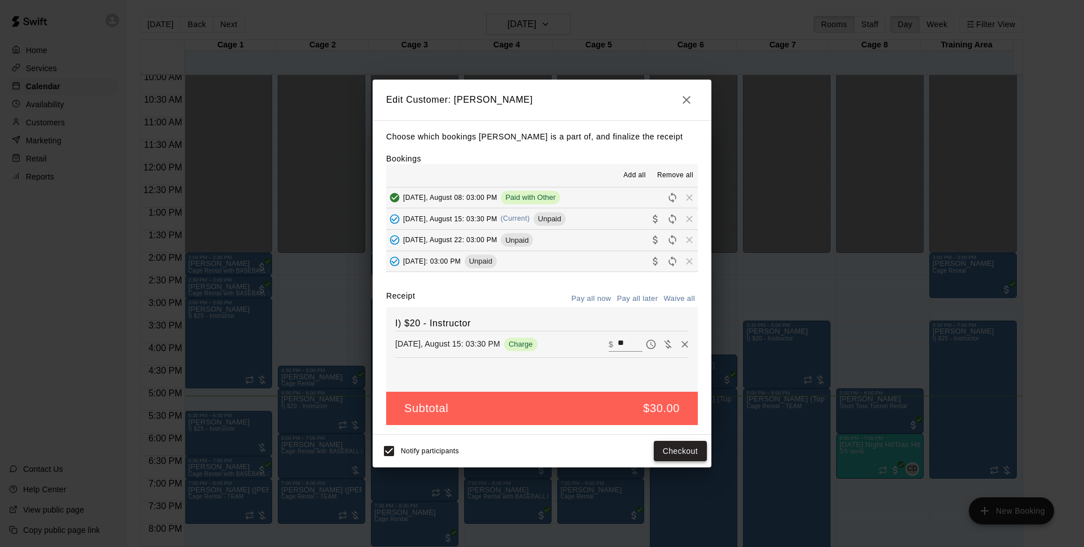
click at [691, 455] on button "Checkout" at bounding box center [680, 451] width 53 height 21
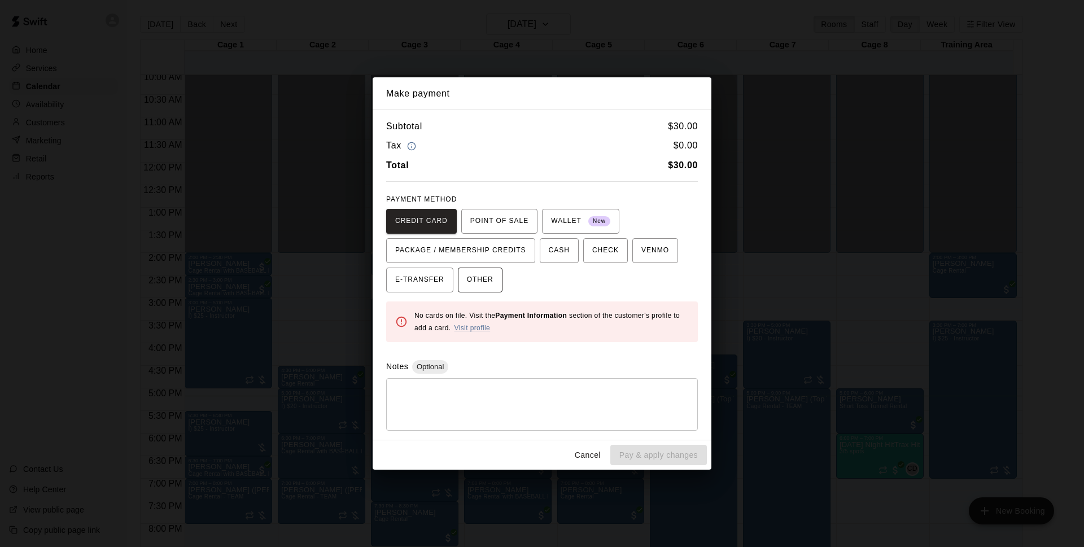
click at [479, 281] on span "OTHER" at bounding box center [480, 280] width 27 height 18
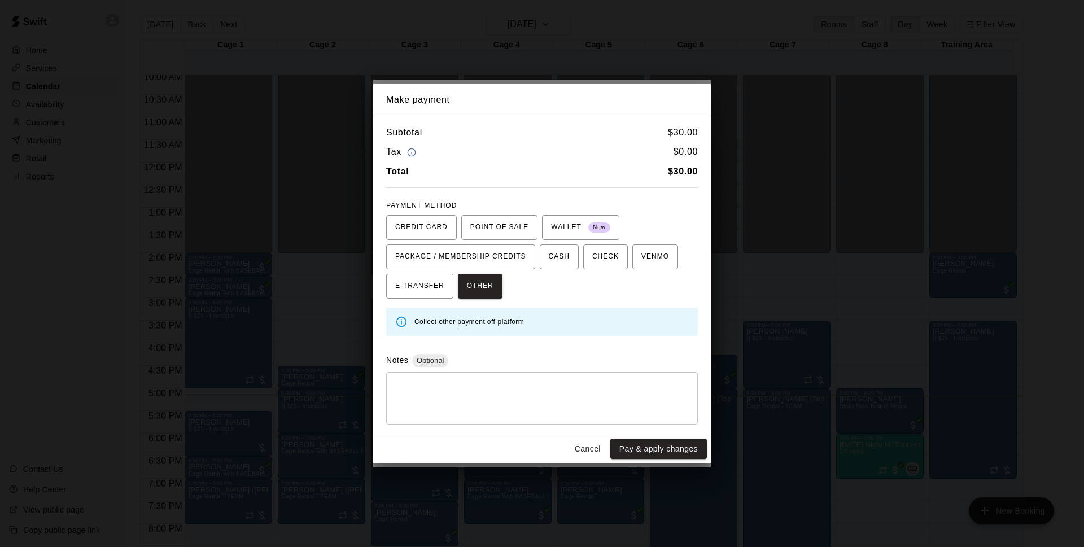
click at [641, 441] on button "Pay & apply changes" at bounding box center [658, 449] width 97 height 21
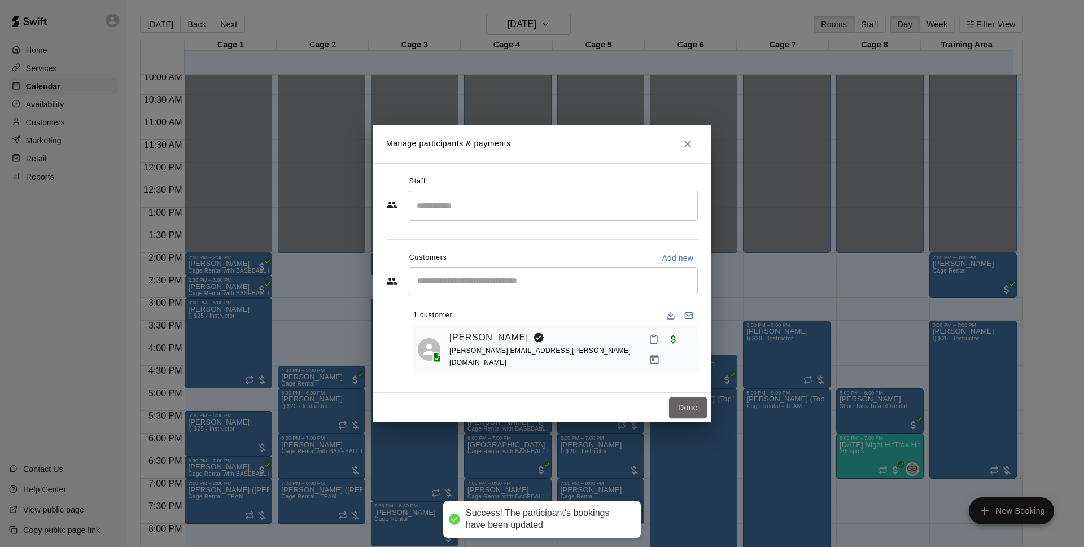
click at [678, 401] on button "Done" at bounding box center [688, 407] width 38 height 21
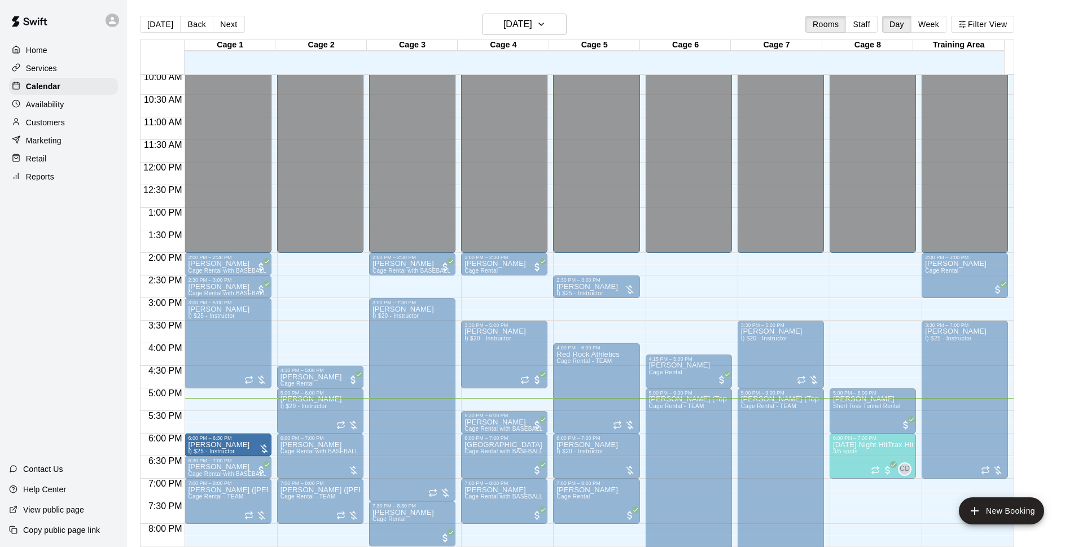
drag, startPoint x: 227, startPoint y: 426, endPoint x: 227, endPoint y: 437, distance: 11.9
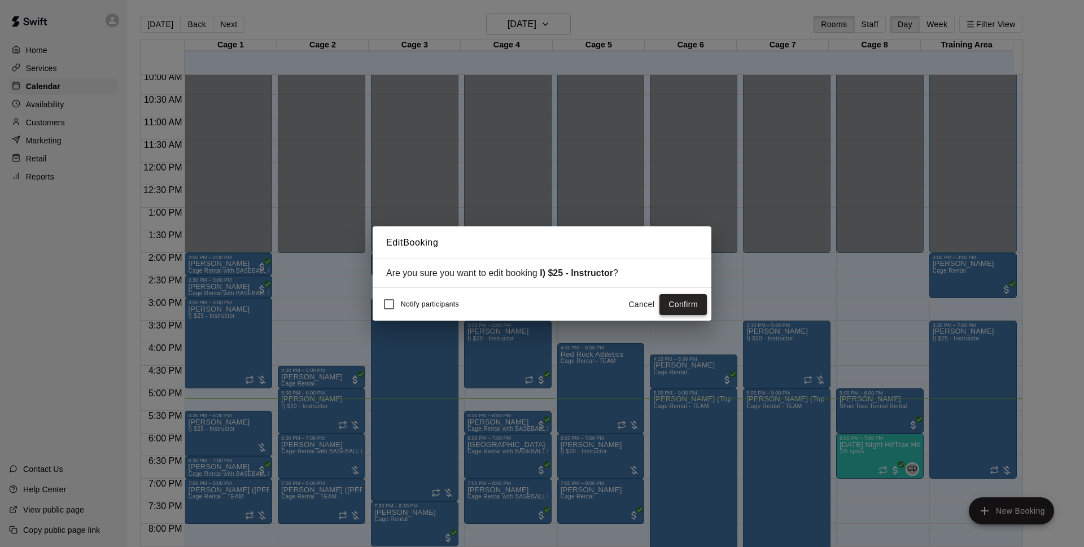
click at [686, 304] on button "Confirm" at bounding box center [682, 304] width 47 height 21
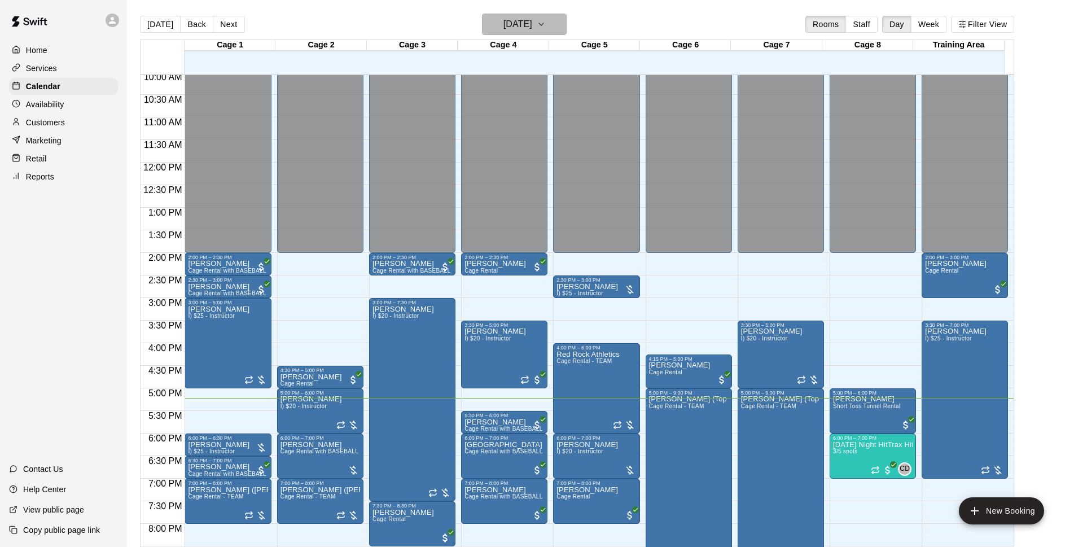
click at [532, 21] on h6 "[DATE]" at bounding box center [517, 24] width 29 height 16
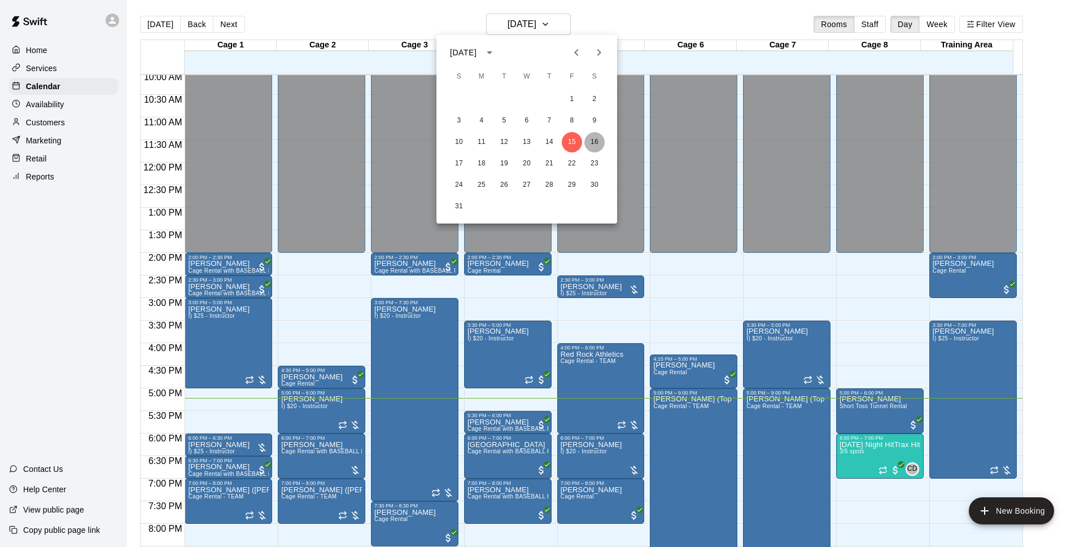
click at [595, 142] on button "16" at bounding box center [594, 142] width 20 height 20
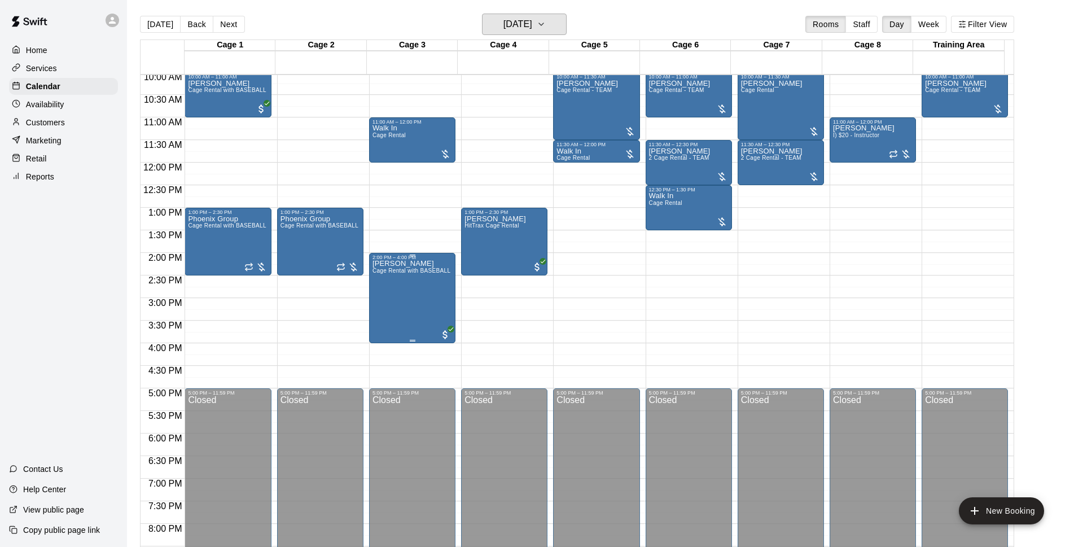
scroll to position [382, 0]
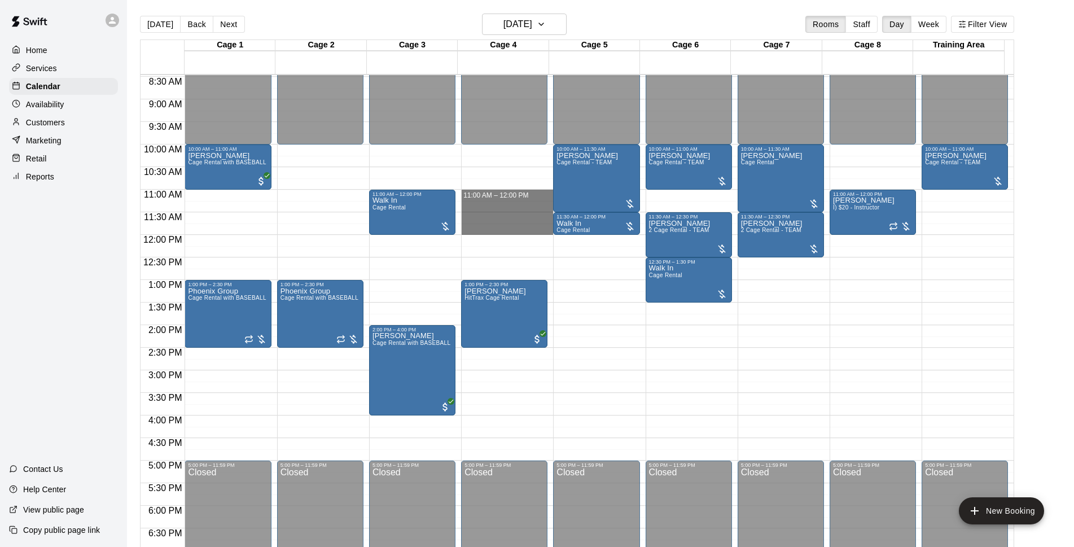
drag, startPoint x: 511, startPoint y: 191, endPoint x: 512, endPoint y: 231, distance: 40.7
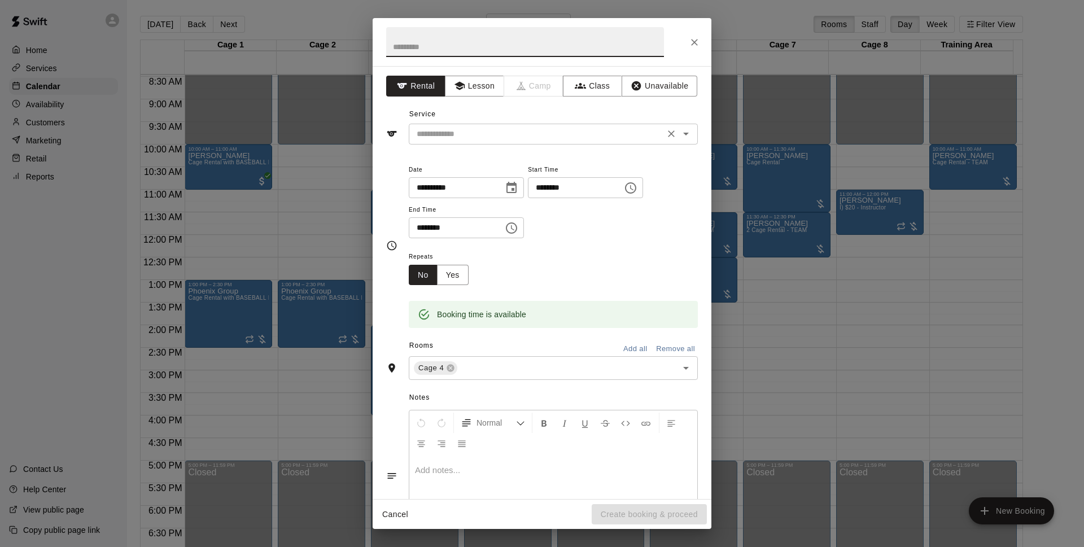
click at [466, 143] on div "​" at bounding box center [553, 134] width 289 height 21
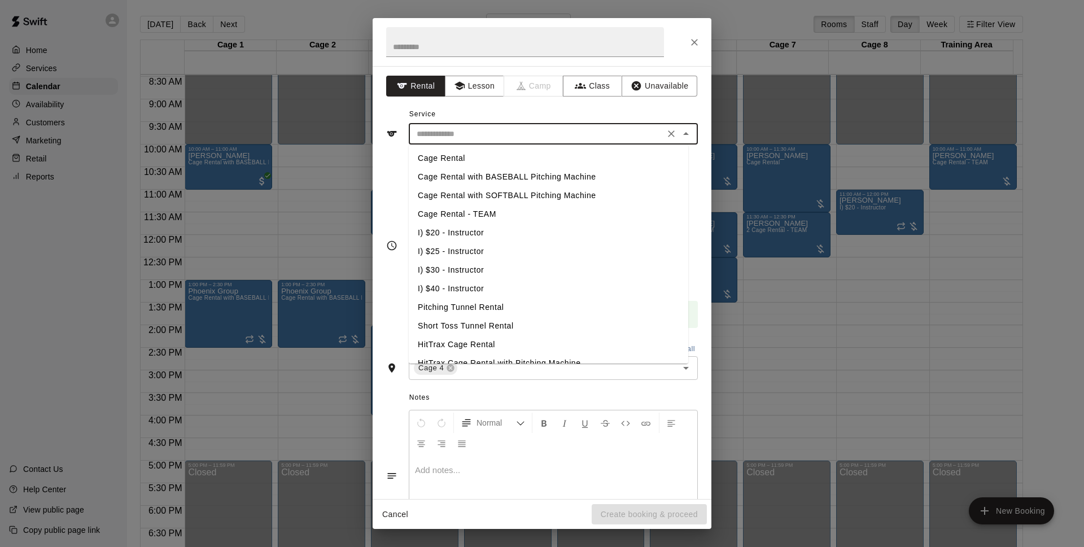
click at [463, 249] on li "I) $25 - Instructor" at bounding box center [548, 251] width 279 height 19
type input "**********"
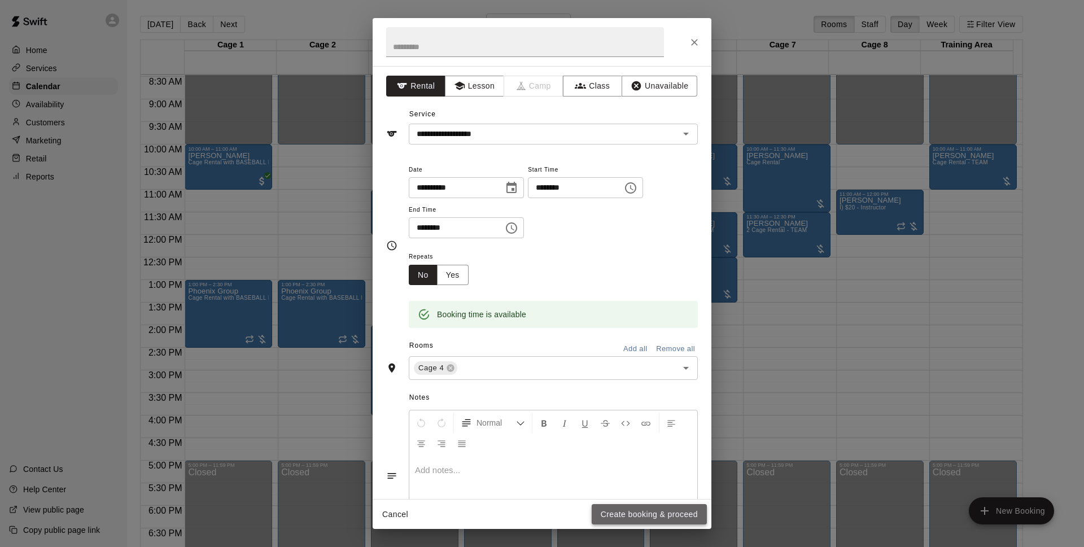
click at [647, 513] on button "Create booking & proceed" at bounding box center [649, 514] width 115 height 21
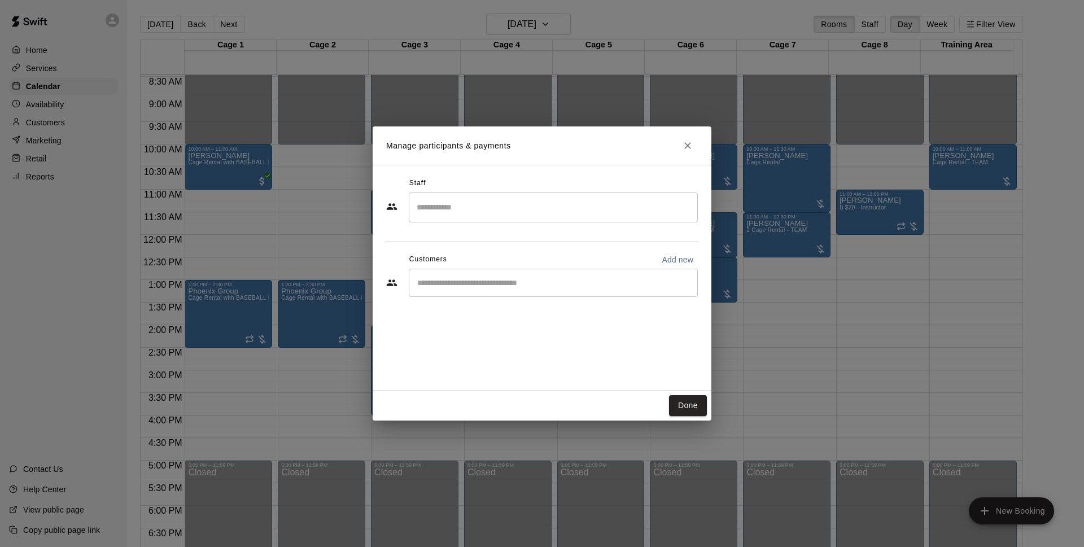
click at [461, 211] on input "Search staff" at bounding box center [553, 208] width 279 height 20
click at [526, 157] on h2 "Manage participants & payments" at bounding box center [542, 145] width 339 height 38
click at [480, 292] on div "​" at bounding box center [553, 283] width 289 height 28
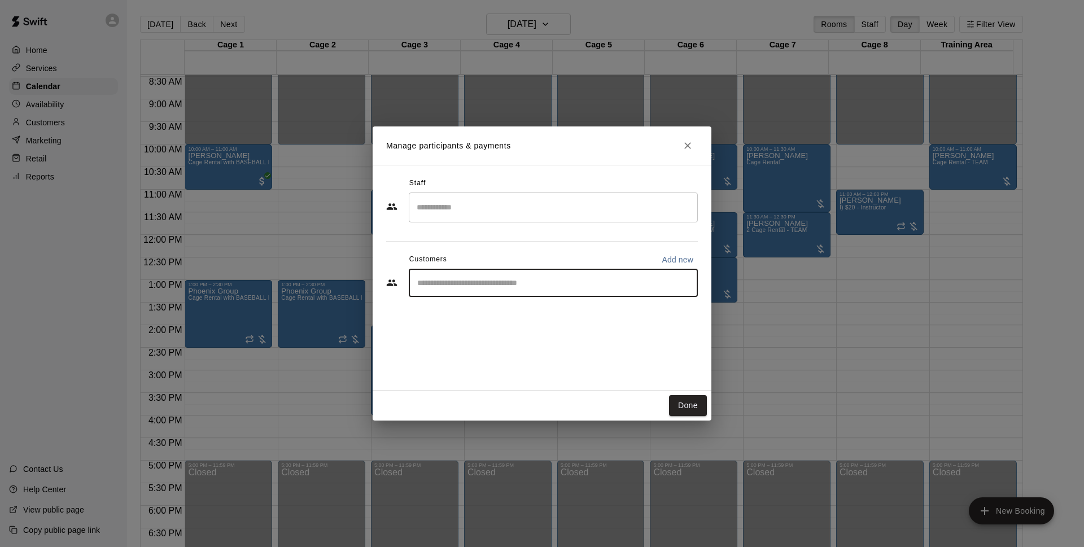
click at [664, 282] on input "Start typing to search customers..." at bounding box center [553, 282] width 279 height 11
type input "****"
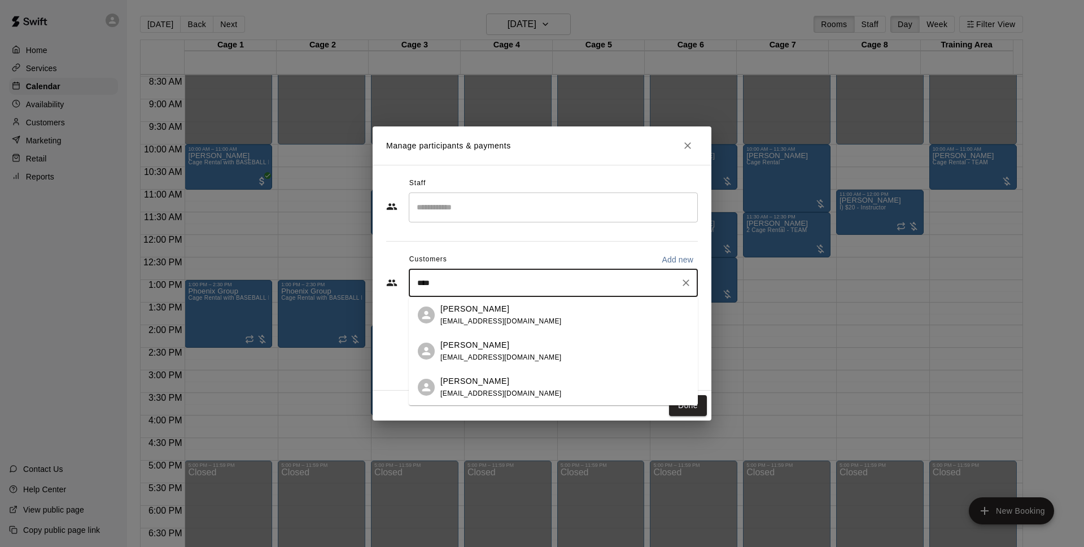
click at [529, 311] on div "[PERSON_NAME] [EMAIL_ADDRESS][DOMAIN_NAME]" at bounding box center [564, 315] width 248 height 24
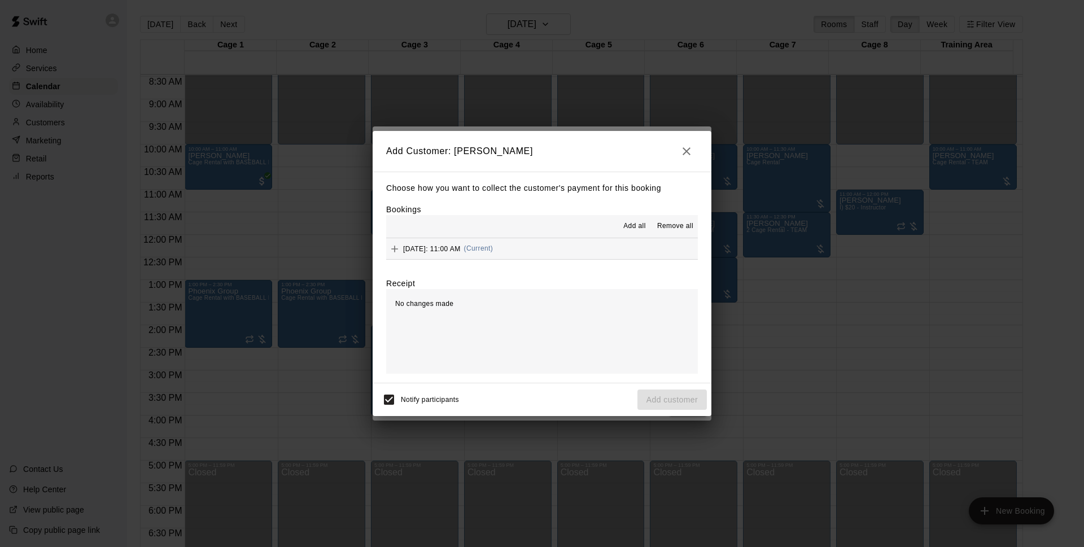
click at [634, 243] on button "[DATE]: 11:00 AM (Current)" at bounding box center [542, 248] width 312 height 21
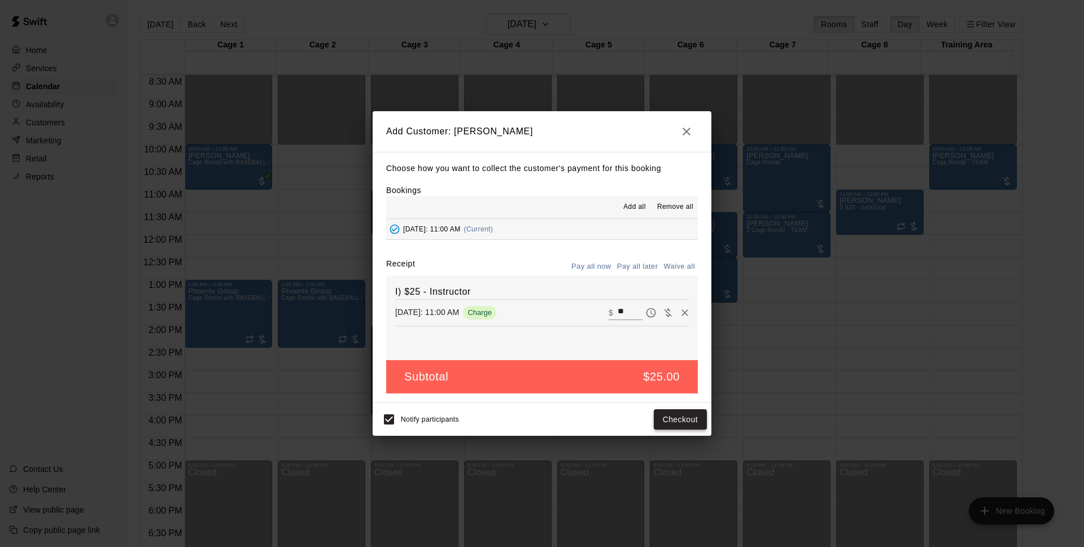
click at [686, 419] on button "Checkout" at bounding box center [680, 419] width 53 height 21
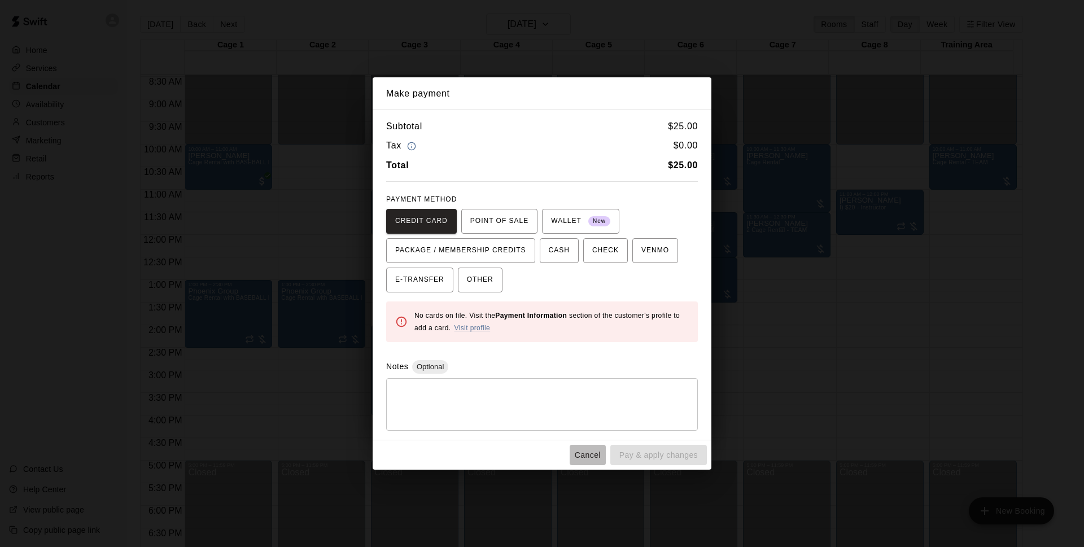
drag, startPoint x: 583, startPoint y: 457, endPoint x: 585, endPoint y: 448, distance: 9.3
click at [584, 457] on button "Cancel" at bounding box center [587, 455] width 36 height 21
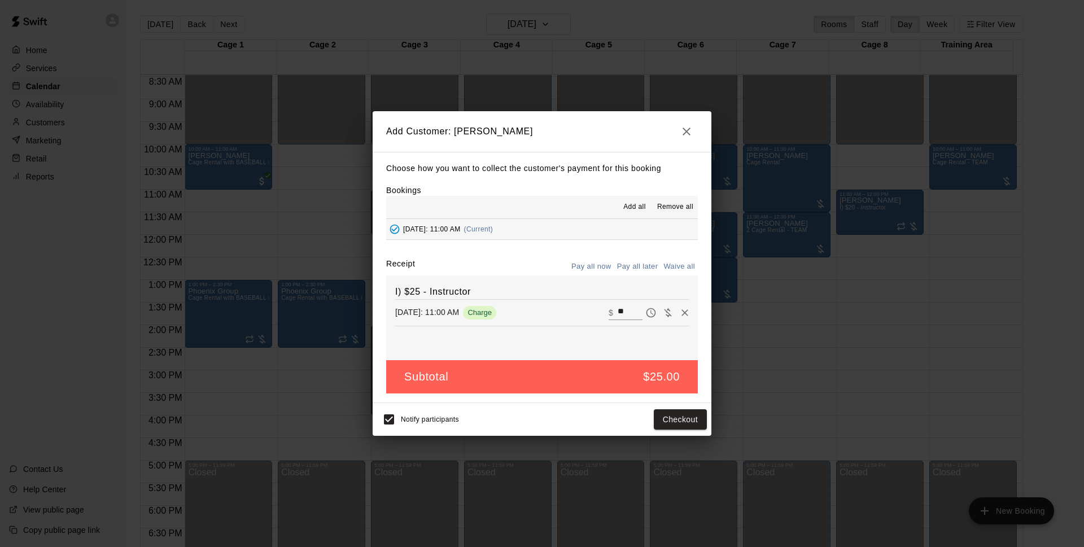
click at [642, 267] on button "Pay all later" at bounding box center [637, 266] width 47 height 17
click at [695, 427] on button "Add customer" at bounding box center [671, 419] width 69 height 21
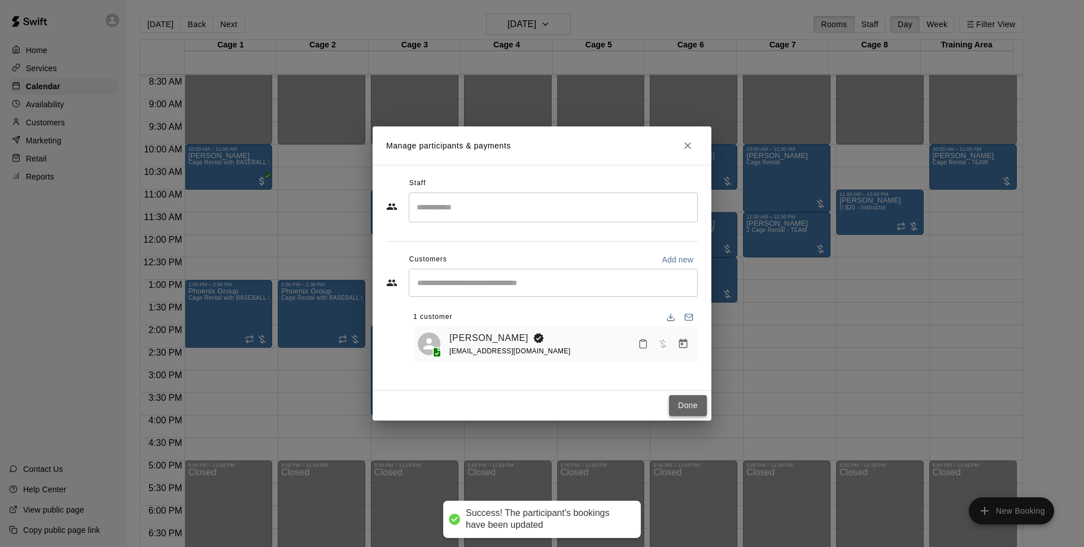
click at [687, 401] on button "Done" at bounding box center [688, 405] width 38 height 21
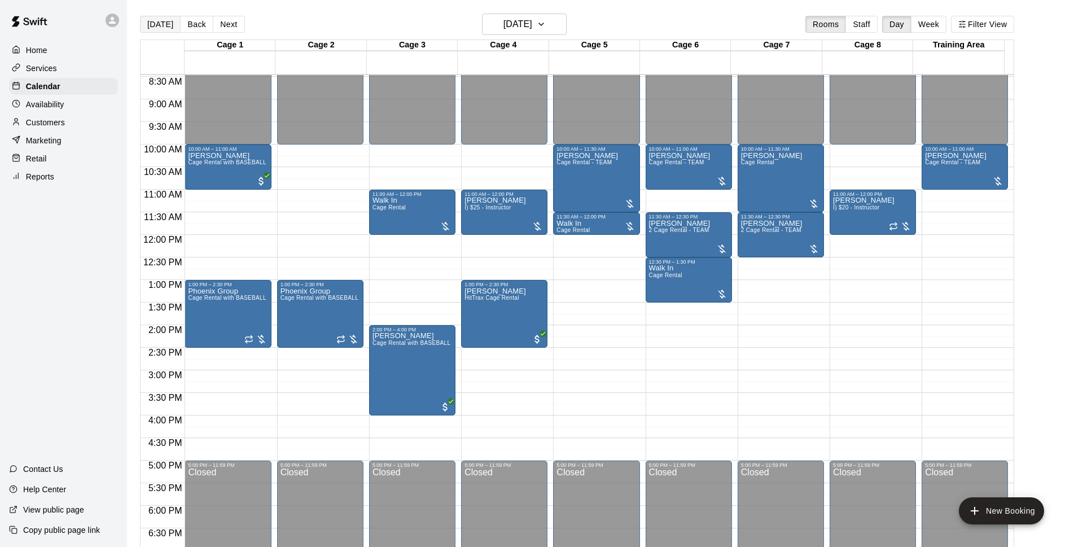
click at [164, 22] on button "[DATE]" at bounding box center [160, 24] width 41 height 17
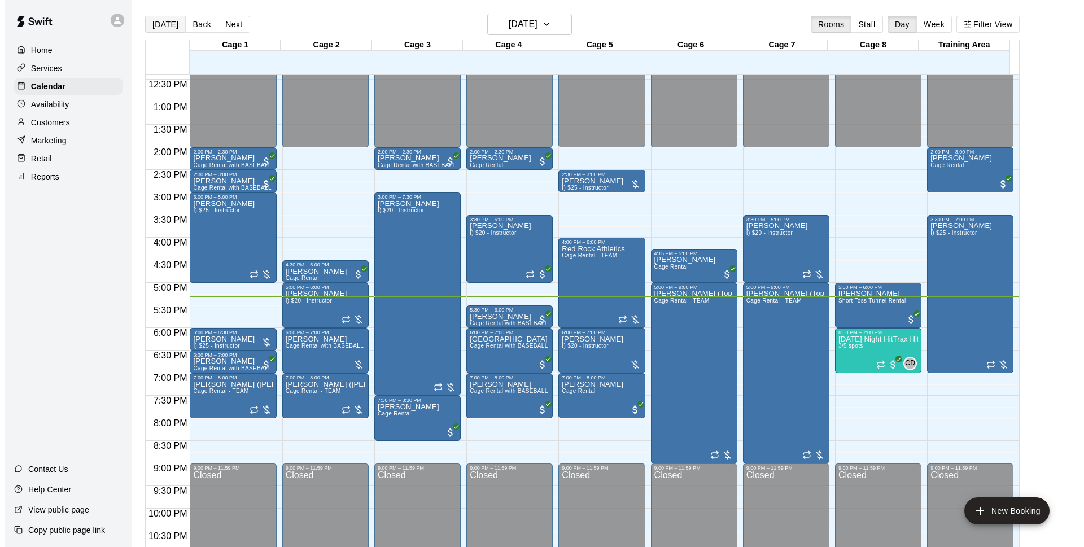
scroll to position [600, 0]
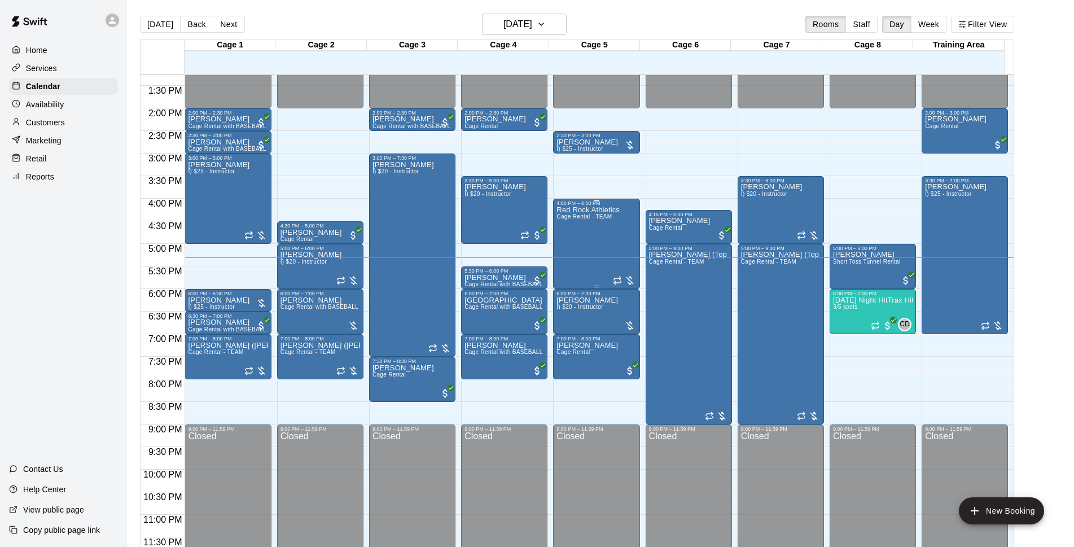
click at [584, 239] on div "Red Rock Athletics Cage Rental - TEAM" at bounding box center [588, 479] width 63 height 547
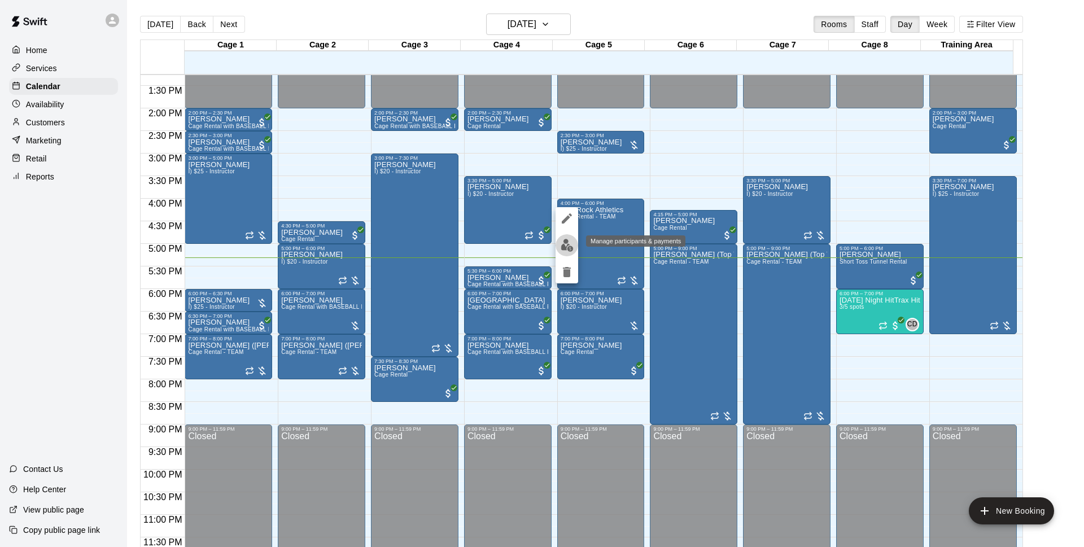
click at [572, 246] on img "edit" at bounding box center [566, 245] width 13 height 13
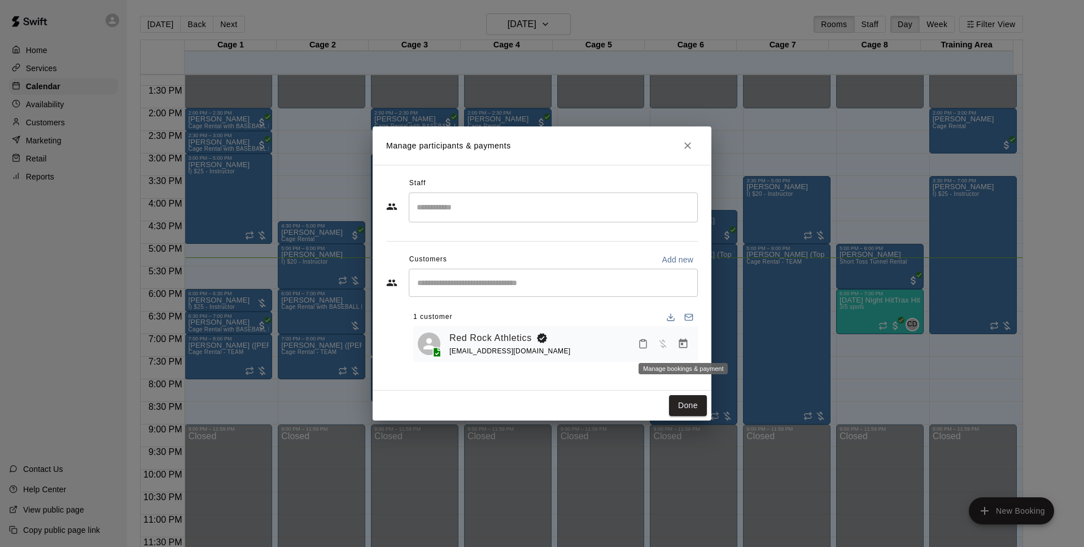
click at [685, 338] on button "Manage bookings & payment" at bounding box center [683, 344] width 20 height 20
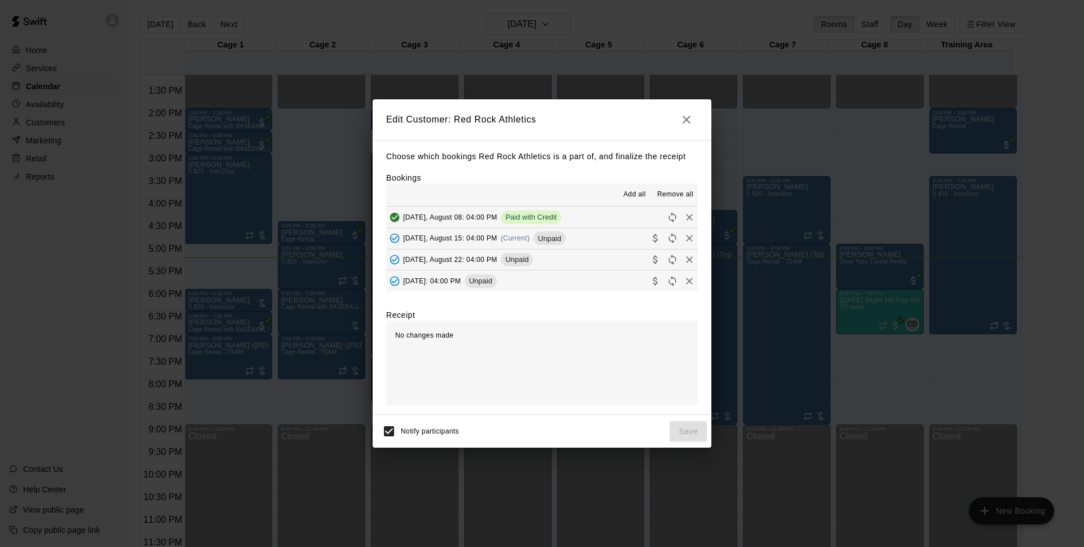
click at [548, 240] on span "Unpaid" at bounding box center [549, 238] width 32 height 8
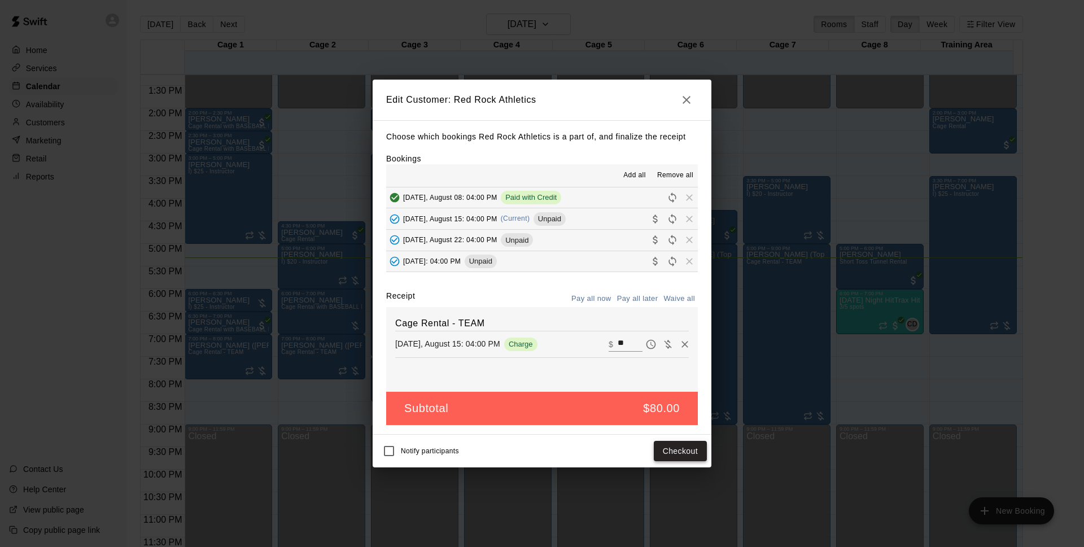
click at [670, 448] on button "Checkout" at bounding box center [680, 451] width 53 height 21
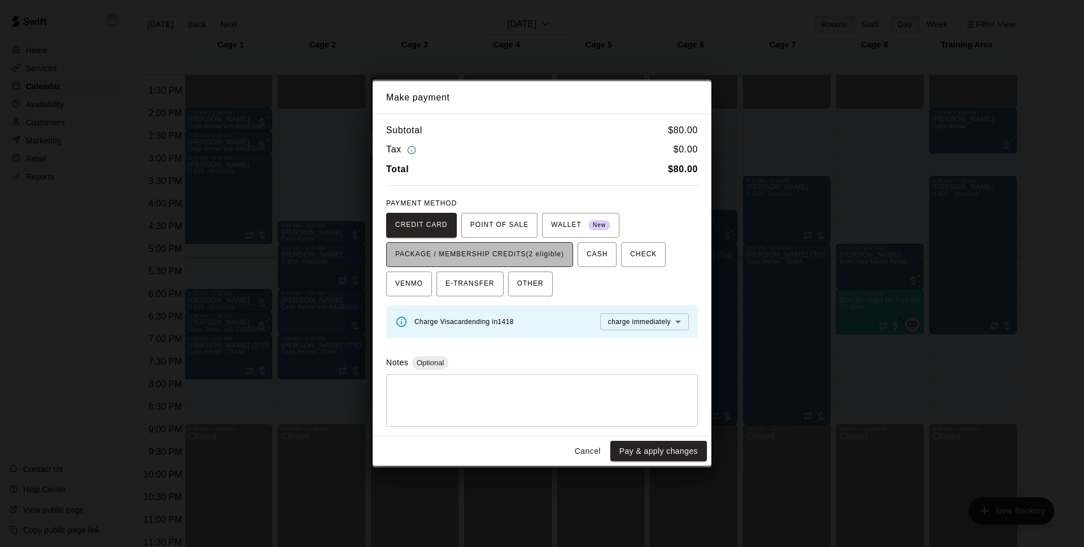
click at [535, 247] on span "PACKAGE / MEMBERSHIP CREDITS (2 eligible)" at bounding box center [479, 255] width 169 height 18
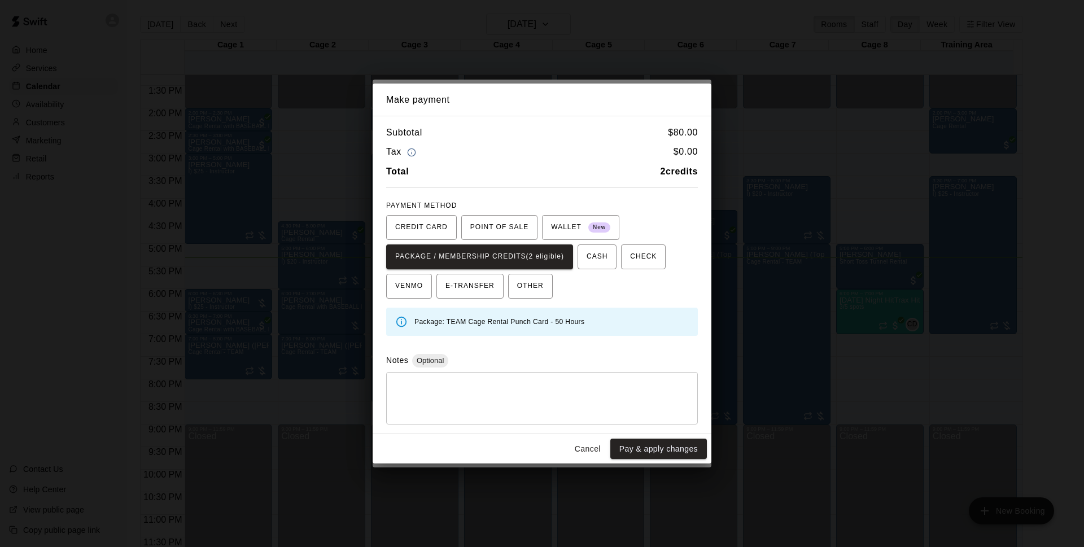
click at [636, 448] on button "Pay & apply changes" at bounding box center [658, 449] width 97 height 21
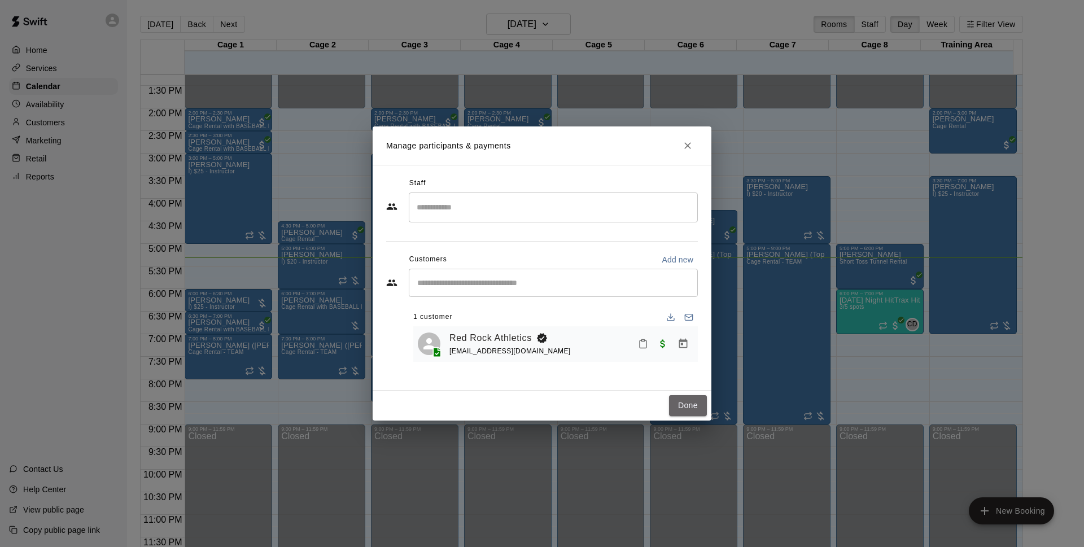
drag, startPoint x: 685, startPoint y: 410, endPoint x: 1001, endPoint y: 323, distance: 327.7
click at [686, 410] on button "Done" at bounding box center [688, 405] width 38 height 21
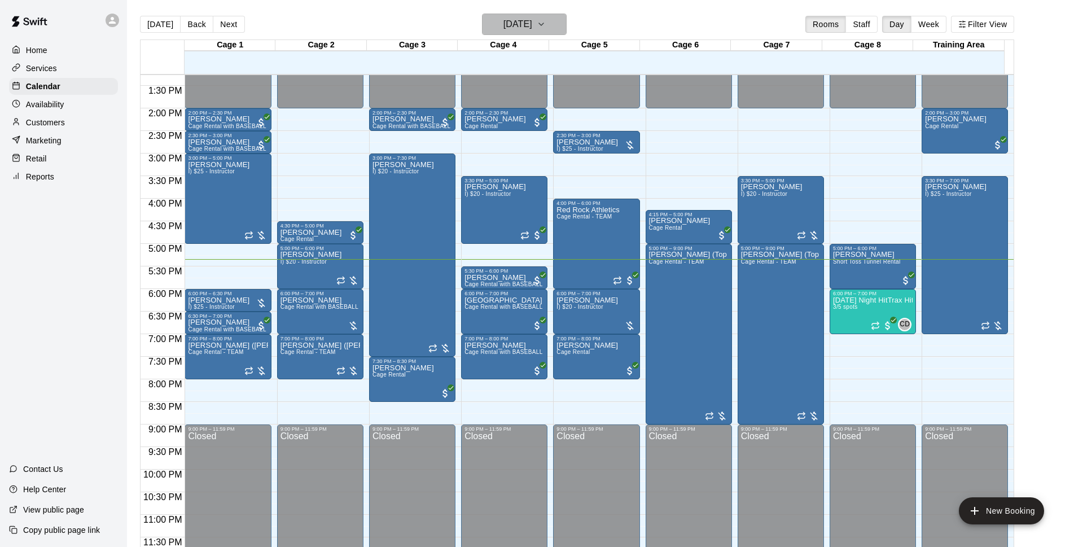
click at [532, 25] on h6 "[DATE]" at bounding box center [517, 24] width 29 height 16
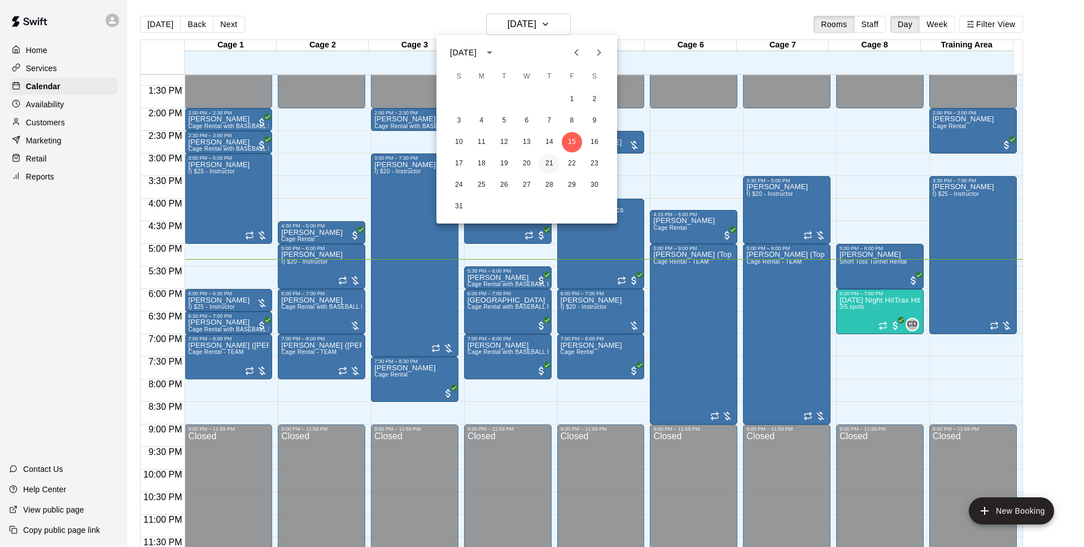
click at [546, 161] on button "21" at bounding box center [549, 164] width 20 height 20
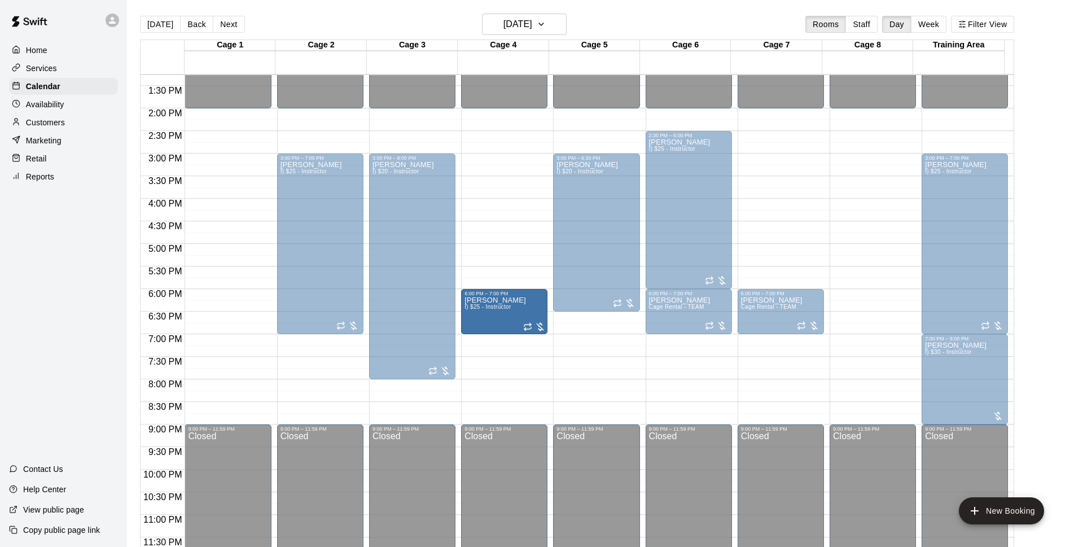
drag, startPoint x: 198, startPoint y: 316, endPoint x: 493, endPoint y: 321, distance: 295.2
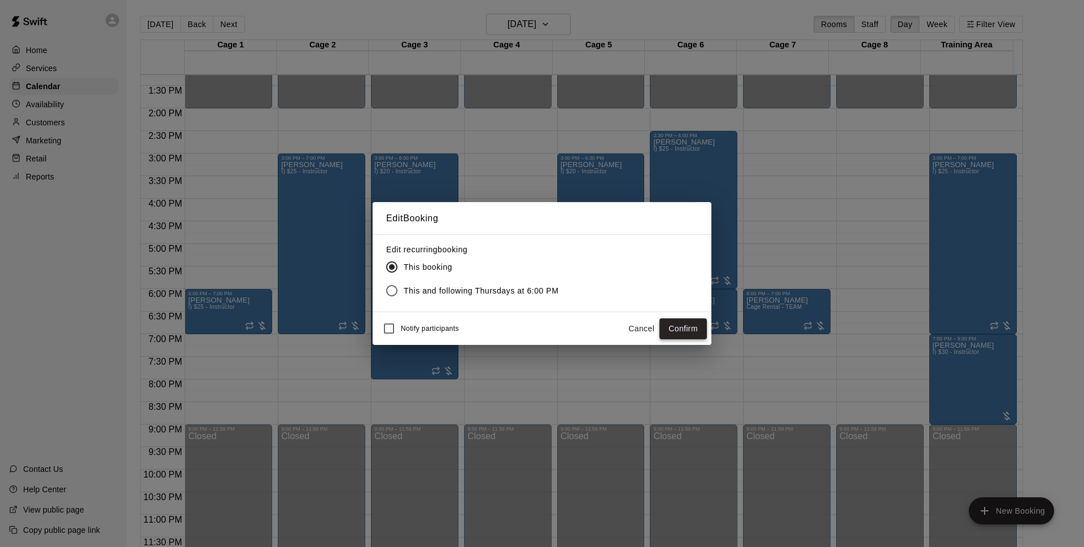
click at [684, 325] on button "Confirm" at bounding box center [682, 328] width 47 height 21
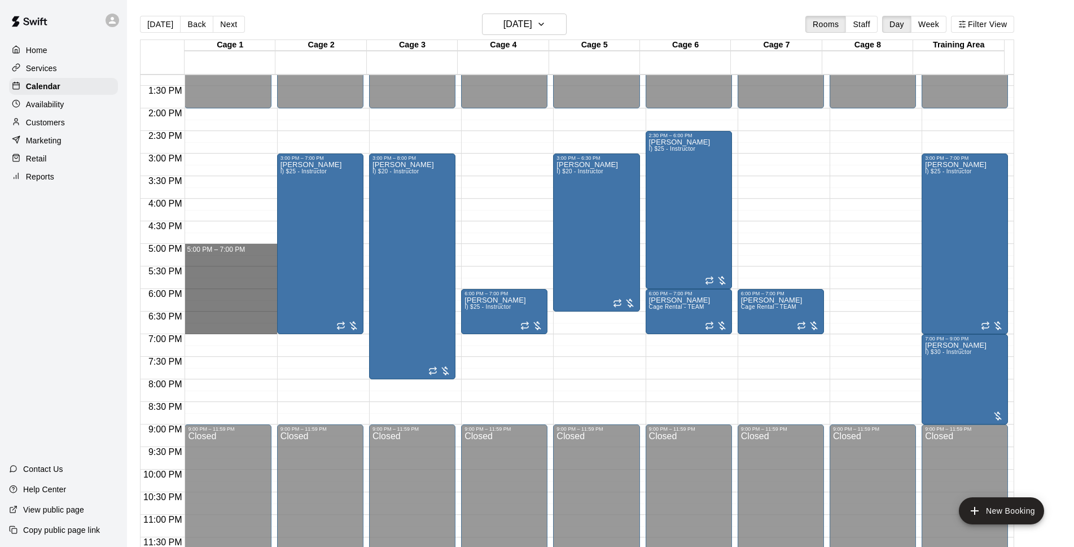
drag, startPoint x: 214, startPoint y: 246, endPoint x: 218, endPoint y: 326, distance: 80.2
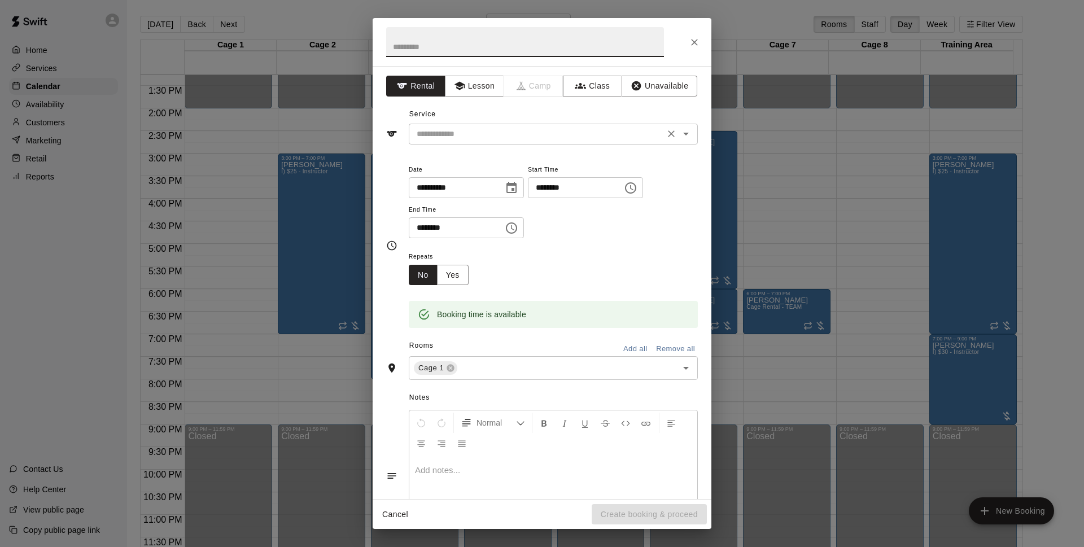
click at [533, 124] on div "​" at bounding box center [553, 134] width 289 height 21
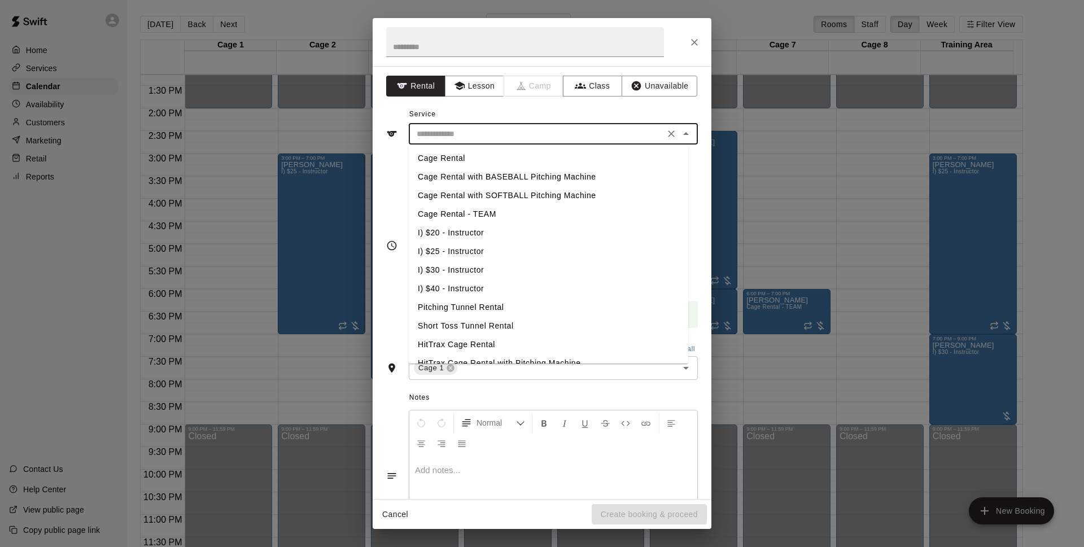
click at [535, 116] on div "Service ​ Cage Rental Cage Rental with BASEBALL Pitching Machine Cage Rental wi…" at bounding box center [542, 125] width 312 height 39
click at [534, 139] on input "text" at bounding box center [536, 134] width 249 height 14
click at [564, 115] on div "Service ​ Cage Rental Cage Rental with BASEBALL Pitching Machine Cage Rental wi…" at bounding box center [542, 125] width 312 height 39
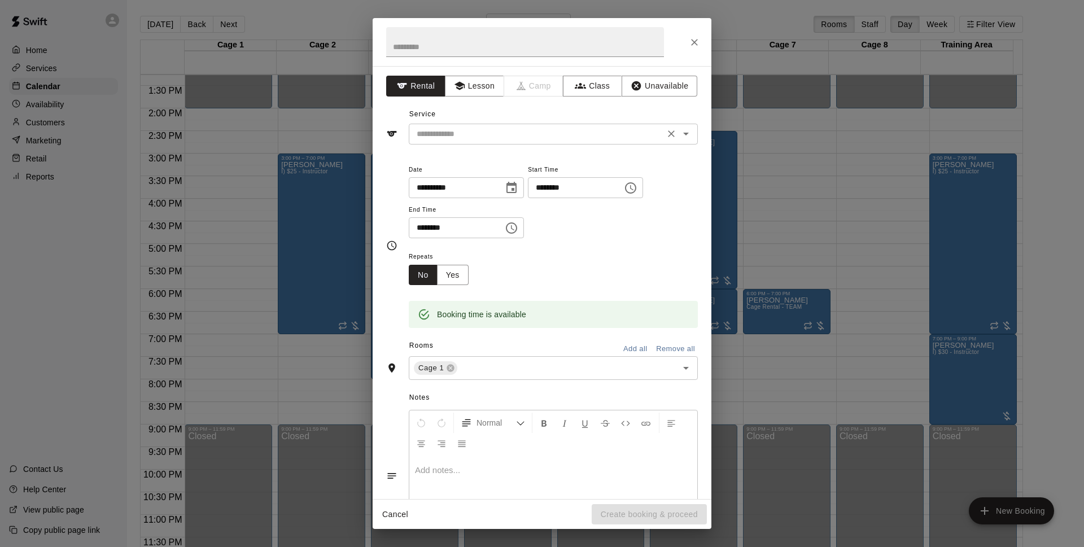
click at [562, 142] on div "​" at bounding box center [553, 134] width 289 height 21
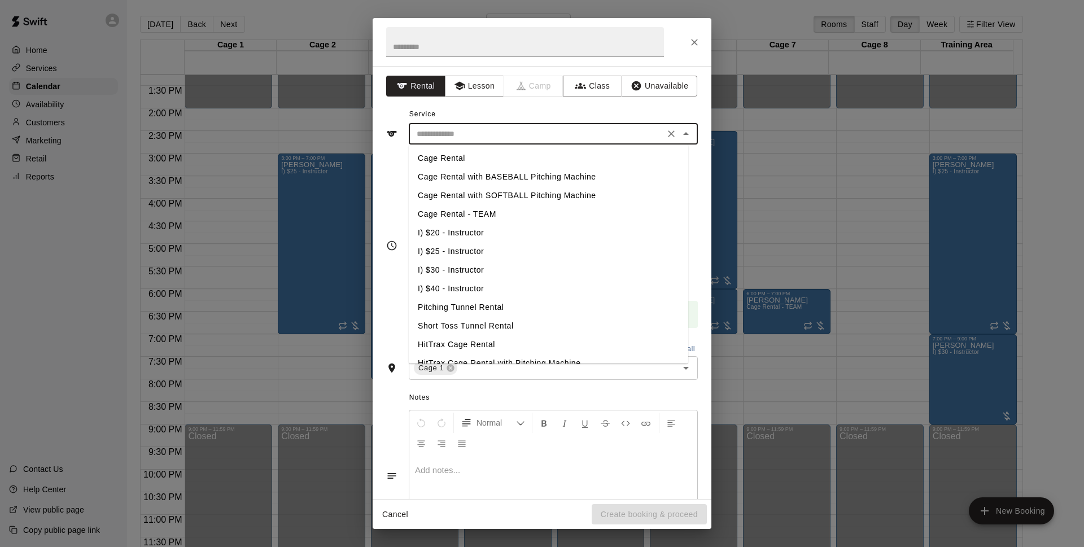
click at [531, 113] on div "Service ​ Cage Rental Cage Rental with BASEBALL Pitching Machine Cage Rental wi…" at bounding box center [542, 125] width 312 height 39
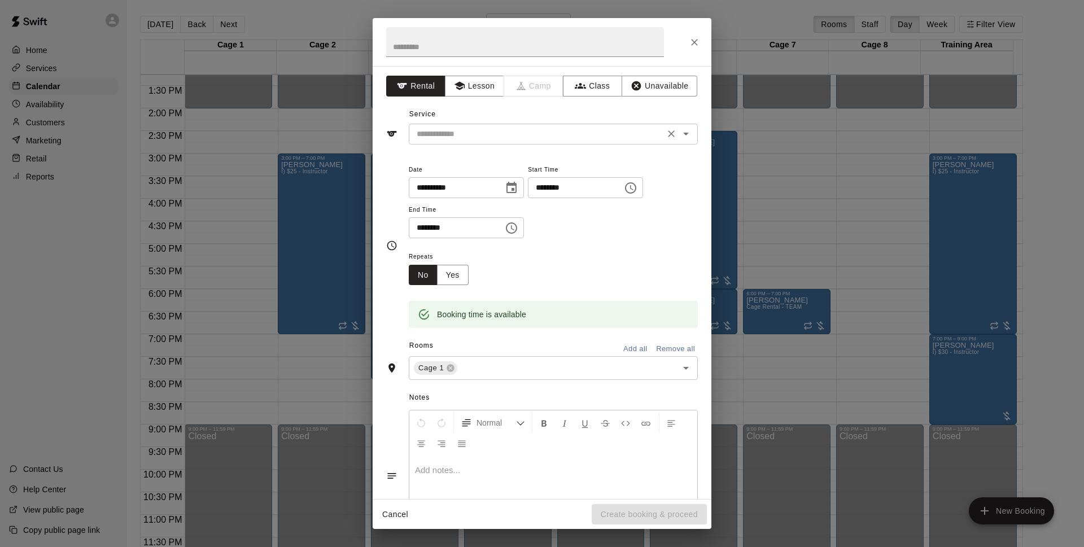
click at [527, 136] on input "text" at bounding box center [536, 134] width 249 height 14
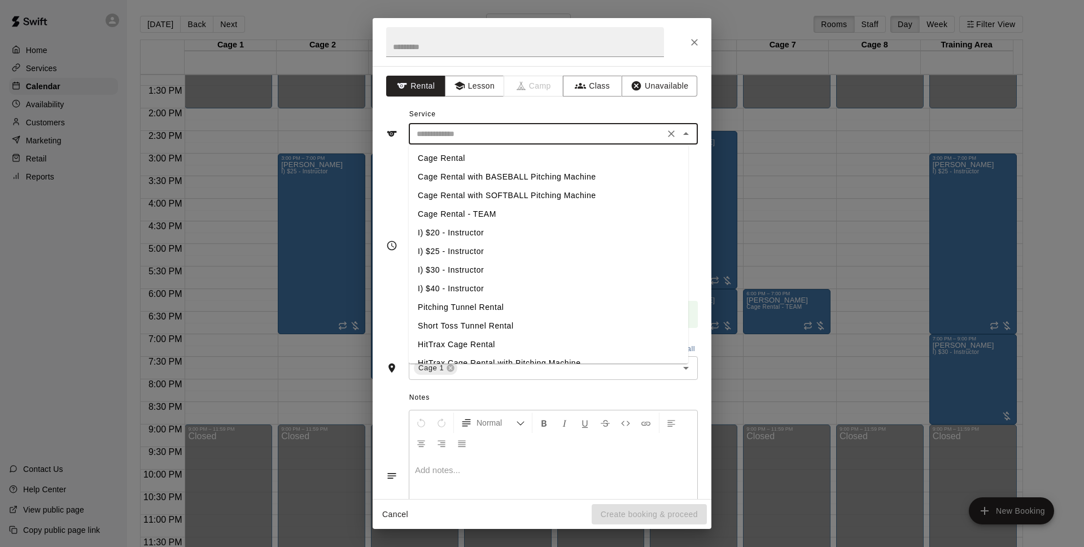
click at [471, 236] on li "I) $20 - Instructor" at bounding box center [548, 233] width 279 height 19
type input "**********"
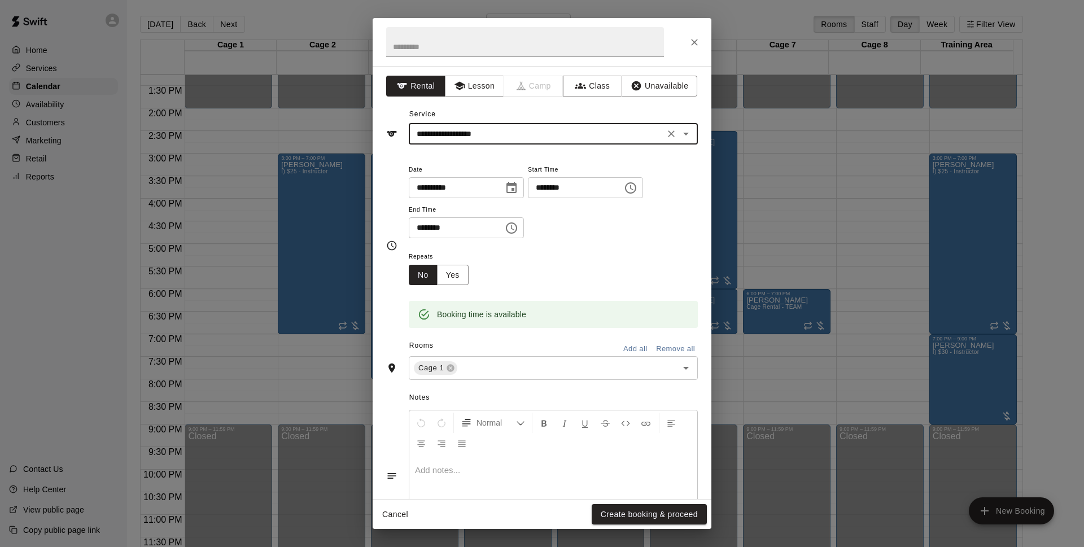
drag, startPoint x: 602, startPoint y: 508, endPoint x: 603, endPoint y: 498, distance: 9.7
click at [603, 498] on div "**********" at bounding box center [542, 273] width 339 height 511
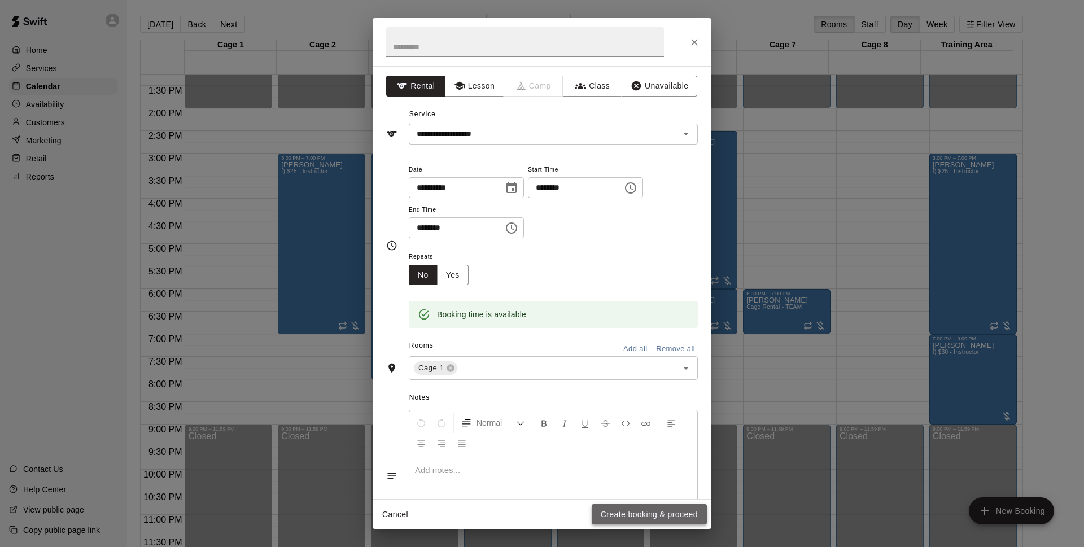
click at [682, 522] on button "Create booking & proceed" at bounding box center [649, 514] width 115 height 21
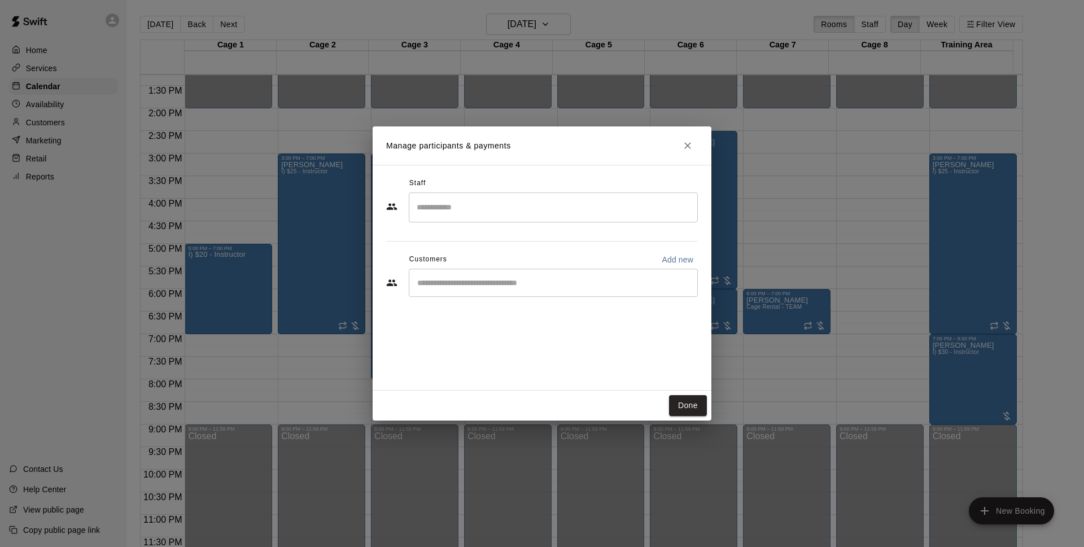
click at [599, 270] on div "​" at bounding box center [553, 283] width 289 height 28
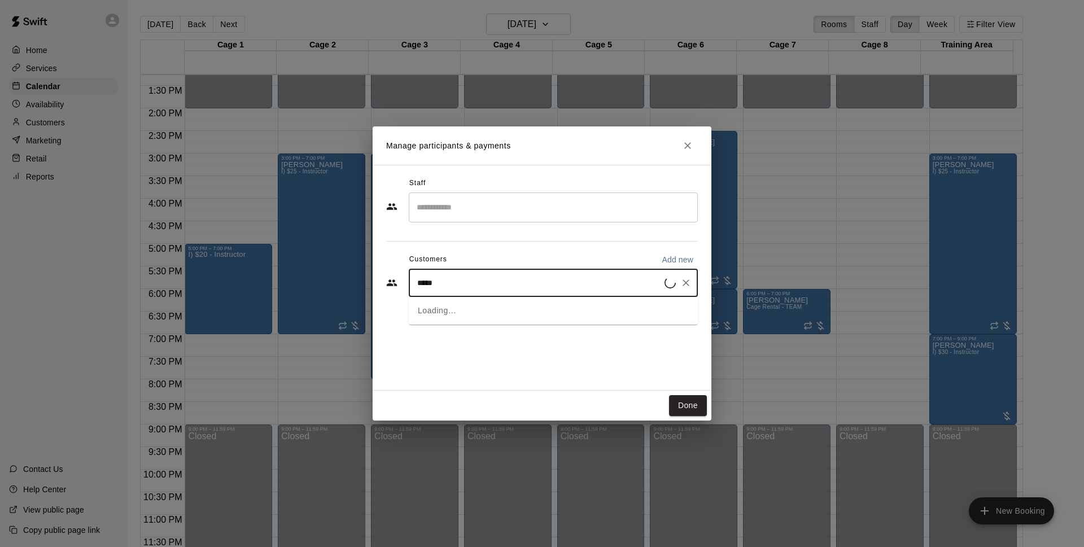
type input "*****"
click at [693, 143] on icon "Close" at bounding box center [687, 145] width 11 height 11
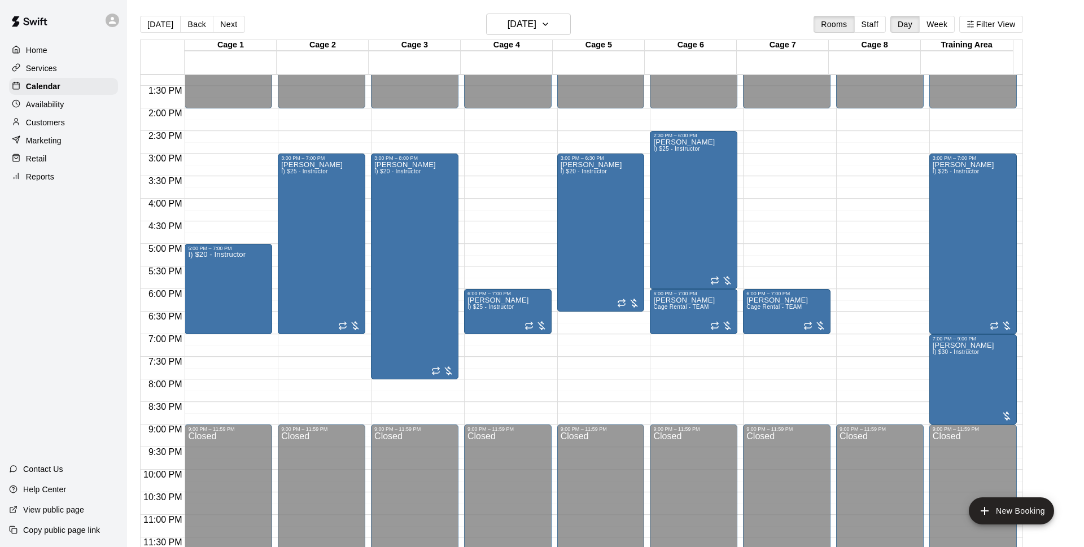
click at [548, 21] on h2 at bounding box center [525, 42] width 305 height 48
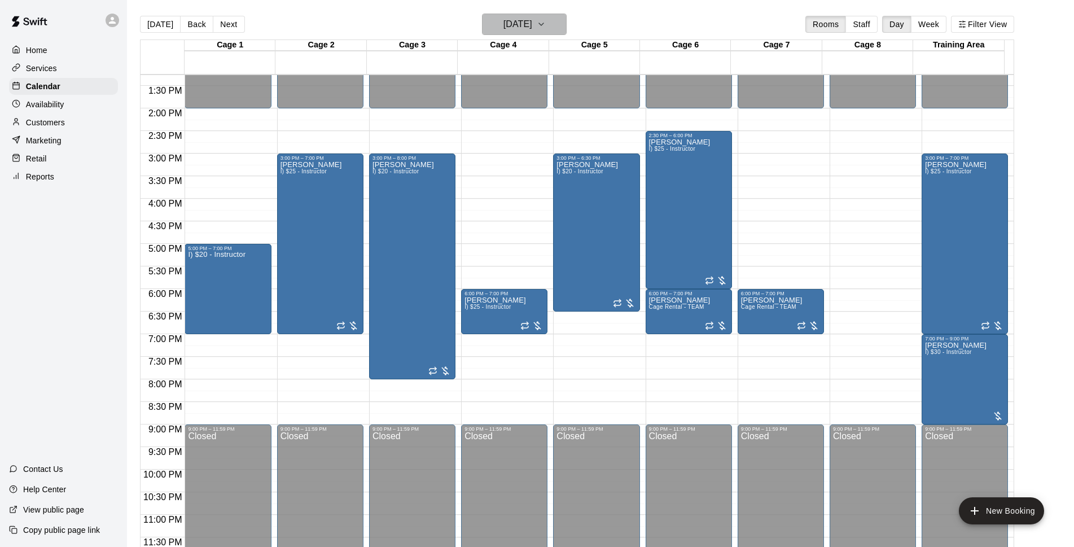
click at [532, 29] on h6 "[DATE]" at bounding box center [517, 24] width 29 height 16
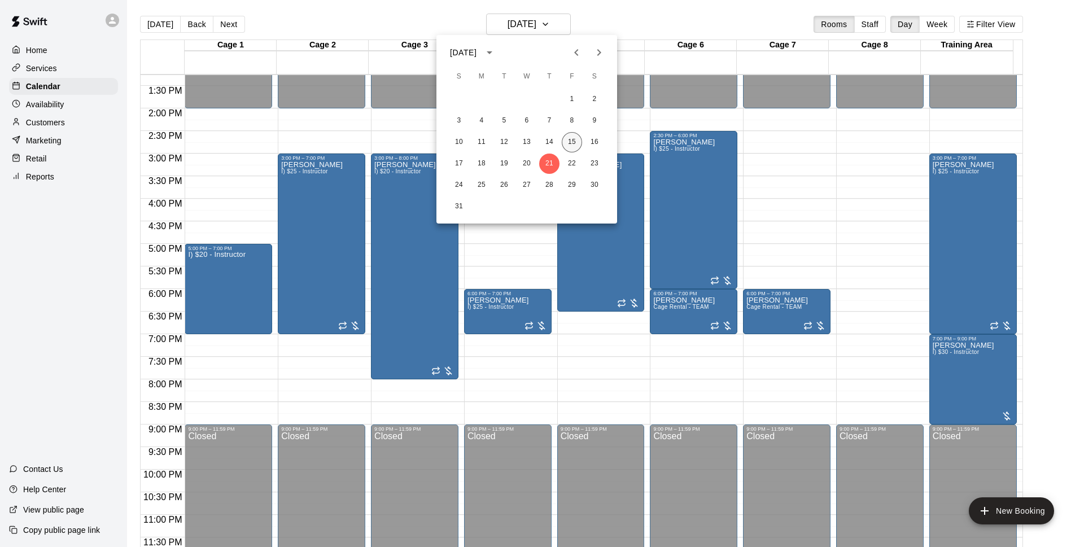
click at [575, 139] on button "15" at bounding box center [572, 142] width 20 height 20
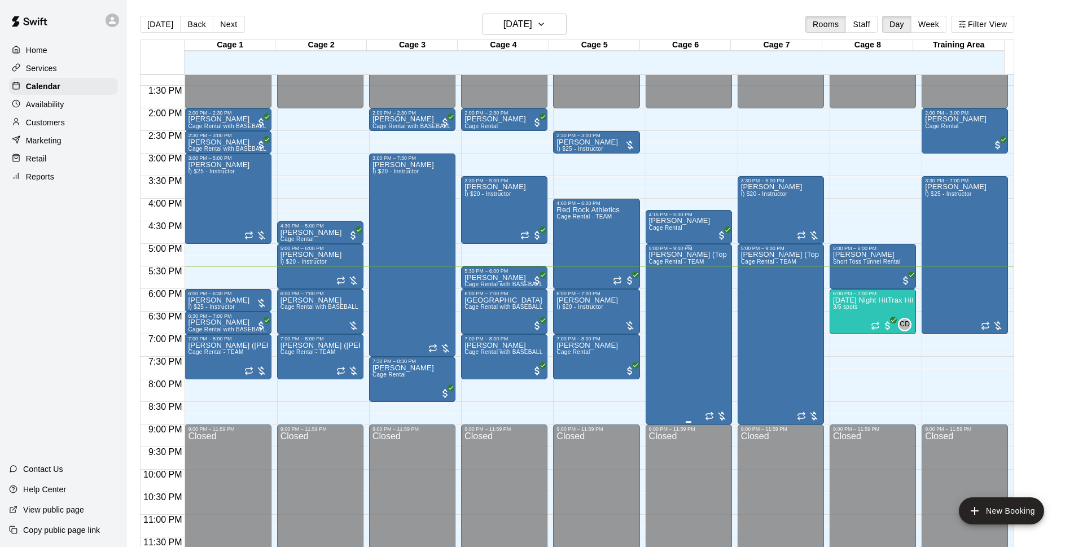
click at [706, 309] on div "[PERSON_NAME] (Top Tier Baseball) Cage Rental - TEAM" at bounding box center [689, 524] width 80 height 547
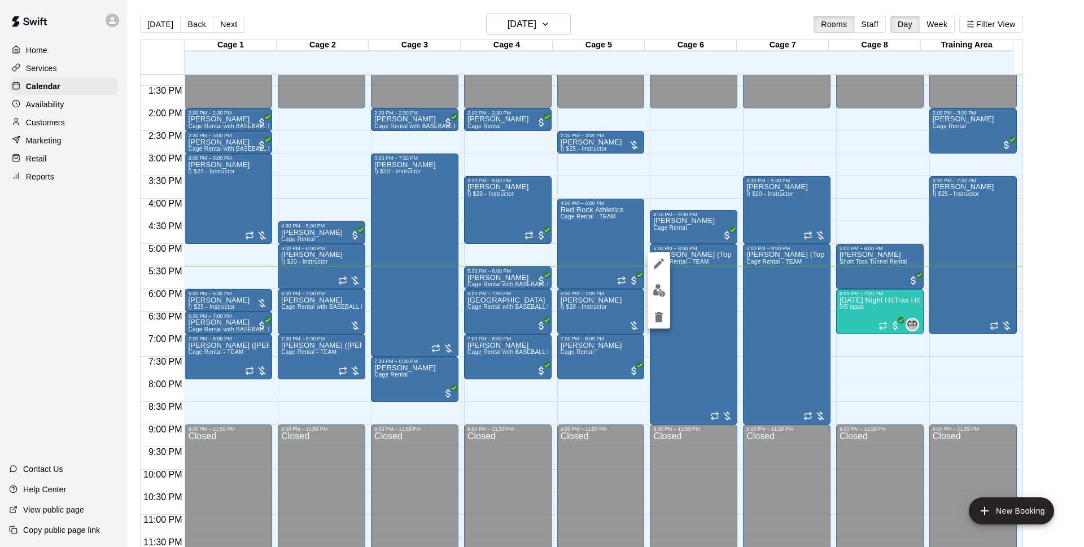
click at [662, 294] on img "edit" at bounding box center [658, 290] width 13 height 13
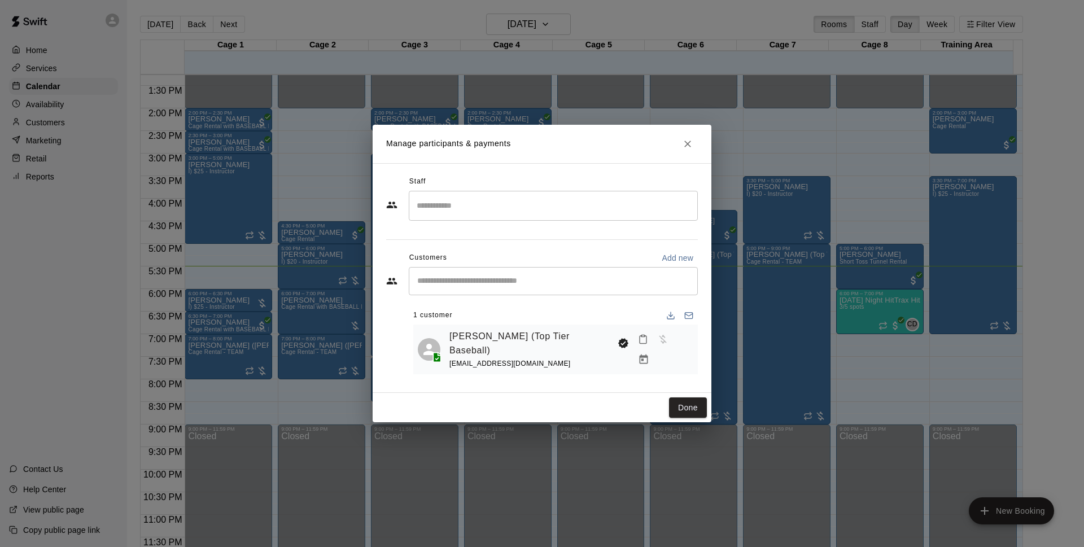
click at [693, 146] on icon "Close" at bounding box center [687, 143] width 11 height 11
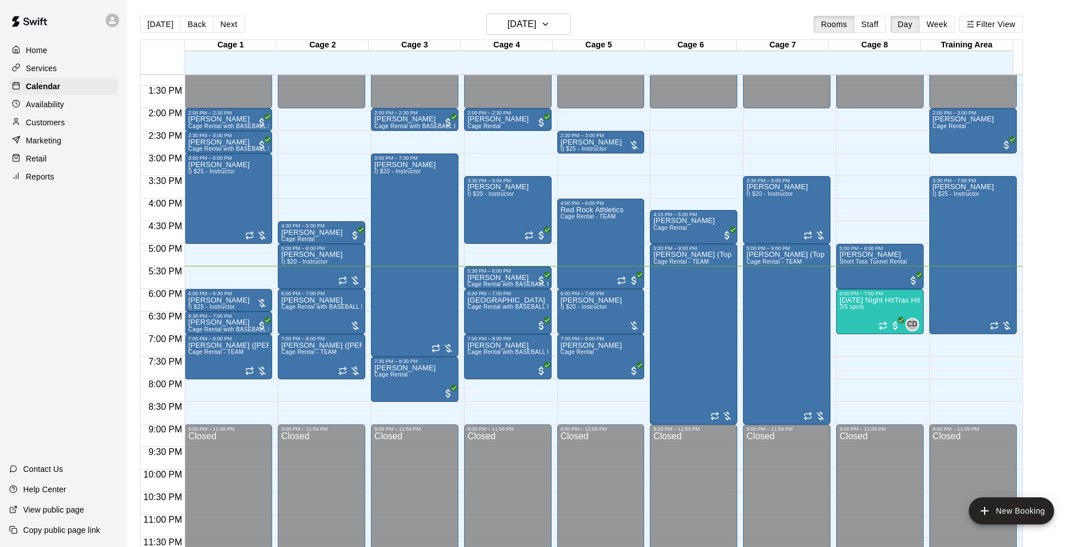
click at [708, 34] on div at bounding box center [542, 42] width 339 height 48
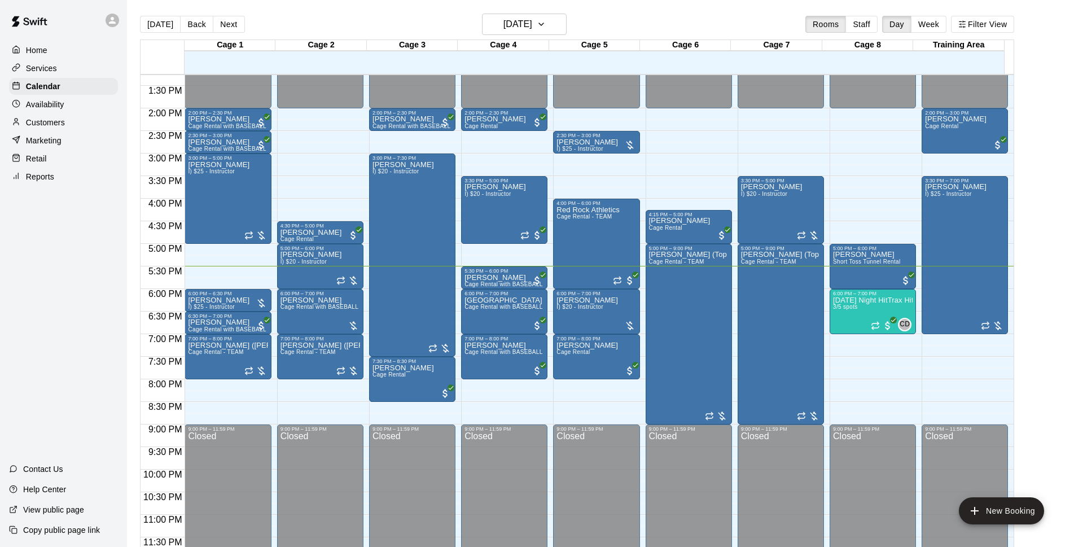
drag, startPoint x: 709, startPoint y: 54, endPoint x: 673, endPoint y: 27, distance: 44.7
click at [673, 27] on div "[DATE] Back [DATE][DATE] Rooms Staff Day Week Filter View" at bounding box center [577, 27] width 874 height 26
click at [703, 315] on div "[PERSON_NAME] (Top Tier Baseball) Cage Rental - TEAM" at bounding box center [689, 524] width 80 height 547
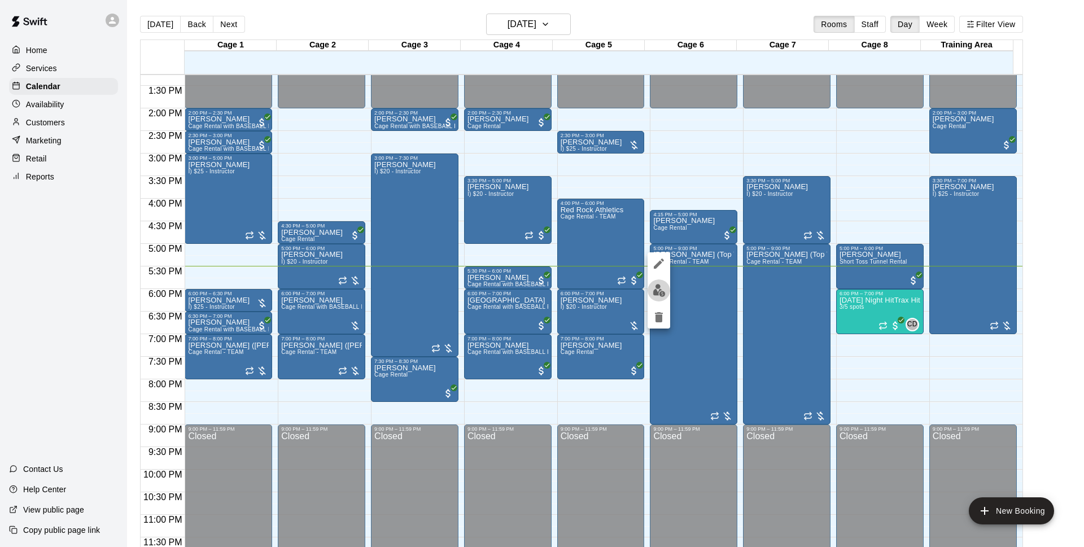
click at [659, 297] on button "edit" at bounding box center [658, 290] width 23 height 22
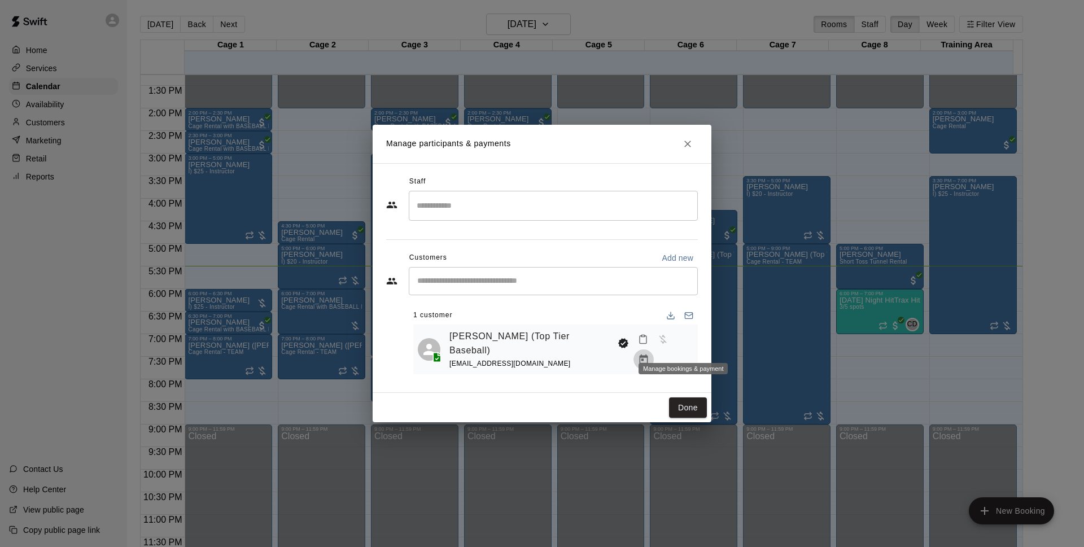
click at [649, 354] on icon "Manage bookings & payment" at bounding box center [643, 359] width 11 height 11
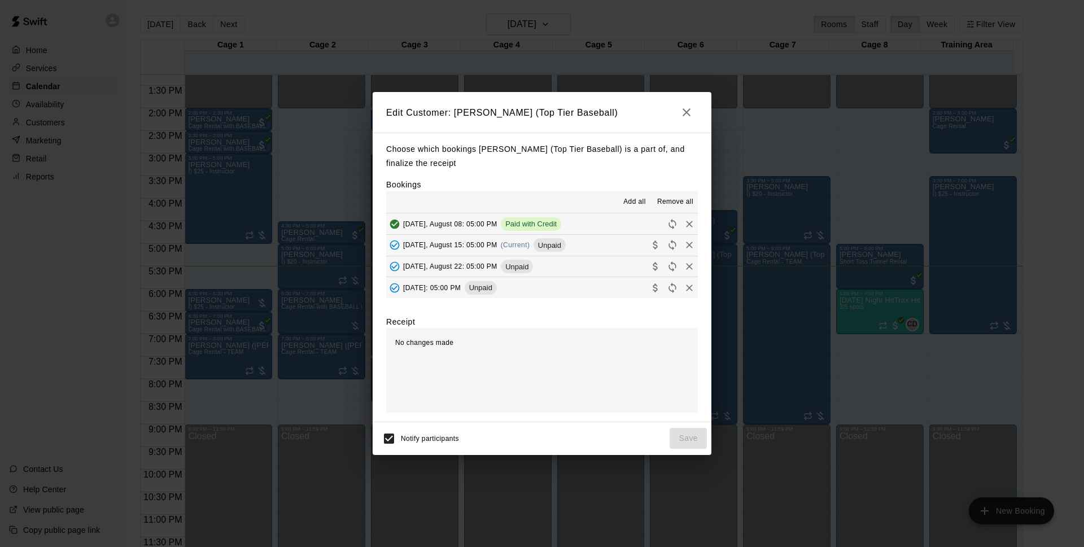
click at [521, 242] on span "(Current)" at bounding box center [515, 245] width 29 height 8
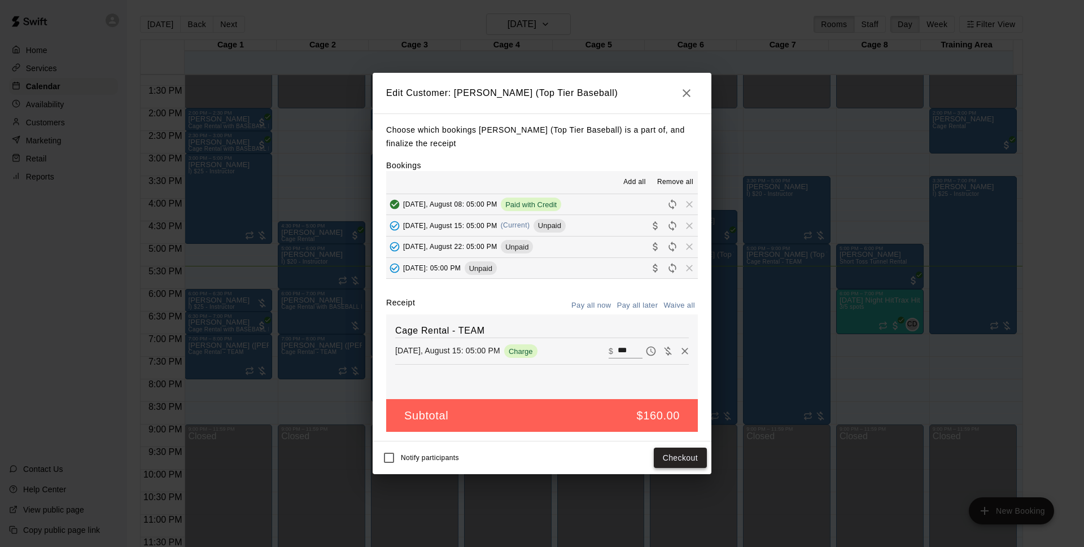
click at [661, 457] on button "Checkout" at bounding box center [680, 458] width 53 height 21
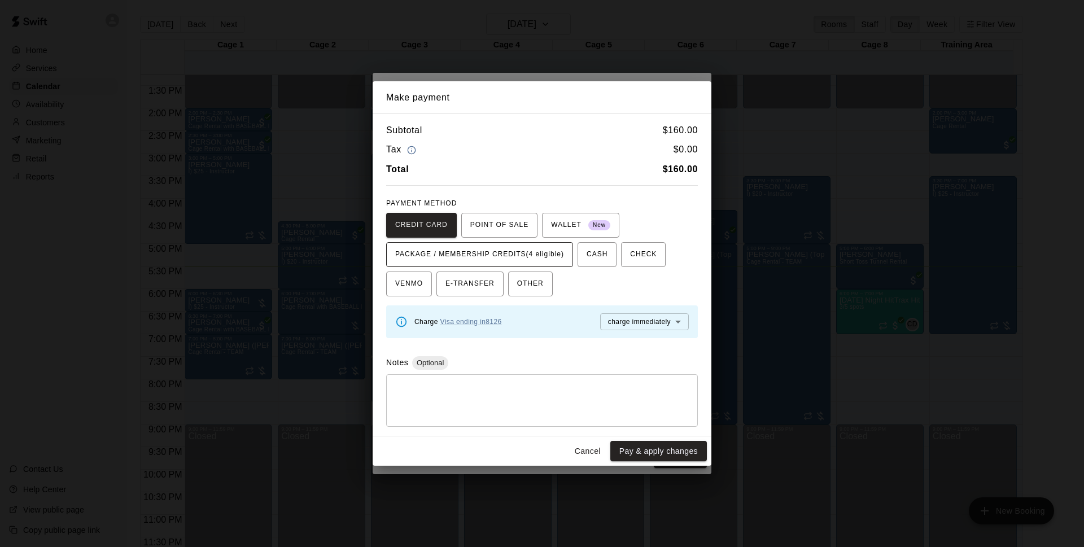
click at [555, 259] on span "PACKAGE / MEMBERSHIP CREDITS (4 eligible)" at bounding box center [479, 255] width 169 height 18
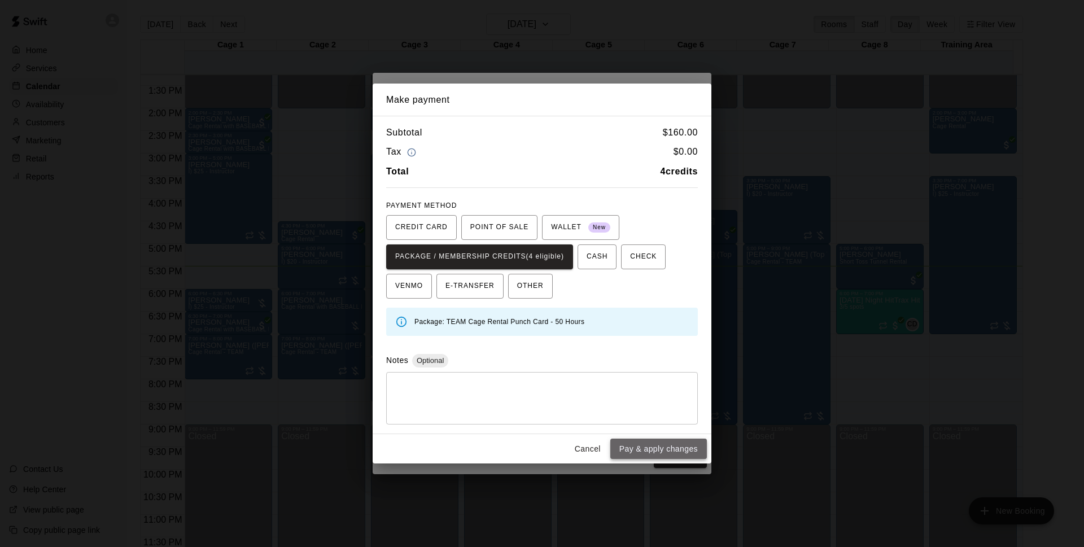
click at [629, 446] on button "Pay & apply changes" at bounding box center [658, 449] width 97 height 21
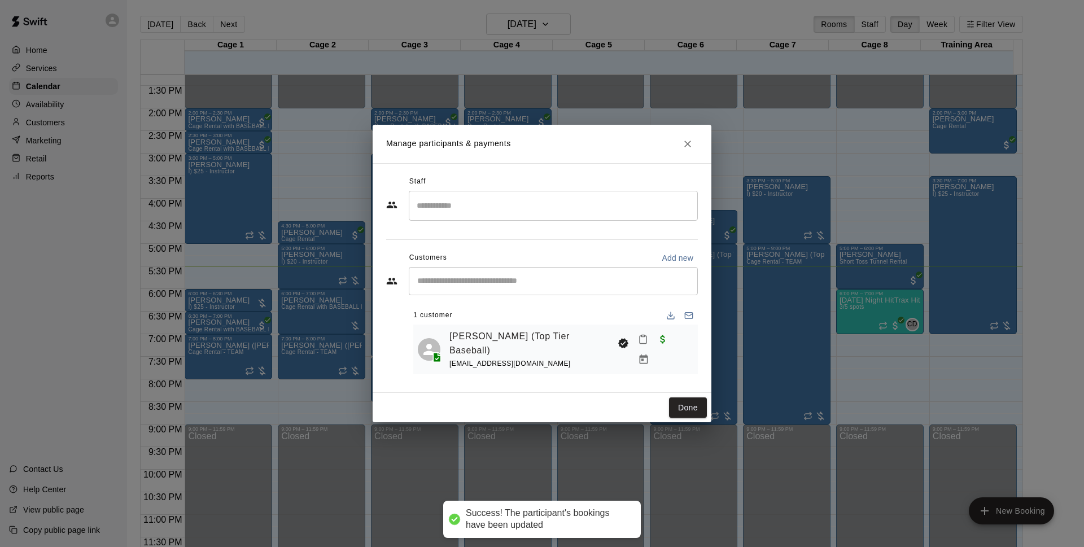
click at [697, 407] on button "Done" at bounding box center [688, 407] width 38 height 21
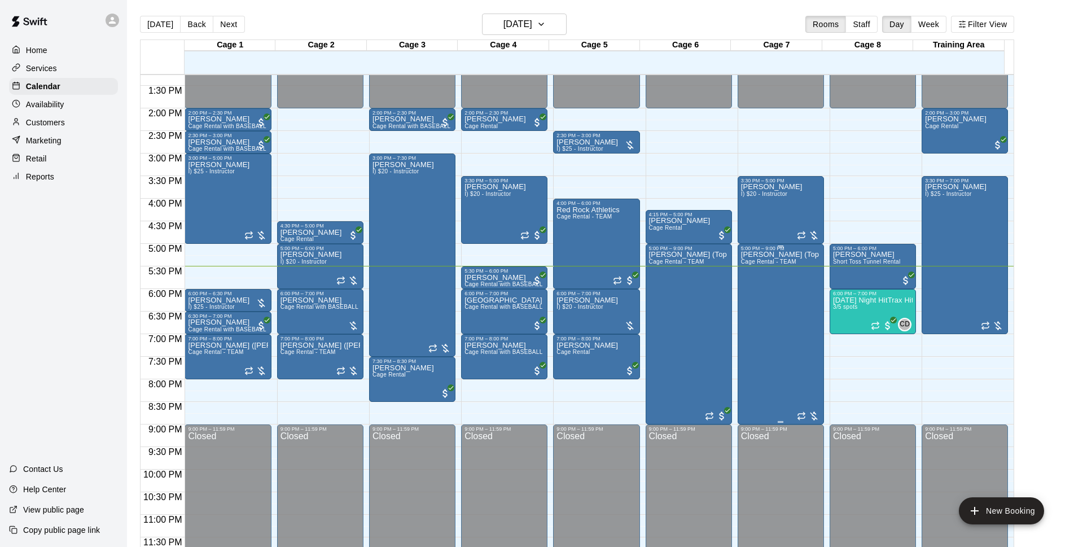
click at [797, 301] on div "[PERSON_NAME] (Top Tier Baseball) Cage Rental - TEAM" at bounding box center [781, 524] width 80 height 547
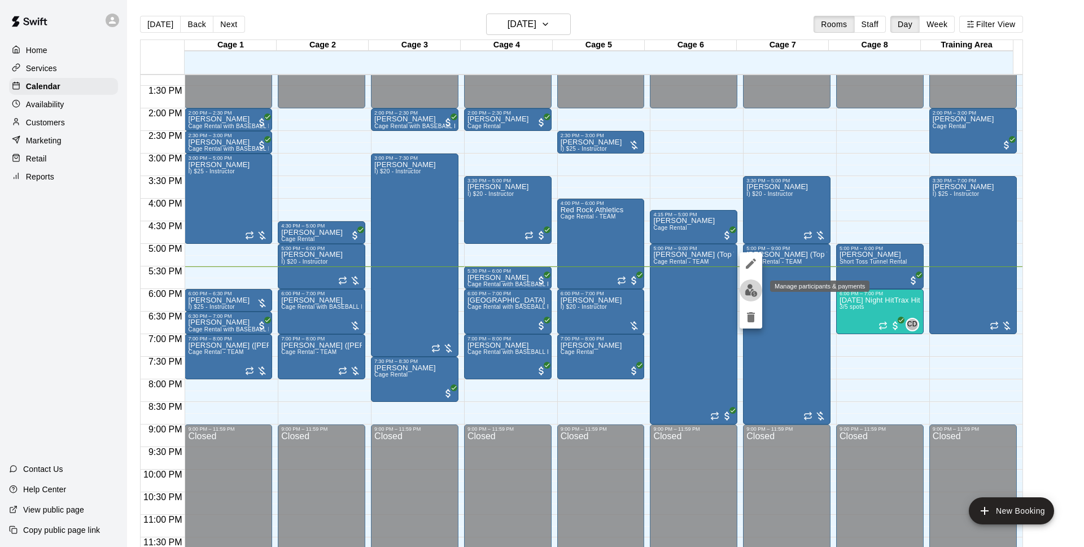
click at [742, 296] on button "edit" at bounding box center [750, 290] width 23 height 22
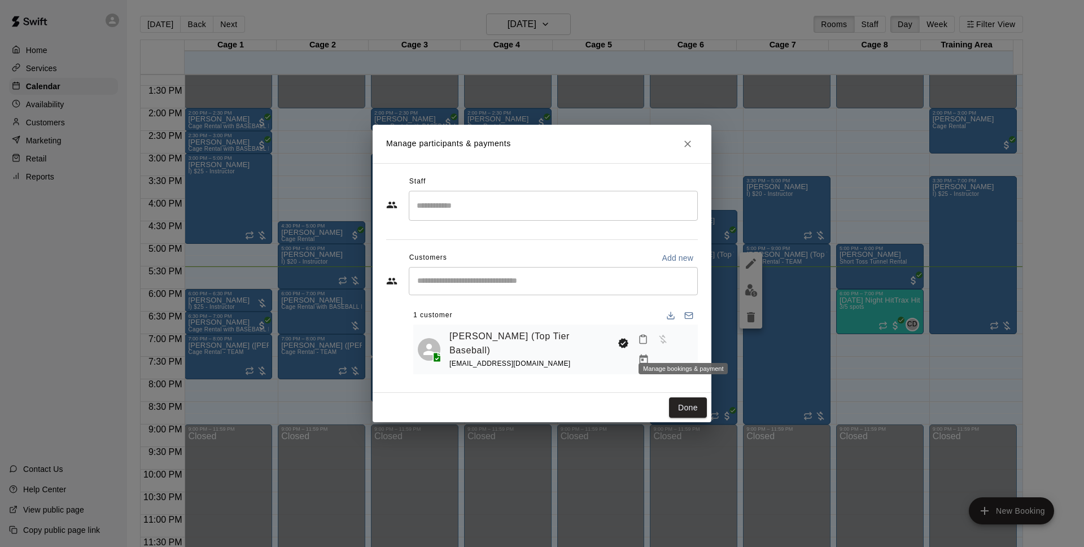
click at [649, 354] on icon "Manage bookings & payment" at bounding box center [643, 359] width 11 height 11
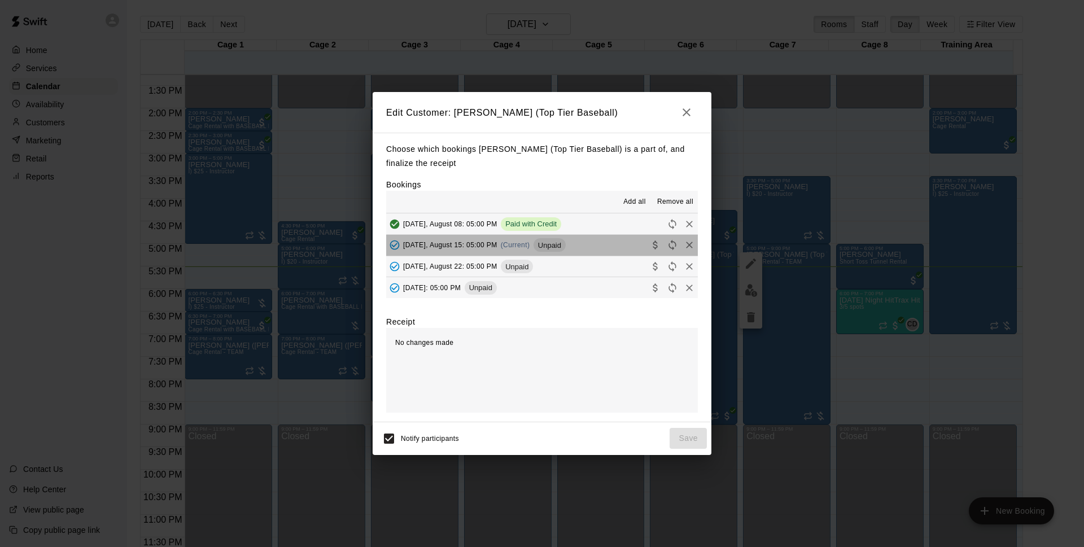
click at [574, 236] on button "[DATE], August 15: 05:00 PM (Current) Unpaid" at bounding box center [542, 245] width 312 height 21
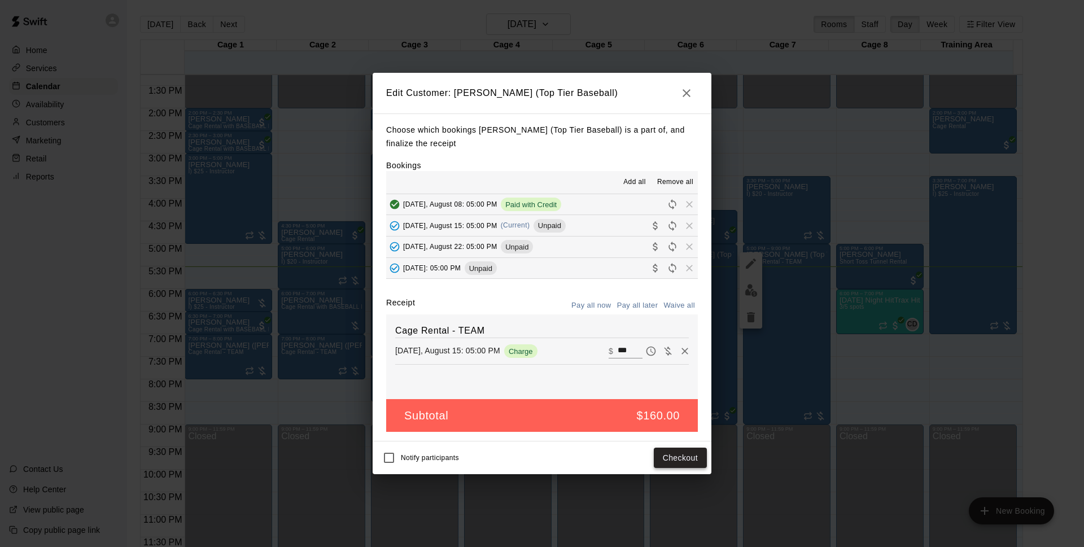
click at [681, 452] on button "Checkout" at bounding box center [680, 458] width 53 height 21
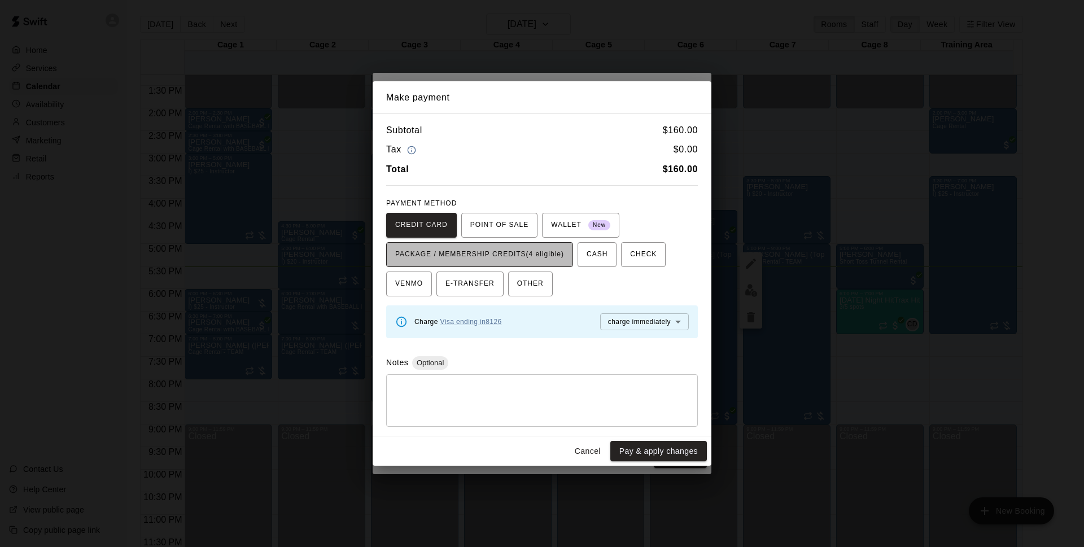
click at [537, 265] on button "PACKAGE / MEMBERSHIP CREDITS (4 eligible)" at bounding box center [479, 254] width 187 height 25
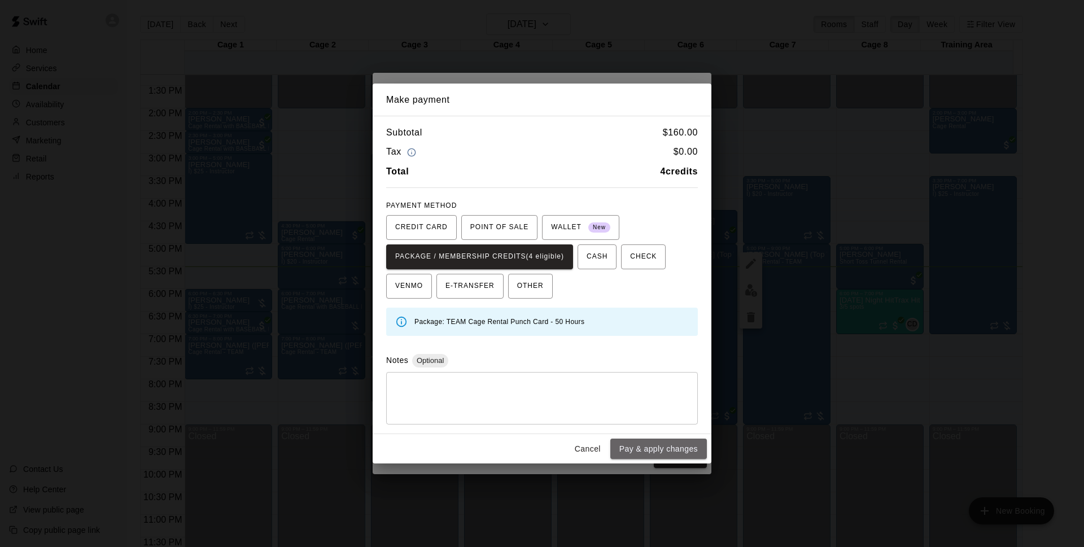
drag, startPoint x: 651, startPoint y: 449, endPoint x: 734, endPoint y: 433, distance: 84.5
click at [653, 450] on button "Pay & apply changes" at bounding box center [658, 449] width 97 height 21
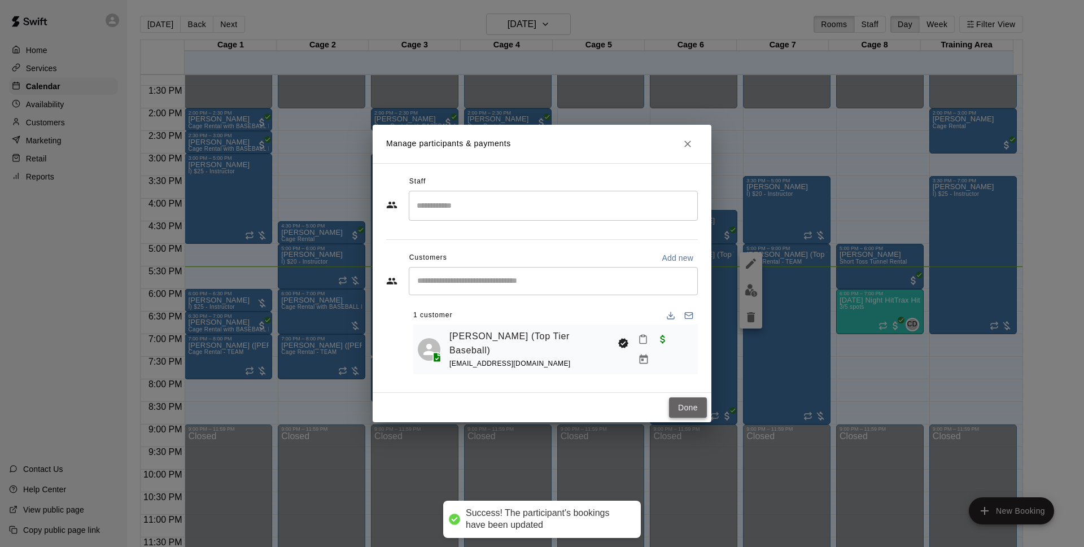
click at [689, 406] on button "Done" at bounding box center [688, 407] width 38 height 21
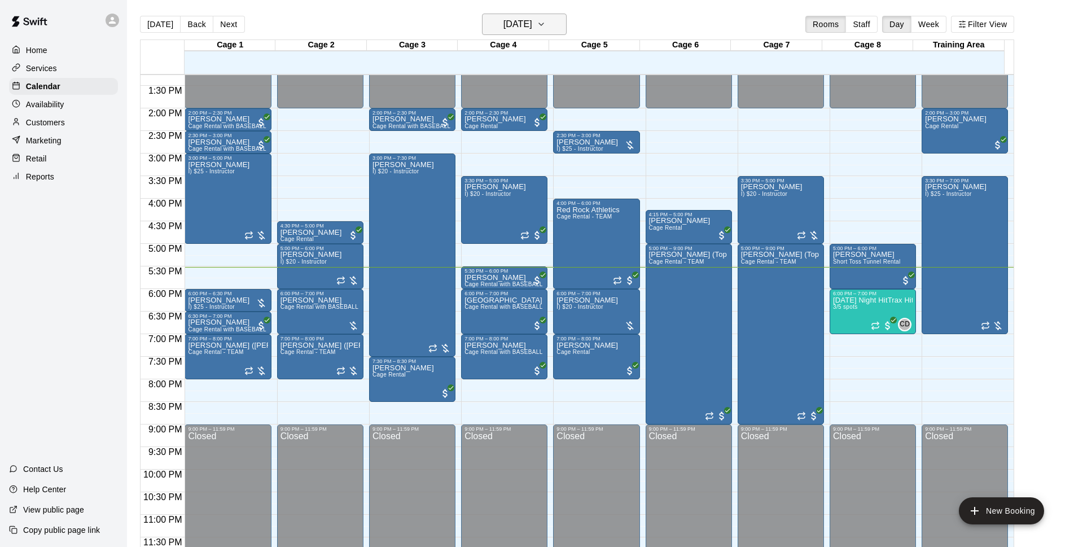
click at [516, 30] on h6 "[DATE]" at bounding box center [517, 24] width 29 height 16
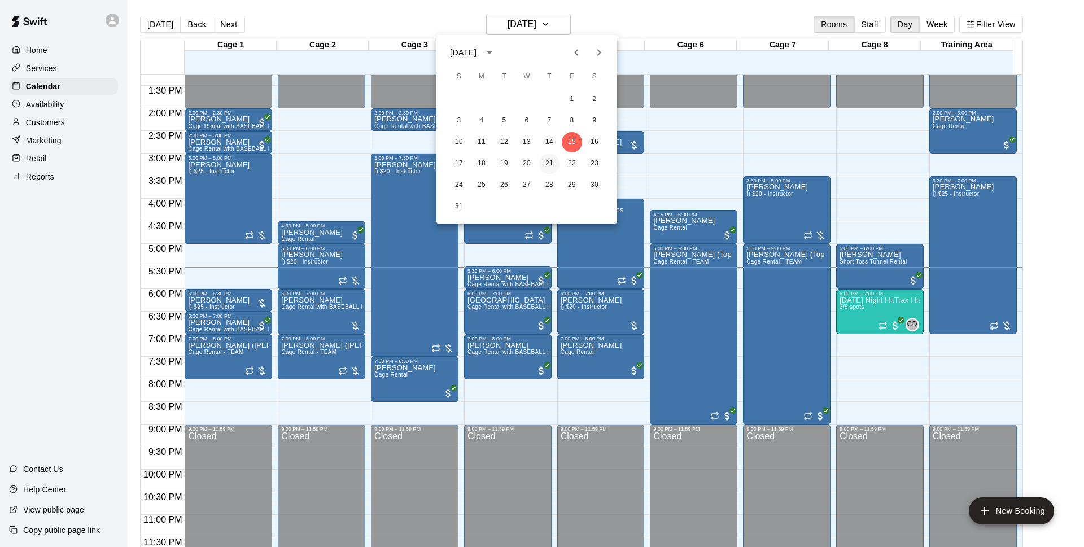
click at [547, 161] on button "21" at bounding box center [549, 164] width 20 height 20
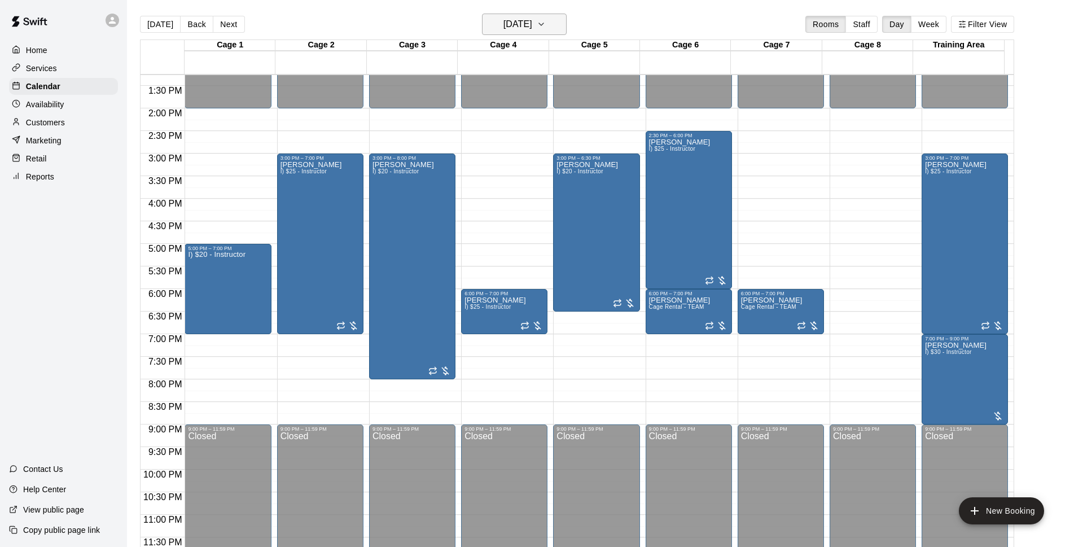
click at [567, 18] on button "[DATE]" at bounding box center [524, 24] width 85 height 21
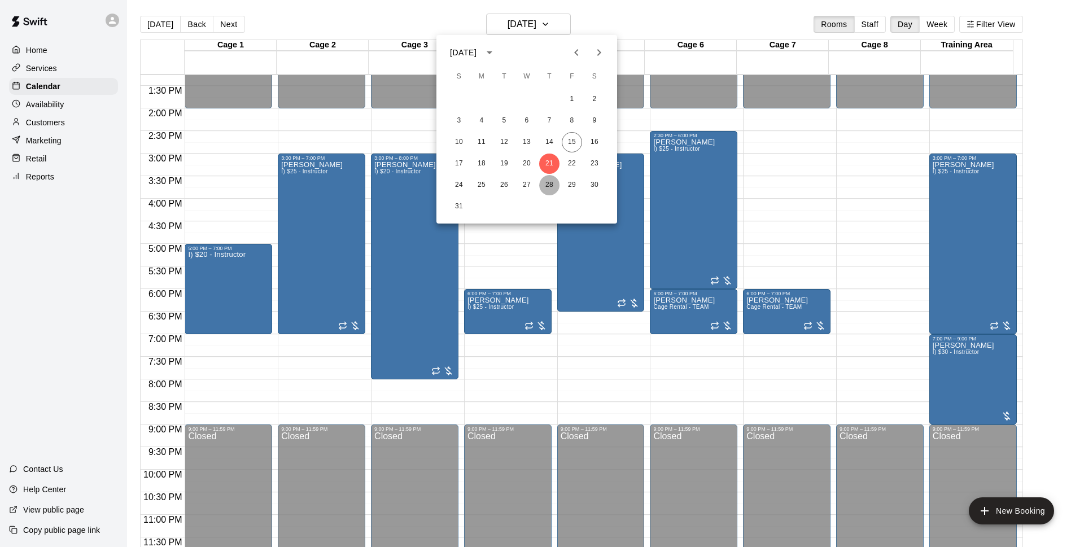
click at [556, 189] on button "28" at bounding box center [549, 185] width 20 height 20
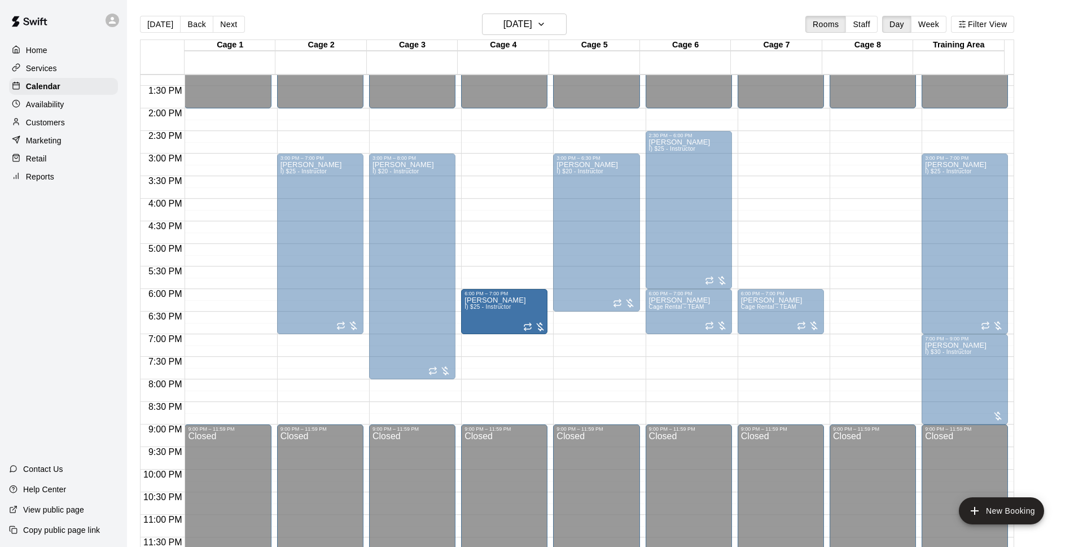
drag, startPoint x: 231, startPoint y: 309, endPoint x: 498, endPoint y: 315, distance: 267.0
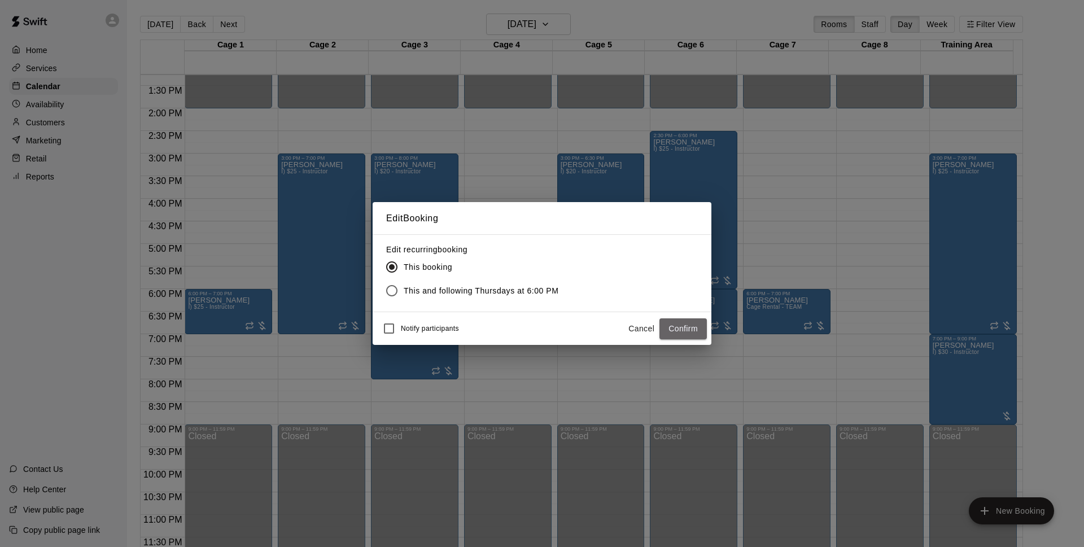
drag, startPoint x: 670, startPoint y: 328, endPoint x: 831, endPoint y: 275, distance: 169.7
click at [671, 328] on button "Confirm" at bounding box center [682, 328] width 47 height 21
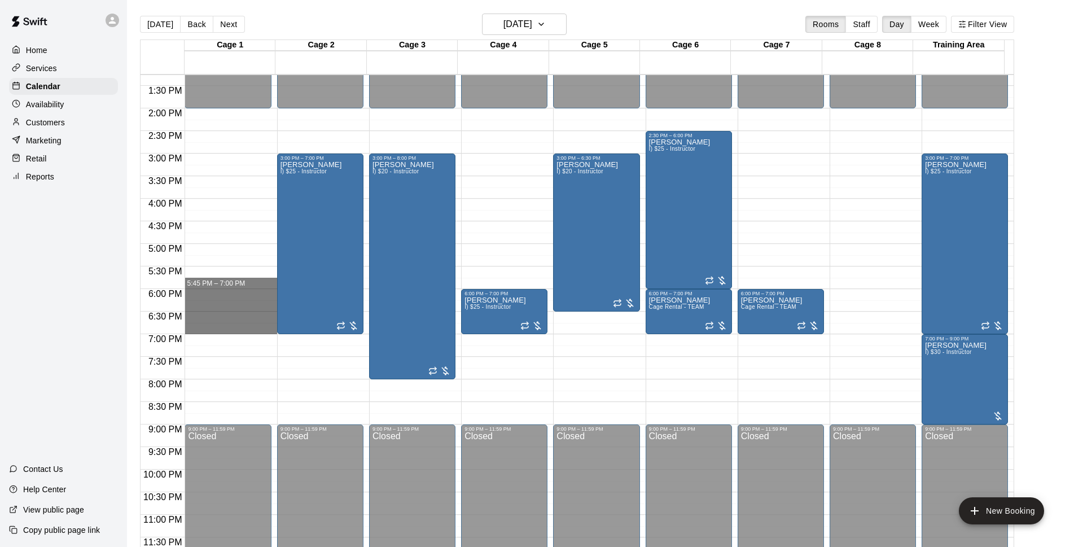
drag, startPoint x: 192, startPoint y: 248, endPoint x: 199, endPoint y: 334, distance: 85.5
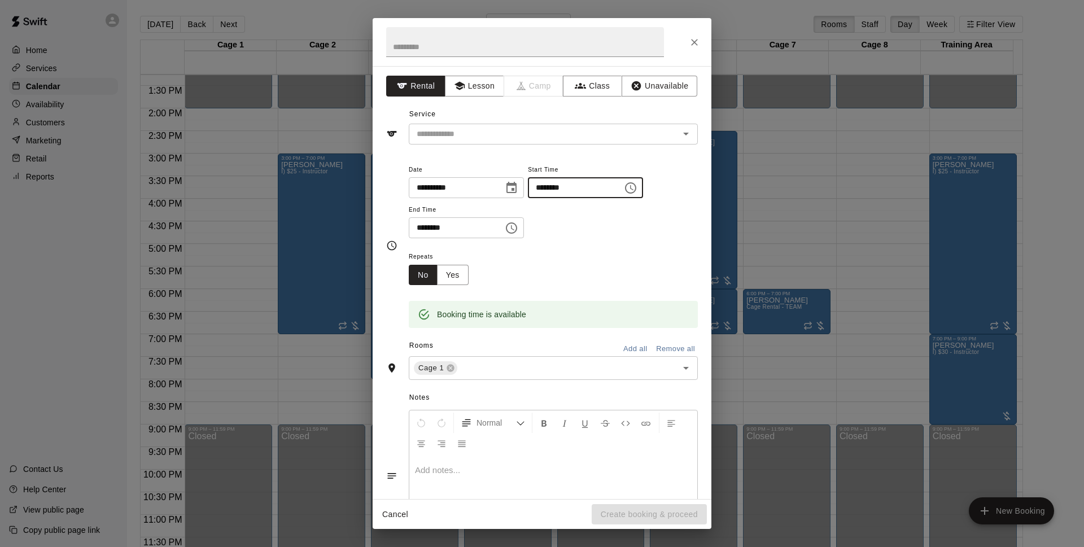
click at [568, 186] on input "********" at bounding box center [571, 187] width 87 height 21
type input "********"
click at [639, 134] on input "text" at bounding box center [536, 134] width 249 height 14
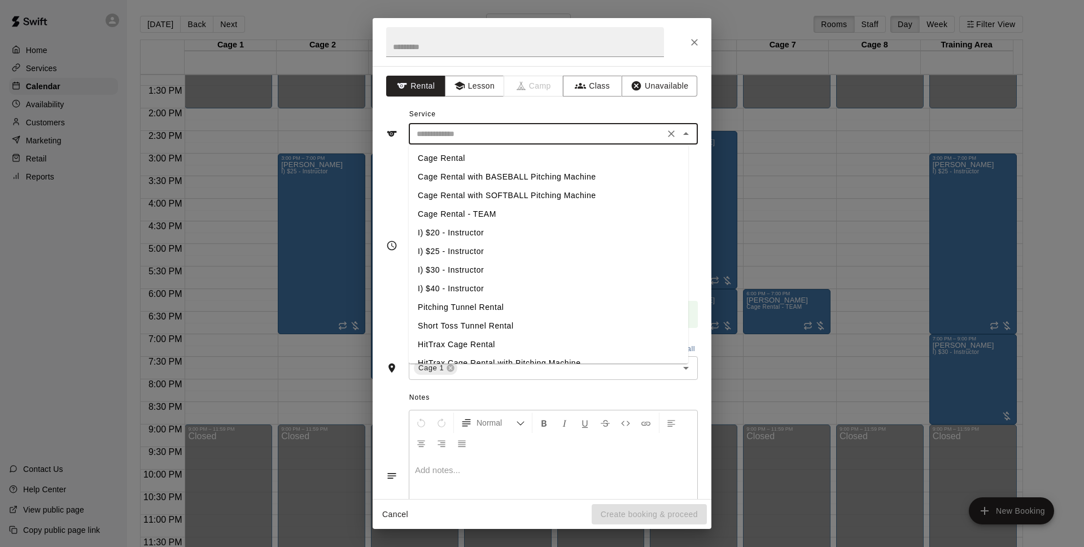
click at [443, 229] on li "I) $20 - Instructor" at bounding box center [548, 233] width 279 height 19
type input "**********"
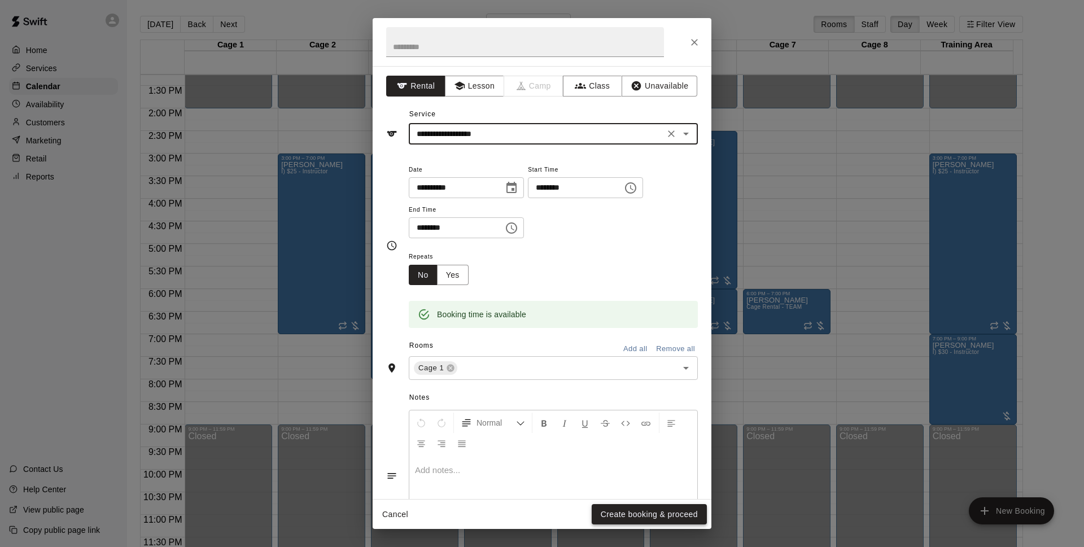
click at [654, 510] on button "Create booking & proceed" at bounding box center [649, 514] width 115 height 21
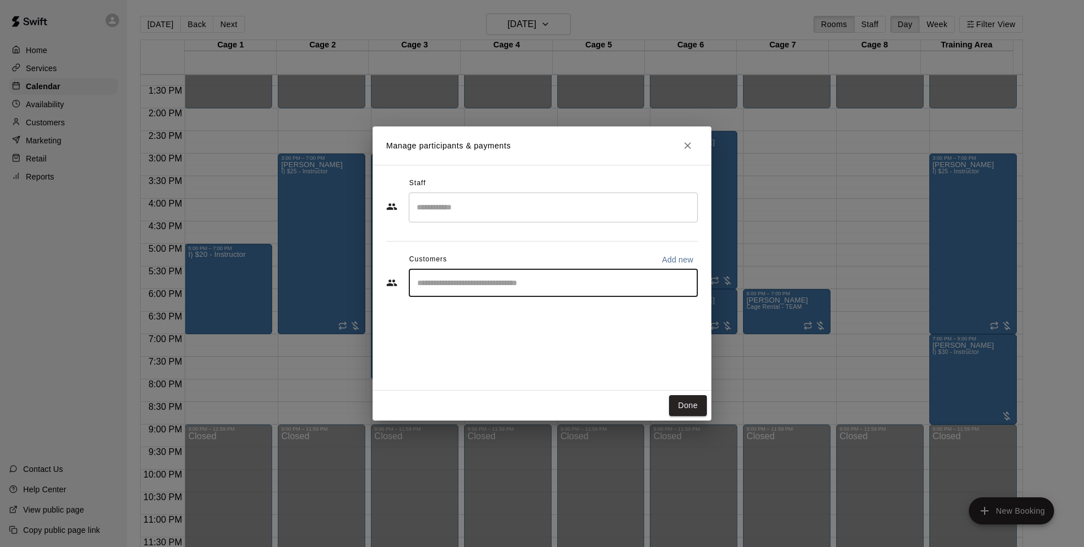
click at [499, 281] on input "Start typing to search customers..." at bounding box center [553, 282] width 279 height 11
type input "******"
click at [474, 320] on span "[EMAIL_ADDRESS][DOMAIN_NAME]" at bounding box center [500, 321] width 121 height 8
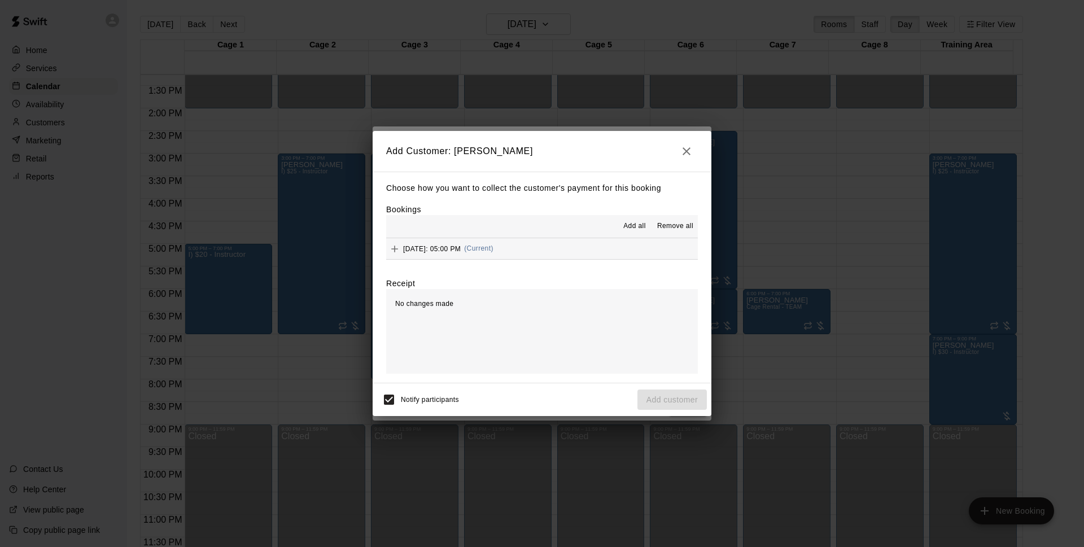
click at [555, 251] on button "[DATE]: 05:00 PM (Current)" at bounding box center [542, 248] width 312 height 21
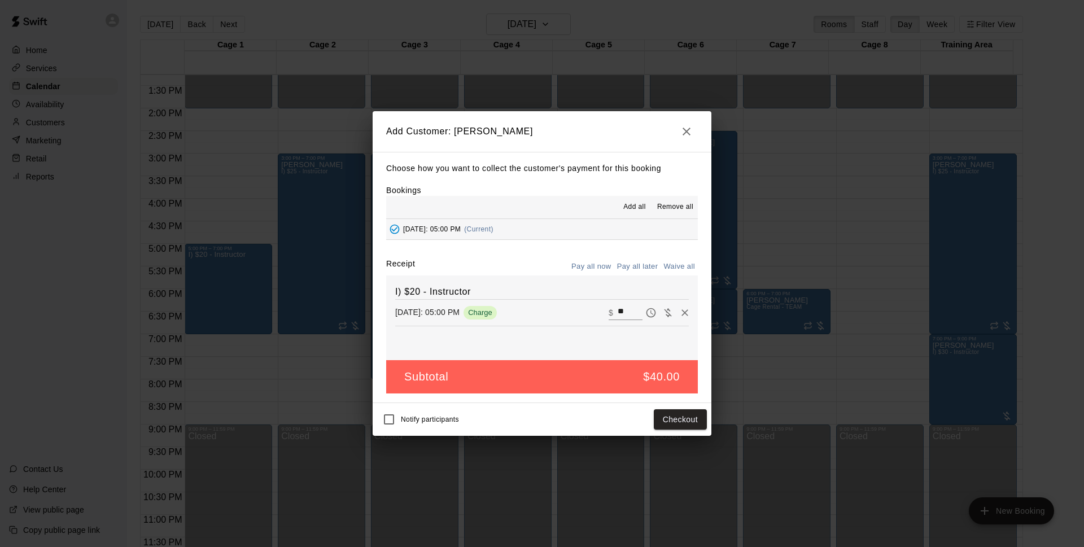
click at [650, 265] on button "Pay all later" at bounding box center [637, 266] width 47 height 17
click at [685, 425] on button "Add customer" at bounding box center [671, 419] width 69 height 21
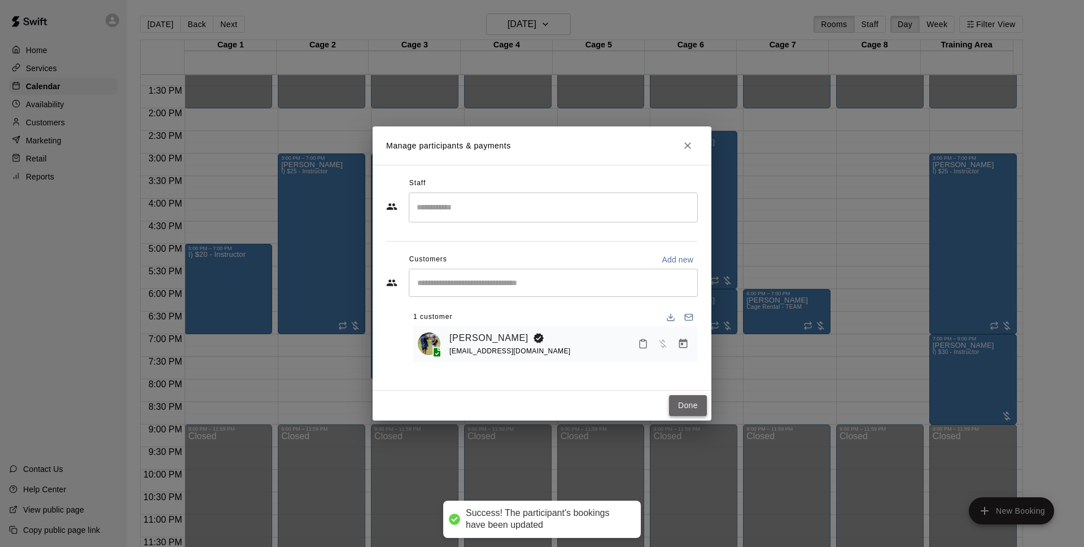
click at [691, 400] on button "Done" at bounding box center [688, 405] width 38 height 21
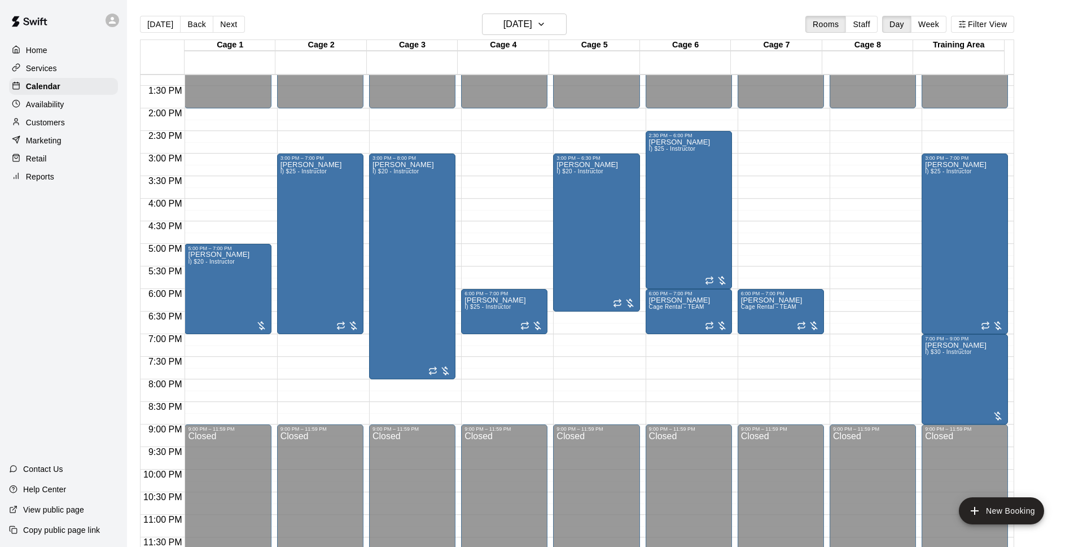
click at [619, 18] on div "[DATE] Back [DATE][DATE] Rooms Staff Day Week Filter View" at bounding box center [577, 27] width 874 height 26
click at [542, 35] on div "[DATE] Back [DATE][DATE] Rooms Staff Day Week Filter View" at bounding box center [577, 27] width 874 height 26
click at [532, 27] on h6 "[DATE]" at bounding box center [517, 24] width 29 height 16
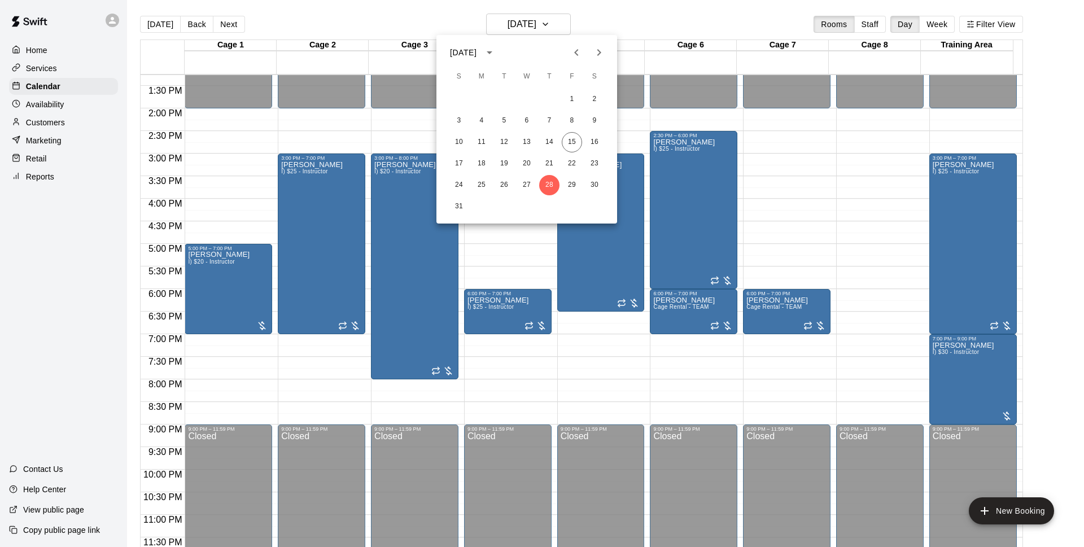
click at [650, 23] on div at bounding box center [542, 273] width 1084 height 547
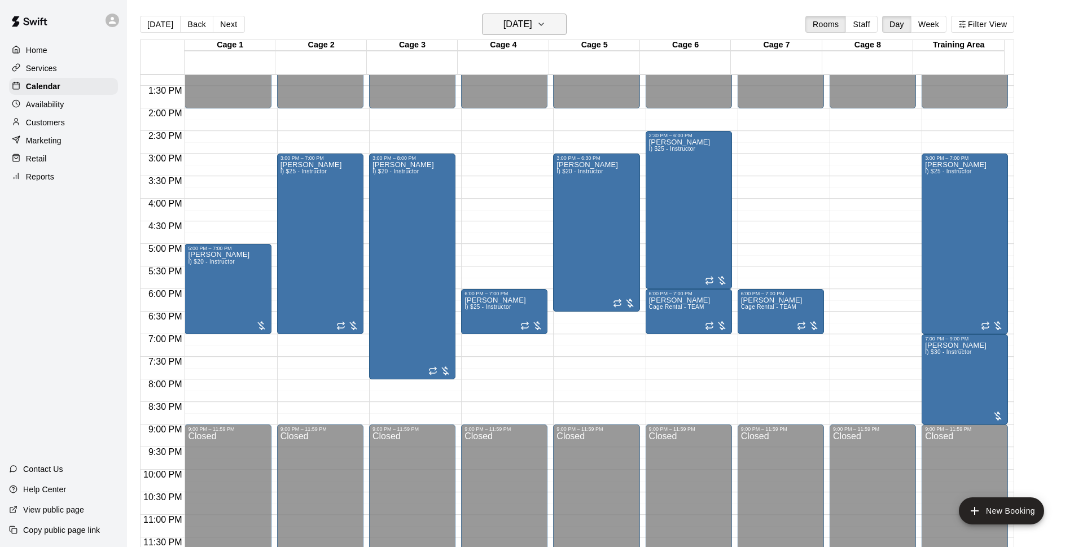
click at [546, 23] on icon "button" at bounding box center [541, 24] width 9 height 14
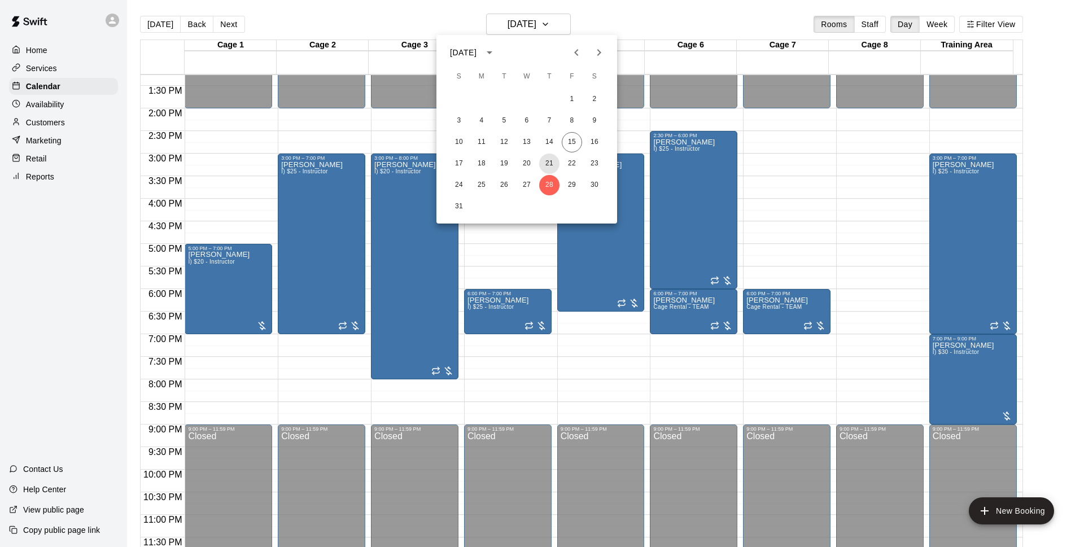
click at [556, 163] on button "21" at bounding box center [549, 164] width 20 height 20
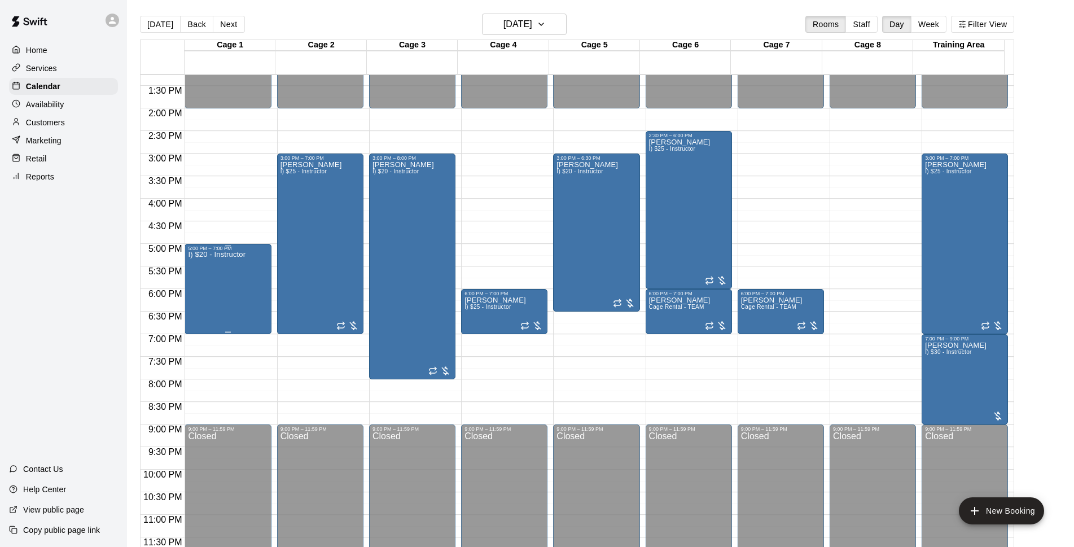
click at [226, 286] on div "I) $20 - Instructor" at bounding box center [217, 524] width 58 height 547
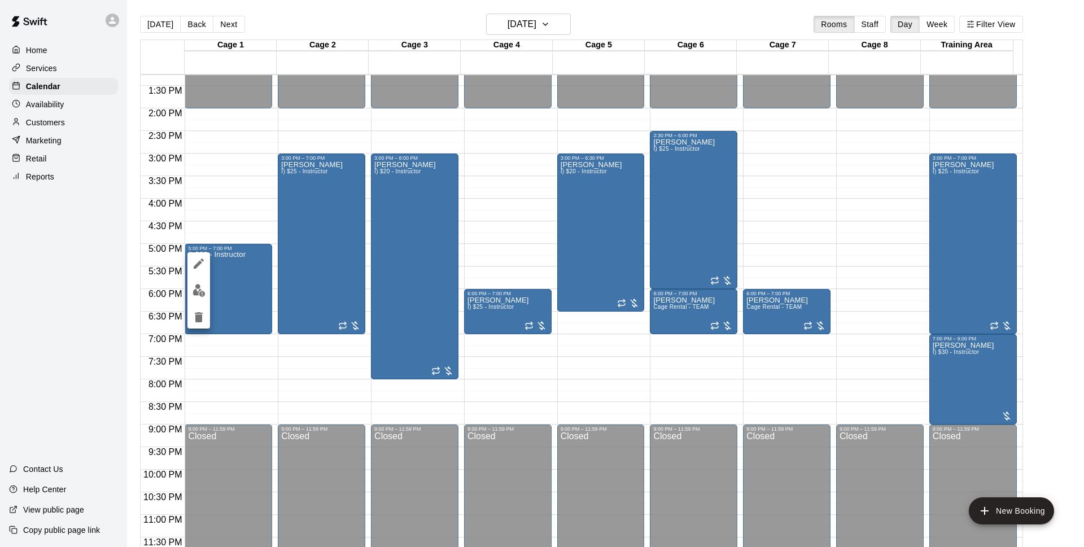
click at [199, 295] on img "edit" at bounding box center [198, 290] width 13 height 13
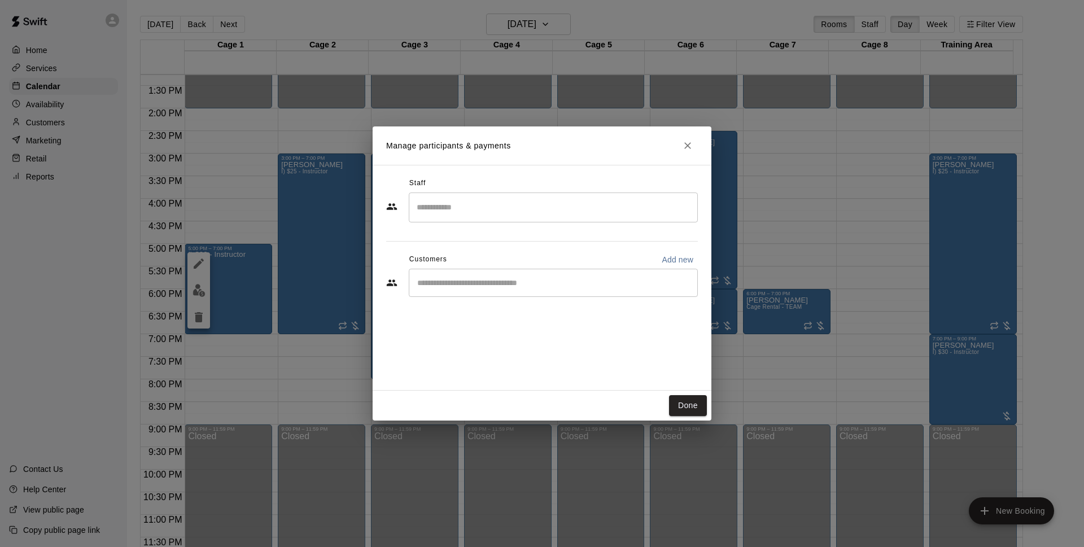
click at [512, 282] on input "Start typing to search customers..." at bounding box center [553, 282] width 279 height 11
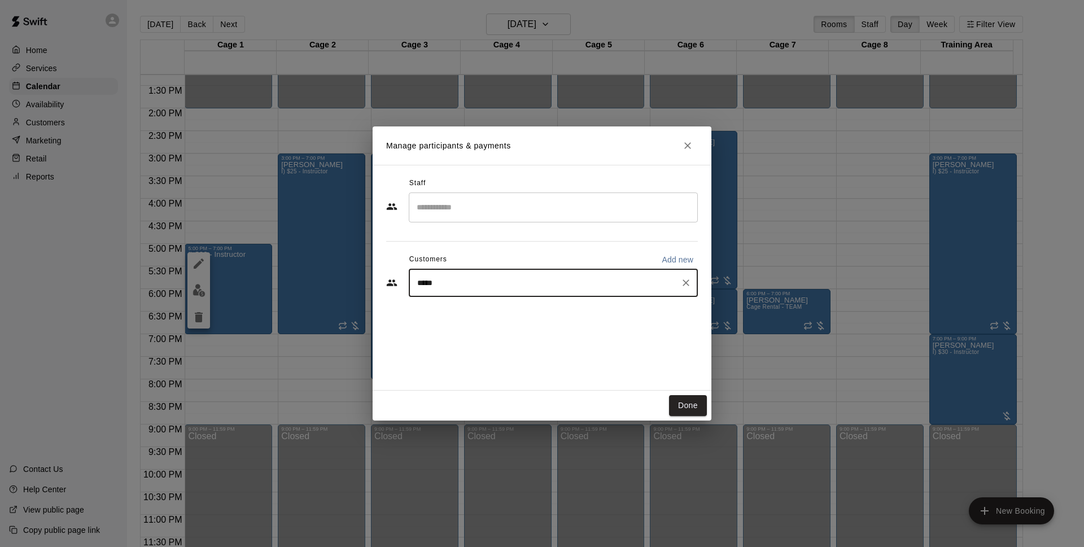
type input "******"
click at [518, 314] on div "[PERSON_NAME]" at bounding box center [500, 309] width 121 height 12
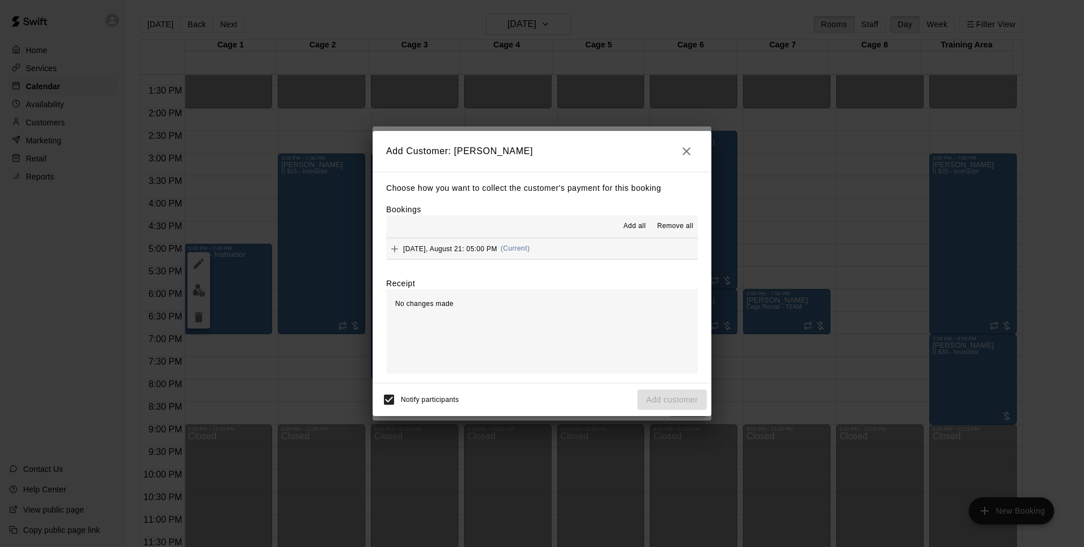
click at [559, 246] on button "[DATE], August 21: 05:00 PM (Current)" at bounding box center [542, 248] width 312 height 21
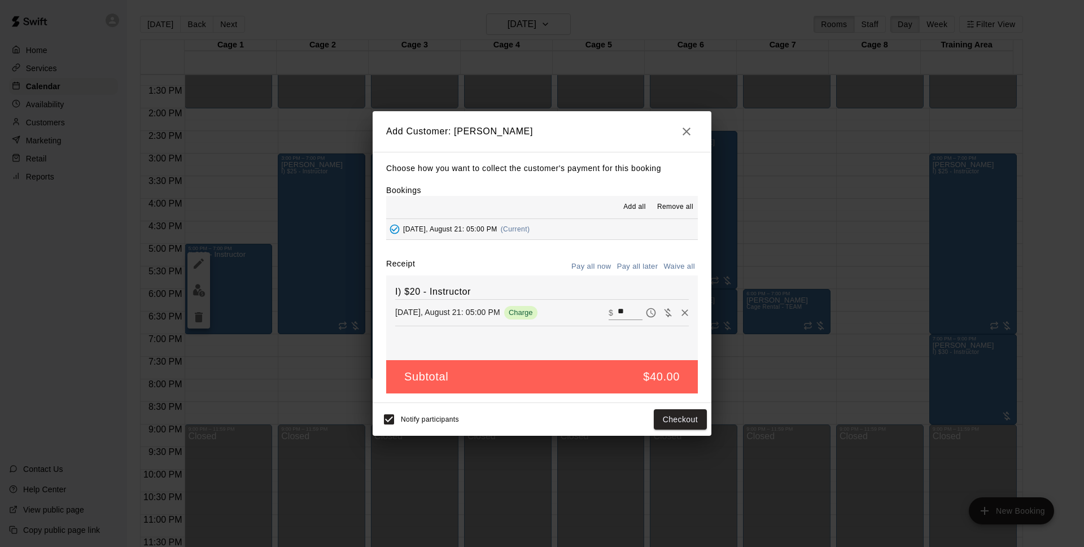
click at [628, 267] on button "Pay all later" at bounding box center [637, 266] width 47 height 17
click at [684, 423] on button "Add customer" at bounding box center [671, 419] width 69 height 21
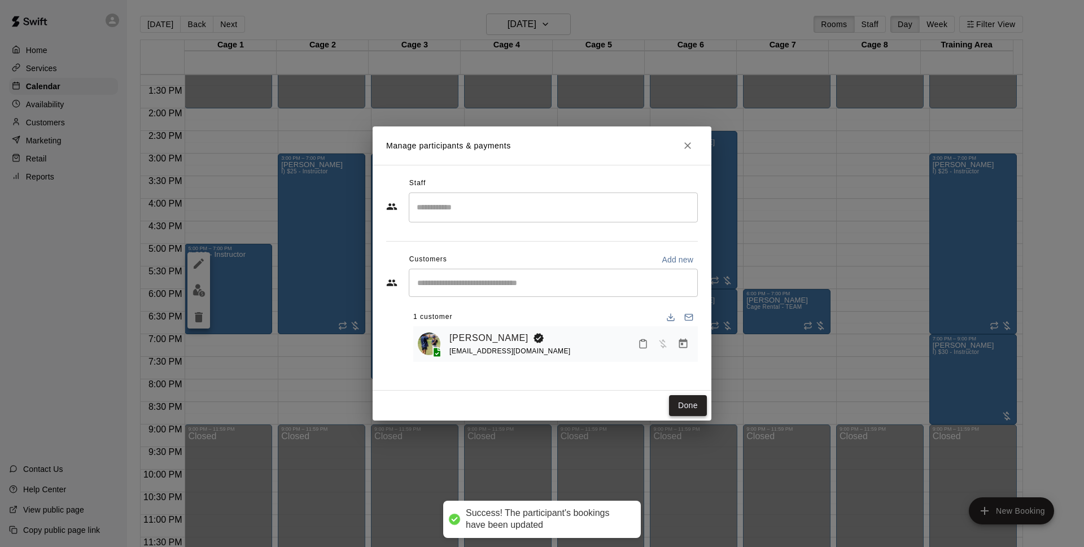
click at [692, 396] on button "Done" at bounding box center [688, 405] width 38 height 21
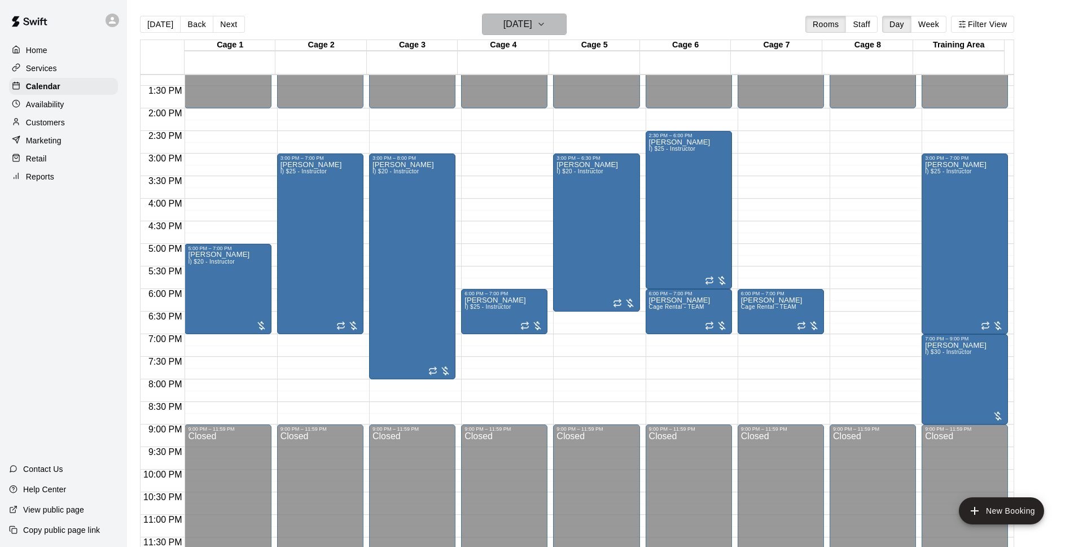
click at [529, 32] on button "[DATE]" at bounding box center [524, 24] width 85 height 21
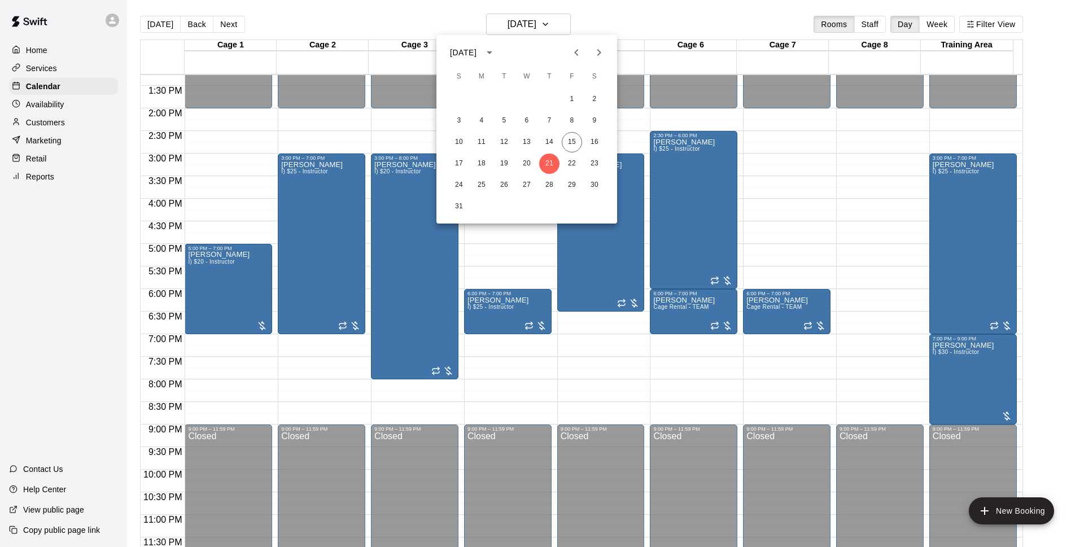
click at [597, 59] on icon "Next month" at bounding box center [599, 53] width 14 height 14
click at [552, 98] on button "4" at bounding box center [549, 99] width 20 height 20
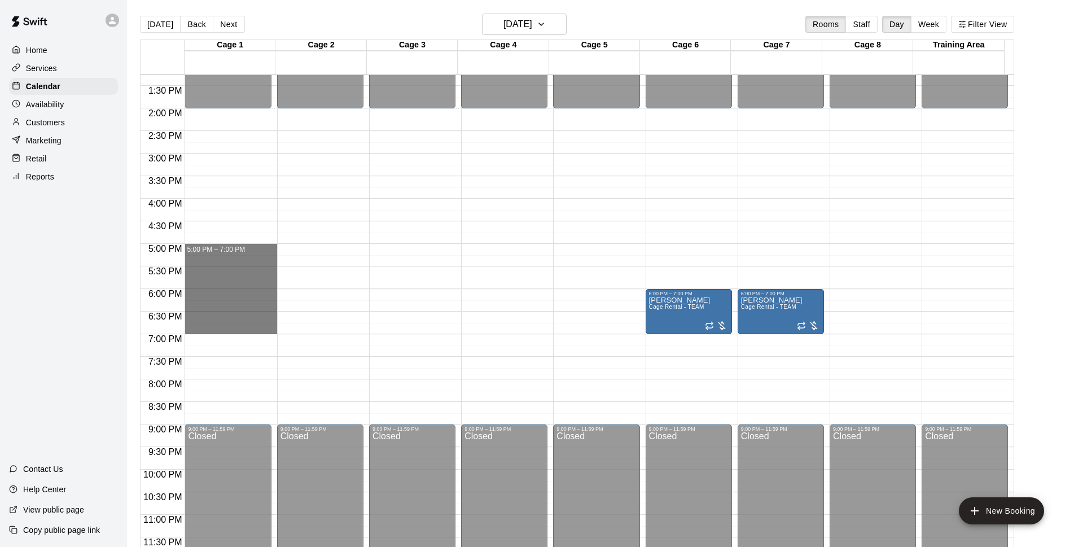
drag, startPoint x: 218, startPoint y: 247, endPoint x: 206, endPoint y: 327, distance: 81.0
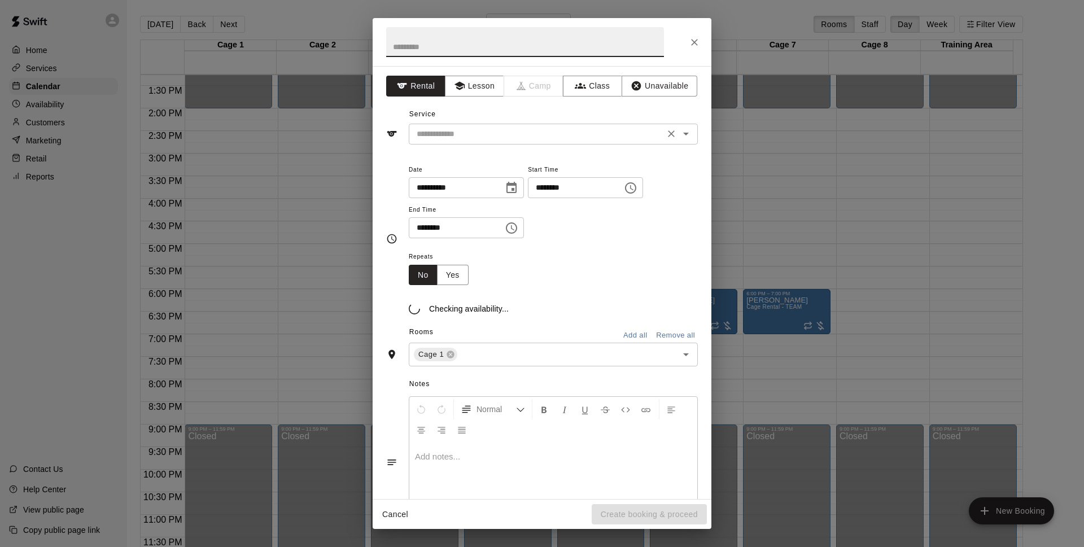
click at [599, 133] on input "text" at bounding box center [536, 134] width 249 height 14
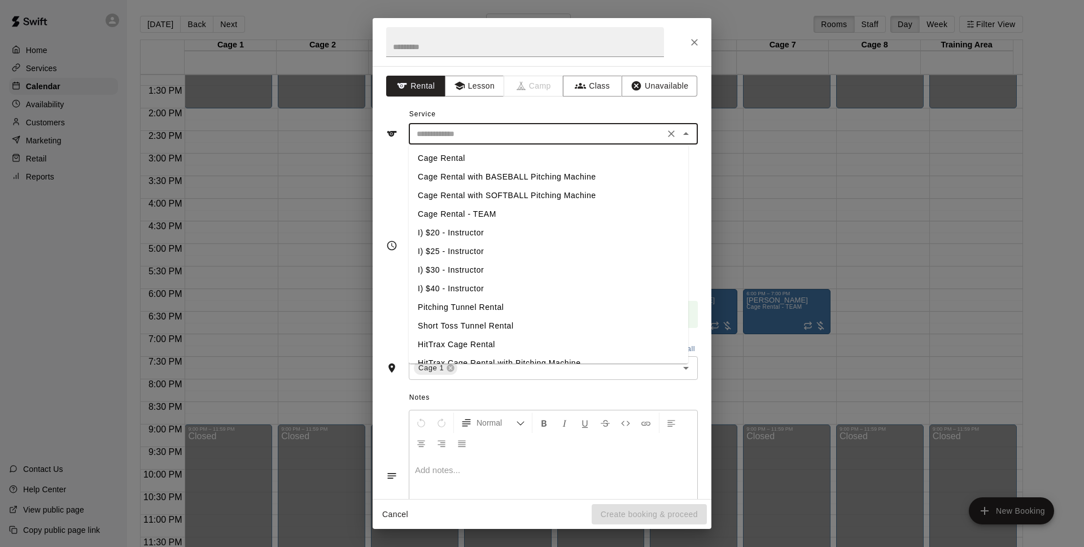
click at [476, 235] on li "I) $20 - Instructor" at bounding box center [548, 233] width 279 height 19
type input "**********"
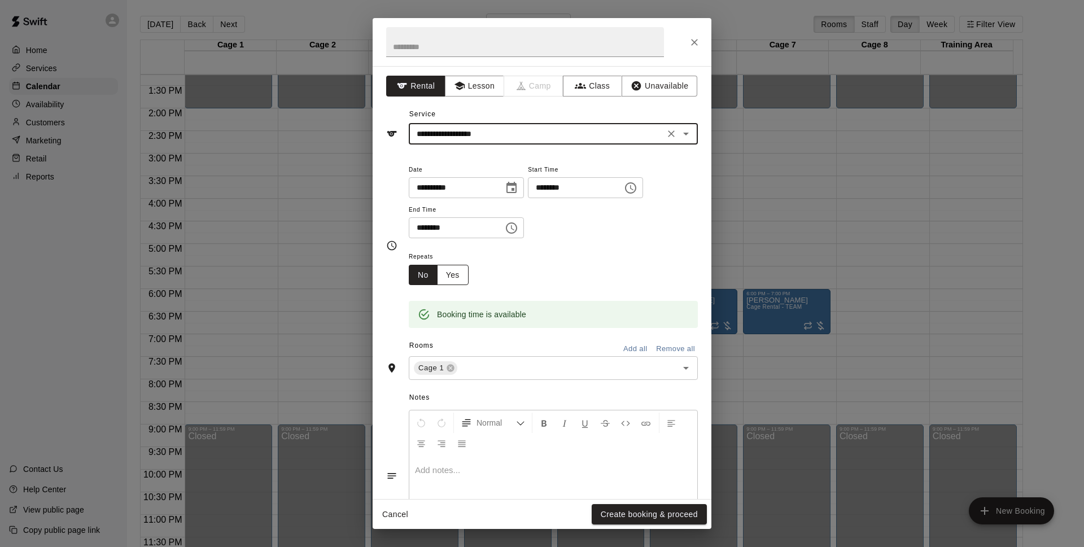
click at [466, 279] on button "Yes" at bounding box center [453, 275] width 32 height 21
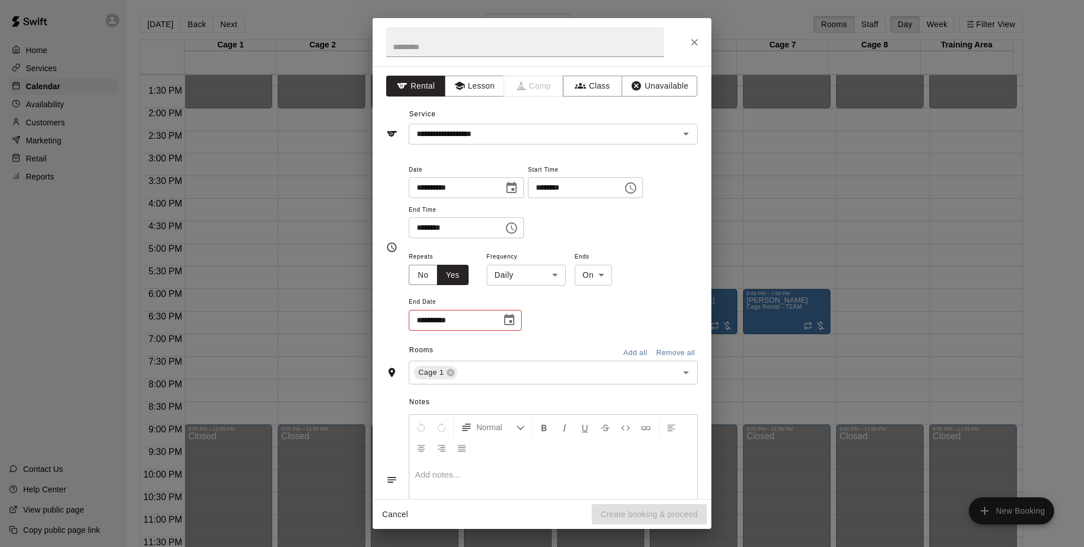
click at [516, 276] on body "Home Services Calendar Availability Customers Marketing Retail Reports Contact …" at bounding box center [542, 282] width 1084 height 565
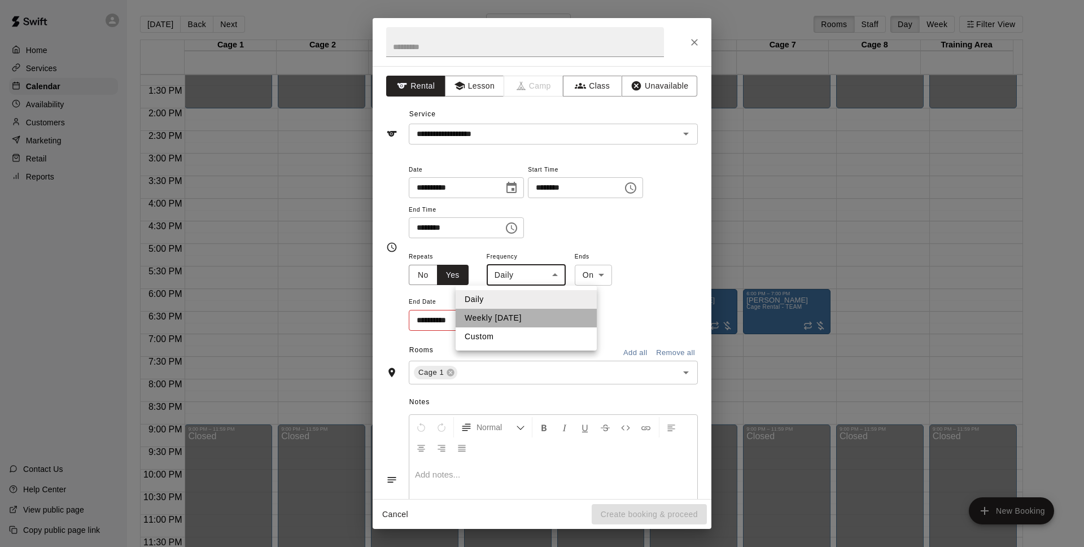
click at [521, 326] on li "Weekly [DATE]" at bounding box center [525, 318] width 141 height 19
type input "******"
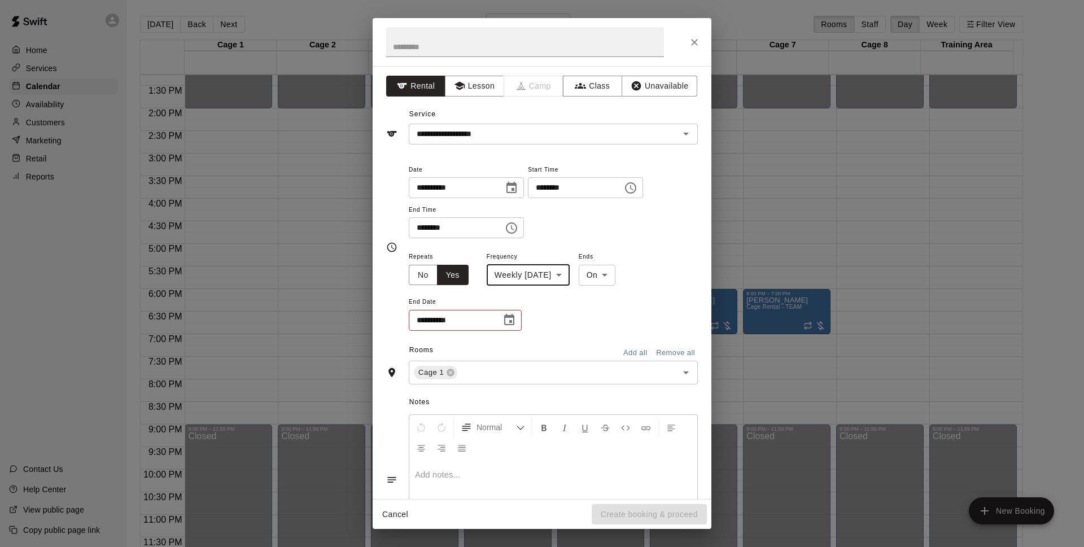
click at [505, 319] on icon "Choose date" at bounding box center [509, 319] width 10 height 11
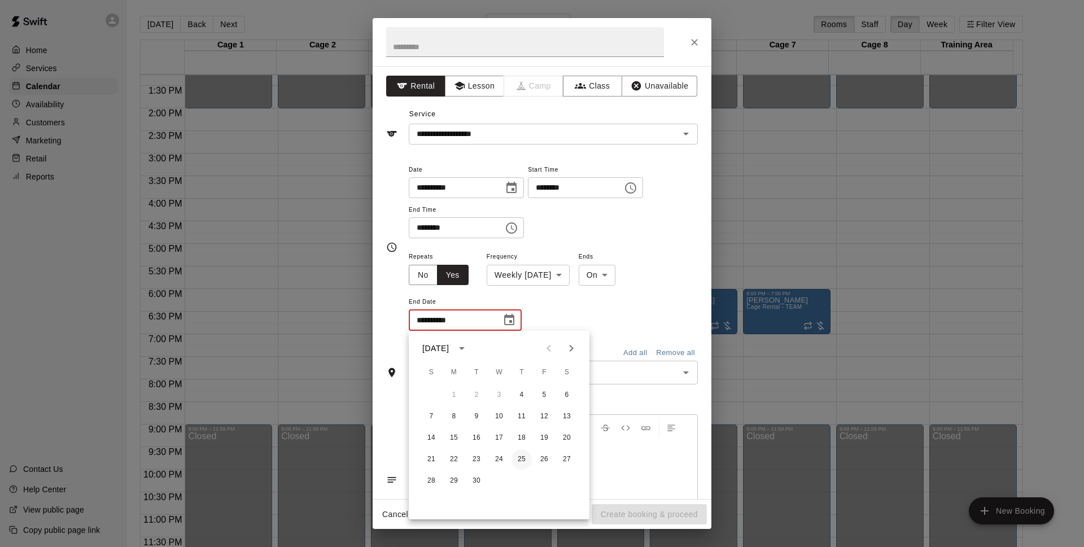
click at [526, 458] on button "25" at bounding box center [521, 459] width 20 height 20
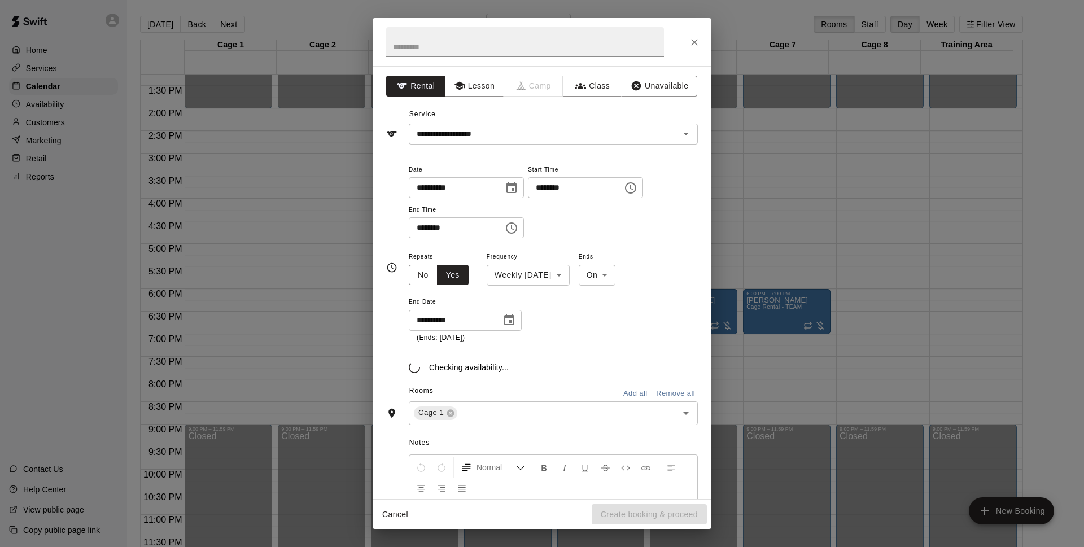
type input "**********"
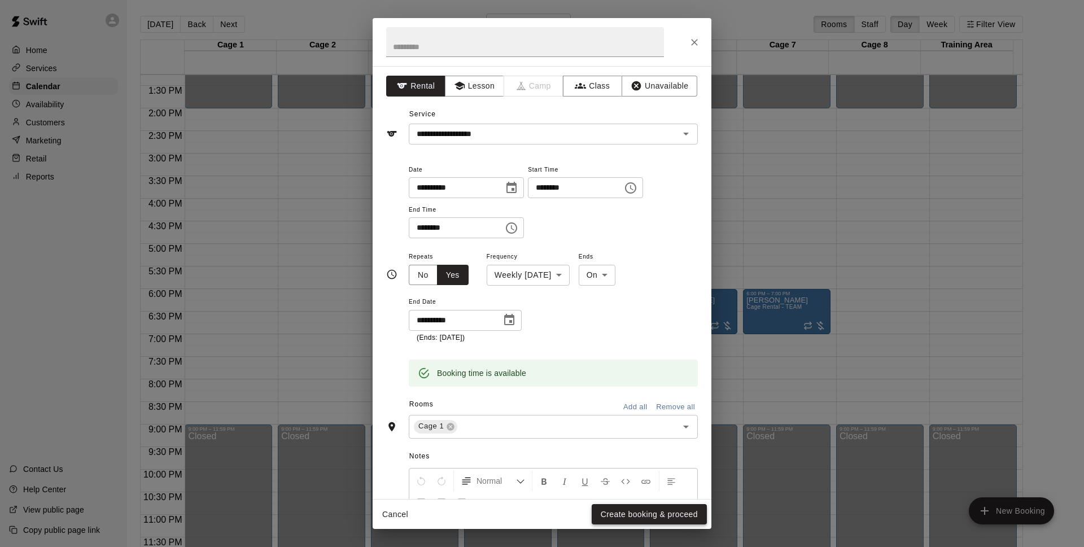
click at [670, 510] on button "Create booking & proceed" at bounding box center [649, 514] width 115 height 21
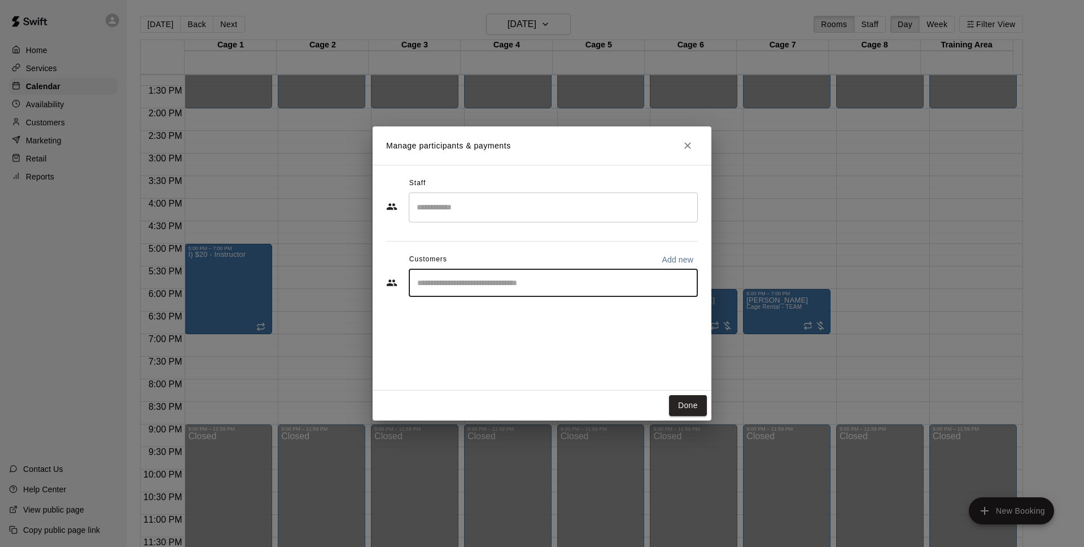
click at [494, 288] on input "Start typing to search customers..." at bounding box center [553, 282] width 279 height 11
type input "******"
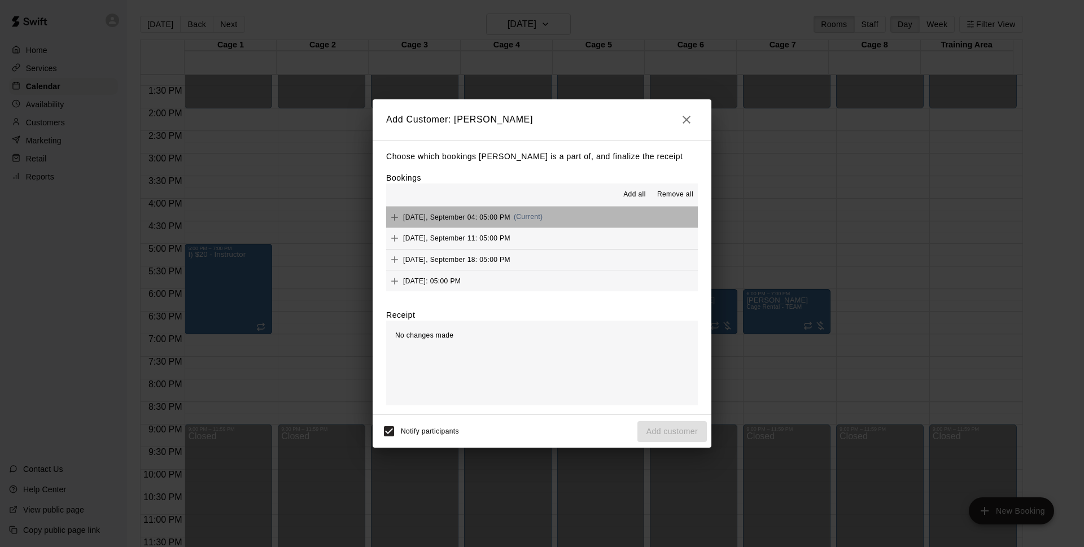
click at [584, 220] on button "[DATE], September 04: 05:00 PM (Current)" at bounding box center [542, 217] width 312 height 21
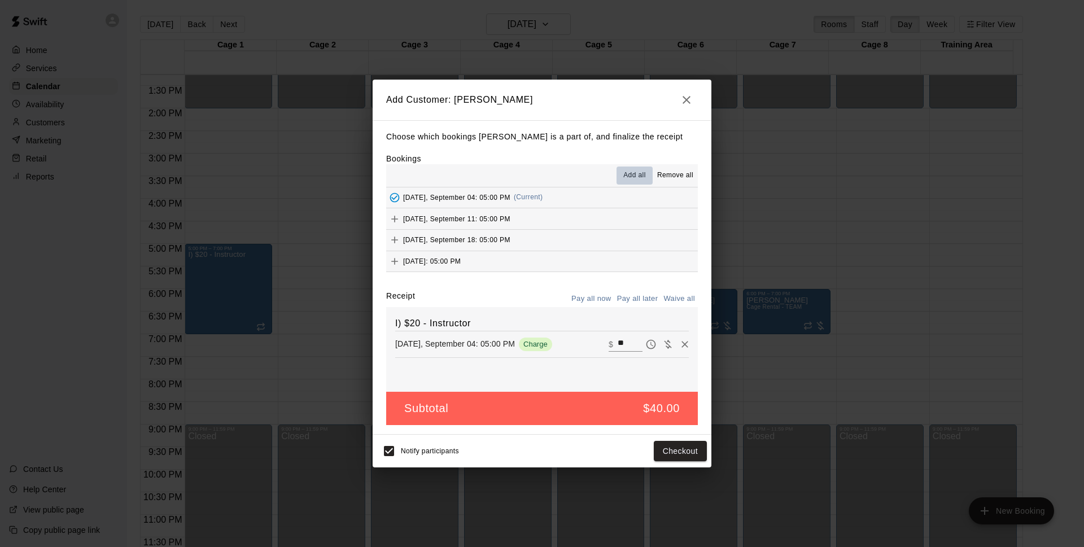
click at [641, 171] on span "Add all" at bounding box center [634, 175] width 23 height 11
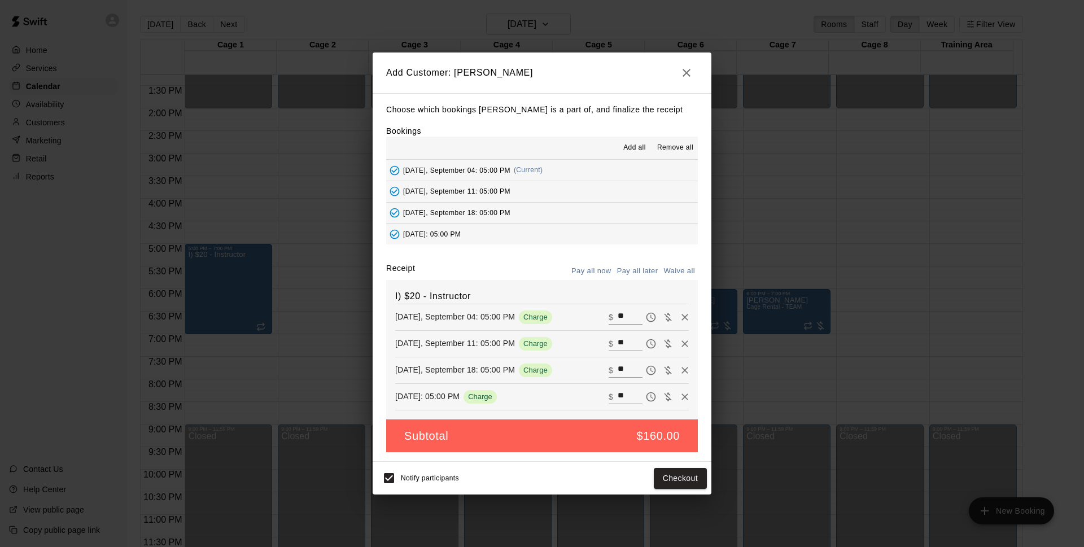
click at [639, 266] on button "Pay all later" at bounding box center [637, 270] width 47 height 17
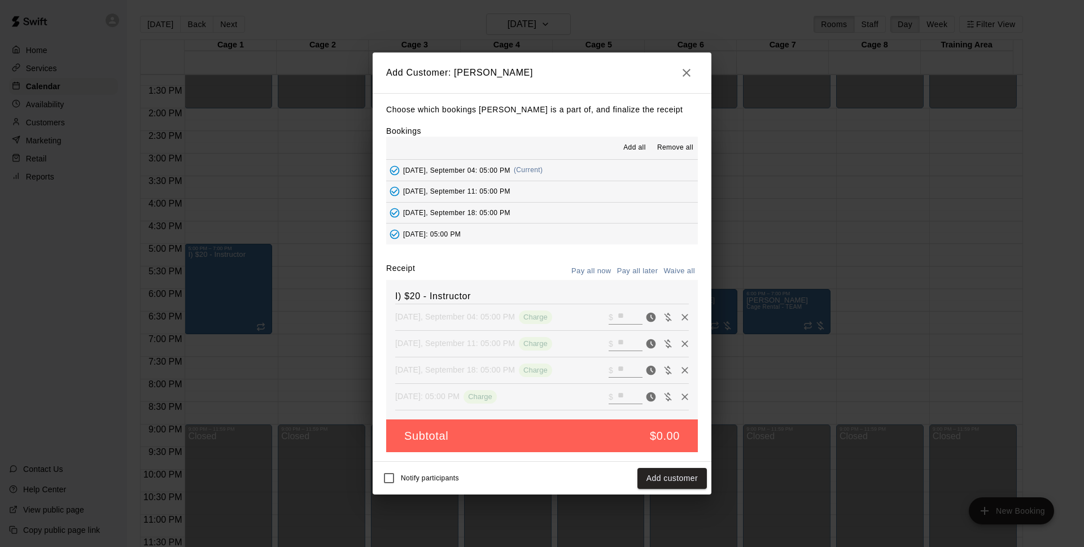
click at [654, 476] on button "Add customer" at bounding box center [671, 478] width 69 height 21
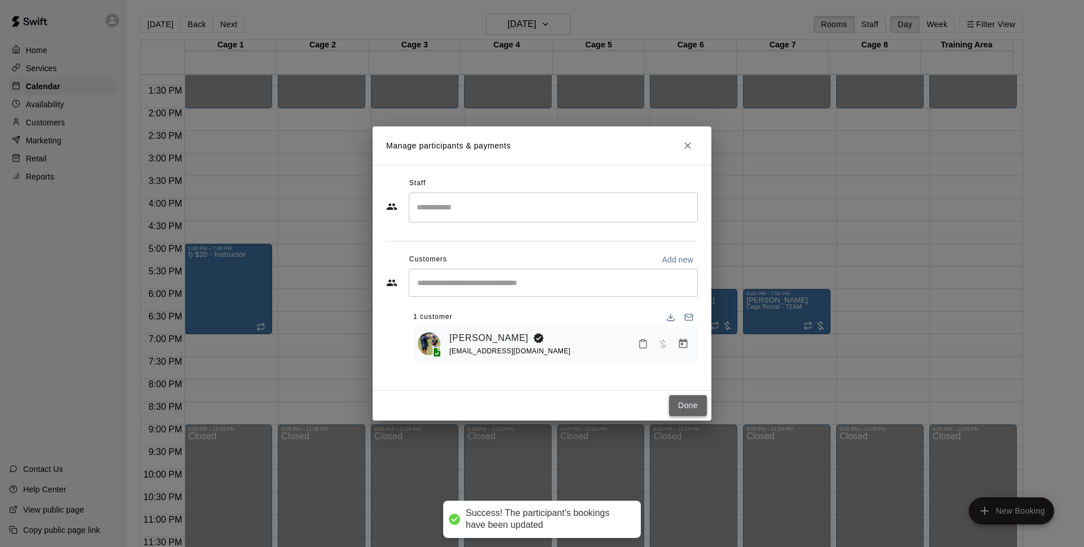
click at [685, 400] on button "Done" at bounding box center [688, 405] width 38 height 21
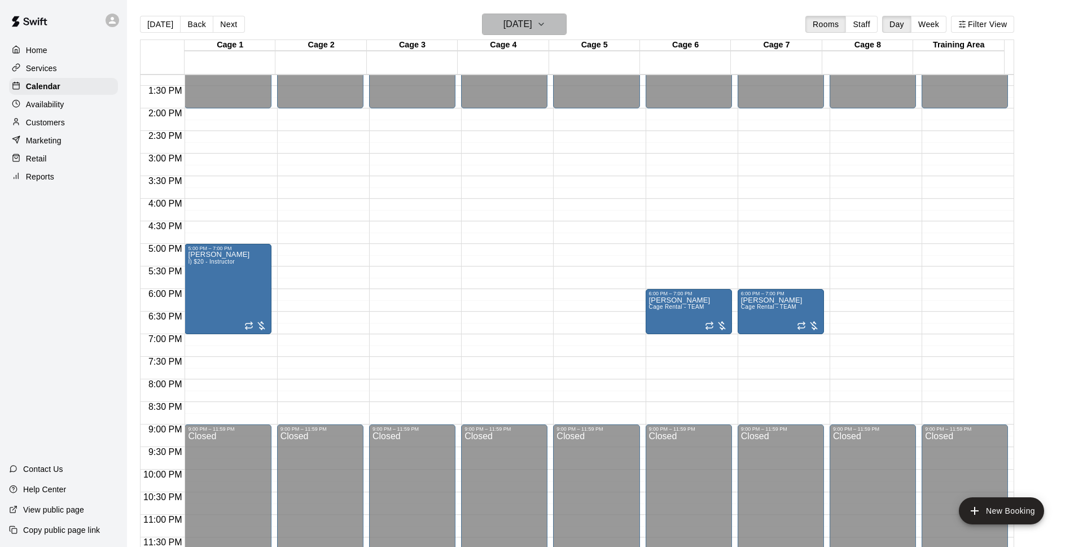
click at [503, 24] on h6 "[DATE]" at bounding box center [517, 24] width 29 height 16
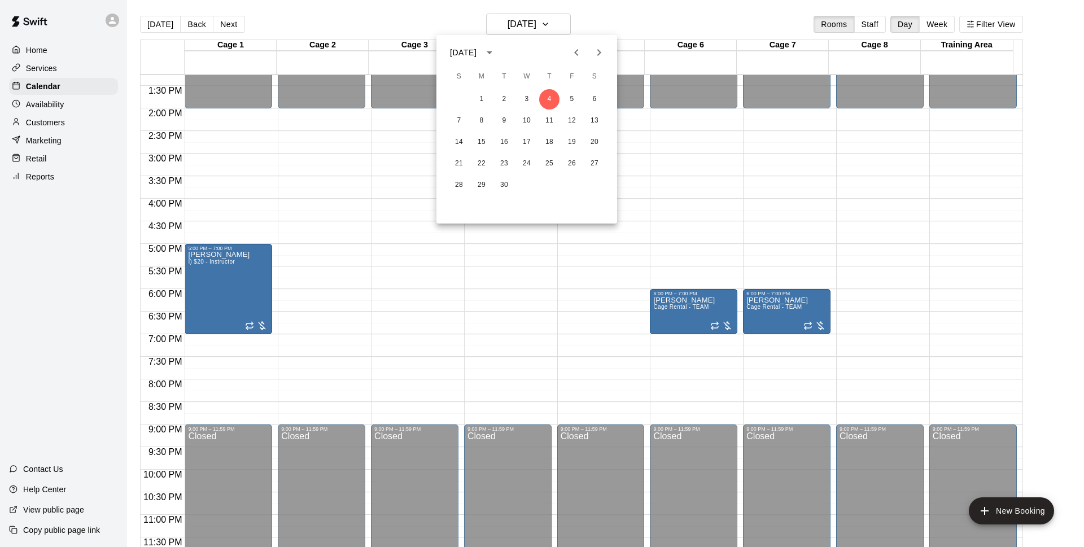
click at [645, 23] on div at bounding box center [542, 273] width 1084 height 547
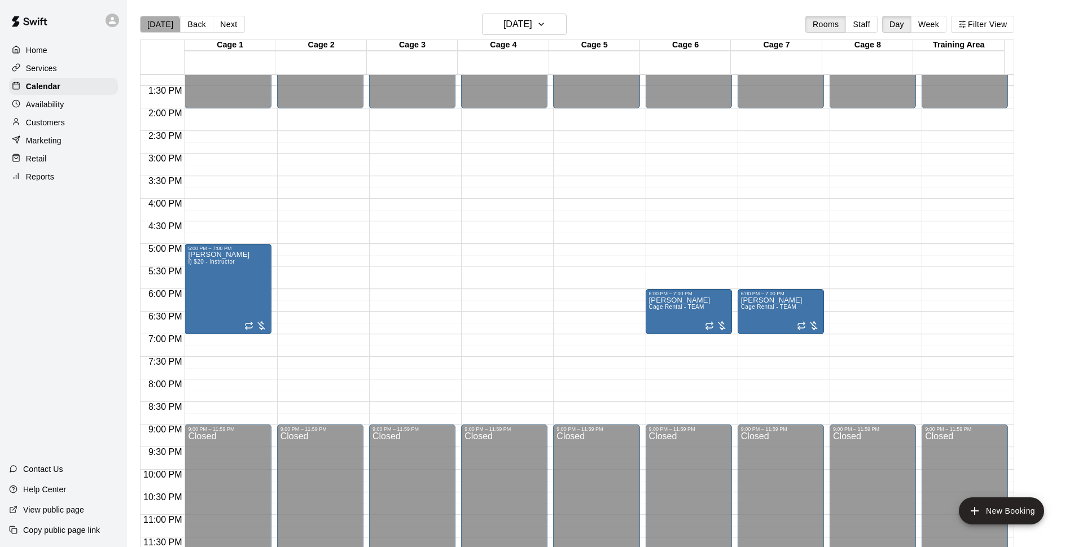
click at [159, 31] on button "[DATE]" at bounding box center [160, 24] width 41 height 17
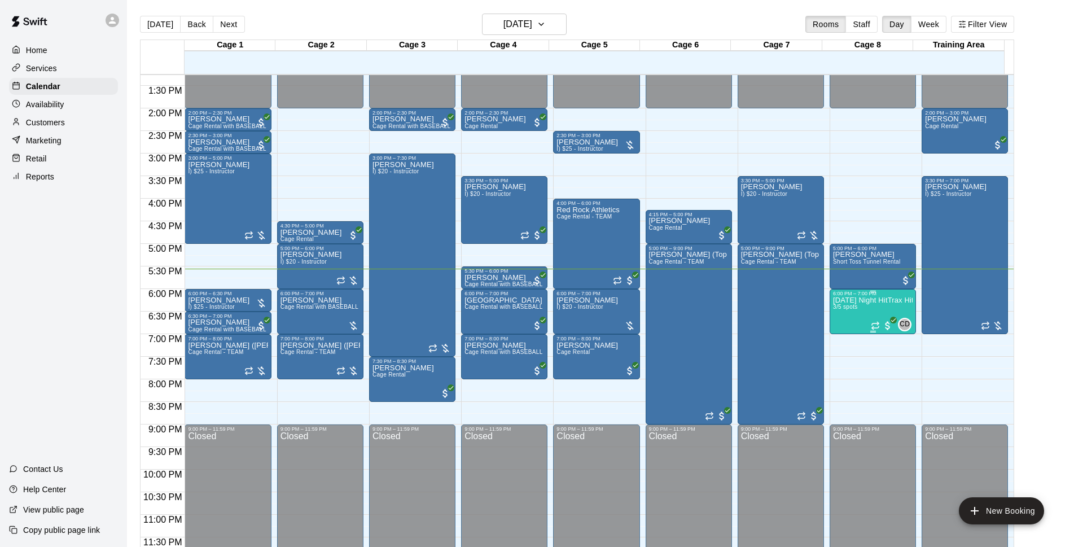
click at [861, 300] on p "[DATE] Night HitTrax Hitting REPS Class (6-12 year olds)" at bounding box center [873, 300] width 80 height 0
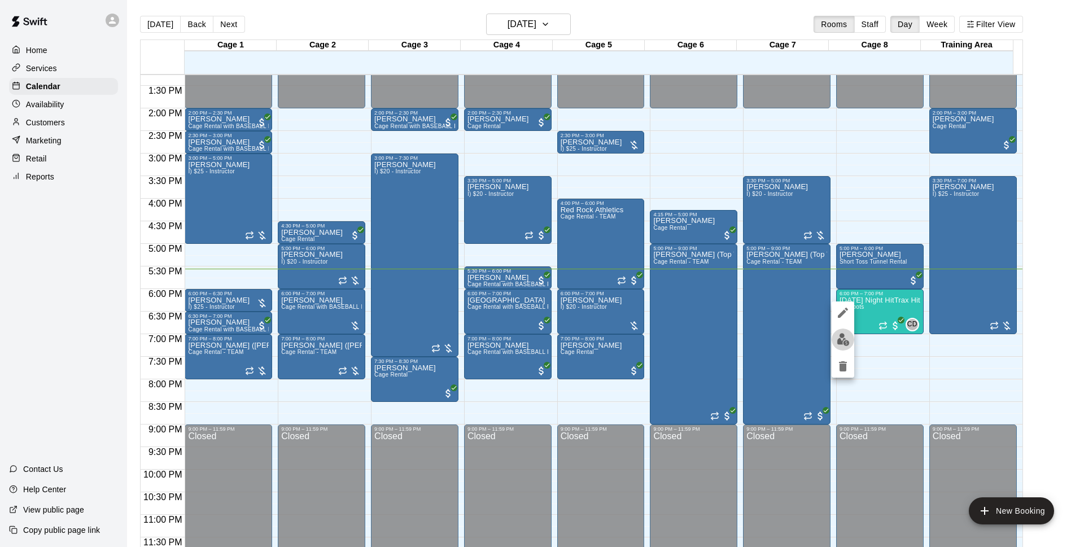
click at [843, 337] on img "edit" at bounding box center [842, 339] width 13 height 13
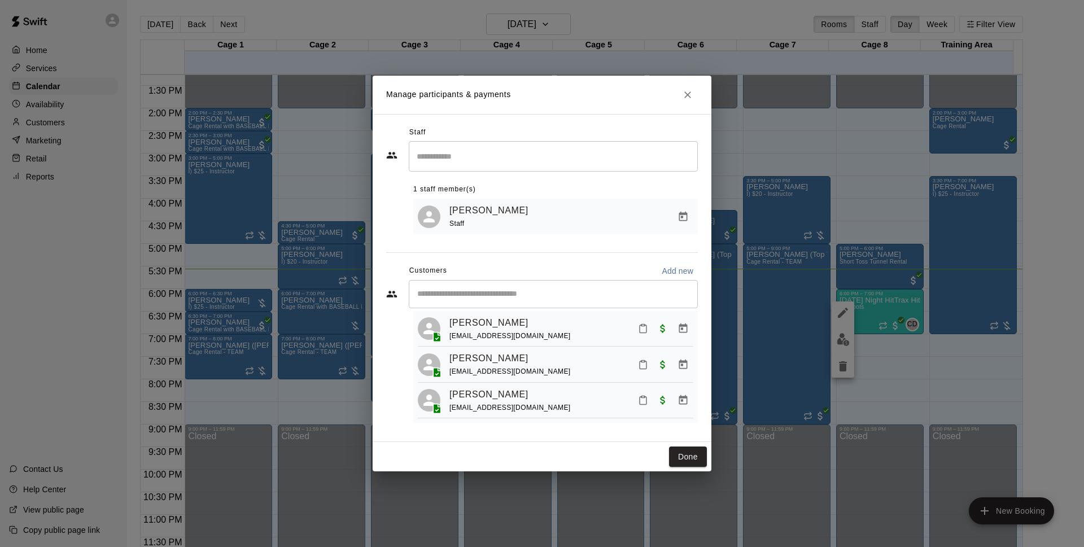
scroll to position [14, 0]
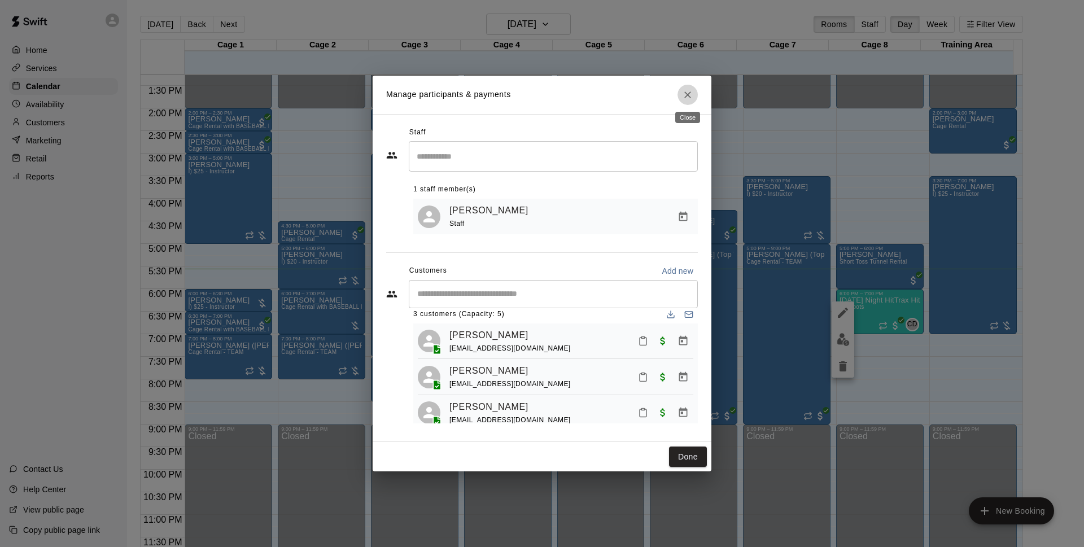
click at [694, 89] on button "Close" at bounding box center [687, 95] width 20 height 20
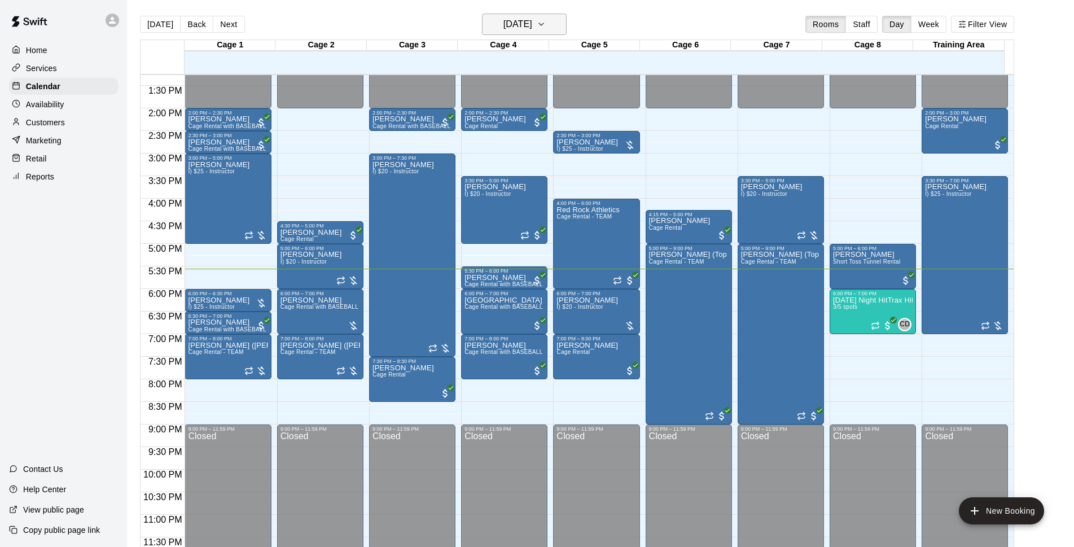
click at [489, 20] on button "[DATE]" at bounding box center [524, 24] width 85 height 21
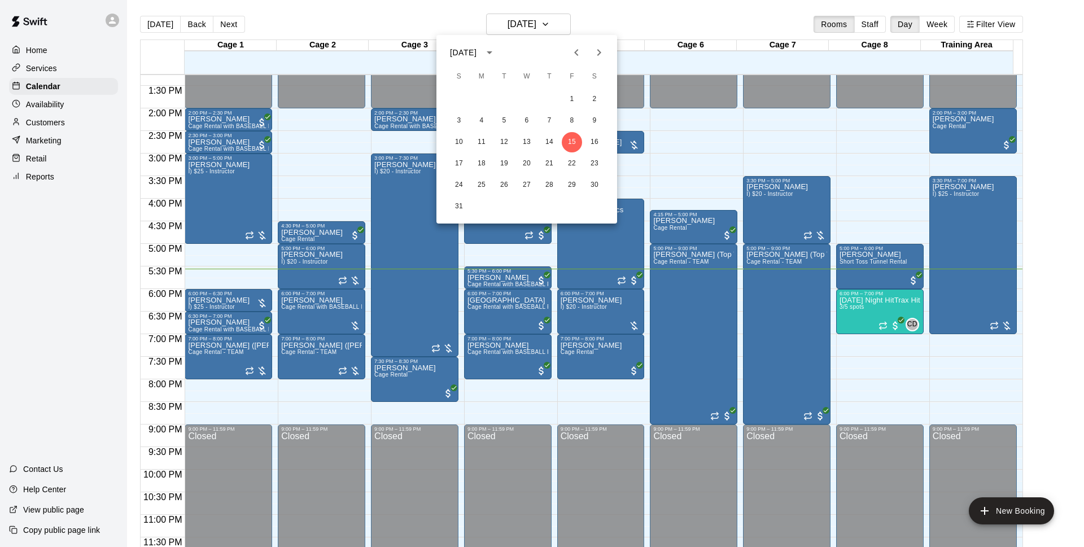
drag, startPoint x: 604, startPoint y: 50, endPoint x: 601, endPoint y: 76, distance: 26.8
click at [604, 51] on icon "Next month" at bounding box center [599, 53] width 14 height 14
click at [659, 19] on div at bounding box center [542, 273] width 1084 height 547
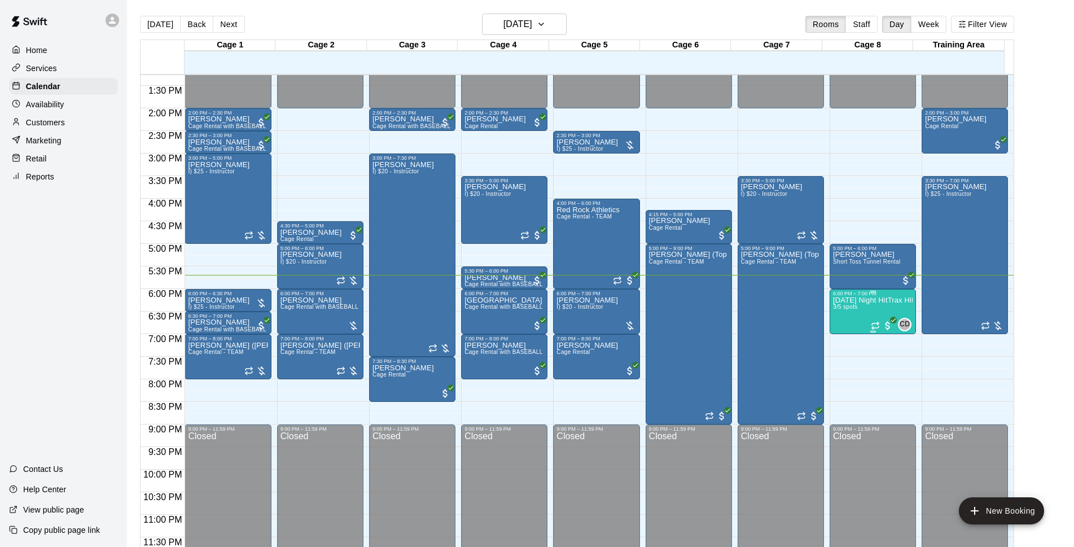
click at [870, 300] on p "[DATE] Night HitTrax Hitting REPS Class (6-12 year olds)" at bounding box center [873, 300] width 80 height 0
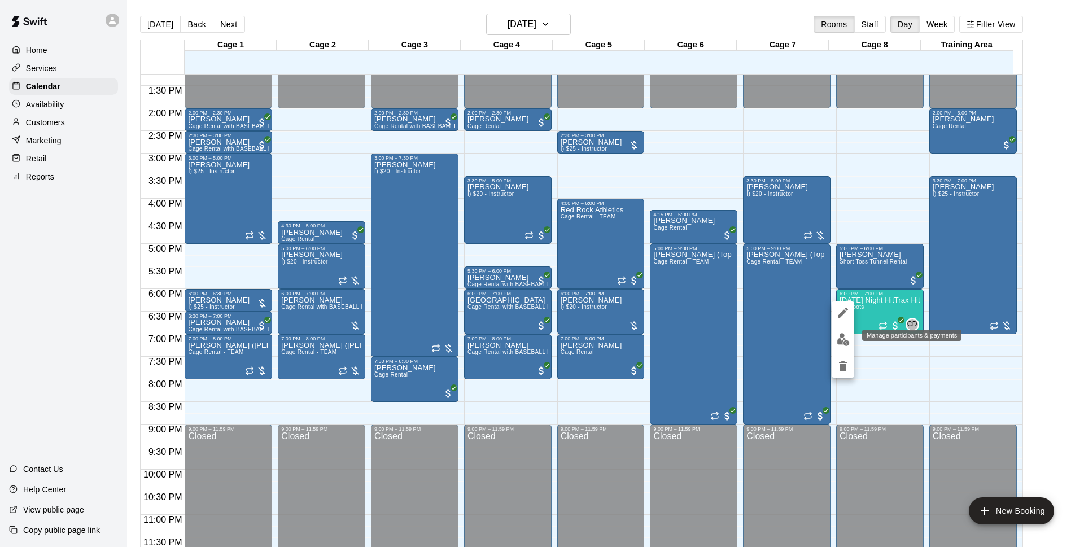
click at [843, 339] on img "edit" at bounding box center [842, 339] width 13 height 13
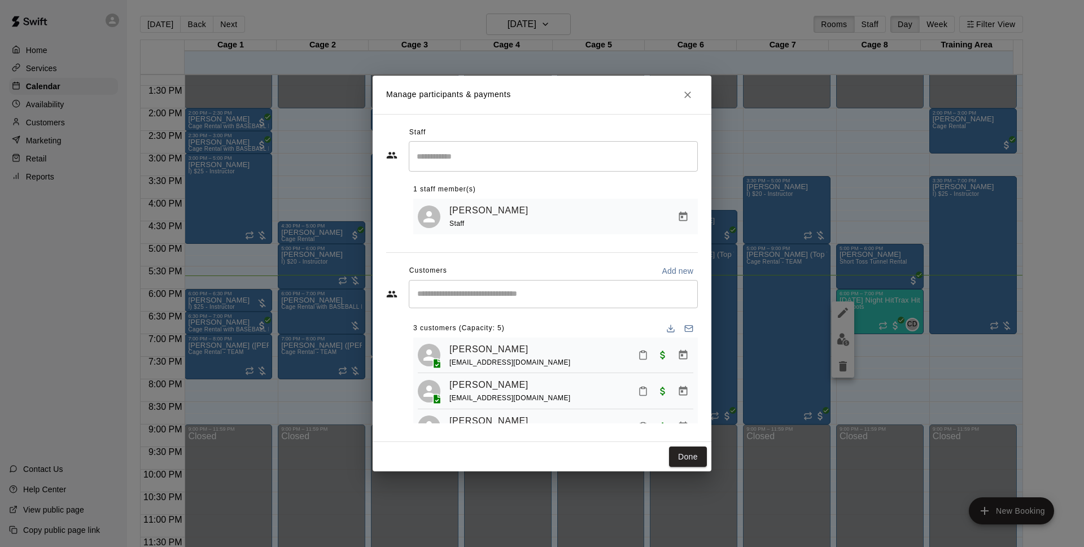
click at [510, 167] on div "​" at bounding box center [553, 156] width 289 height 30
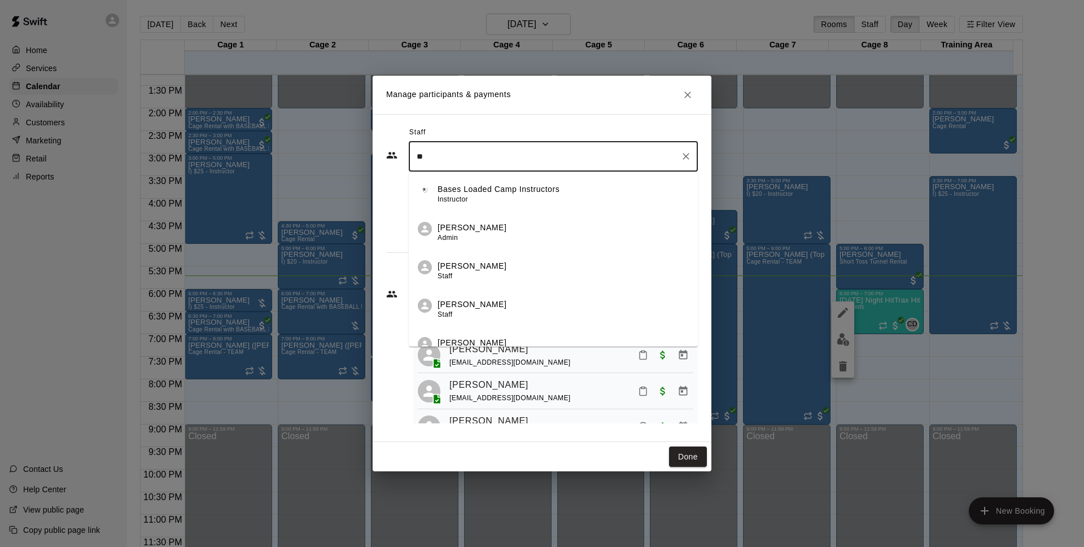
type input "*"
click at [682, 91] on icon "Close" at bounding box center [687, 94] width 11 height 11
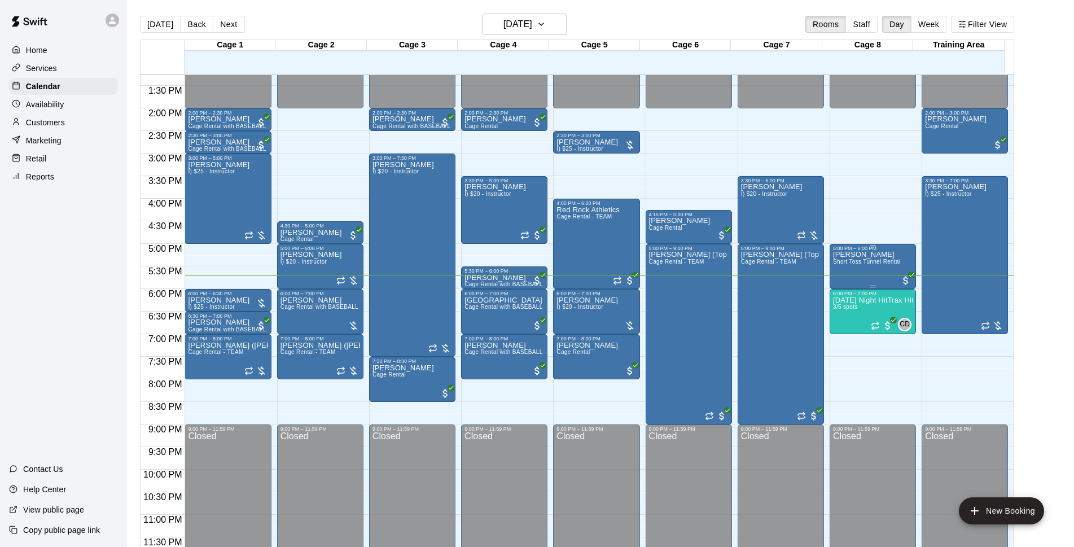
click at [852, 255] on p "[PERSON_NAME]" at bounding box center [867, 255] width 68 height 0
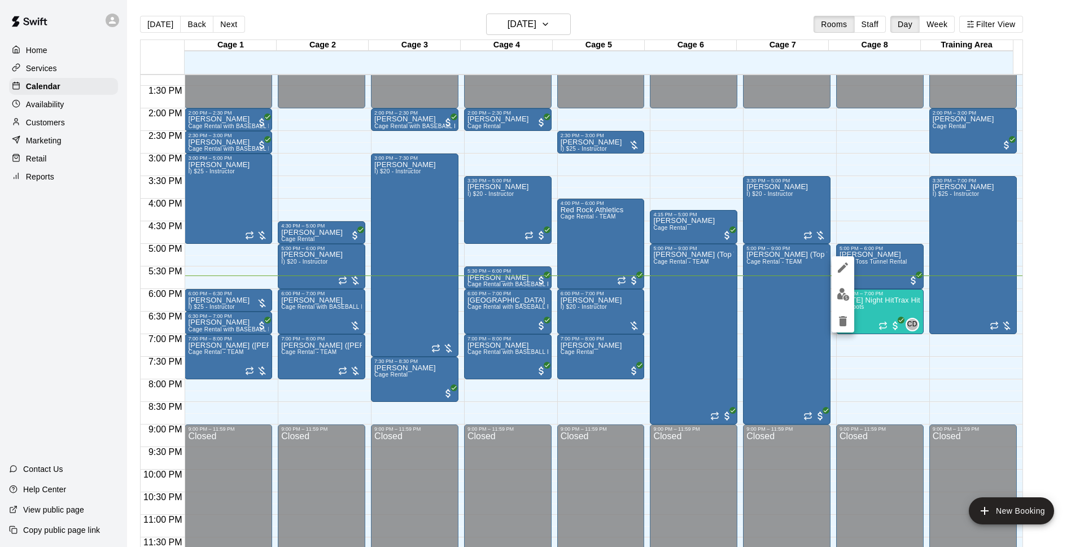
click at [886, 304] on div at bounding box center [542, 273] width 1084 height 547
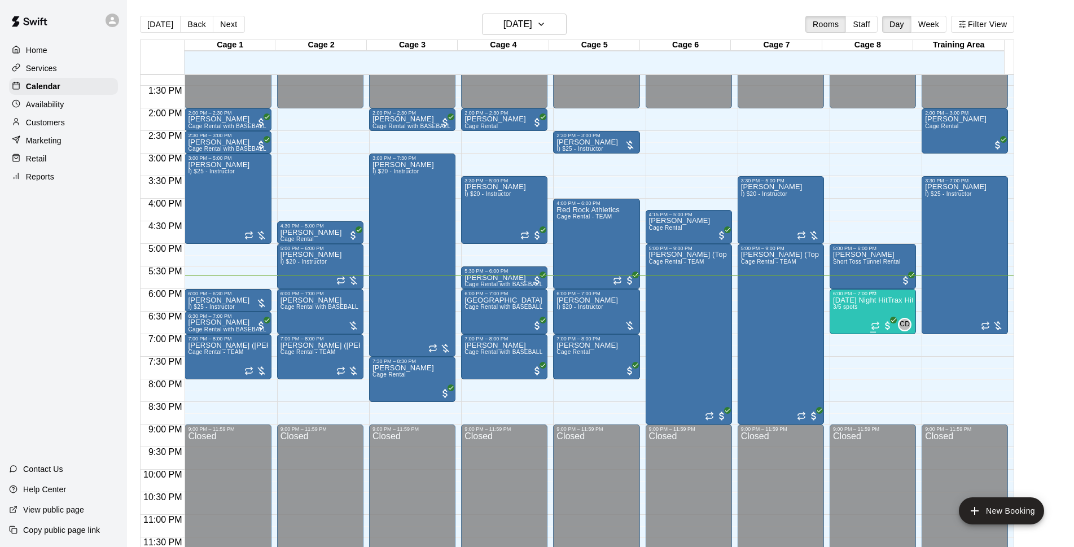
click at [867, 300] on p "[DATE] Night HitTrax Hitting REPS Class (6-12 year olds)" at bounding box center [873, 300] width 80 height 0
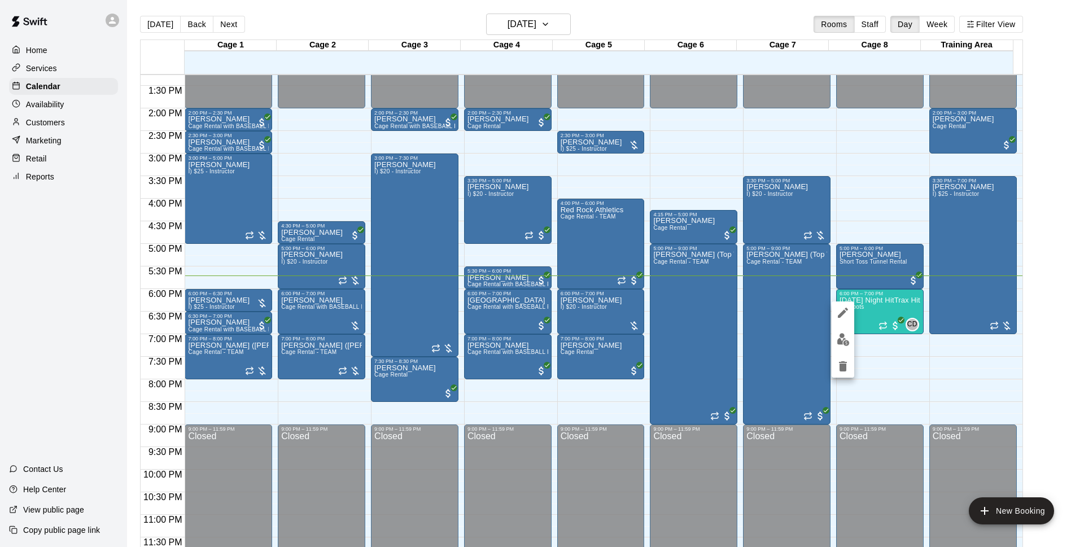
click at [843, 340] on img "edit" at bounding box center [842, 339] width 13 height 13
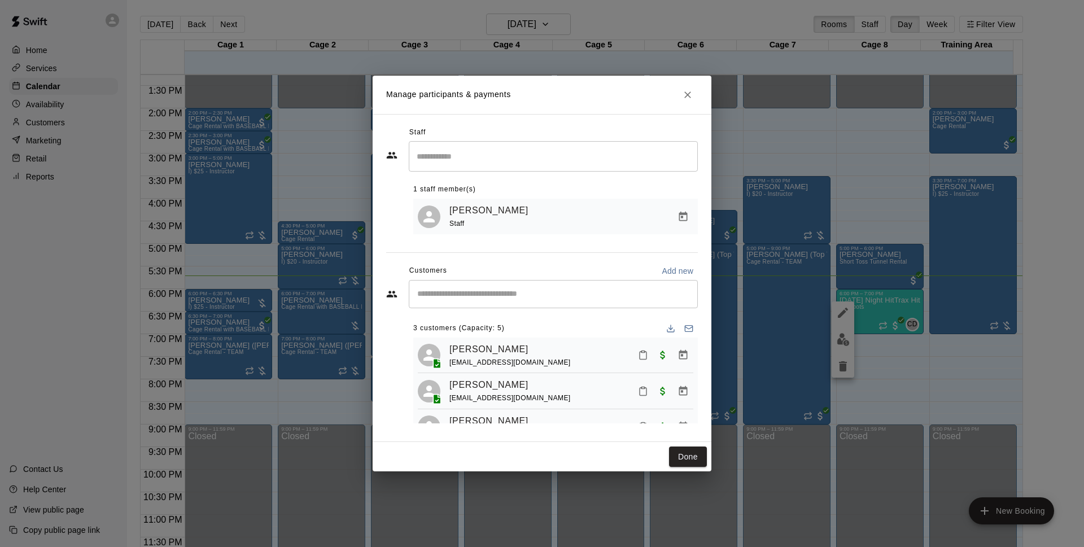
click at [501, 156] on input "Search staff" at bounding box center [553, 156] width 279 height 20
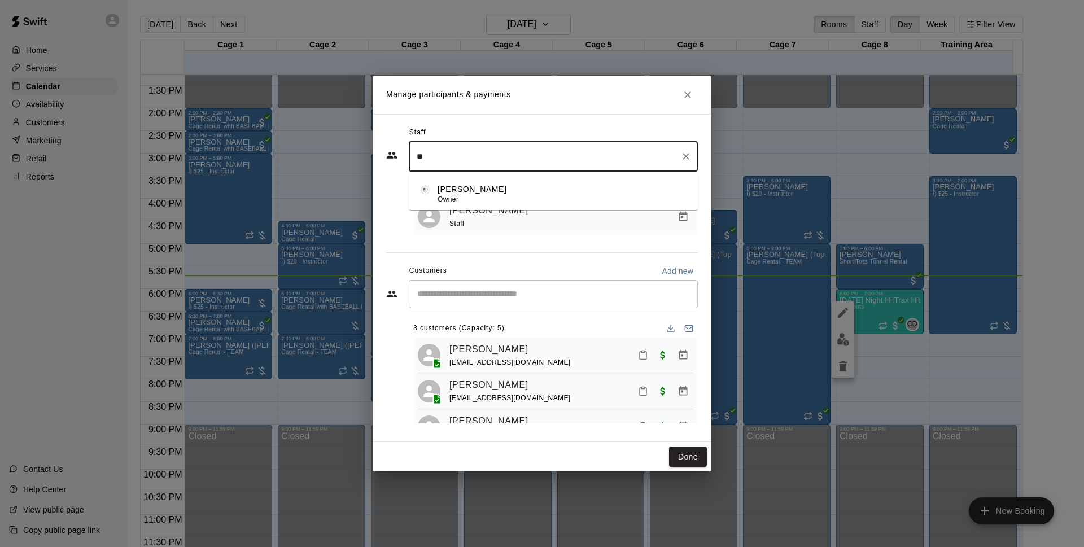
type input "*"
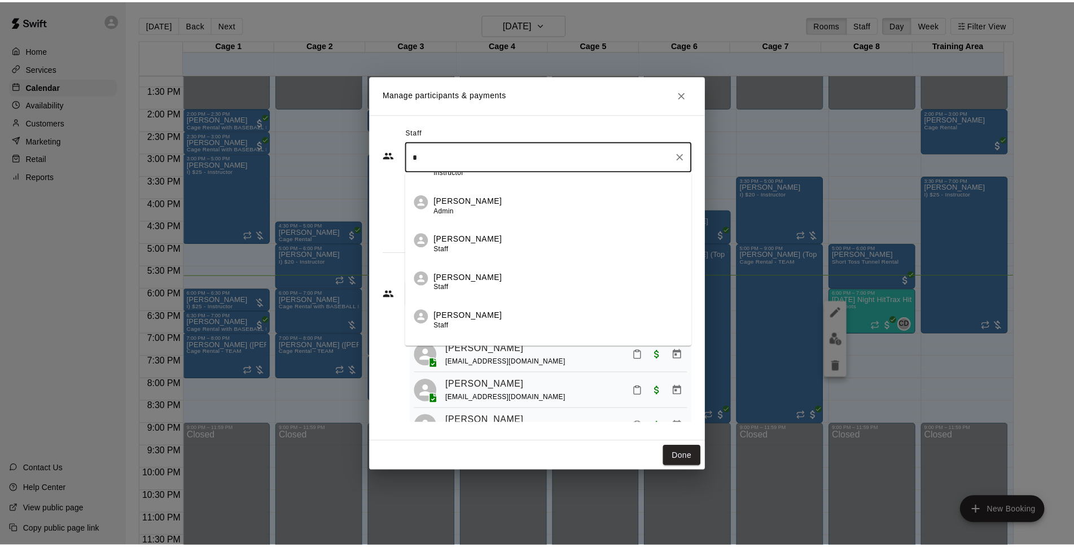
scroll to position [0, 0]
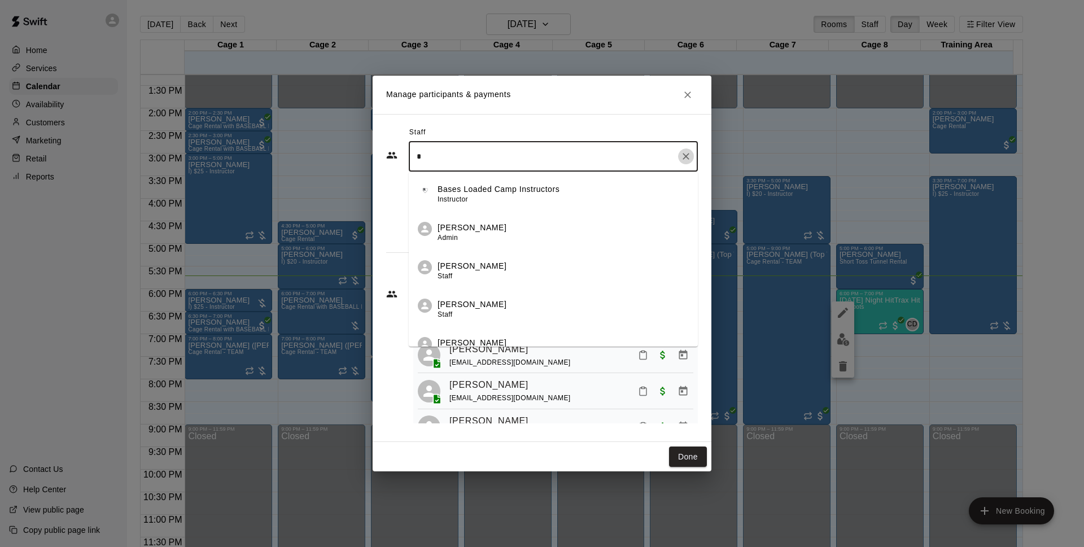
click at [691, 154] on button "Clear" at bounding box center [686, 156] width 16 height 16
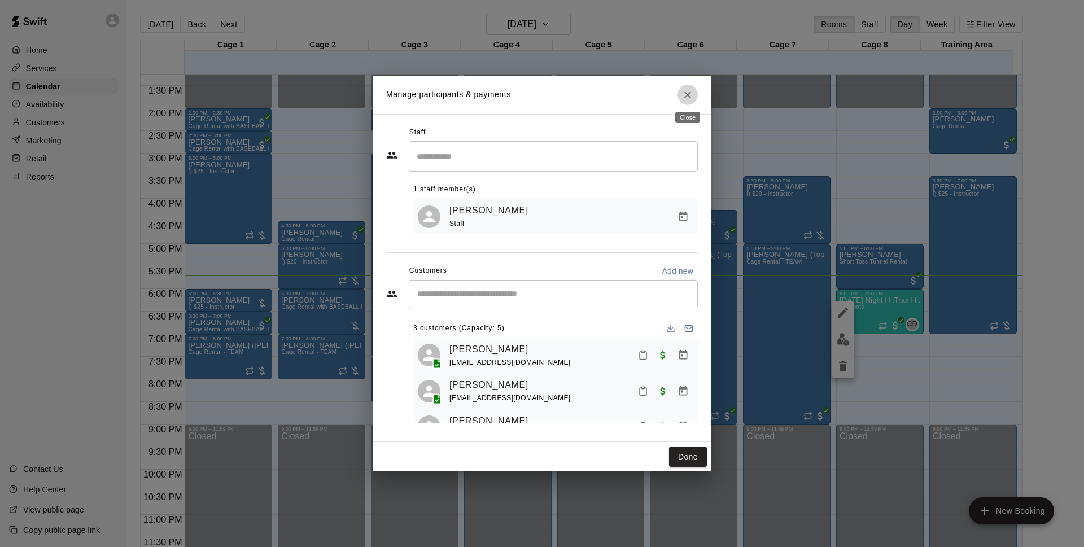
click at [694, 93] on button "Close" at bounding box center [687, 95] width 20 height 20
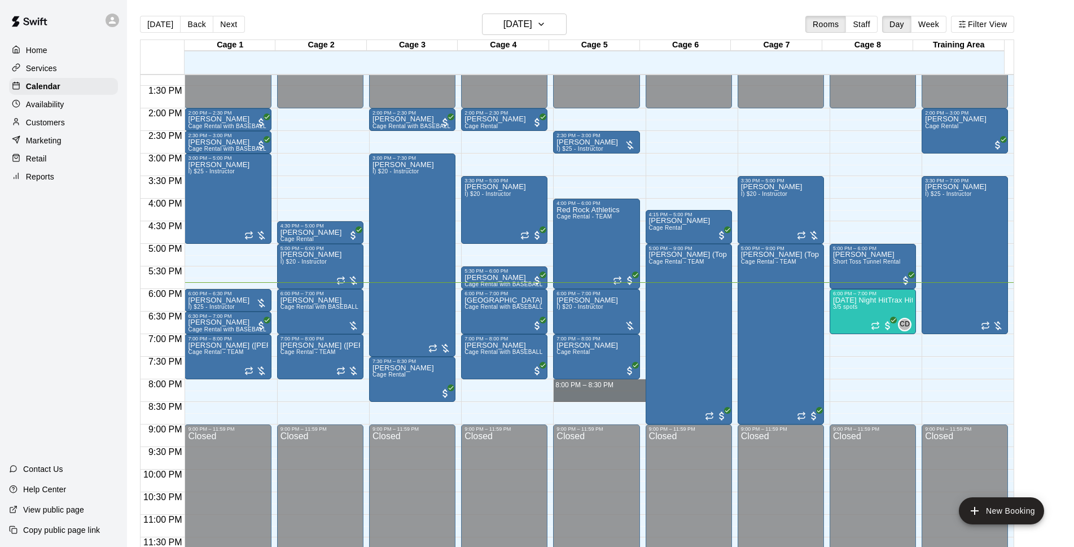
drag, startPoint x: 563, startPoint y: 384, endPoint x: 564, endPoint y: 394, distance: 9.7
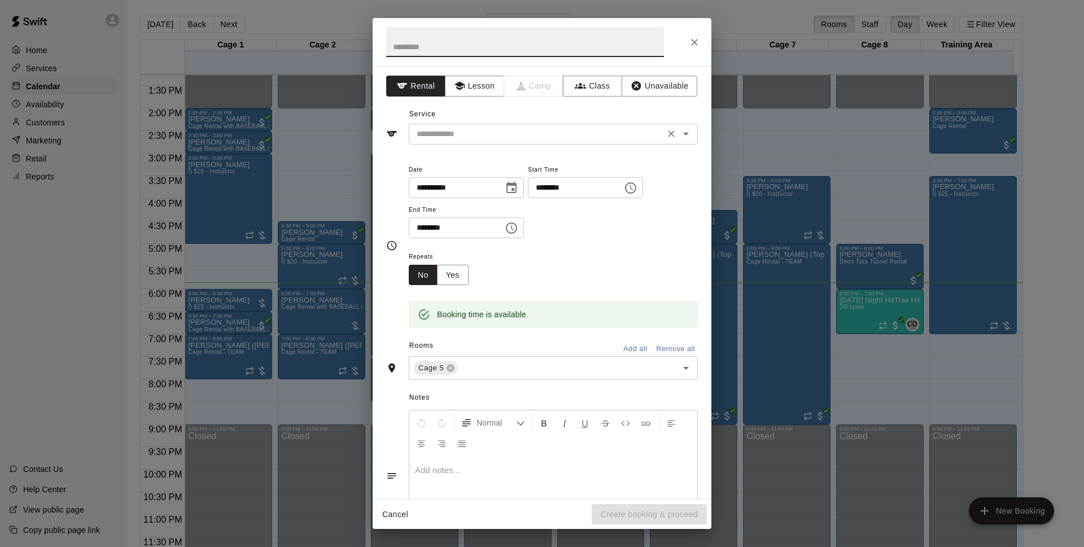
click at [563, 129] on input "text" at bounding box center [536, 134] width 249 height 14
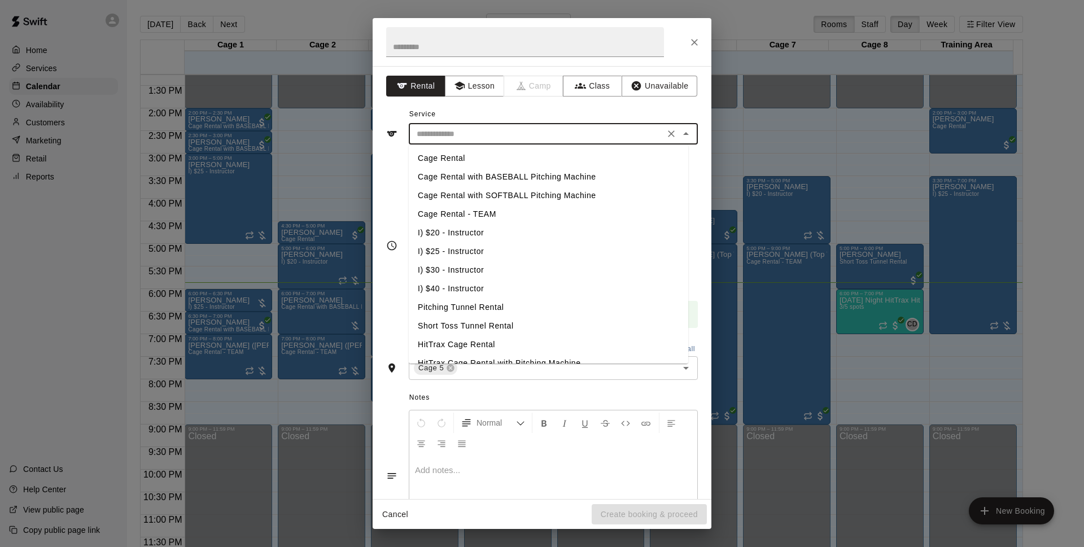
click at [506, 177] on li "Cage Rental with BASEBALL Pitching Machine" at bounding box center [548, 177] width 279 height 19
type input "**********"
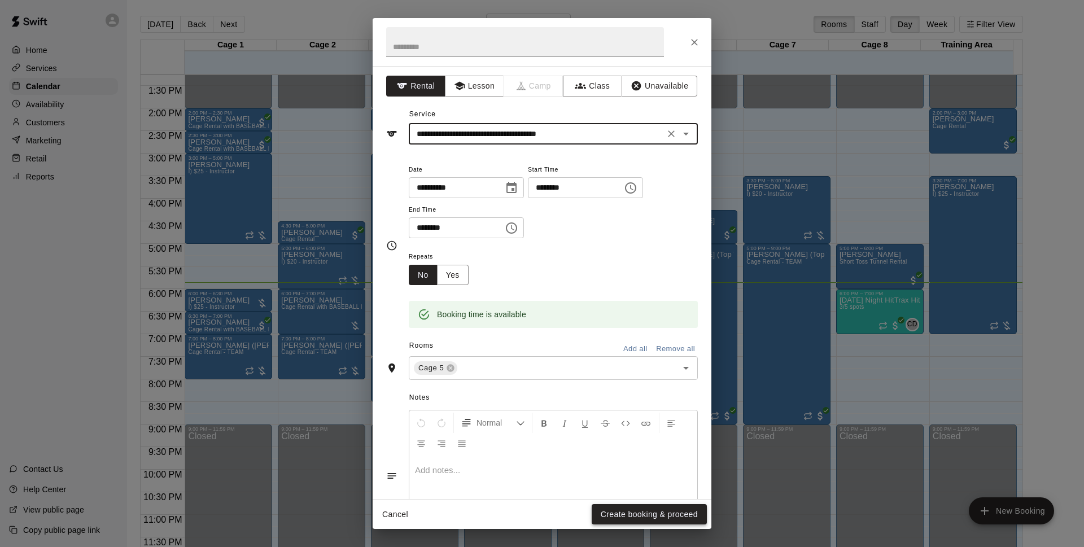
click at [627, 511] on button "Create booking & proceed" at bounding box center [649, 514] width 115 height 21
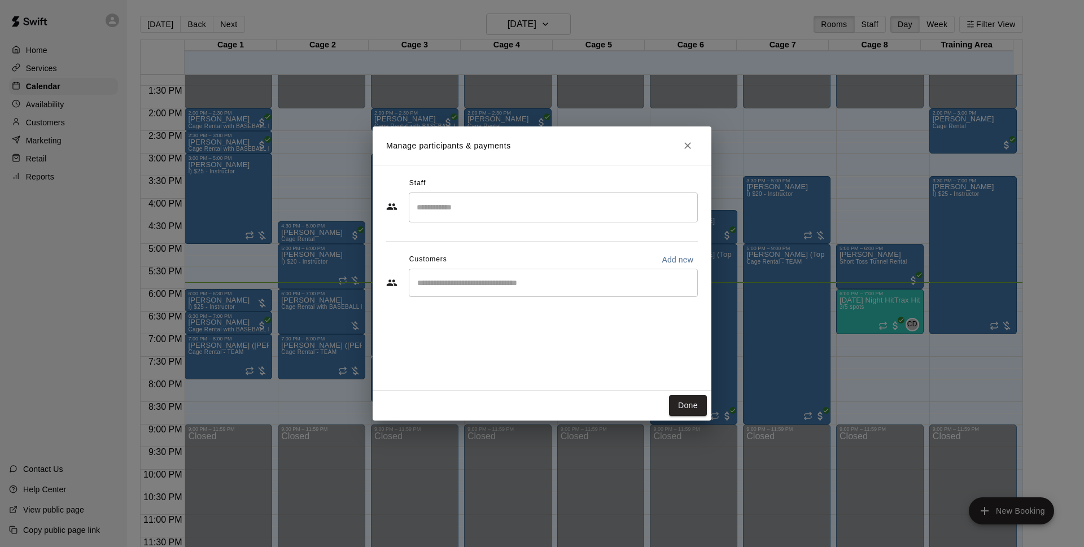
click at [491, 274] on div "​" at bounding box center [553, 283] width 289 height 28
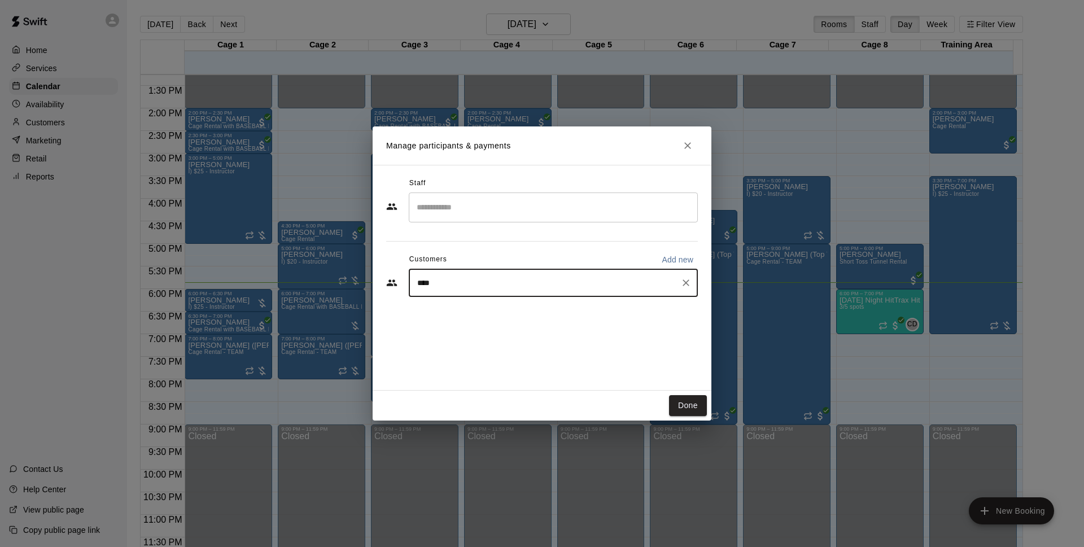
type input "*****"
click at [444, 312] on p "[PERSON_NAME]" at bounding box center [474, 309] width 69 height 12
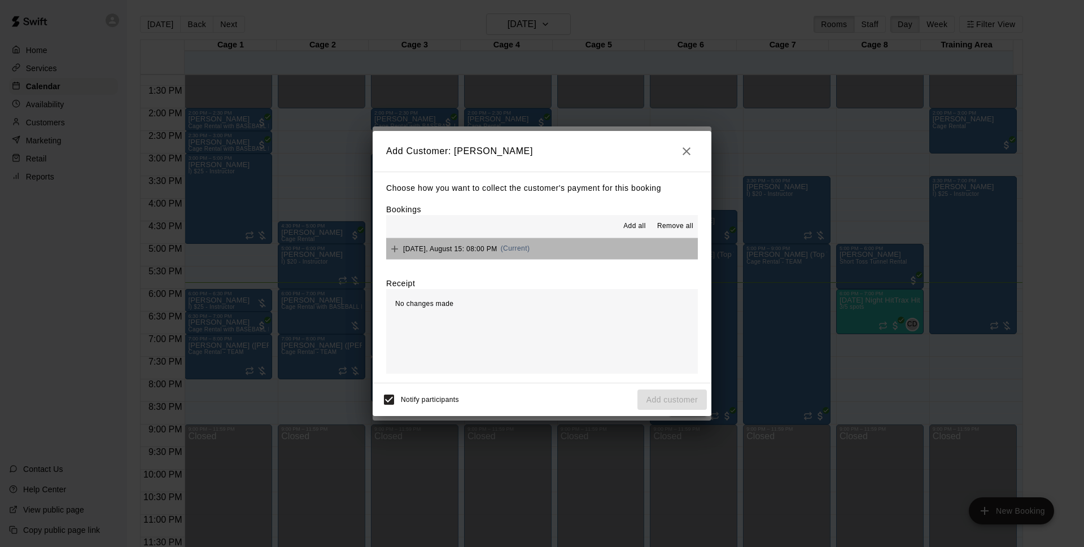
click at [589, 249] on button "[DATE], August 15: 08:00 PM (Current)" at bounding box center [542, 248] width 312 height 21
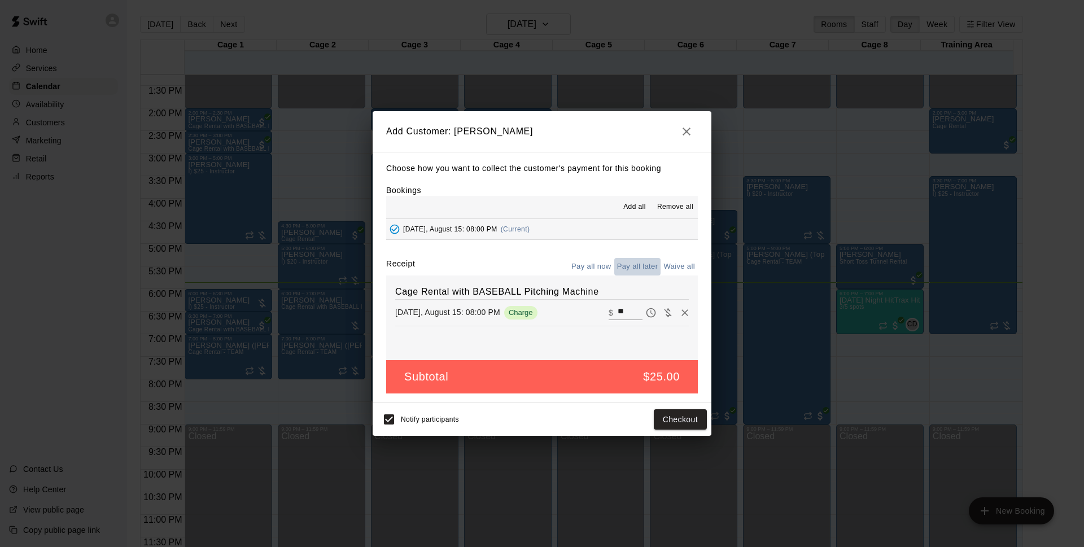
drag, startPoint x: 645, startPoint y: 266, endPoint x: 646, endPoint y: 274, distance: 7.4
click at [646, 270] on button "Pay all later" at bounding box center [637, 266] width 47 height 17
click at [596, 266] on button "Pay all now" at bounding box center [591, 266] width 46 height 17
click at [671, 422] on button "Checkout" at bounding box center [680, 419] width 53 height 21
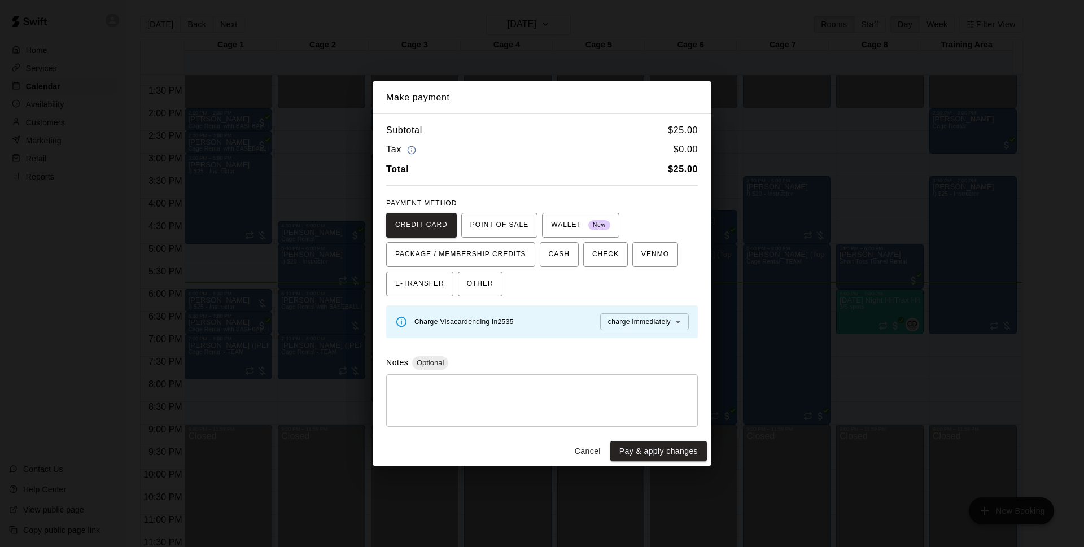
click at [589, 462] on div "Cancel Pay & apply changes" at bounding box center [542, 451] width 339 height 30
click at [588, 454] on button "Cancel" at bounding box center [587, 451] width 36 height 21
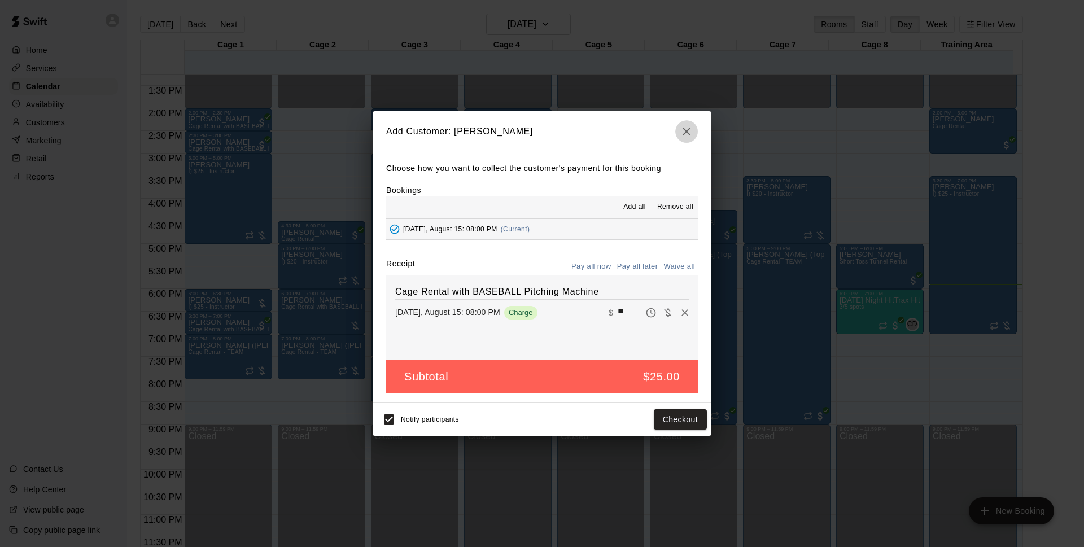
click at [677, 127] on button "button" at bounding box center [686, 131] width 23 height 23
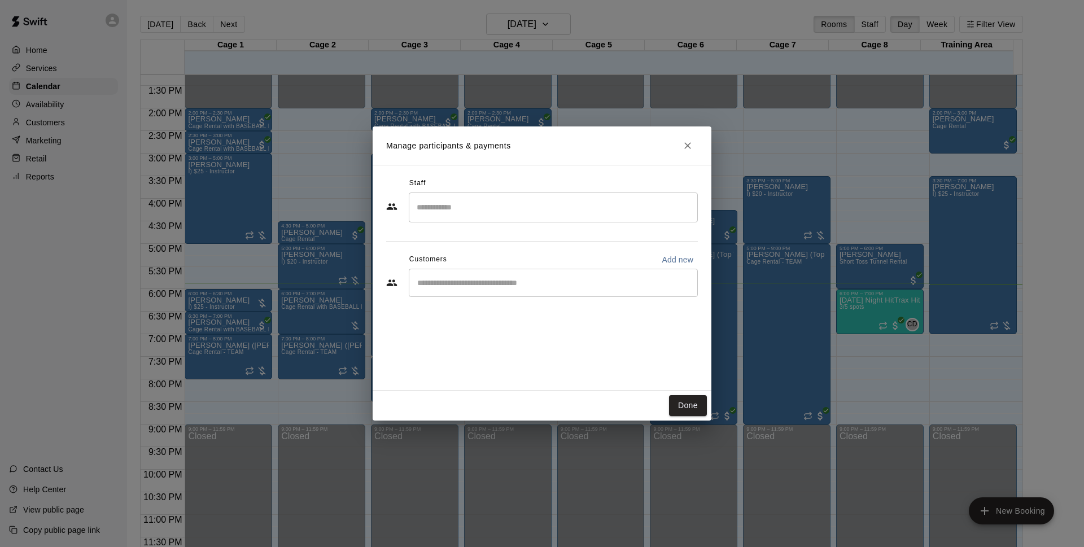
click at [693, 146] on button "Close" at bounding box center [687, 145] width 20 height 20
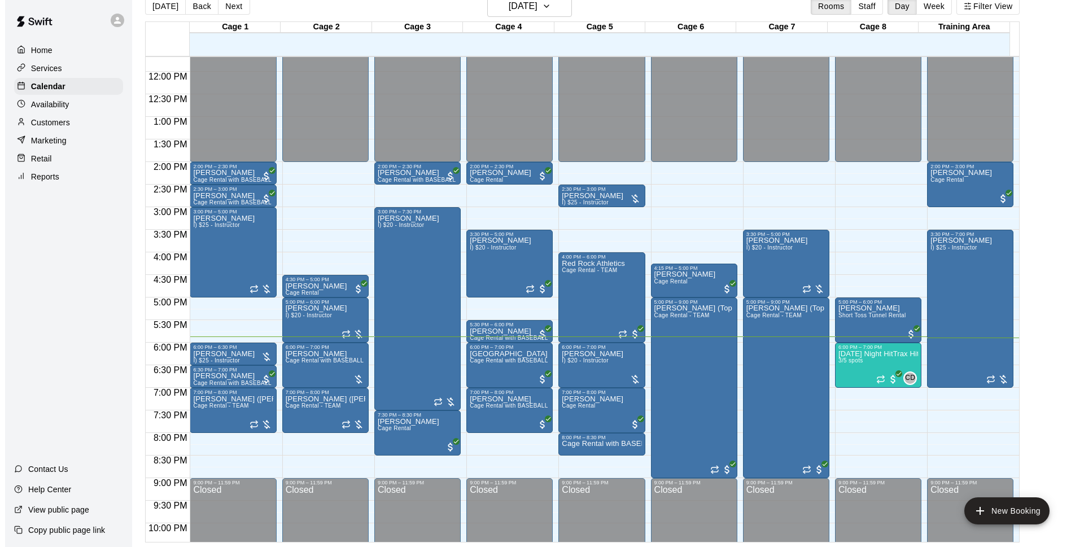
scroll to position [600, 0]
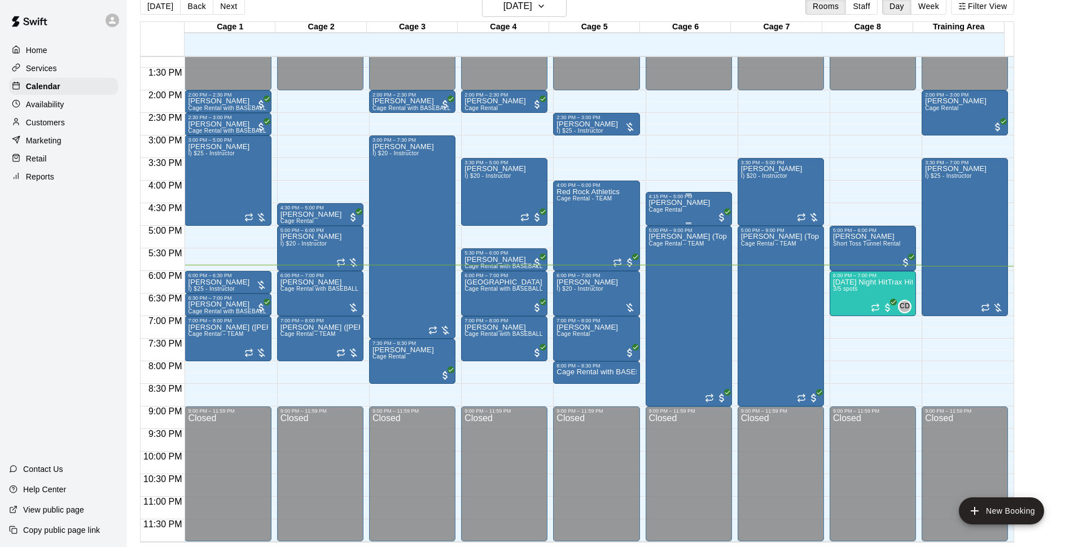
click at [677, 208] on span "Cage Rental" at bounding box center [665, 210] width 33 height 6
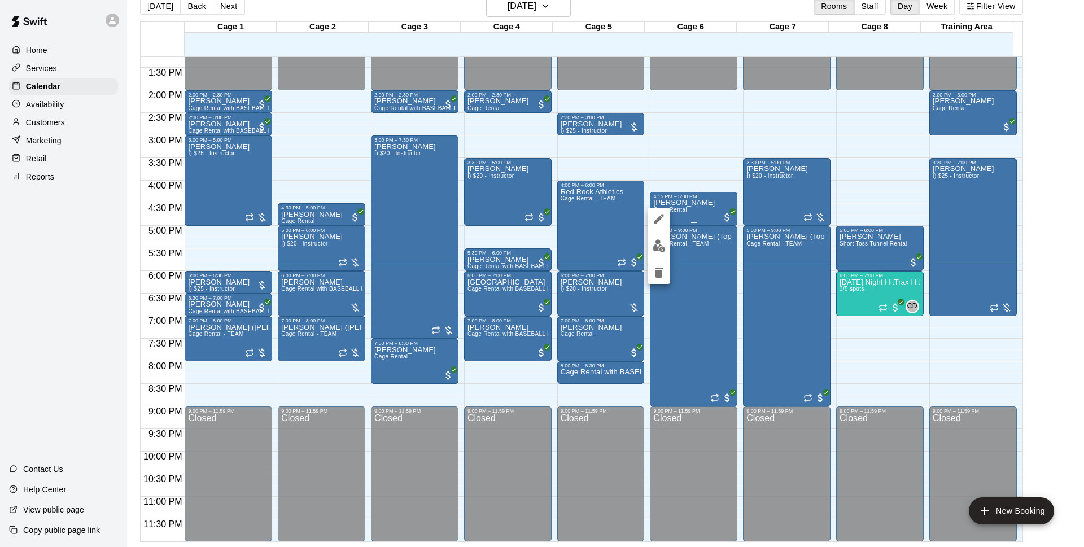
click at [694, 209] on div at bounding box center [542, 273] width 1084 height 547
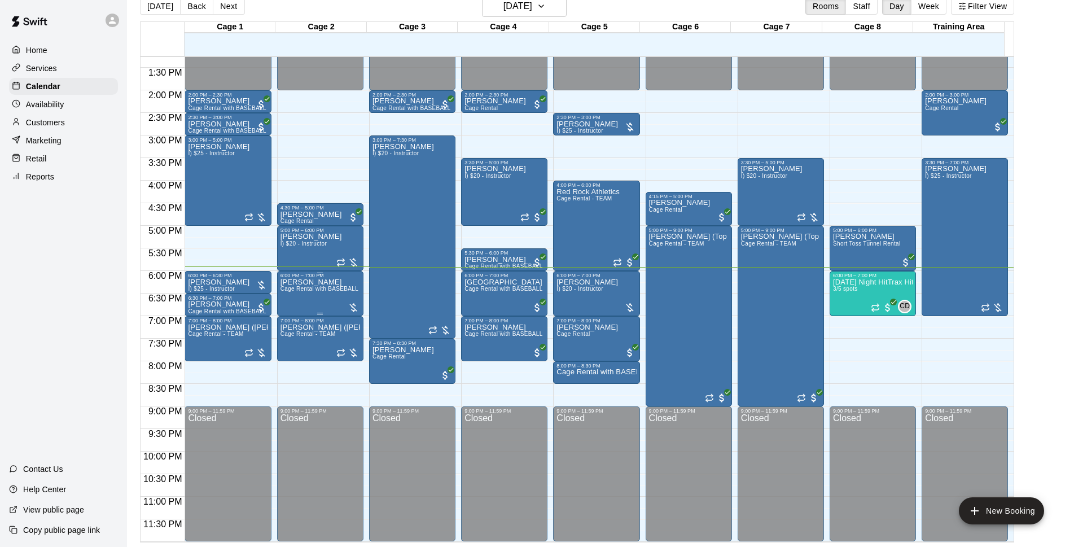
click at [335, 298] on div "[PERSON_NAME] Rental with BASEBALL Pitching Machine" at bounding box center [321, 551] width 80 height 547
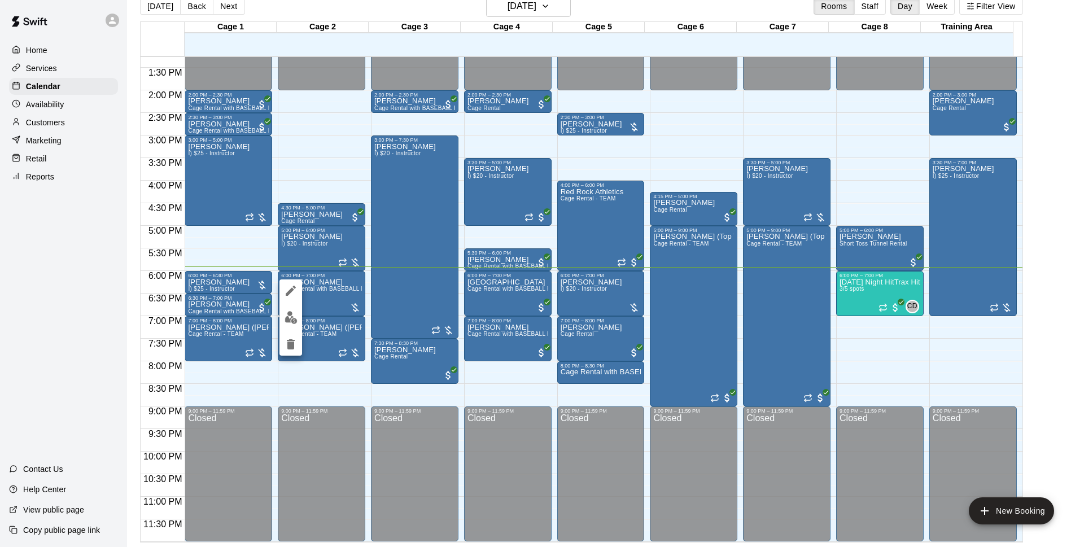
click at [292, 319] on img "edit" at bounding box center [290, 317] width 13 height 13
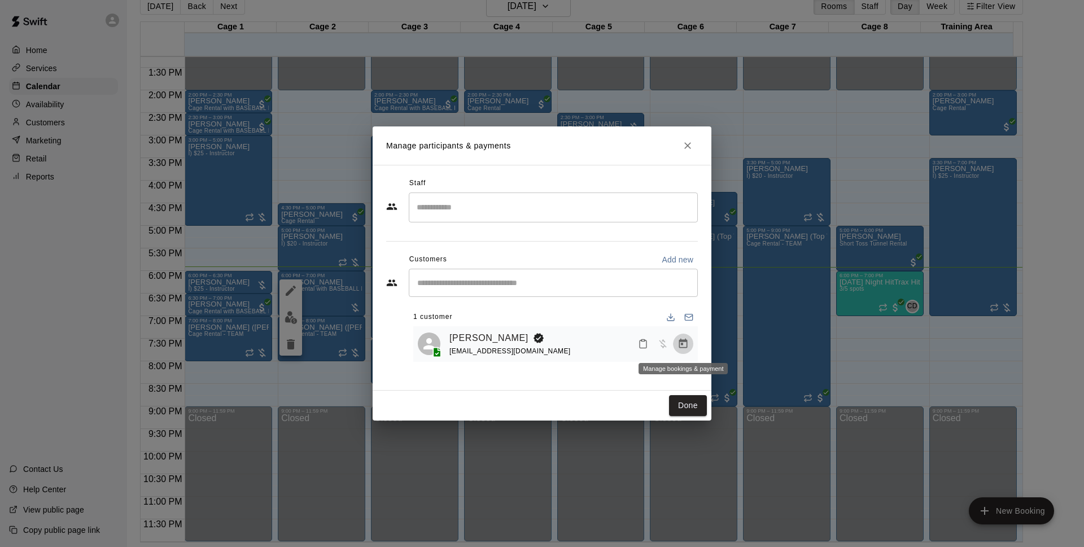
click at [679, 347] on icon "Manage bookings & payment" at bounding box center [682, 343] width 11 height 11
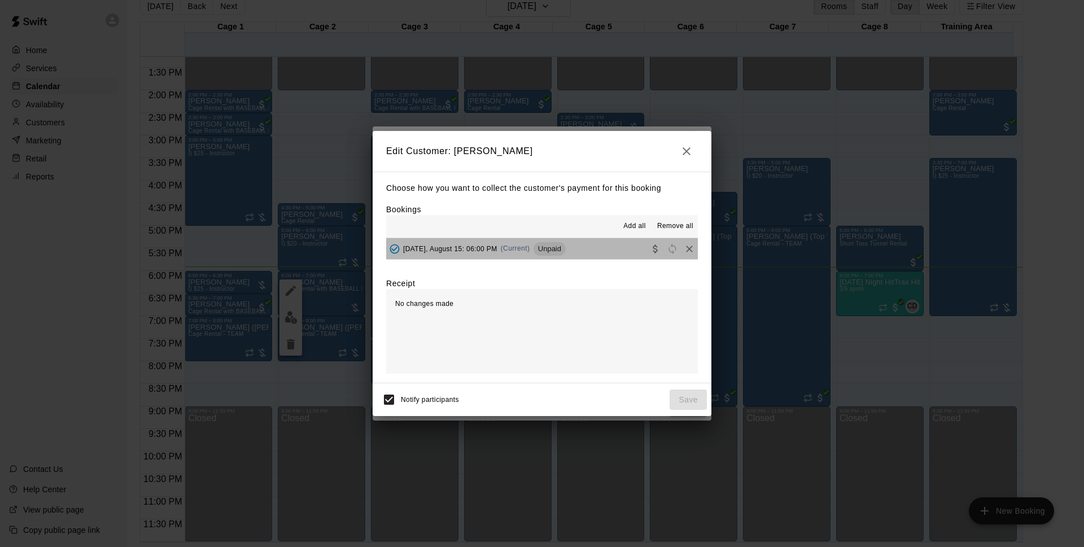
click at [611, 249] on button "[DATE], August 15: 06:00 PM (Current) Unpaid" at bounding box center [542, 248] width 312 height 21
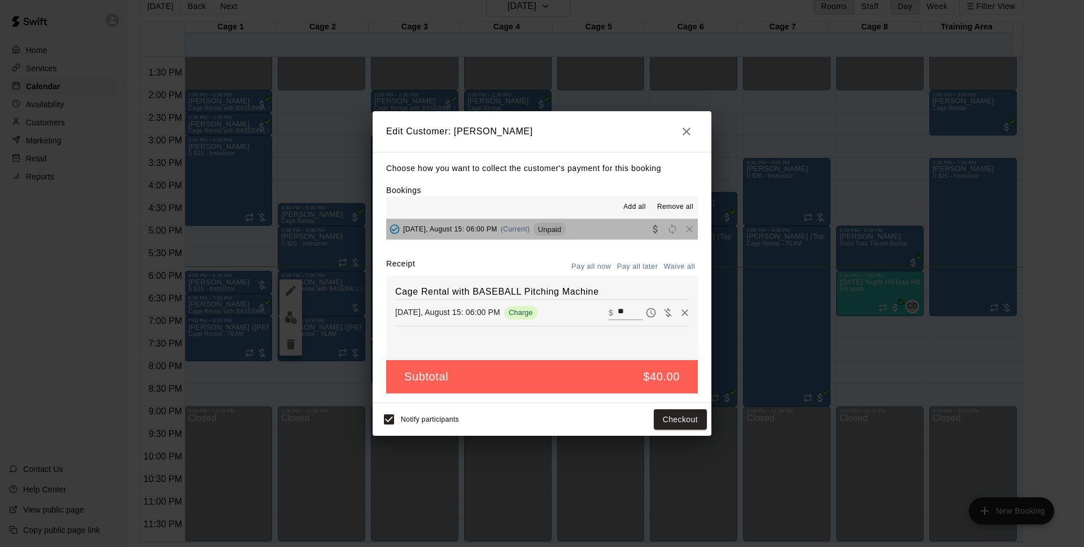
click at [597, 235] on button "[DATE], August 15: 06:00 PM (Current) Unpaid" at bounding box center [542, 229] width 312 height 21
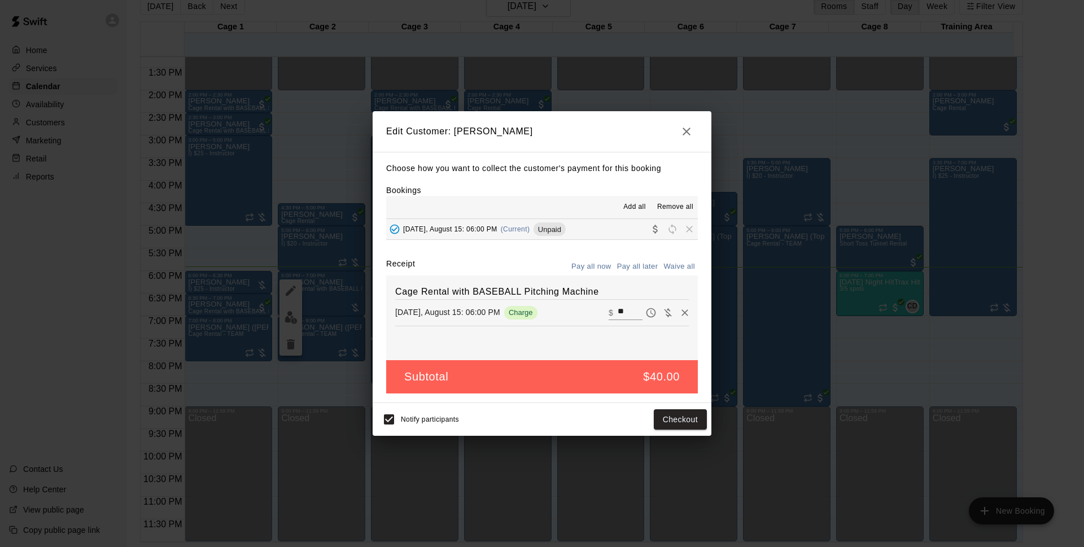
click at [630, 266] on button "Pay all later" at bounding box center [637, 266] width 47 height 17
click at [598, 271] on button "Pay all now" at bounding box center [591, 266] width 46 height 17
click at [672, 414] on button "Checkout" at bounding box center [680, 419] width 53 height 21
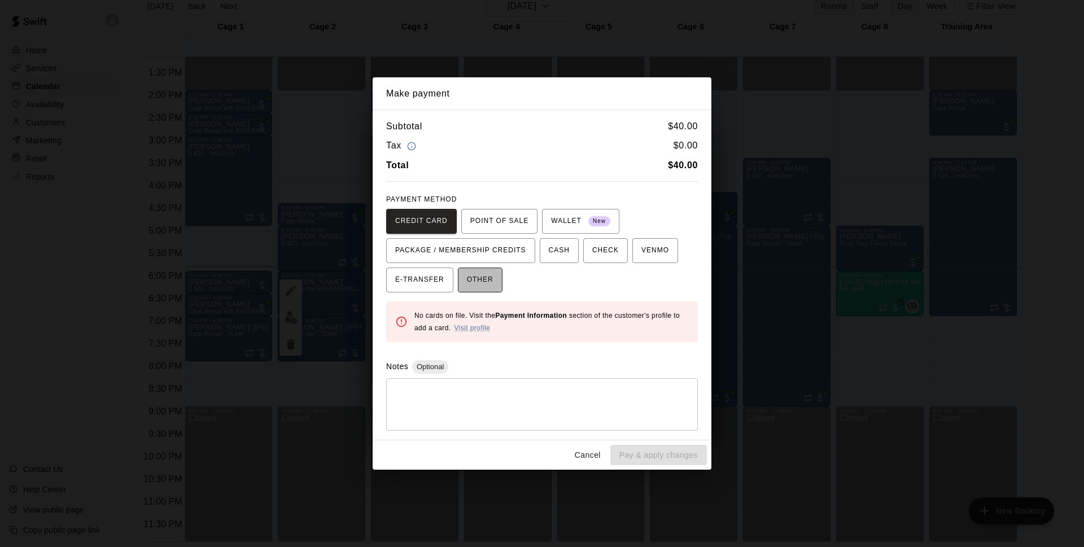
click at [488, 287] on span "OTHER" at bounding box center [480, 280] width 27 height 18
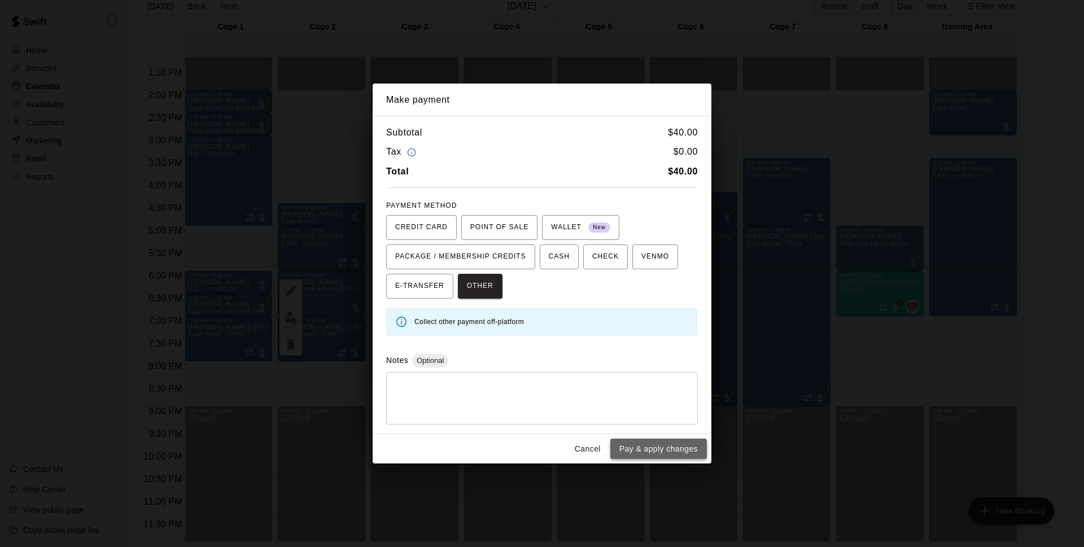
click at [643, 450] on button "Pay & apply changes" at bounding box center [658, 449] width 97 height 21
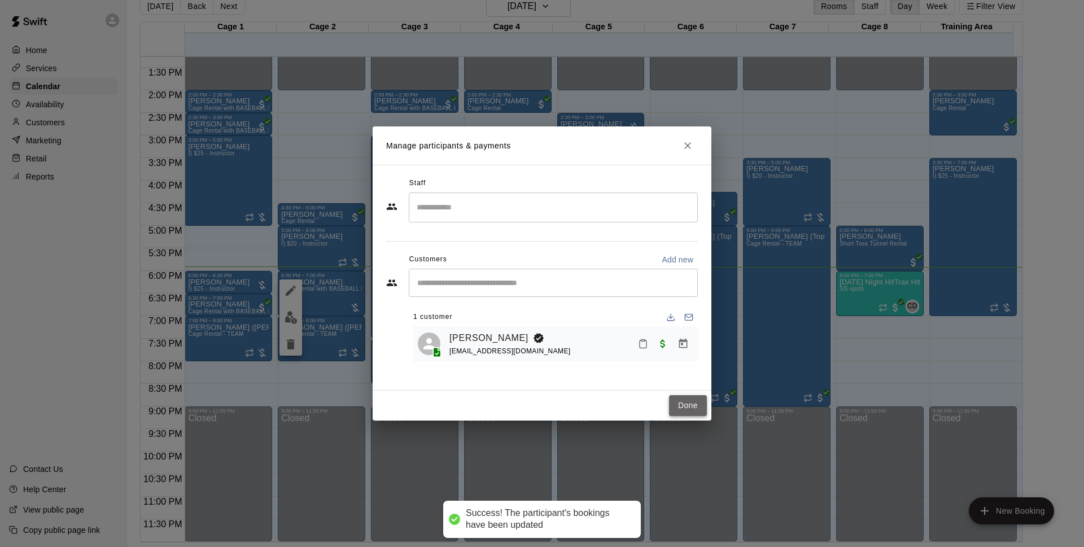
click at [687, 410] on button "Done" at bounding box center [688, 405] width 38 height 21
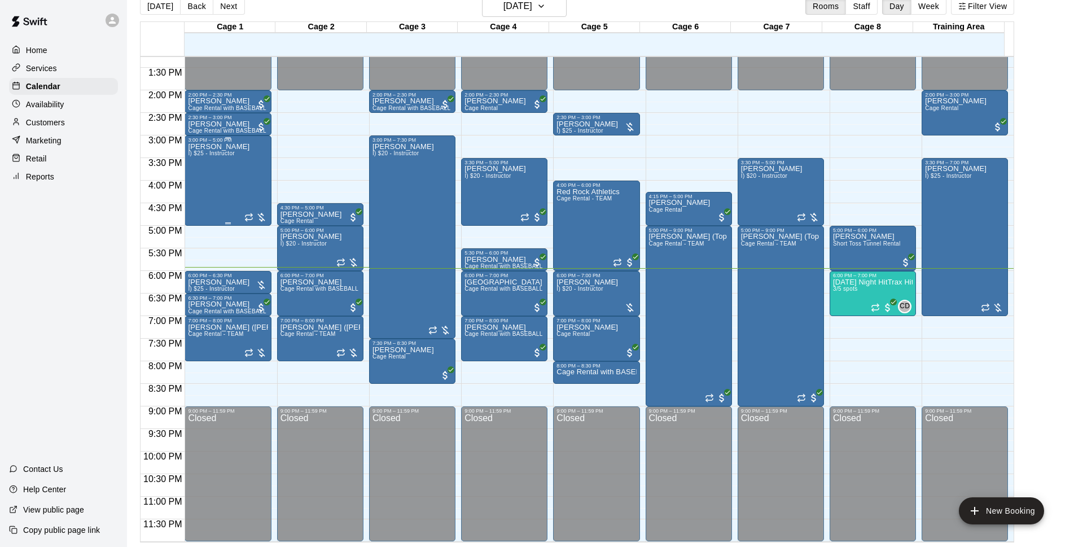
click at [218, 147] on p "[PERSON_NAME]" at bounding box center [219, 147] width 62 height 0
click at [208, 147] on p "[PERSON_NAME]" at bounding box center [219, 147] width 62 height 0
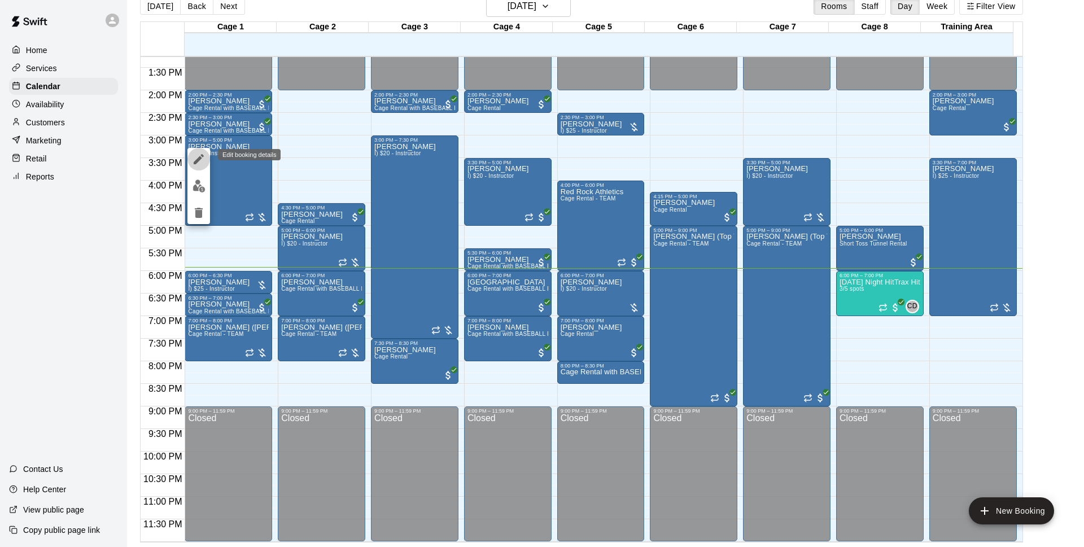
click at [193, 161] on icon "edit" at bounding box center [199, 159] width 14 height 14
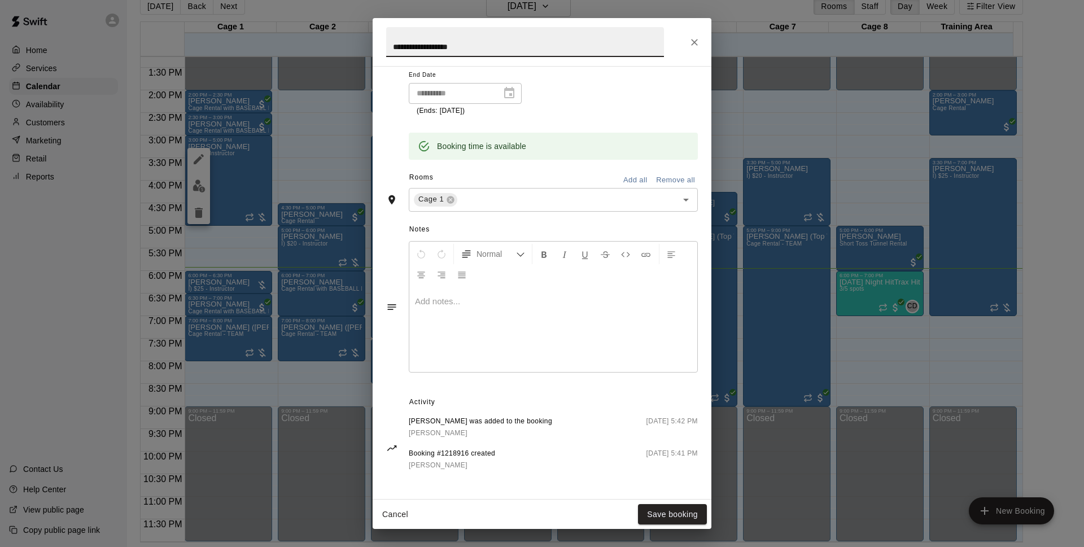
scroll to position [0, 0]
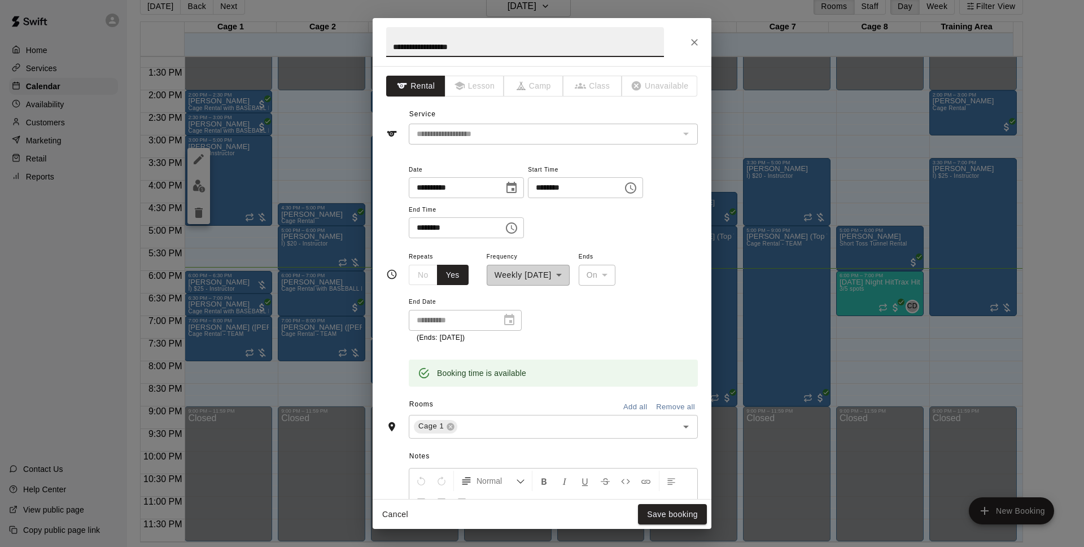
click at [185, 183] on div "**********" at bounding box center [542, 273] width 1084 height 547
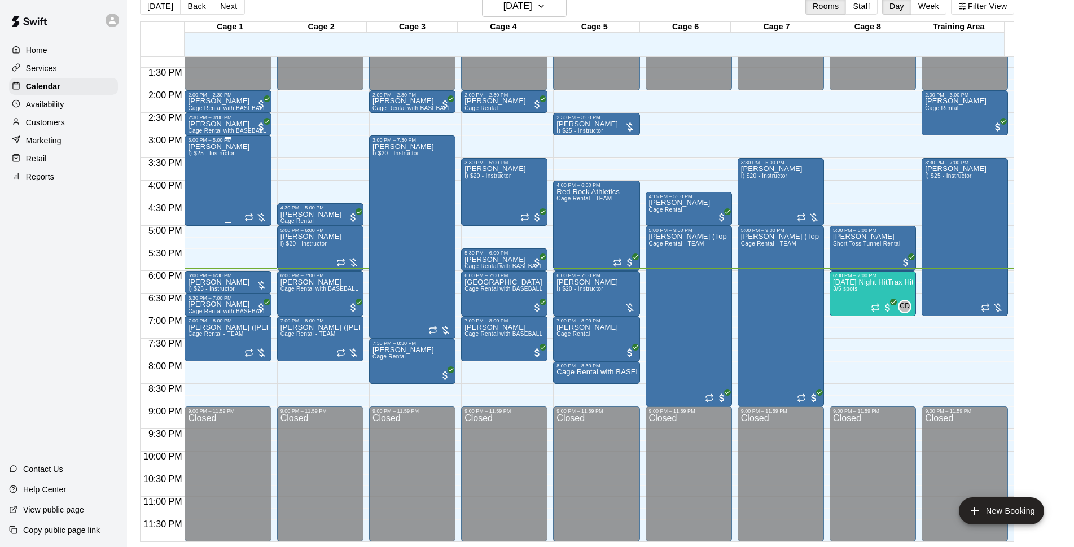
click at [204, 147] on p "[PERSON_NAME]" at bounding box center [219, 147] width 62 height 0
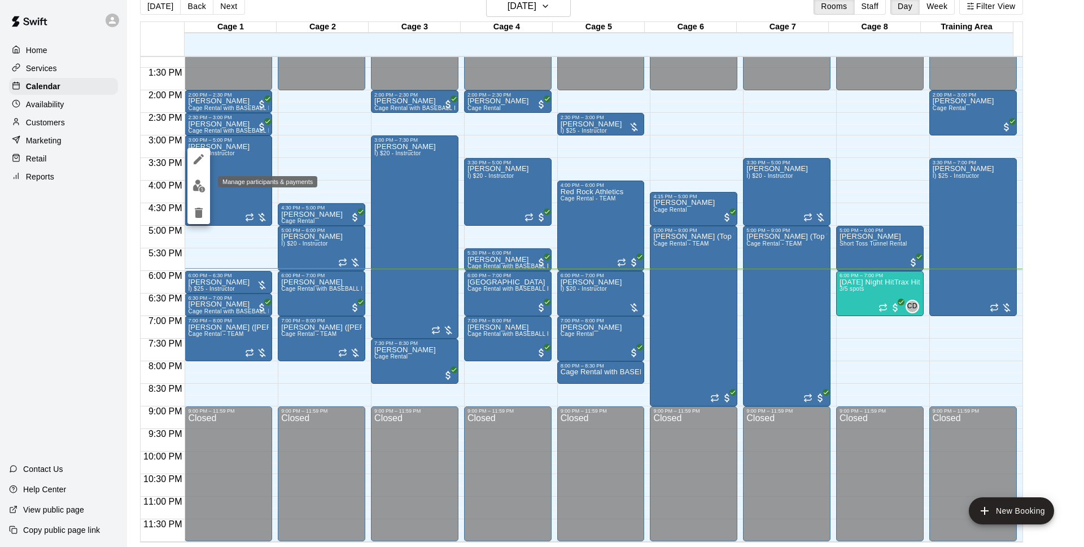
click at [196, 193] on button "edit" at bounding box center [198, 186] width 23 height 22
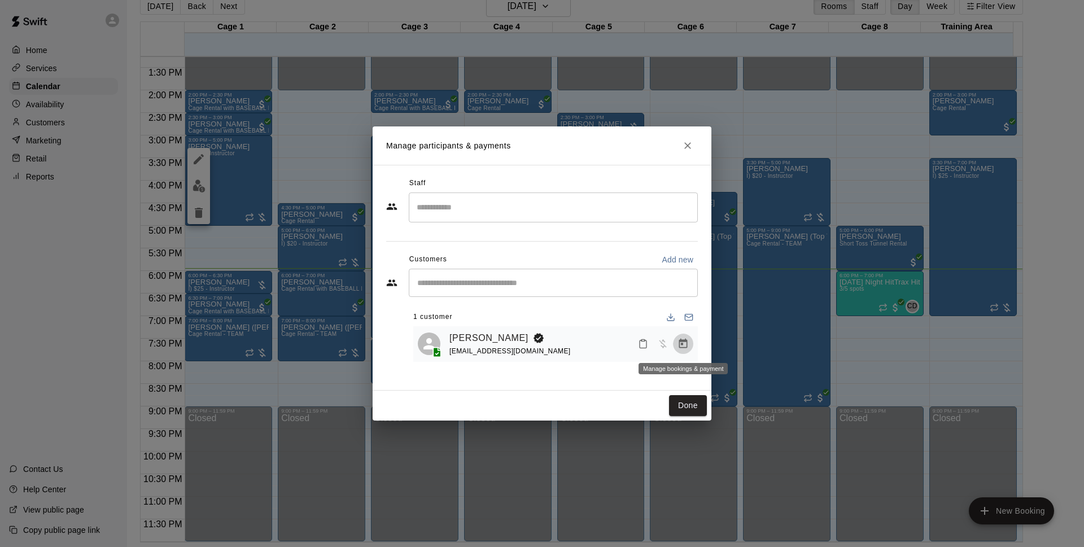
click at [678, 345] on icon "Manage bookings & payment" at bounding box center [682, 343] width 11 height 11
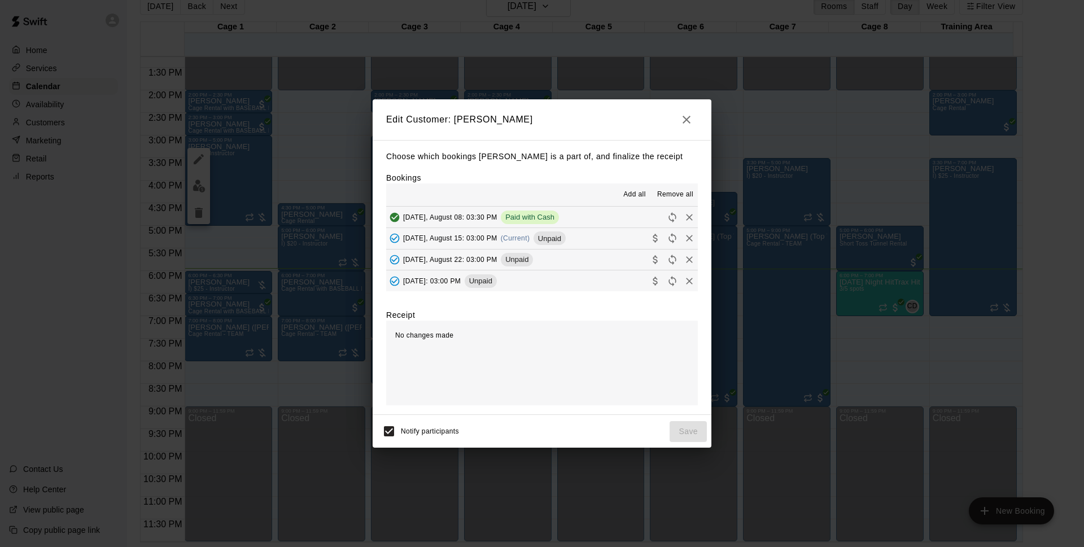
scroll to position [1, 0]
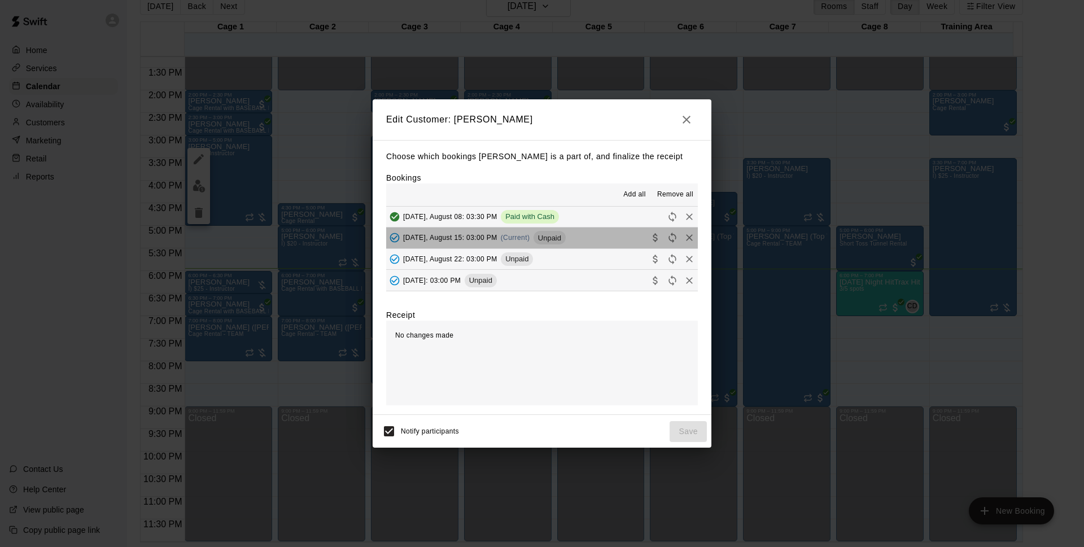
click at [545, 238] on span "Unpaid" at bounding box center [549, 238] width 32 height 8
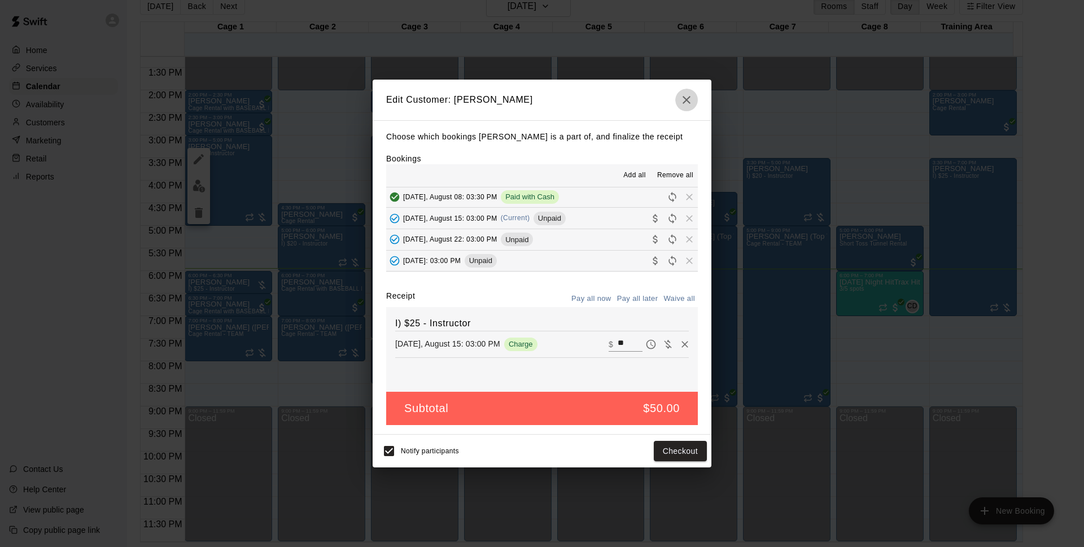
click at [686, 98] on icon "button" at bounding box center [686, 100] width 8 height 8
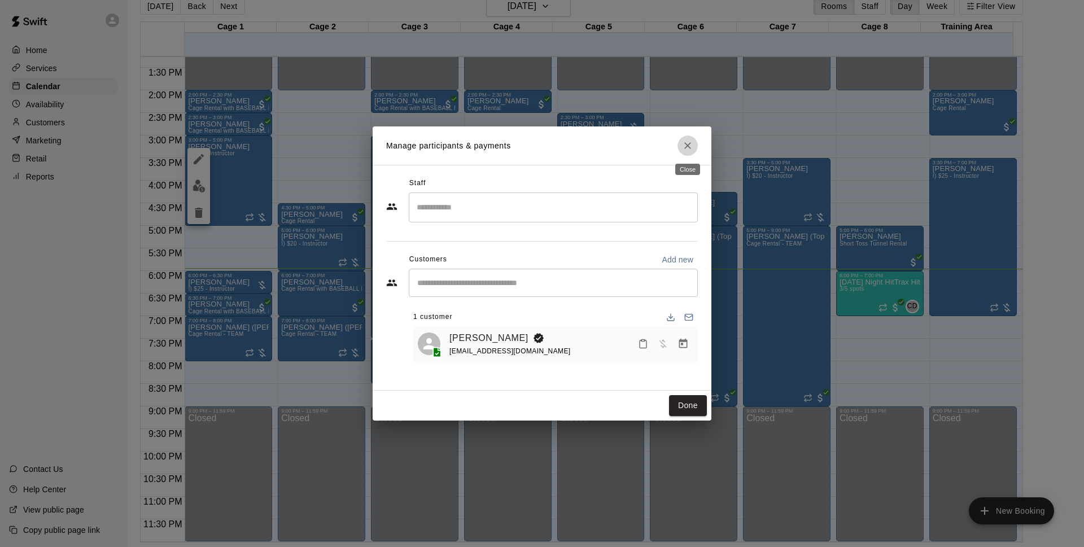
drag, startPoint x: 696, startPoint y: 147, endPoint x: 690, endPoint y: 173, distance: 26.7
click at [696, 147] on button "Close" at bounding box center [687, 145] width 20 height 20
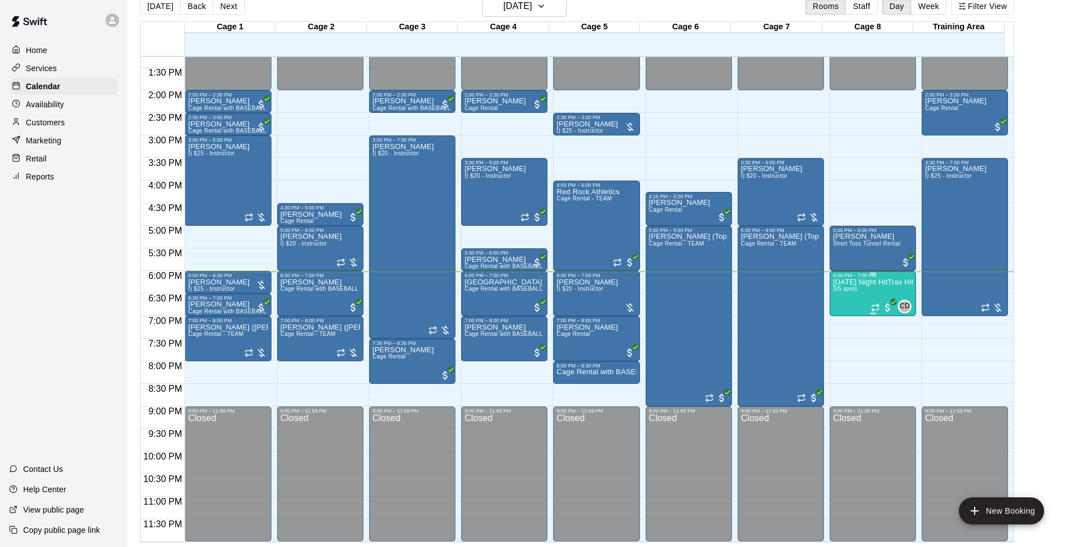
click at [839, 299] on div "[DATE] Night HitTrax Hitting REPS Class (6-12 year olds) 3/5 spots" at bounding box center [873, 551] width 80 height 547
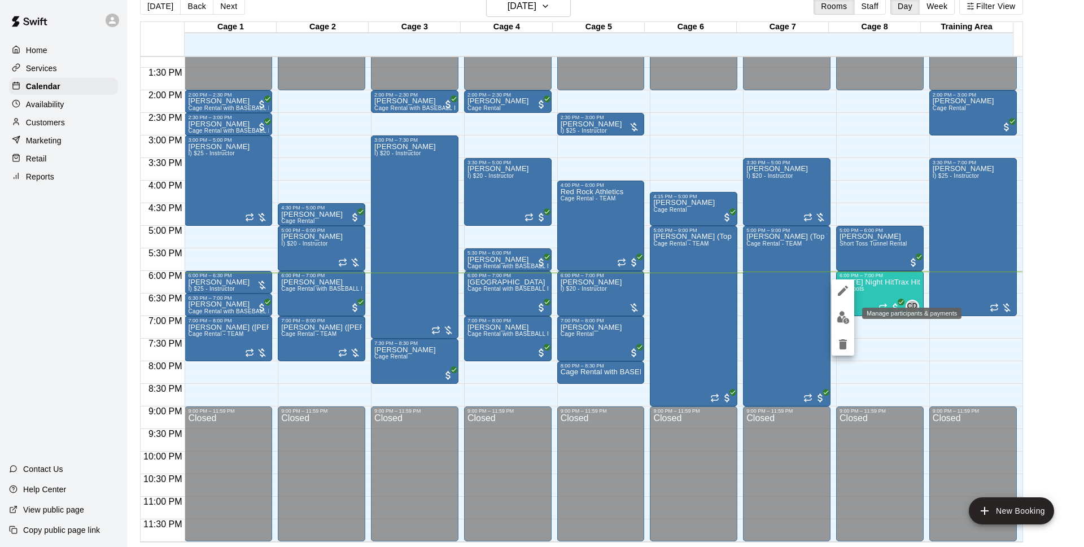
click at [843, 309] on button "edit" at bounding box center [842, 317] width 23 height 22
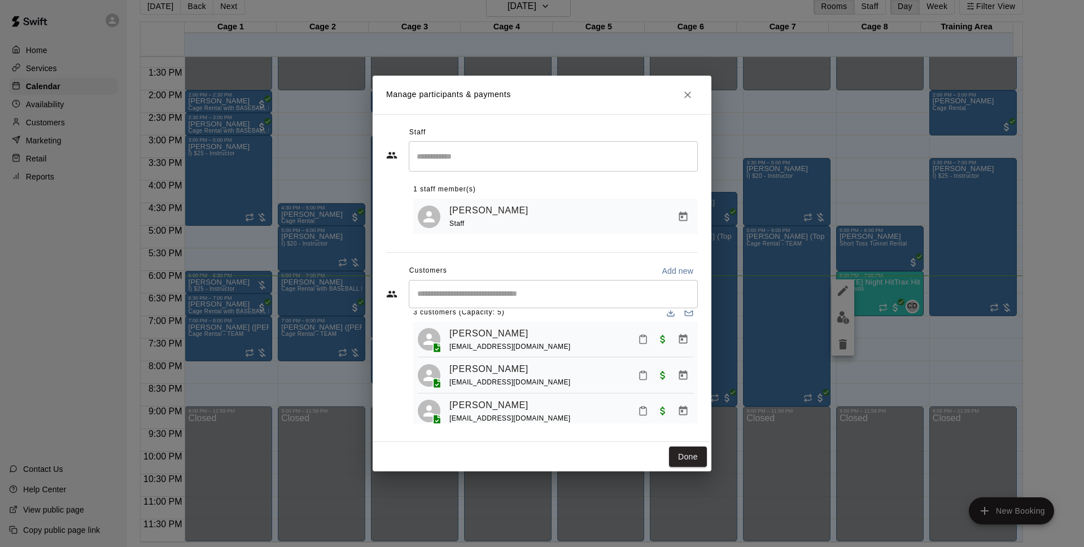
scroll to position [0, 0]
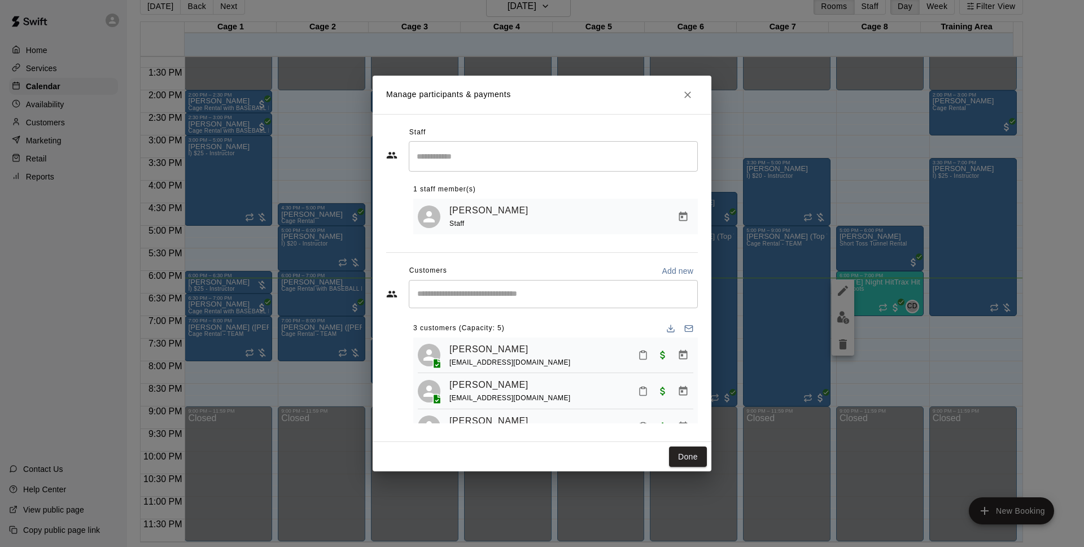
click at [854, 292] on div "Manage participants & payments Staff ​ 1 staff member(s) [PERSON_NAME] Staff Cu…" at bounding box center [542, 273] width 1084 height 547
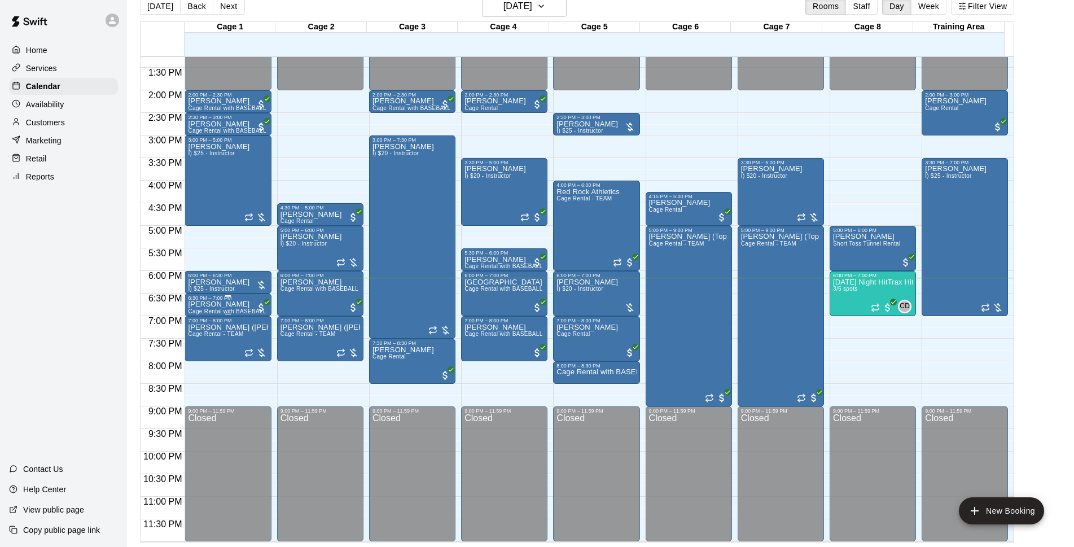
click at [226, 304] on p "[PERSON_NAME]" at bounding box center [228, 304] width 80 height 0
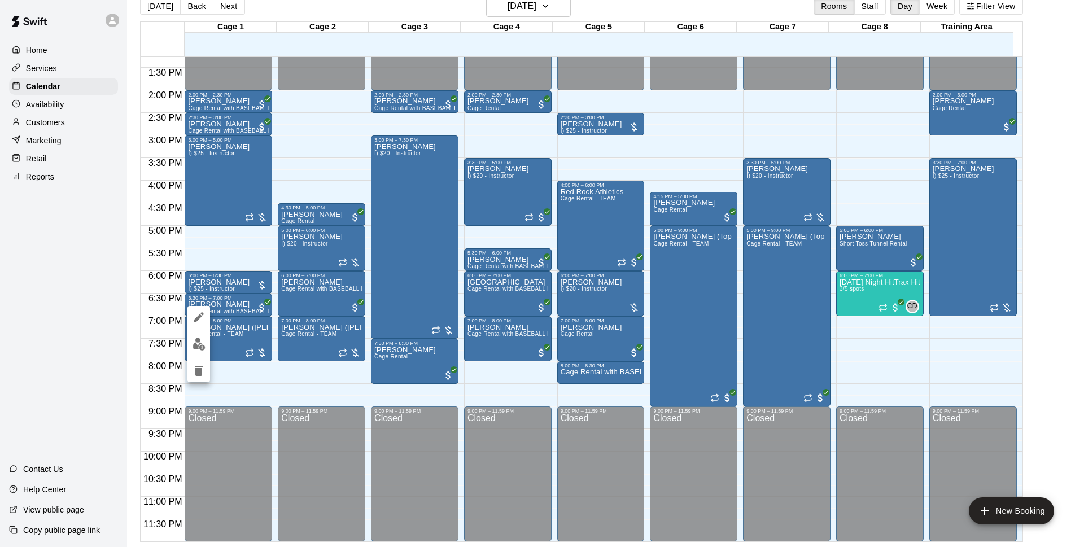
click at [198, 341] on img "edit" at bounding box center [198, 344] width 13 height 13
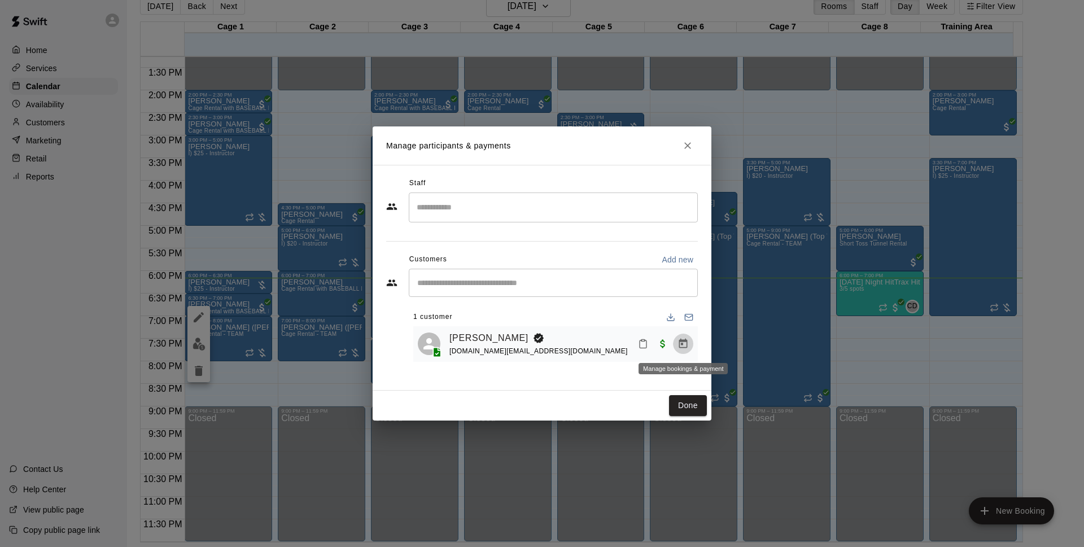
click at [677, 344] on icon "Manage bookings & payment" at bounding box center [682, 343] width 11 height 11
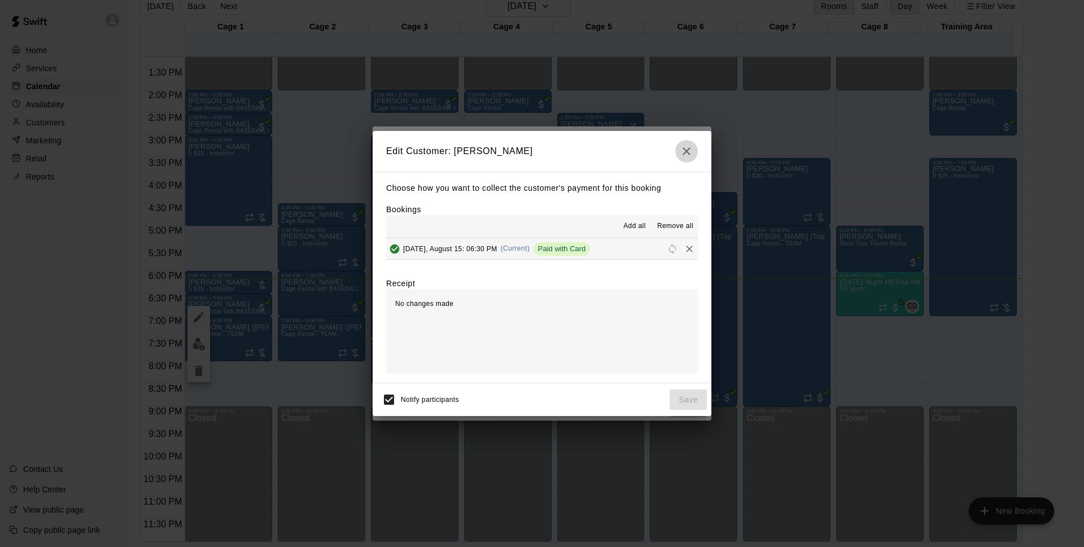
click at [685, 157] on button "button" at bounding box center [686, 151] width 23 height 23
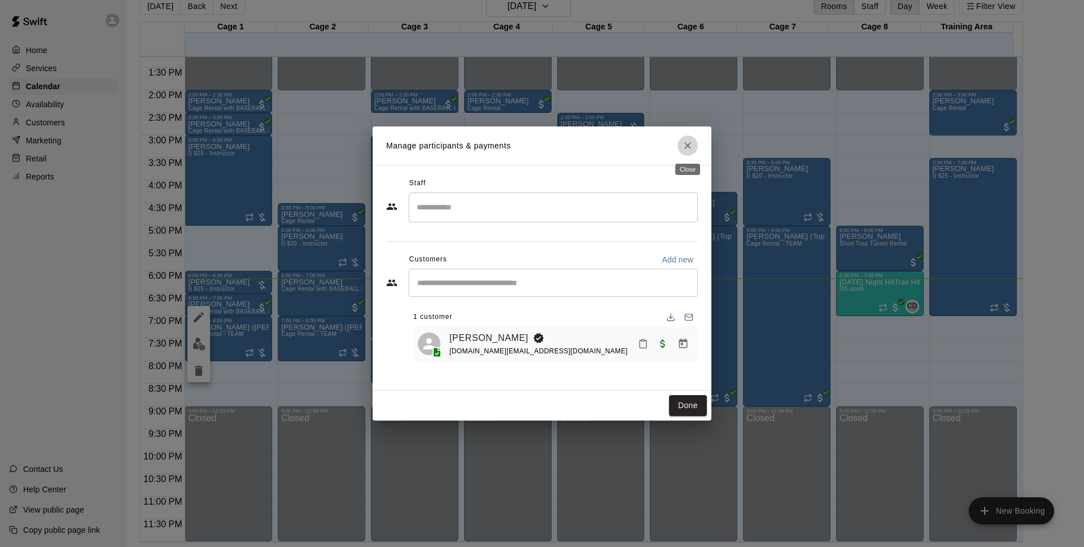
click at [682, 142] on icon "Close" at bounding box center [687, 145] width 11 height 11
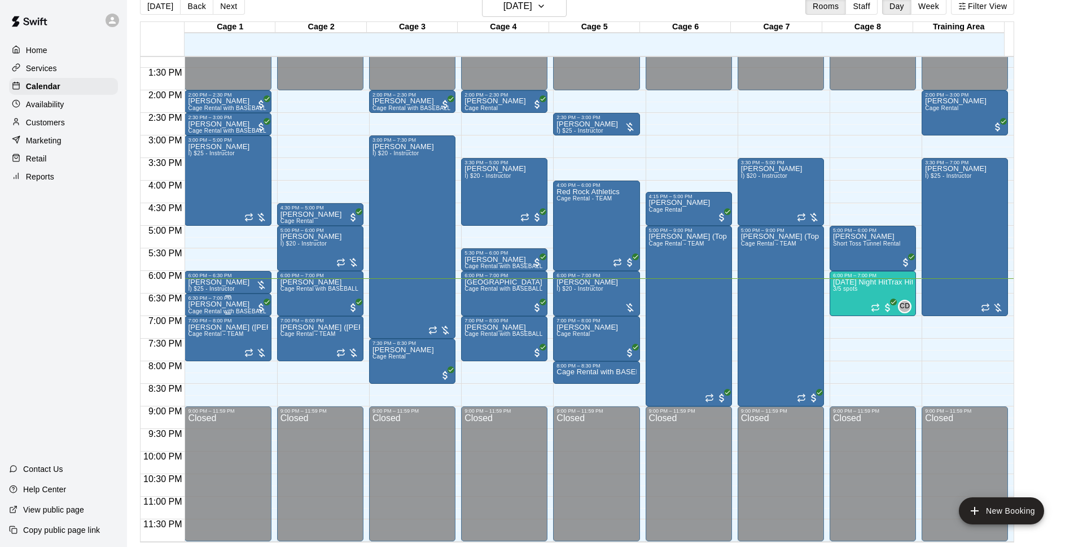
click at [217, 304] on p "[PERSON_NAME]" at bounding box center [228, 304] width 80 height 0
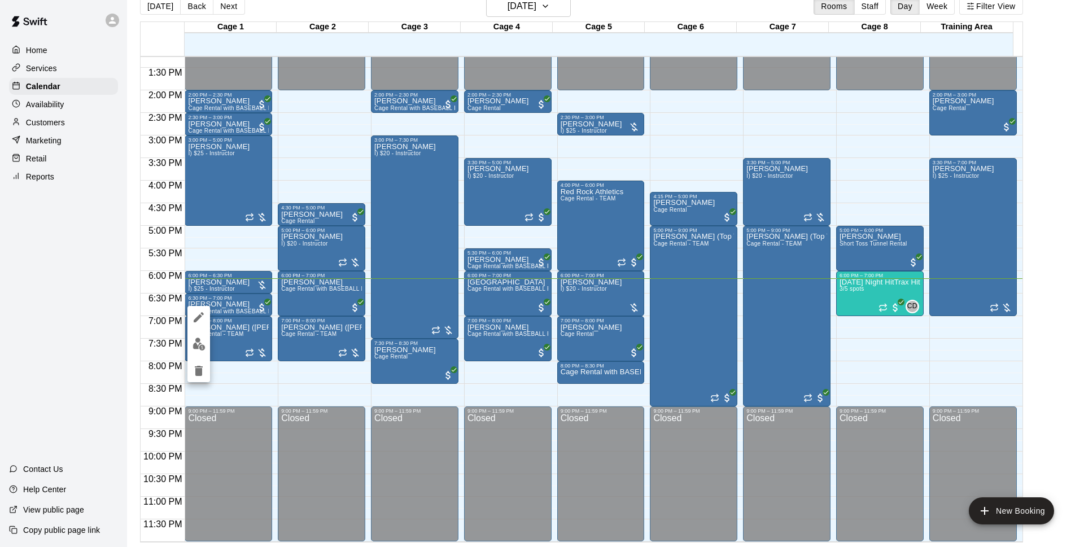
click at [61, 328] on div at bounding box center [542, 273] width 1084 height 547
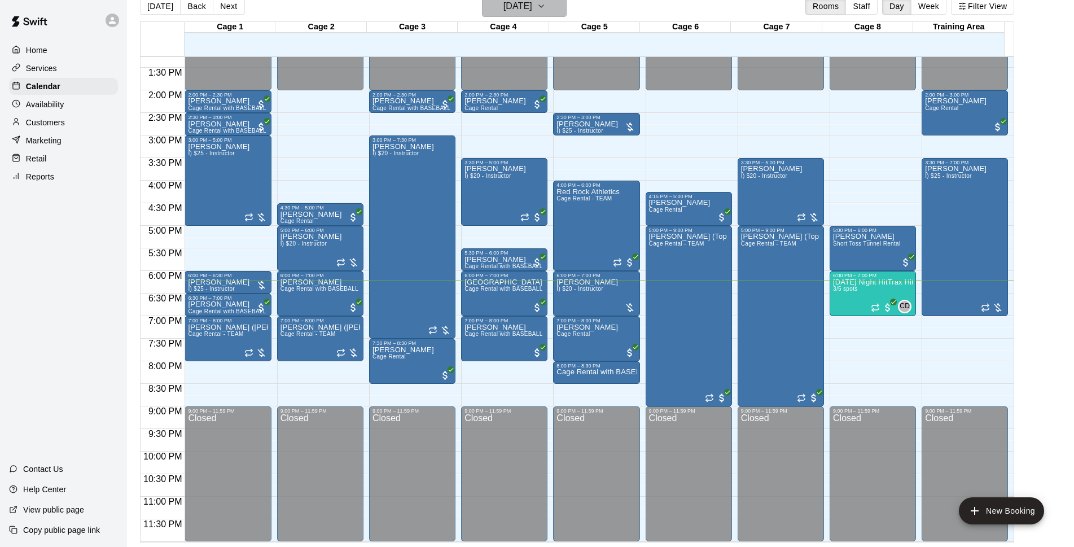
click at [546, 8] on icon "button" at bounding box center [541, 6] width 9 height 14
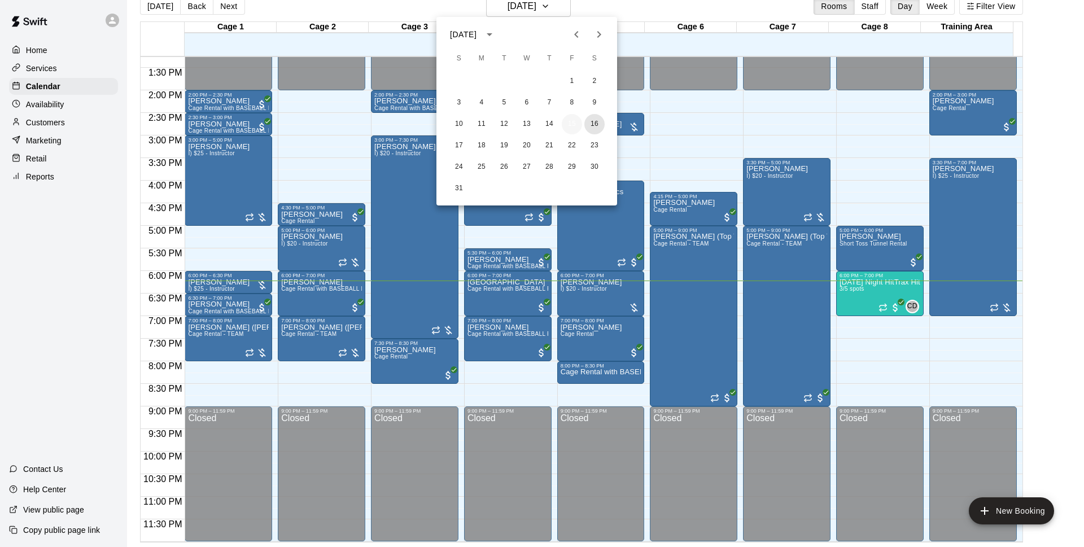
click at [591, 117] on button "16" at bounding box center [594, 124] width 20 height 20
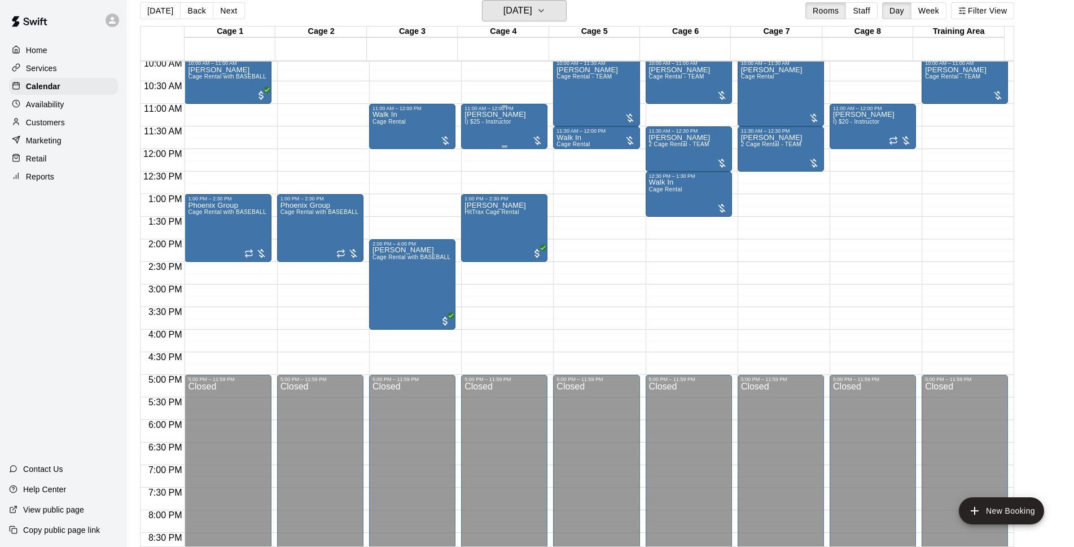
scroll to position [382, 0]
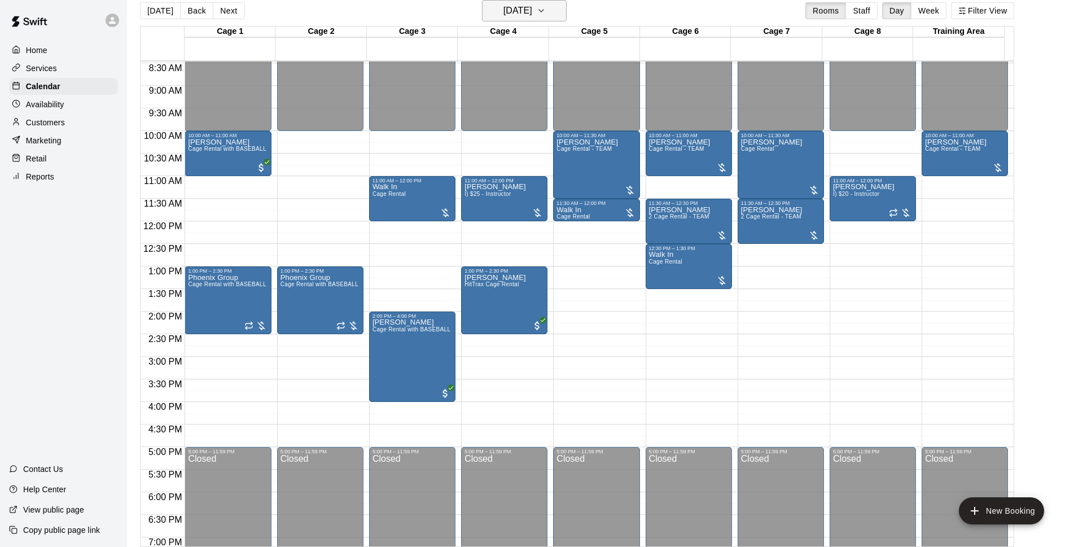
click at [532, 13] on h6 "[DATE]" at bounding box center [517, 11] width 29 height 16
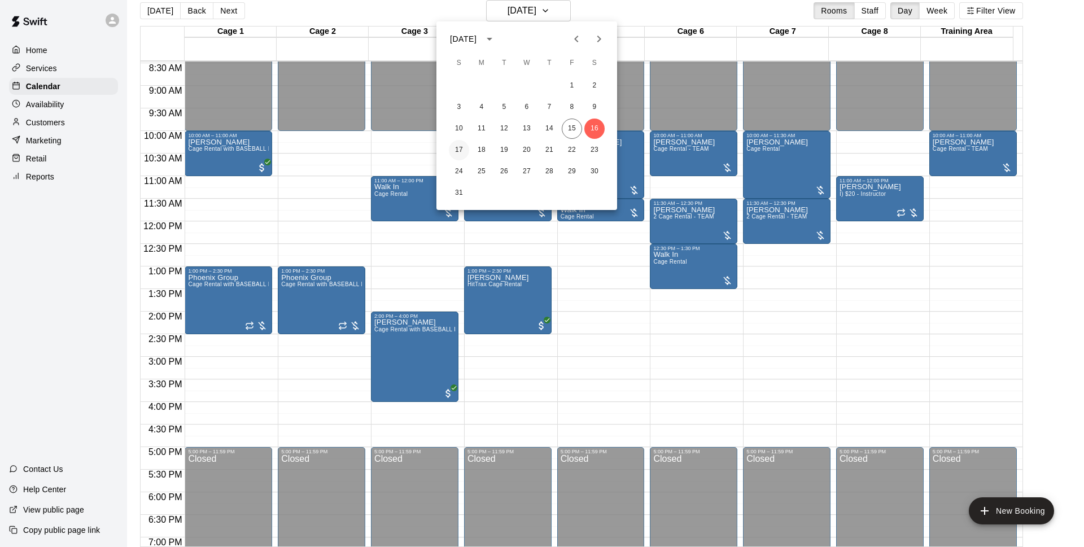
drag, startPoint x: 459, startPoint y: 139, endPoint x: 466, endPoint y: 143, distance: 7.6
click at [466, 143] on div "1 2 3 4 5 6 7 8 9 10 11 12 13 14 15 16 17 18 19 20 21 22 23 24 25 26 27 28 29 3…" at bounding box center [526, 140] width 181 height 130
click at [461, 146] on button "17" at bounding box center [459, 150] width 20 height 20
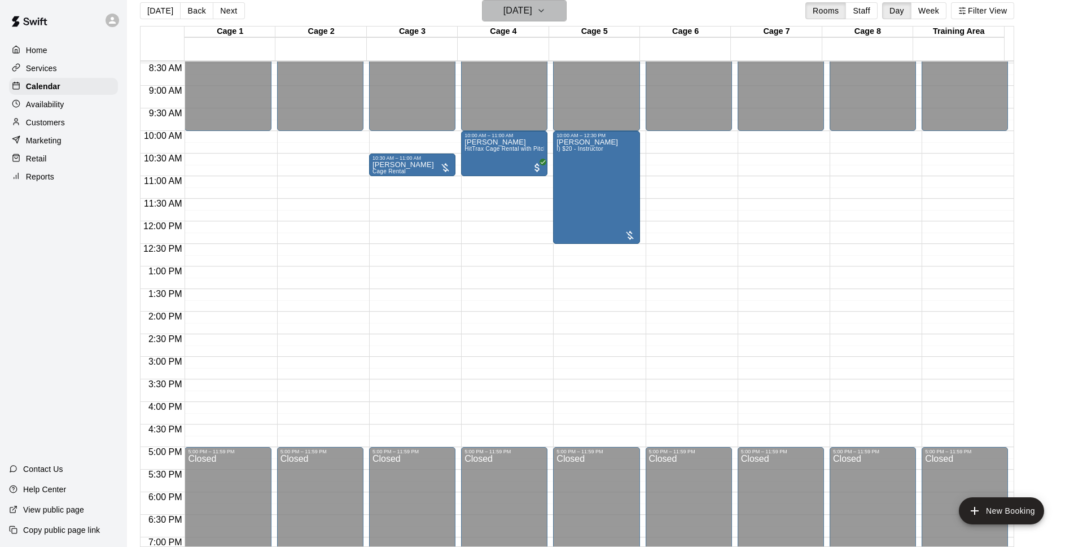
click at [512, 10] on h6 "[DATE]" at bounding box center [517, 11] width 29 height 16
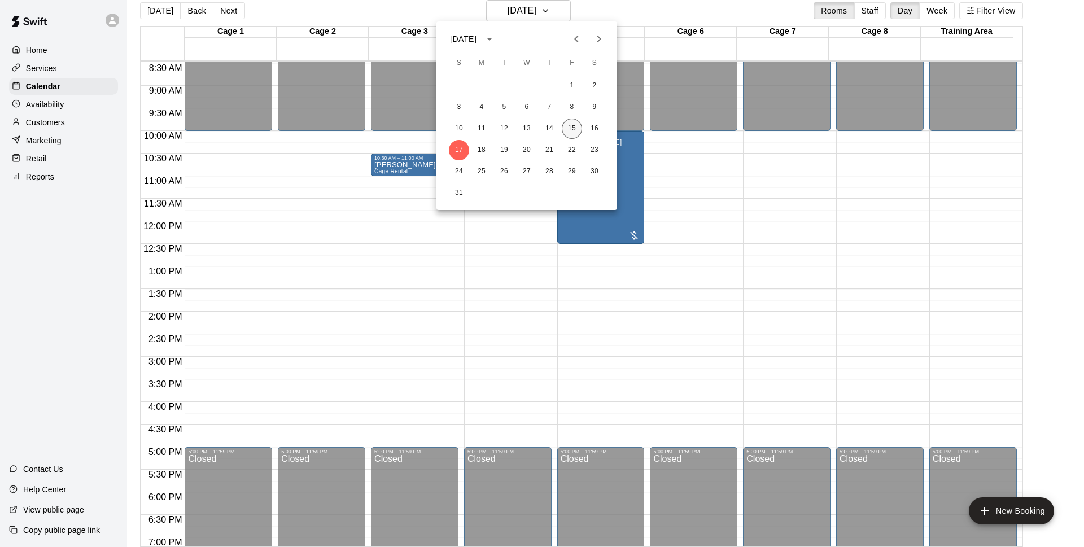
click at [572, 127] on button "15" at bounding box center [572, 129] width 20 height 20
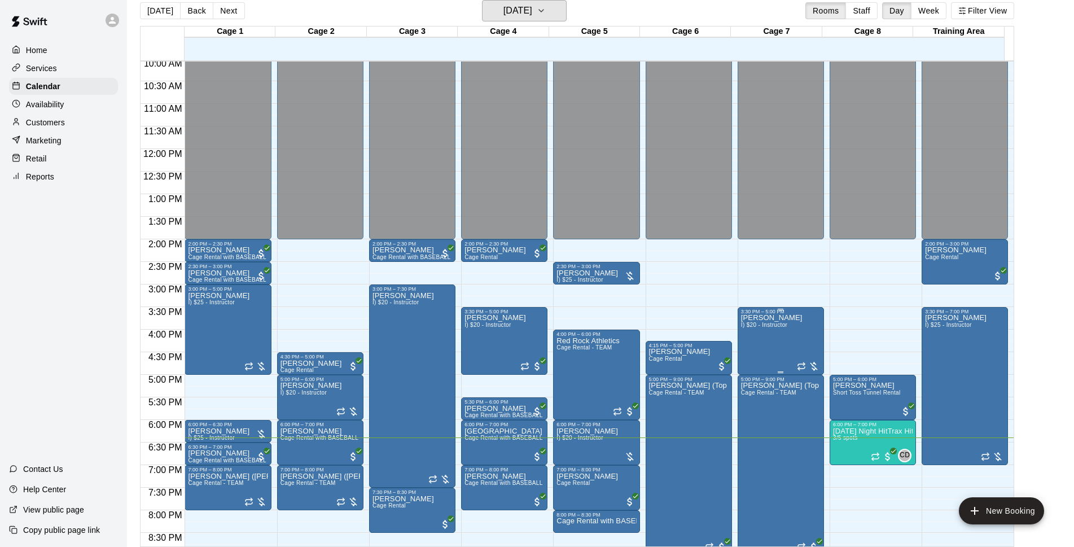
scroll to position [600, 0]
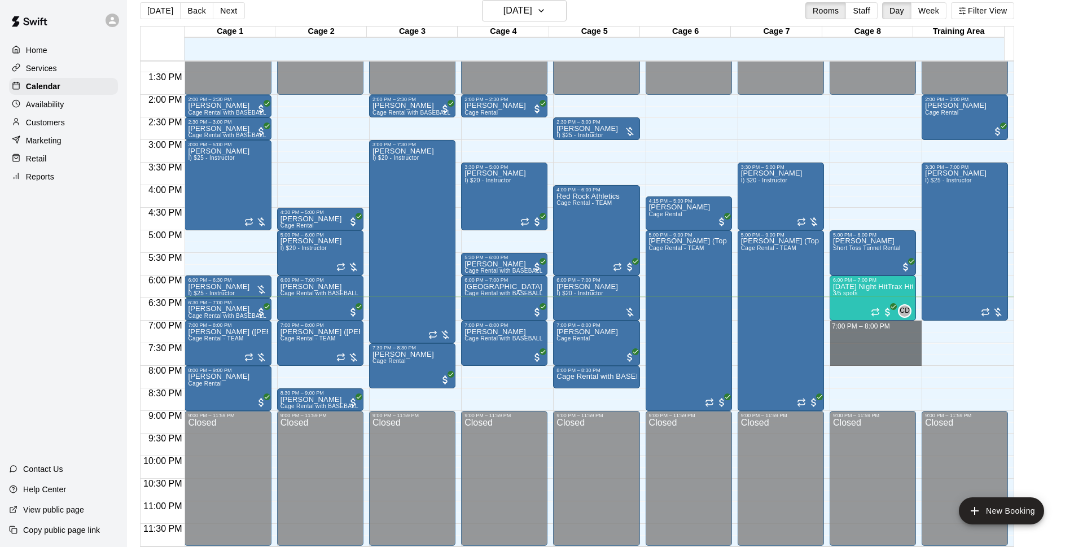
drag, startPoint x: 843, startPoint y: 322, endPoint x: 856, endPoint y: 362, distance: 41.4
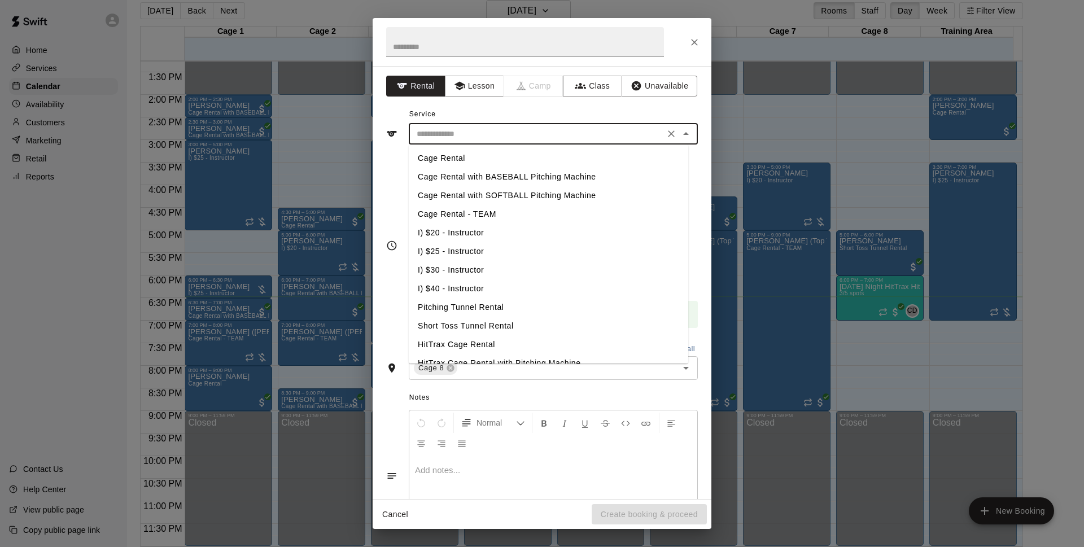
click at [510, 129] on input "text" at bounding box center [536, 134] width 249 height 14
click at [513, 155] on li "Cage Rental" at bounding box center [548, 158] width 279 height 19
type input "**********"
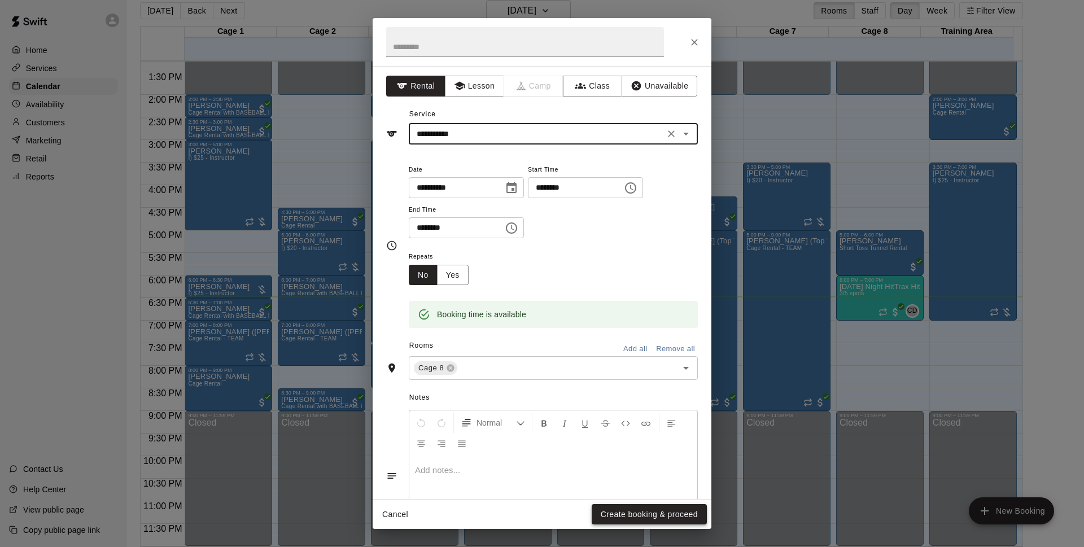
click at [671, 511] on button "Create booking & proceed" at bounding box center [649, 514] width 115 height 21
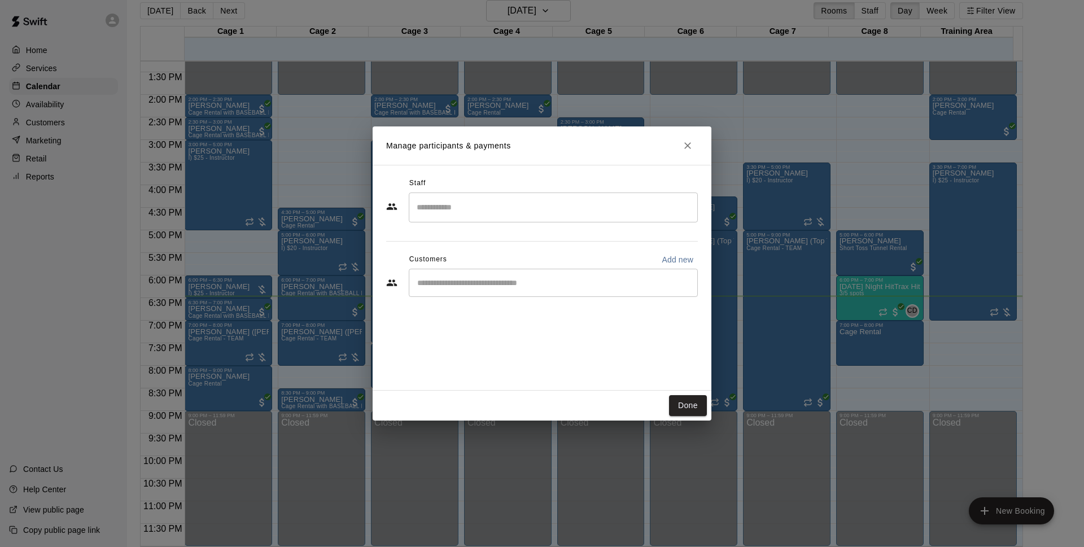
click at [668, 276] on div "​" at bounding box center [553, 283] width 289 height 28
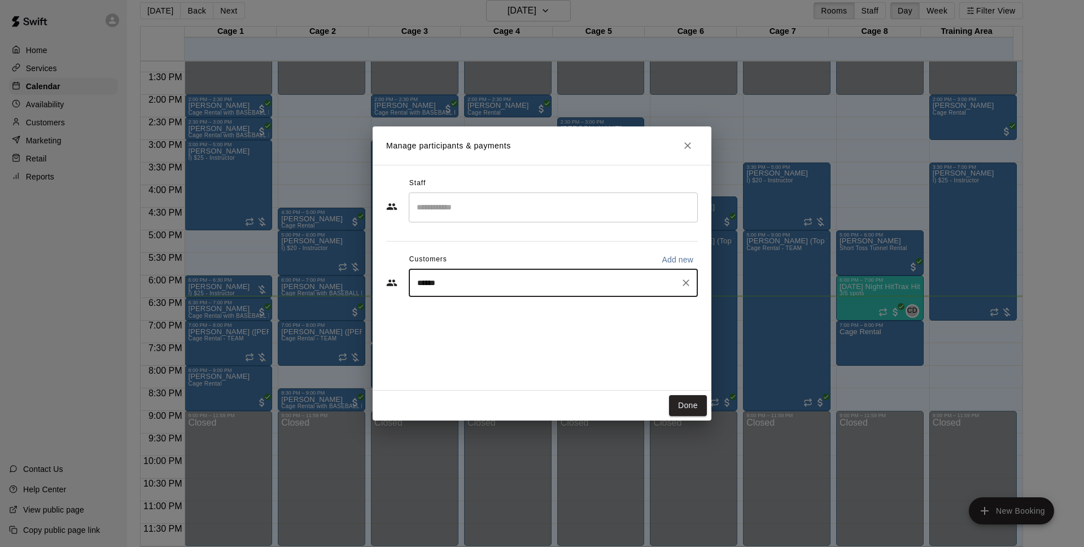
type input "*******"
click at [689, 278] on icon "Clear" at bounding box center [685, 282] width 11 height 11
type input "*******"
click at [494, 311] on div "Walk In" at bounding box center [500, 309] width 121 height 12
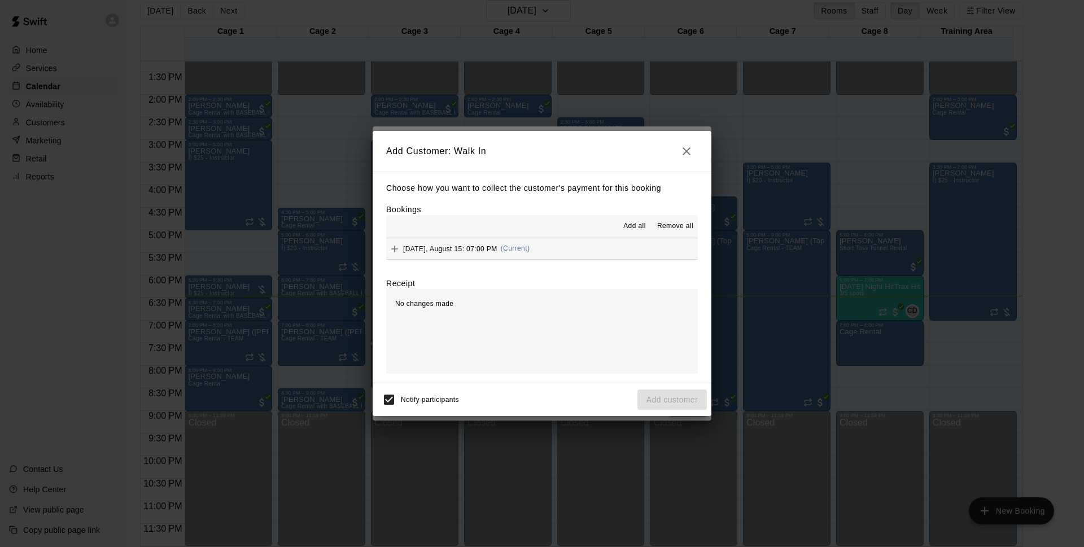
click at [600, 248] on button "[DATE], August 15: 07:00 PM (Current)" at bounding box center [542, 248] width 312 height 21
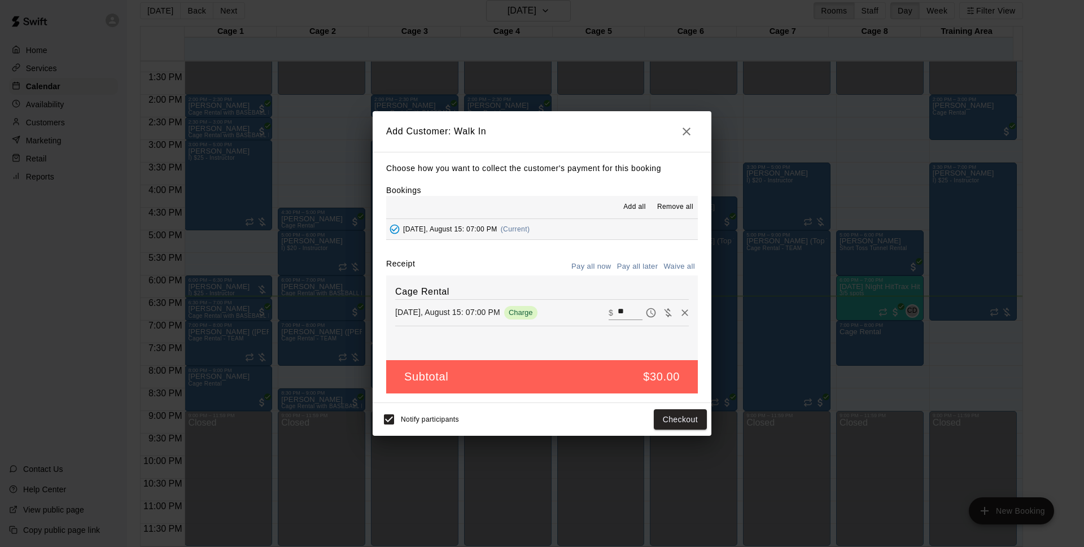
click at [631, 269] on button "Pay all later" at bounding box center [637, 266] width 47 height 17
click at [694, 417] on button "Add customer" at bounding box center [671, 419] width 69 height 21
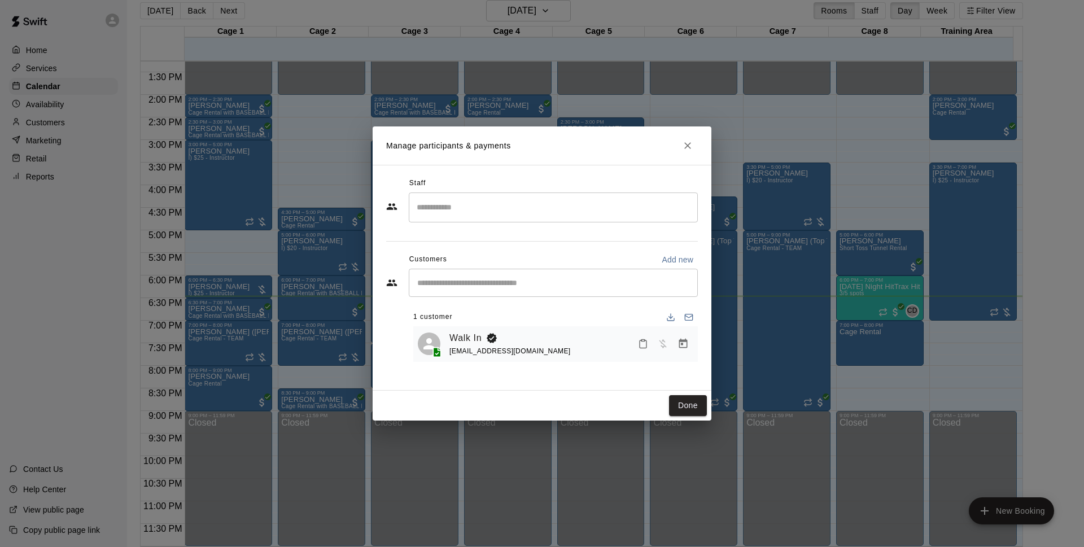
click at [711, 406] on div "Manage participants & payments Staff ​ Customers Add new ​ 1 customer Walk In […" at bounding box center [542, 273] width 1084 height 547
click at [697, 406] on button "Done" at bounding box center [688, 405] width 38 height 21
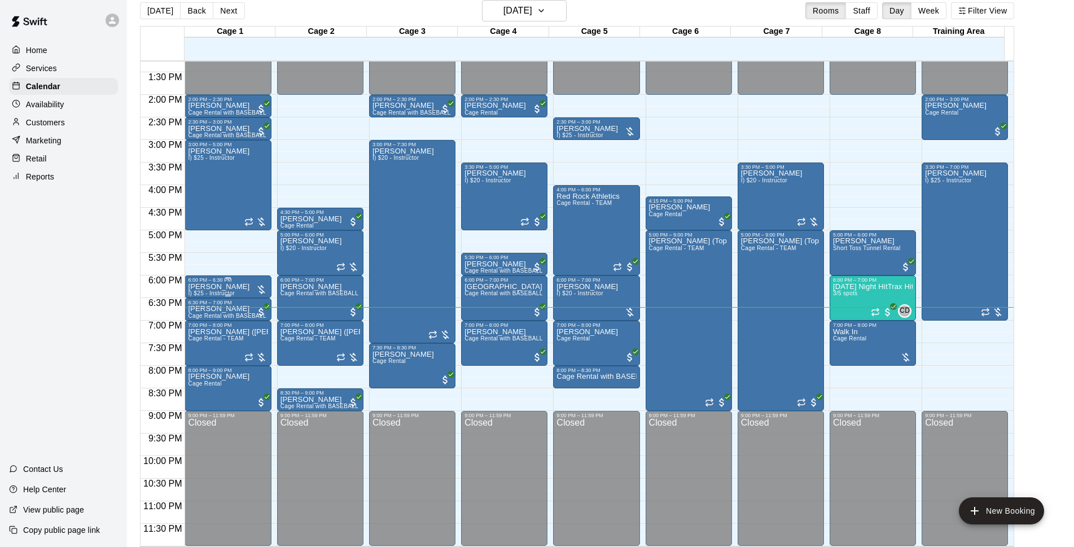
click at [234, 283] on div "6:00 PM – 6:30 PM" at bounding box center [228, 280] width 80 height 6
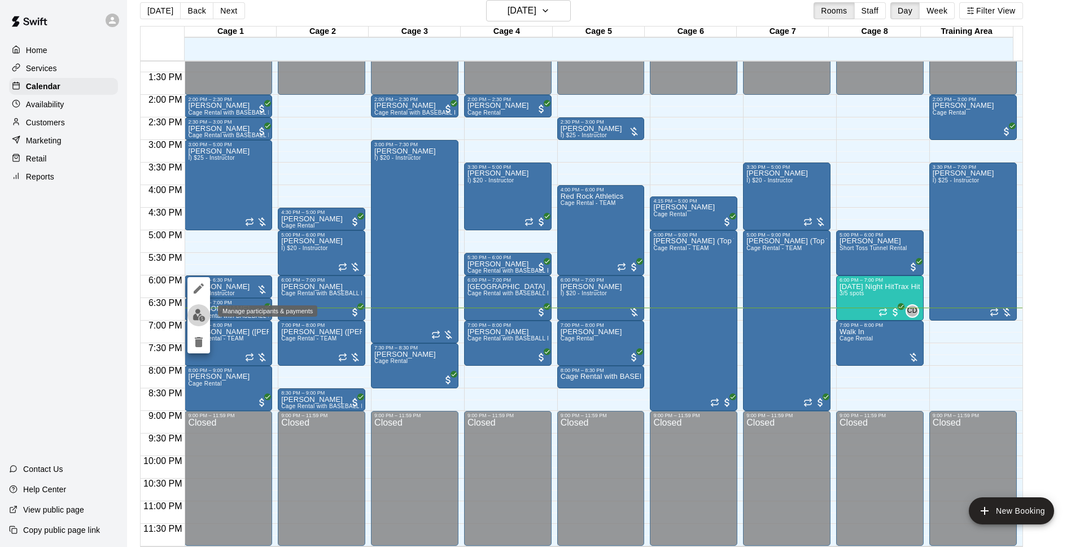
click at [196, 316] on img "edit" at bounding box center [198, 315] width 13 height 13
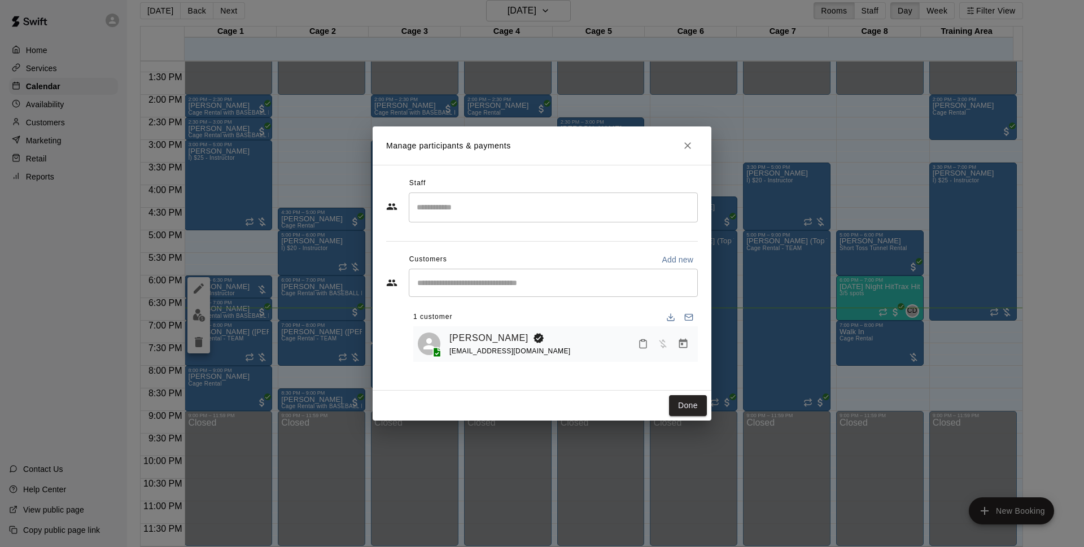
click at [686, 344] on icon "Manage bookings & payment" at bounding box center [682, 343] width 11 height 11
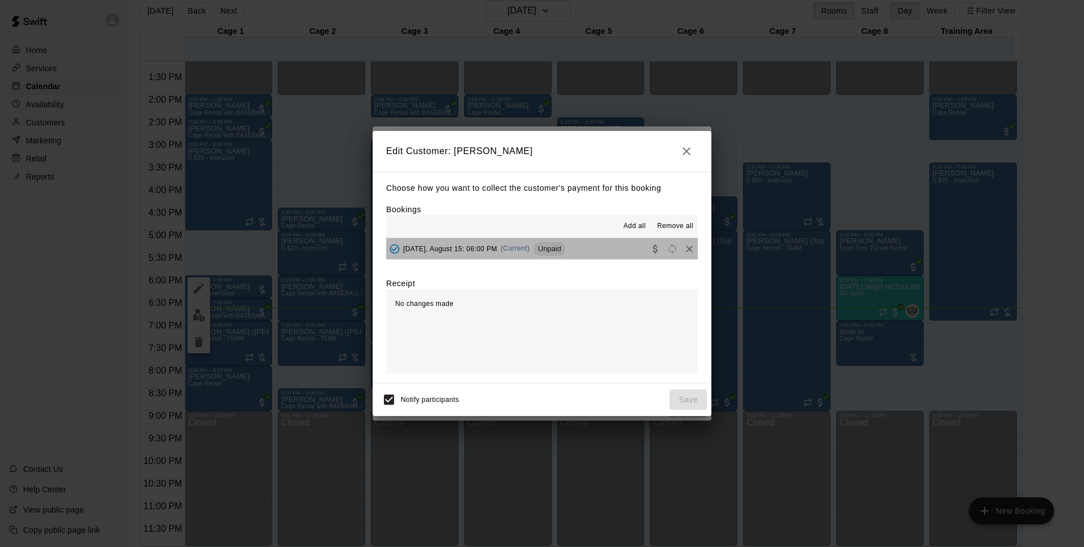
click at [542, 250] on span "Unpaid" at bounding box center [549, 248] width 32 height 8
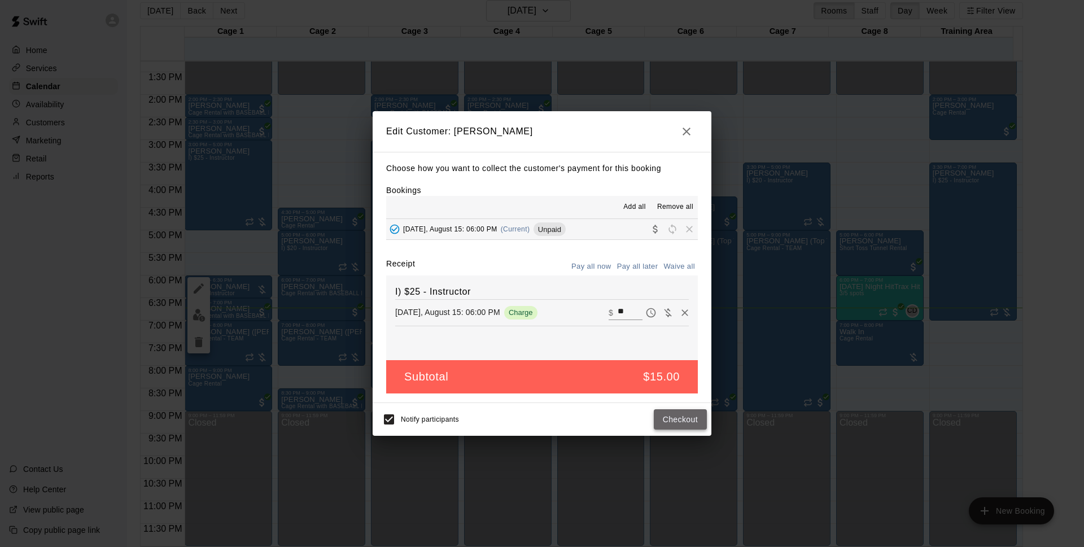
click at [688, 422] on button "Checkout" at bounding box center [680, 419] width 53 height 21
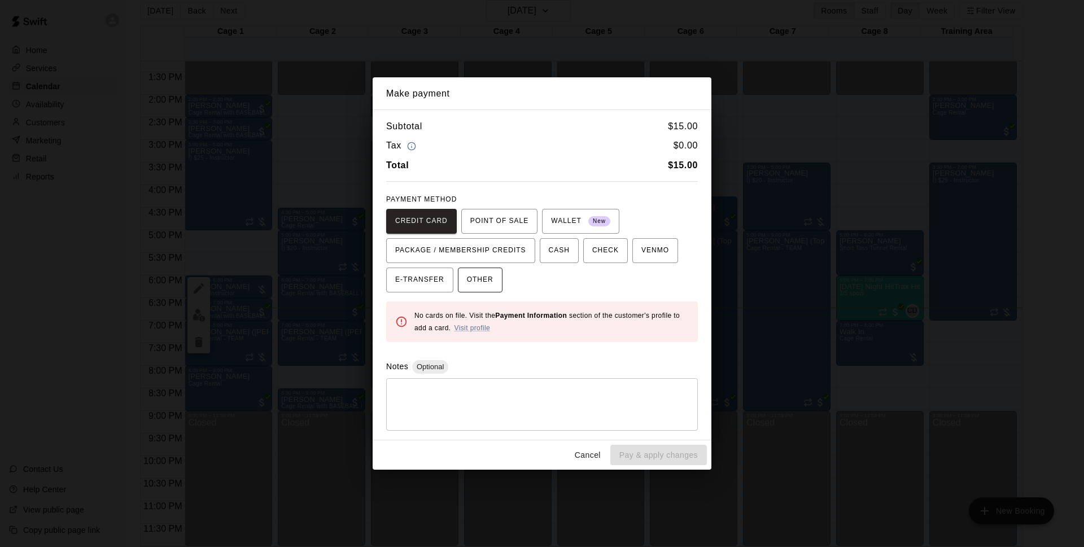
click at [476, 272] on span "OTHER" at bounding box center [480, 280] width 27 height 18
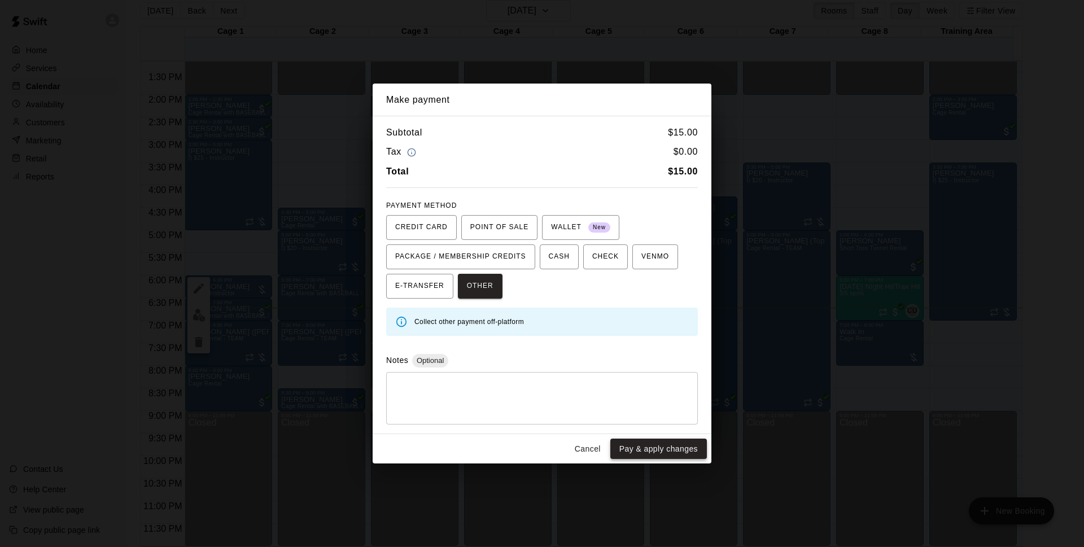
click at [646, 446] on button "Pay & apply changes" at bounding box center [658, 449] width 97 height 21
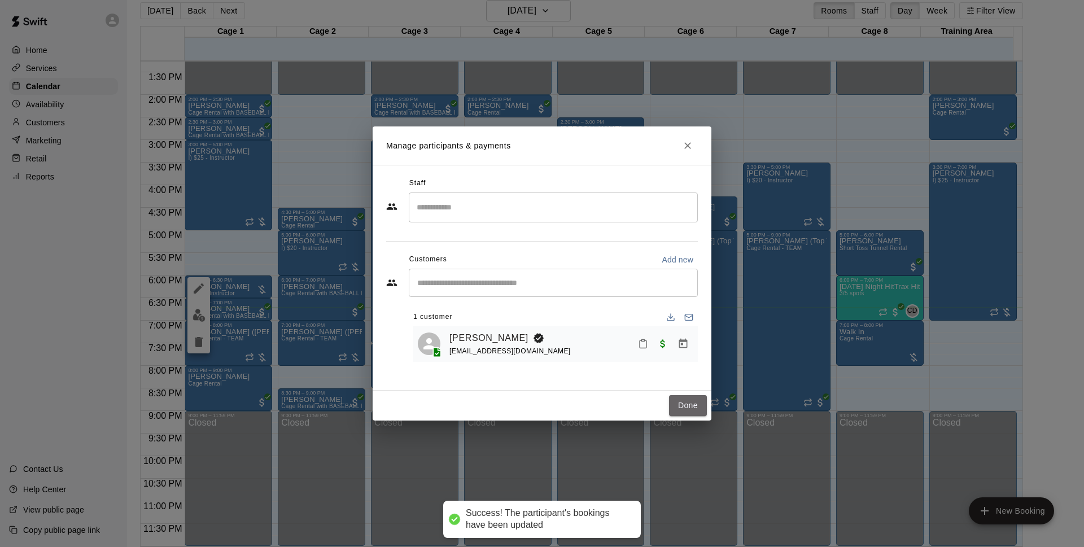
drag, startPoint x: 691, startPoint y: 412, endPoint x: 194, endPoint y: 277, distance: 514.8
click at [691, 413] on button "Done" at bounding box center [688, 405] width 38 height 21
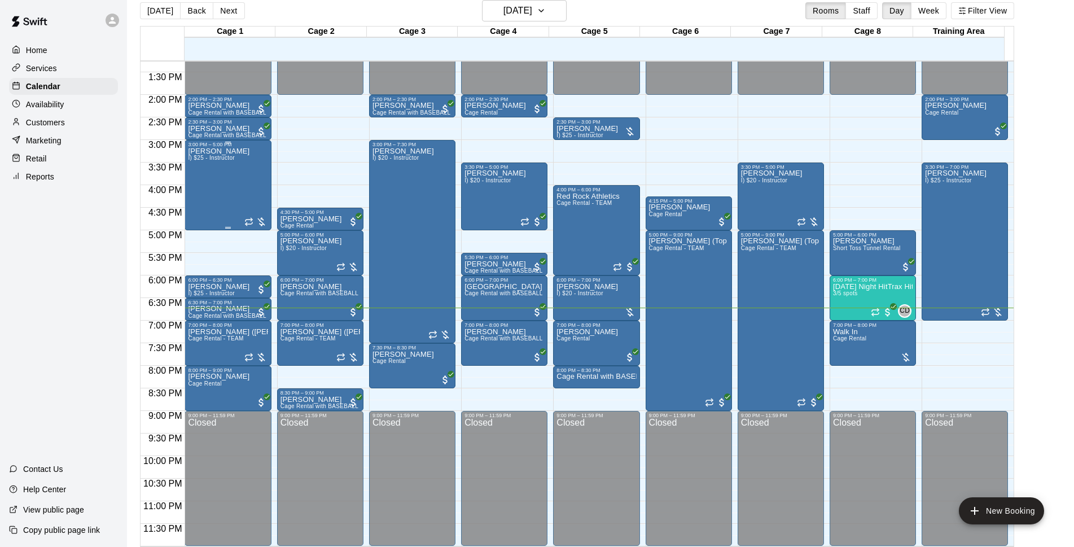
click at [220, 151] on p "[PERSON_NAME]" at bounding box center [219, 151] width 62 height 0
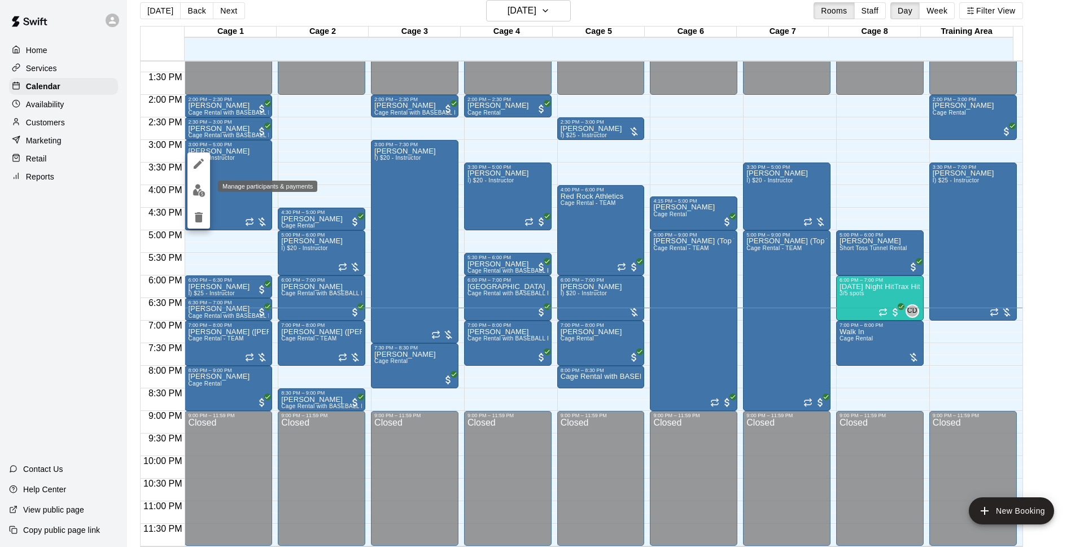
click at [200, 188] on img "edit" at bounding box center [198, 190] width 13 height 13
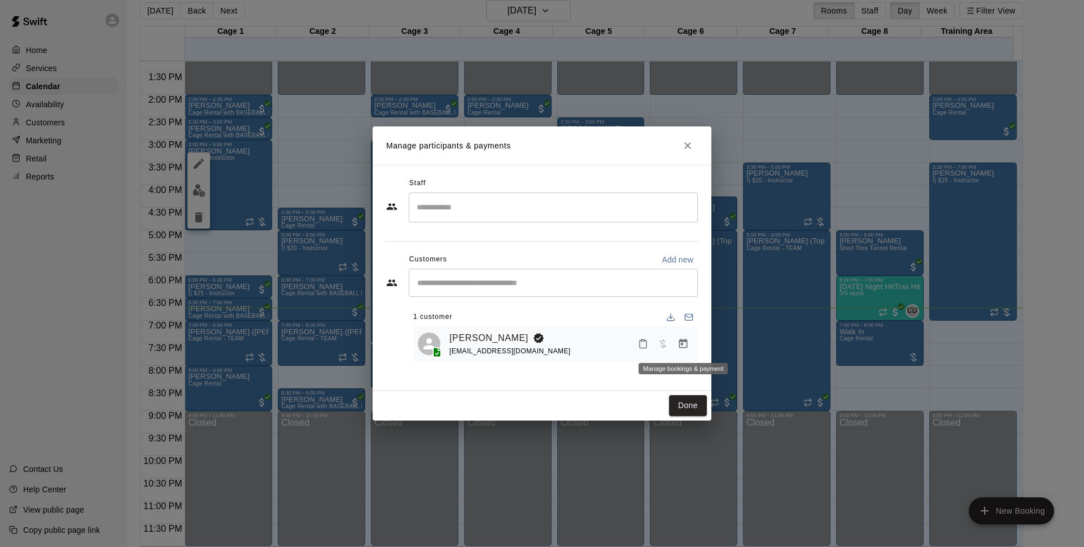
click at [684, 344] on icon "Manage bookings & payment" at bounding box center [682, 343] width 11 height 11
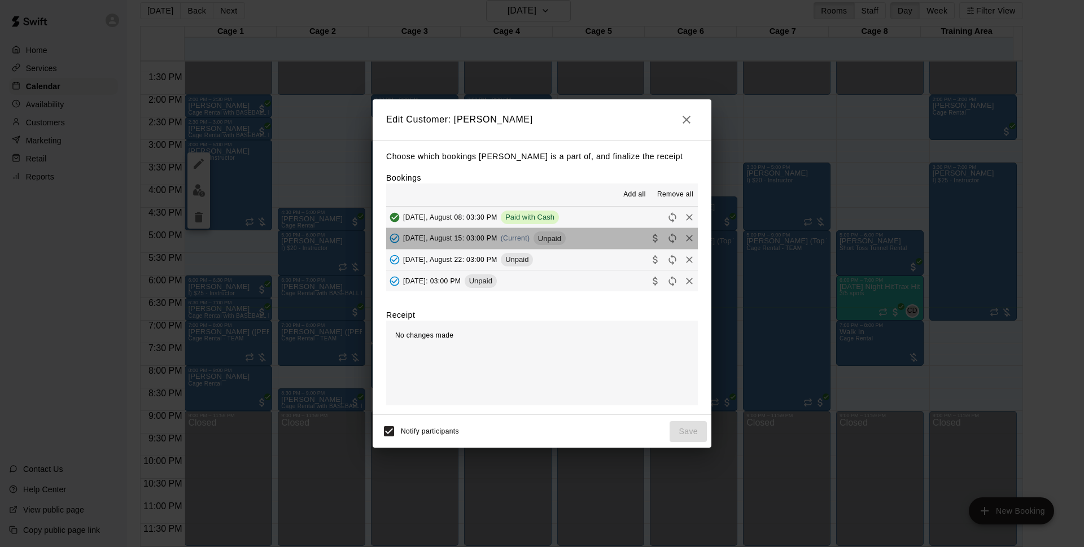
click at [579, 239] on button "[DATE], August 15: 03:00 PM (Current) Unpaid" at bounding box center [542, 238] width 312 height 21
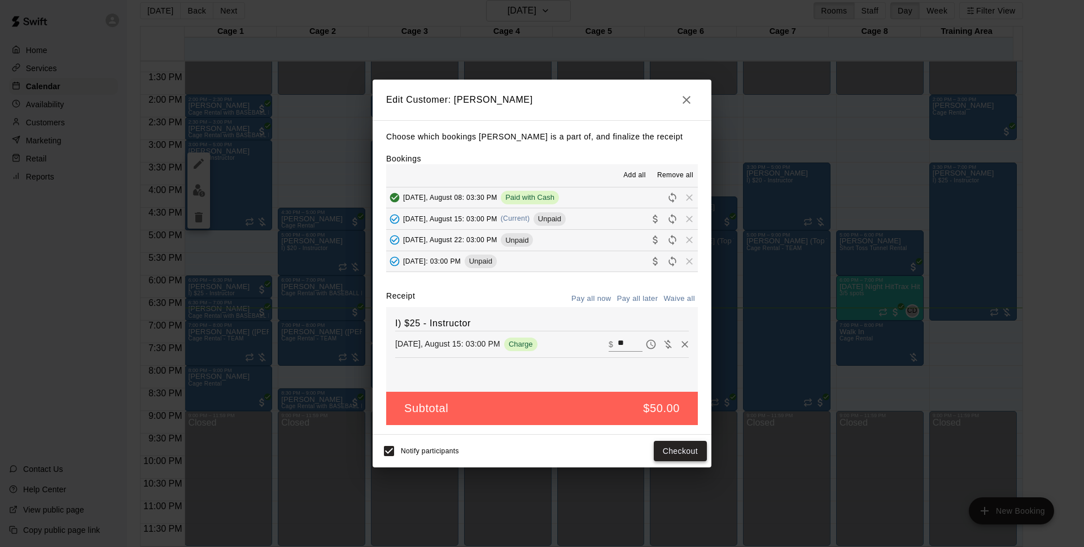
click at [672, 450] on button "Checkout" at bounding box center [680, 451] width 53 height 21
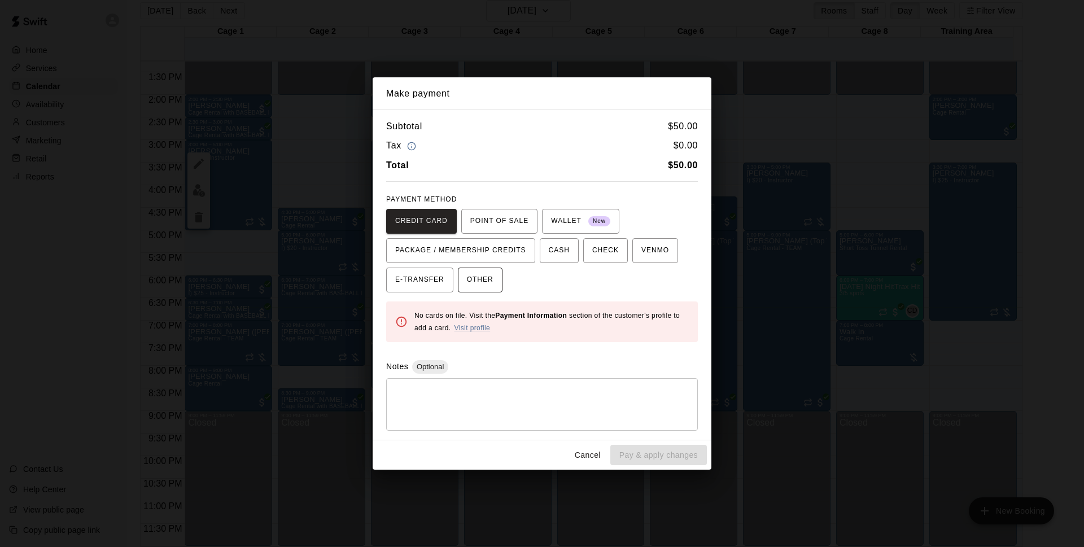
click at [496, 275] on button "OTHER" at bounding box center [480, 280] width 45 height 25
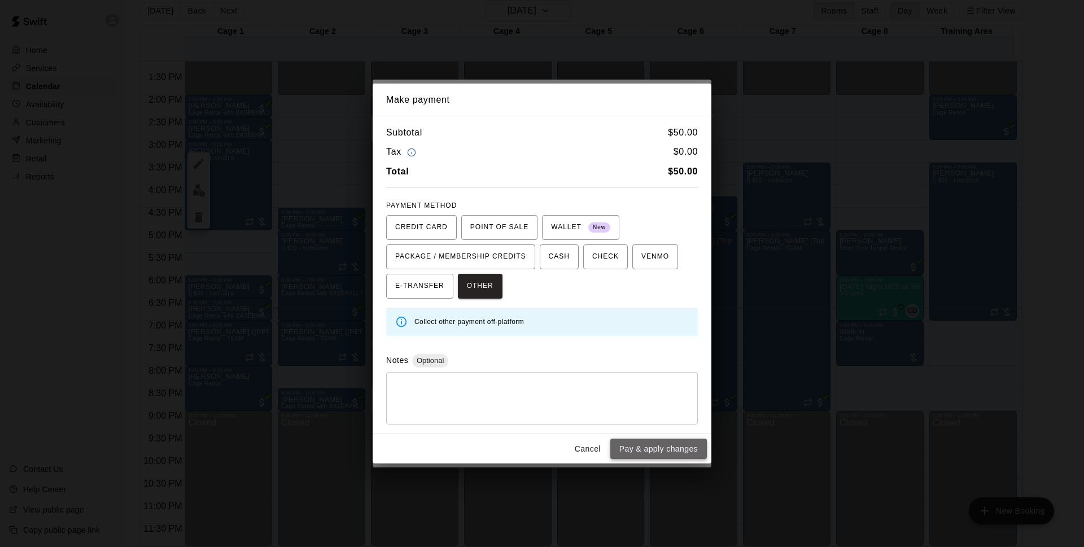
click at [654, 453] on button "Pay & apply changes" at bounding box center [658, 449] width 97 height 21
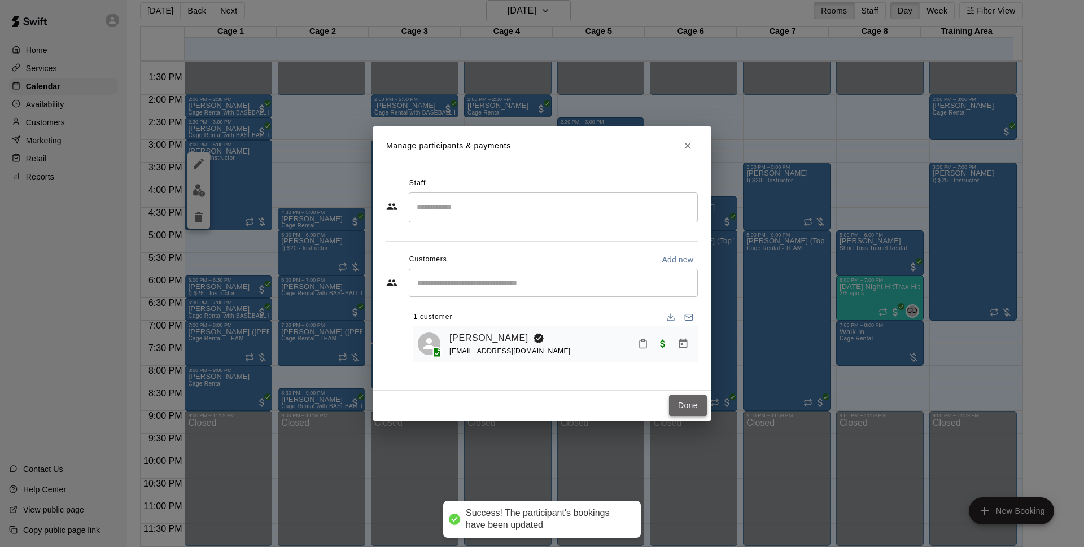
click at [686, 408] on button "Done" at bounding box center [688, 405] width 38 height 21
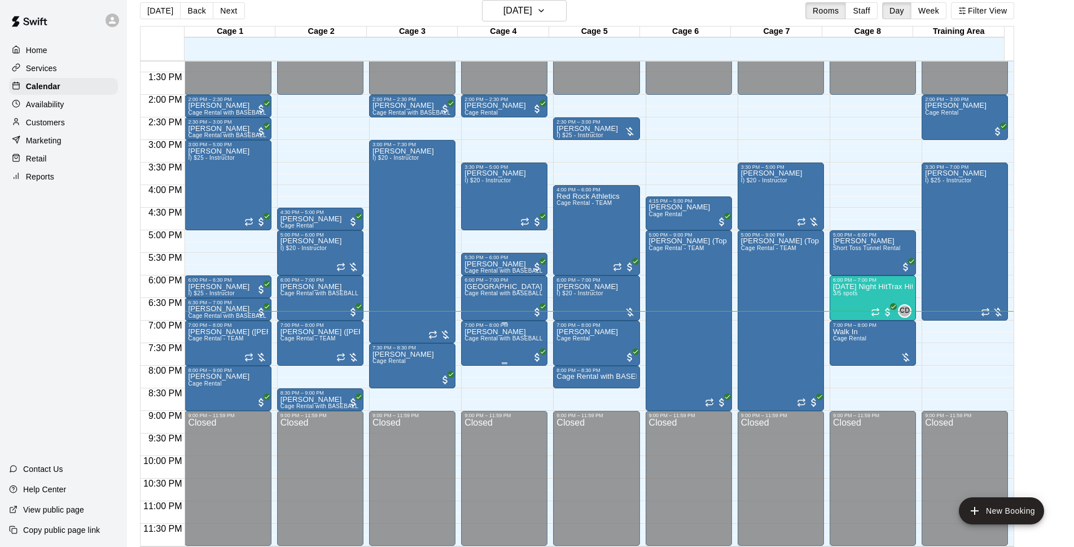
click at [479, 332] on p "[PERSON_NAME]" at bounding box center [505, 332] width 80 height 0
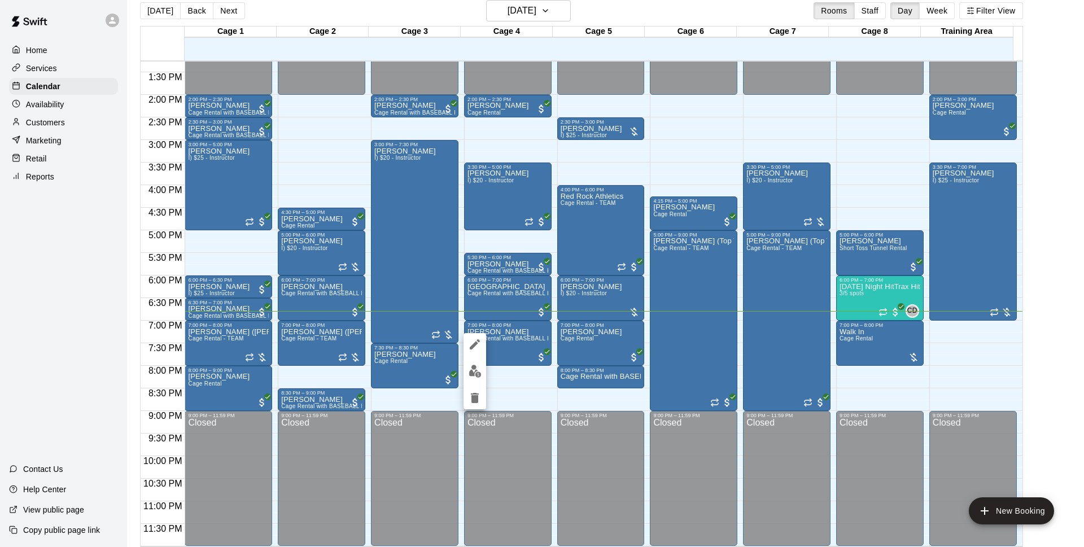
click at [522, 379] on div at bounding box center [542, 273] width 1084 height 547
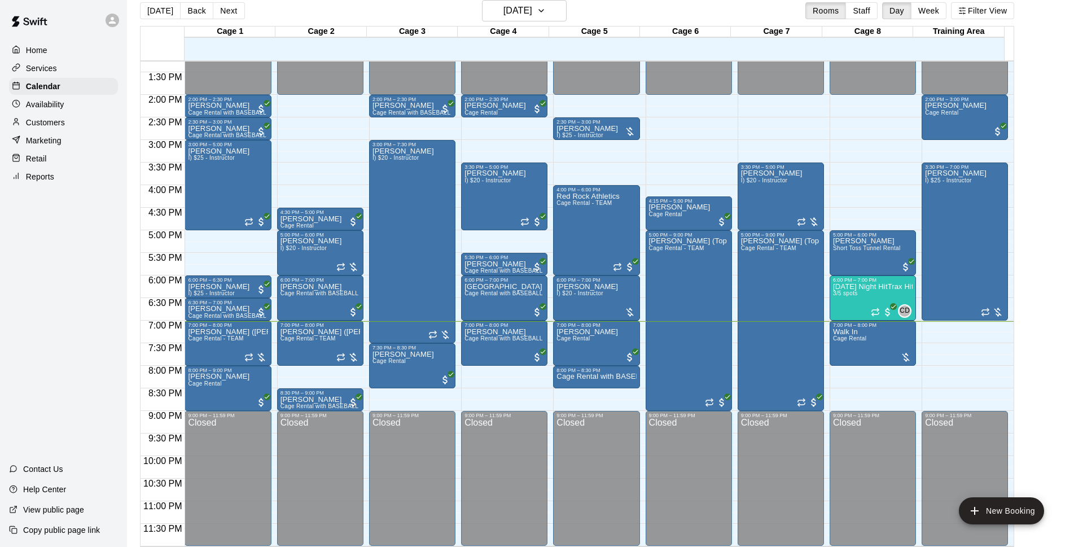
click at [1055, 326] on main "[DATE] Back [DATE][DATE] Rooms Staff Day Week Filter View Cage 1 15 Fri Cage 2 …" at bounding box center [601, 273] width 938 height 547
drag, startPoint x: 923, startPoint y: 328, endPoint x: 932, endPoint y: 323, distance: 9.6
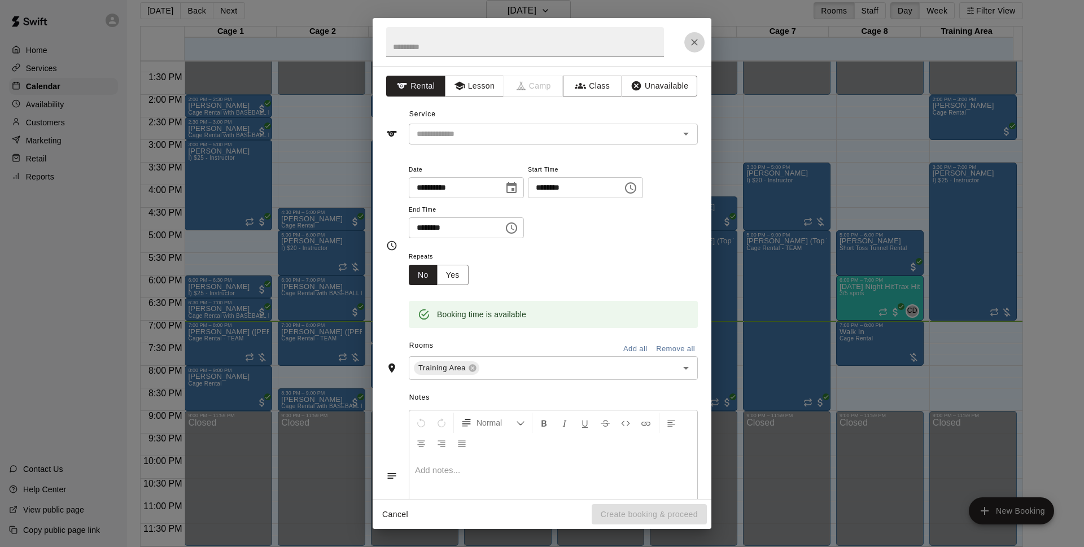
click at [696, 38] on icon "Close" at bounding box center [694, 42] width 11 height 11
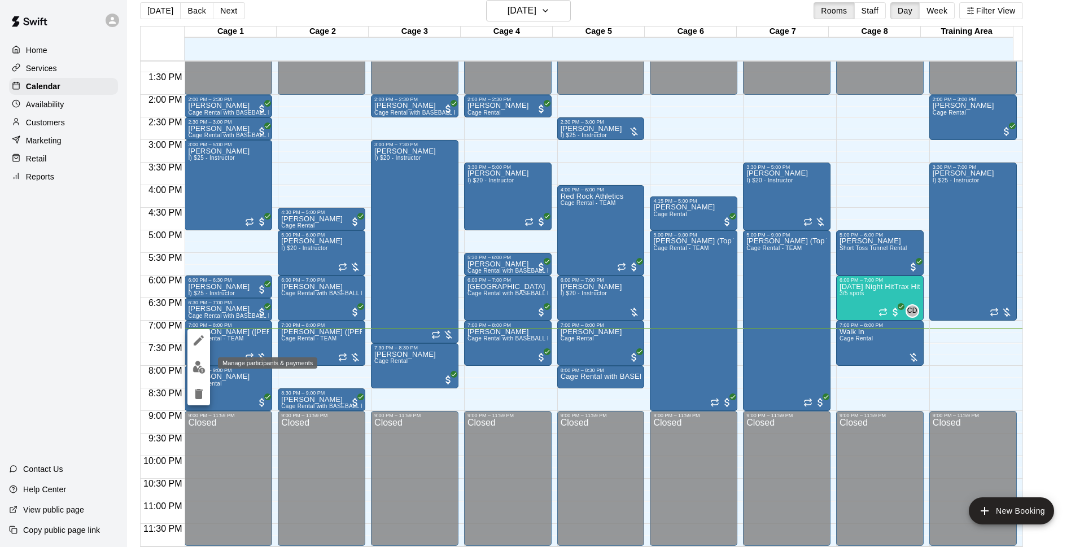
click at [205, 367] on button "edit" at bounding box center [198, 367] width 23 height 22
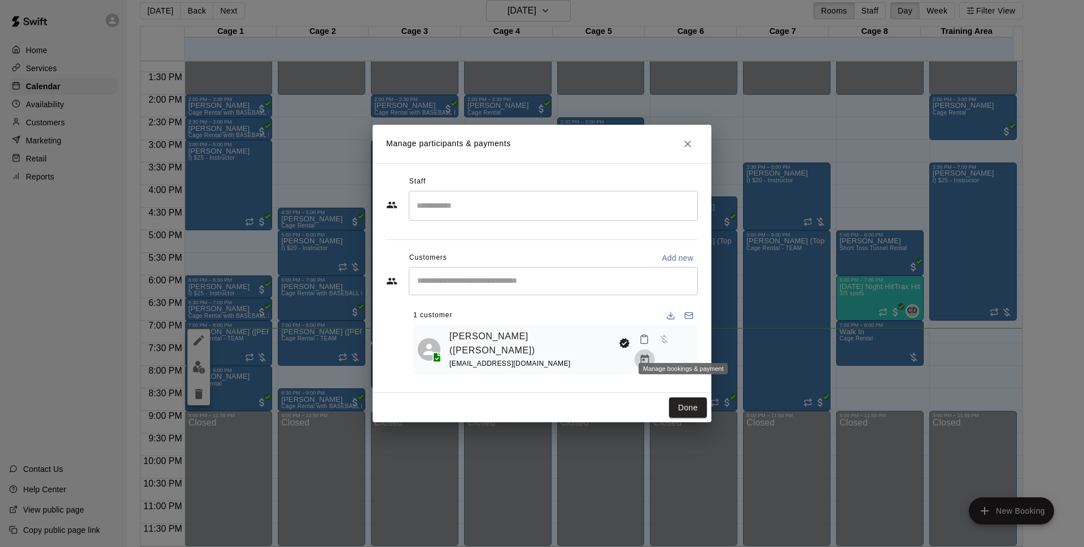
click at [649, 354] on icon "Manage bookings & payment" at bounding box center [644, 359] width 8 height 10
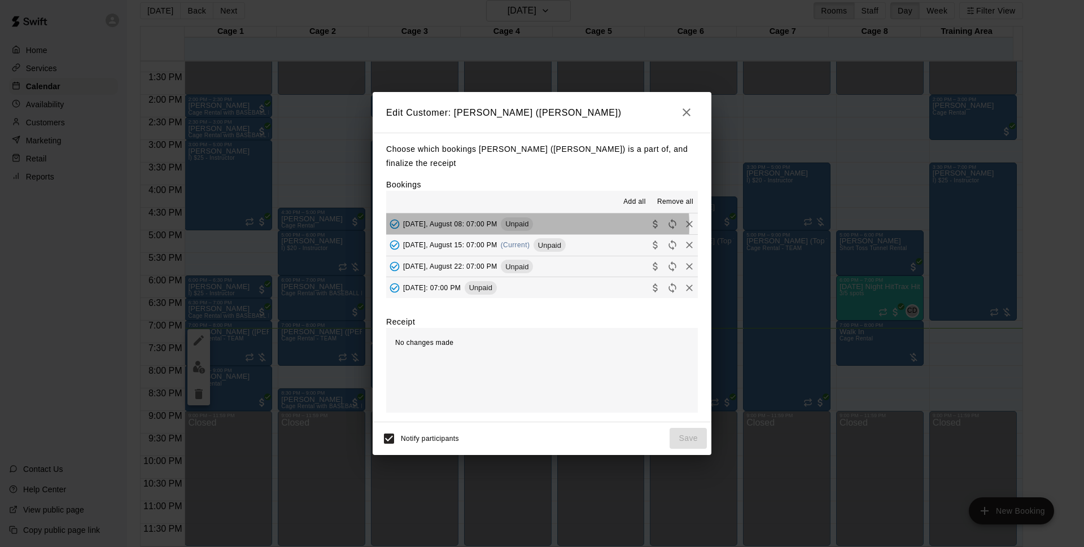
click at [521, 226] on span "Unpaid" at bounding box center [517, 224] width 32 height 8
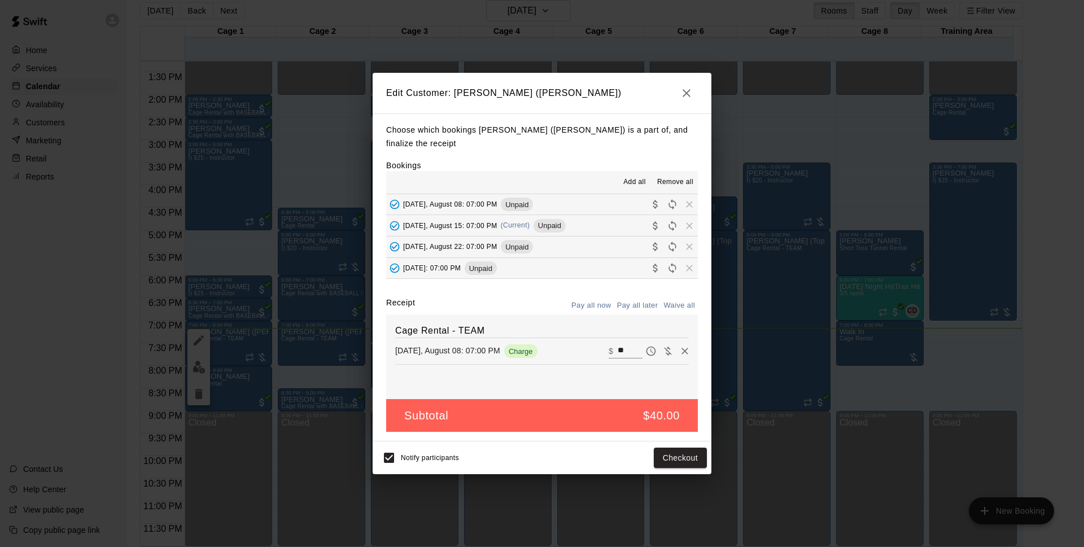
click at [689, 94] on icon "button" at bounding box center [687, 93] width 14 height 14
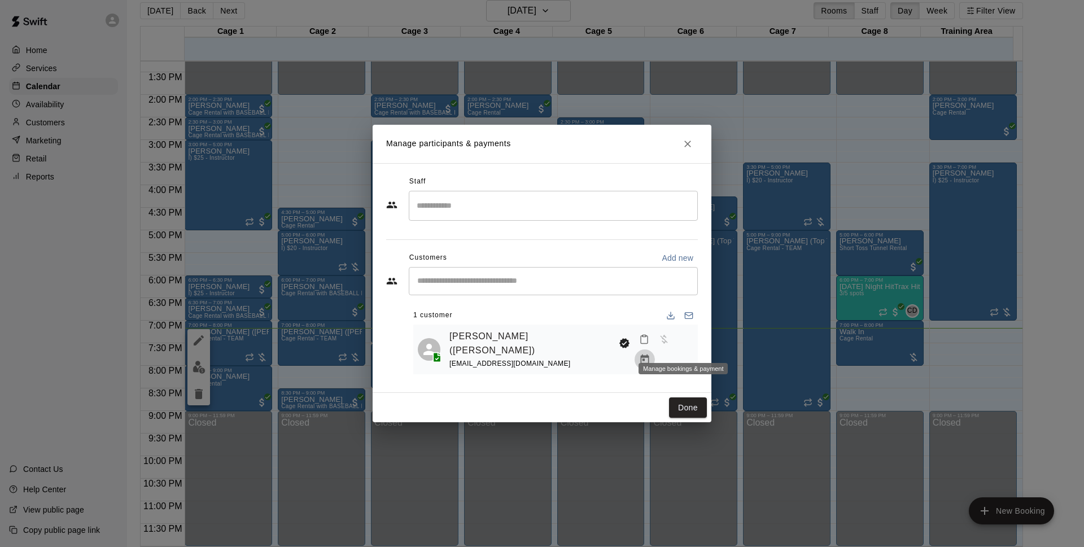
click at [650, 354] on icon "Manage bookings & payment" at bounding box center [644, 359] width 11 height 11
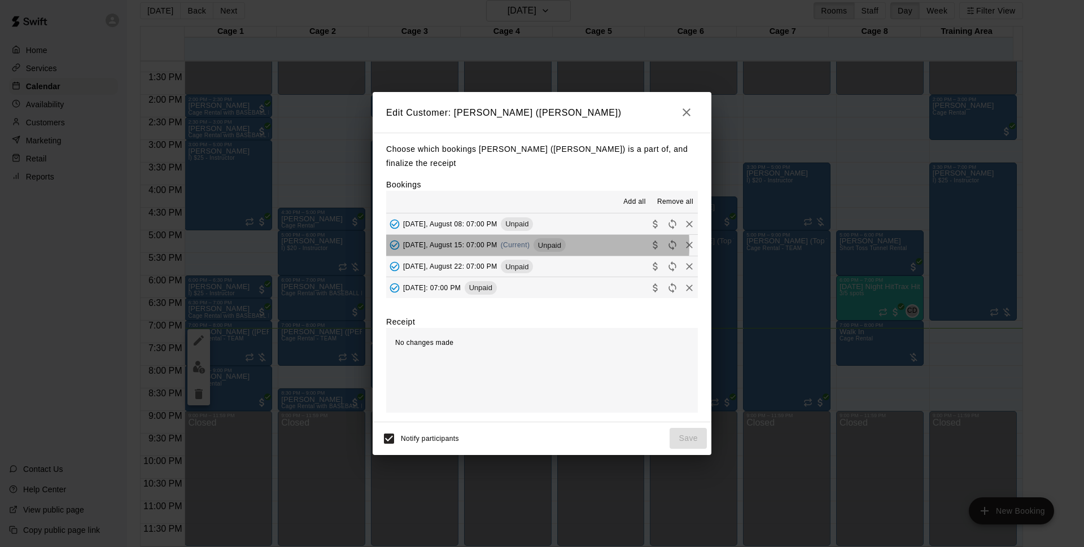
click at [506, 246] on span "(Current)" at bounding box center [515, 245] width 29 height 8
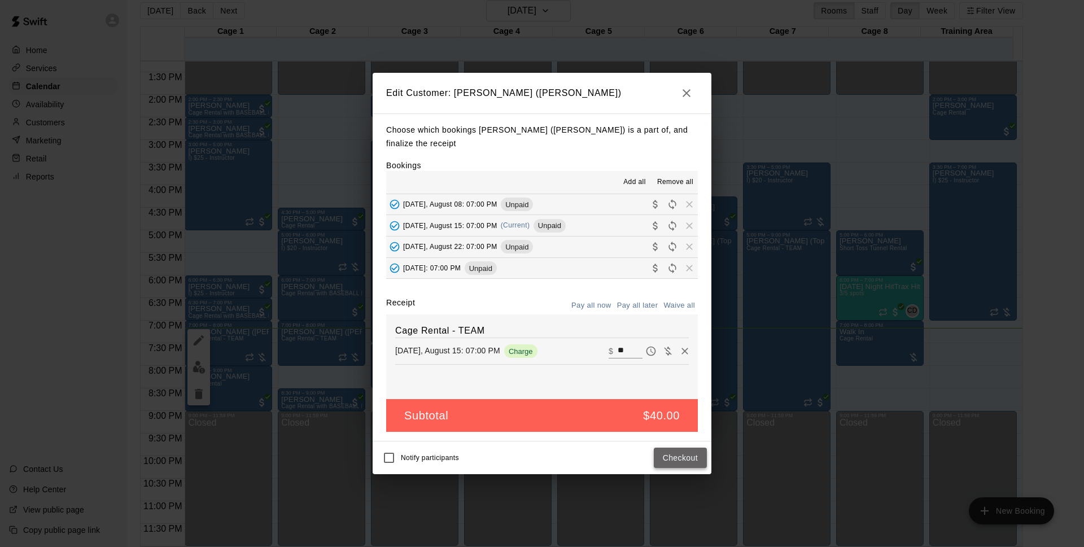
click at [675, 461] on button "Checkout" at bounding box center [680, 458] width 53 height 21
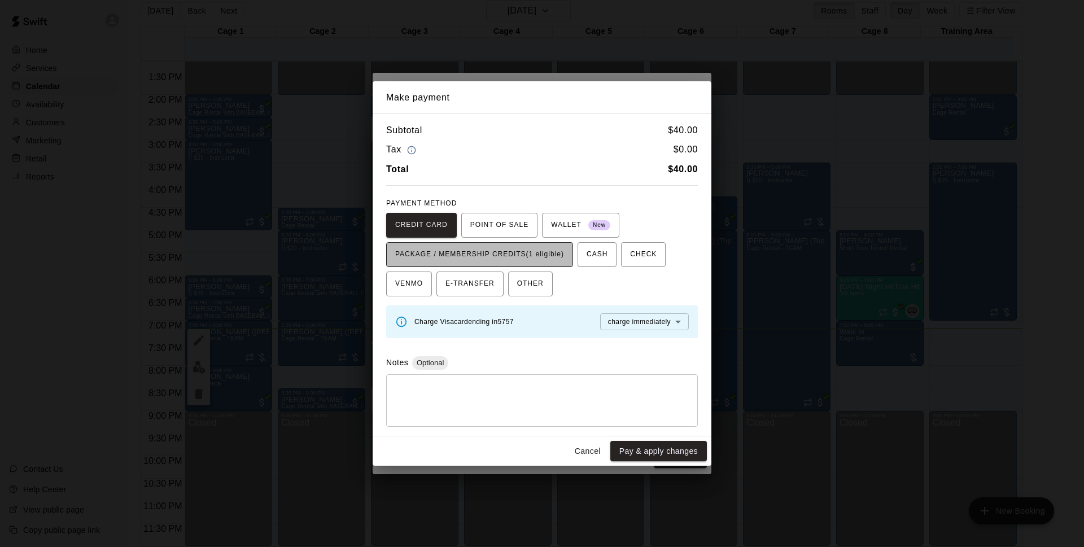
click at [553, 255] on span "PACKAGE / MEMBERSHIP CREDITS (1 eligible)" at bounding box center [479, 255] width 169 height 18
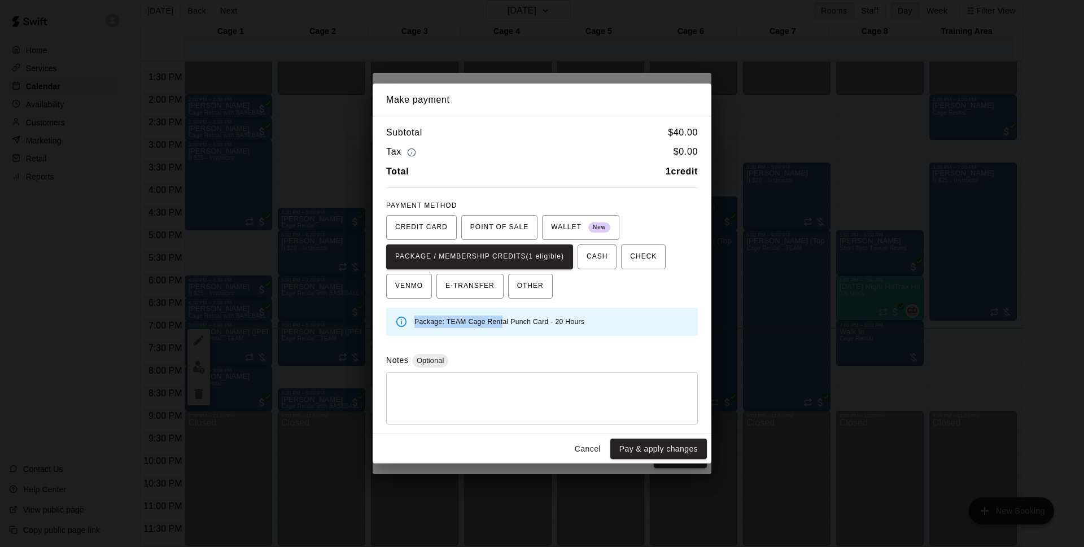
drag, startPoint x: 415, startPoint y: 322, endPoint x: 505, endPoint y: 335, distance: 91.2
click at [505, 335] on div "Package: TEAM Cage Rental Punch Card - 20 Hours" at bounding box center [542, 322] width 312 height 28
drag, startPoint x: 505, startPoint y: 335, endPoint x: 499, endPoint y: 312, distance: 24.0
click at [497, 312] on div "Package: TEAM Cage Rental Punch Card - 20 Hours" at bounding box center [551, 321] width 274 height 21
click at [578, 443] on button "Cancel" at bounding box center [587, 449] width 36 height 21
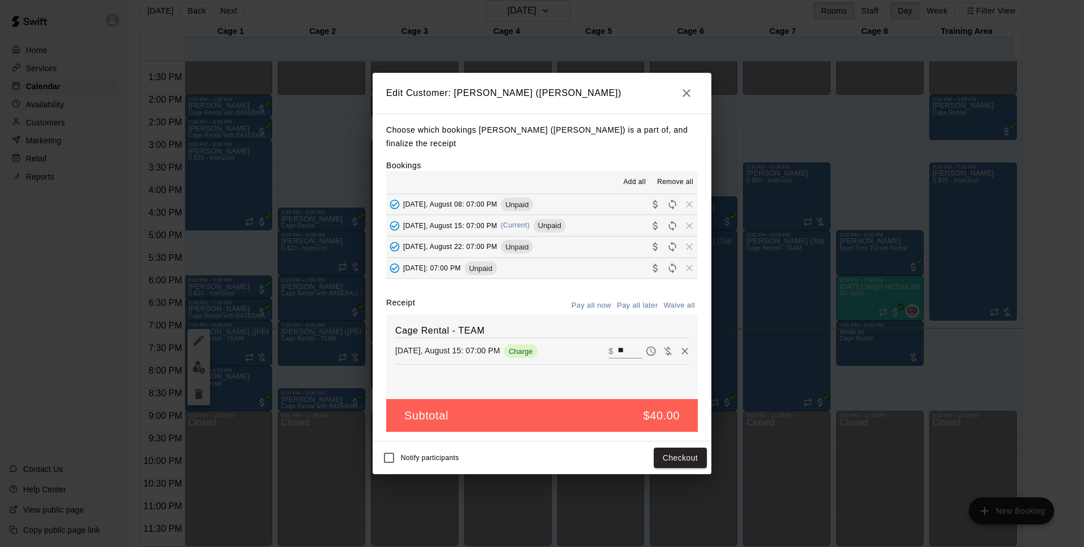
click at [687, 86] on icon "button" at bounding box center [687, 93] width 14 height 14
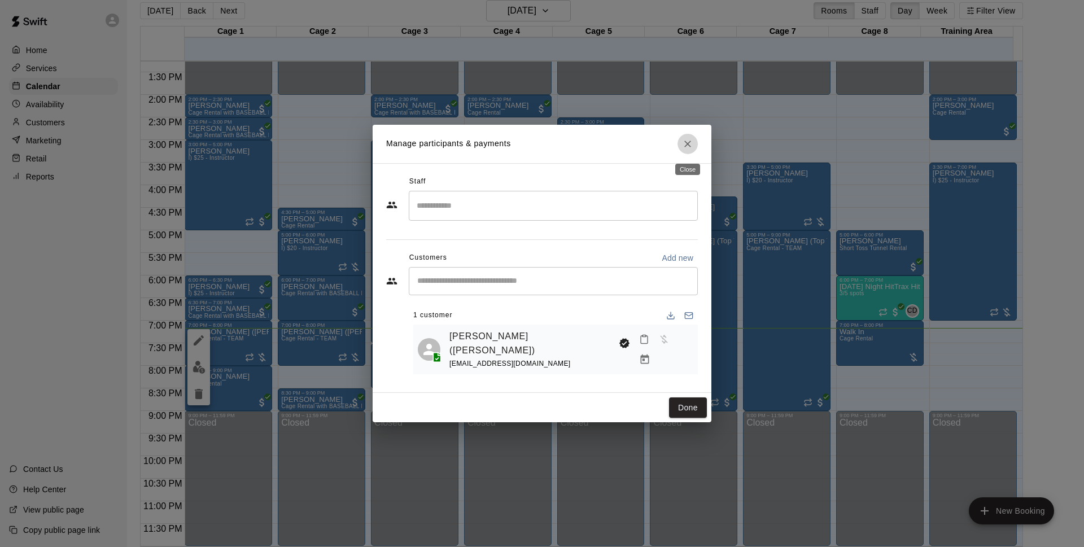
click at [690, 152] on button "Close" at bounding box center [687, 144] width 20 height 20
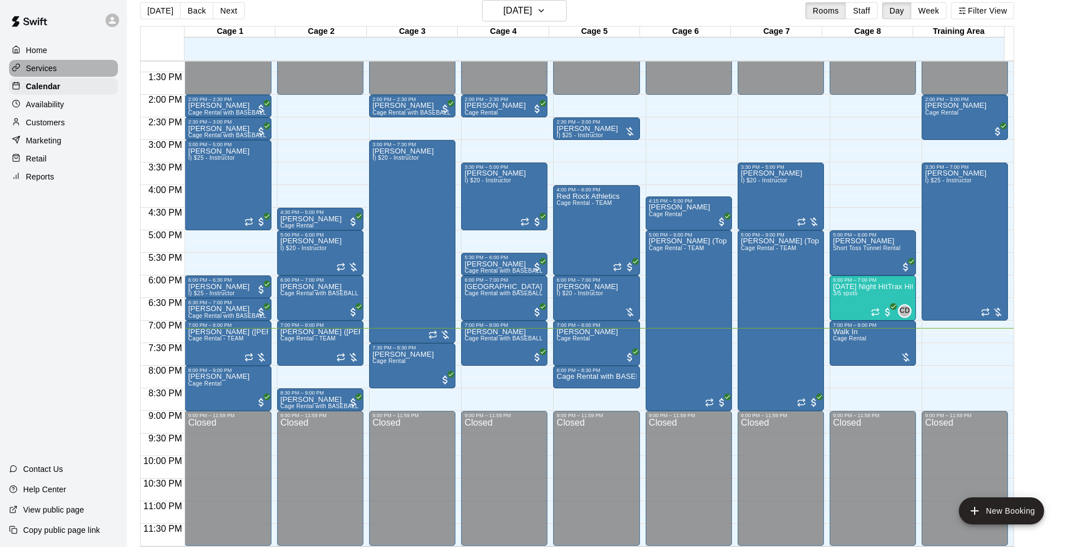
click at [102, 69] on div "Services" at bounding box center [63, 68] width 109 height 17
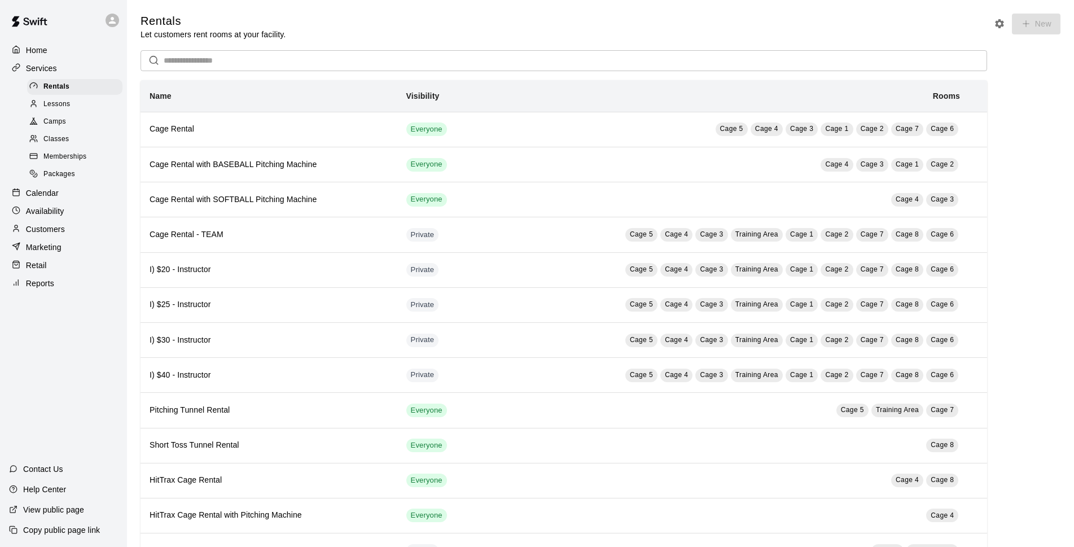
click at [30, 136] on div "Classes" at bounding box center [74, 140] width 95 height 16
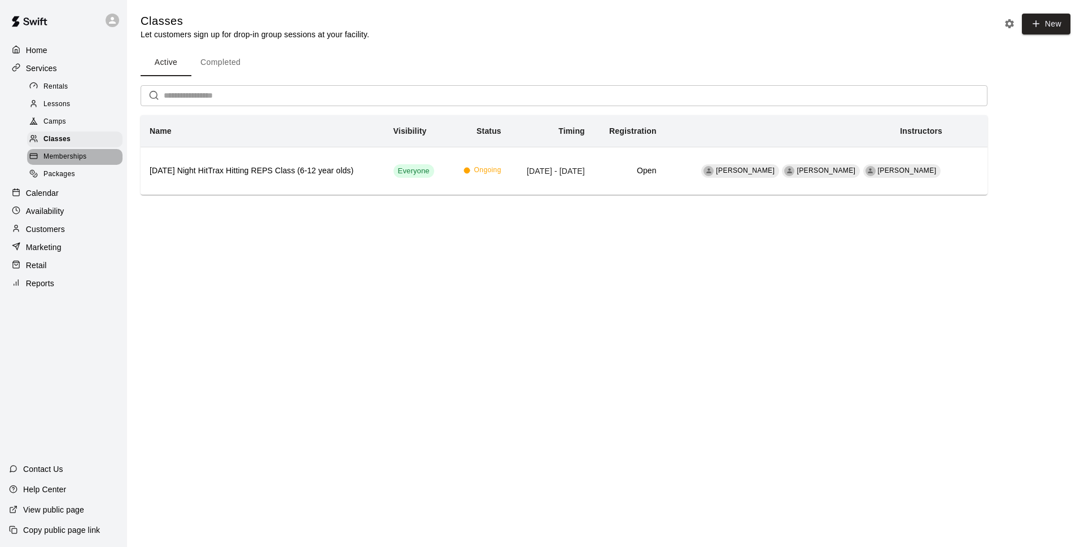
click at [64, 161] on span "Memberships" at bounding box center [64, 156] width 43 height 11
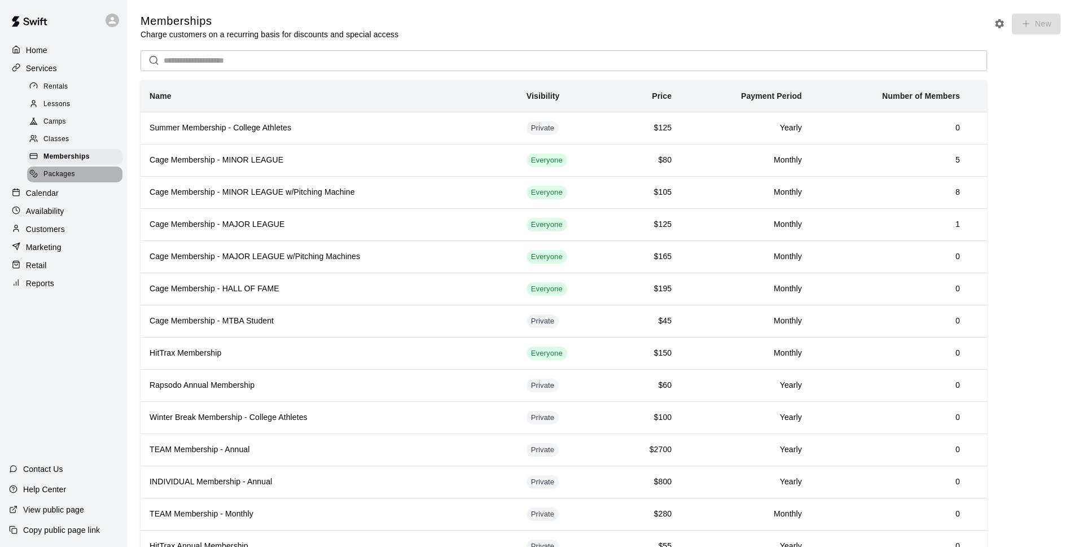
click at [73, 174] on span "Packages" at bounding box center [59, 174] width 32 height 11
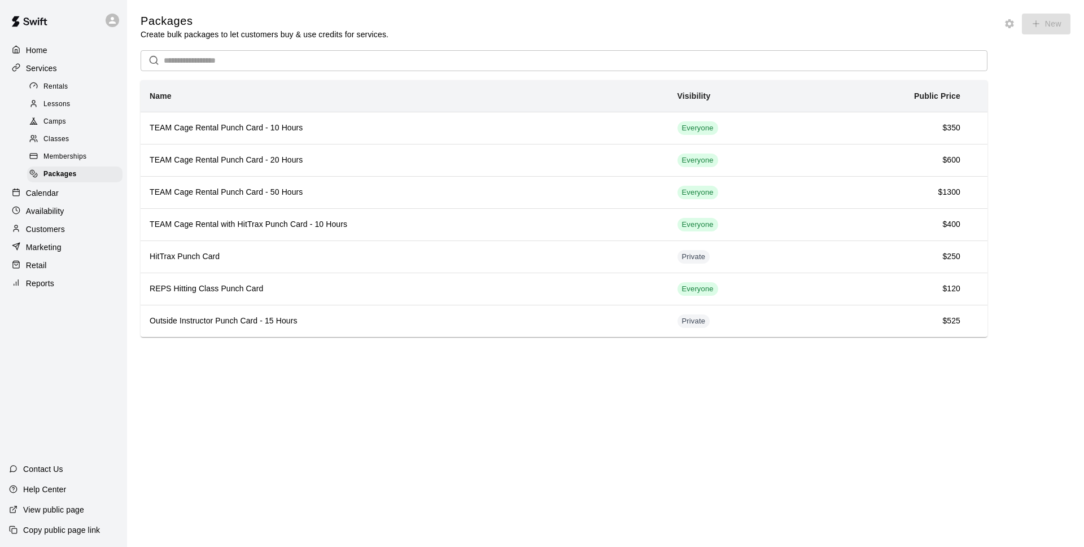
click at [349, 80] on div "​ Name Visibility Public Price TEAM Cage Rental Punch Card - 10 Hours Everyone …" at bounding box center [564, 193] width 847 height 287
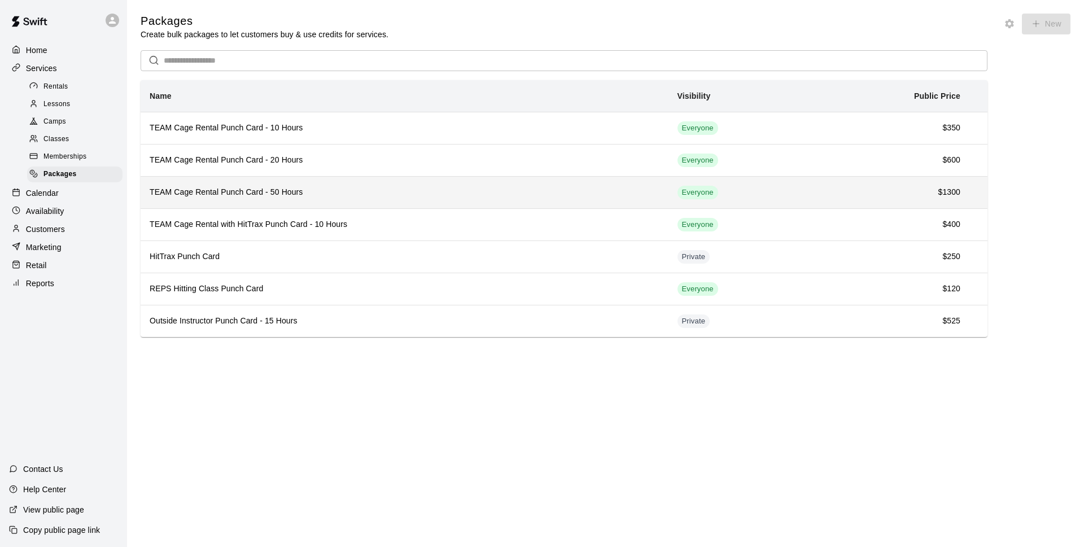
click at [269, 195] on h6 "TEAM Cage Rental Punch Card - 50 Hours" at bounding box center [405, 192] width 510 height 12
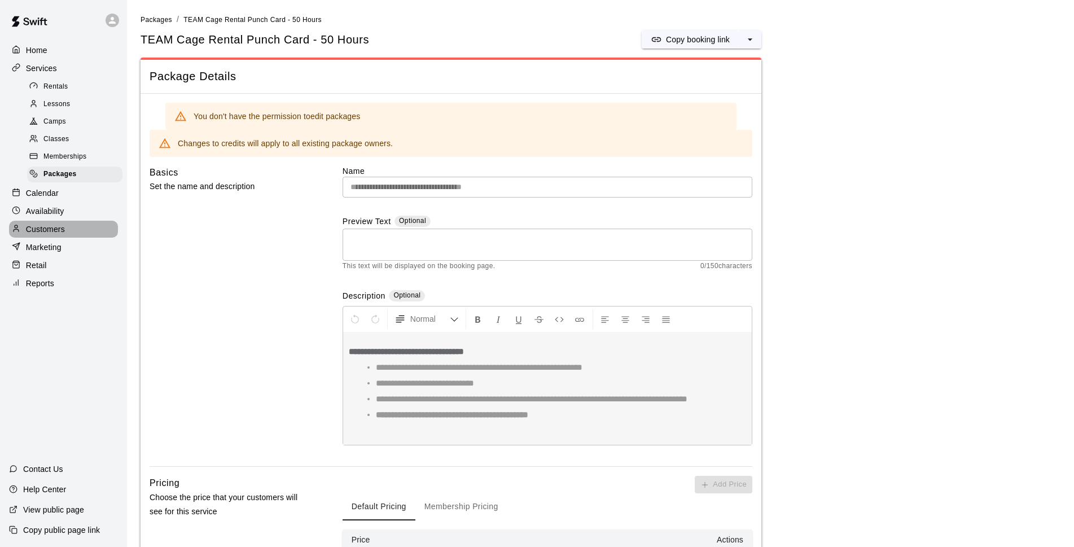
click at [63, 235] on p "Customers" at bounding box center [45, 229] width 39 height 11
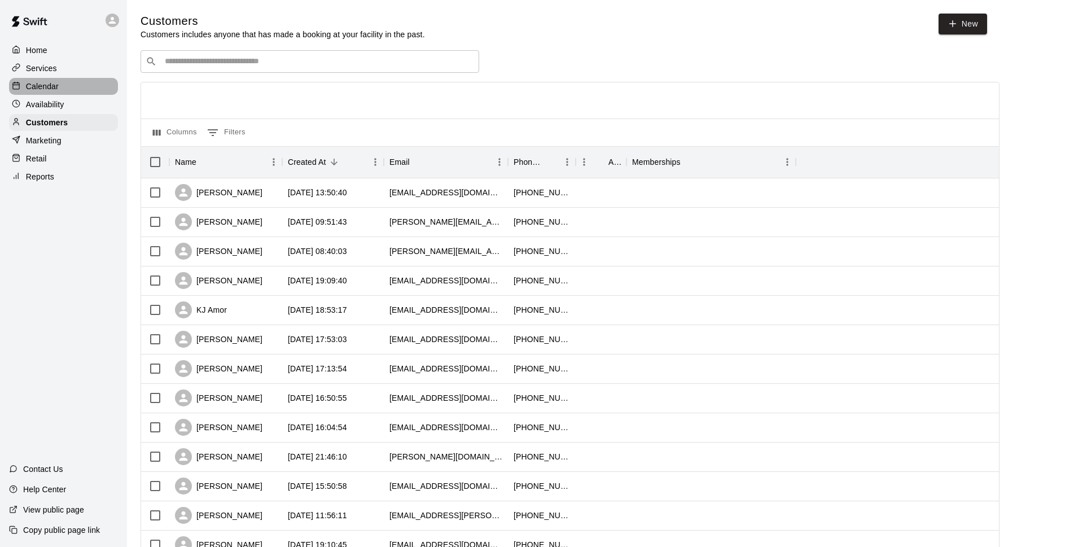
click at [47, 81] on div "Calendar" at bounding box center [63, 86] width 109 height 17
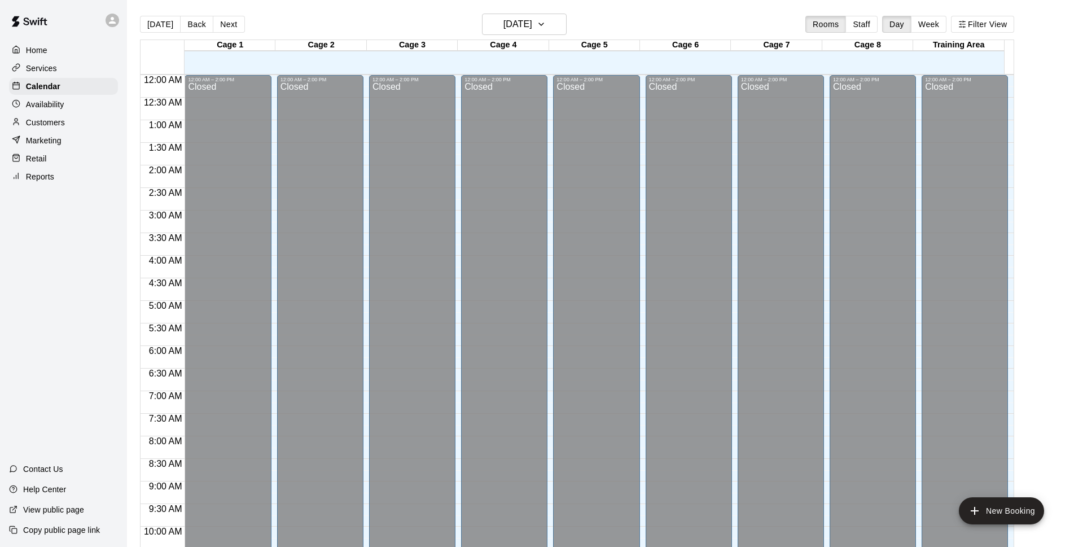
scroll to position [565, 0]
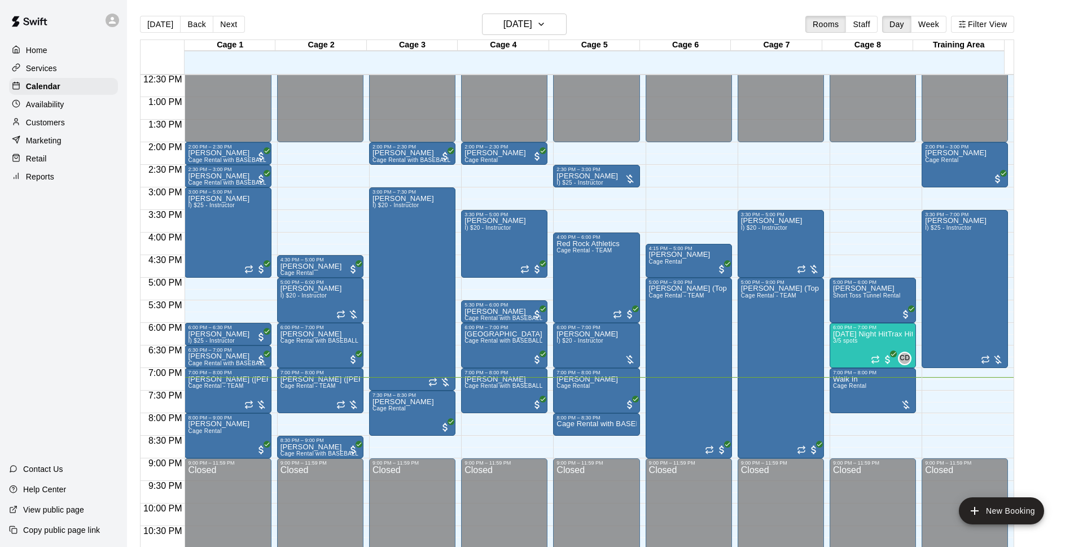
click at [51, 125] on p "Customers" at bounding box center [45, 122] width 39 height 11
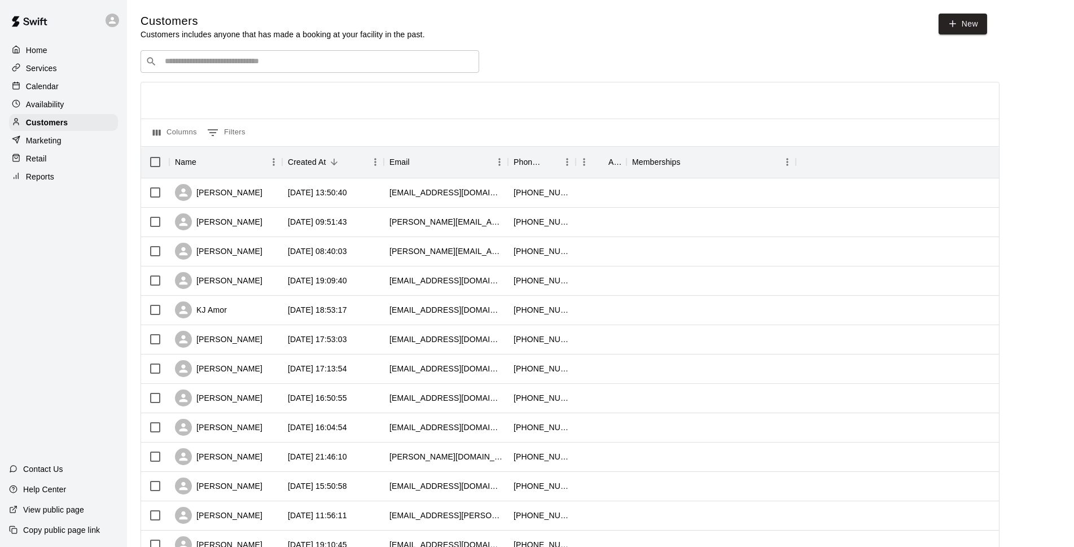
click at [195, 64] on input "Search customers by name or email" at bounding box center [317, 61] width 313 height 11
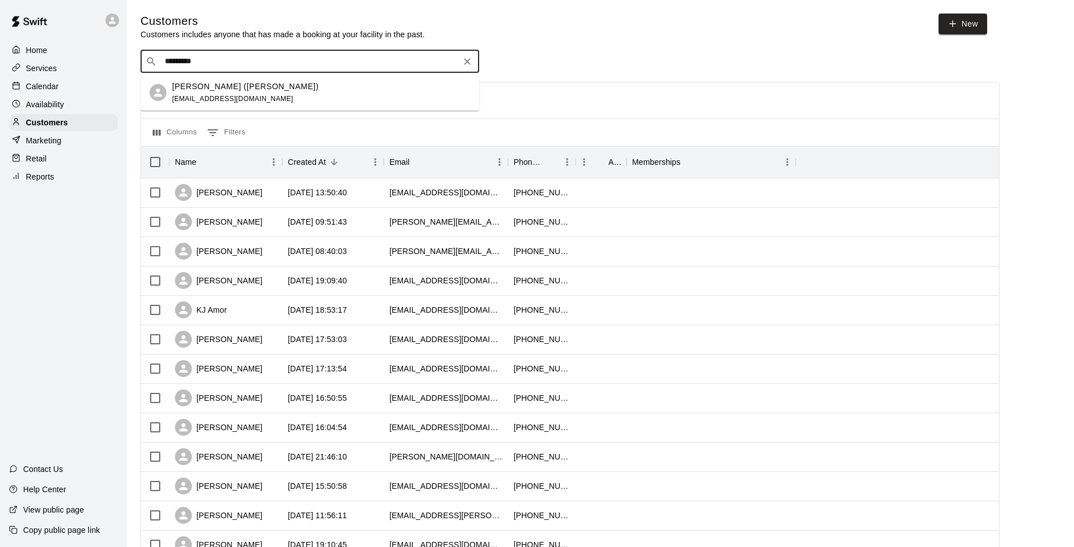
type input "**********"
click at [266, 79] on div "[PERSON_NAME] ([PERSON_NAME]) [EMAIL_ADDRESS][DOMAIN_NAME]" at bounding box center [310, 93] width 339 height 36
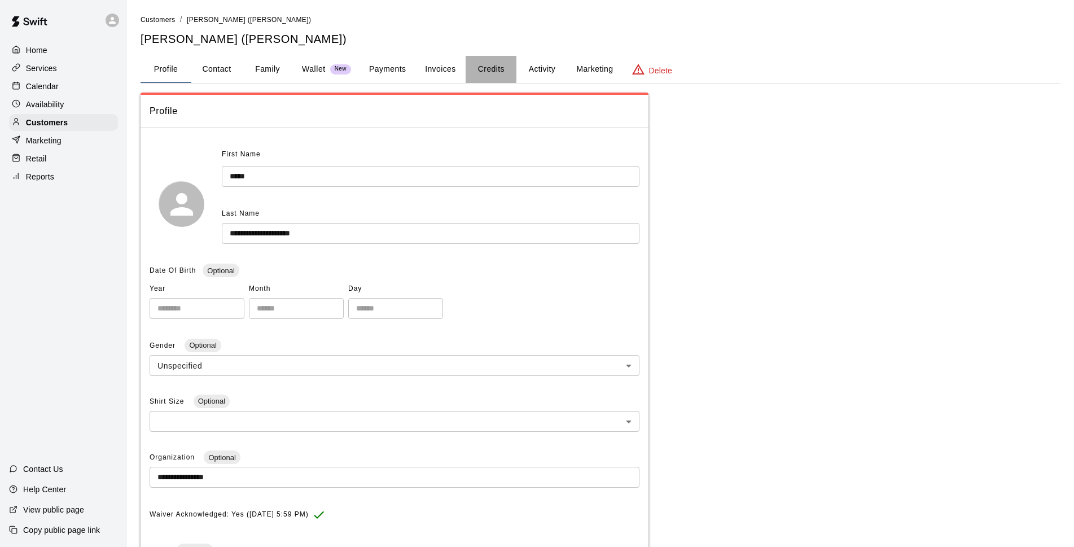
click at [500, 73] on button "Credits" at bounding box center [491, 69] width 51 height 27
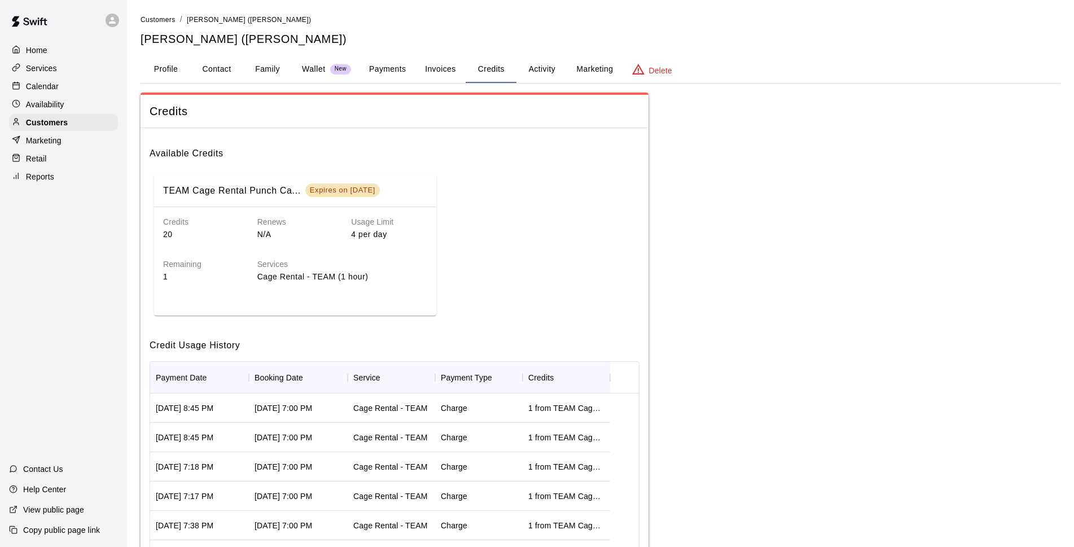
click at [64, 86] on div "Calendar" at bounding box center [63, 86] width 109 height 17
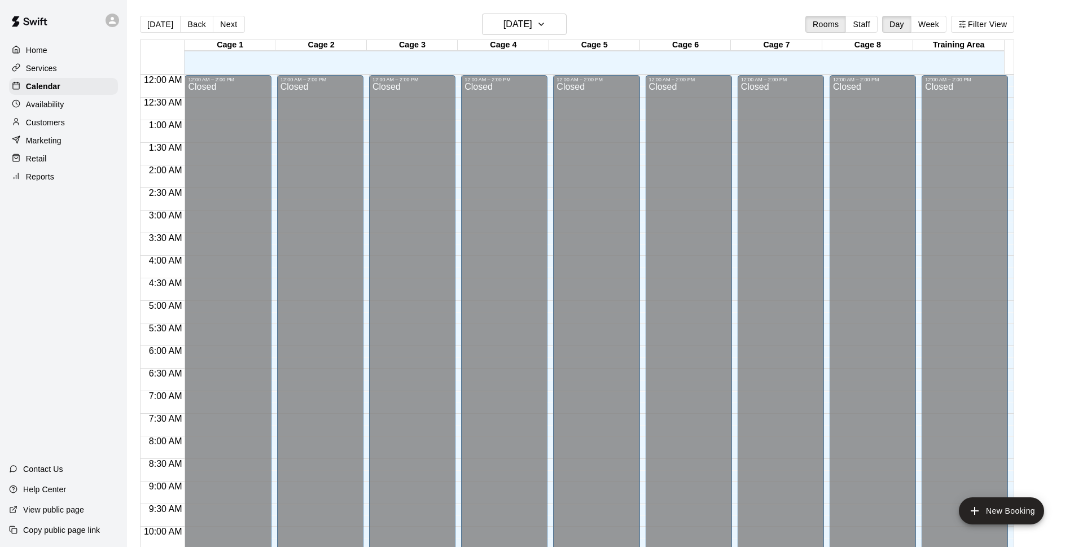
scroll to position [565, 0]
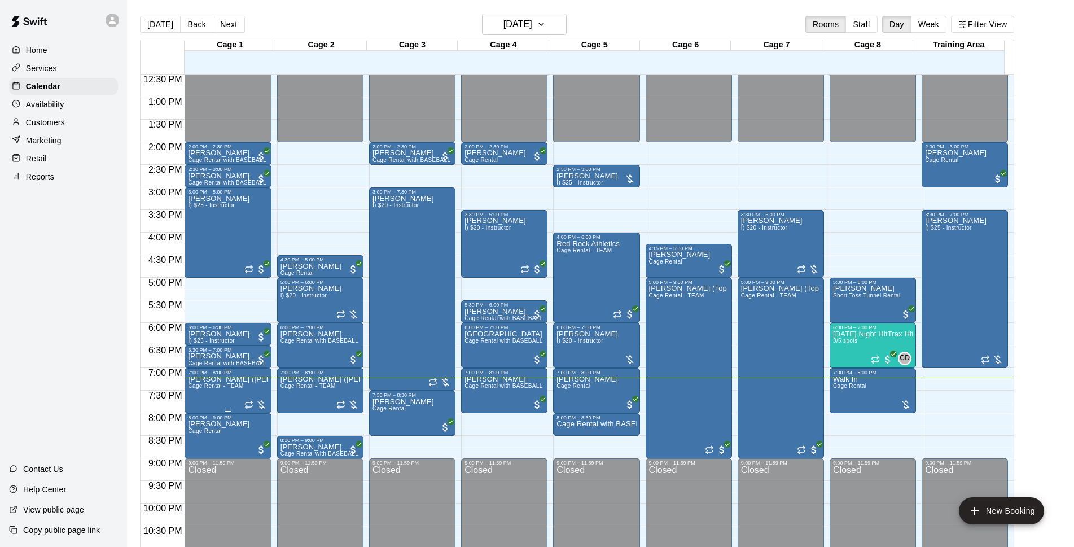
click at [242, 379] on p "[PERSON_NAME] ([PERSON_NAME])" at bounding box center [228, 379] width 80 height 0
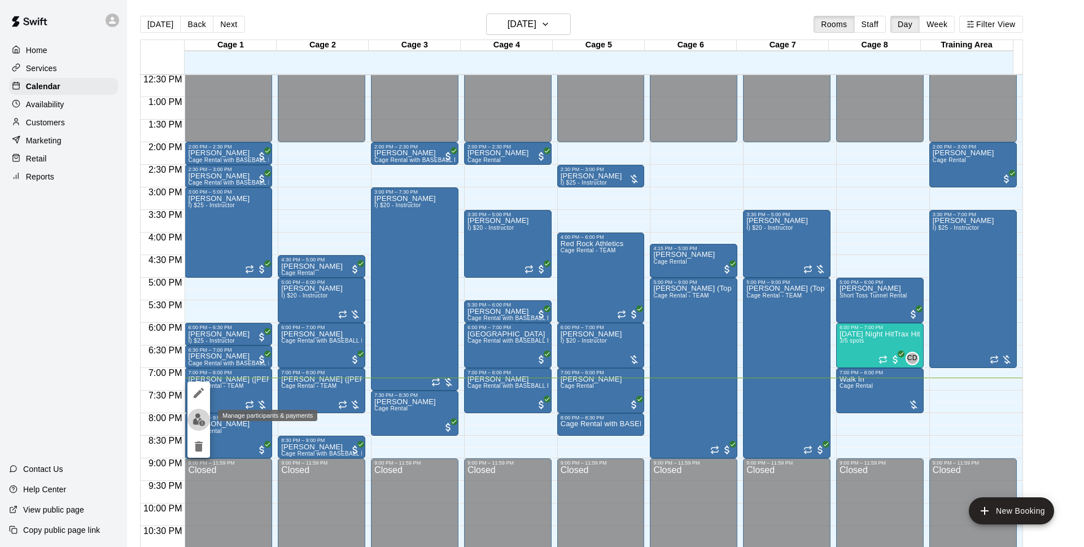
click at [194, 422] on img "edit" at bounding box center [198, 419] width 13 height 13
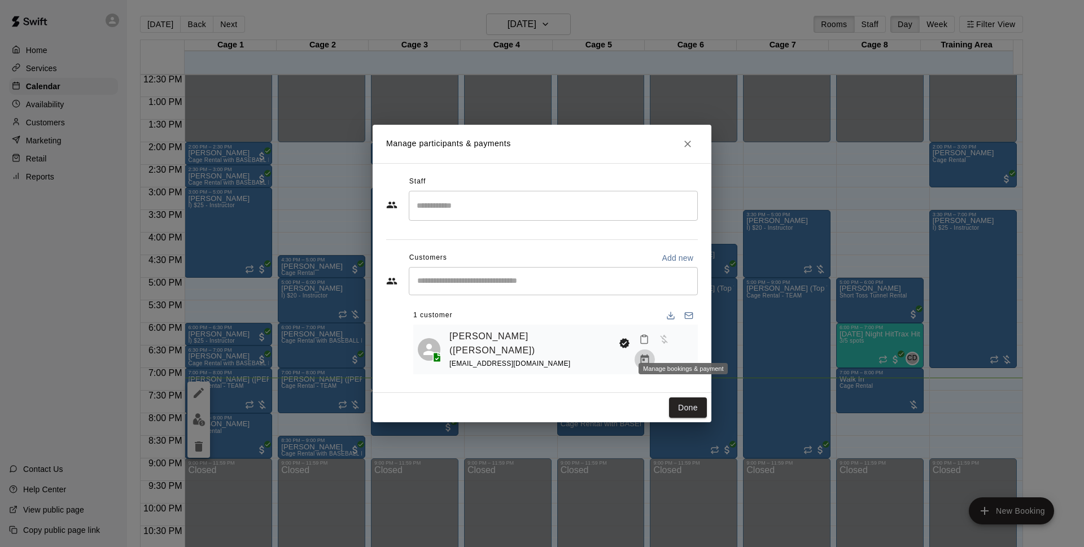
click at [655, 349] on button "Manage bookings & payment" at bounding box center [644, 359] width 20 height 20
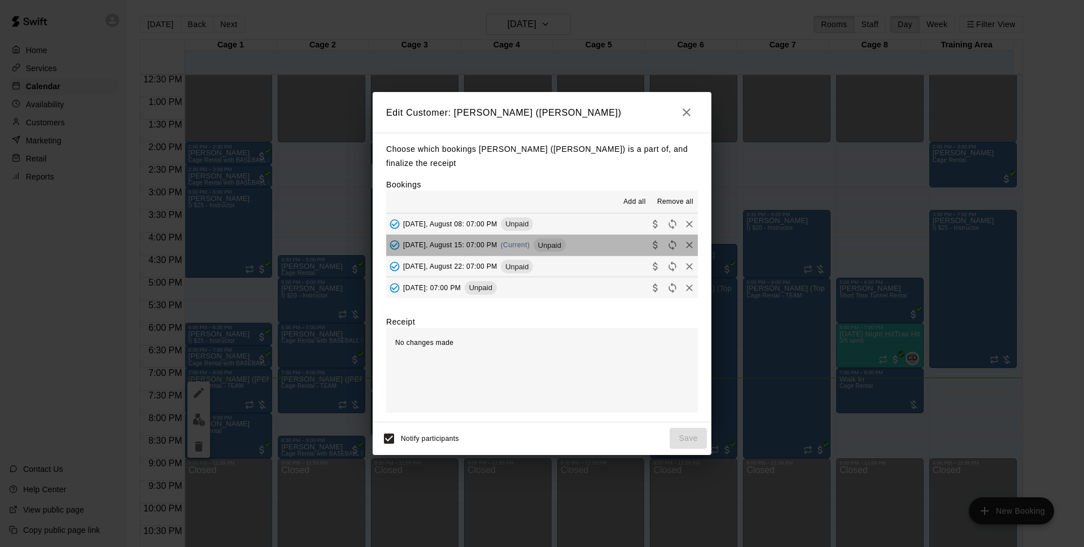
click at [549, 248] on span "Unpaid" at bounding box center [549, 245] width 32 height 8
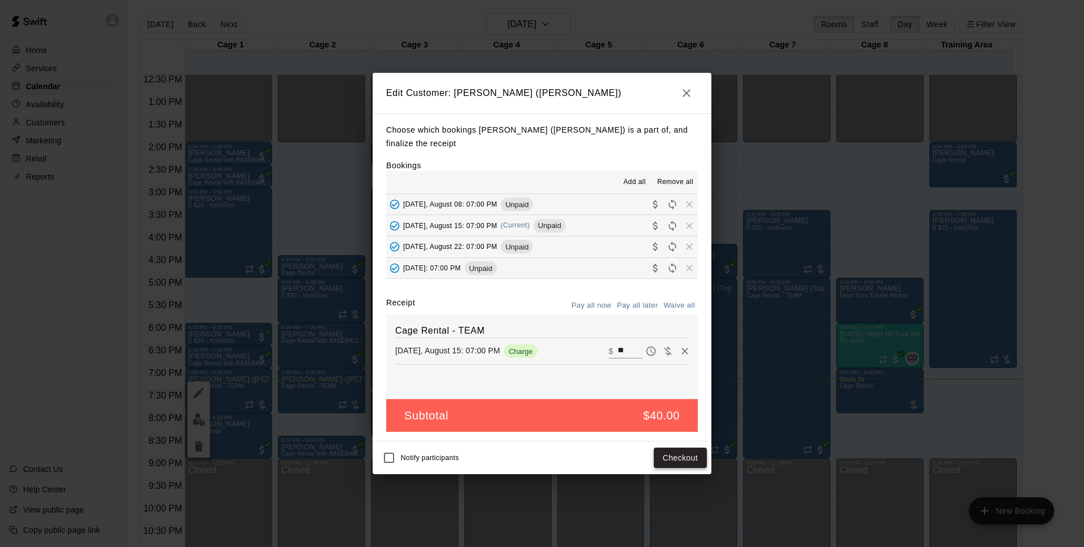
click at [683, 462] on button "Checkout" at bounding box center [680, 458] width 53 height 21
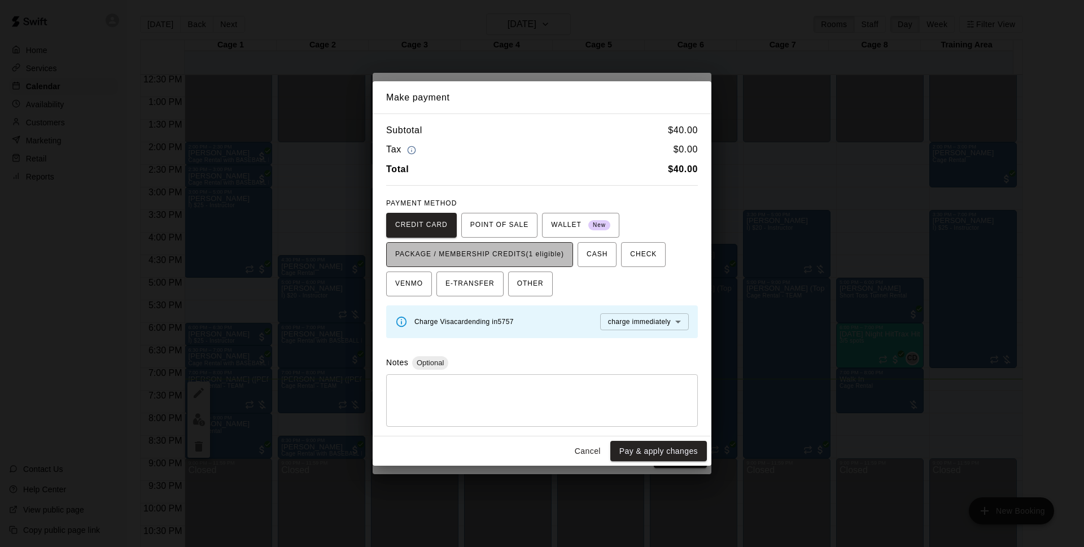
click at [558, 257] on span "PACKAGE / MEMBERSHIP CREDITS (1 eligible)" at bounding box center [479, 255] width 169 height 18
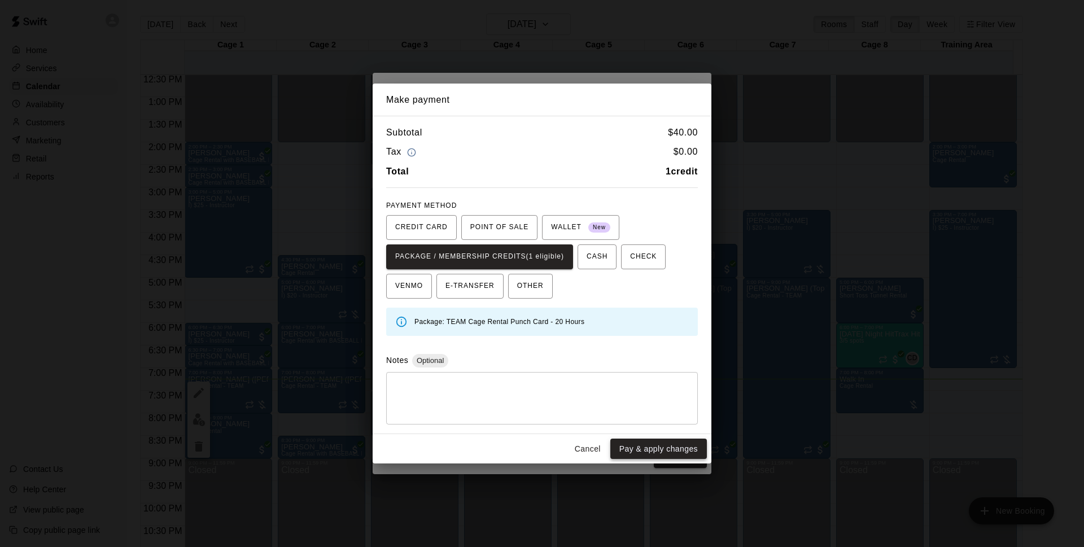
click at [630, 451] on button "Pay & apply changes" at bounding box center [658, 449] width 97 height 21
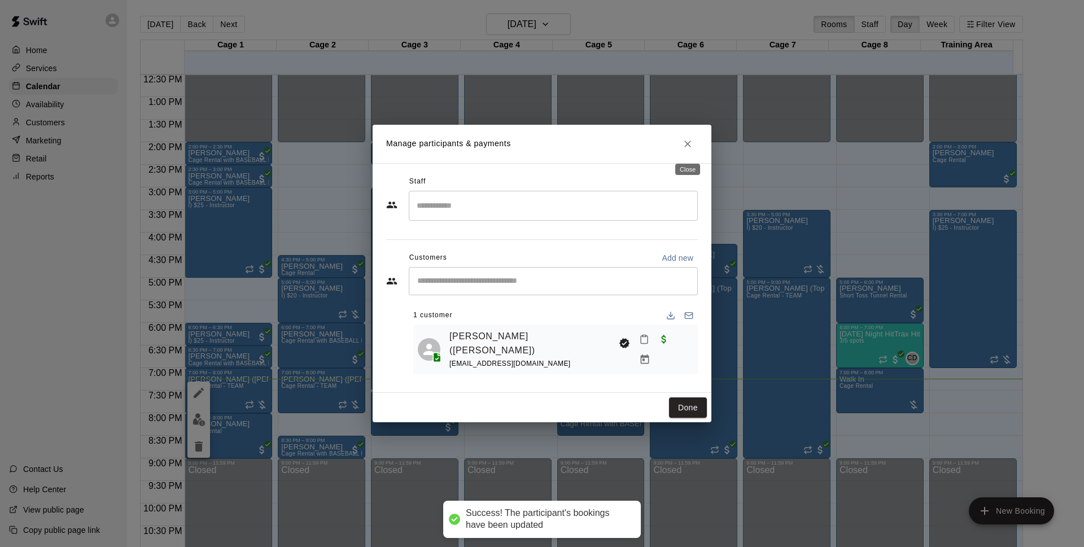
click at [692, 138] on button "Close" at bounding box center [687, 144] width 20 height 20
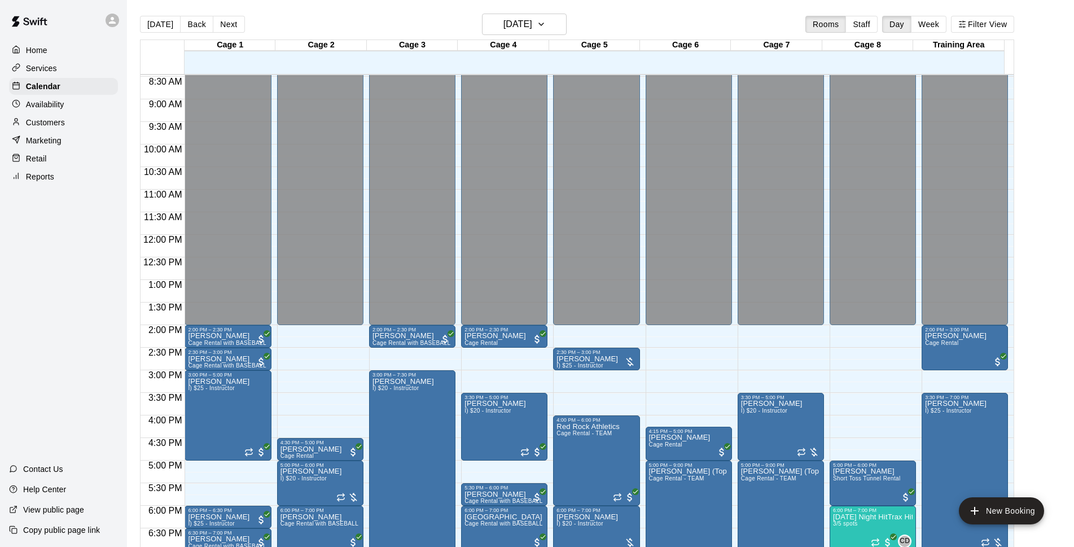
scroll to position [527, 0]
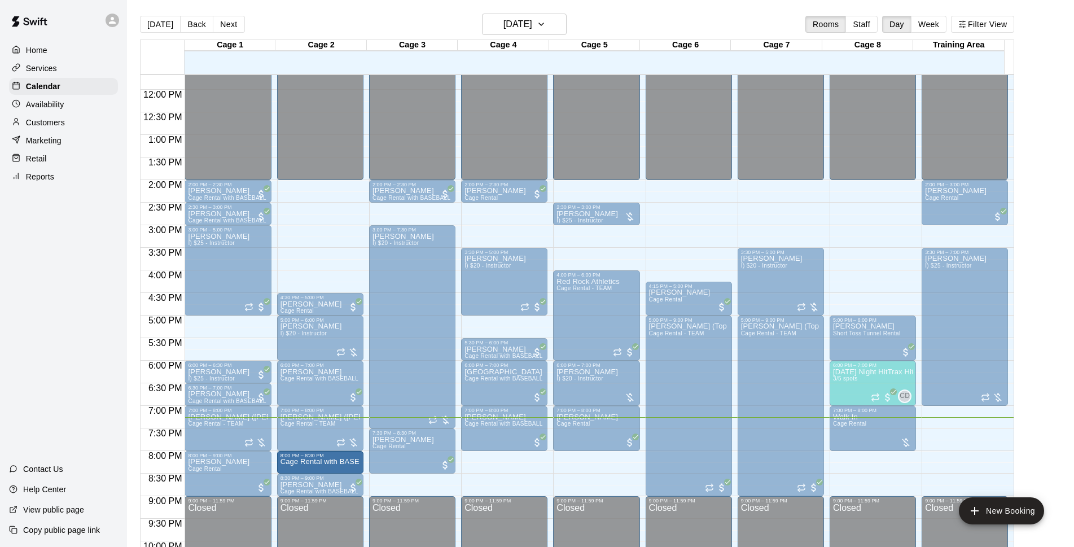
drag, startPoint x: 576, startPoint y: 462, endPoint x: 341, endPoint y: 472, distance: 234.5
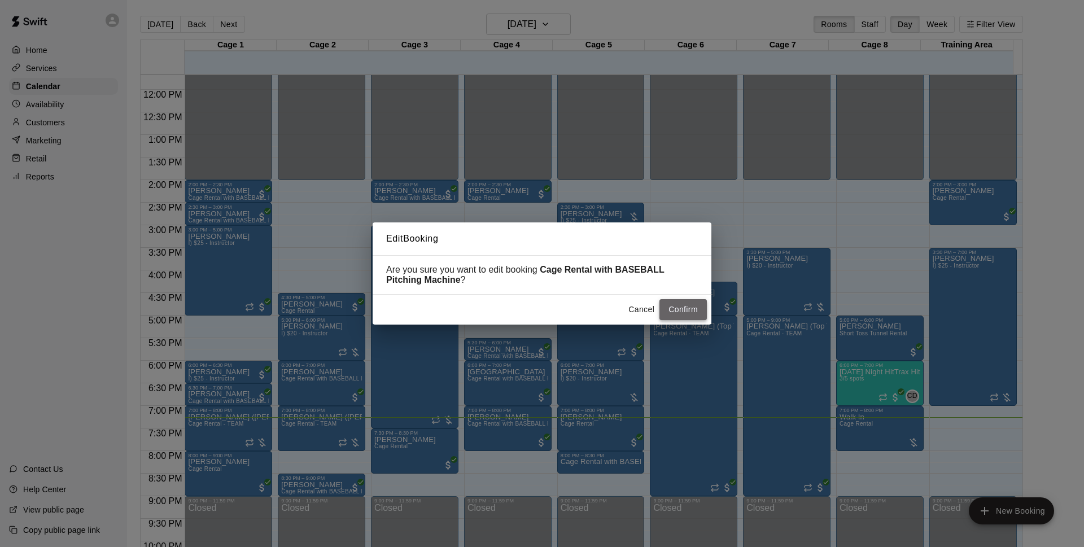
click at [692, 311] on button "Confirm" at bounding box center [682, 309] width 47 height 21
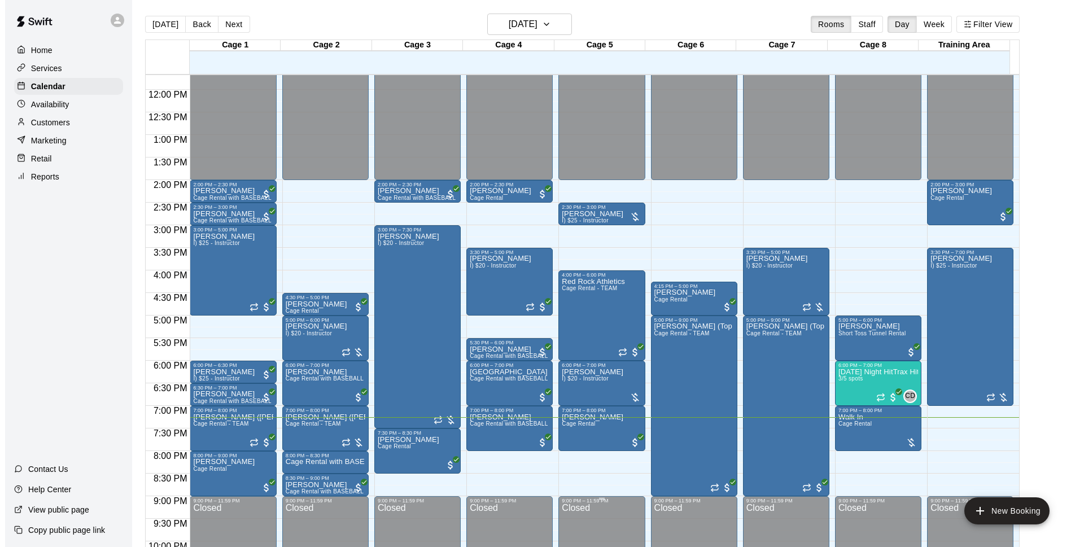
scroll to position [600, 0]
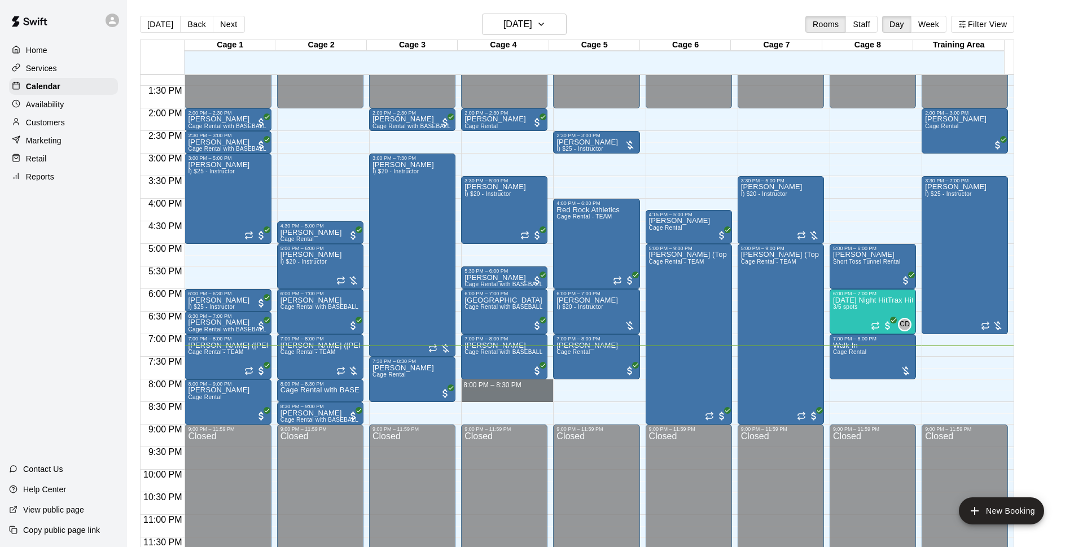
drag, startPoint x: 464, startPoint y: 383, endPoint x: 470, endPoint y: 399, distance: 16.8
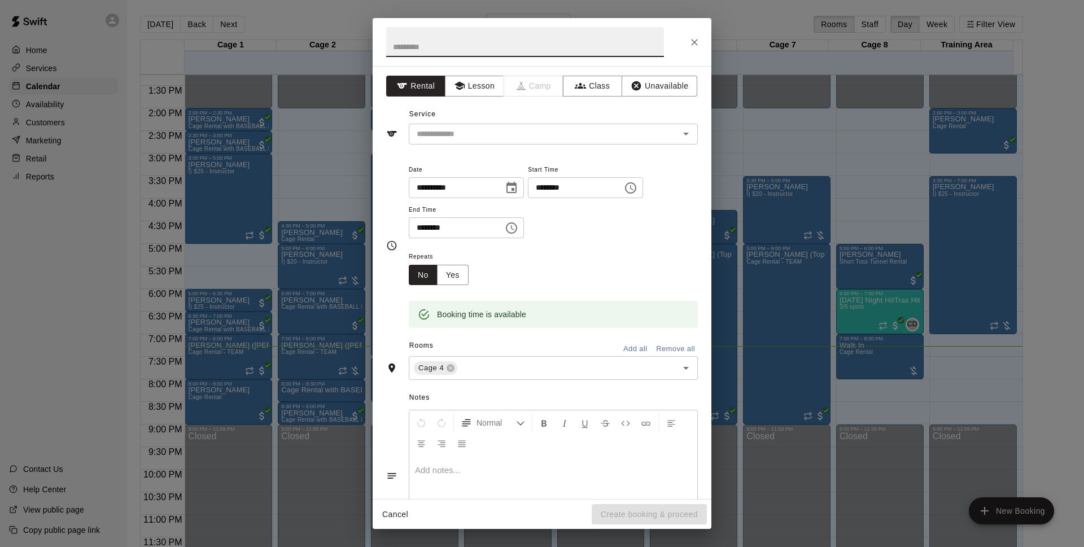
scroll to position [63, 0]
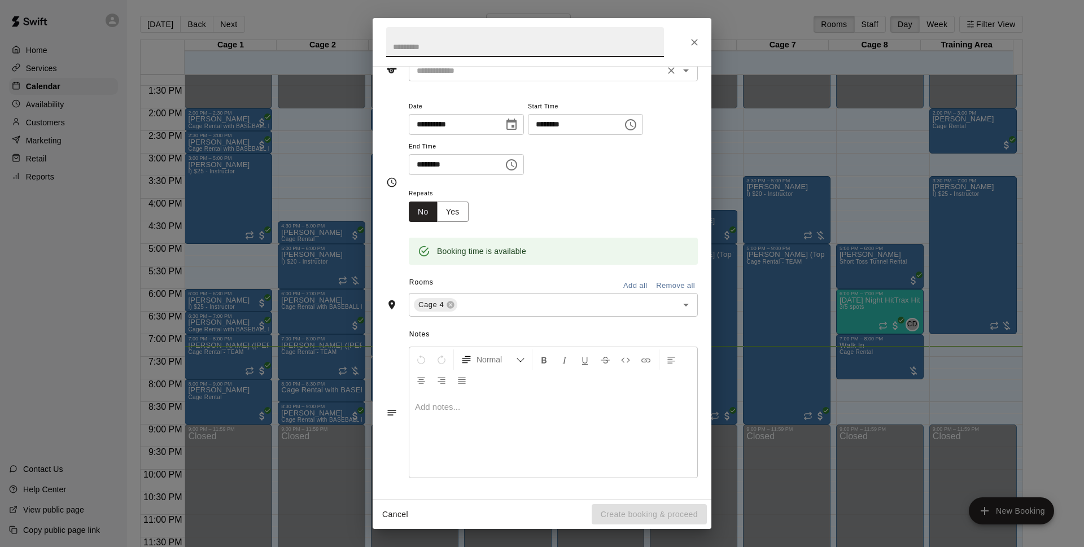
click at [614, 74] on input "text" at bounding box center [536, 71] width 249 height 14
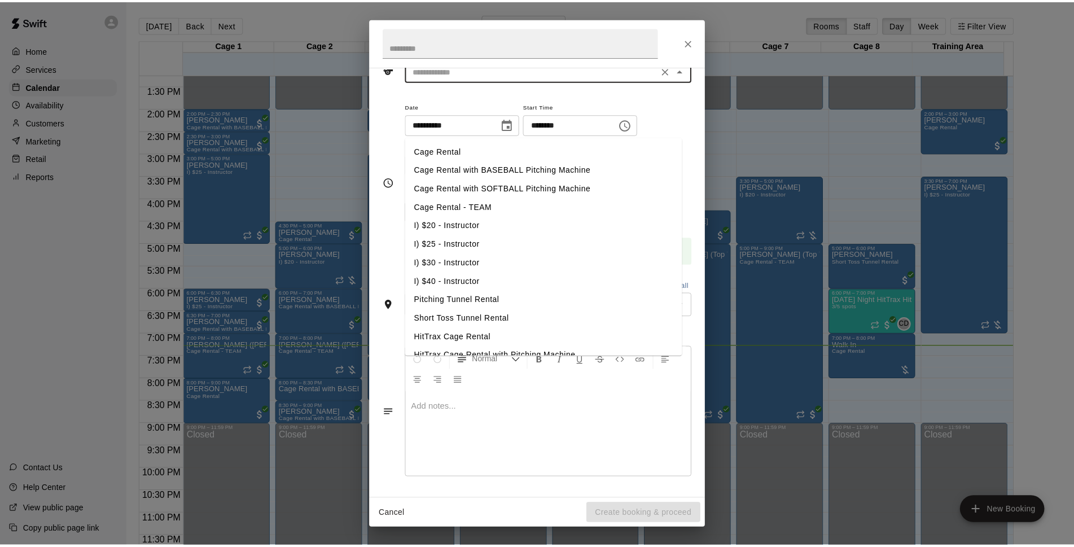
scroll to position [0, 0]
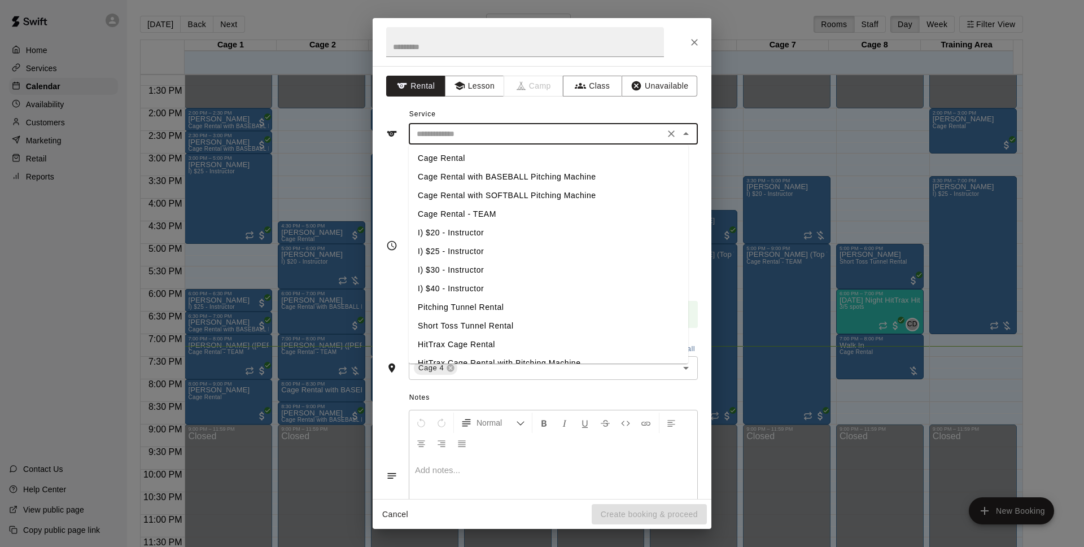
click at [503, 159] on li "Cage Rental" at bounding box center [548, 158] width 279 height 19
type input "**********"
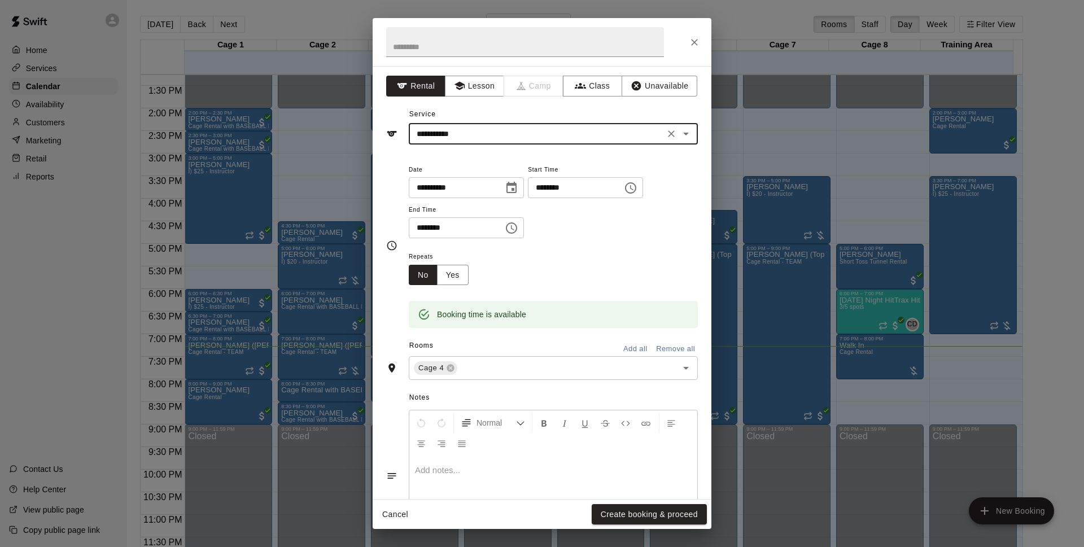
click at [585, 136] on input "**********" at bounding box center [536, 134] width 249 height 14
click at [687, 39] on button "Close" at bounding box center [694, 42] width 20 height 20
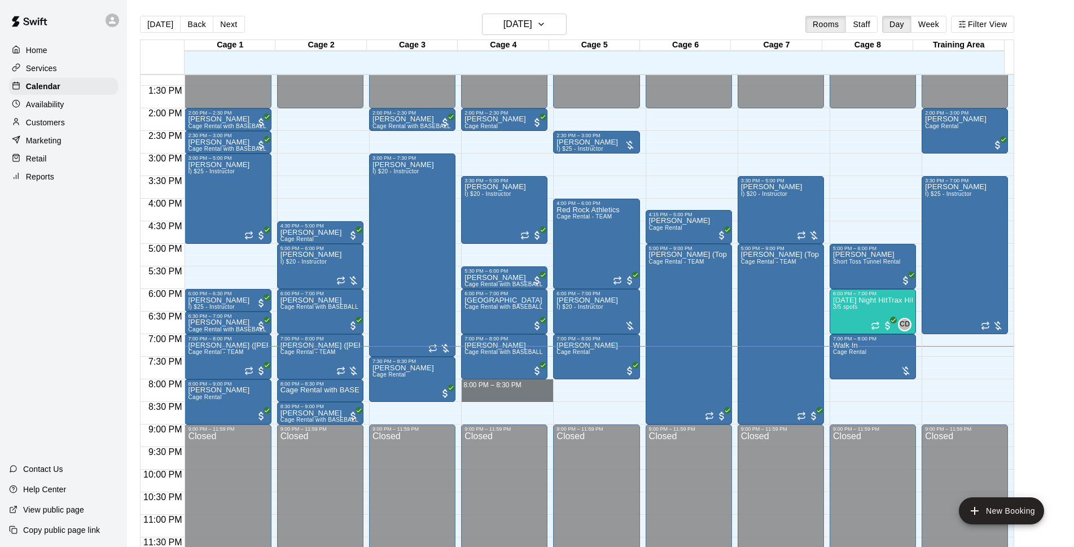
drag, startPoint x: 475, startPoint y: 380, endPoint x: 476, endPoint y: 391, distance: 10.8
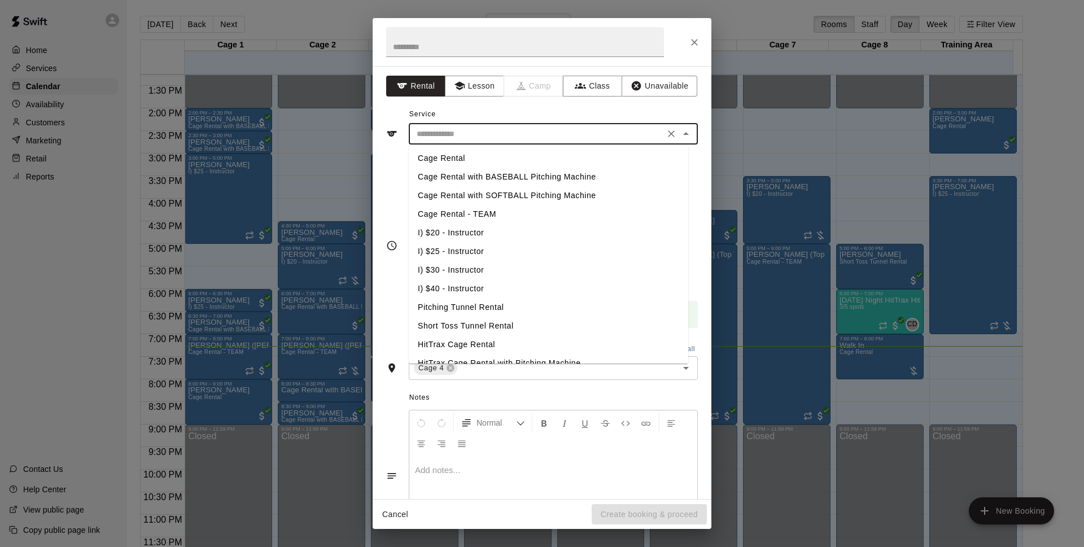
click at [497, 139] on input "text" at bounding box center [536, 134] width 249 height 14
click at [531, 177] on li "Cage Rental with BASEBALL Pitching Machine" at bounding box center [548, 177] width 279 height 19
type input "**********"
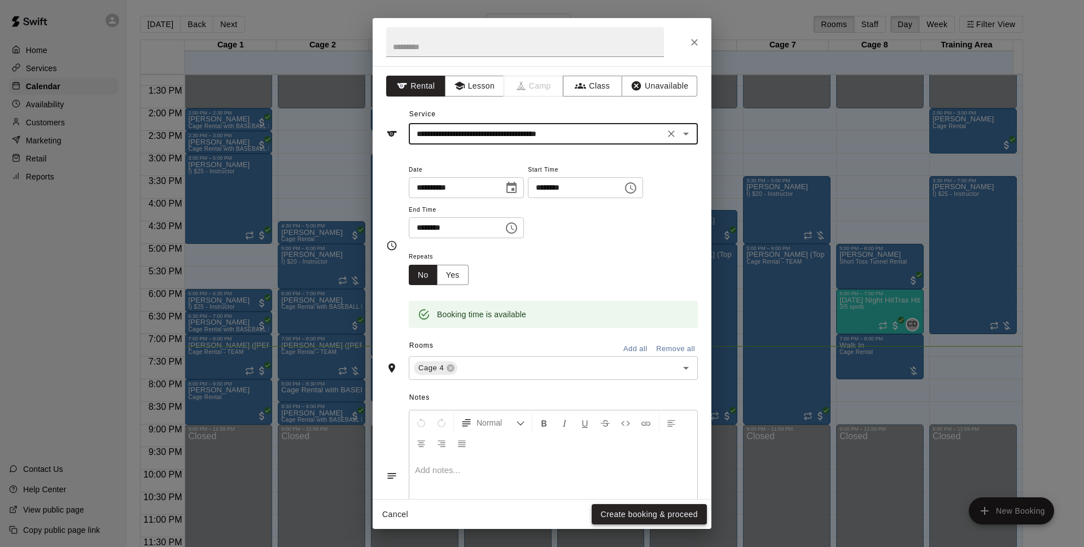
click at [685, 506] on button "Create booking & proceed" at bounding box center [649, 514] width 115 height 21
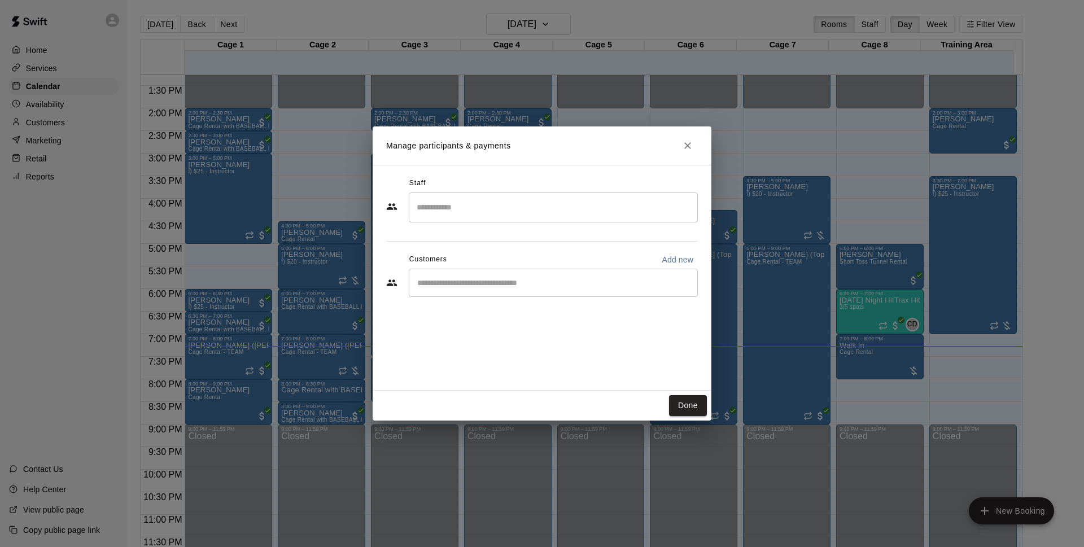
click at [472, 290] on div "​" at bounding box center [553, 283] width 289 height 28
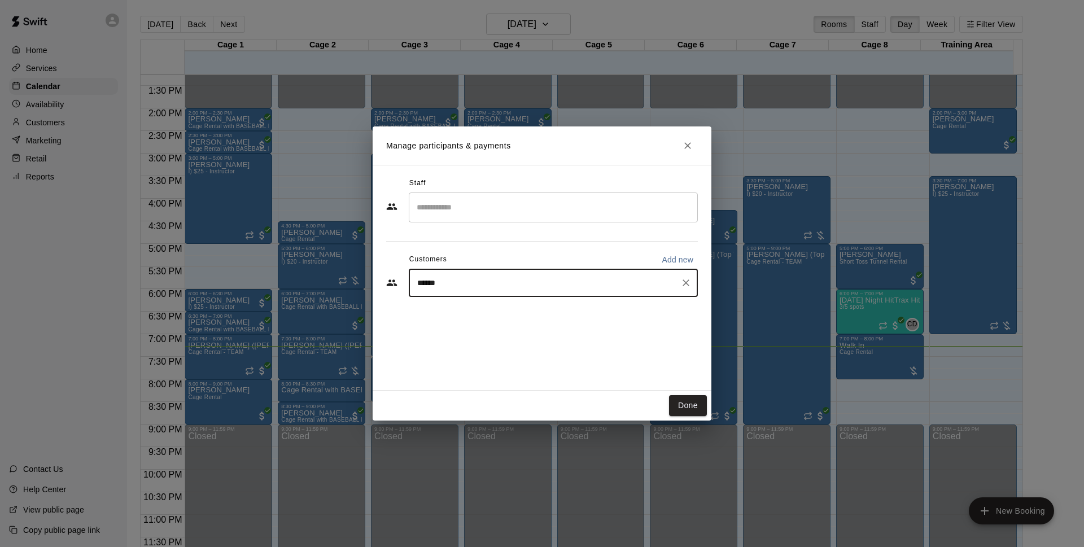
type input "*******"
click at [474, 302] on div "Walk In [EMAIL_ADDRESS][DOMAIN_NAME]" at bounding box center [553, 315] width 289 height 36
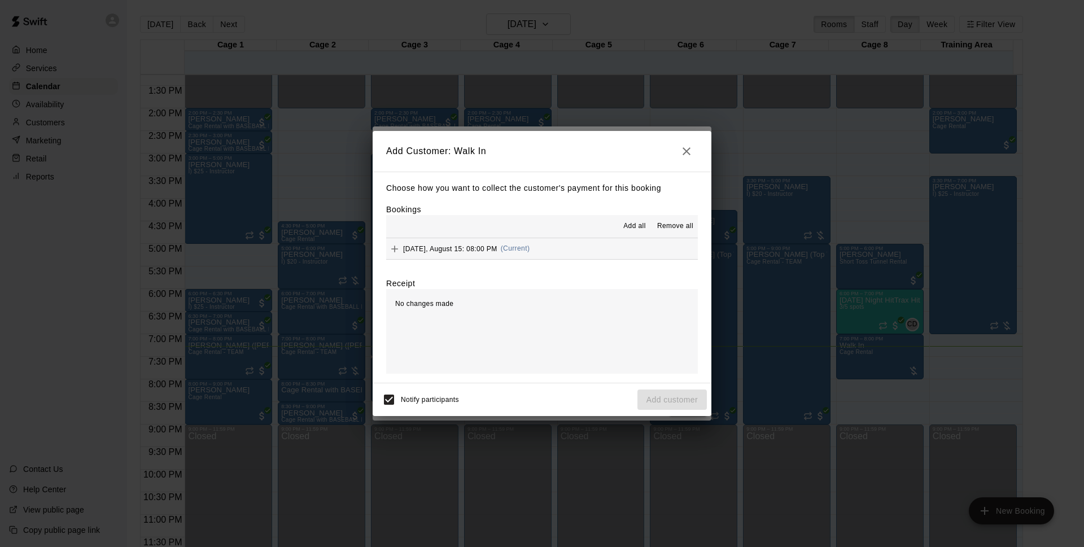
click at [558, 246] on button "[DATE], August 15: 08:00 PM (Current)" at bounding box center [542, 248] width 312 height 21
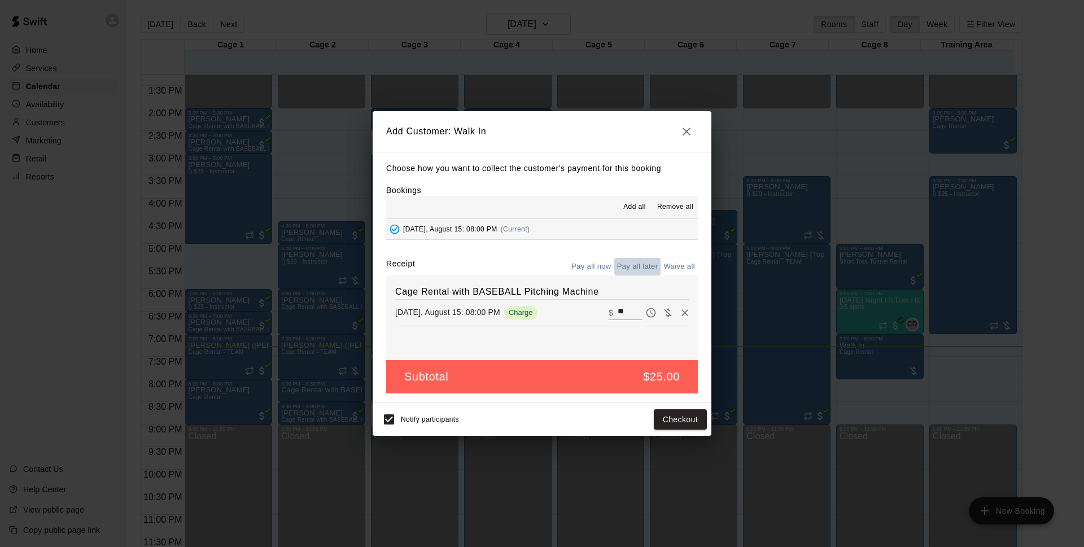
click at [639, 272] on button "Pay all later" at bounding box center [637, 266] width 47 height 17
click at [655, 427] on button "Add customer" at bounding box center [671, 419] width 69 height 21
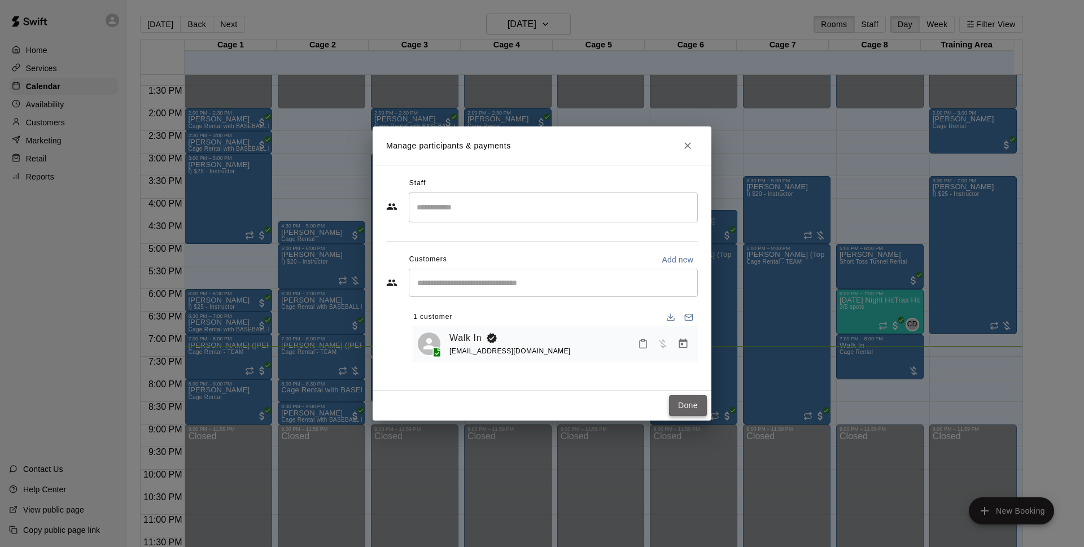
click at [698, 400] on button "Done" at bounding box center [688, 405] width 38 height 21
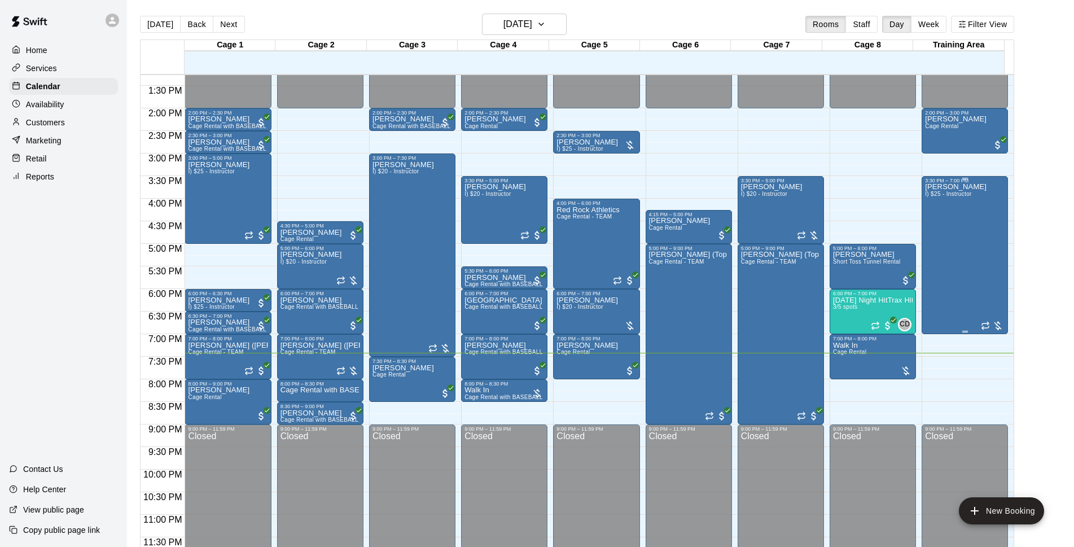
click at [997, 260] on div "Michael Blazek I) $25 - Instructor" at bounding box center [965, 456] width 80 height 547
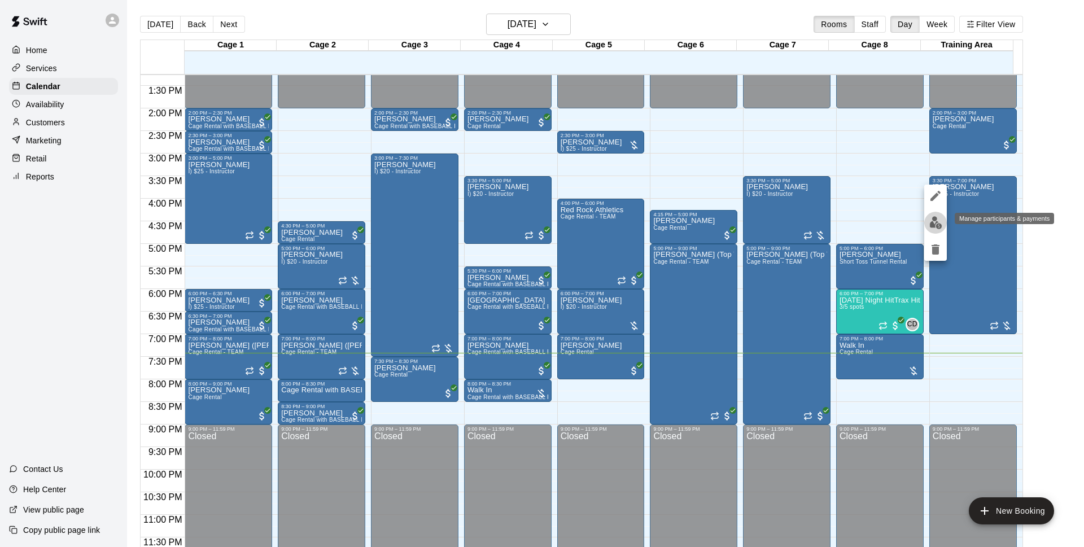
click at [942, 225] on button "edit" at bounding box center [935, 223] width 23 height 22
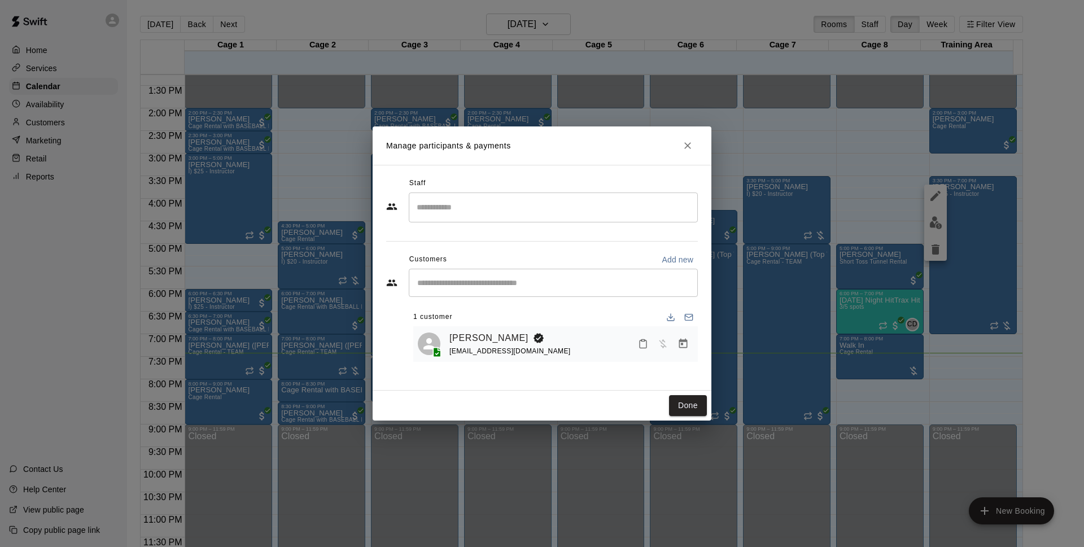
click at [691, 347] on button "Manage bookings & payment" at bounding box center [683, 344] width 20 height 20
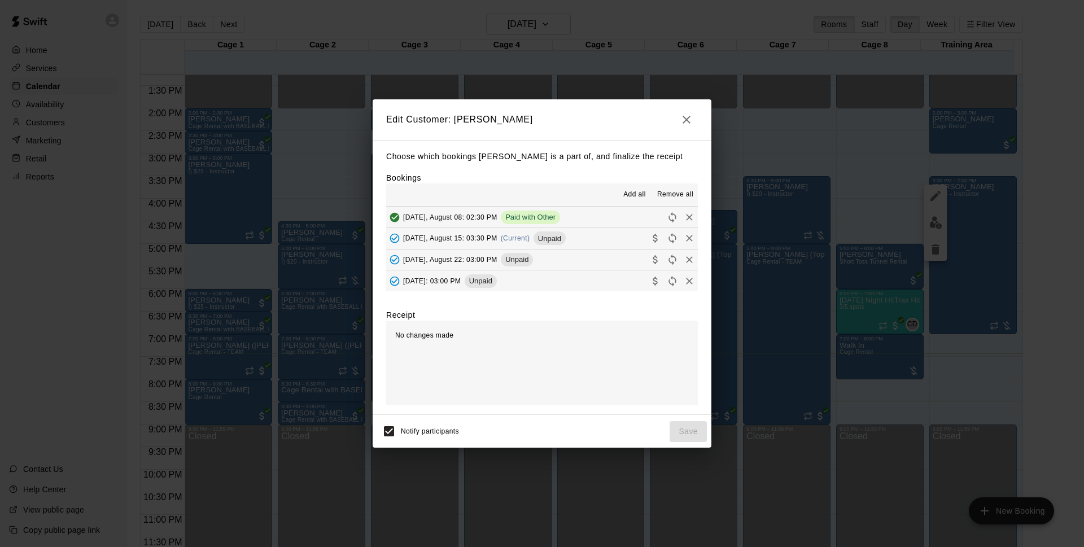
click at [592, 243] on button "[DATE], August 15: 03:30 PM (Current) Unpaid" at bounding box center [542, 238] width 312 height 21
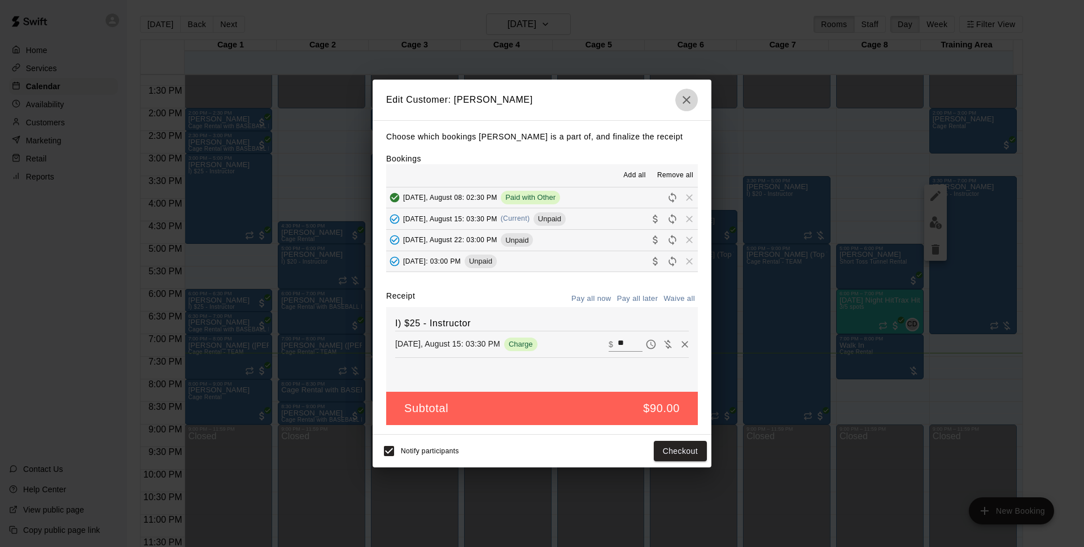
click at [688, 97] on icon "button" at bounding box center [686, 100] width 8 height 8
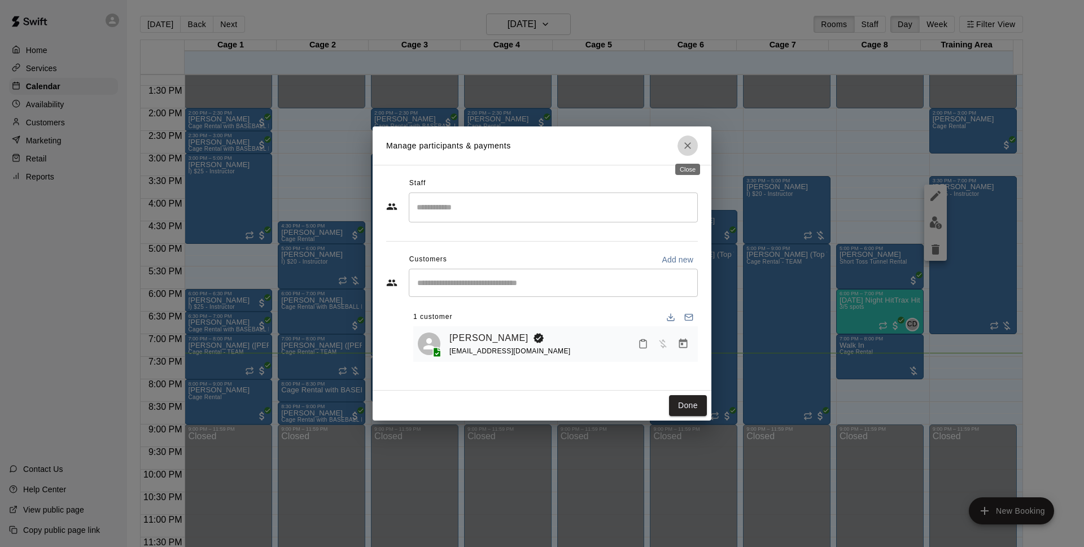
click at [687, 144] on icon "Close" at bounding box center [687, 145] width 11 height 11
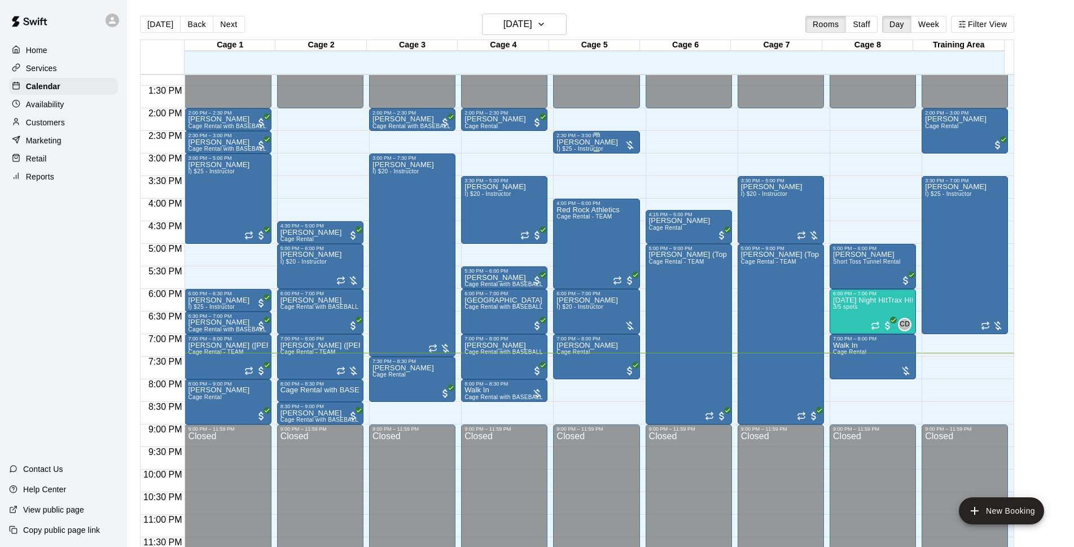
click at [602, 142] on p "[PERSON_NAME]" at bounding box center [588, 142] width 62 height 0
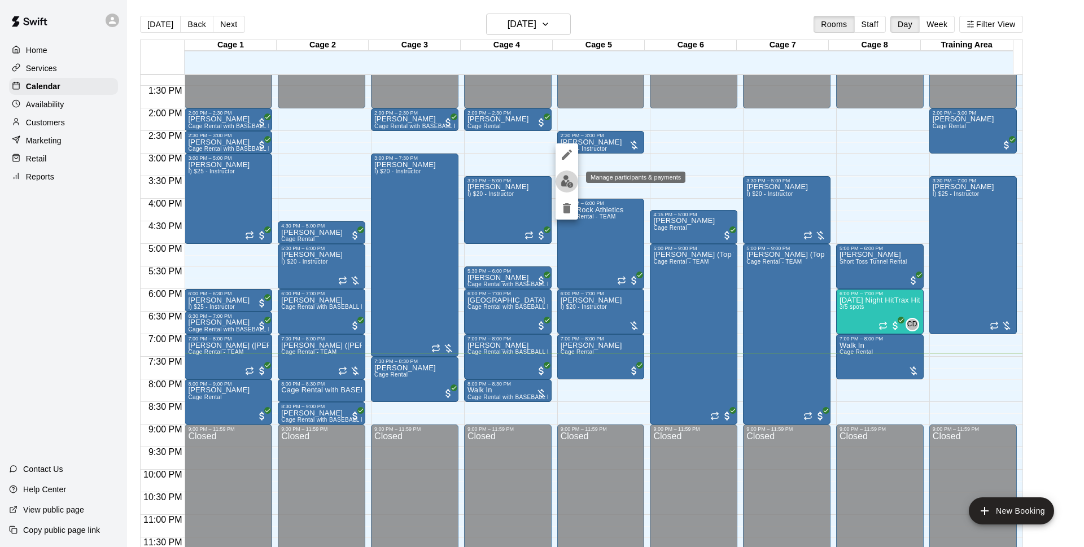
click at [567, 173] on button "edit" at bounding box center [566, 181] width 23 height 22
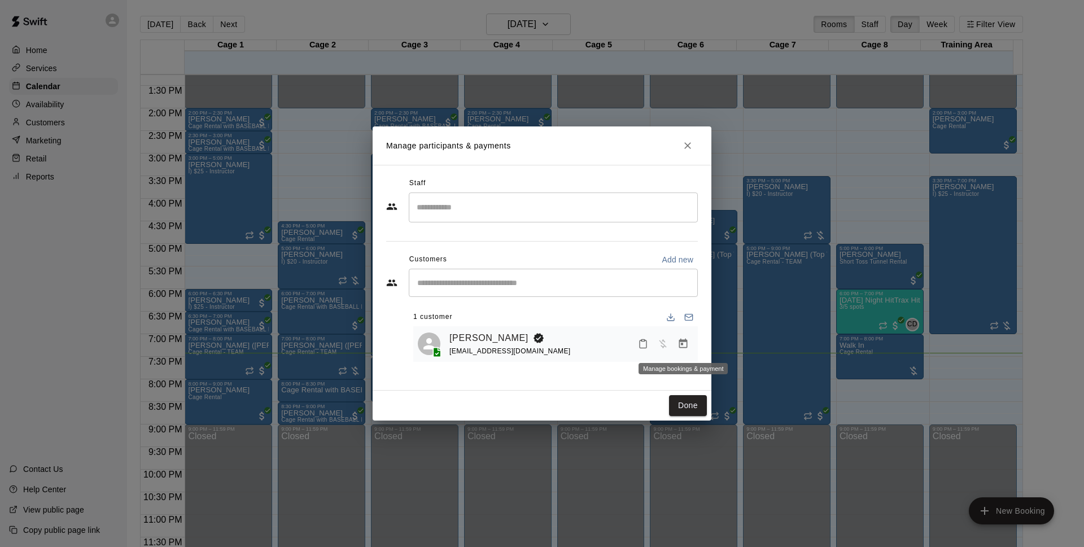
click at [689, 348] on button "Manage bookings & payment" at bounding box center [683, 344] width 20 height 20
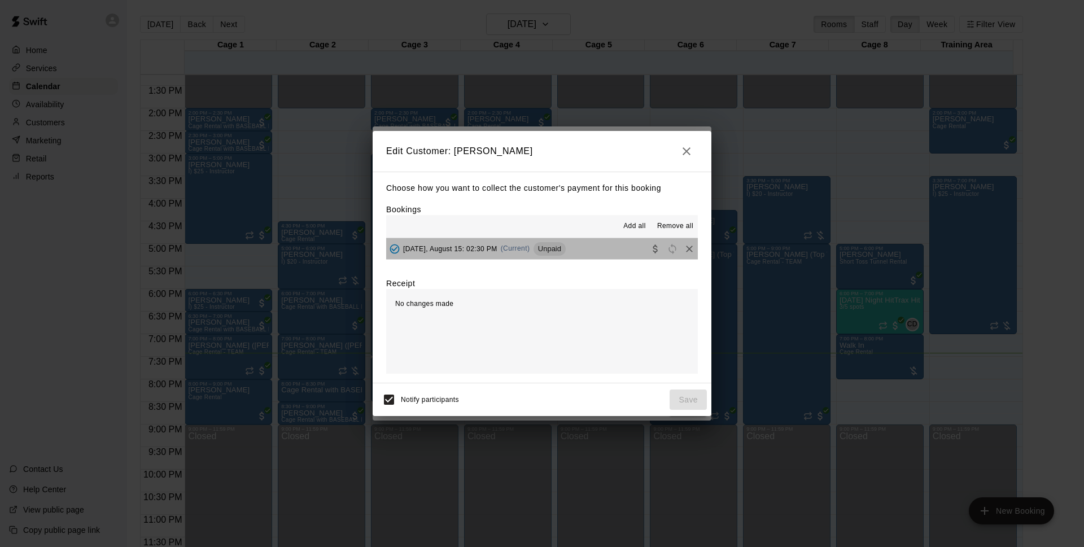
click at [606, 255] on button "Friday, August 15: 02:30 PM (Current) Unpaid" at bounding box center [542, 248] width 312 height 21
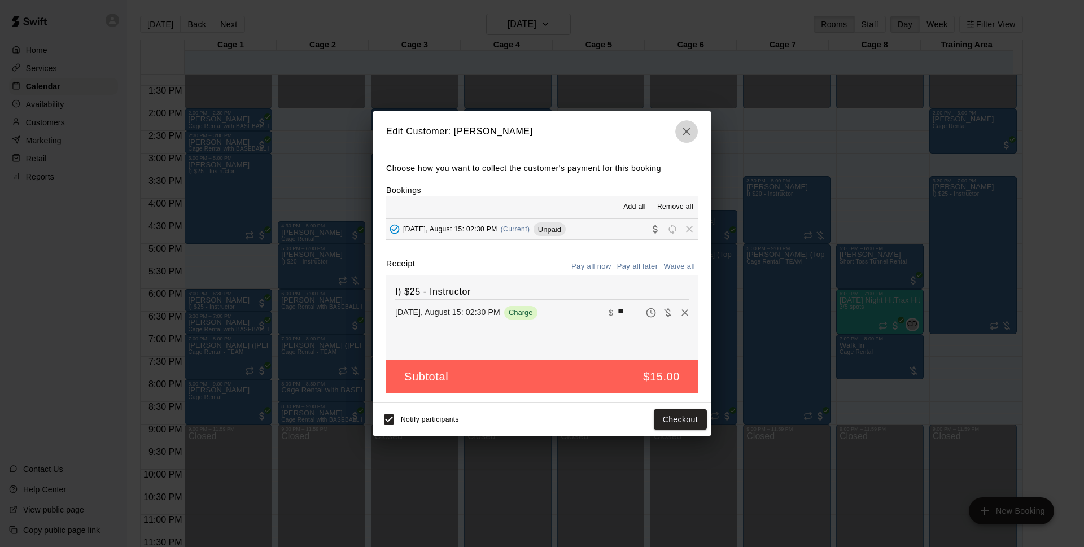
click at [686, 130] on icon "button" at bounding box center [686, 132] width 8 height 8
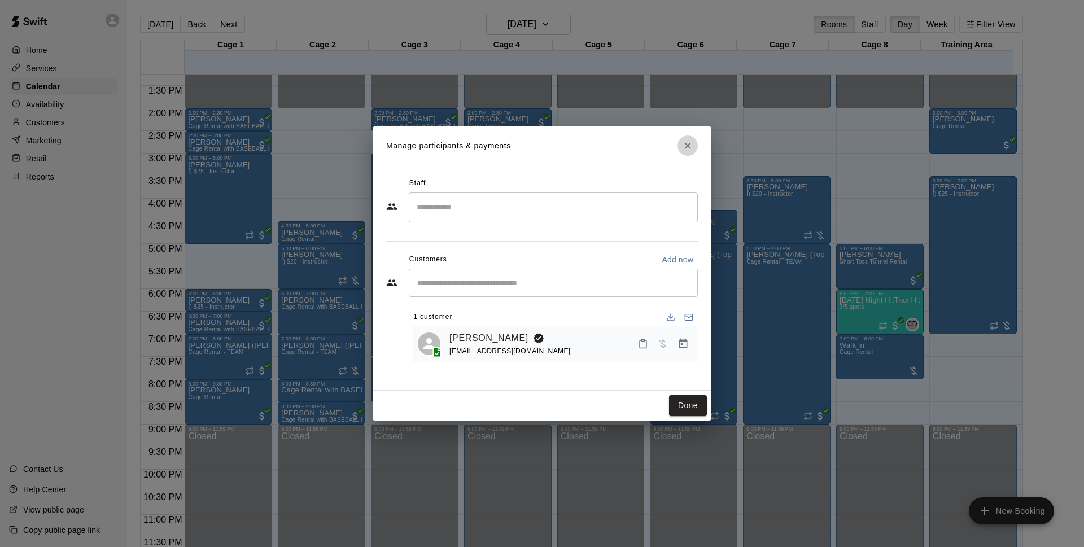
click at [687, 144] on icon "Close" at bounding box center [687, 145] width 11 height 11
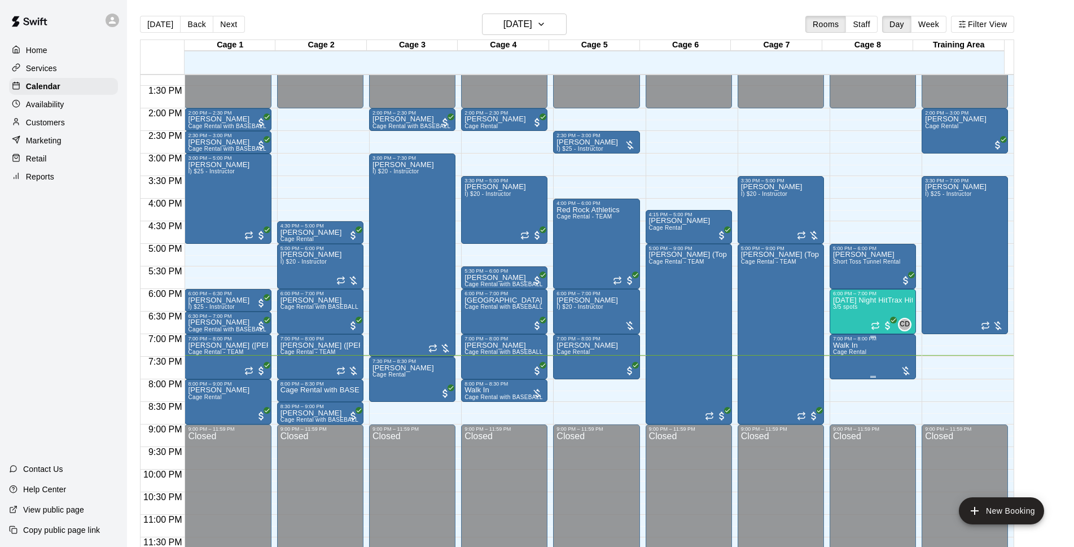
click at [858, 355] on span "Cage Rental" at bounding box center [849, 352] width 33 height 6
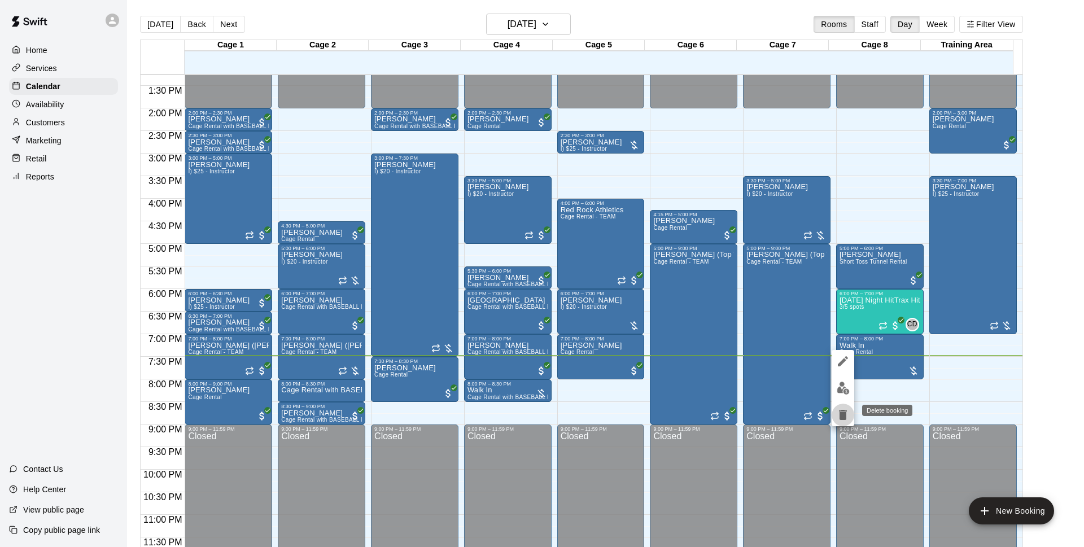
click at [847, 405] on button "delete" at bounding box center [842, 415] width 23 height 23
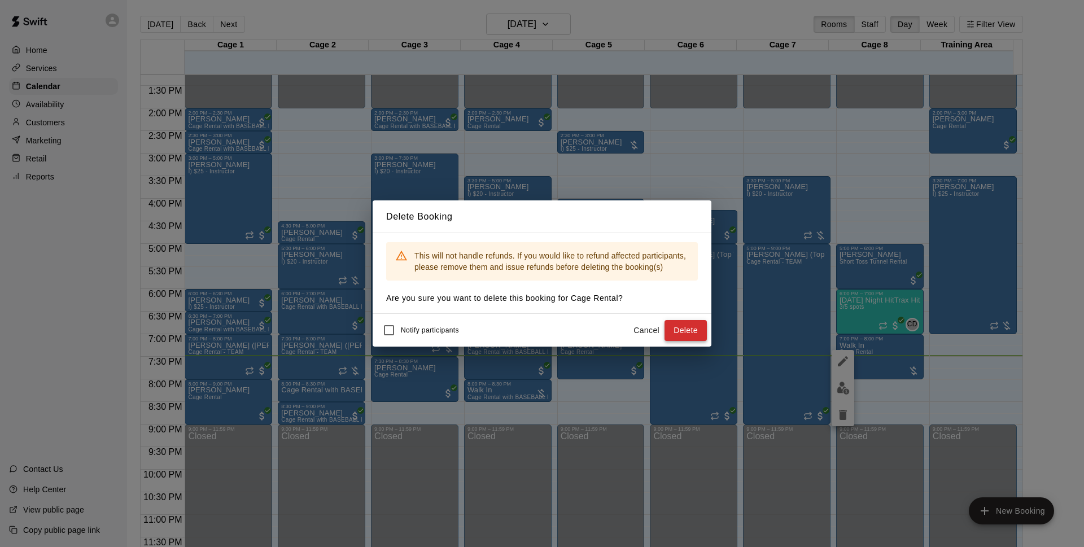
click at [668, 329] on button "Delete" at bounding box center [685, 330] width 42 height 21
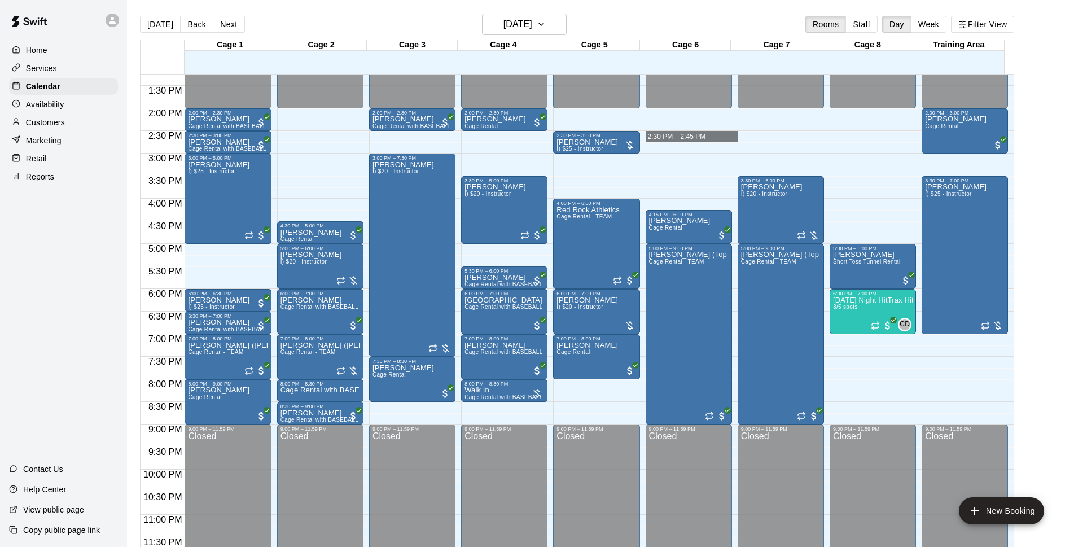
drag, startPoint x: 650, startPoint y: 135, endPoint x: 663, endPoint y: 134, distance: 13.6
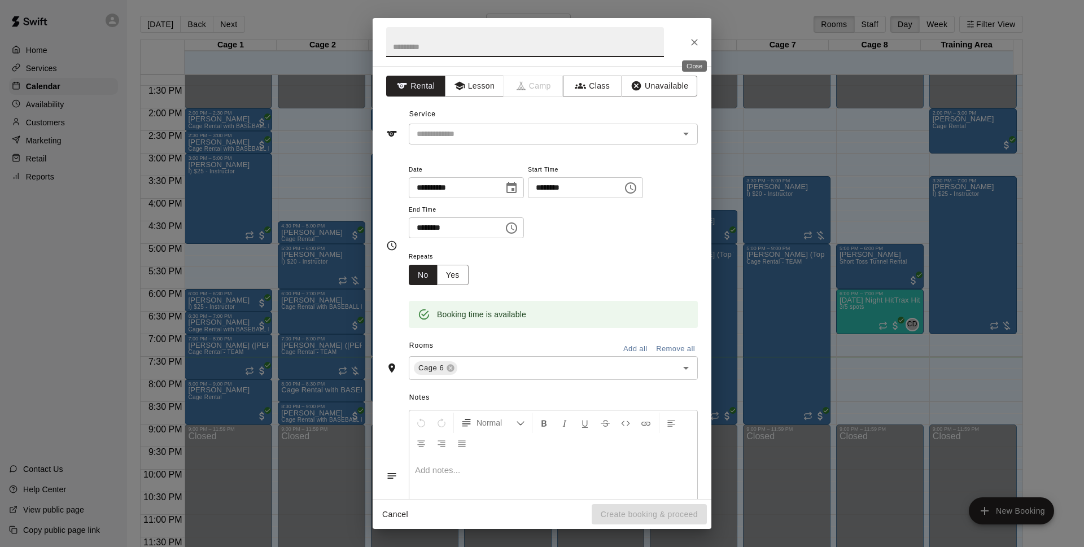
click at [689, 40] on icon "Close" at bounding box center [694, 42] width 11 height 11
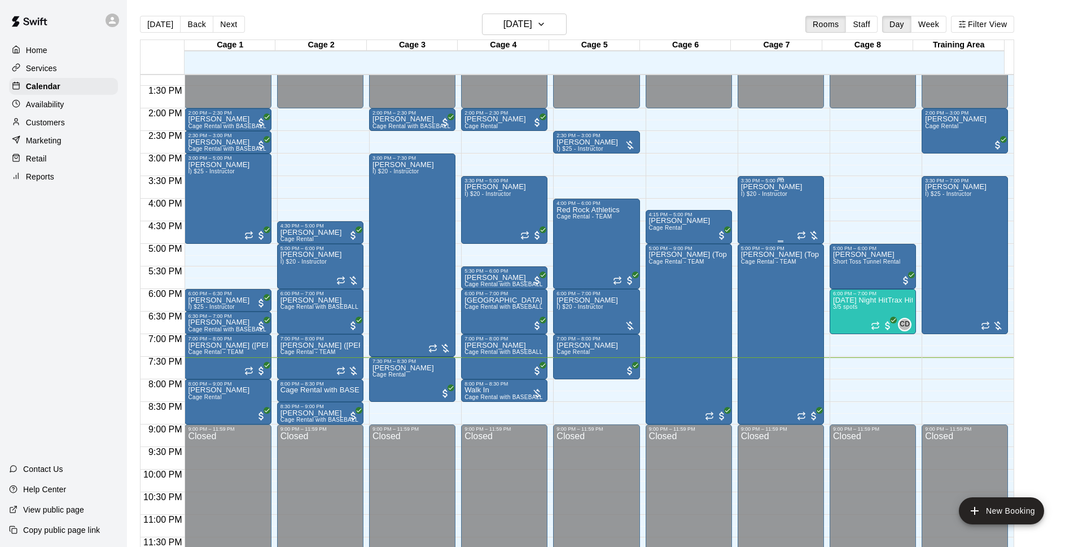
click at [787, 218] on div "[PERSON_NAME] I) $20 - Instructor" at bounding box center [781, 456] width 80 height 547
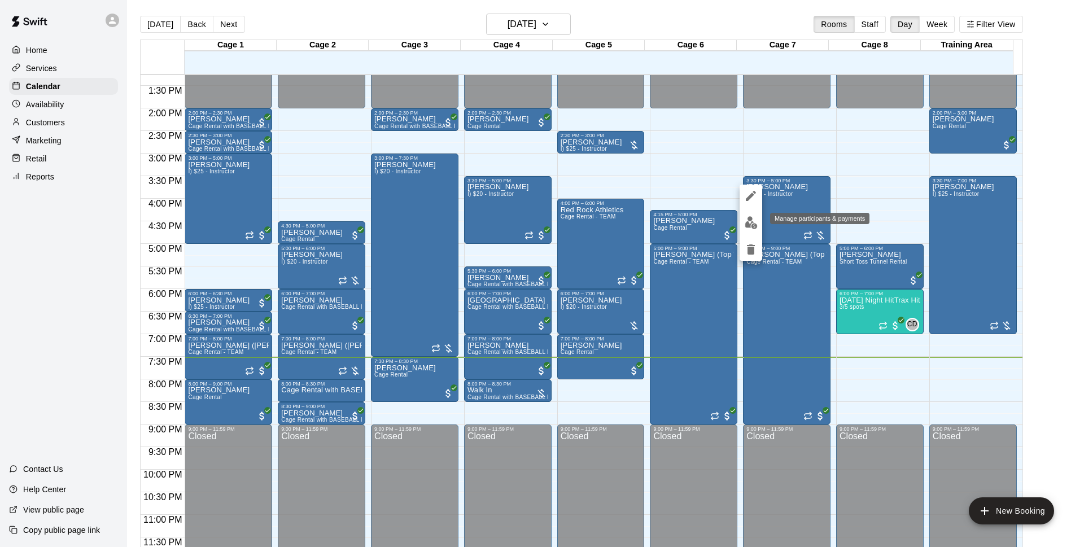
click at [750, 217] on img "edit" at bounding box center [750, 222] width 13 height 13
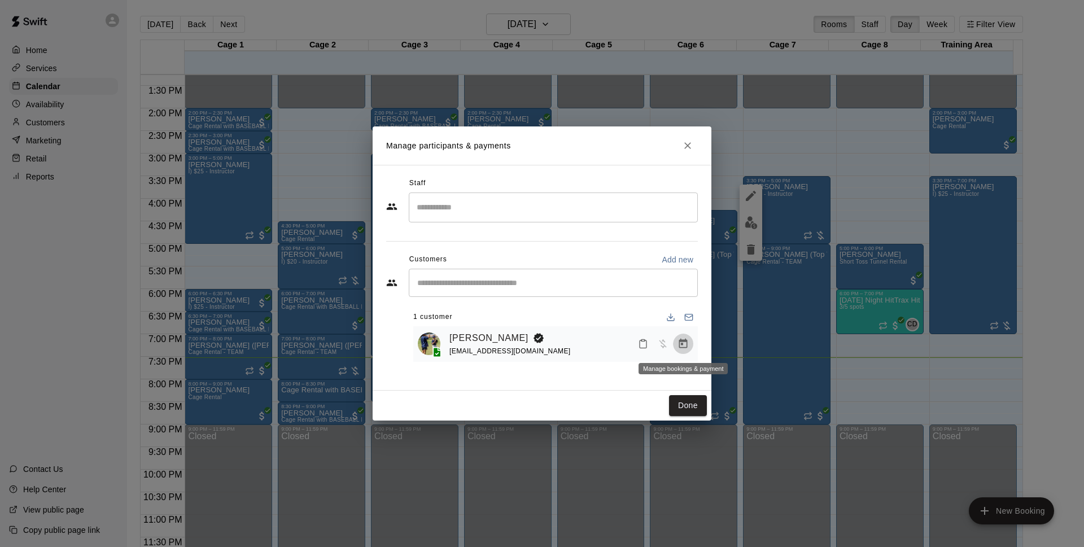
click at [687, 344] on icon "Manage bookings & payment" at bounding box center [683, 344] width 8 height 10
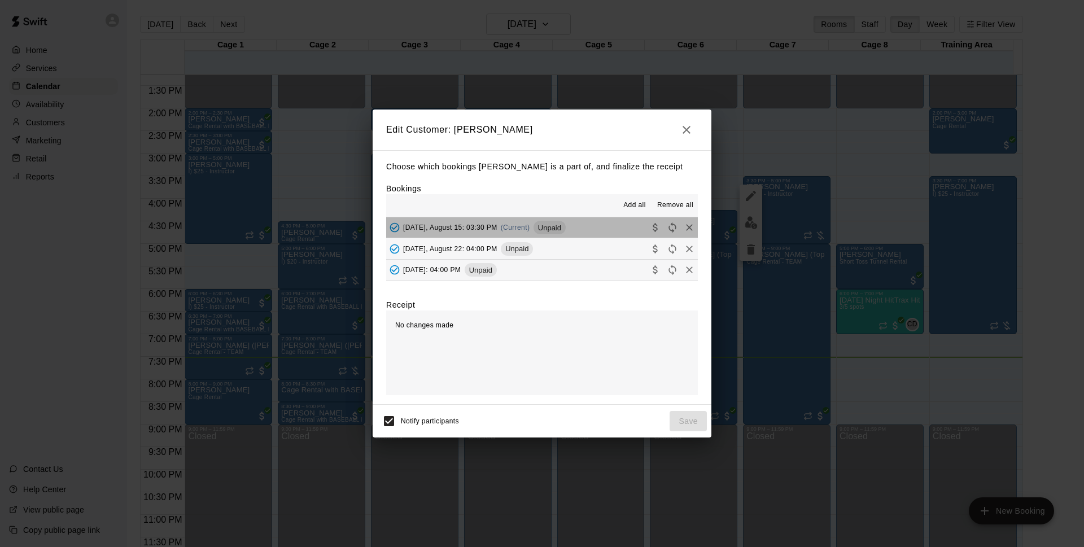
click at [580, 235] on button "[DATE], August 15: 03:30 PM (Current) Unpaid" at bounding box center [542, 227] width 312 height 21
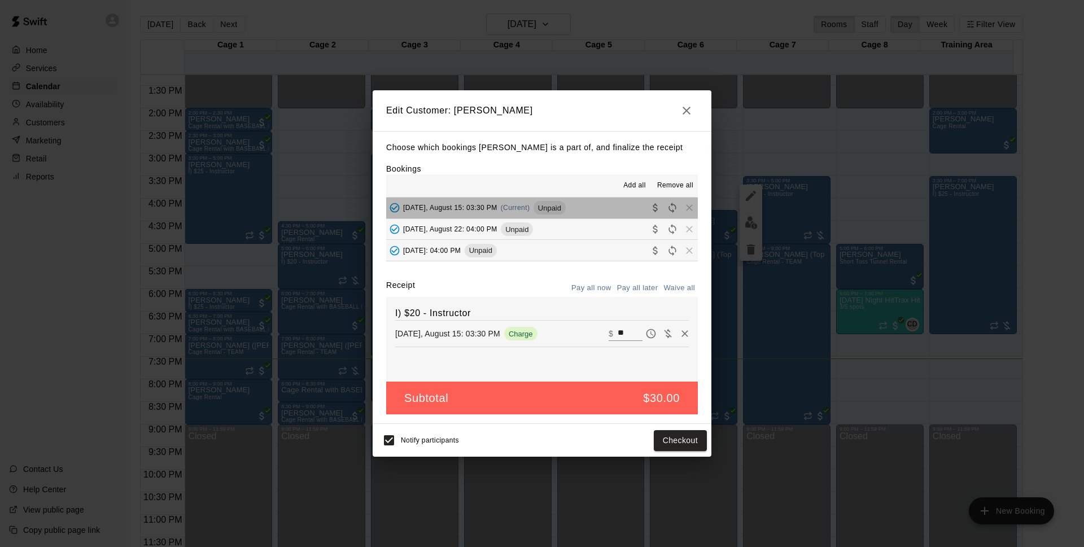
click at [563, 206] on button "[DATE], August 15: 03:30 PM (Current) Unpaid" at bounding box center [542, 208] width 312 height 21
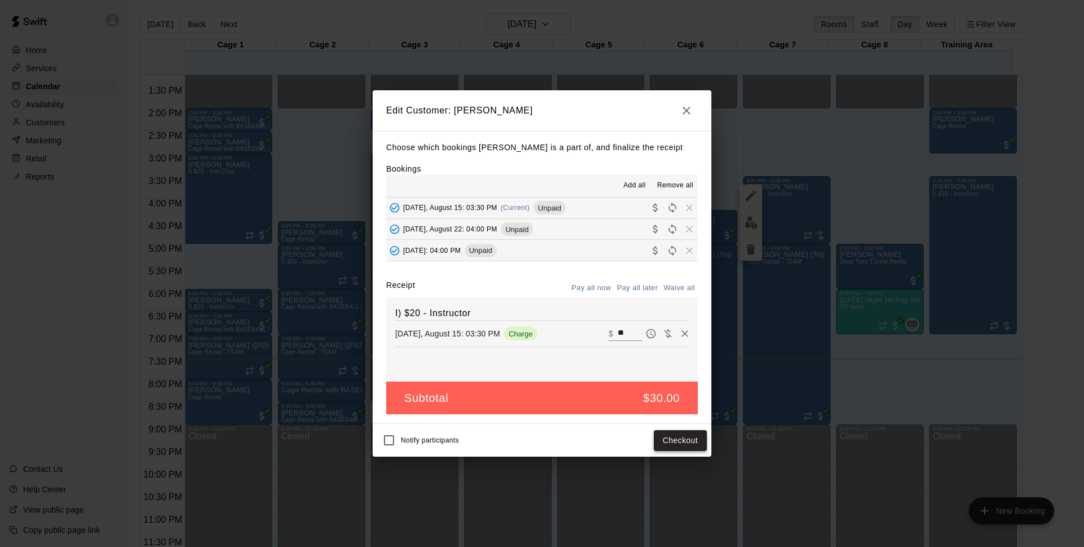
click at [691, 436] on button "Checkout" at bounding box center [680, 440] width 53 height 21
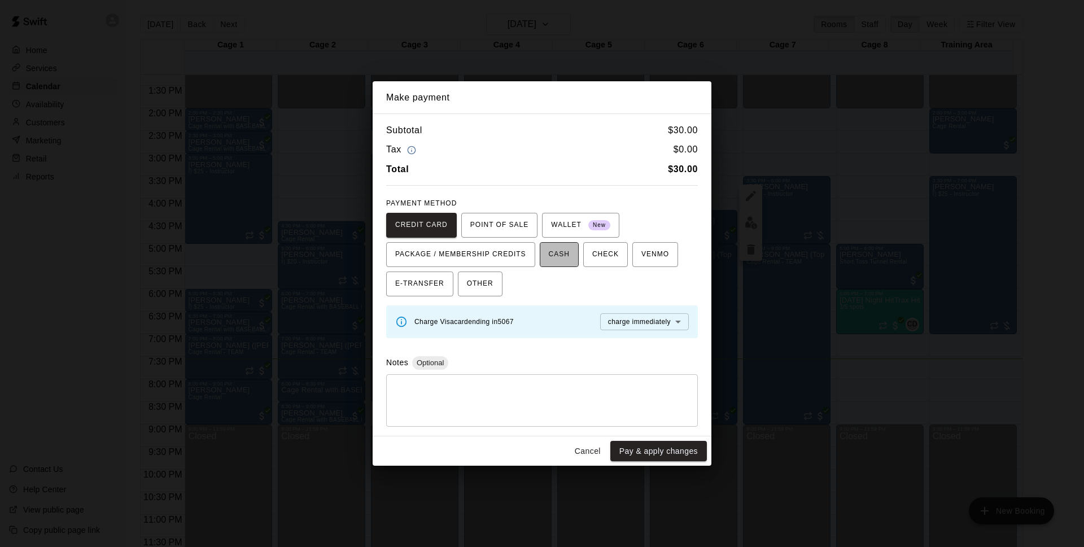
click at [555, 255] on span "CASH" at bounding box center [559, 255] width 21 height 18
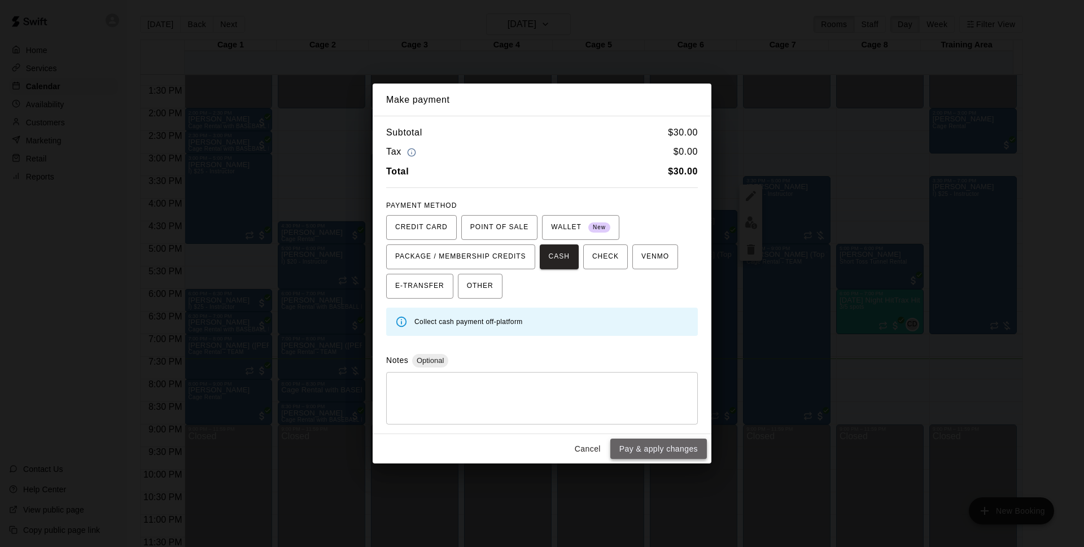
click at [658, 453] on button "Pay & apply changes" at bounding box center [658, 449] width 97 height 21
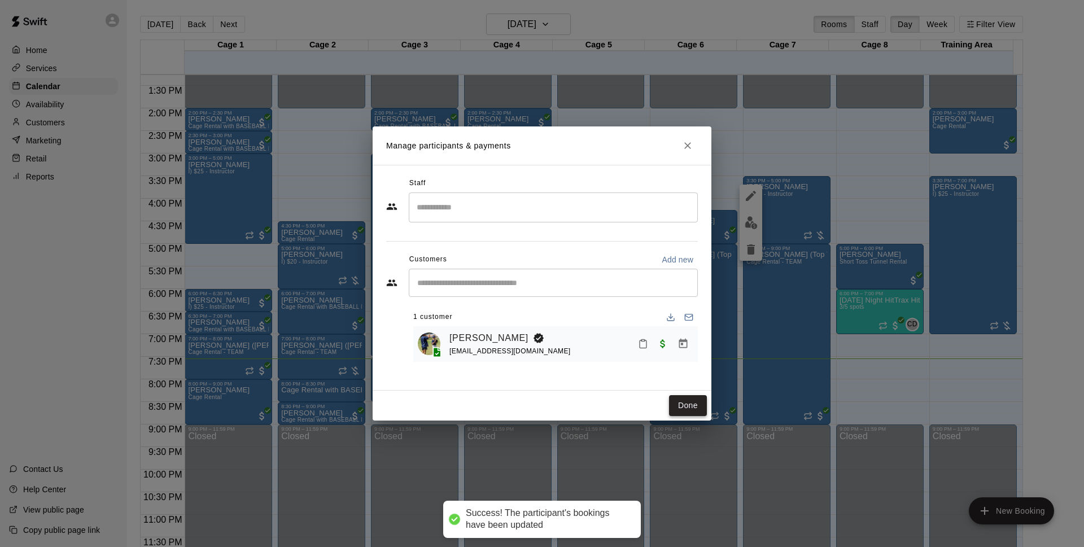
click at [683, 402] on button "Done" at bounding box center [688, 405] width 38 height 21
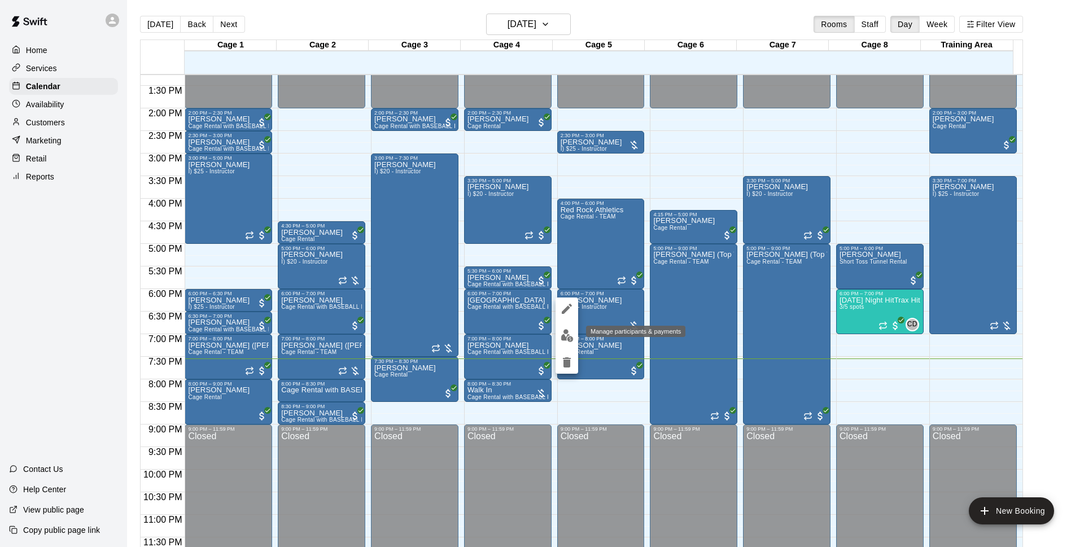
click at [567, 339] on img "edit" at bounding box center [566, 335] width 13 height 13
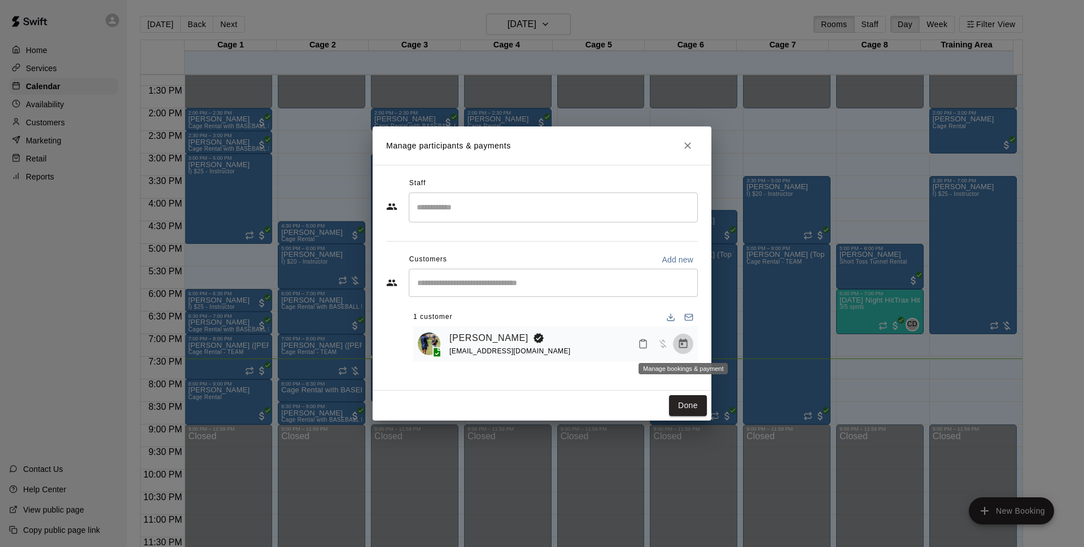
click at [682, 343] on icon "Manage bookings & payment" at bounding box center [682, 343] width 11 height 11
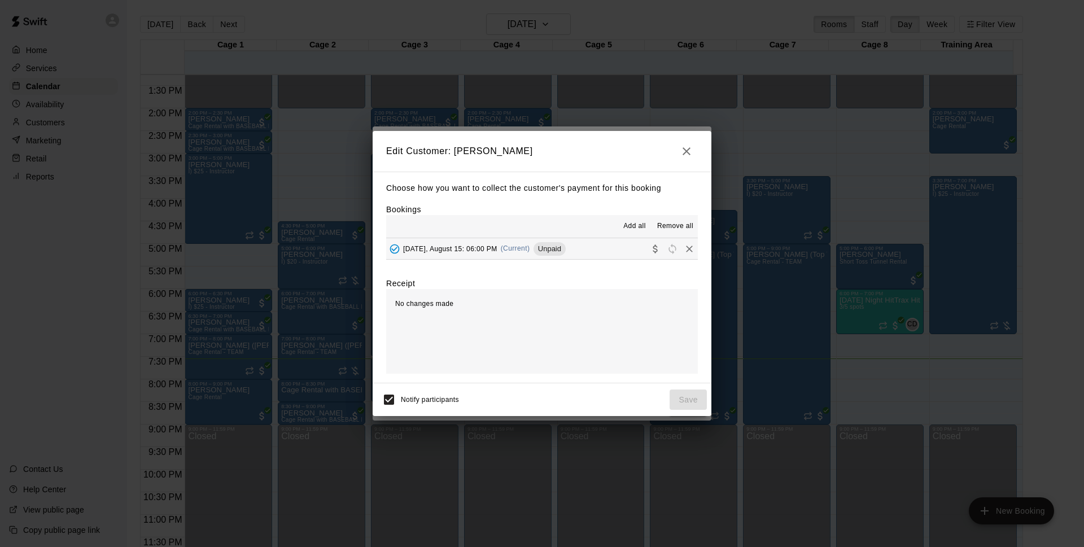
click at [560, 242] on div "[DATE], August 15: 06:00 PM (Current) Unpaid" at bounding box center [475, 248] width 179 height 17
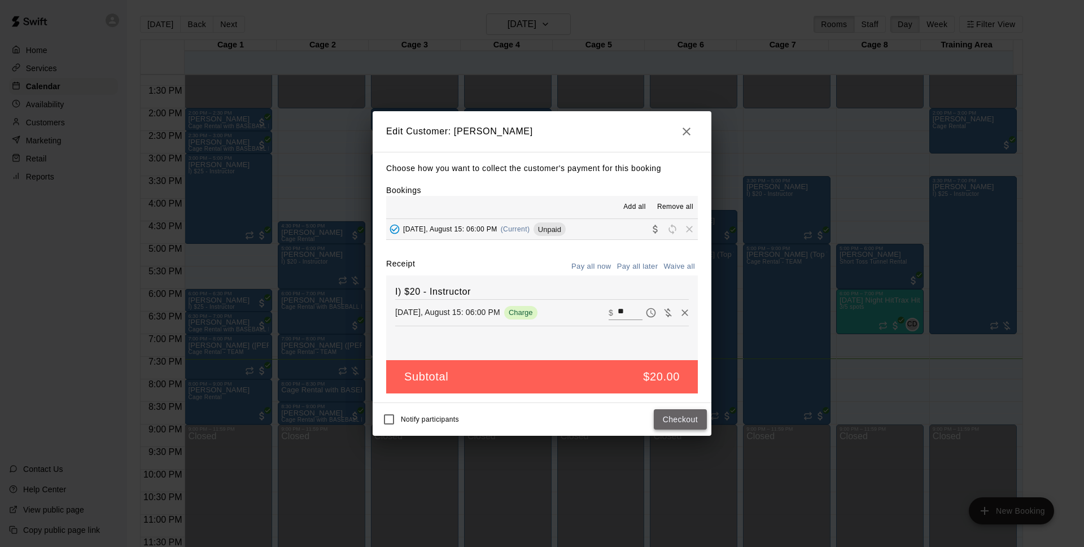
click at [674, 416] on button "Checkout" at bounding box center [680, 419] width 53 height 21
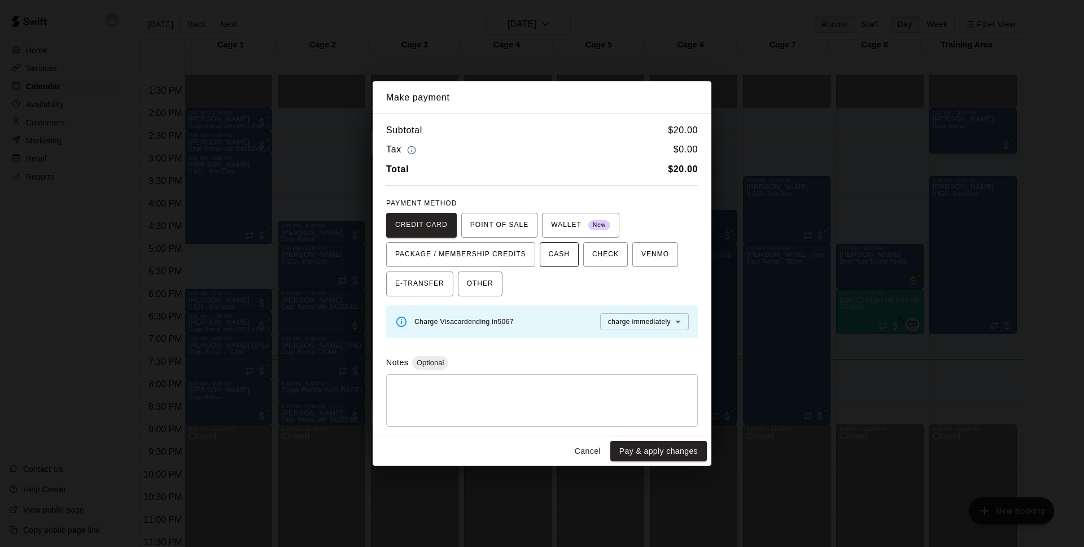
click at [546, 251] on button "CASH" at bounding box center [559, 254] width 39 height 25
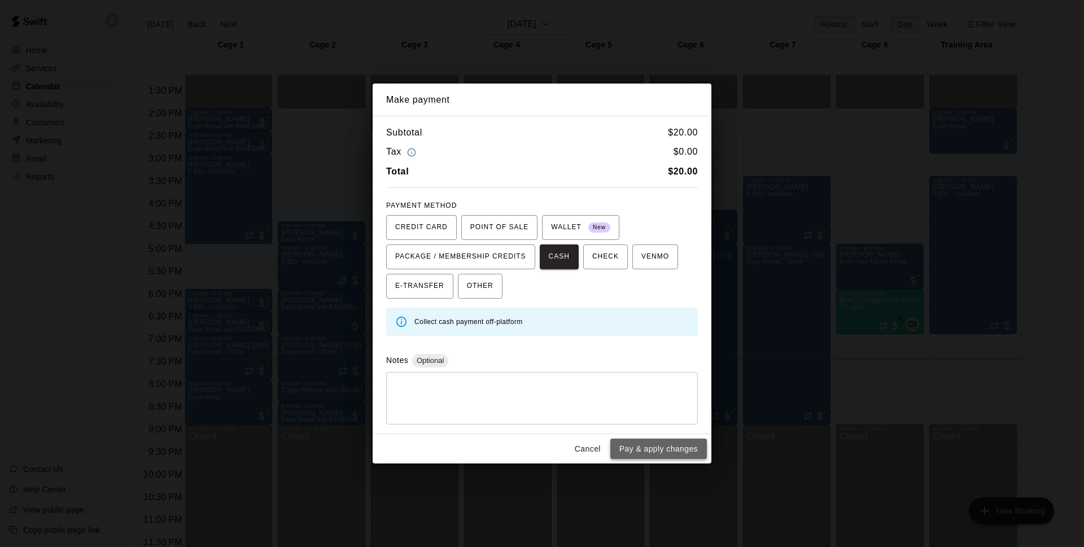
click at [677, 445] on button "Pay & apply changes" at bounding box center [658, 449] width 97 height 21
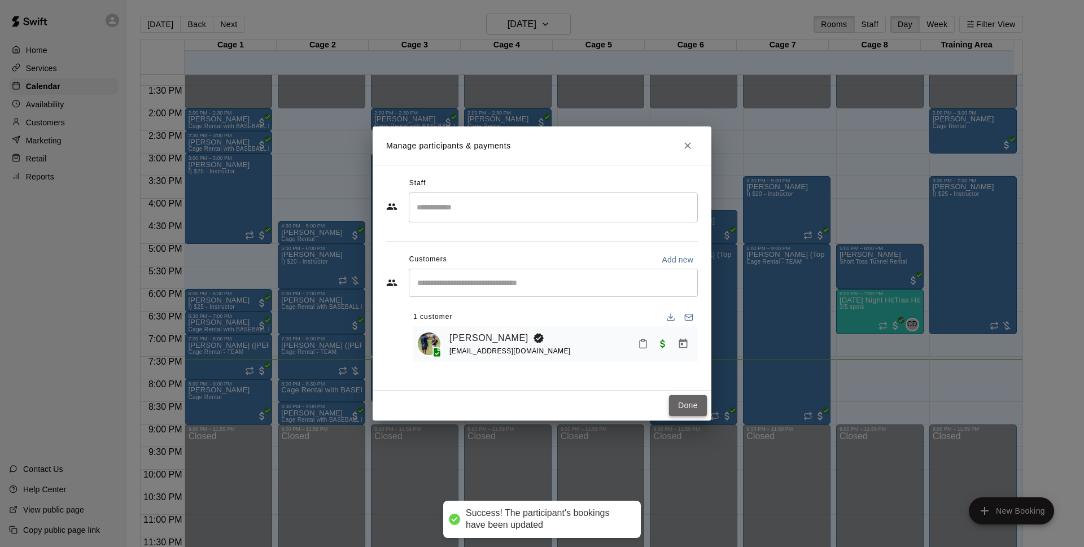
click at [690, 413] on button "Done" at bounding box center [688, 405] width 38 height 21
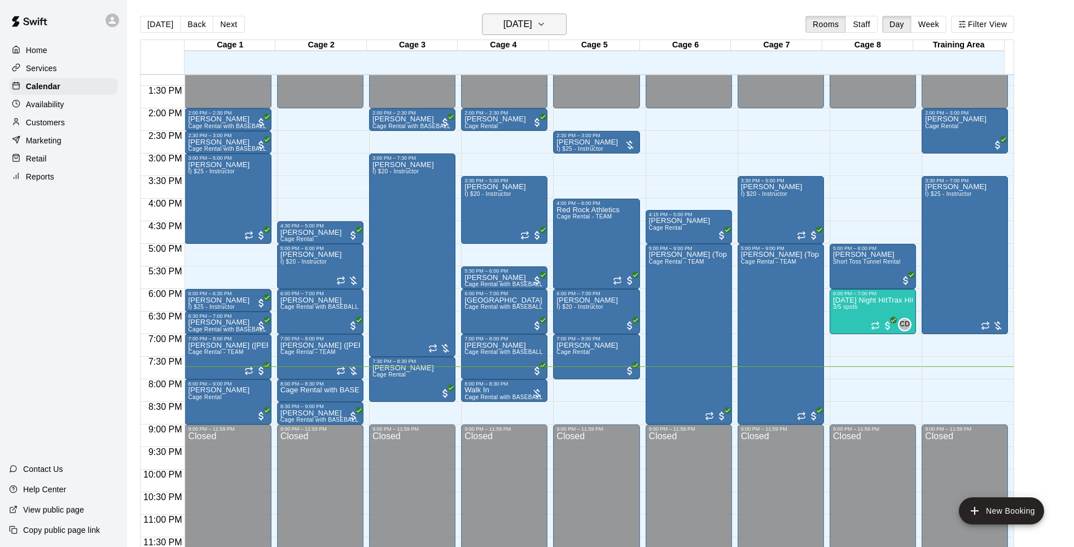
click at [546, 21] on icon "button" at bounding box center [541, 24] width 9 height 14
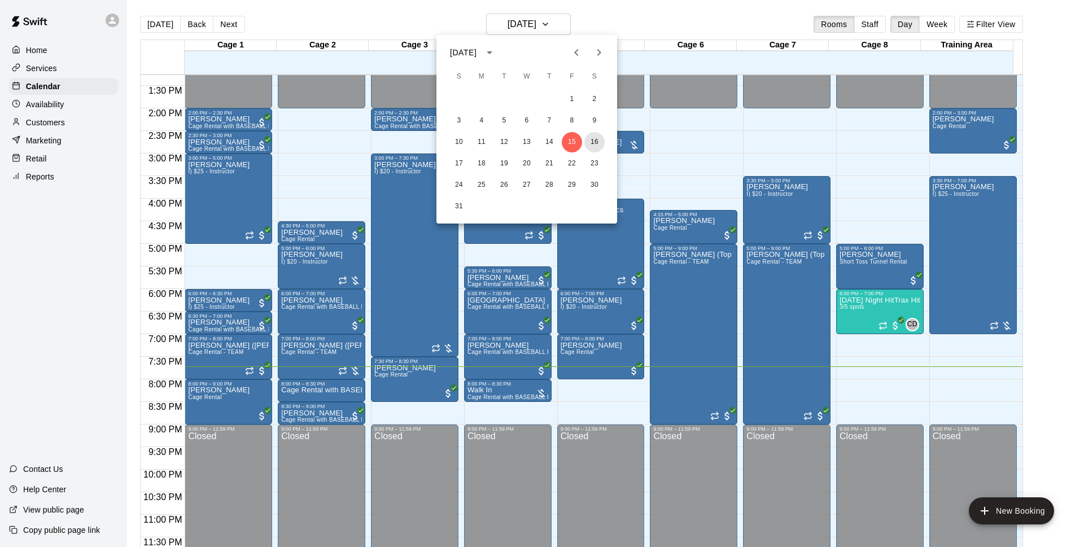
drag, startPoint x: 592, startPoint y: 142, endPoint x: 780, endPoint y: 91, distance: 195.2
click at [592, 142] on button "16" at bounding box center [594, 142] width 20 height 20
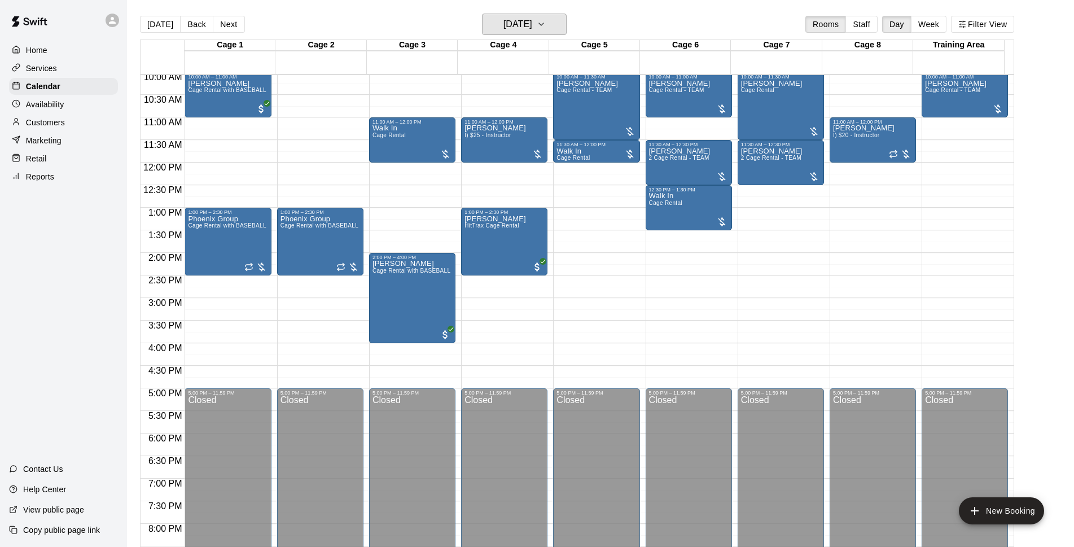
scroll to position [309, 0]
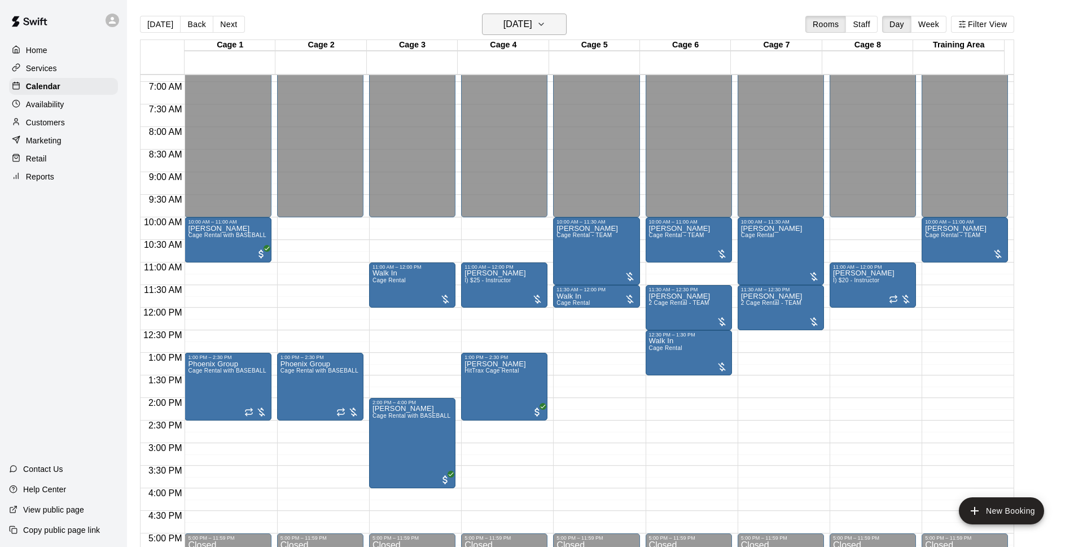
click at [532, 23] on h6 "[DATE]" at bounding box center [517, 24] width 29 height 16
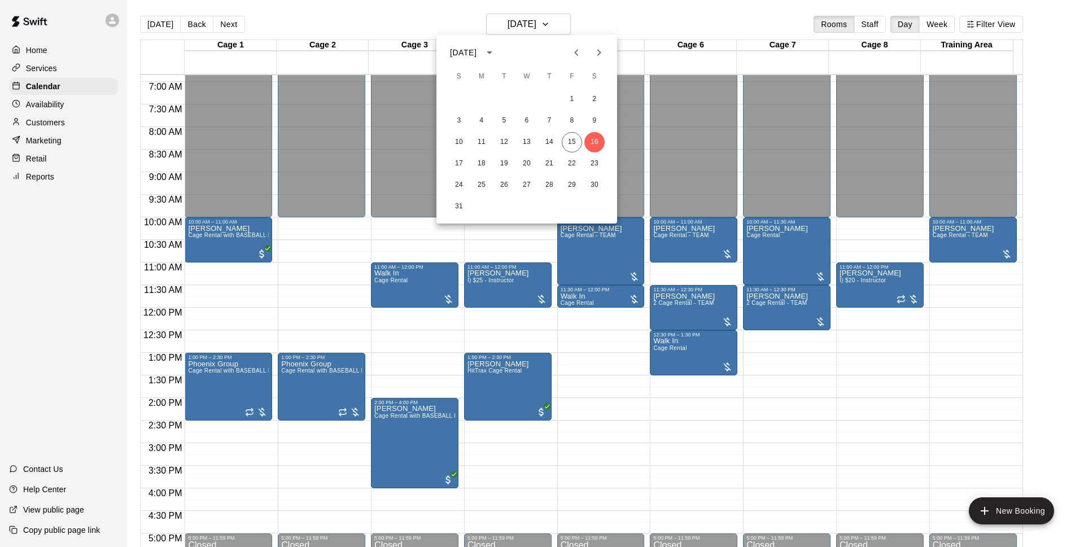
click at [678, 21] on div at bounding box center [542, 273] width 1084 height 547
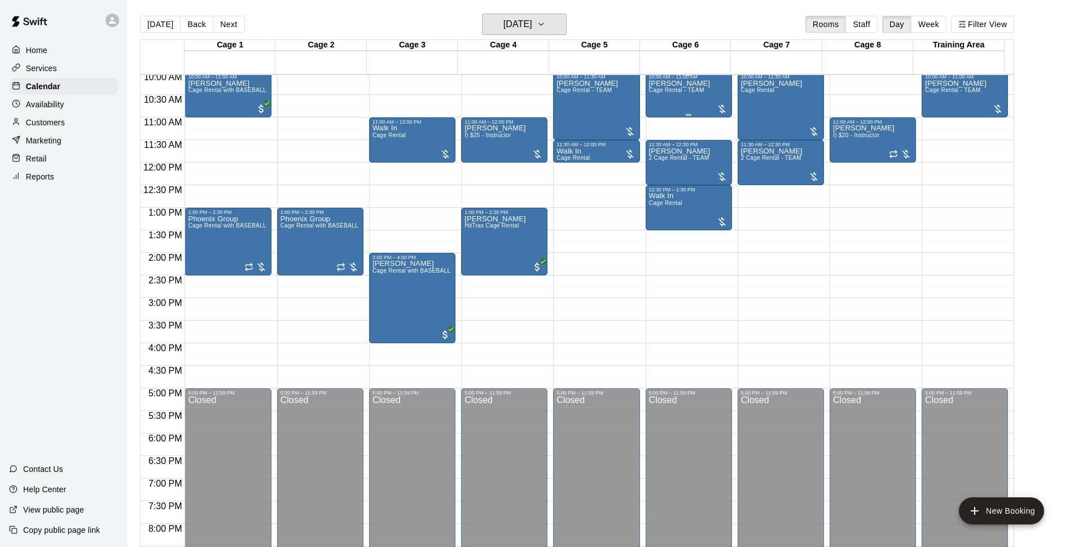
scroll to position [382, 0]
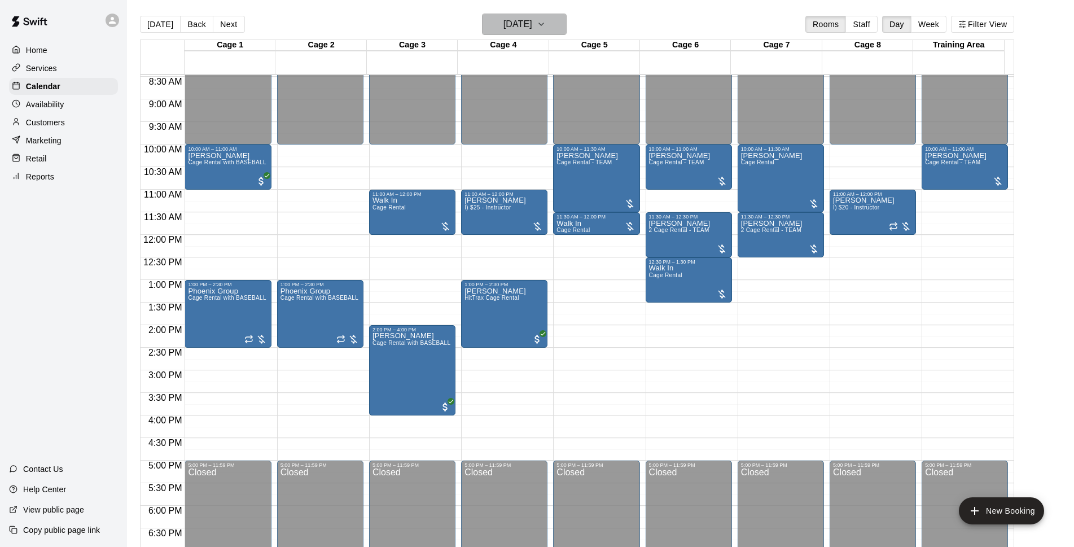
click at [503, 16] on h6 "[DATE]" at bounding box center [517, 24] width 29 height 16
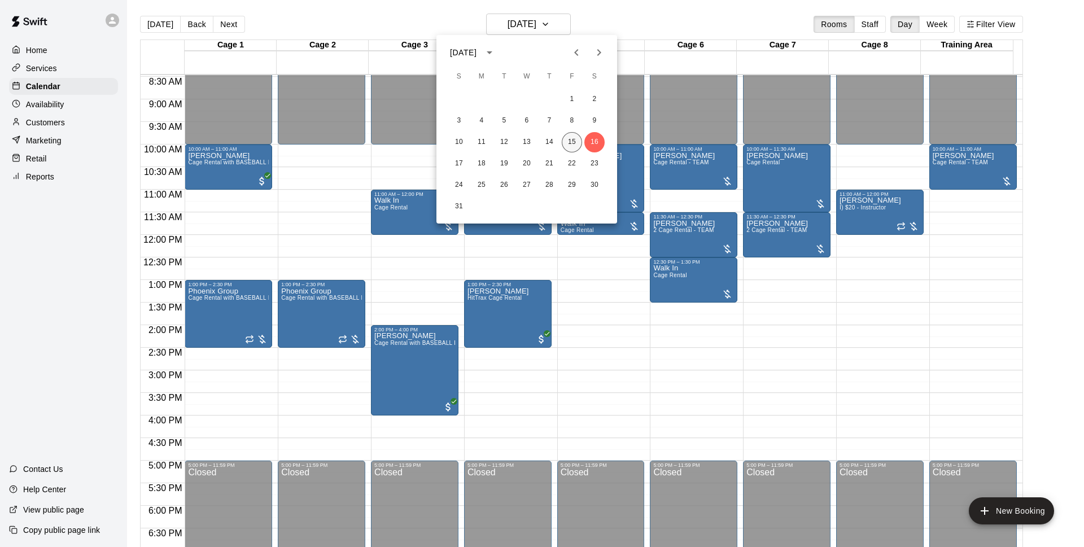
click at [575, 134] on button "15" at bounding box center [572, 142] width 20 height 20
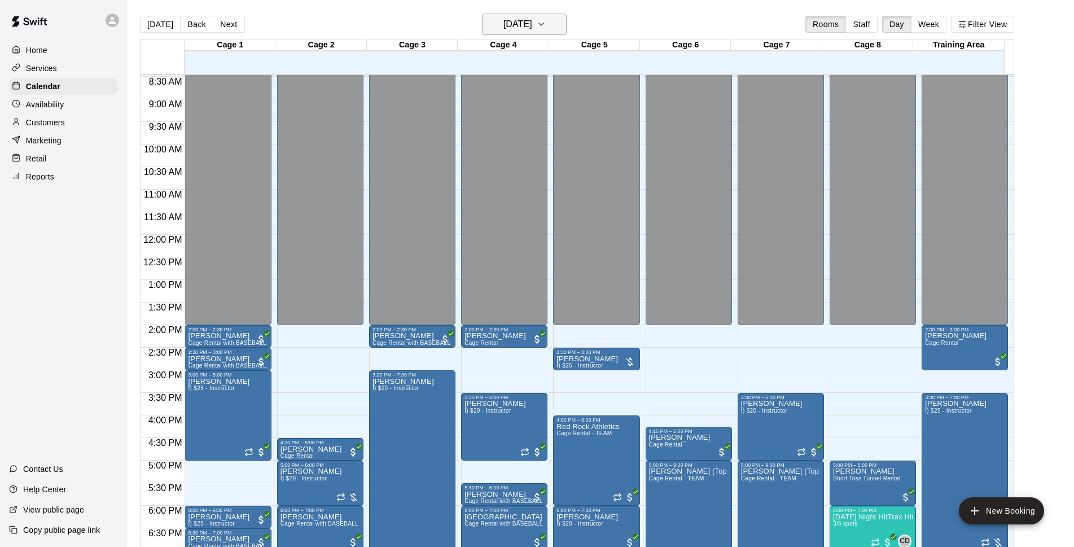
click at [532, 17] on h6 "[DATE]" at bounding box center [517, 24] width 29 height 16
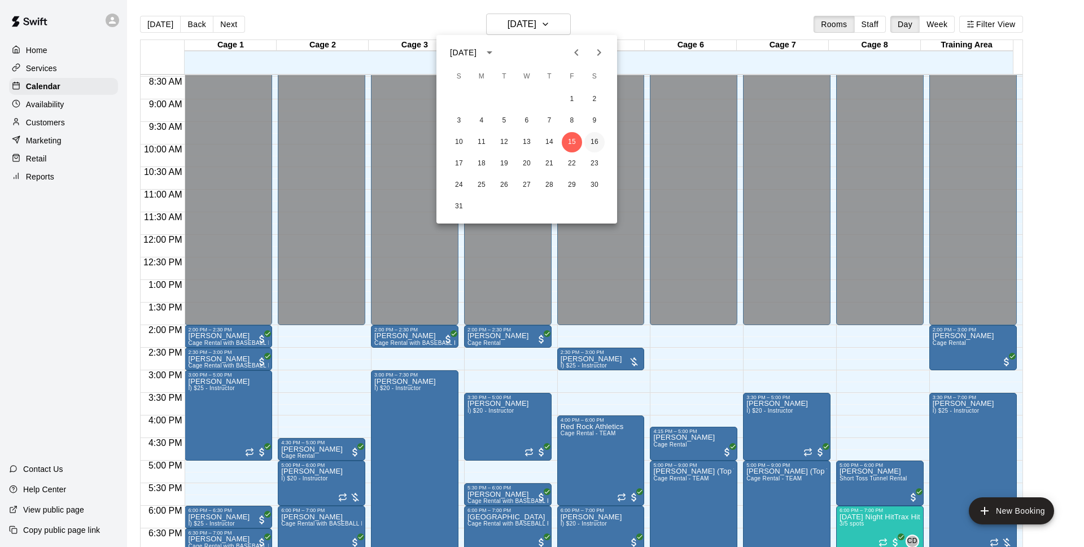
click at [592, 142] on button "16" at bounding box center [594, 142] width 20 height 20
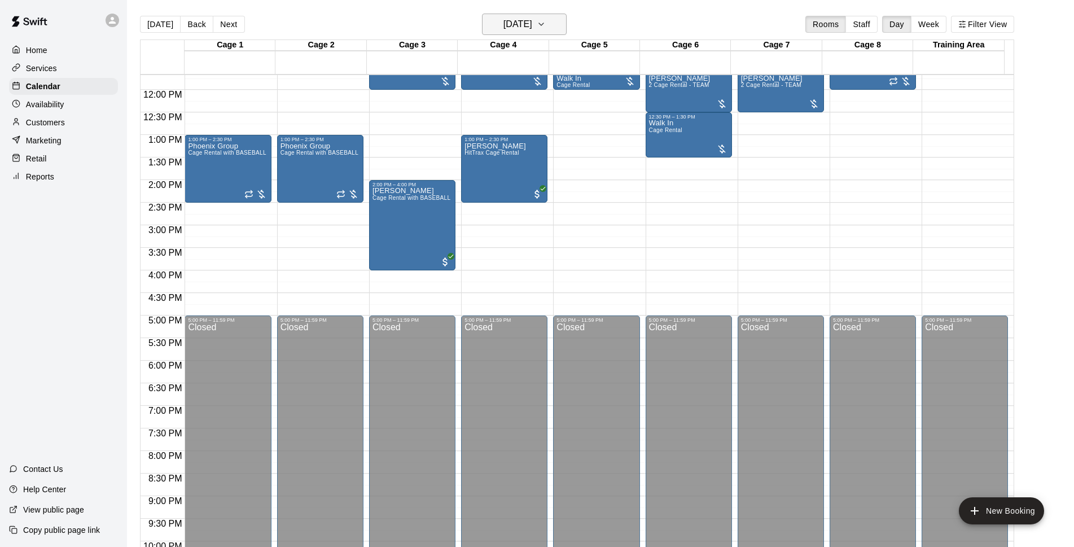
scroll to position [309, 0]
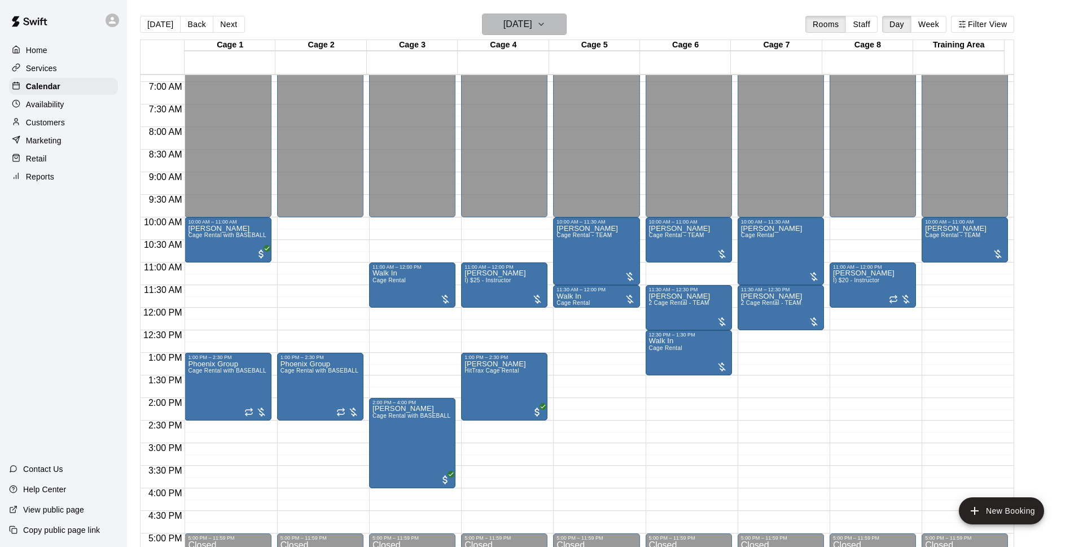
click at [503, 29] on h6 "[DATE]" at bounding box center [517, 24] width 29 height 16
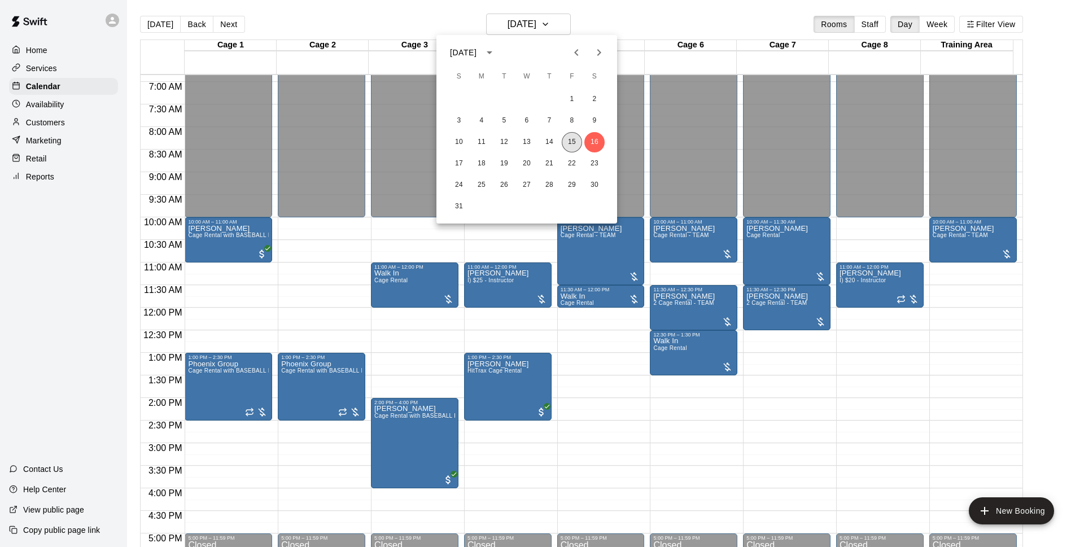
click at [568, 142] on button "15" at bounding box center [572, 142] width 20 height 20
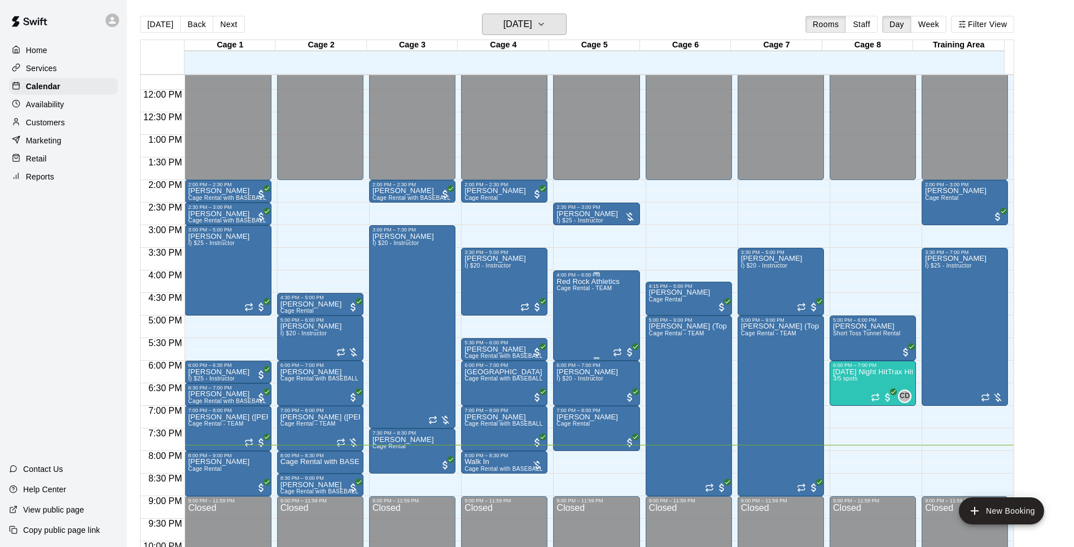
scroll to position [600, 0]
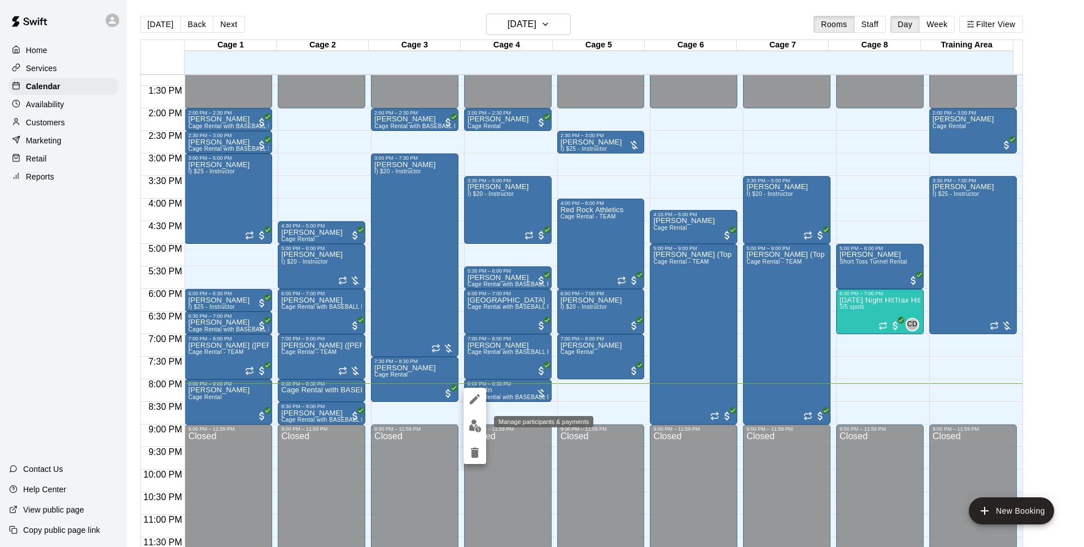
click at [515, 422] on div "Manage participants & payments" at bounding box center [543, 421] width 99 height 11
click at [578, 390] on div at bounding box center [542, 273] width 1084 height 547
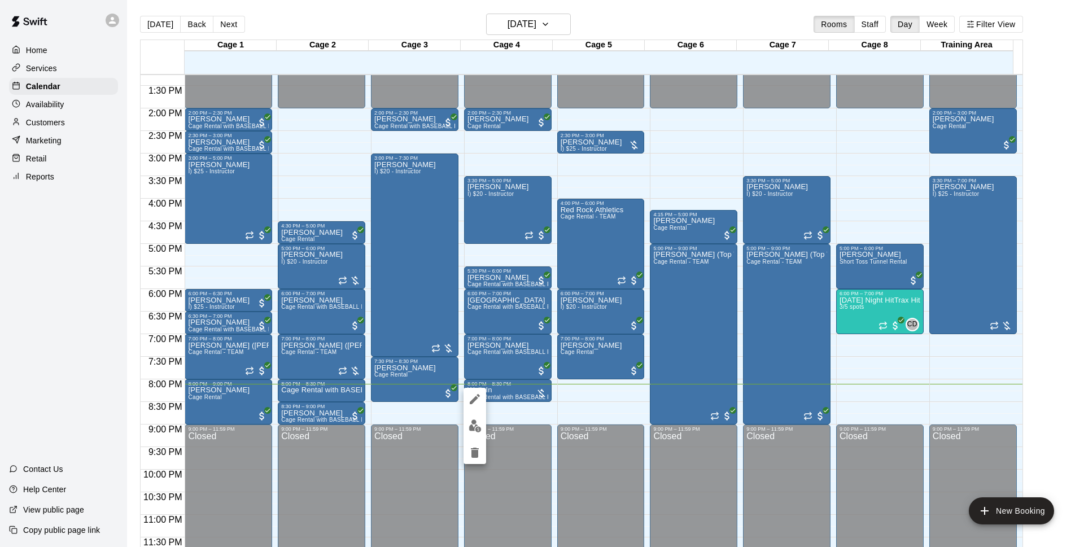
click at [556, 405] on div at bounding box center [542, 273] width 1084 height 547
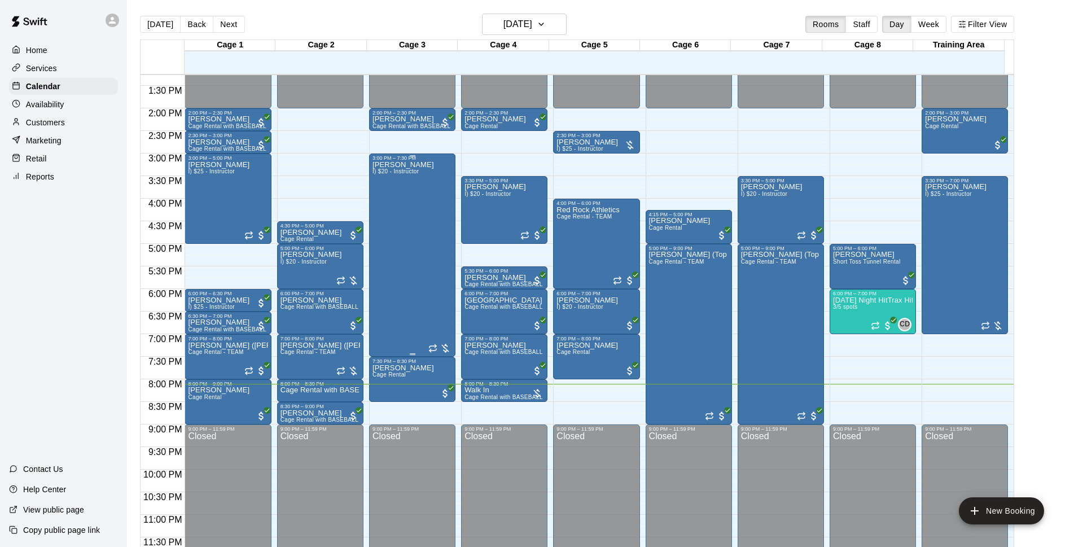
click at [419, 268] on div "Dustin Crespo I) $20 - Instructor" at bounding box center [404, 434] width 62 height 547
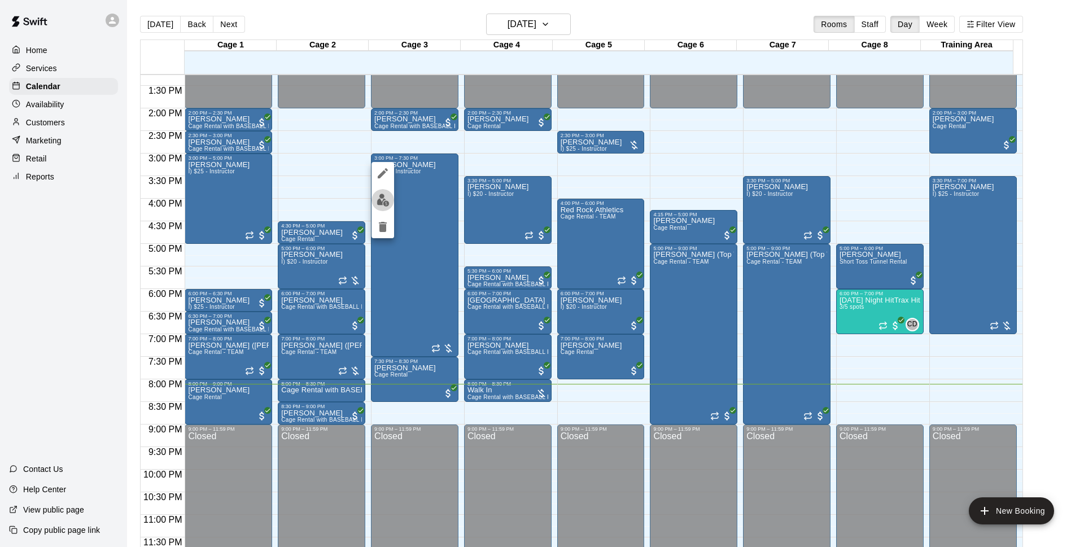
click at [389, 205] on img "edit" at bounding box center [382, 200] width 13 height 13
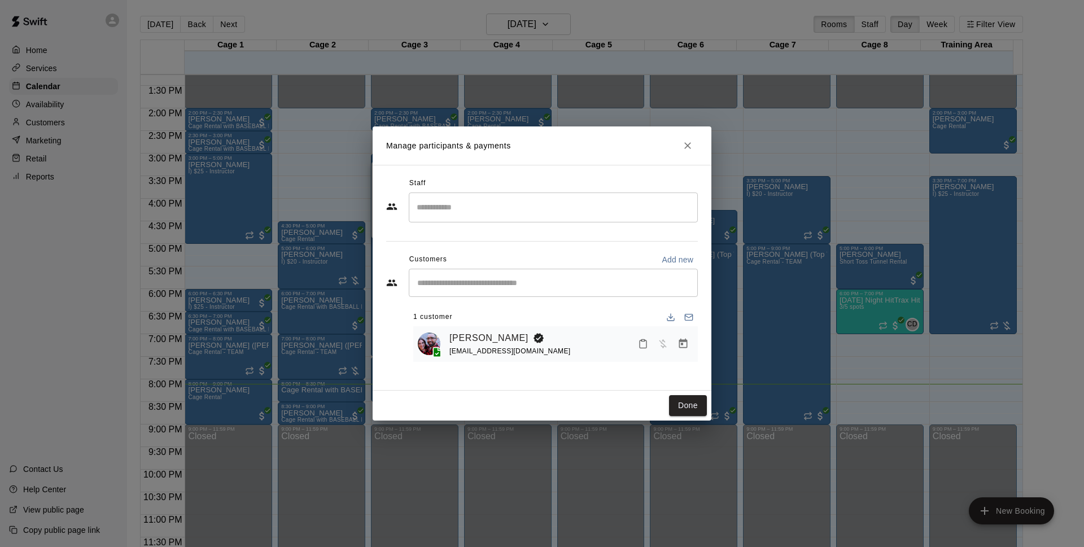
click at [680, 345] on icon "Manage bookings & payment" at bounding box center [682, 343] width 11 height 11
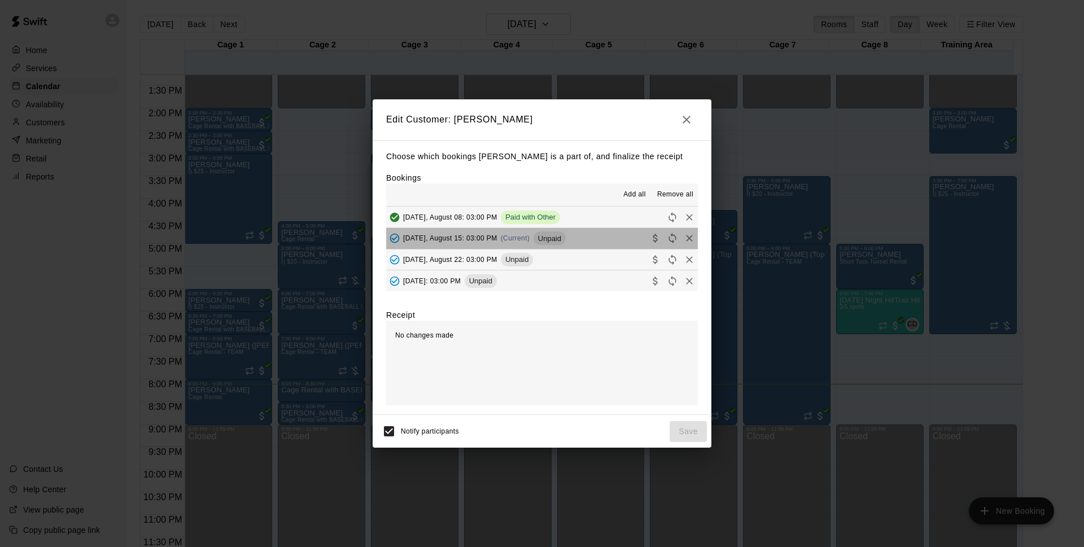
click at [590, 236] on button "[DATE], August 15: 03:00 PM (Current) Unpaid" at bounding box center [542, 238] width 312 height 21
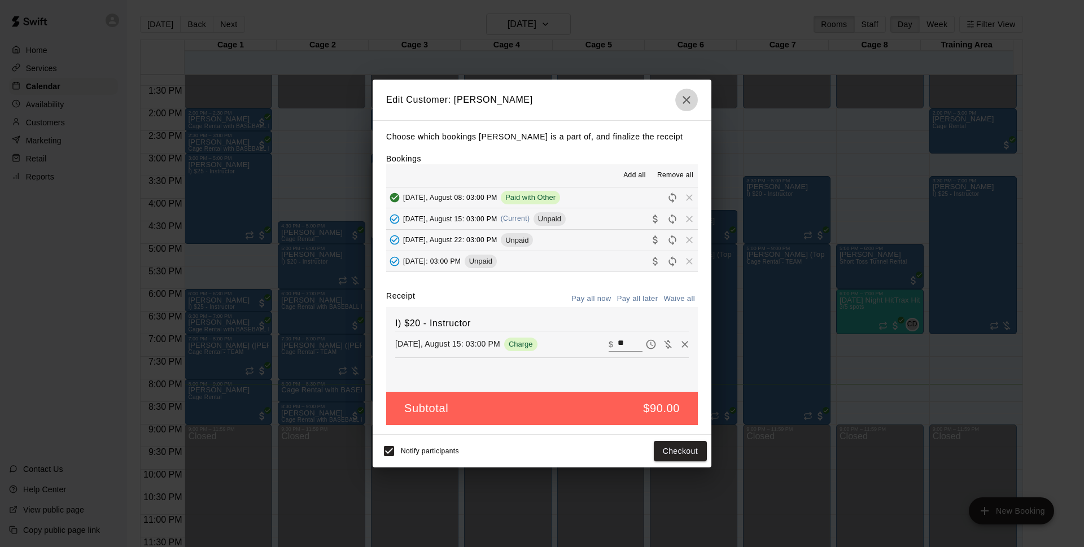
click at [678, 104] on button "button" at bounding box center [686, 100] width 23 height 23
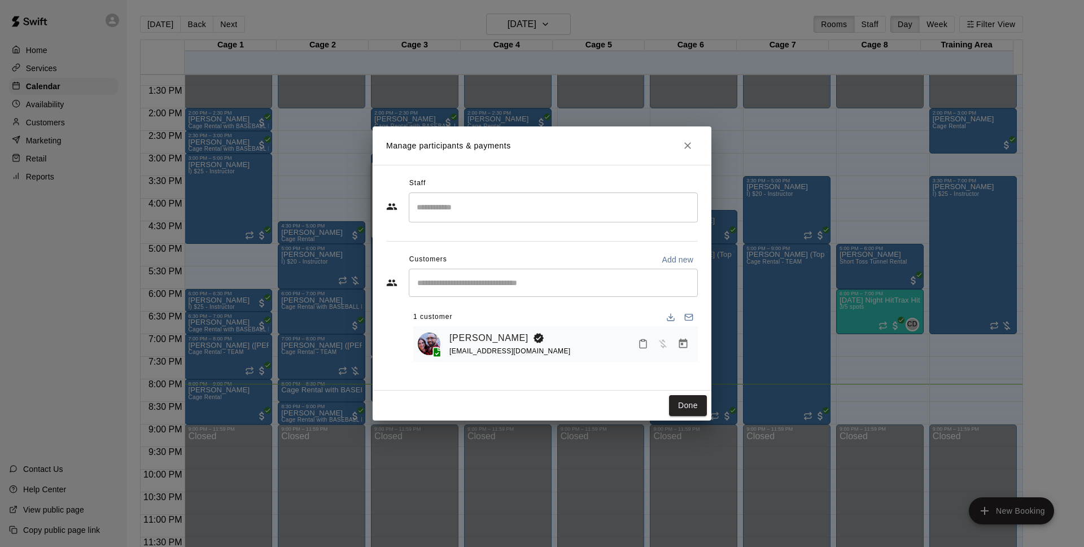
click at [694, 139] on button "Close" at bounding box center [687, 145] width 20 height 20
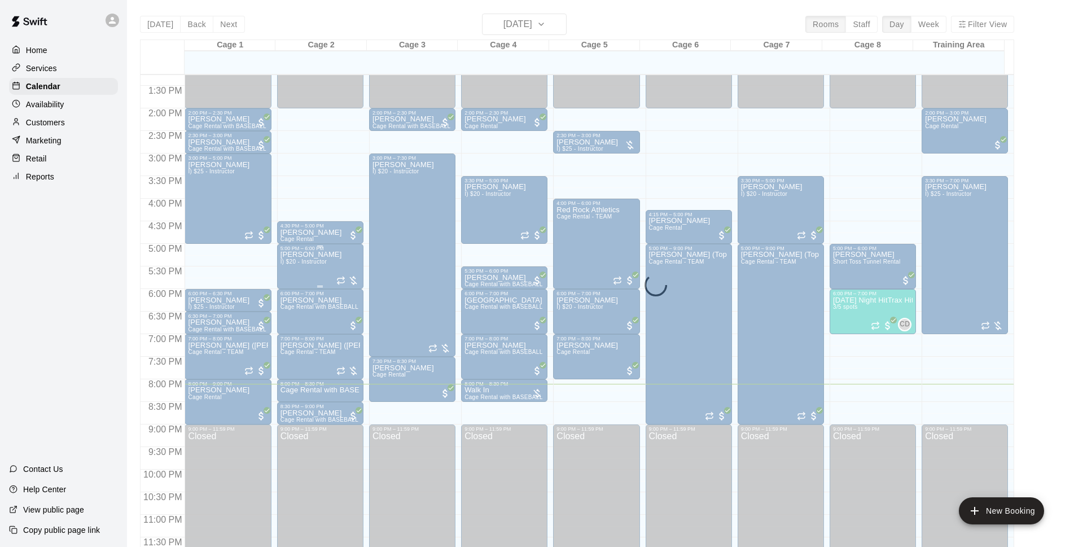
click at [328, 265] on div "Dustin Crespo I) $20 - Instructor" at bounding box center [321, 524] width 80 height 547
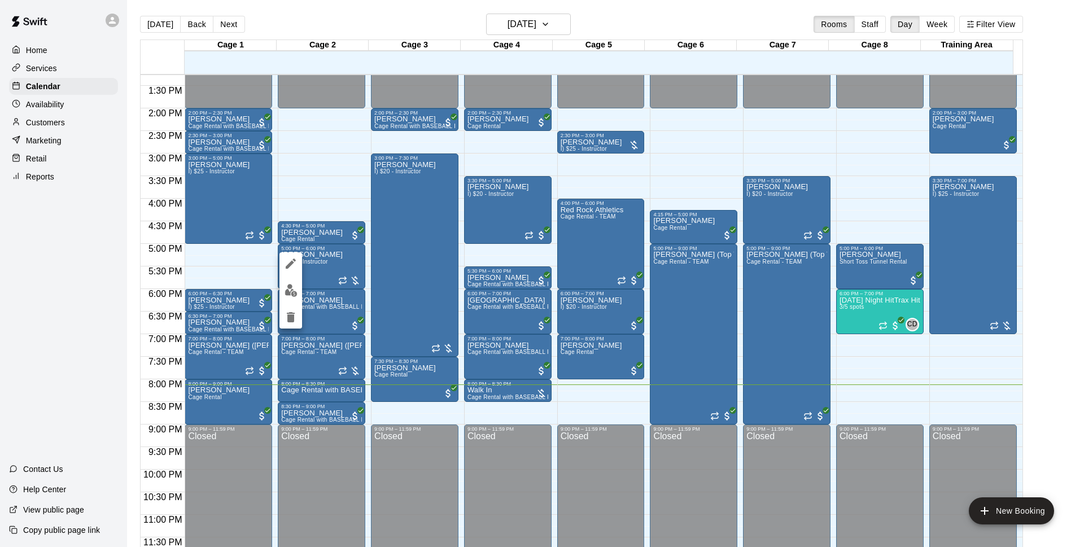
drag, startPoint x: 308, startPoint y: 287, endPoint x: 296, endPoint y: 290, distance: 12.1
click at [307, 288] on div at bounding box center [542, 273] width 1084 height 547
click at [296, 290] on img "edit" at bounding box center [290, 290] width 13 height 13
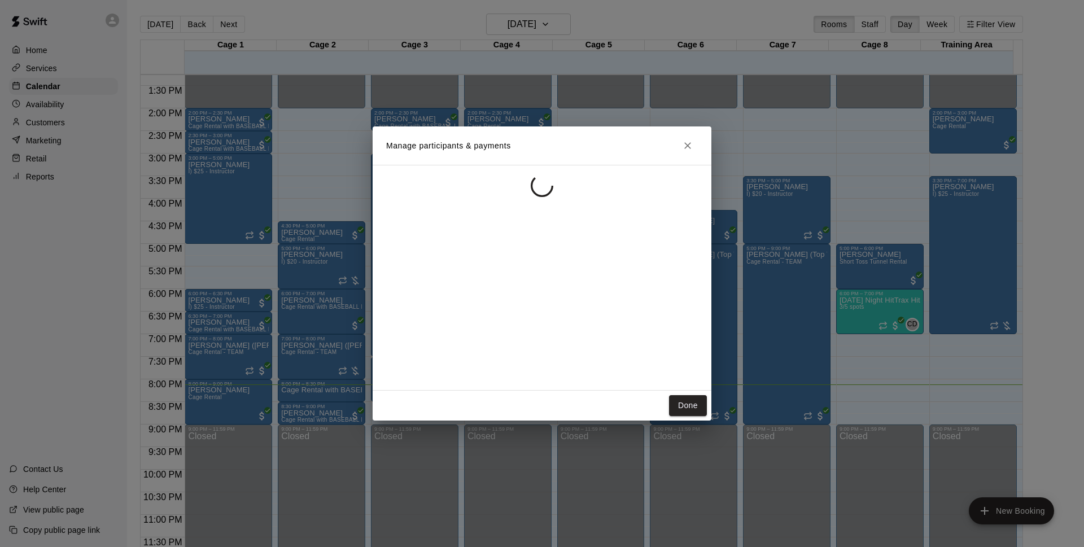
click at [299, 271] on div "Manage participants & payments Done" at bounding box center [542, 273] width 1084 height 547
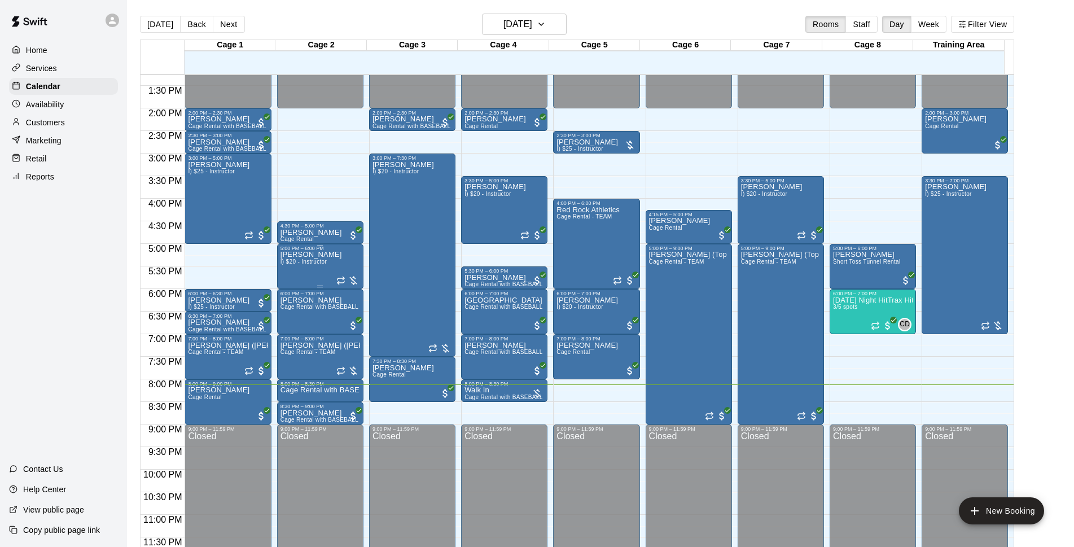
click at [314, 255] on p "[PERSON_NAME]" at bounding box center [312, 255] width 62 height 0
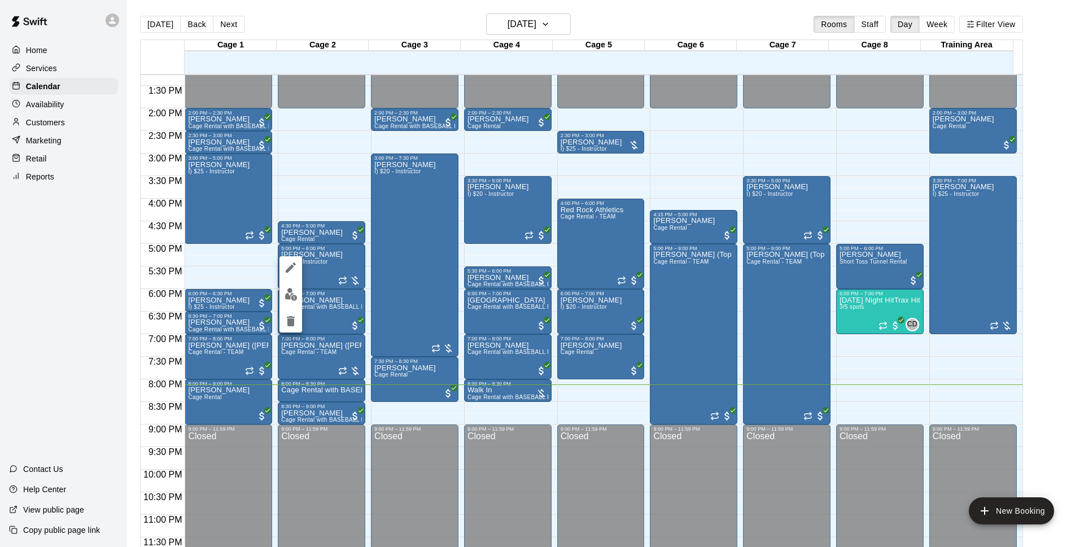
click at [293, 292] on img "edit" at bounding box center [290, 294] width 13 height 13
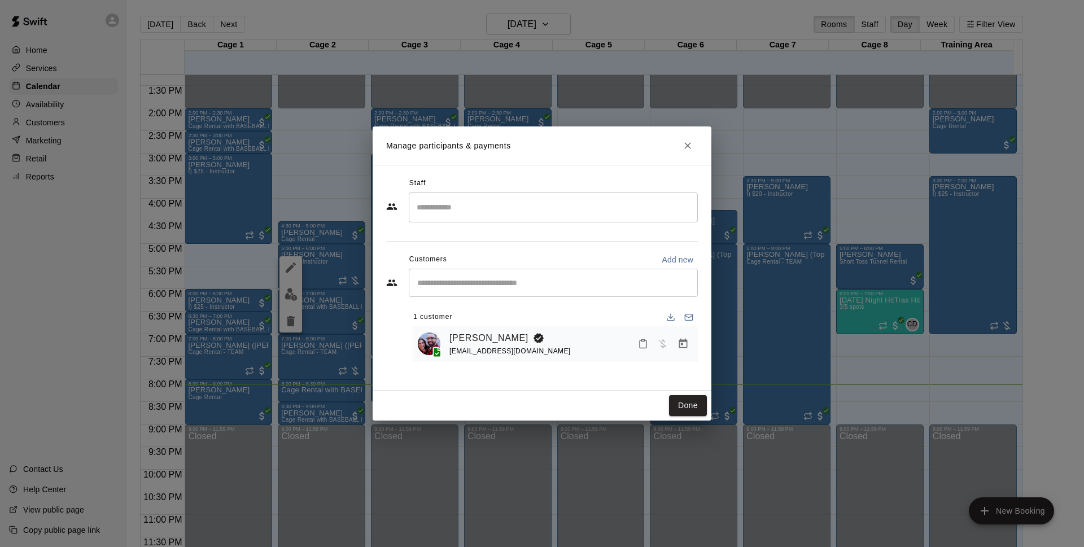
click at [688, 343] on icon "Manage bookings & payment" at bounding box center [682, 343] width 11 height 11
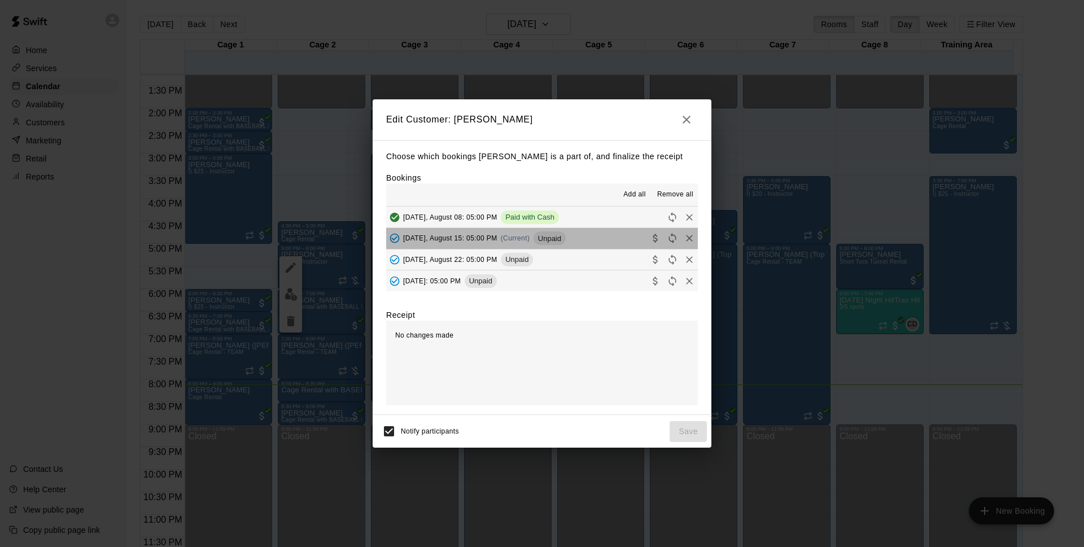
click at [582, 235] on button "[DATE], August 15: 05:00 PM (Current) Unpaid" at bounding box center [542, 238] width 312 height 21
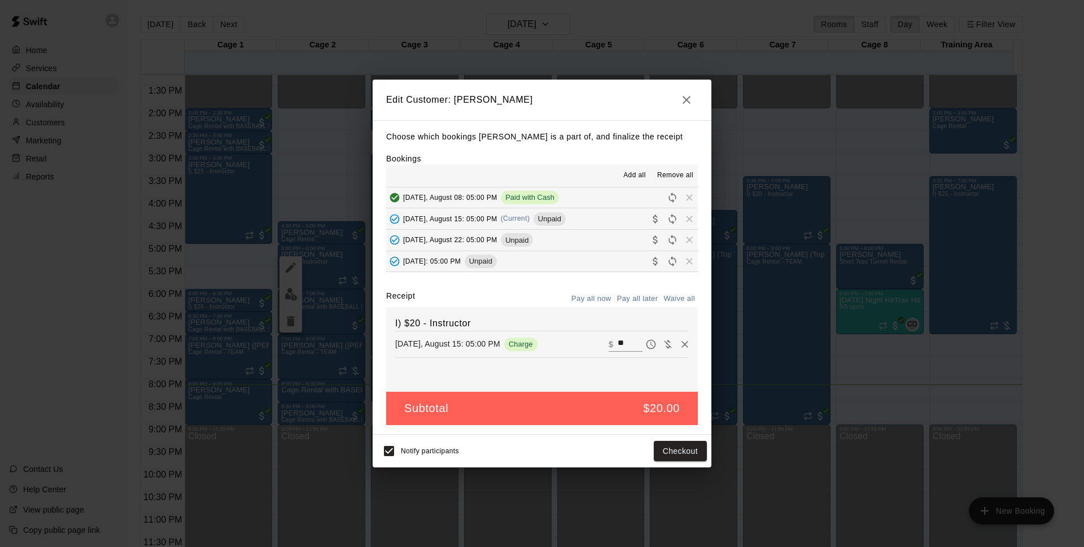
click at [681, 95] on icon "button" at bounding box center [687, 100] width 14 height 14
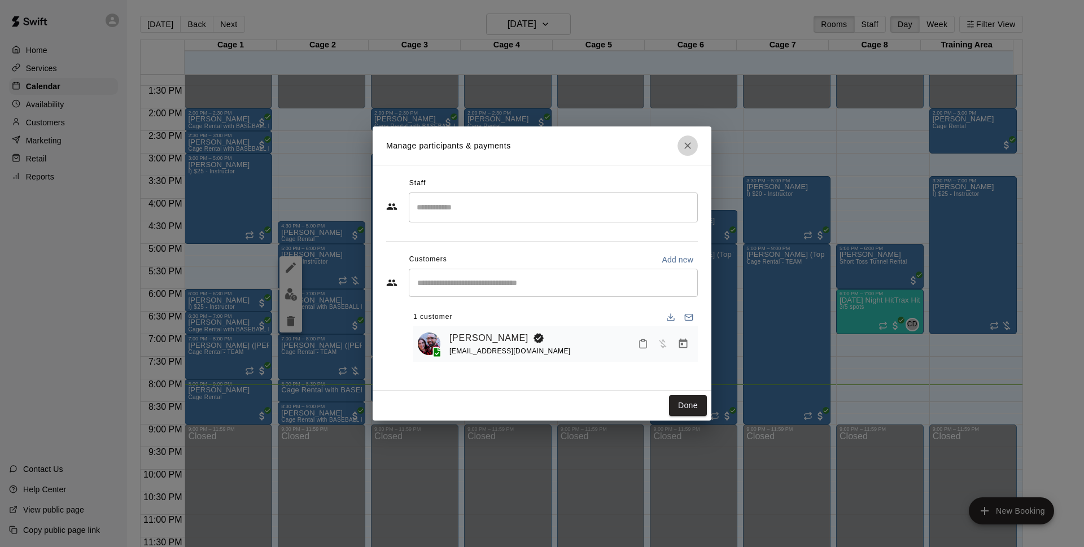
click at [686, 145] on icon "Close" at bounding box center [687, 145] width 7 height 7
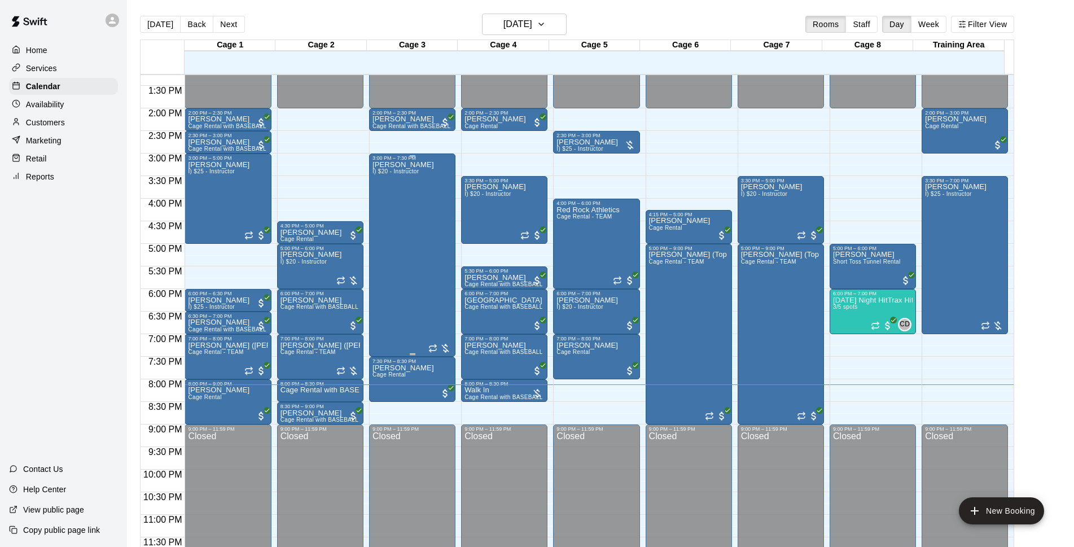
click at [407, 283] on div "Dustin Crespo I) $20 - Instructor" at bounding box center [404, 434] width 62 height 547
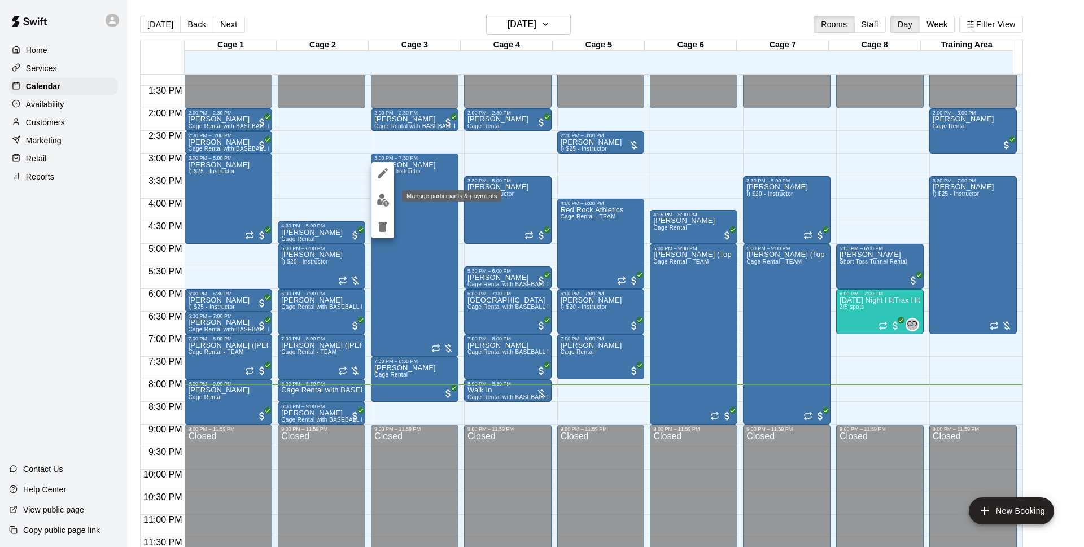
click at [387, 196] on img "edit" at bounding box center [382, 200] width 13 height 13
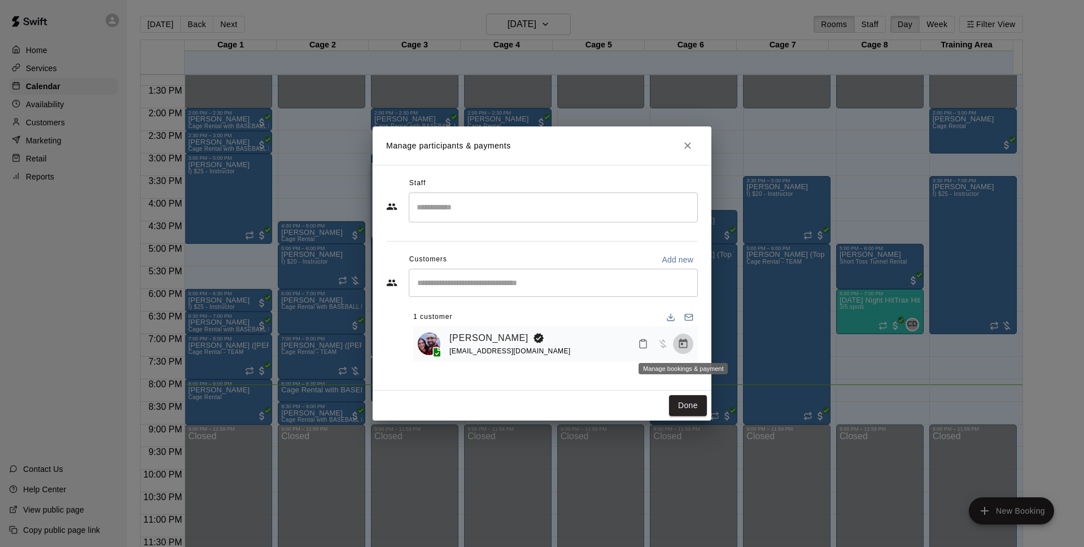
click at [681, 343] on icon "Manage bookings & payment" at bounding box center [683, 344] width 8 height 10
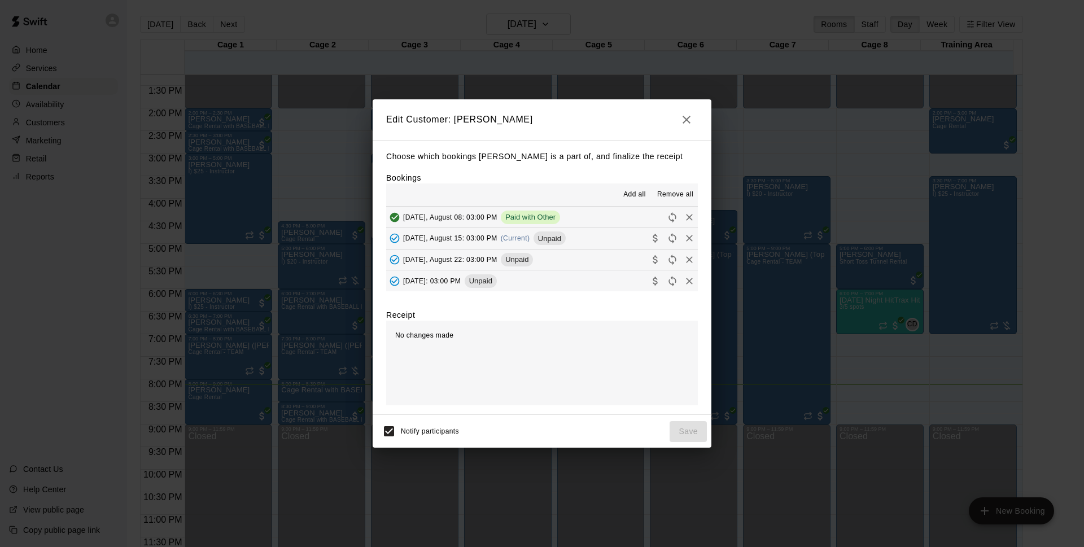
click at [594, 239] on button "[DATE], August 15: 03:00 PM (Current) Unpaid" at bounding box center [542, 238] width 312 height 21
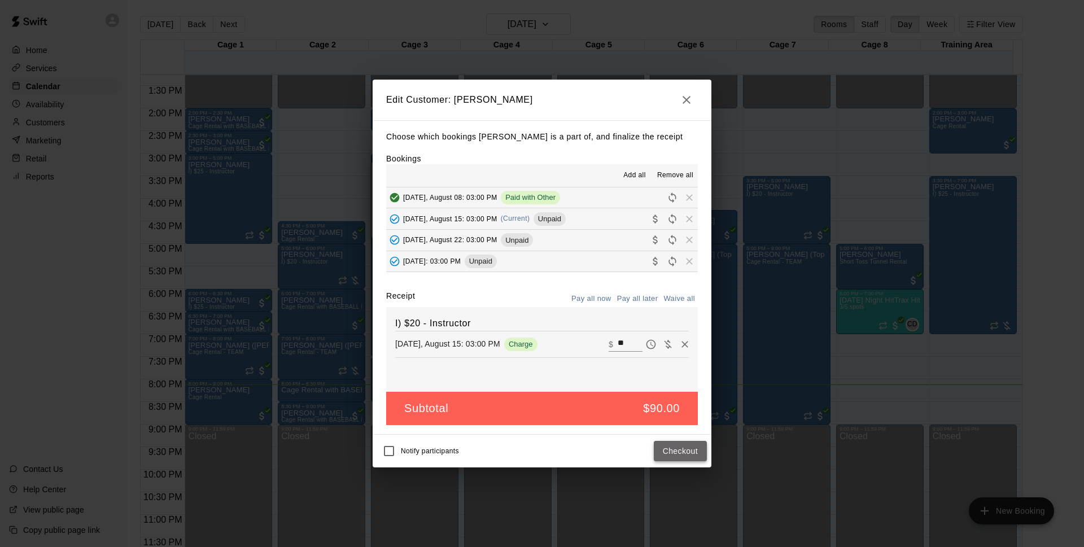
click at [687, 449] on button "Checkout" at bounding box center [680, 451] width 53 height 21
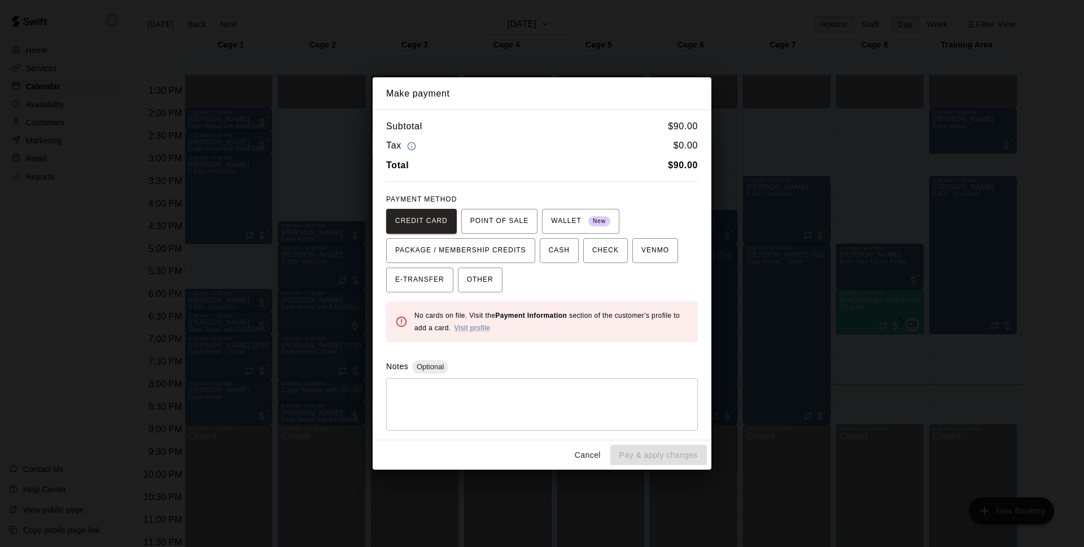
click at [585, 453] on button "Cancel" at bounding box center [587, 455] width 36 height 21
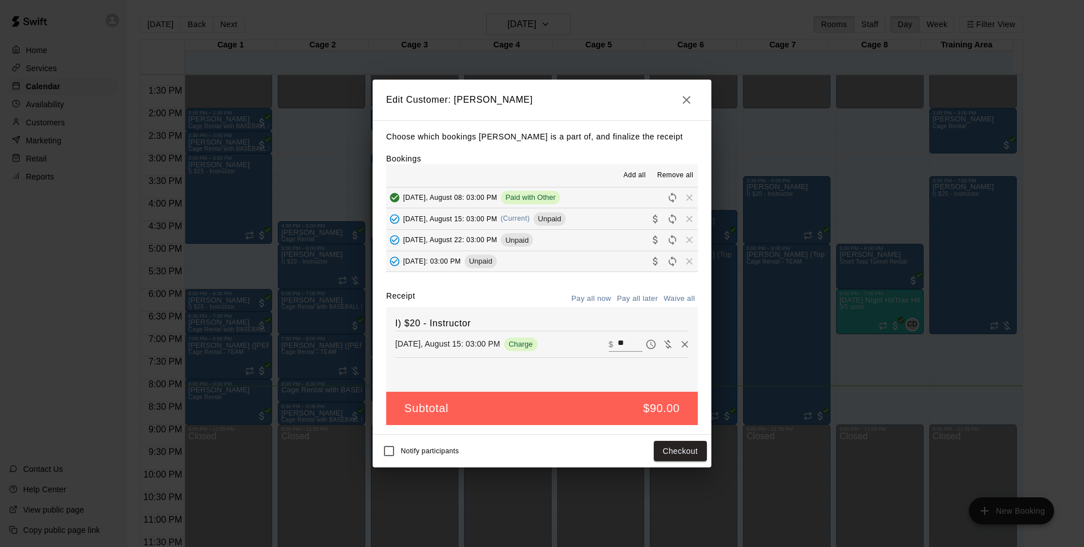
click at [588, 224] on button "[DATE], August 15: 03:00 PM (Current) Unpaid" at bounding box center [542, 218] width 312 height 21
click at [674, 450] on button "Checkout" at bounding box center [680, 451] width 53 height 21
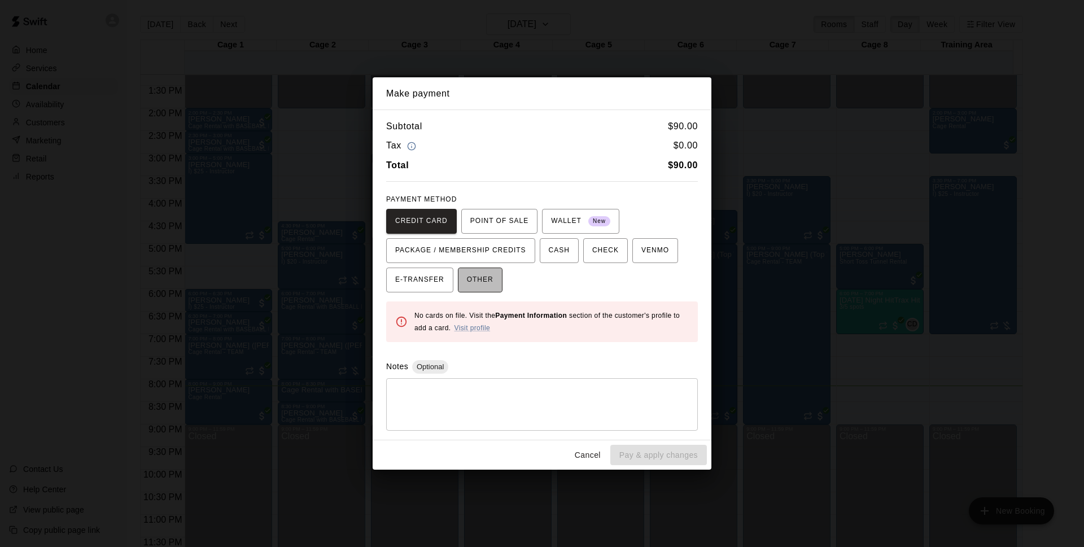
click at [481, 277] on span "OTHER" at bounding box center [480, 280] width 27 height 18
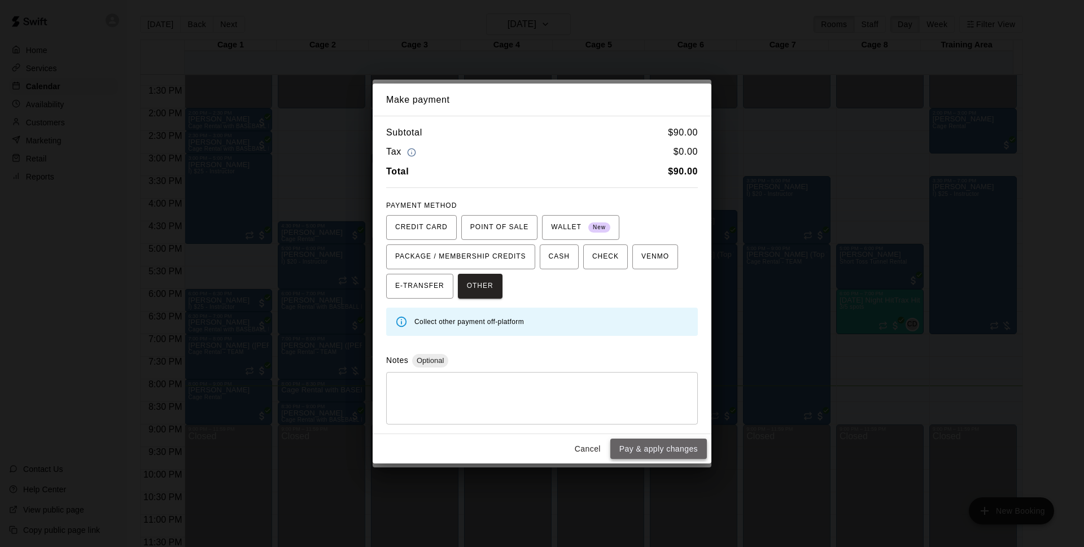
click at [674, 453] on button "Pay & apply changes" at bounding box center [658, 449] width 97 height 21
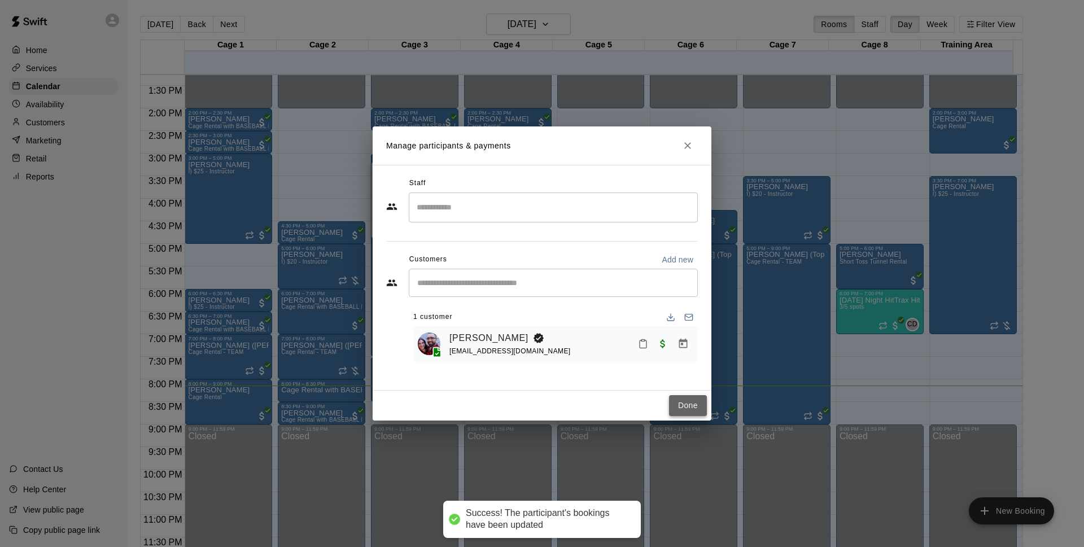
click at [683, 400] on button "Done" at bounding box center [688, 405] width 38 height 21
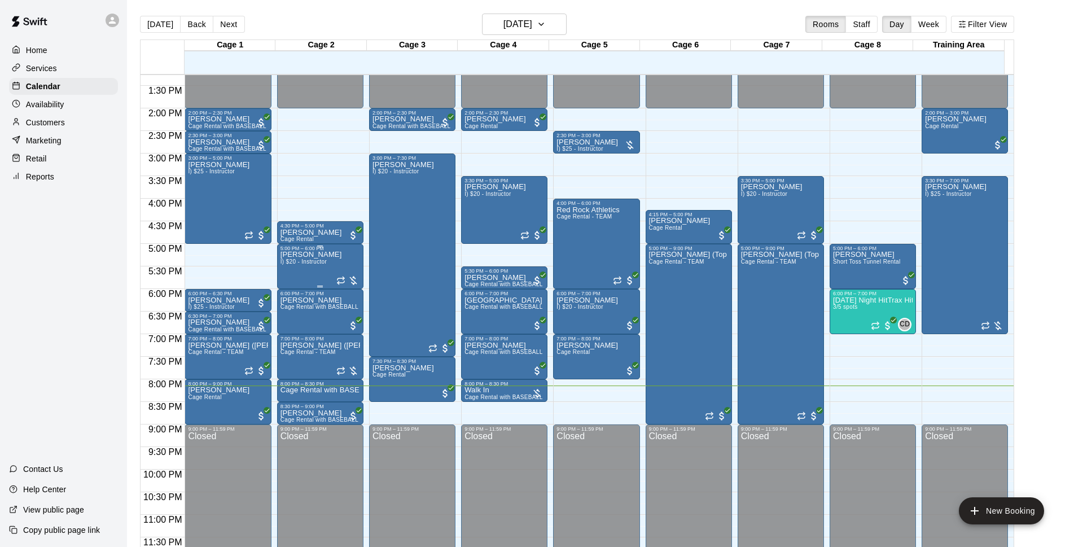
click at [321, 264] on span "I) $20 - Instructor" at bounding box center [304, 262] width 46 height 6
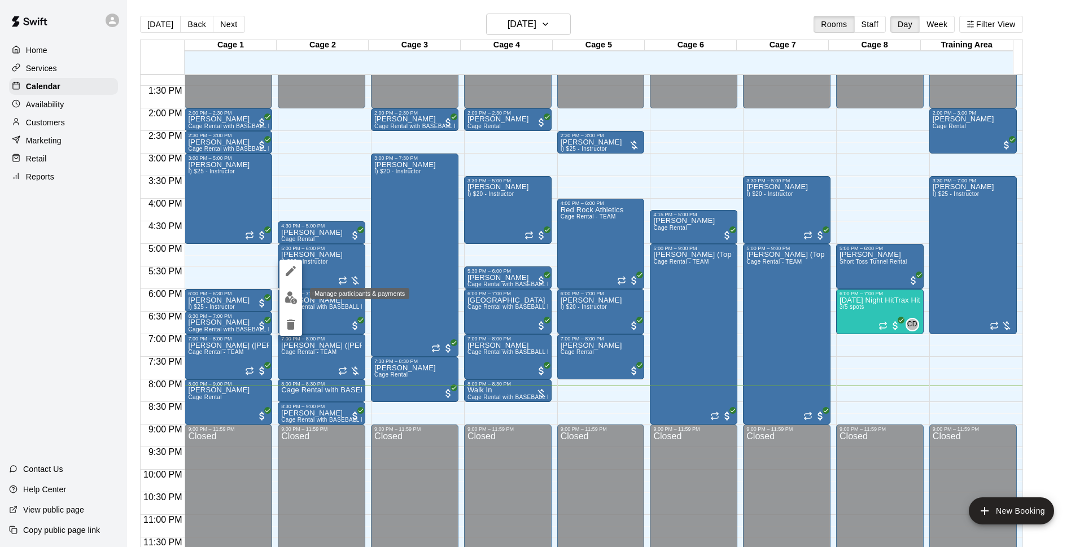
click at [287, 297] on img "edit" at bounding box center [290, 297] width 13 height 13
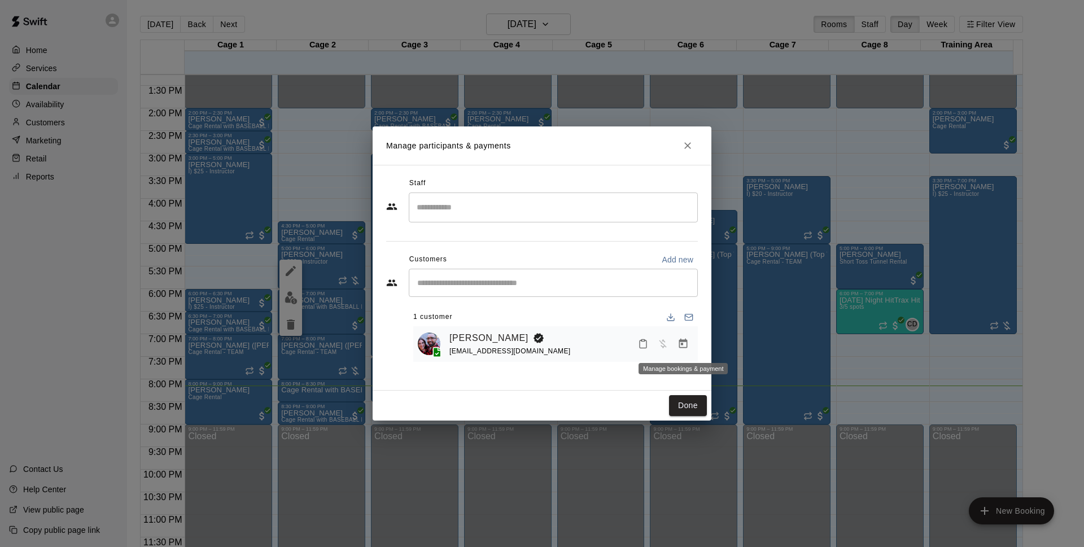
click at [677, 349] on icon "Manage bookings & payment" at bounding box center [682, 343] width 11 height 11
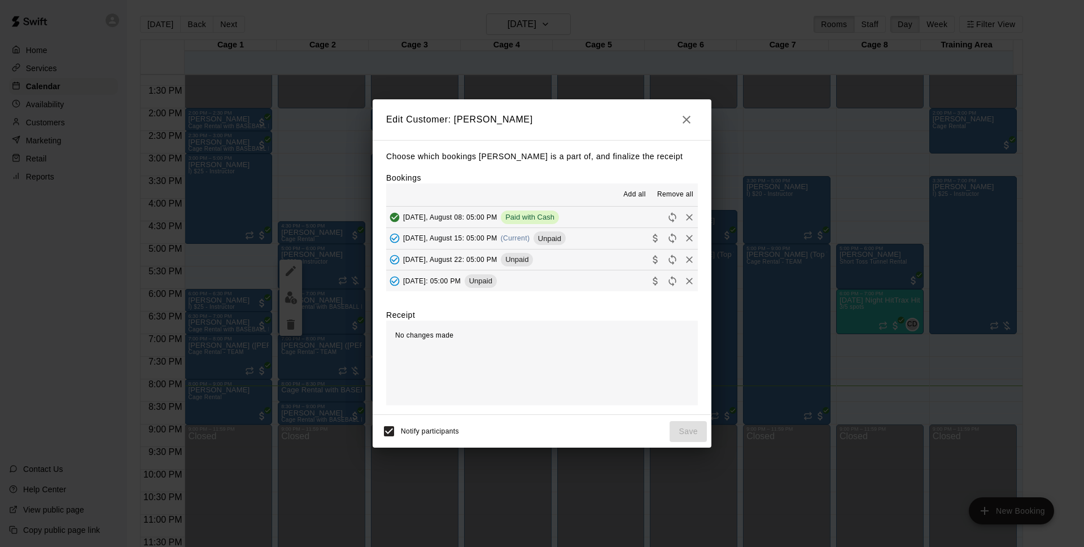
click at [573, 238] on button "[DATE], August 15: 05:00 PM (Current) Unpaid" at bounding box center [542, 238] width 312 height 21
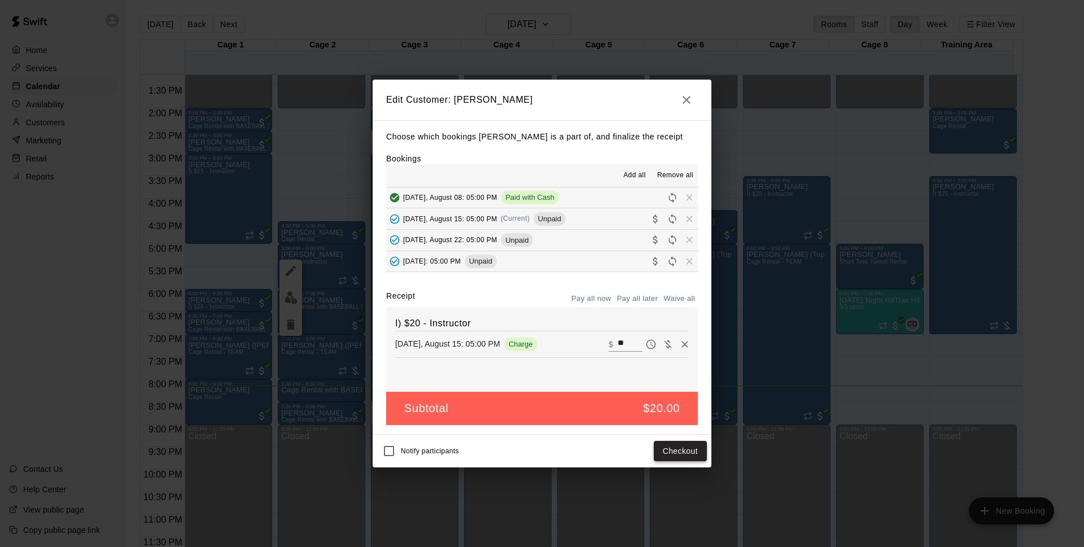
click at [675, 446] on button "Checkout" at bounding box center [680, 451] width 53 height 21
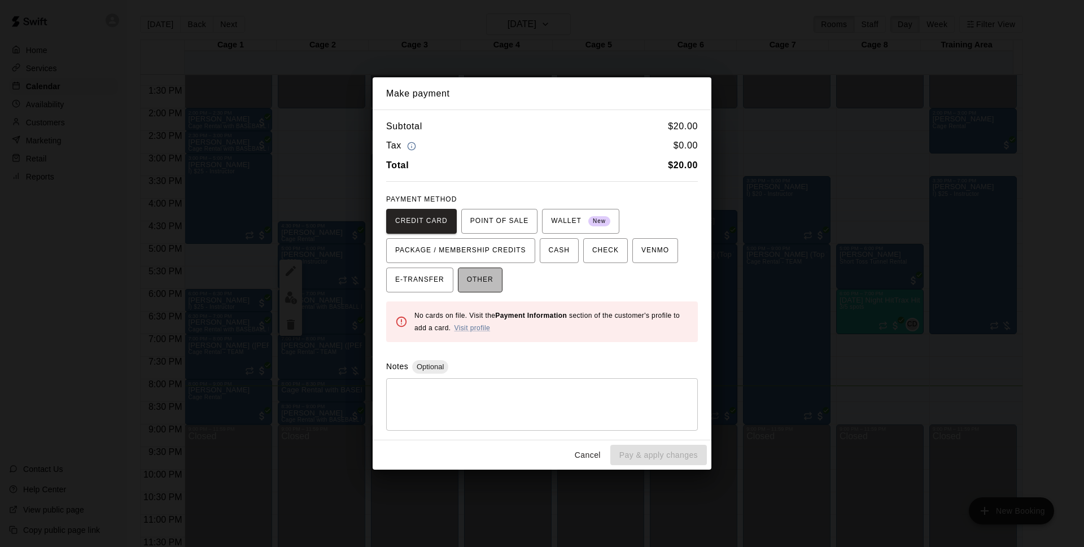
click at [486, 278] on span "OTHER" at bounding box center [480, 280] width 27 height 18
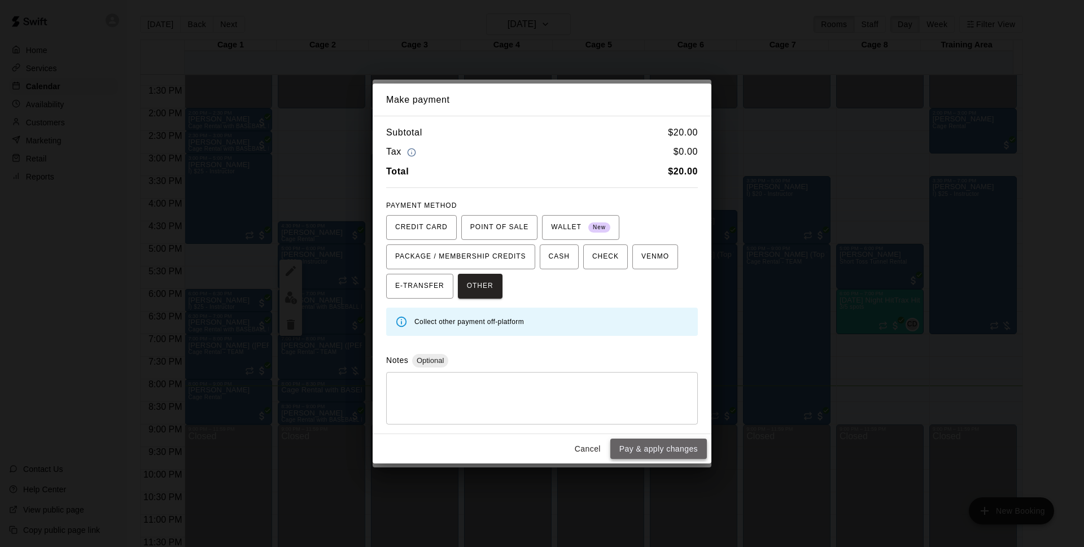
click at [668, 453] on button "Pay & apply changes" at bounding box center [658, 449] width 97 height 21
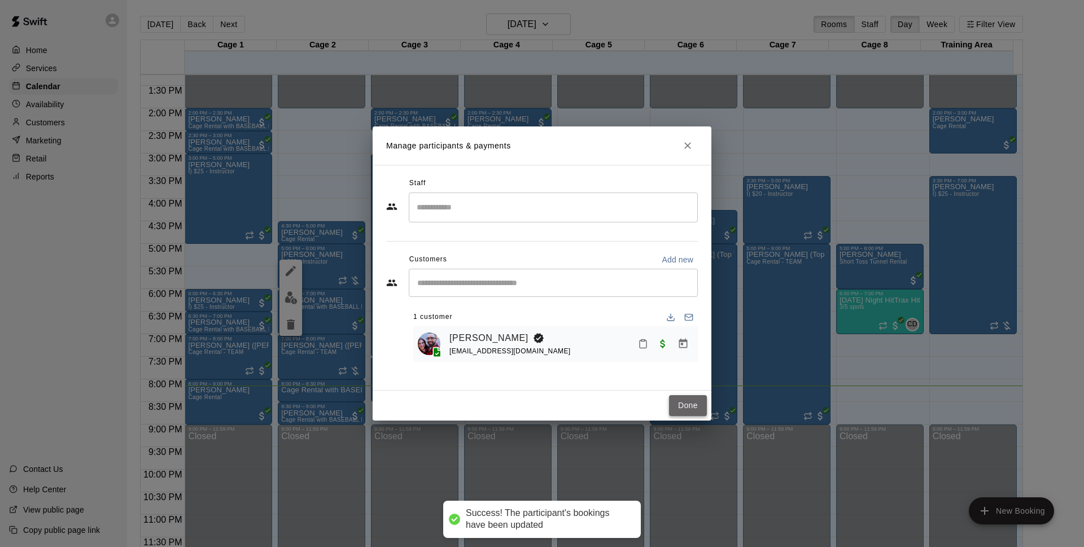
click at [694, 405] on button "Done" at bounding box center [688, 405] width 38 height 21
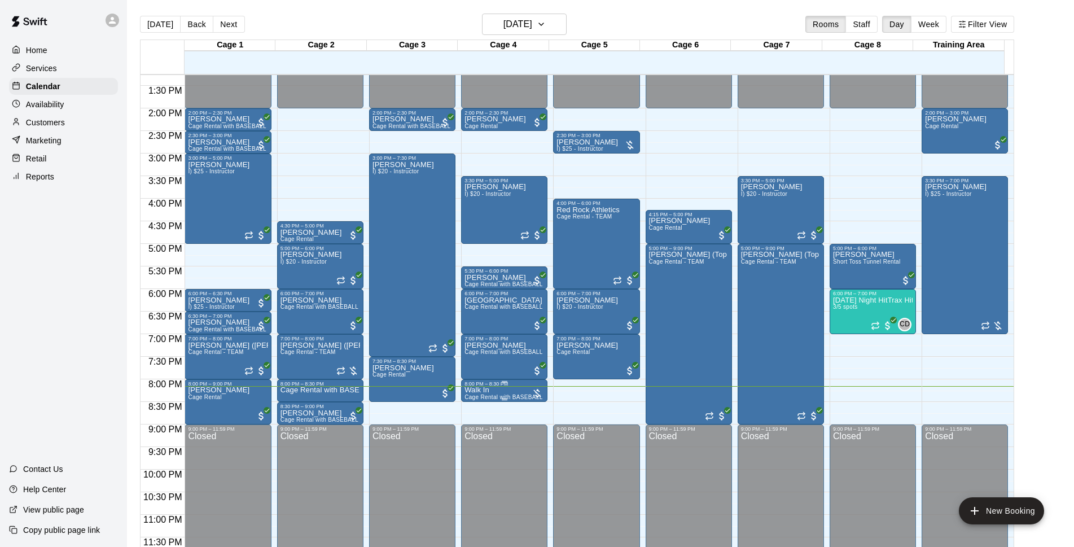
click at [484, 383] on div "8:00 PM – 8:30 PM" at bounding box center [505, 384] width 80 height 6
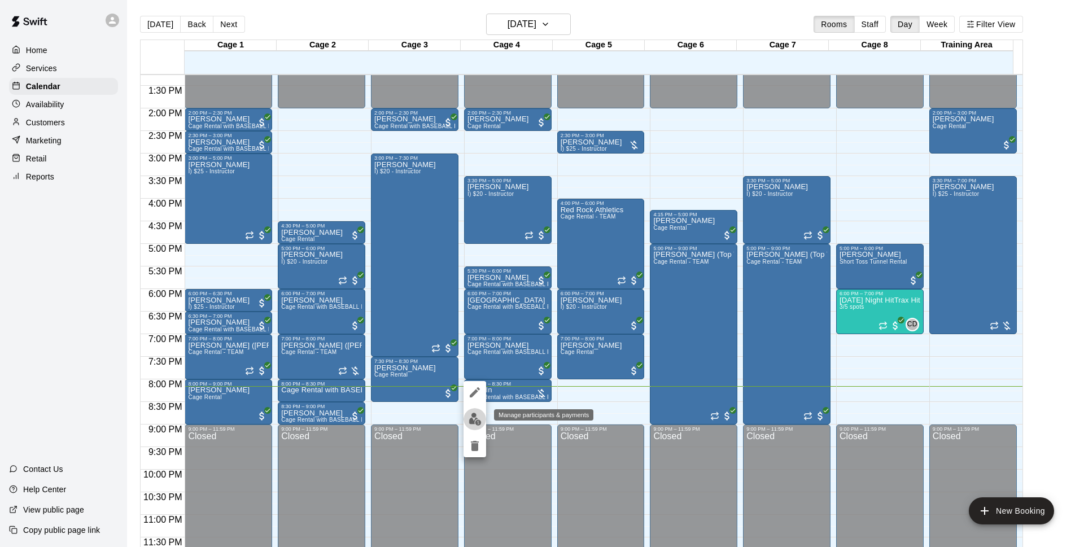
click at [481, 421] on img "edit" at bounding box center [474, 419] width 13 height 13
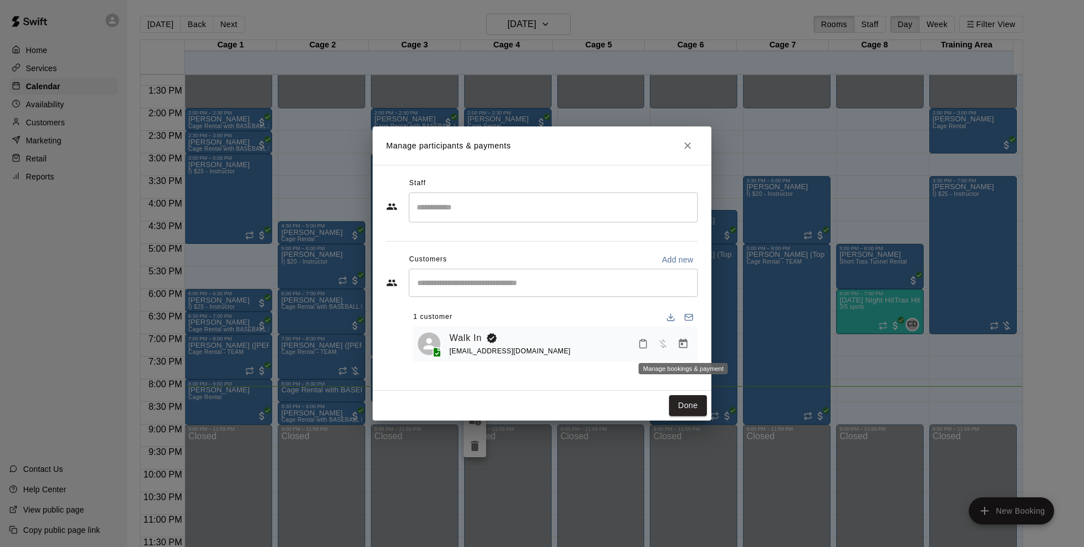
click at [682, 347] on icon "Manage bookings & payment" at bounding box center [682, 343] width 11 height 11
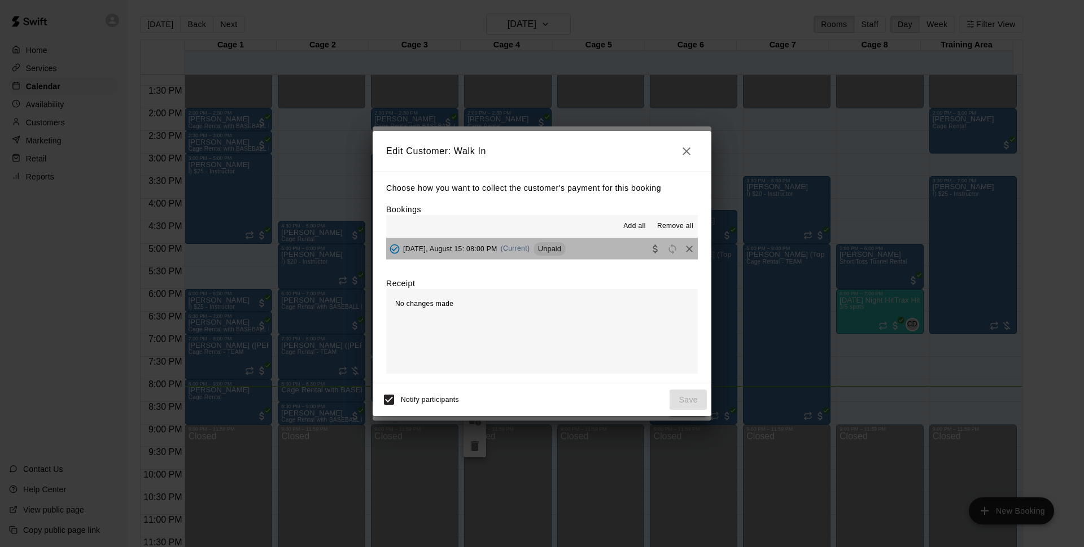
click at [585, 246] on button "Friday, August 15: 08:00 PM (Current) Unpaid" at bounding box center [542, 248] width 312 height 21
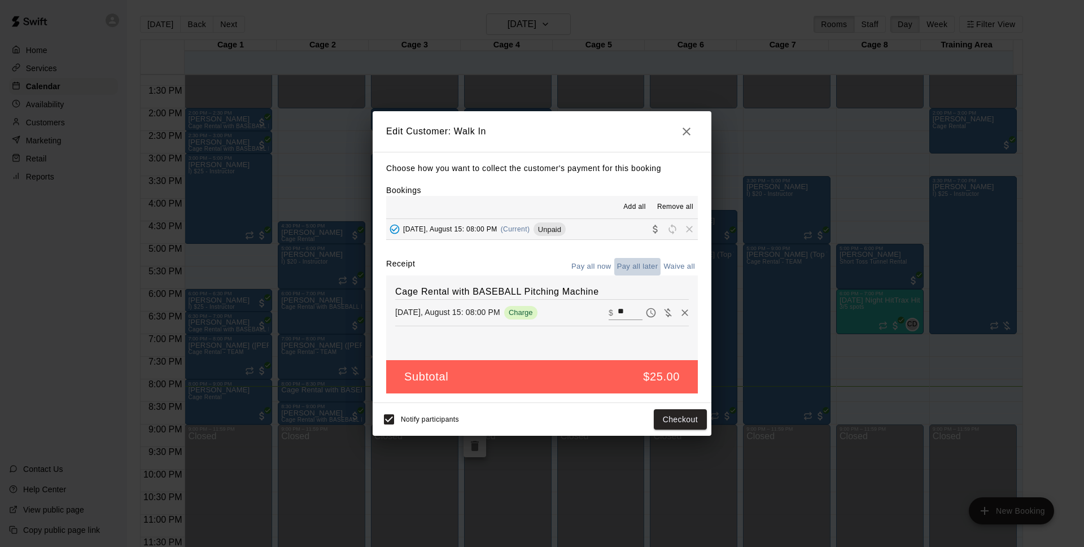
click at [627, 260] on button "Pay all later" at bounding box center [637, 266] width 47 height 17
click at [581, 271] on button "Pay all now" at bounding box center [591, 266] width 46 height 17
click at [693, 422] on button "Checkout" at bounding box center [680, 419] width 53 height 21
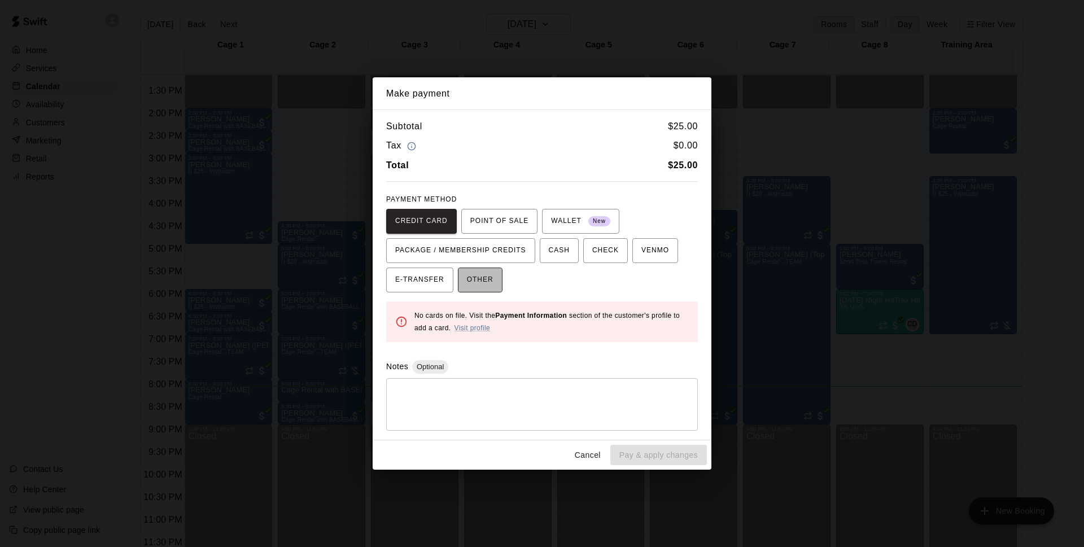
click at [484, 277] on span "OTHER" at bounding box center [480, 280] width 27 height 18
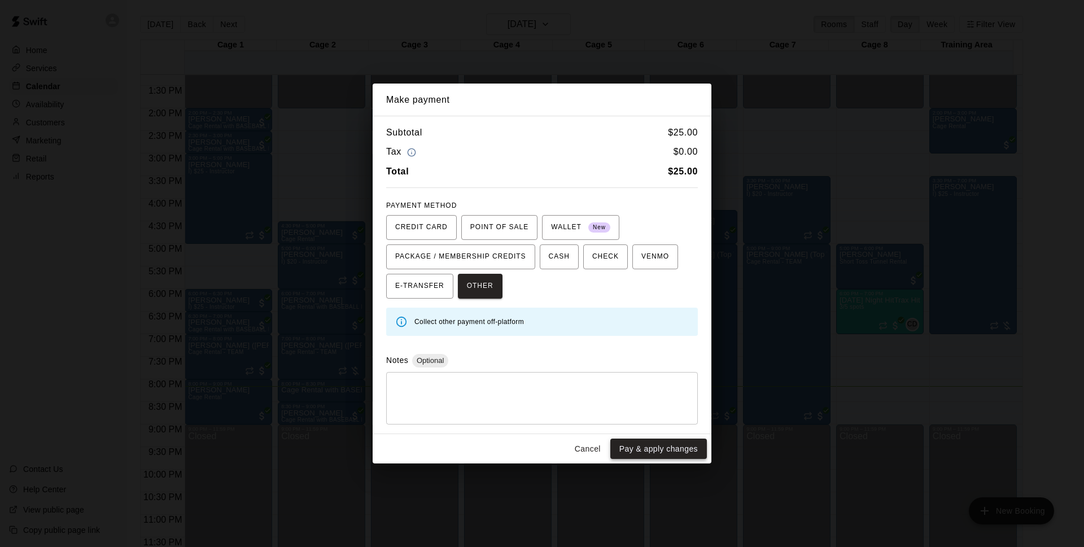
click at [621, 445] on button "Pay & apply changes" at bounding box center [658, 449] width 97 height 21
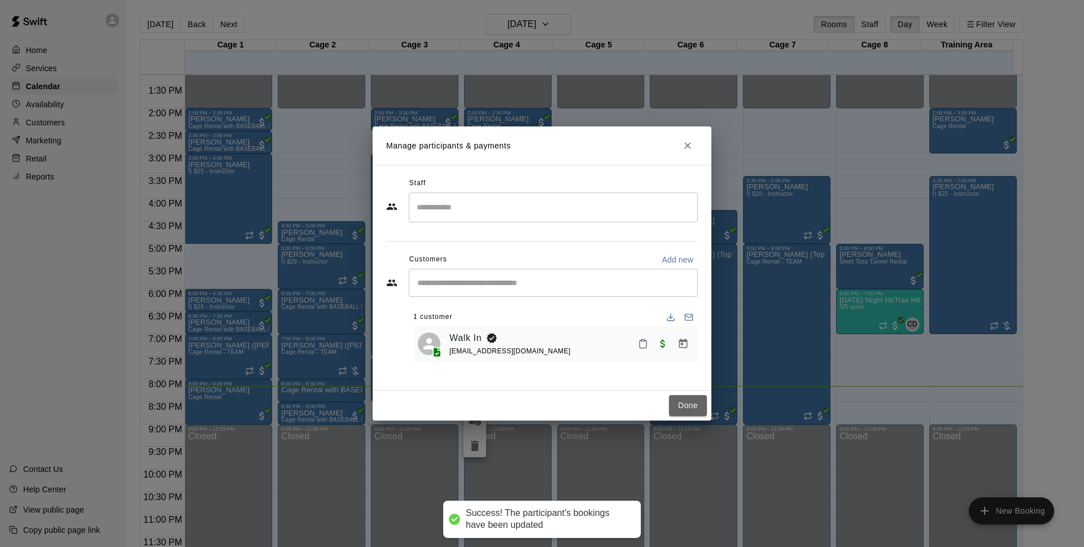
drag, startPoint x: 676, startPoint y: 405, endPoint x: 670, endPoint y: 440, distance: 35.0
click at [675, 406] on button "Done" at bounding box center [688, 405] width 38 height 21
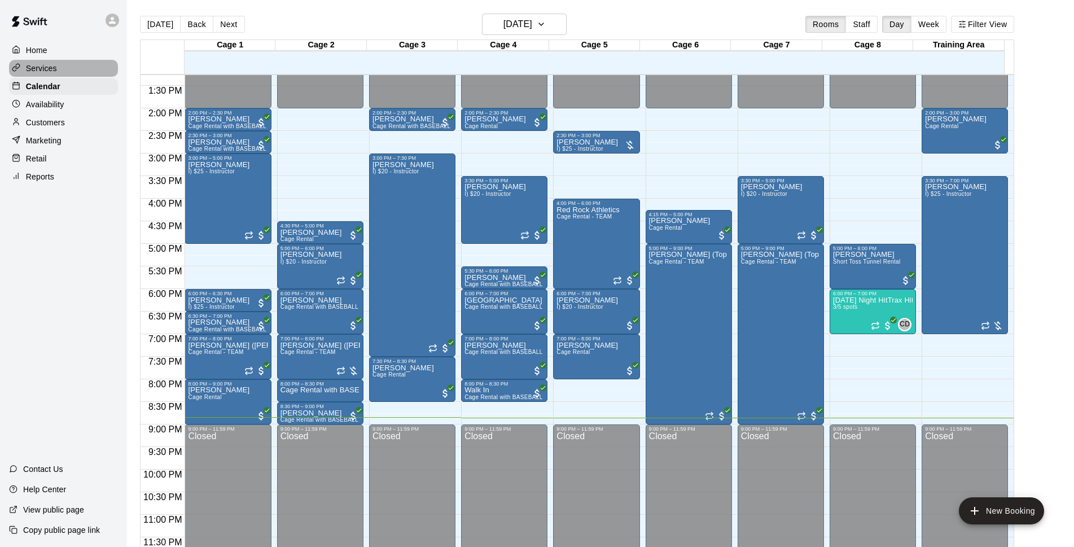
click at [41, 72] on p "Services" at bounding box center [41, 68] width 31 height 11
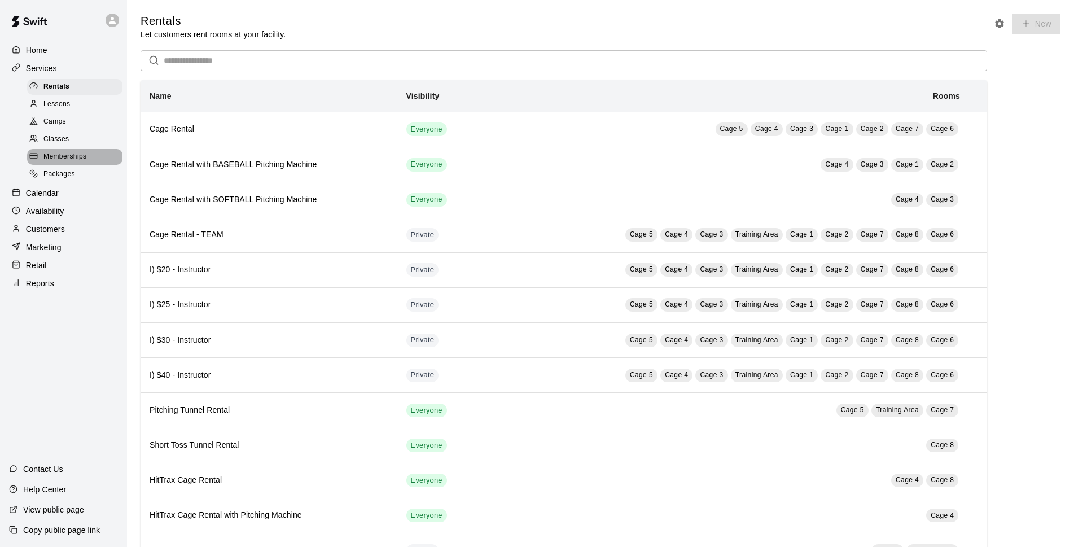
click at [75, 161] on span "Memberships" at bounding box center [64, 156] width 43 height 11
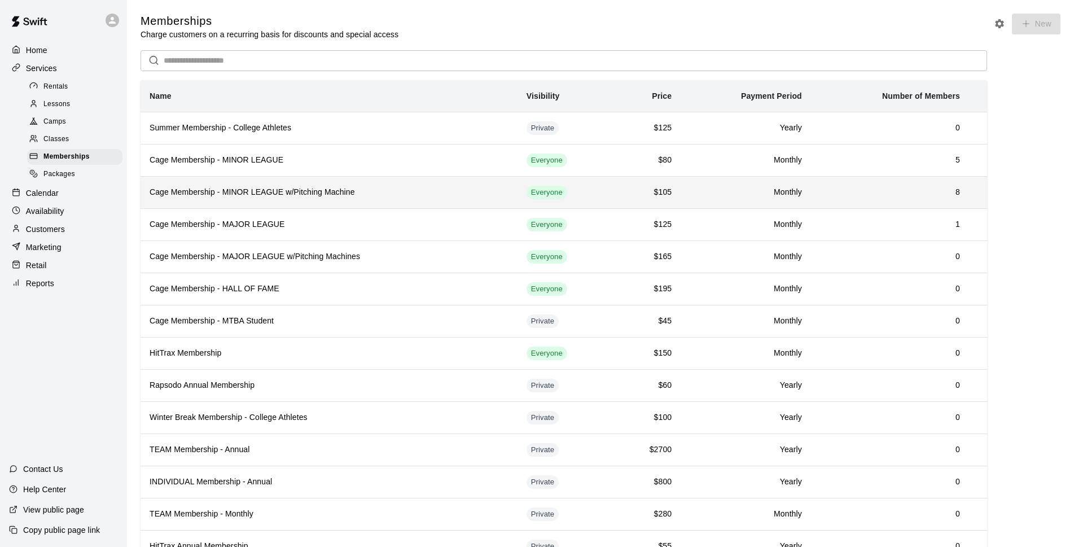
click at [290, 196] on h6 "Cage Membership - MINOR LEAGUE w/Pitching Machine" at bounding box center [329, 192] width 359 height 12
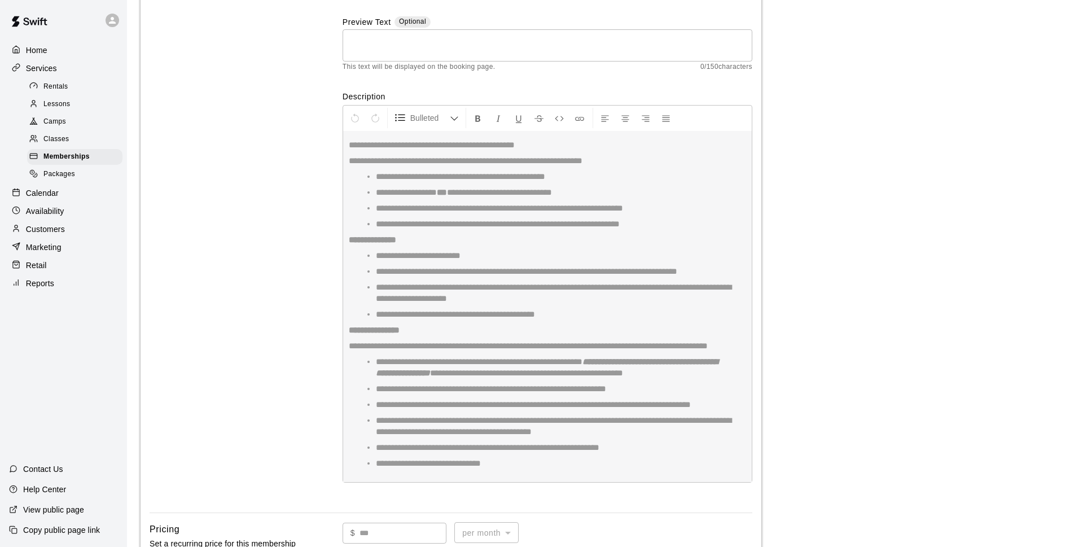
scroll to position [82, 0]
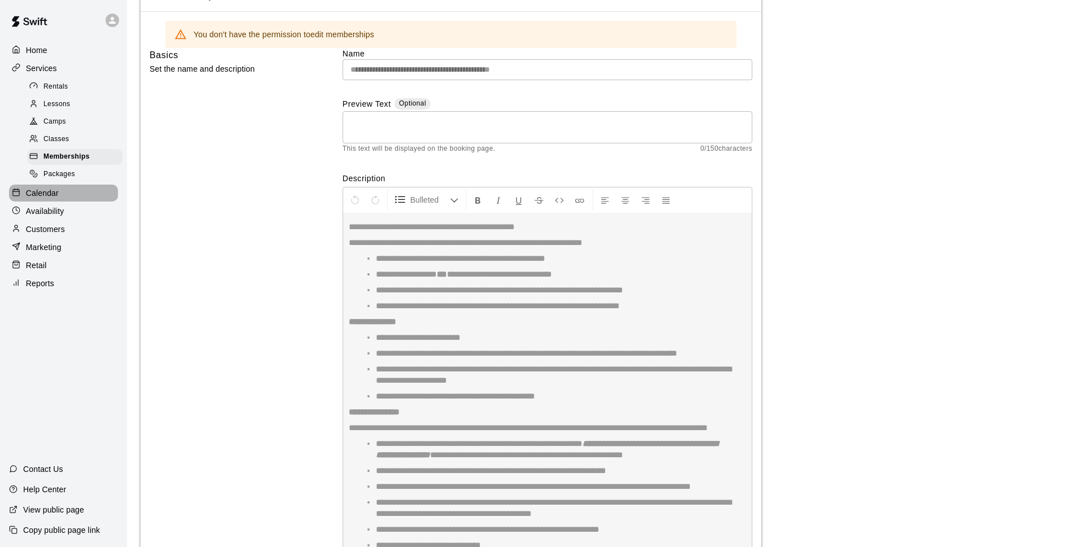
click at [60, 201] on div "Calendar" at bounding box center [63, 193] width 109 height 17
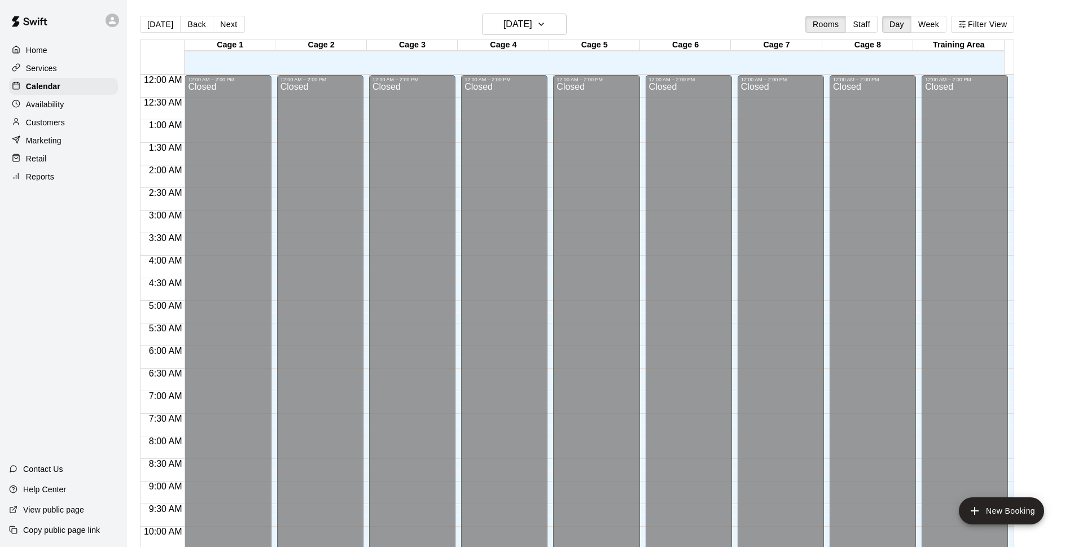
scroll to position [565, 0]
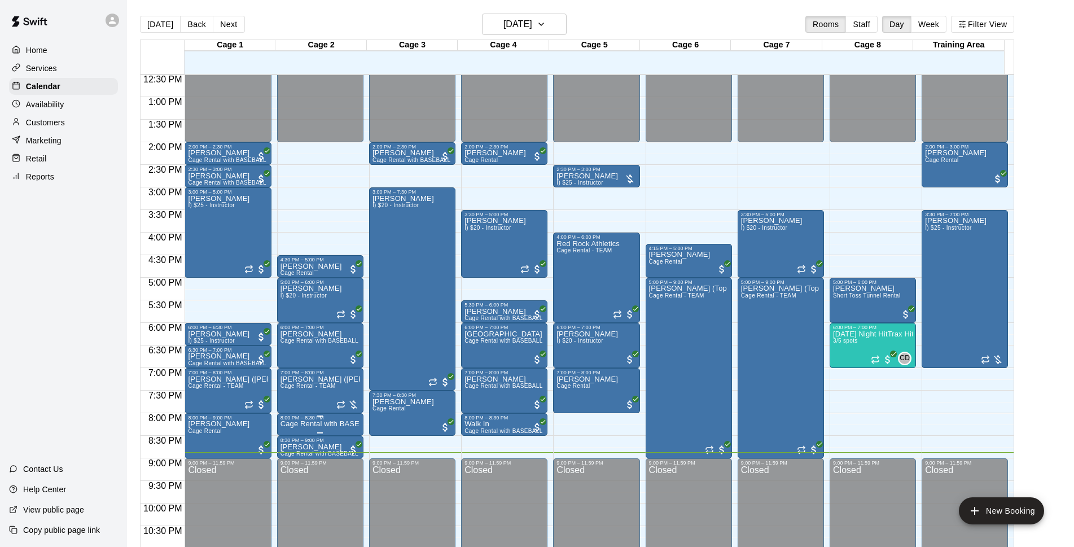
click at [324, 424] on p "Cage Rental with BASEBALL Pitching Machine" at bounding box center [321, 424] width 80 height 0
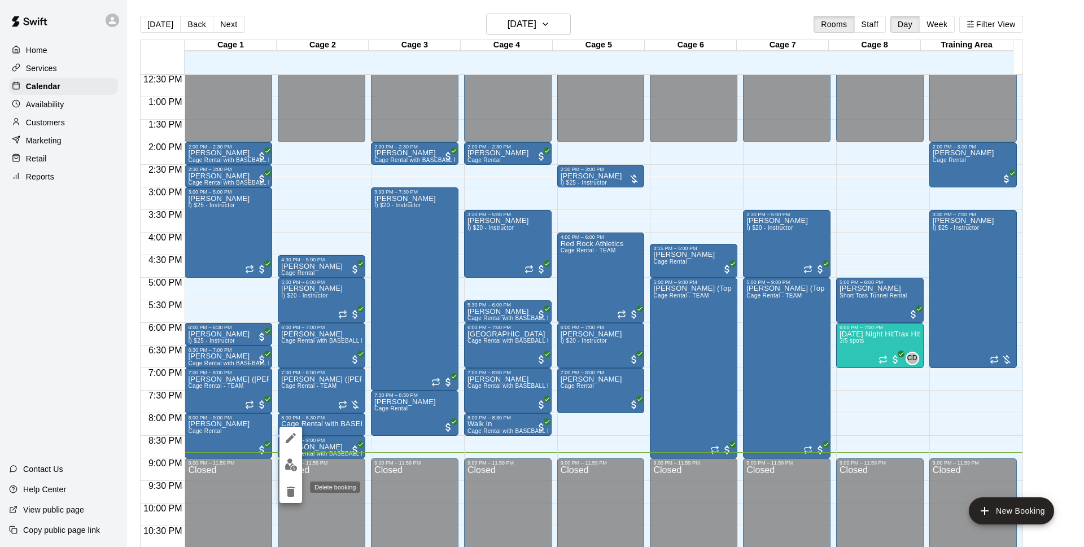
click at [295, 496] on icon "delete" at bounding box center [291, 492] width 14 height 14
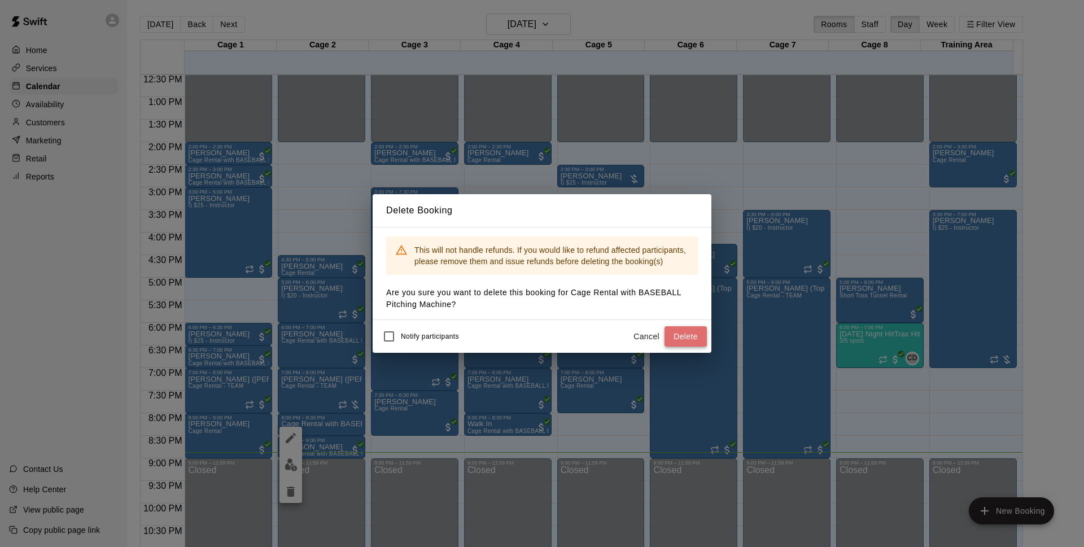
click at [677, 339] on button "Delete" at bounding box center [685, 336] width 42 height 21
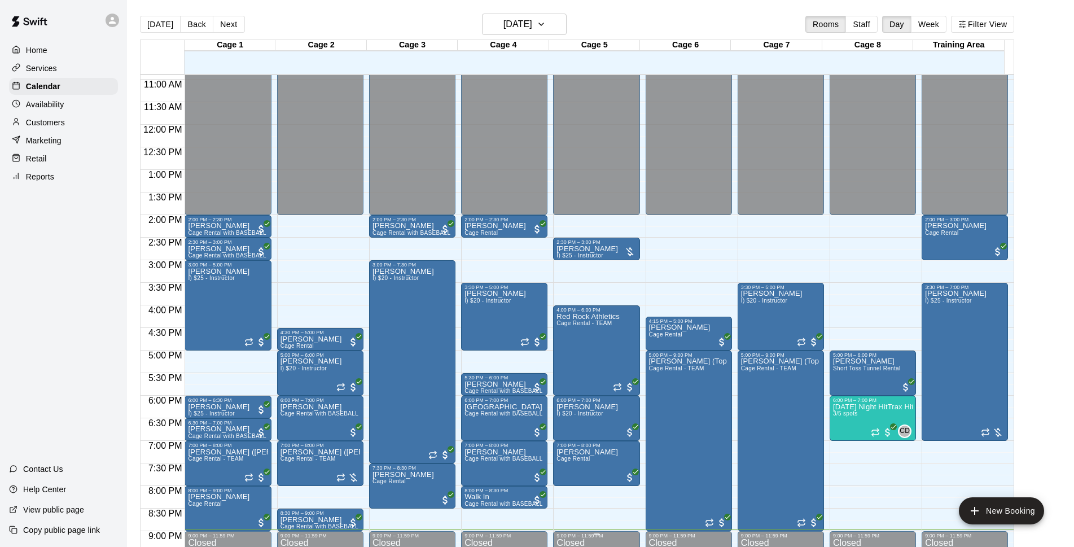
scroll to position [600, 0]
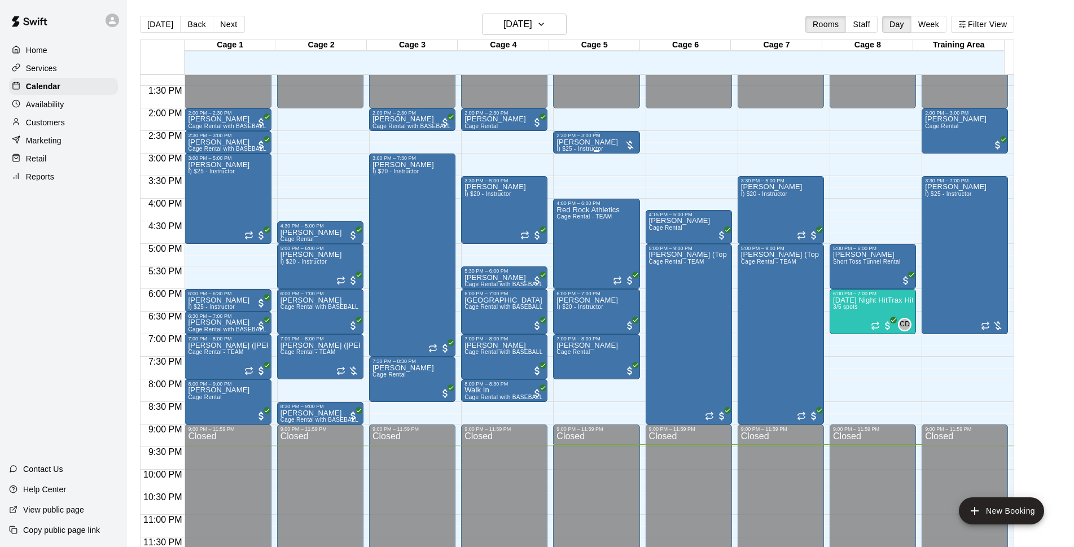
click at [579, 148] on span "I) $25 - Instructor" at bounding box center [580, 149] width 46 height 6
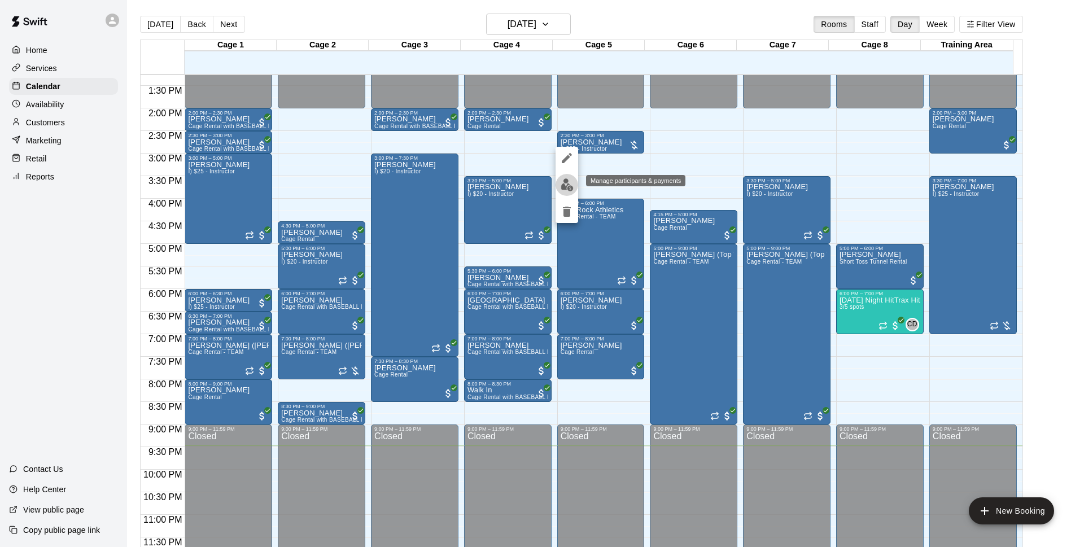
click at [565, 181] on img "edit" at bounding box center [566, 184] width 13 height 13
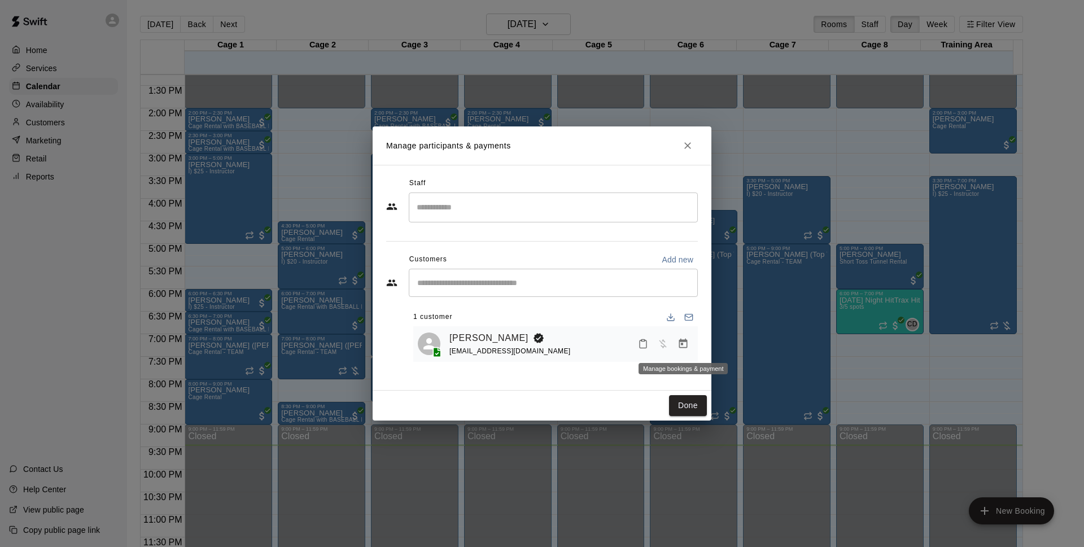
click at [684, 354] on button "Manage bookings & payment" at bounding box center [683, 344] width 20 height 20
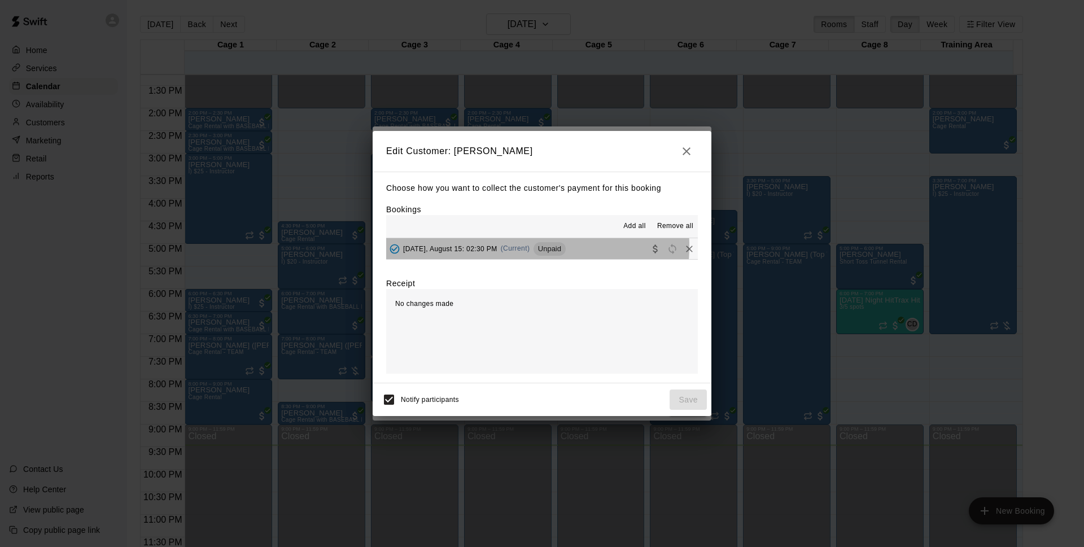
click at [512, 247] on span "(Current)" at bounding box center [515, 248] width 29 height 8
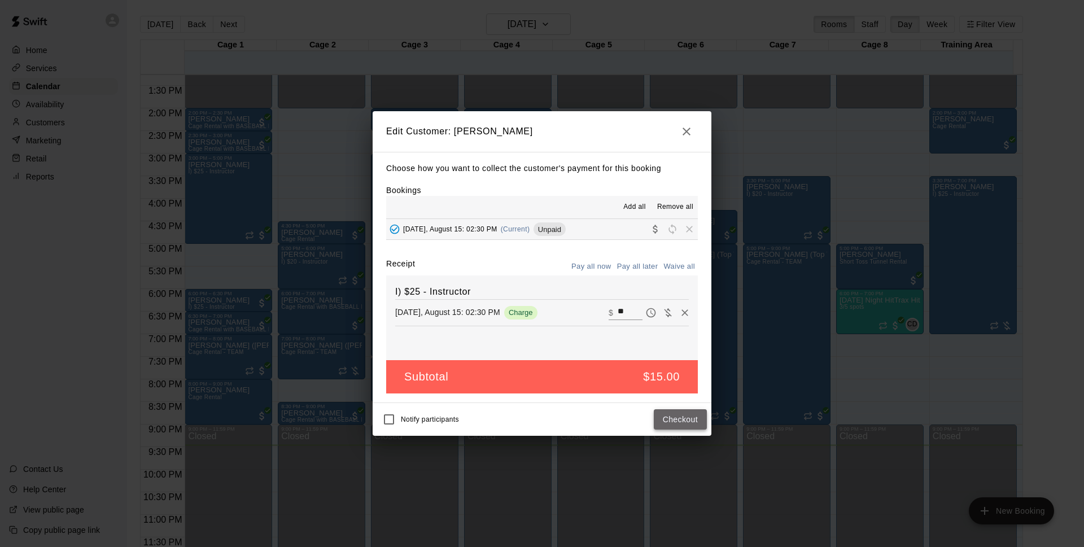
click at [683, 413] on button "Checkout" at bounding box center [680, 419] width 53 height 21
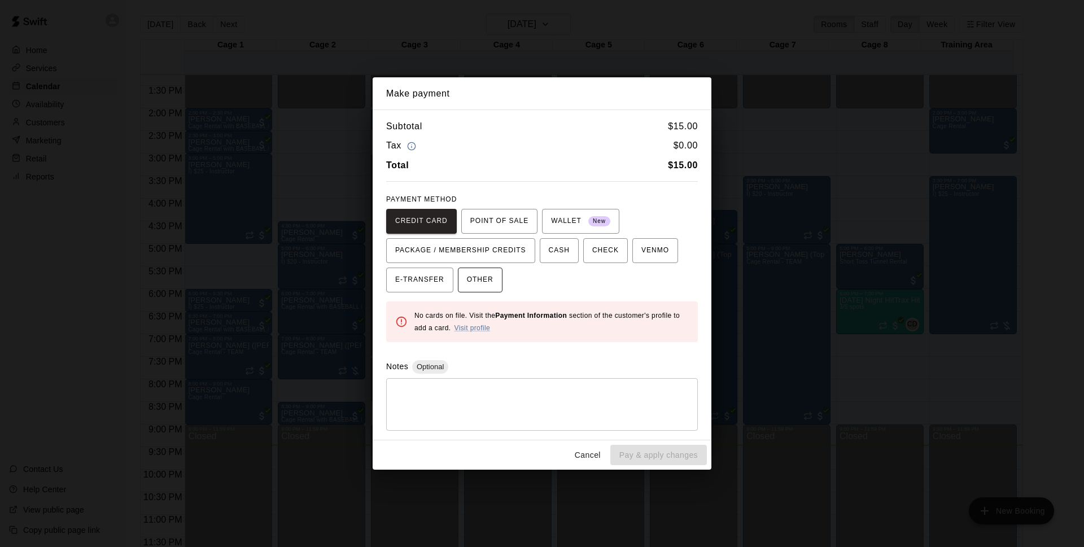
click at [475, 279] on span "OTHER" at bounding box center [480, 280] width 27 height 18
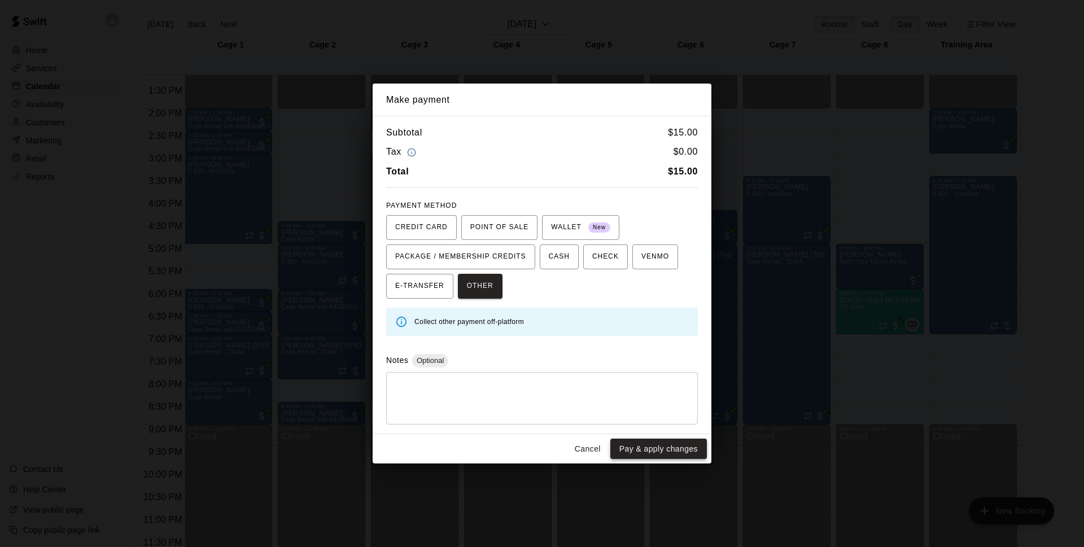
click at [655, 454] on button "Pay & apply changes" at bounding box center [658, 449] width 97 height 21
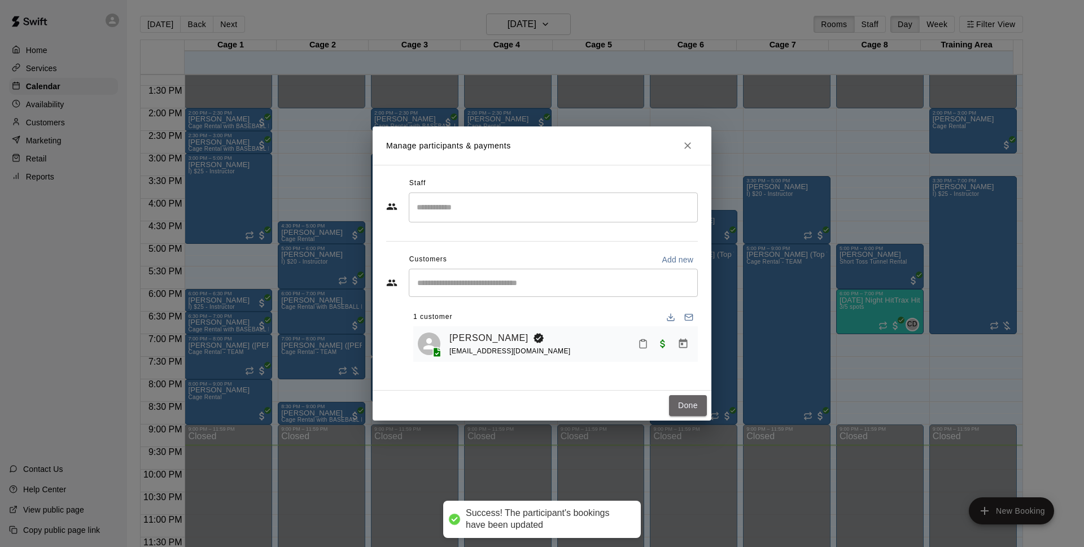
drag, startPoint x: 704, startPoint y: 414, endPoint x: 1020, endPoint y: 249, distance: 356.2
click at [704, 413] on button "Done" at bounding box center [688, 405] width 38 height 21
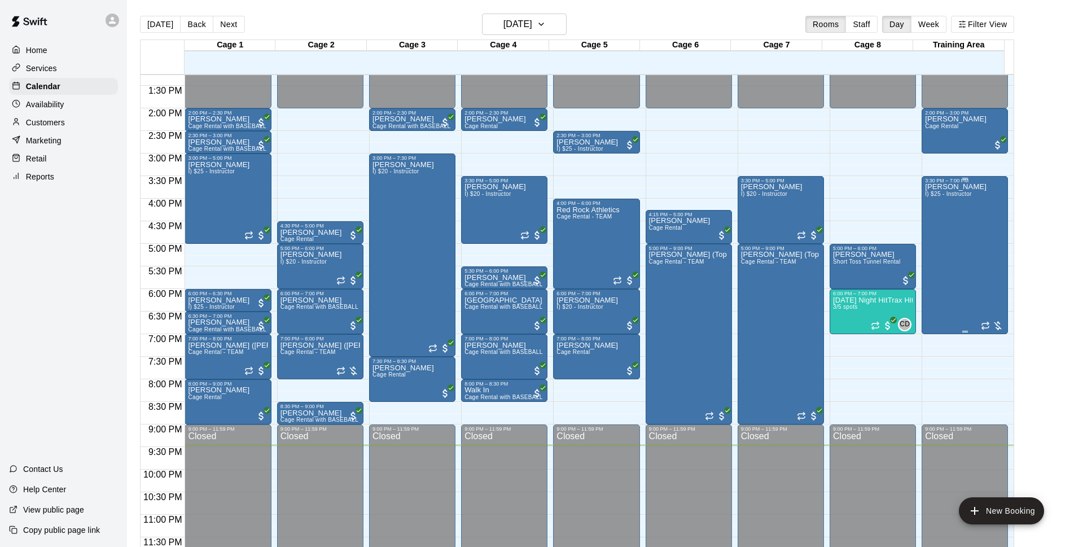
click at [969, 248] on div "Michael Blazek I) $25 - Instructor" at bounding box center [956, 456] width 62 height 547
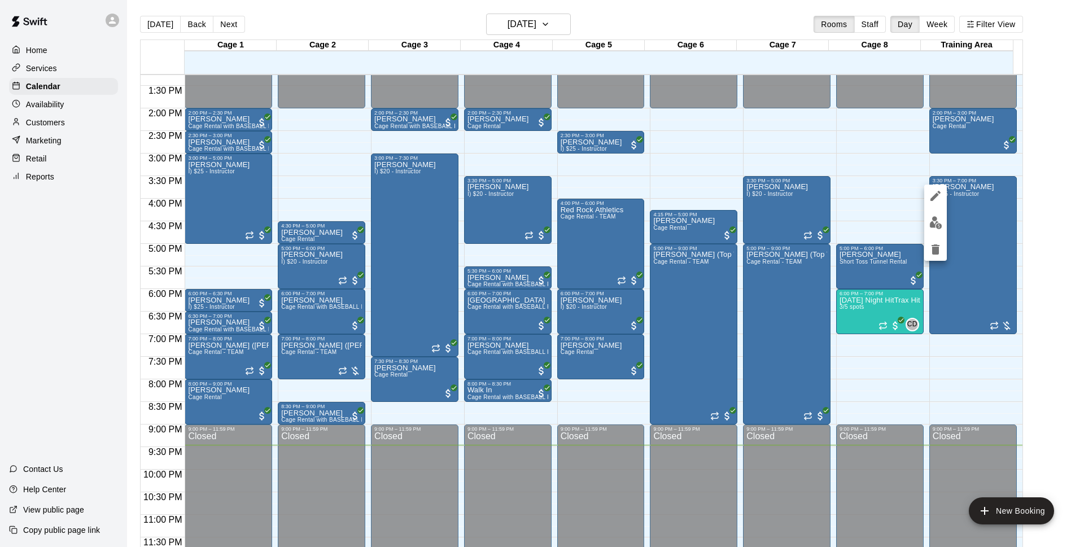
click at [936, 220] on img "edit" at bounding box center [935, 222] width 13 height 13
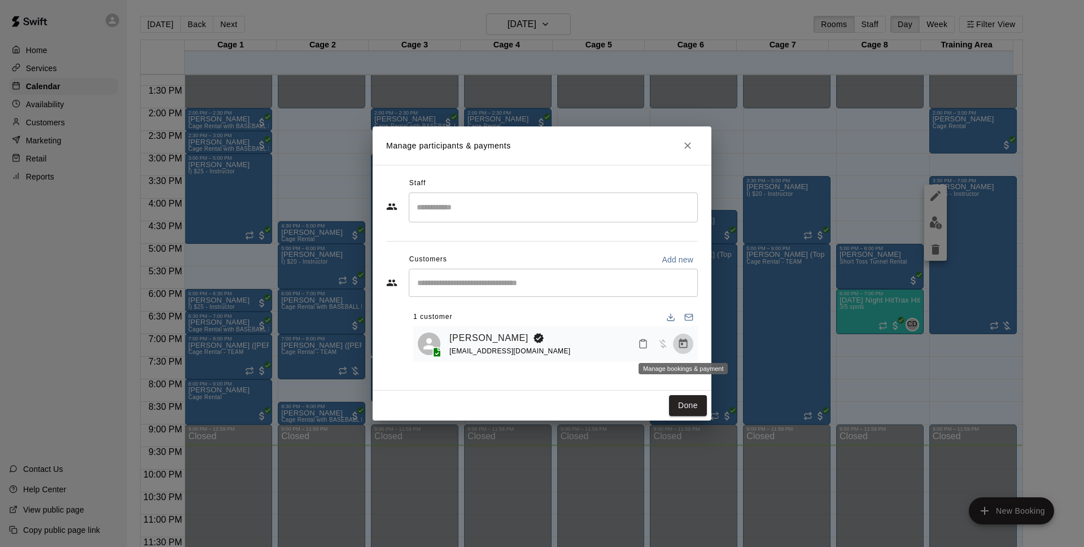
click at [679, 344] on icon "Manage bookings & payment" at bounding box center [683, 344] width 8 height 10
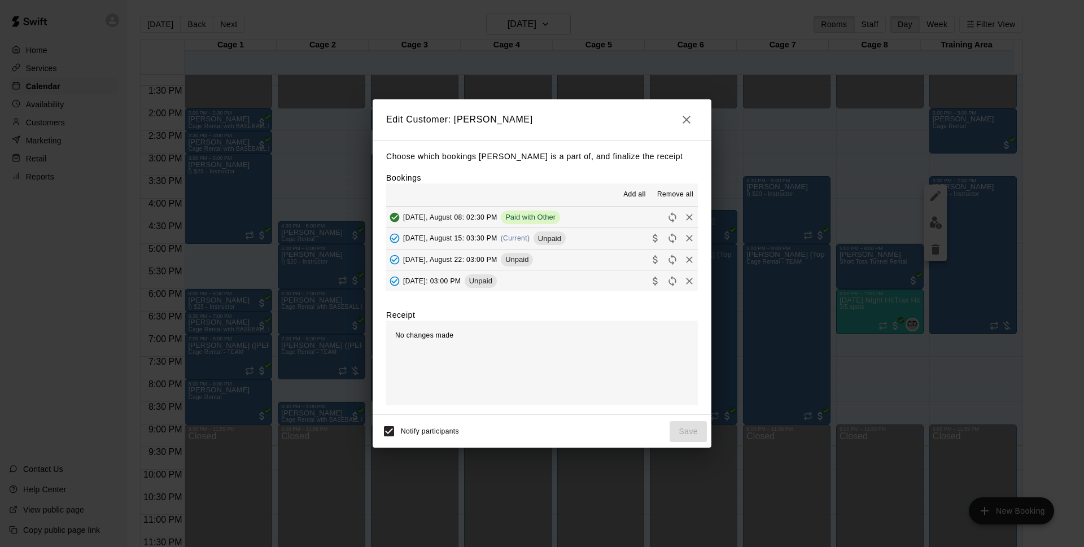
click at [577, 241] on button "[DATE], August 15: 03:30 PM (Current) Unpaid" at bounding box center [542, 238] width 312 height 21
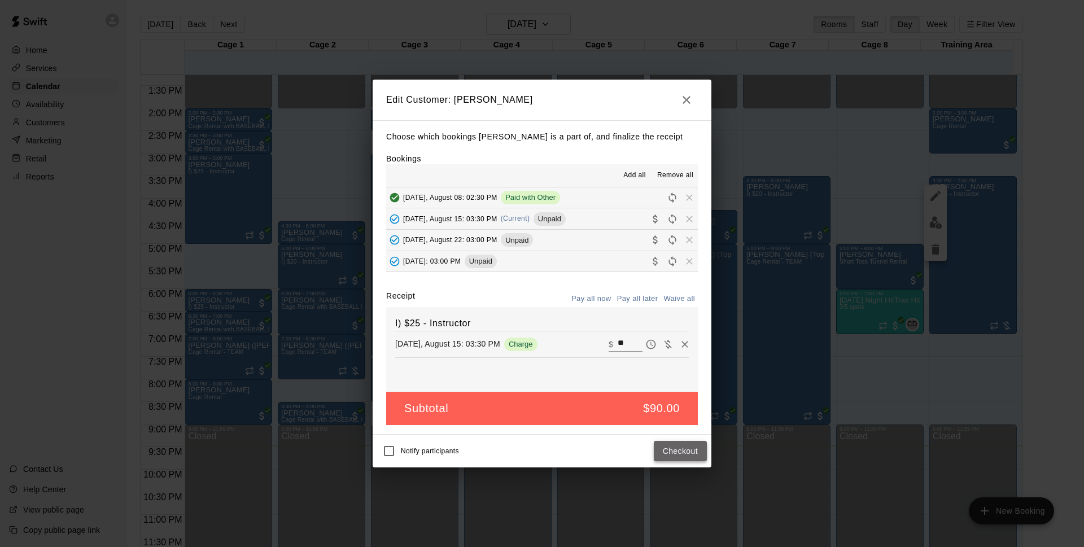
click at [673, 446] on button "Checkout" at bounding box center [680, 451] width 53 height 21
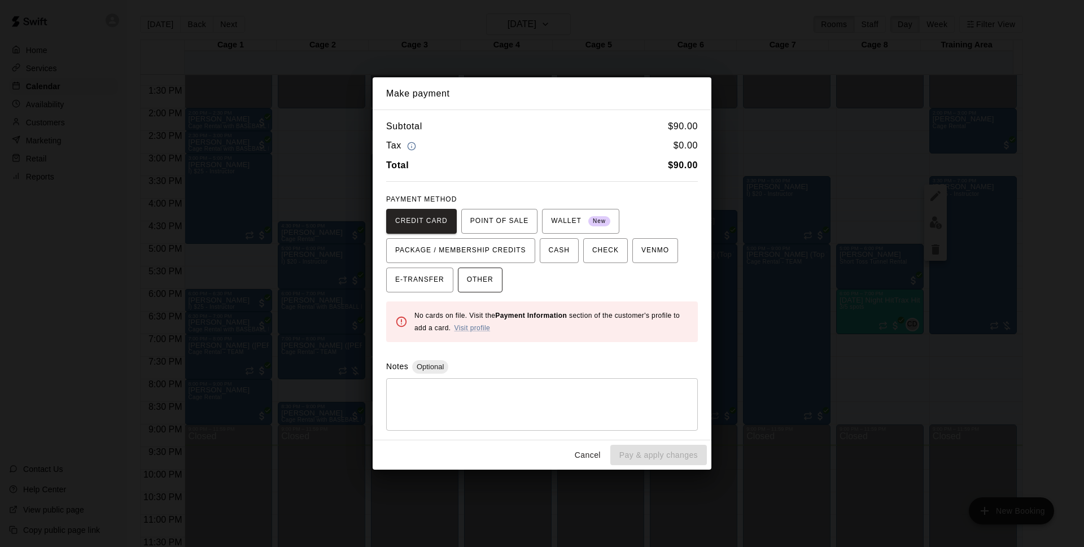
click at [466, 283] on button "OTHER" at bounding box center [480, 280] width 45 height 25
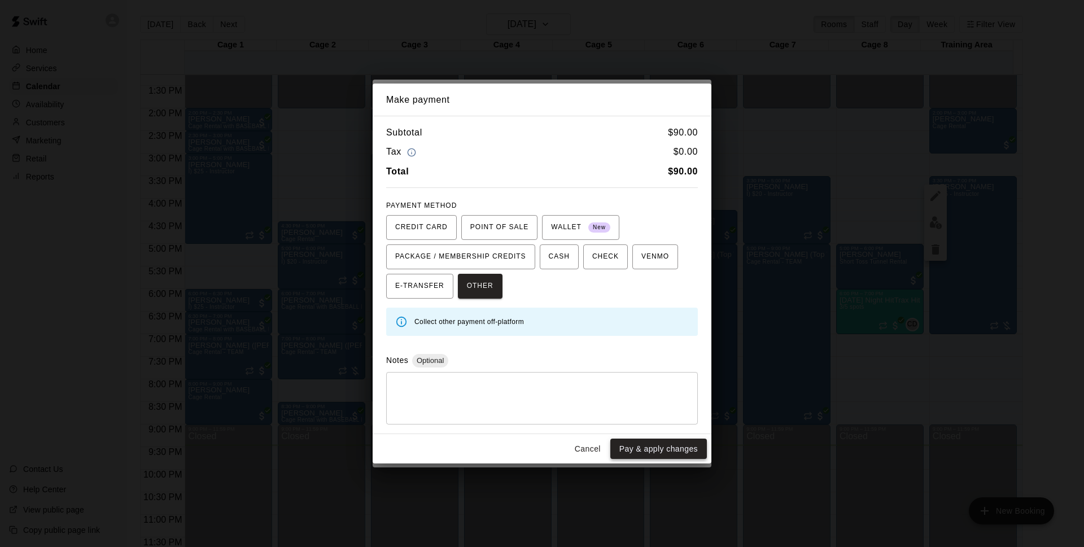
click at [646, 458] on button "Pay & apply changes" at bounding box center [658, 449] width 97 height 21
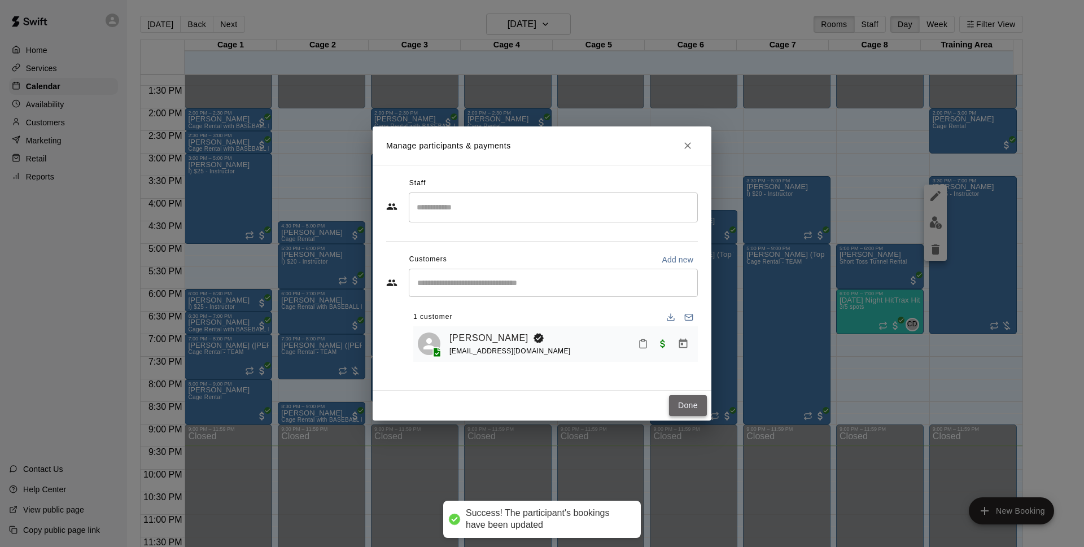
click at [676, 411] on button "Done" at bounding box center [688, 405] width 38 height 21
